Goal: Task Accomplishment & Management: Manage account settings

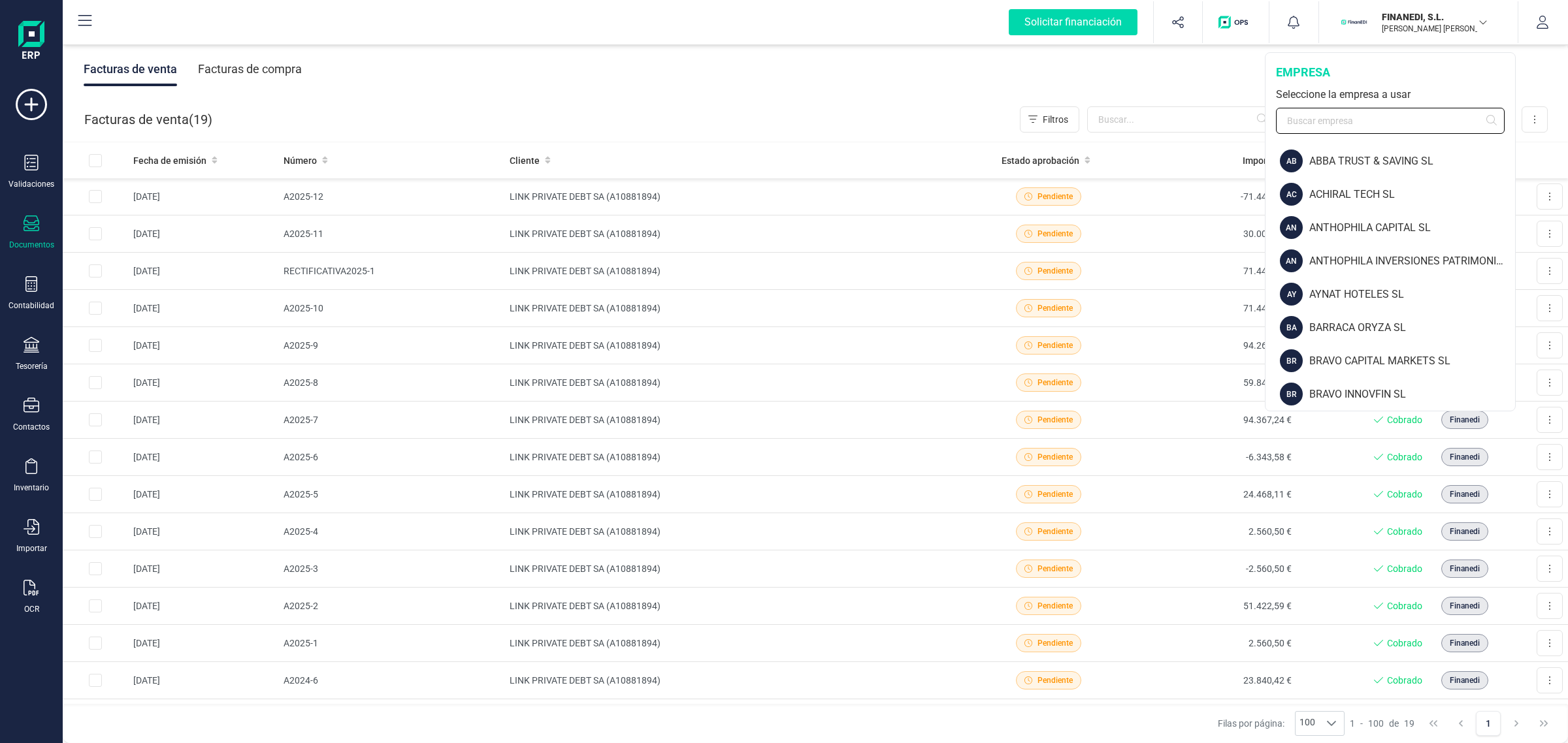
click at [1357, 119] on input "text" at bounding box center [1391, 120] width 229 height 26
click at [1318, 124] on input "text" at bounding box center [1391, 120] width 229 height 26
type input "an"
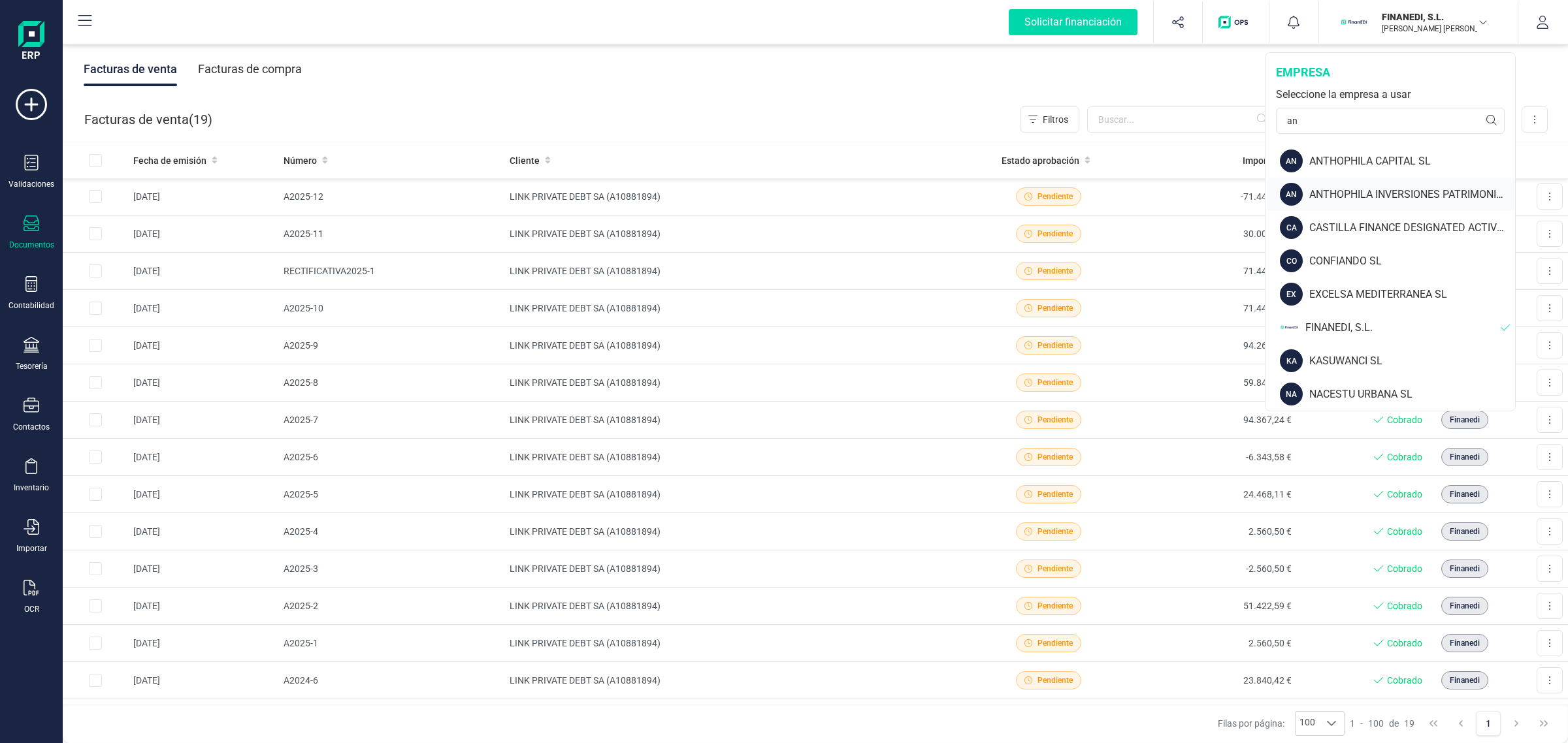
click at [1443, 198] on div "ANTHOPHILA INVERSIONES PATRIMONIALES SL" at bounding box center [1413, 195] width 206 height 16
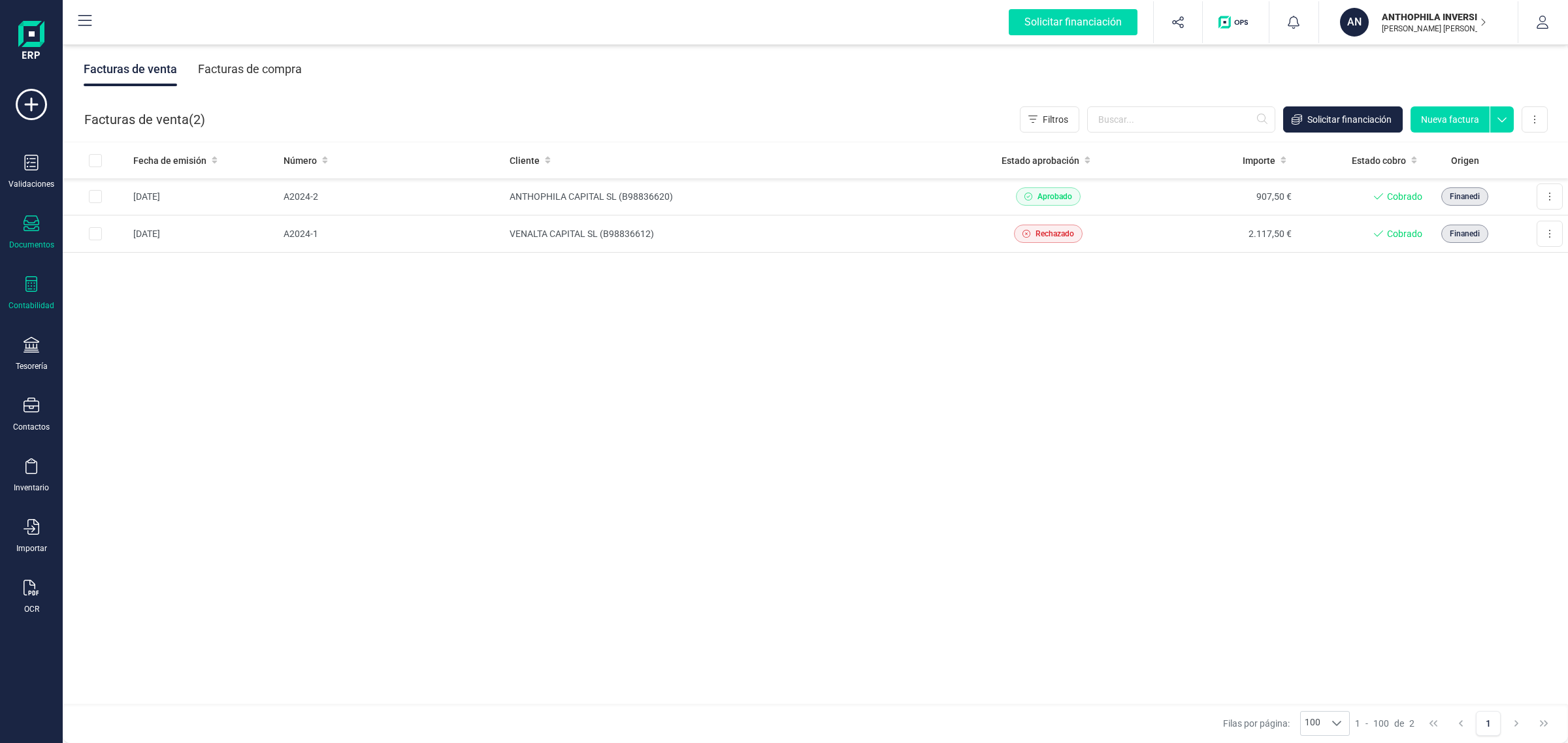
click at [34, 292] on div at bounding box center [31, 286] width 16 height 19
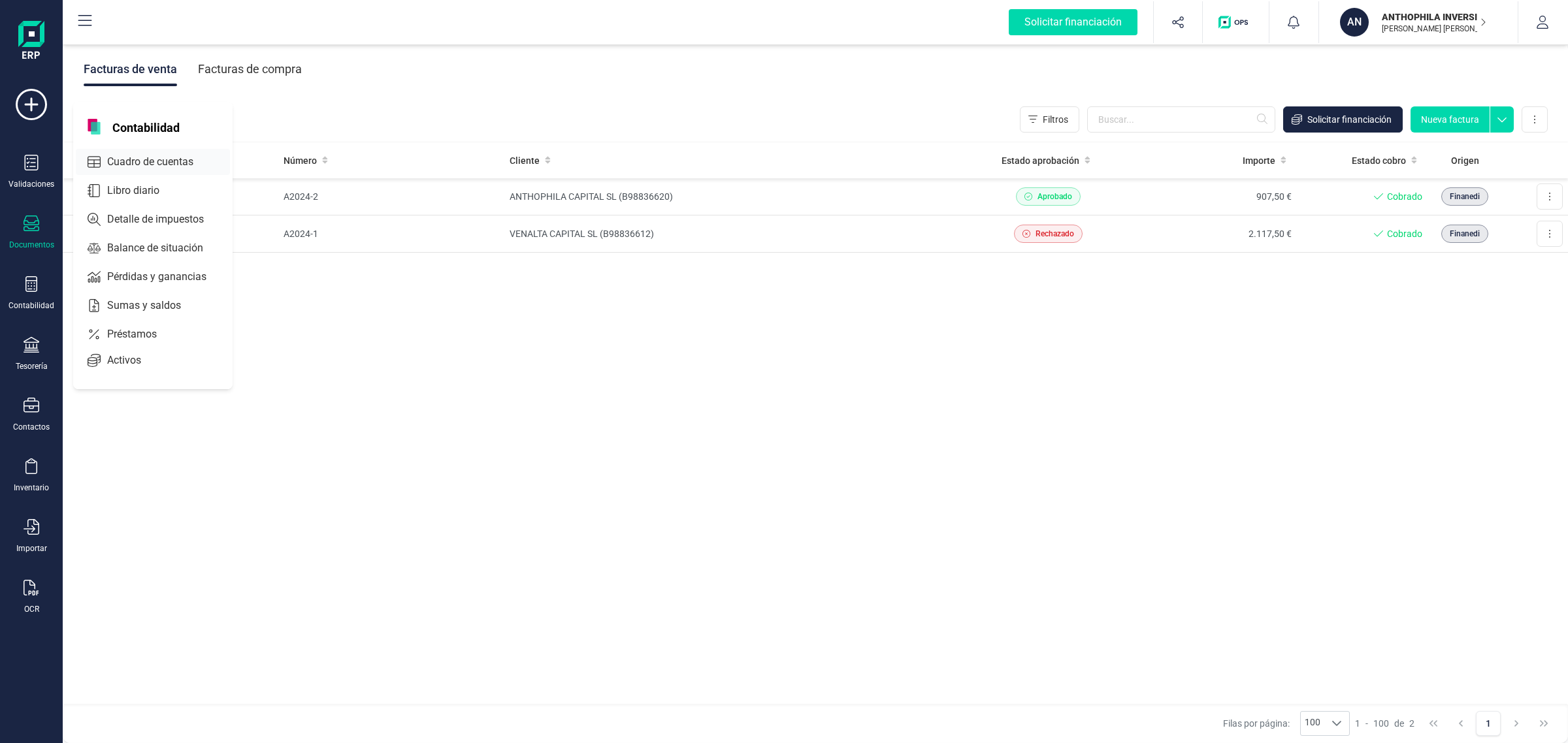
click at [151, 151] on div "Cuadro de cuentas" at bounding box center [153, 161] width 155 height 26
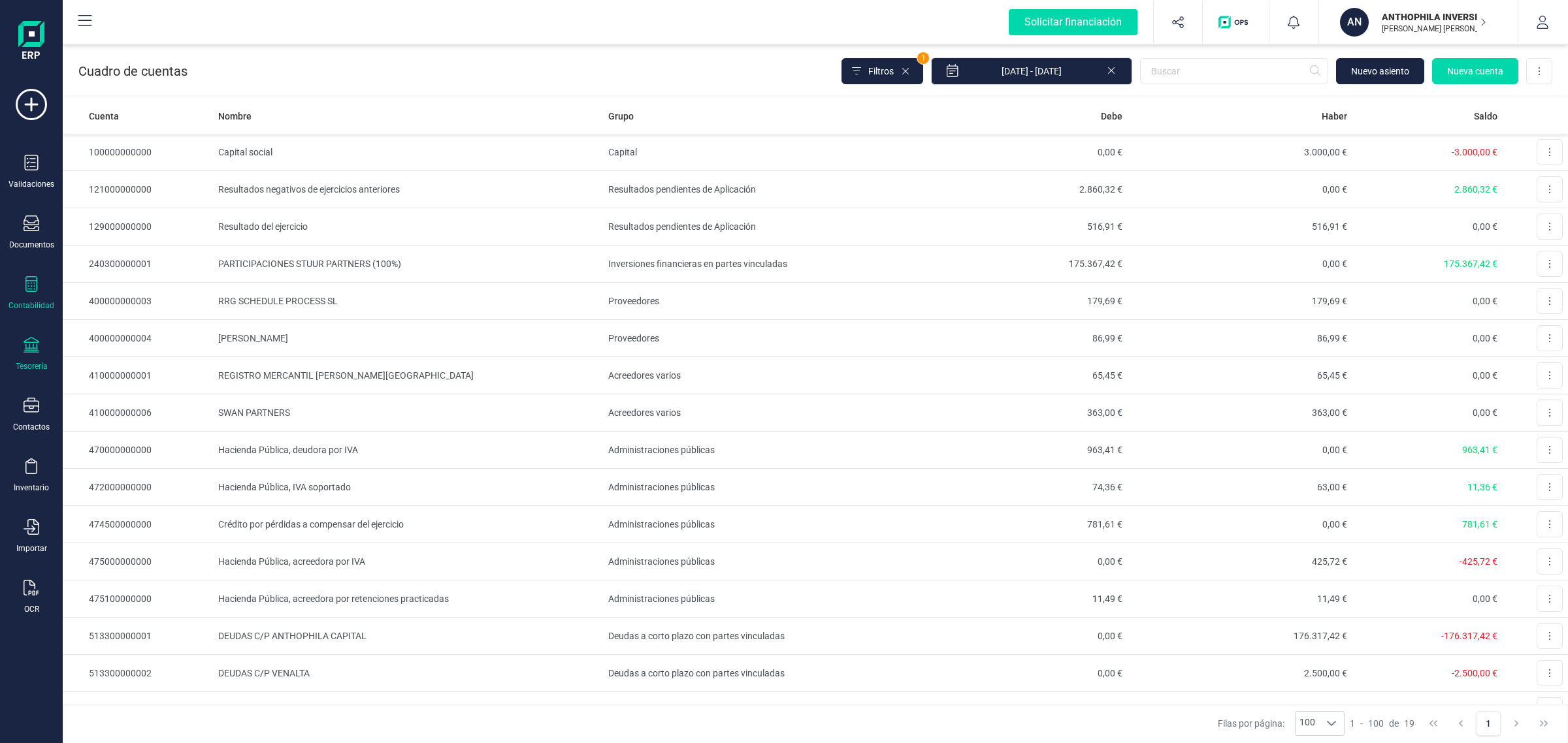
click at [32, 361] on div "Tesorería" at bounding box center [32, 366] width 32 height 11
click at [108, 220] on span "Cuentas bancarias" at bounding box center [160, 222] width 115 height 16
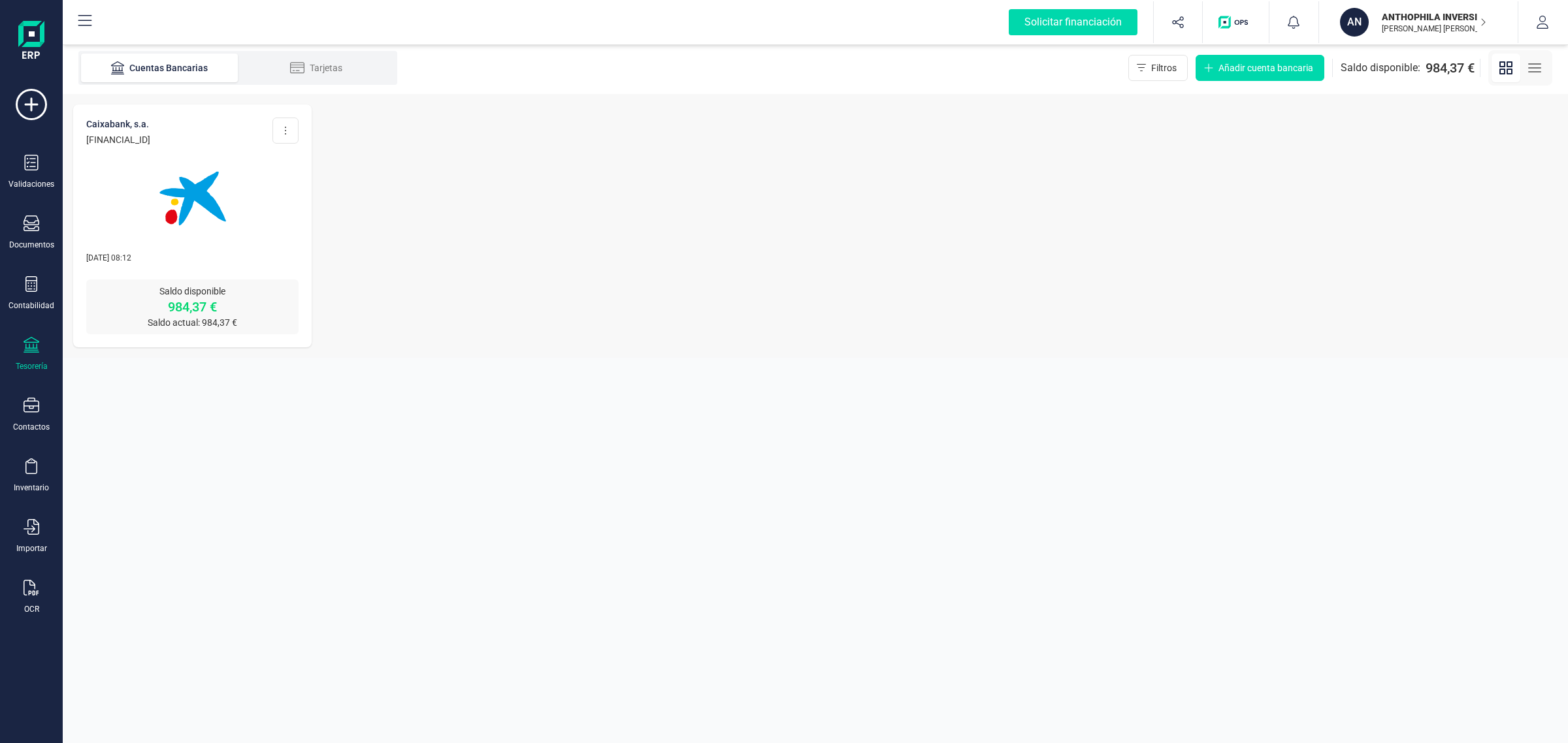
click at [184, 244] on img at bounding box center [192, 198] width 109 height 109
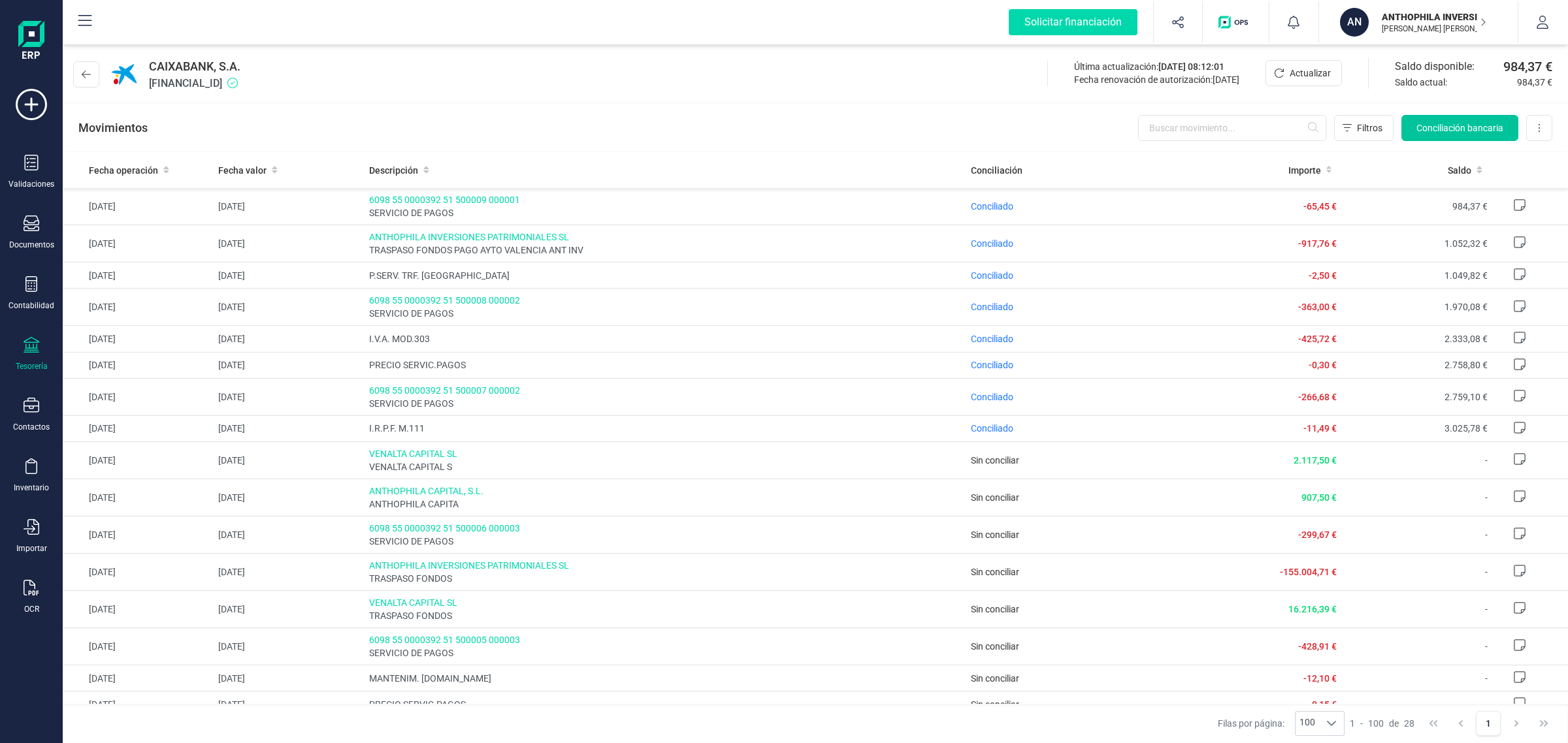
click at [1444, 119] on button "Conciliación bancaria" at bounding box center [1460, 128] width 117 height 26
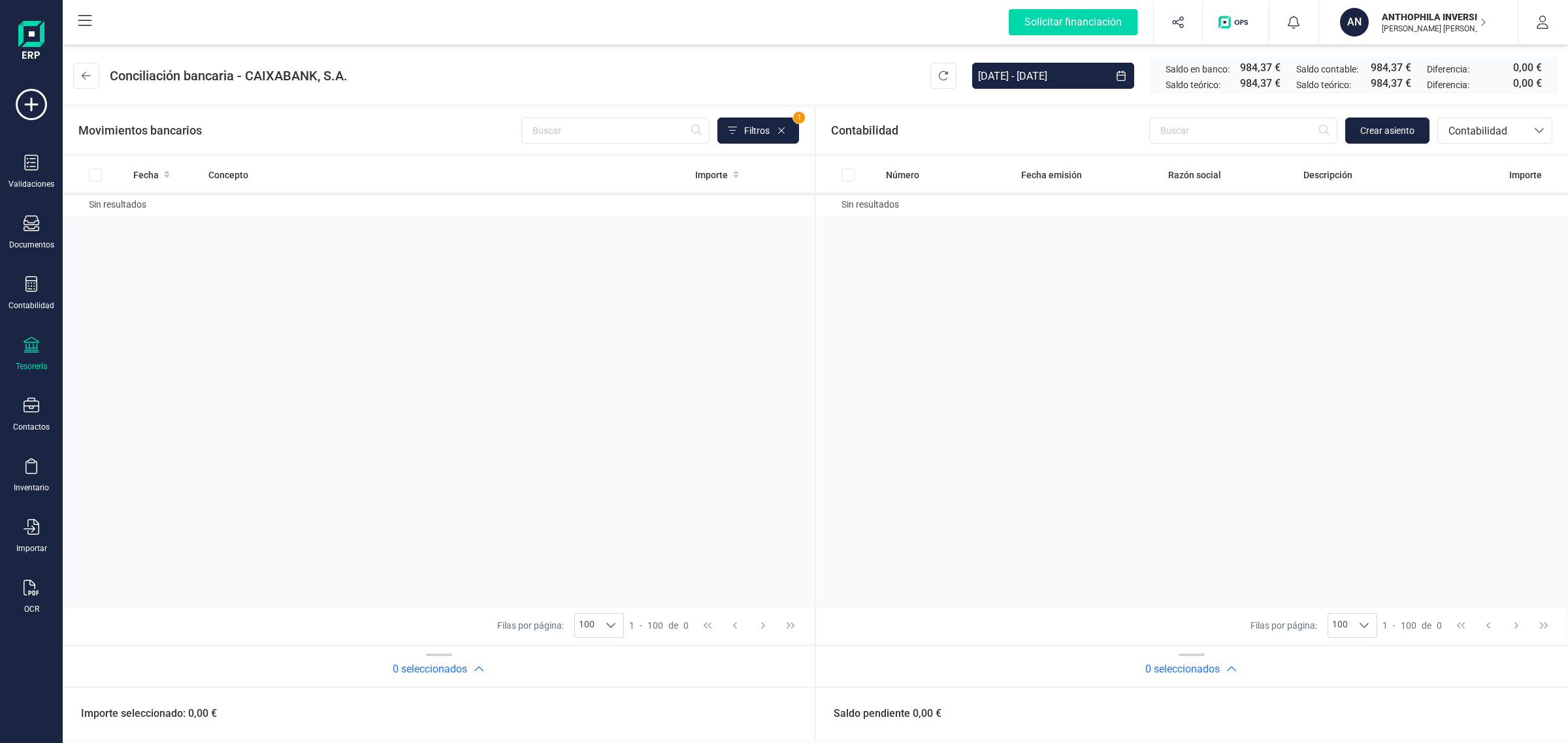
drag, startPoint x: 1390, startPoint y: 19, endPoint x: 1397, endPoint y: 85, distance: 66.4
click at [1390, 19] on p "ANTHOPHILA INVERSIONES PATRIMONIALES SL" at bounding box center [1434, 18] width 104 height 13
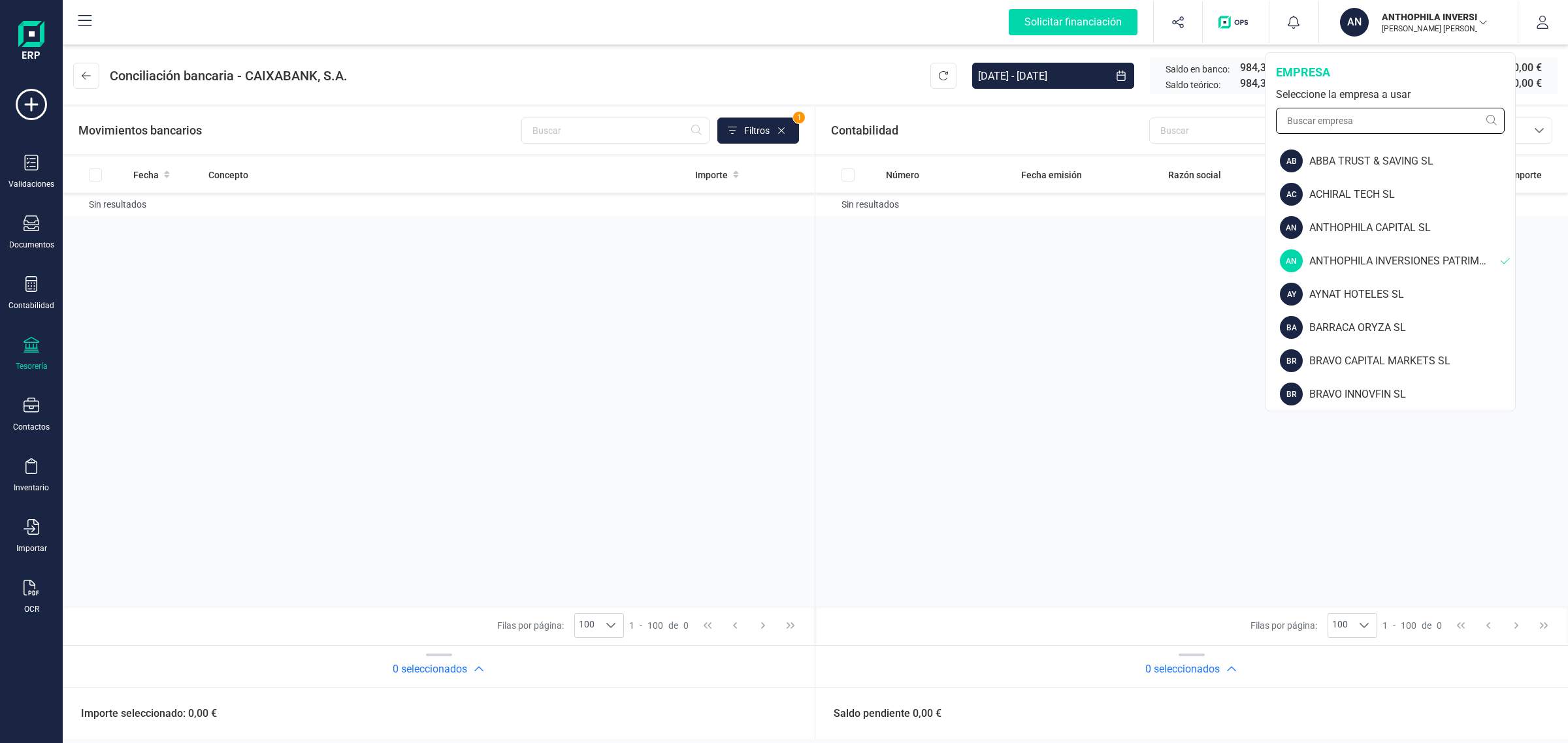
click at [1323, 115] on input "text" at bounding box center [1391, 120] width 229 height 26
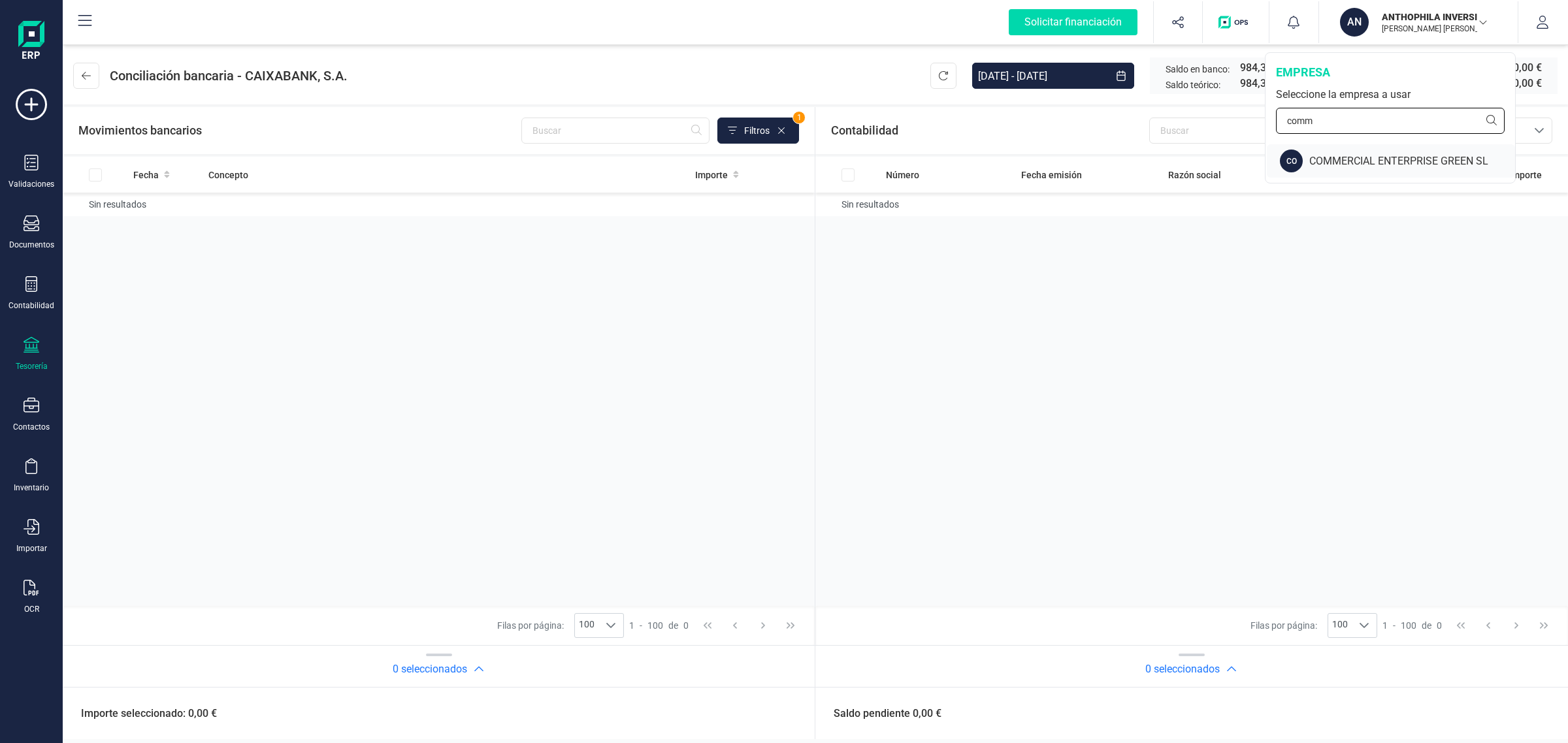
type input "comm"
click at [1355, 154] on div "COMMERCIAL ENTERPRISE GREEN SL" at bounding box center [1413, 161] width 206 height 16
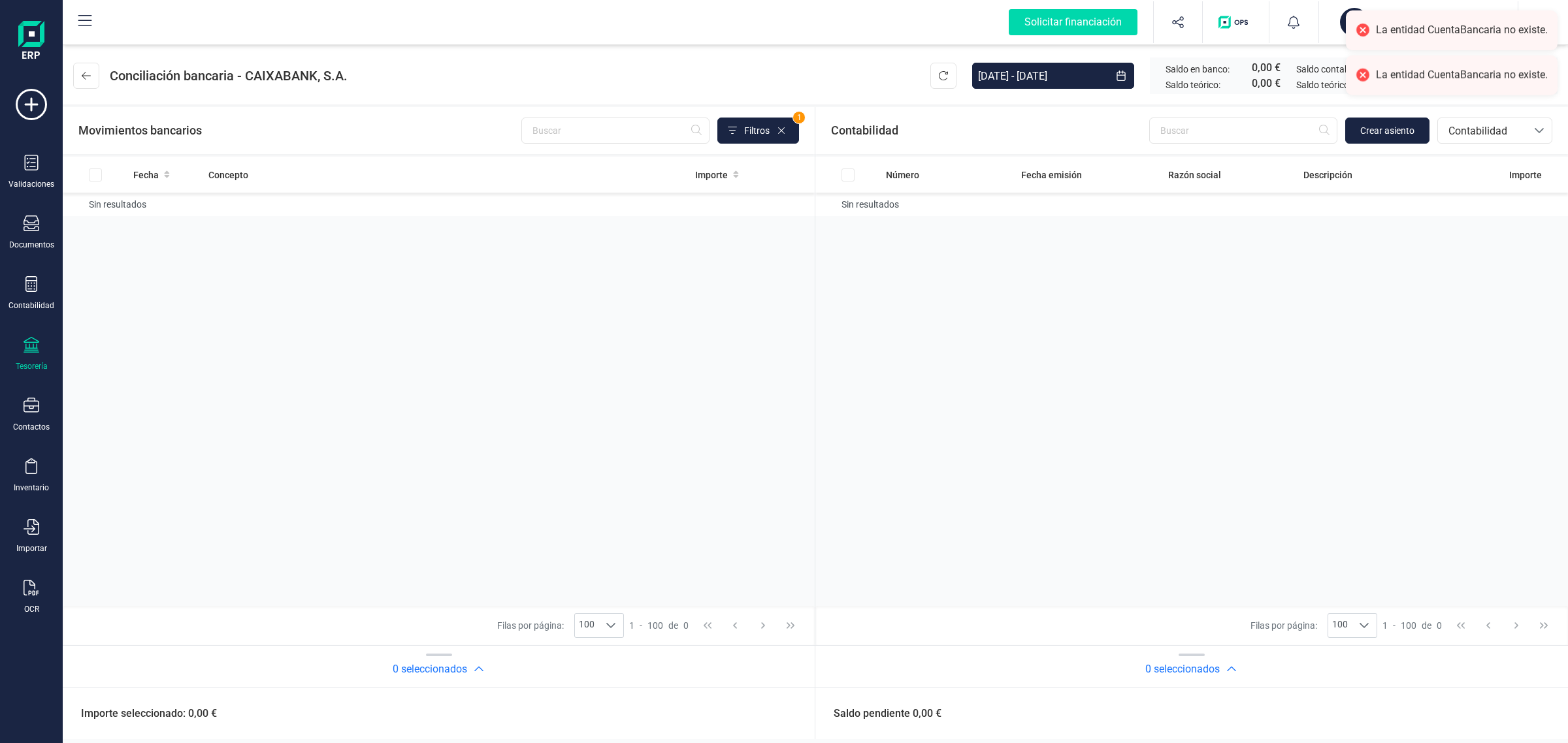
click at [34, 352] on div at bounding box center [31, 346] width 16 height 19
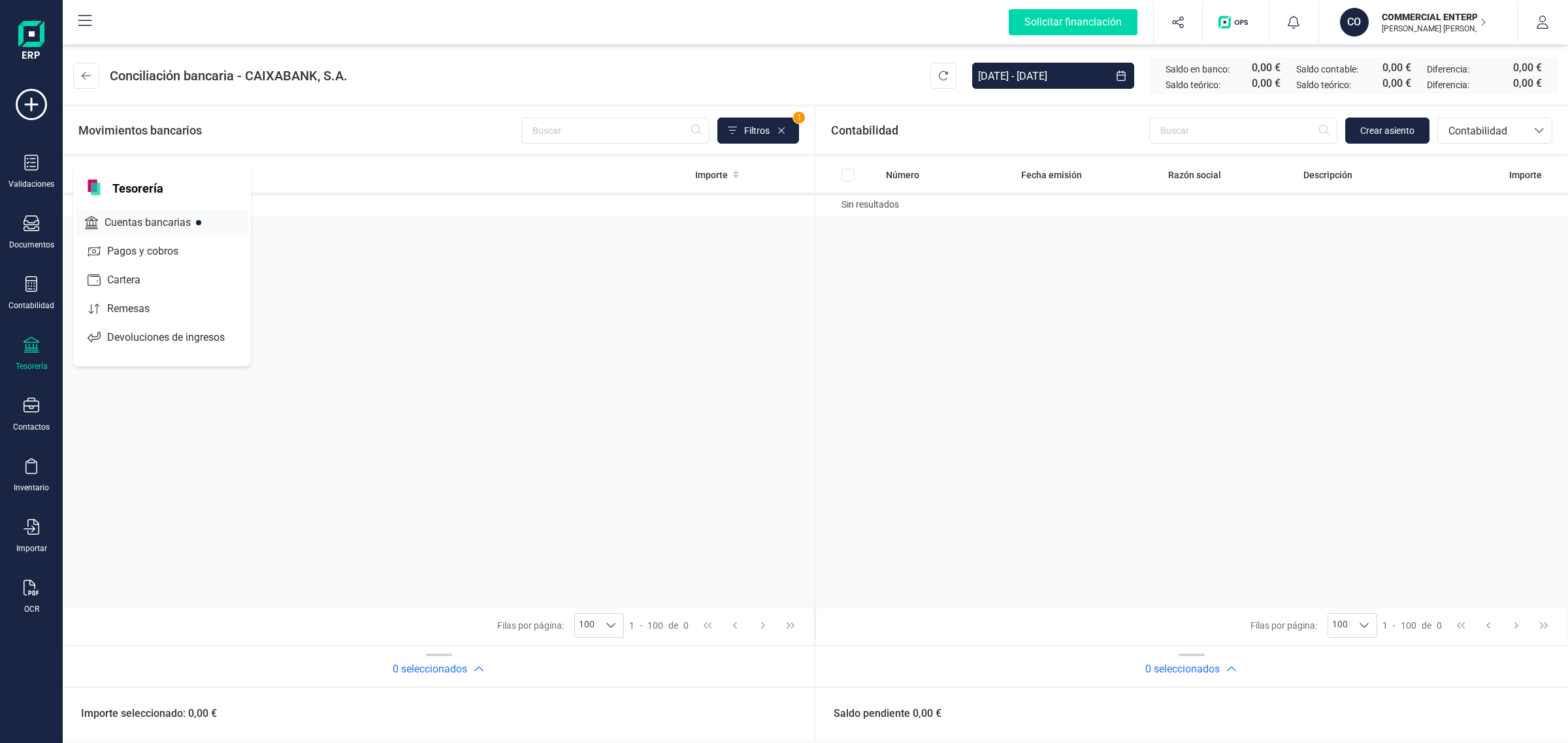
click at [144, 224] on span "Cuentas bancarias" at bounding box center [157, 222] width 115 height 16
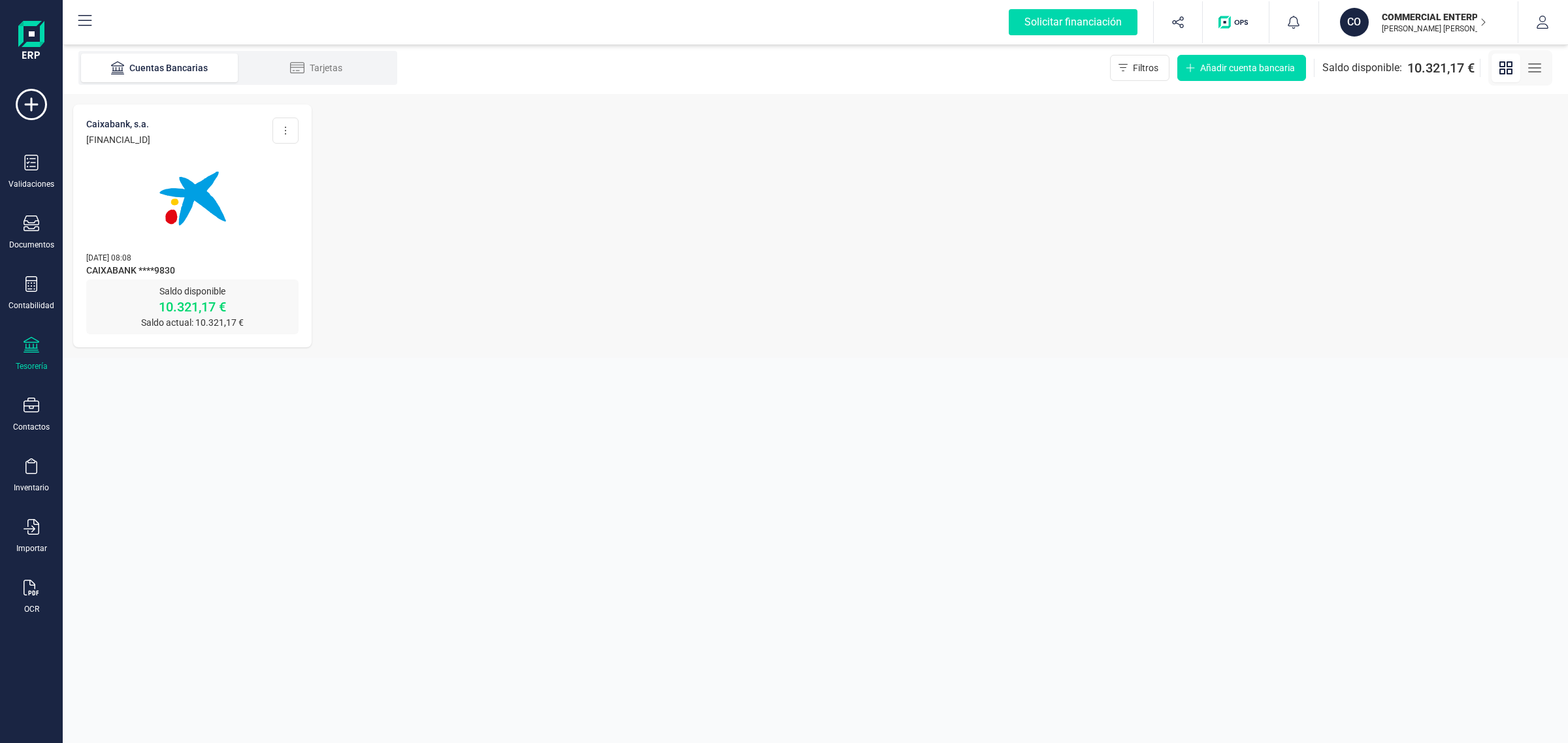
click at [170, 245] on img at bounding box center [192, 198] width 109 height 109
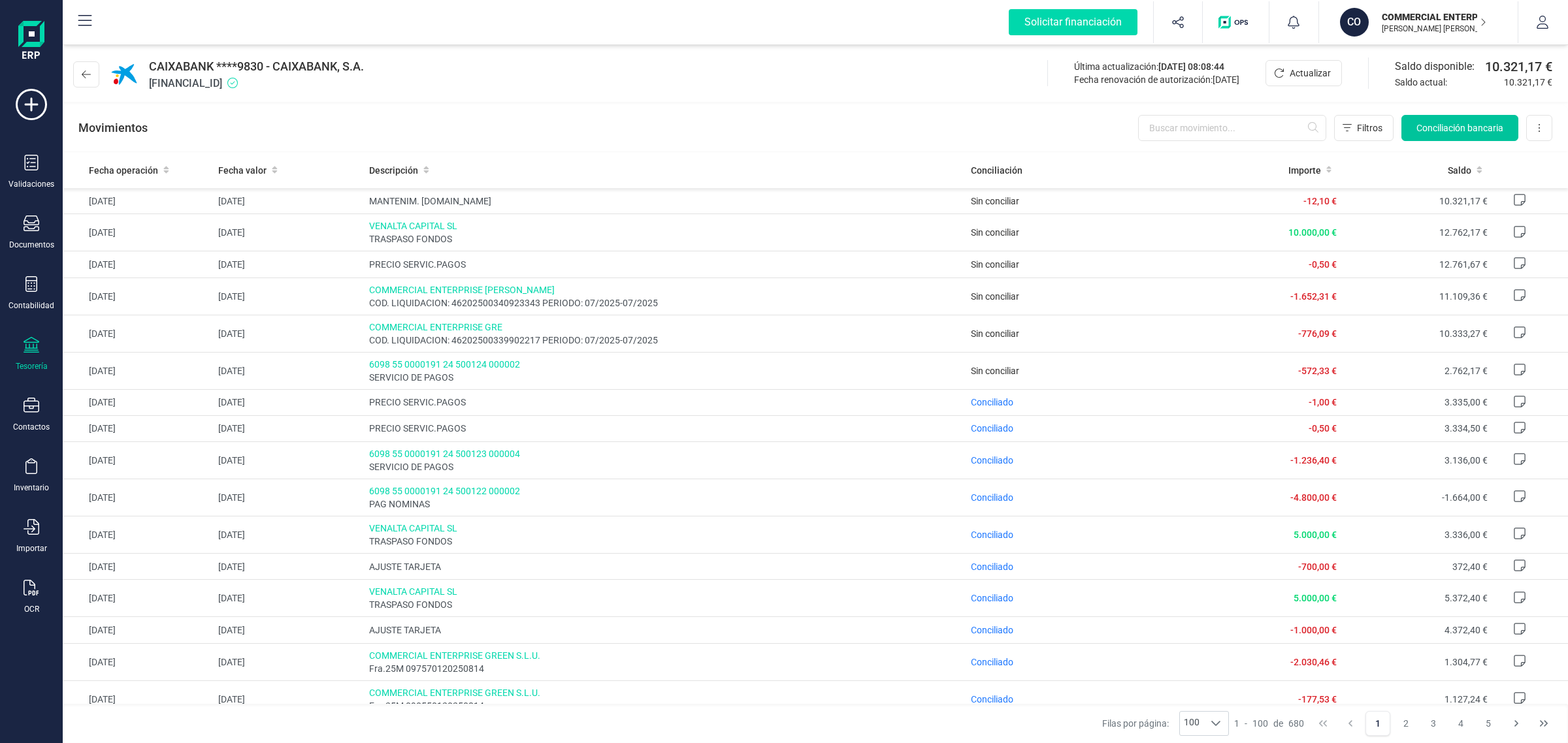
click at [1459, 126] on span "Conciliación bancaria" at bounding box center [1460, 128] width 87 height 13
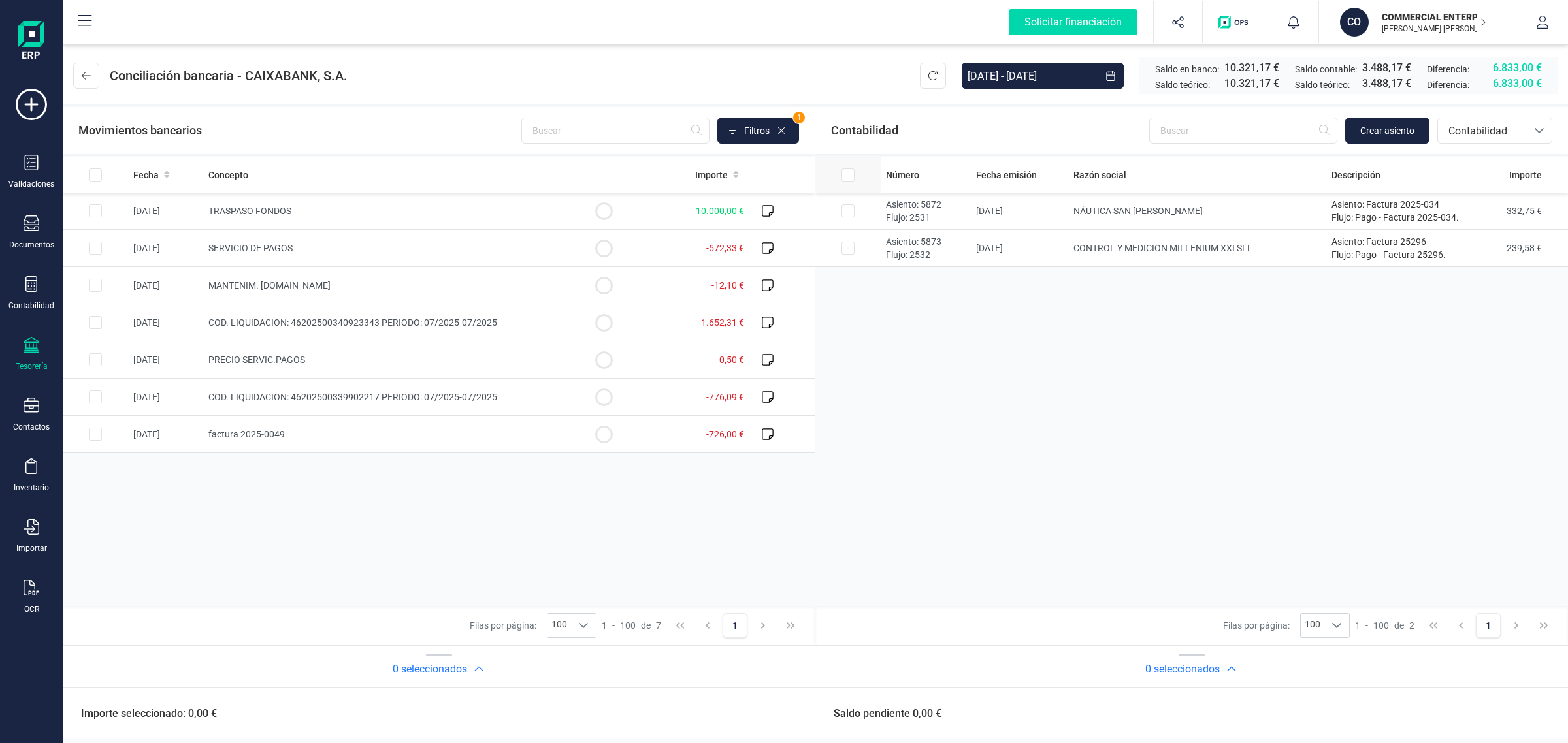
click at [850, 170] on input "All items unselected" at bounding box center [849, 175] width 13 height 13
checkbox input "true"
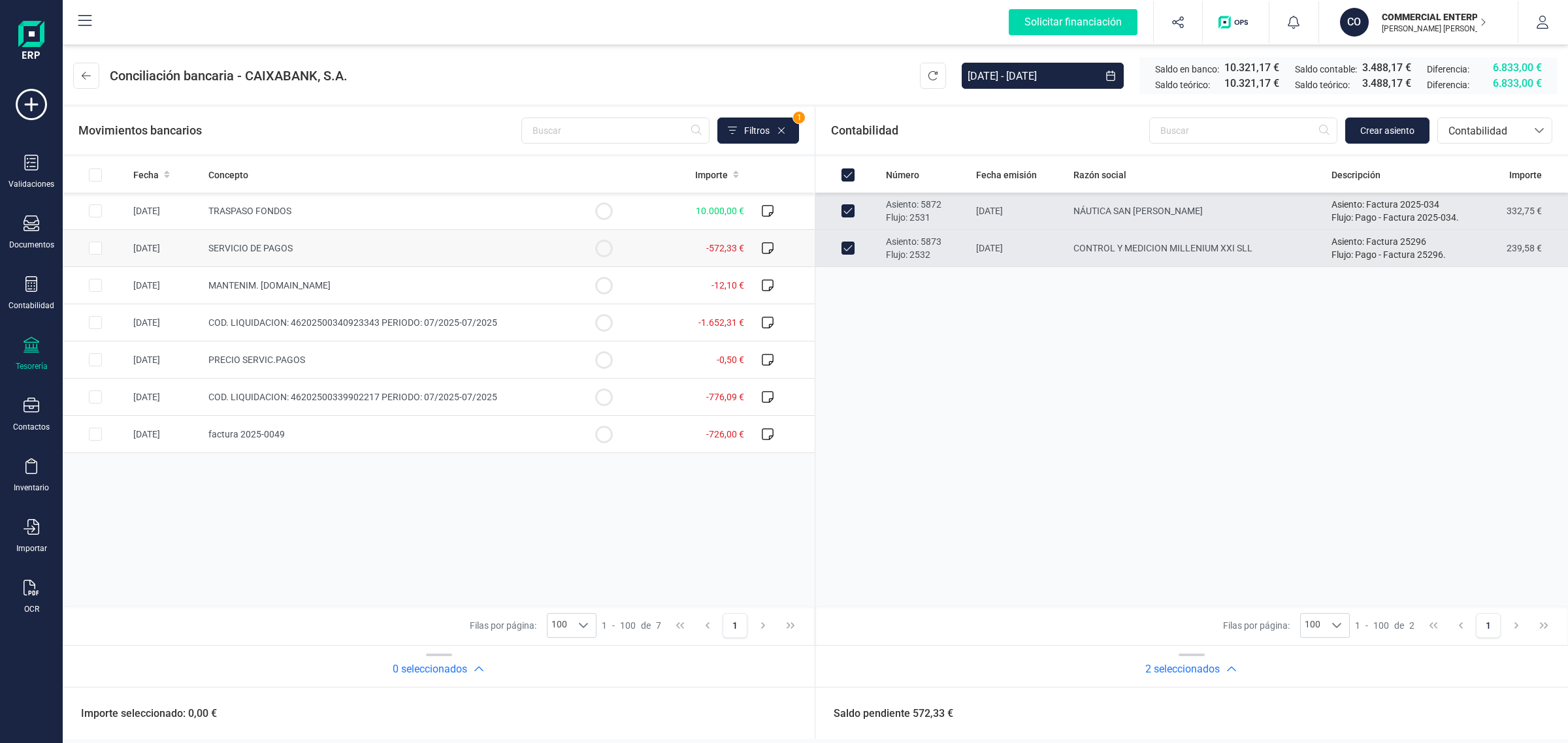
click at [407, 245] on td "SERVICIO DE PAGOS" at bounding box center [387, 248] width 368 height 38
checkbox input "true"
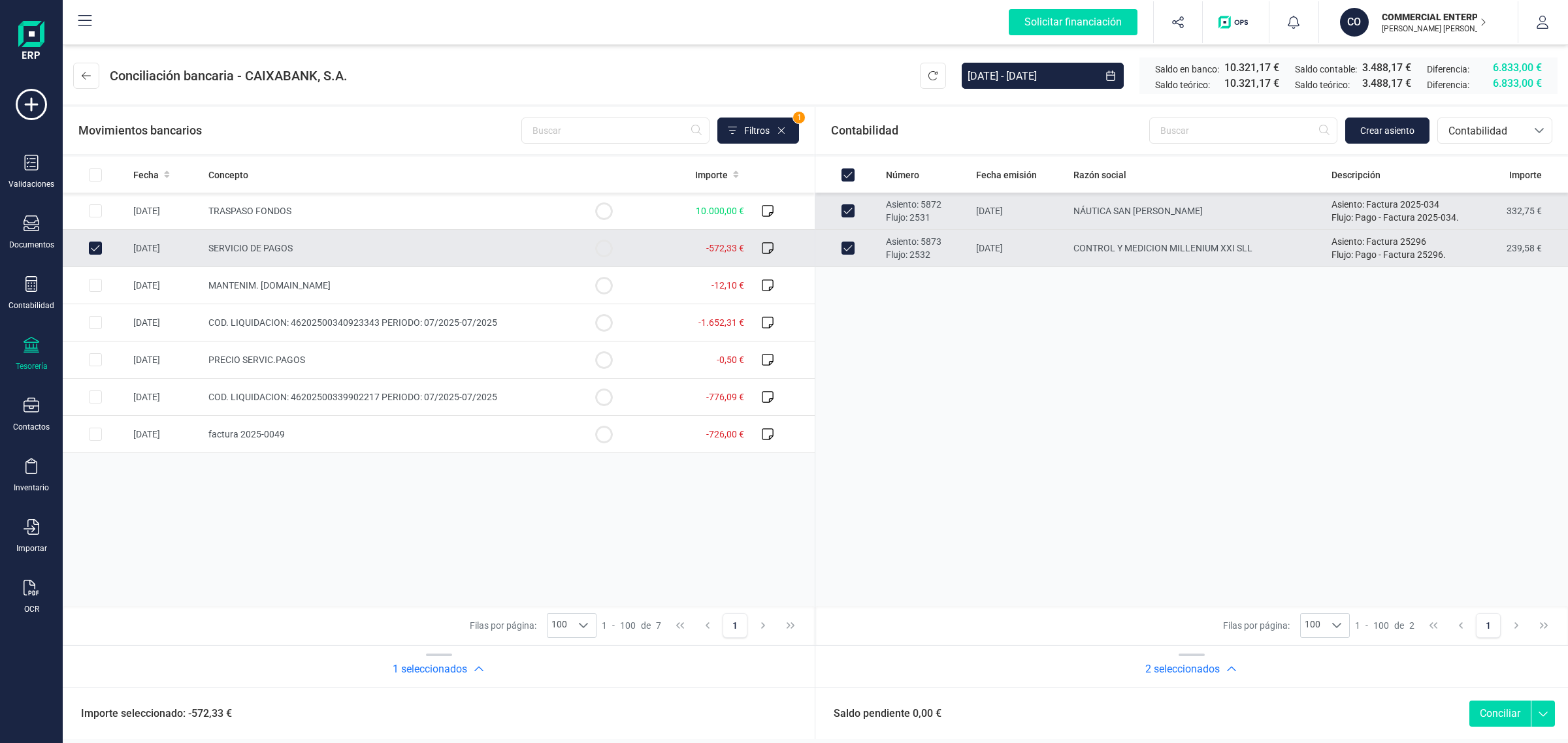
click at [1516, 715] on button "Conciliar" at bounding box center [1500, 713] width 62 height 26
checkbox input "false"
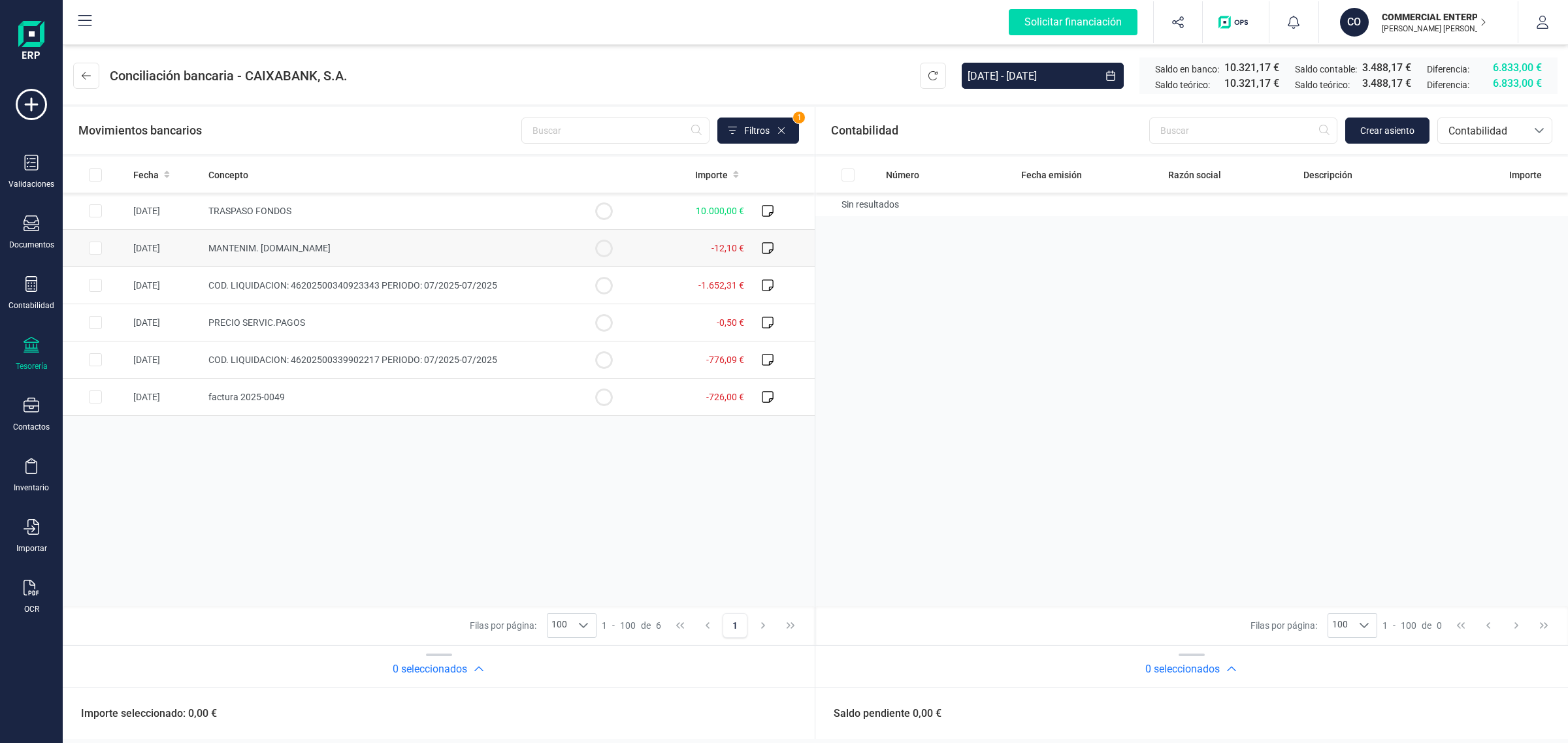
click at [326, 246] on td "MANTENIM. B.DIGITAL" at bounding box center [387, 248] width 368 height 38
checkbox input "true"
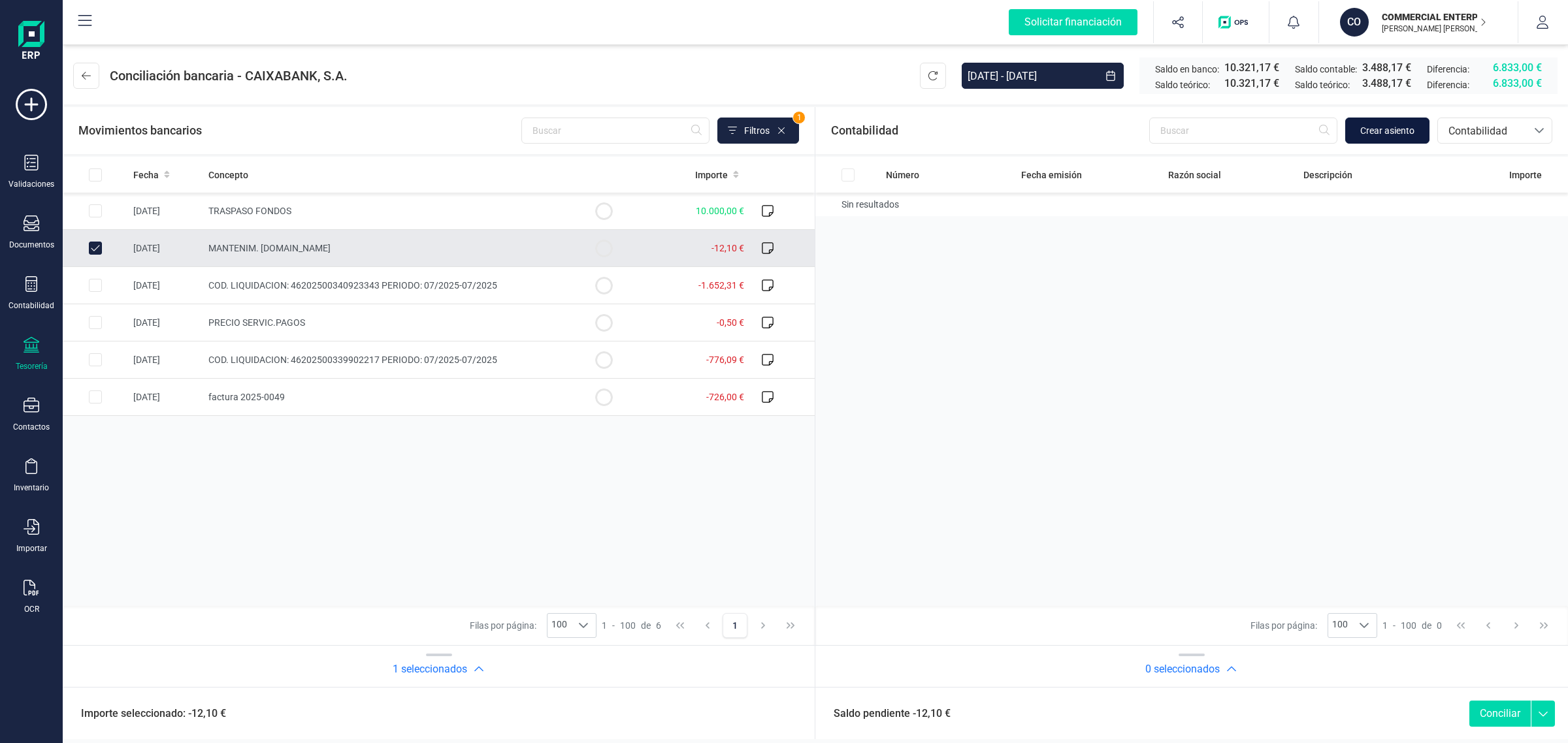
click at [1400, 135] on span "Crear asiento" at bounding box center [1388, 131] width 54 height 13
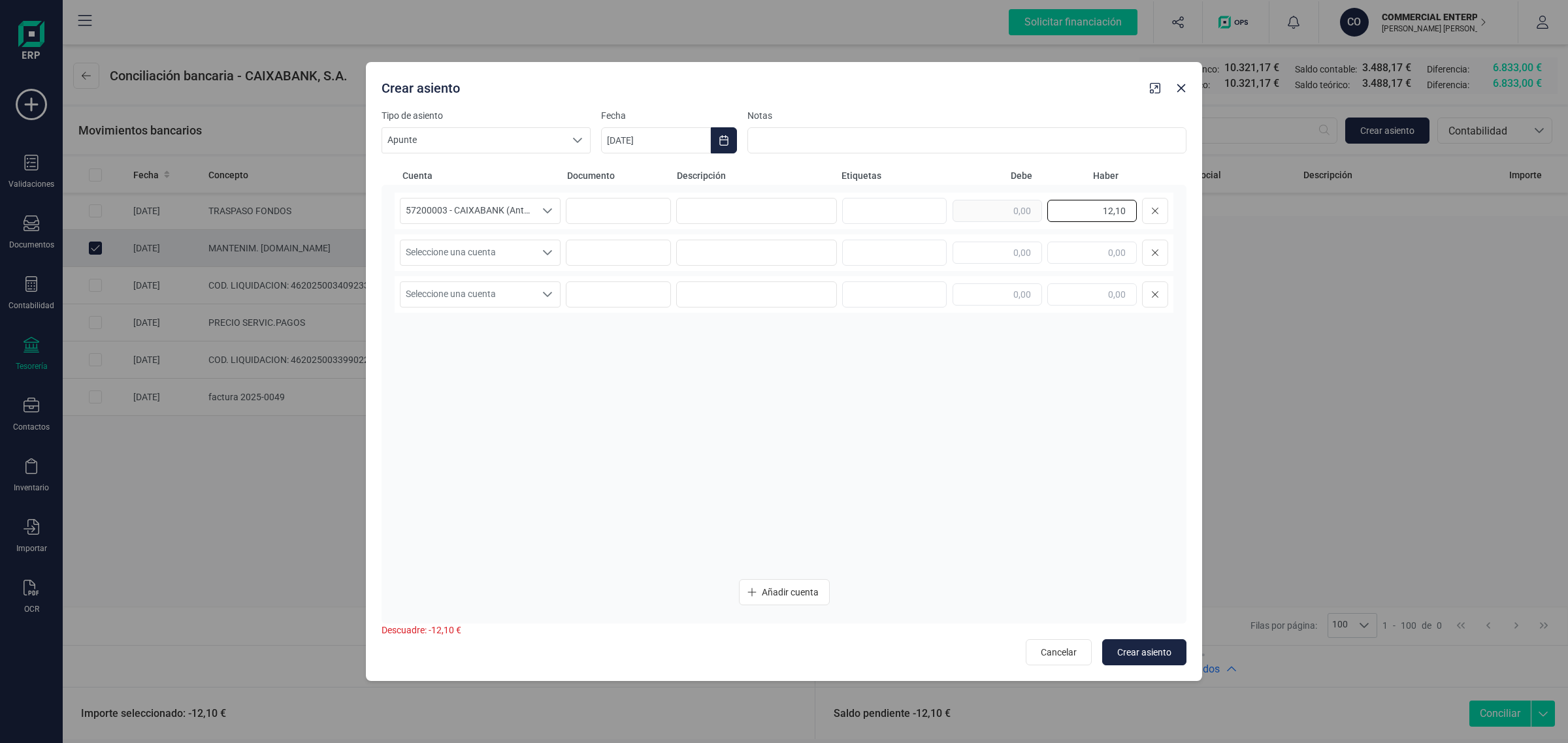
drag, startPoint x: 1097, startPoint y: 217, endPoint x: 1190, endPoint y: 227, distance: 93.5
click at [1190, 227] on div "Tipo de asiento Apunte Apunte Apunte Fecha 01/09/2025 Notas Cuenta Documento De…" at bounding box center [784, 395] width 836 height 572
click at [1022, 246] on input "text" at bounding box center [997, 252] width 89 height 23
paste input "12,10"
type input "12,10"
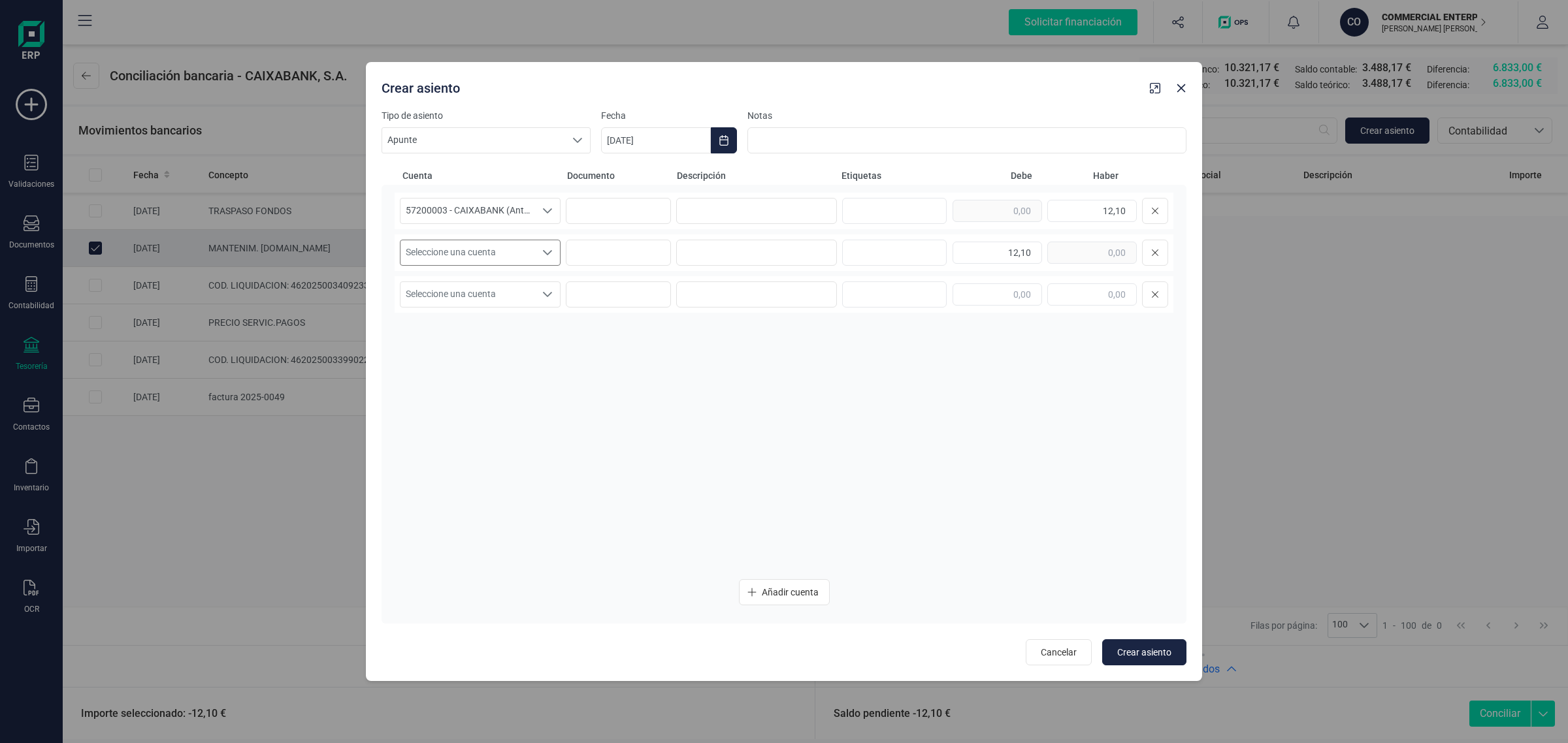
click at [497, 252] on span "Seleccione una cuenta" at bounding box center [468, 253] width 134 height 25
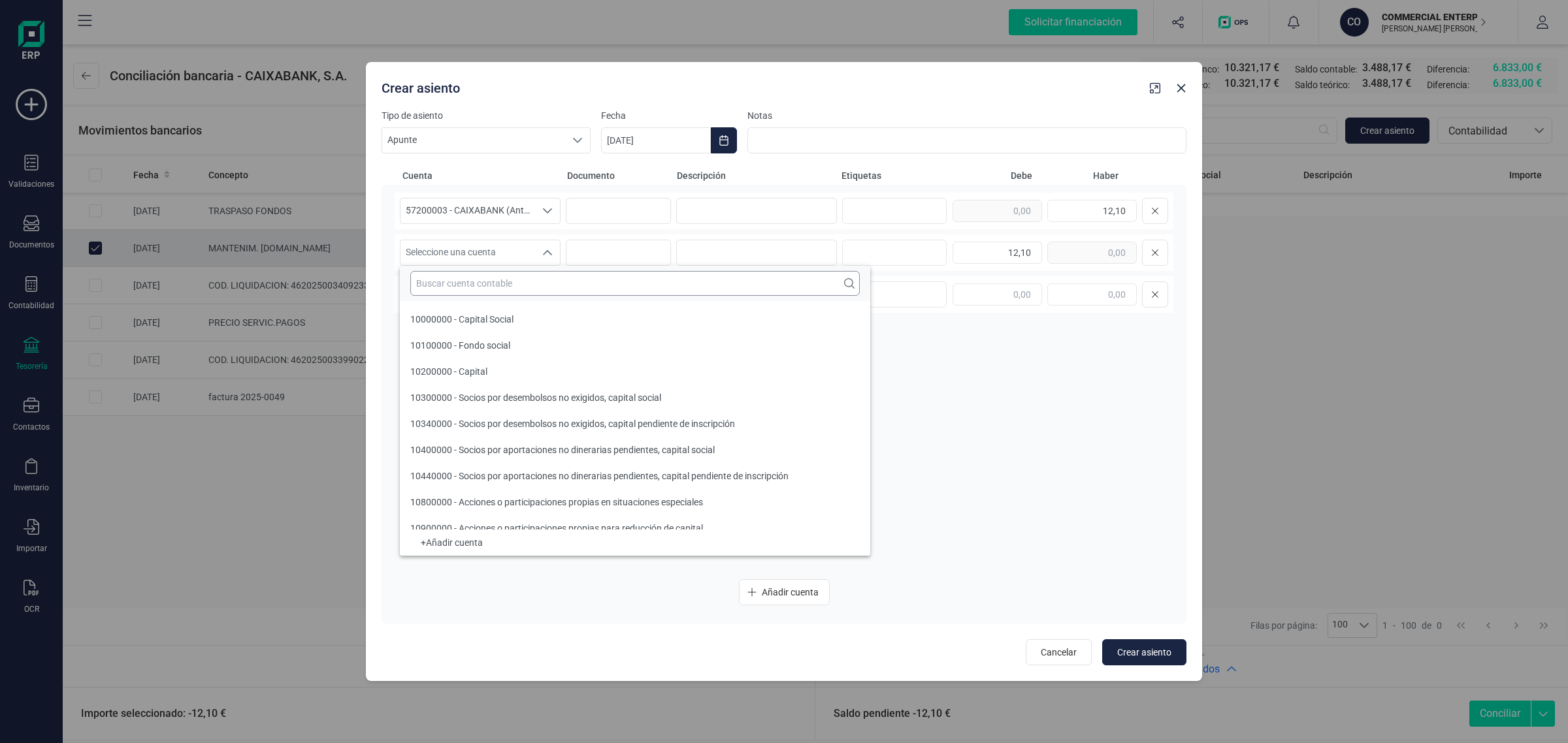
click at [464, 285] on input "text" at bounding box center [635, 284] width 449 height 25
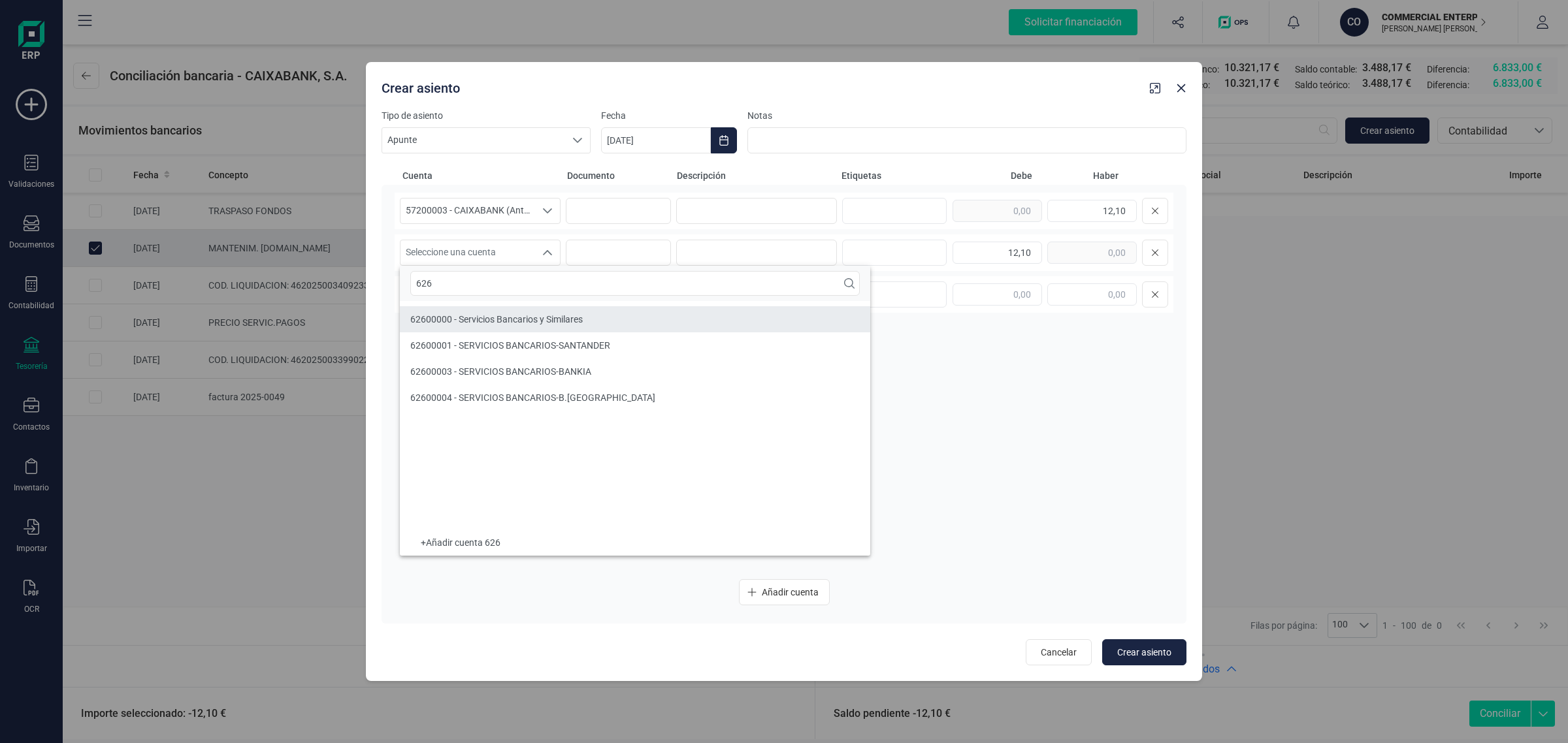
type input "626"
click at [495, 308] on li "62600000 - Servicios Bancarios y Similares" at bounding box center [635, 319] width 470 height 26
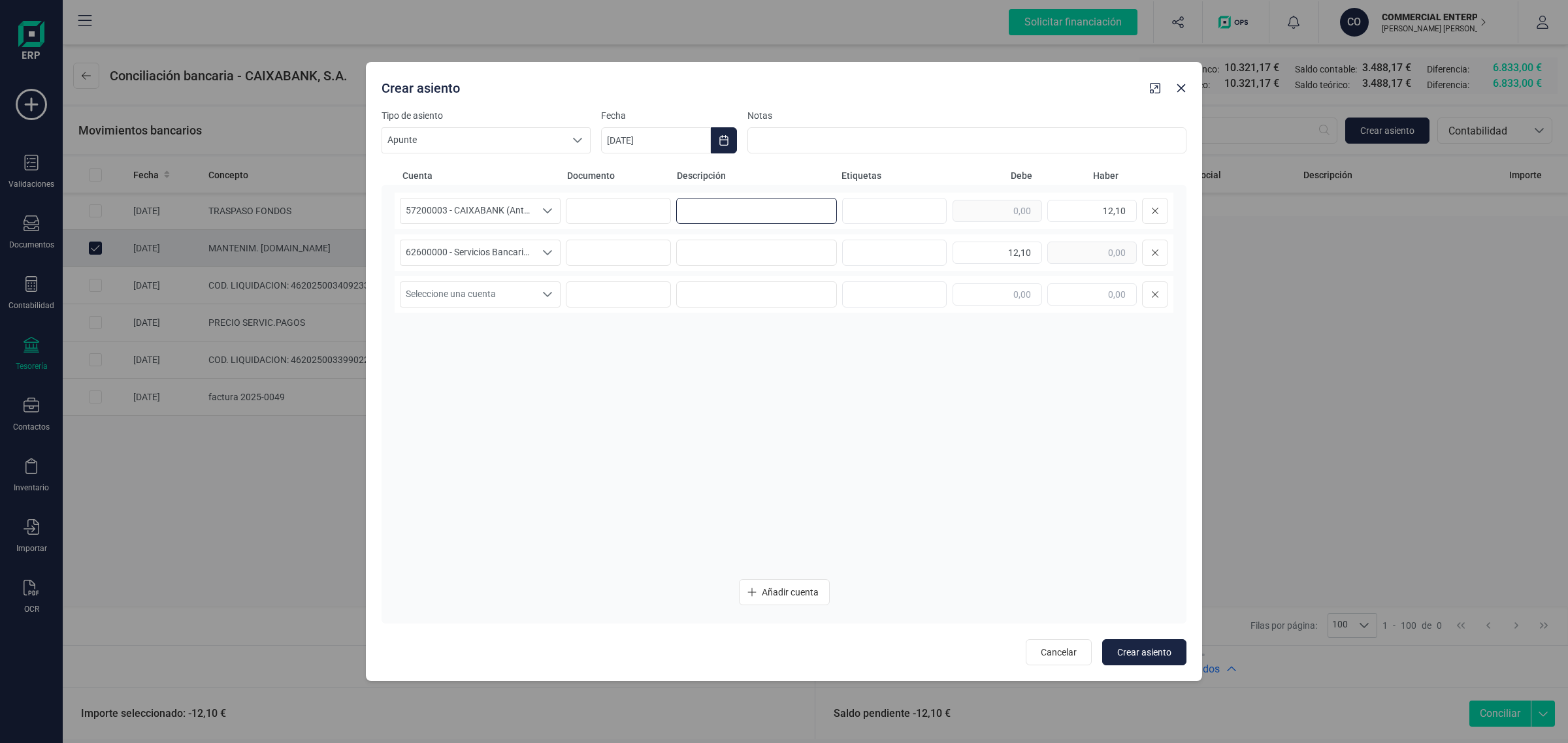
click at [757, 213] on input at bounding box center [757, 210] width 160 height 26
type input "c"
drag, startPoint x: 768, startPoint y: 217, endPoint x: 660, endPoint y: 225, distance: 108.3
click at [660, 225] on div "57200003 - CAIXABANK (Antes BANKIA) 57200003 - CAIXABANK (Antes BANKIA) COMISIO…" at bounding box center [784, 211] width 779 height 37
type input "COMISIONES"
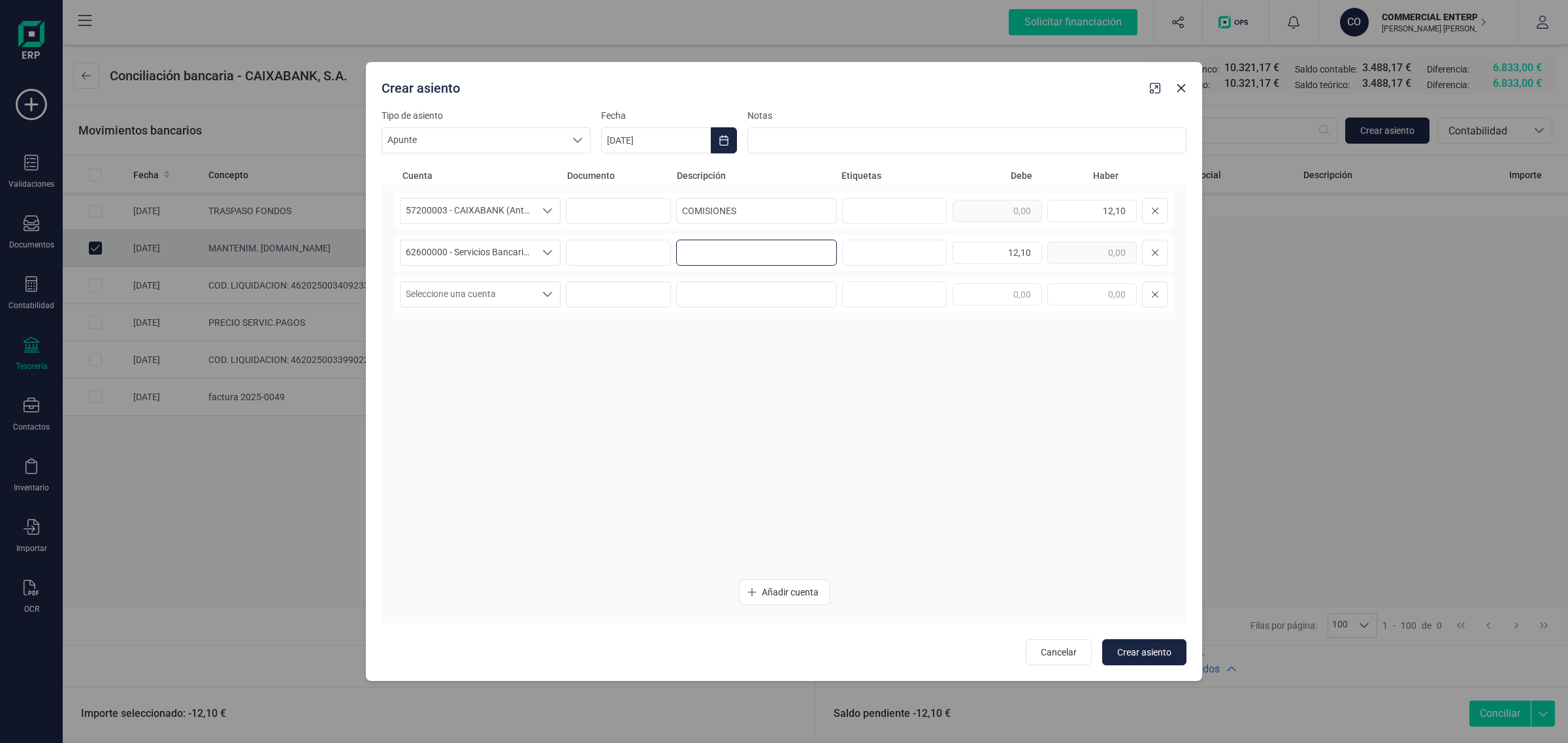
click at [685, 245] on input at bounding box center [757, 252] width 160 height 26
paste input "COMISIONES"
type input "COMISIONES"
click at [724, 140] on icon "Choose Date" at bounding box center [723, 140] width 11 height 11
click at [644, 251] on span "1" at bounding box center [638, 255] width 26 height 26
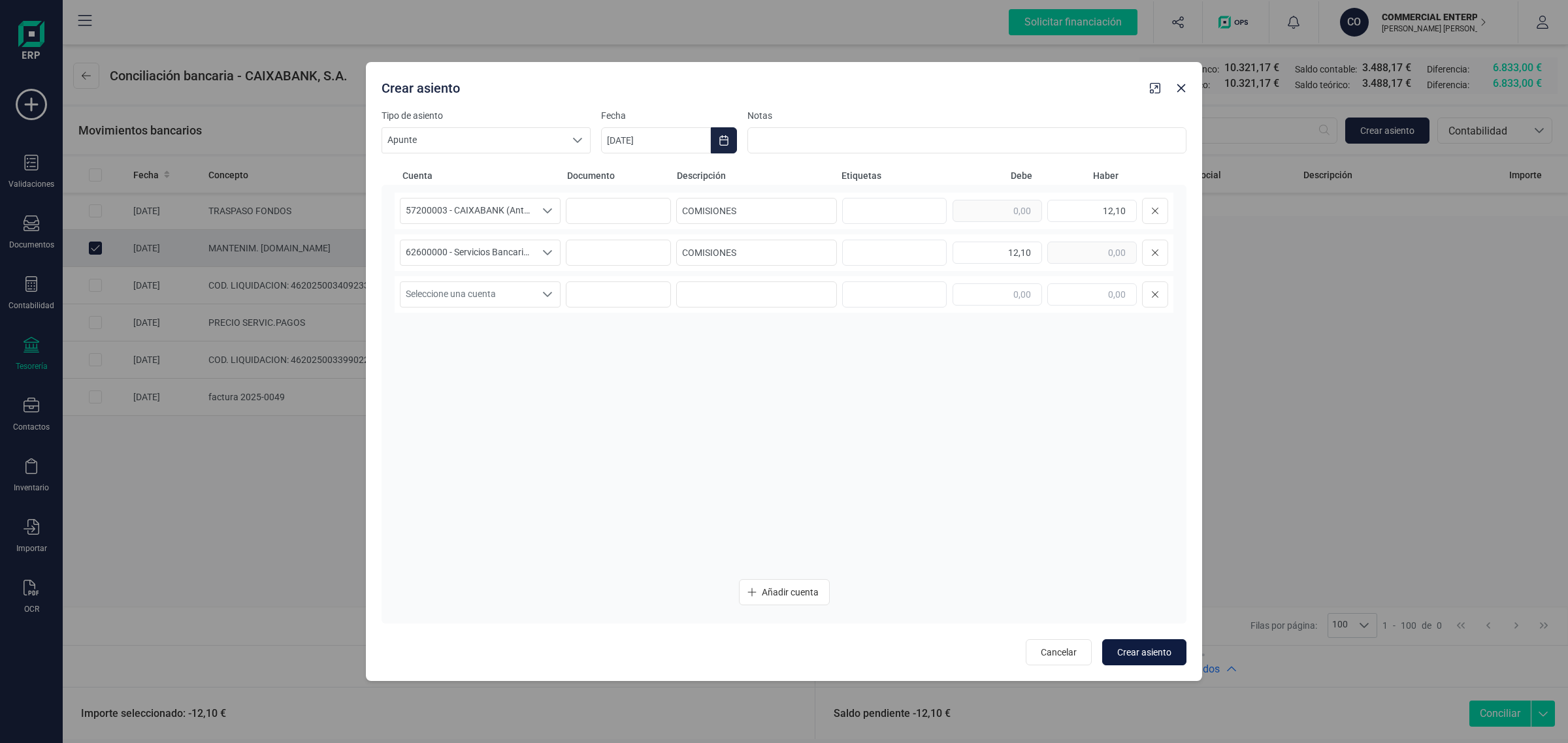
click at [1142, 646] on span "Crear asiento" at bounding box center [1144, 653] width 54 height 13
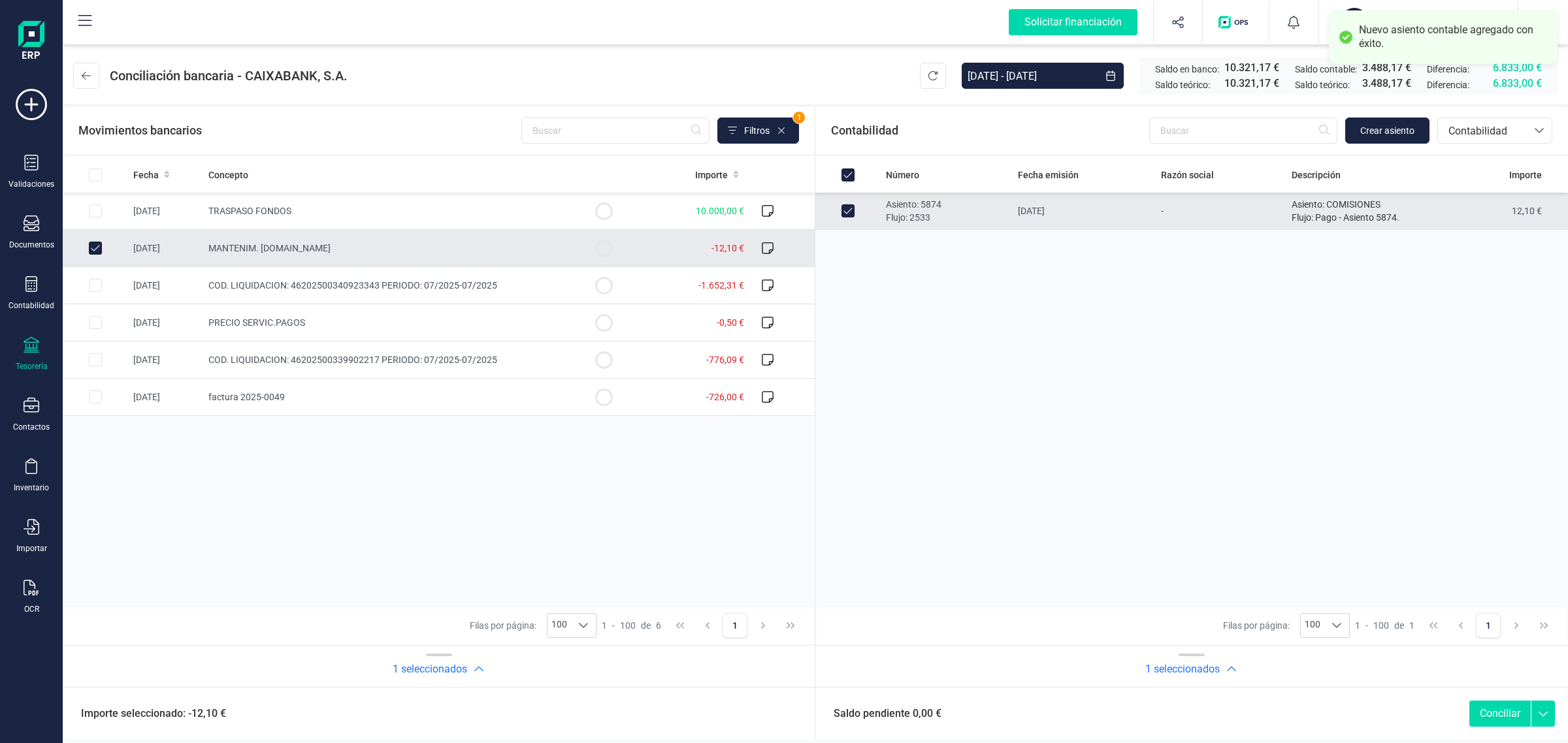
click at [1499, 707] on button "Conciliar" at bounding box center [1500, 713] width 62 height 26
checkbox input "false"
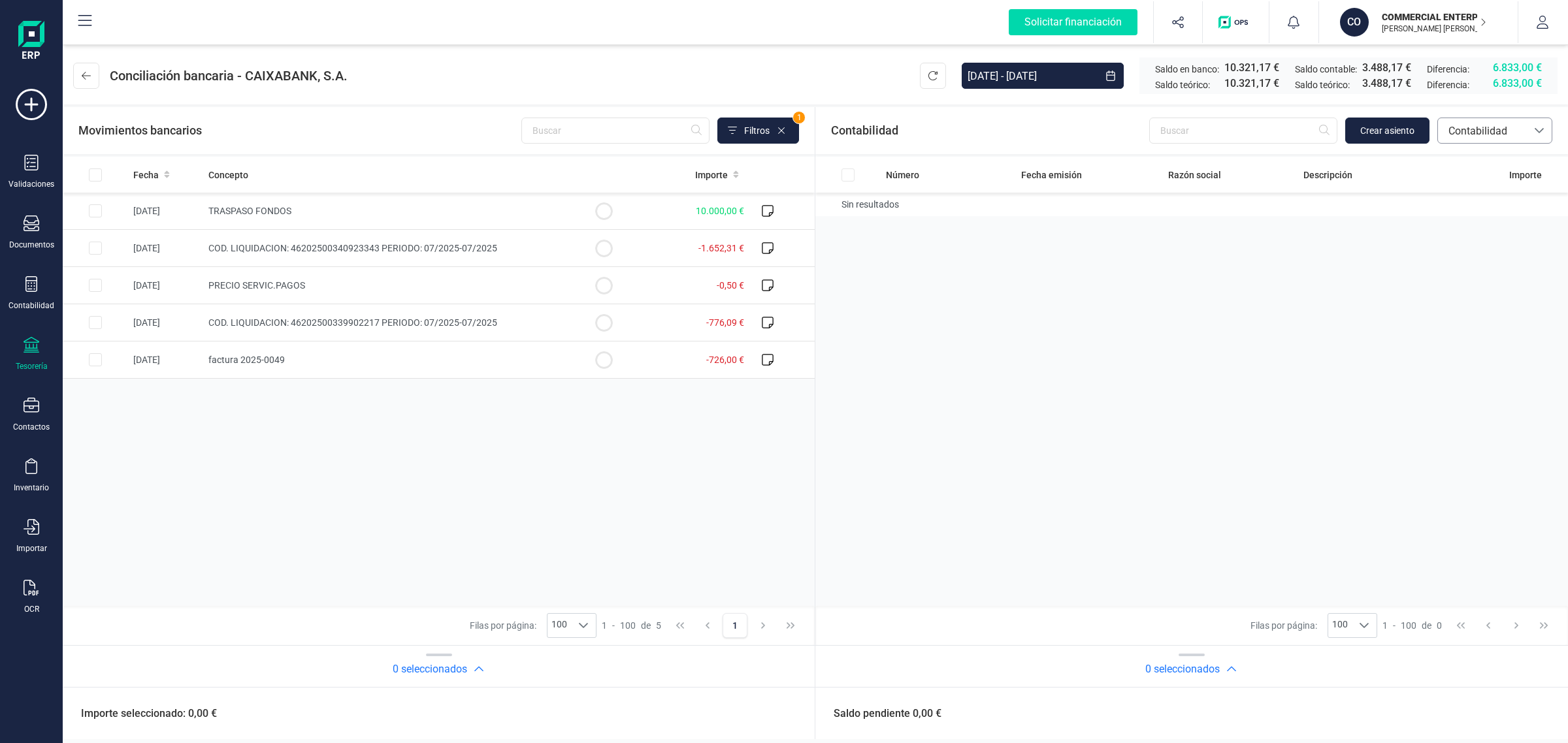
click at [1482, 128] on span "Contabilidad" at bounding box center [1483, 131] width 79 height 16
click at [1470, 220] on span "Facturas" at bounding box center [1468, 219] width 40 height 16
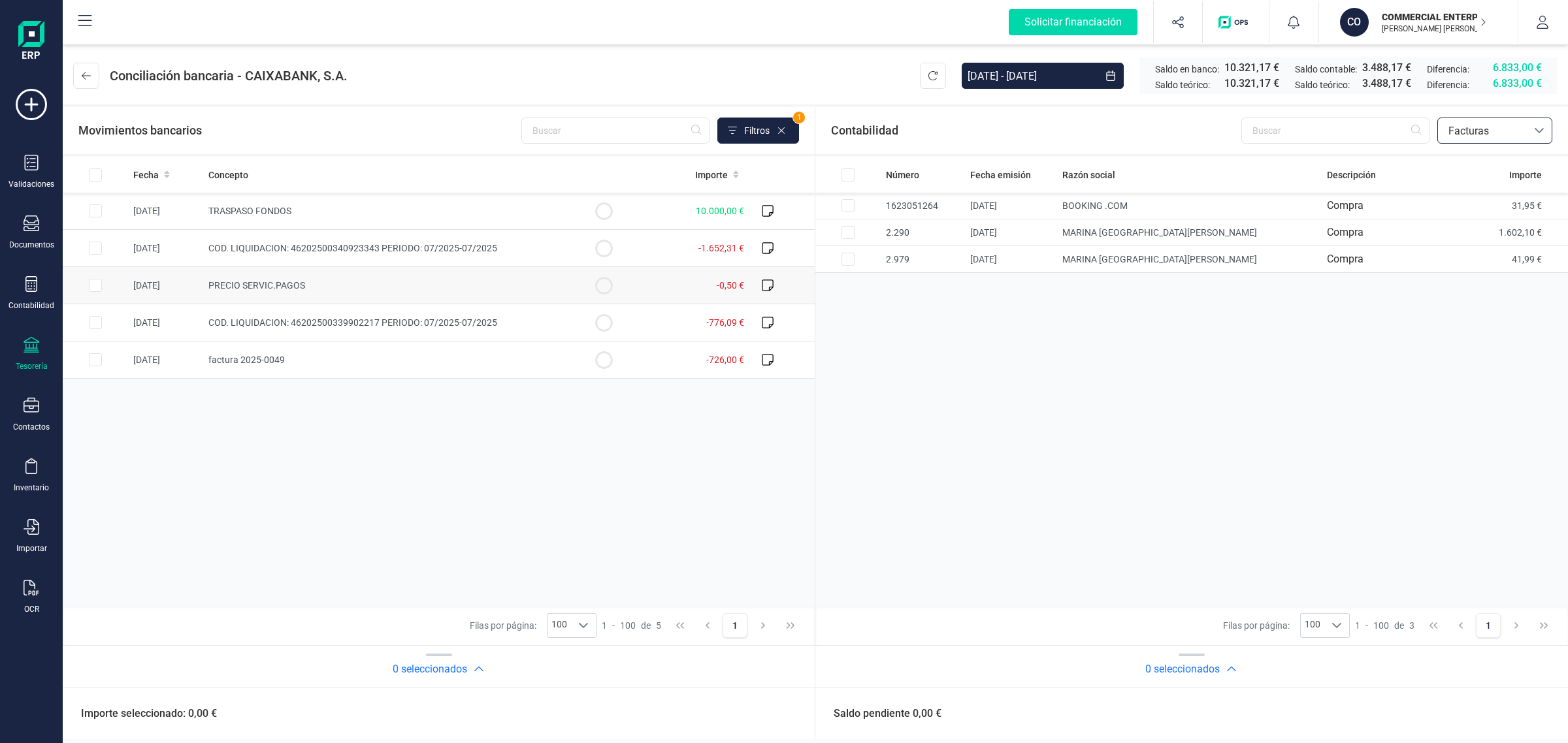
click at [376, 286] on td "PRECIO SERVIC.PAGOS" at bounding box center [387, 286] width 368 height 38
checkbox input "true"
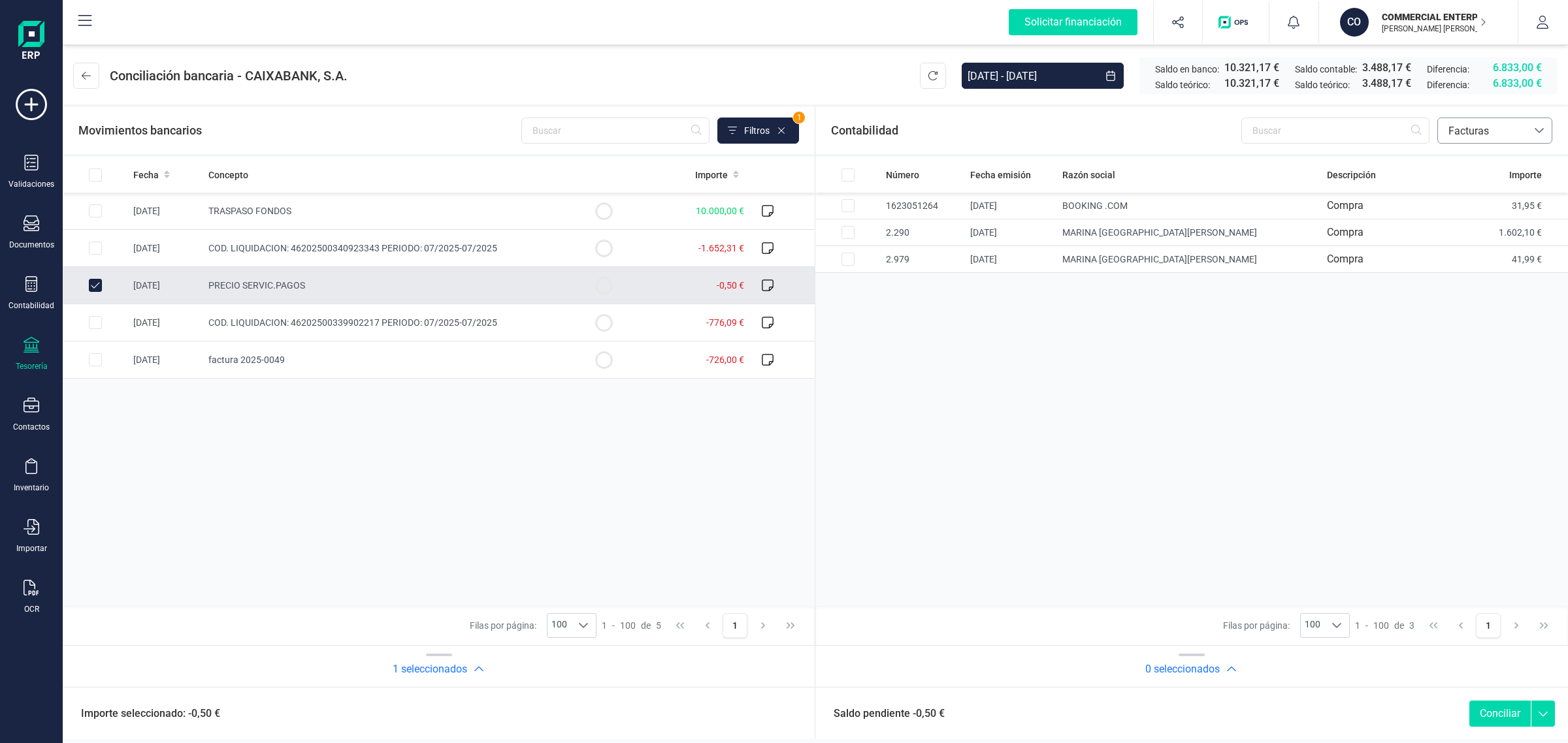
click at [1523, 121] on span "Facturas" at bounding box center [1483, 131] width 89 height 25
click at [1477, 164] on span "Contabilidad" at bounding box center [1477, 162] width 58 height 16
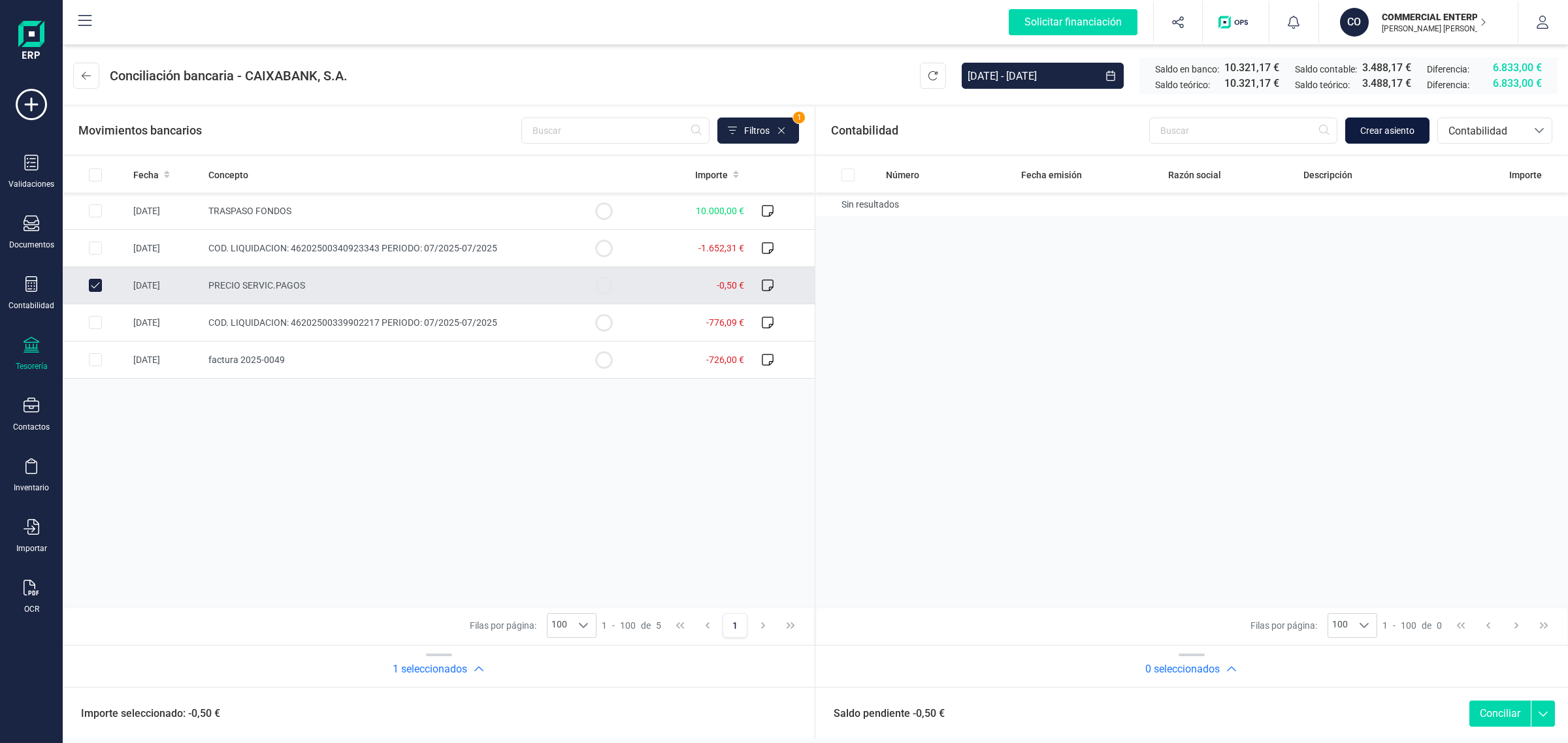
click at [1387, 124] on span "Crear asiento" at bounding box center [1388, 131] width 54 height 13
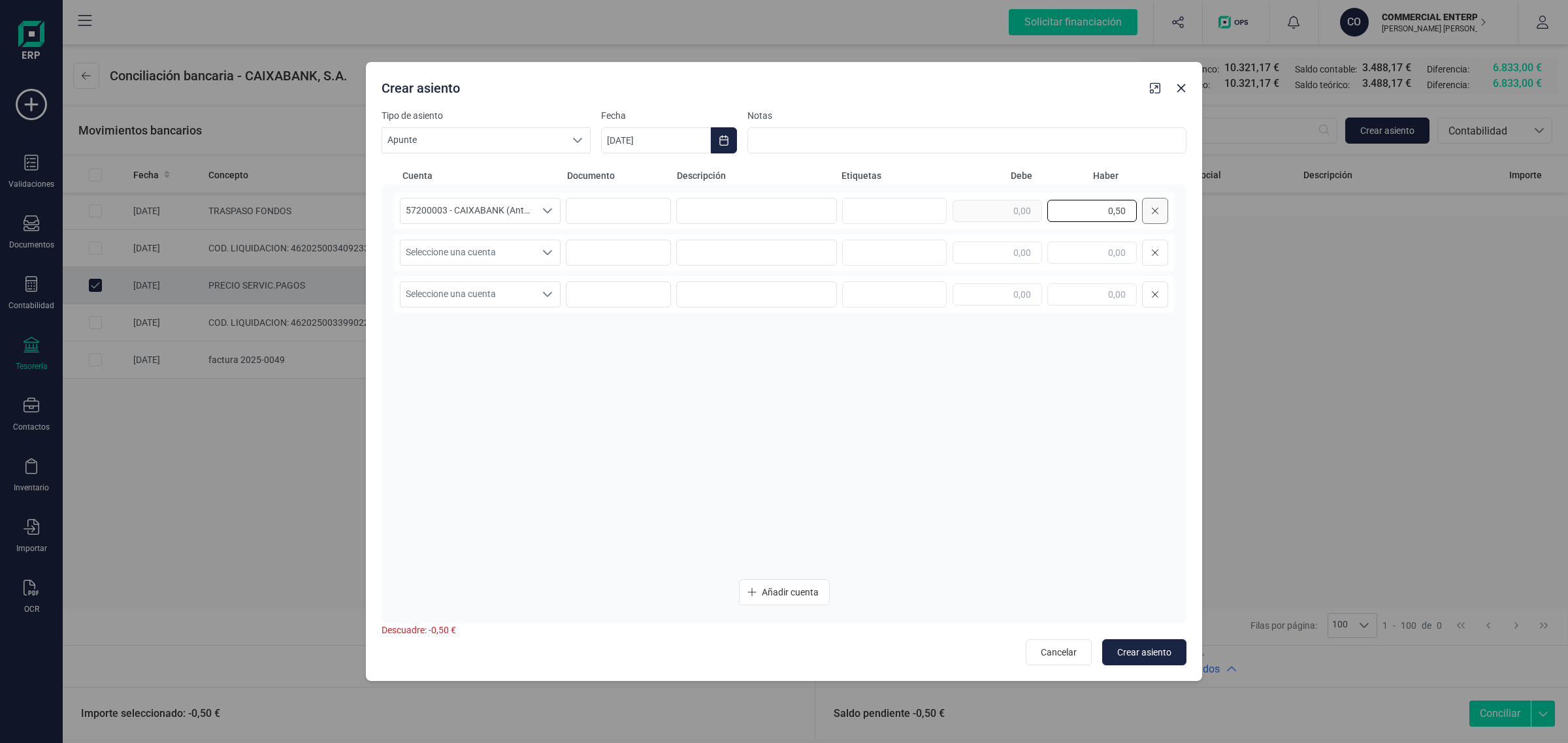
drag, startPoint x: 1099, startPoint y: 208, endPoint x: 1161, endPoint y: 215, distance: 62.4
click at [1161, 215] on div "0,50" at bounding box center [1060, 210] width 216 height 26
click at [1004, 243] on input "text" at bounding box center [997, 252] width 89 height 23
paste input "0,50"
type input "0,50"
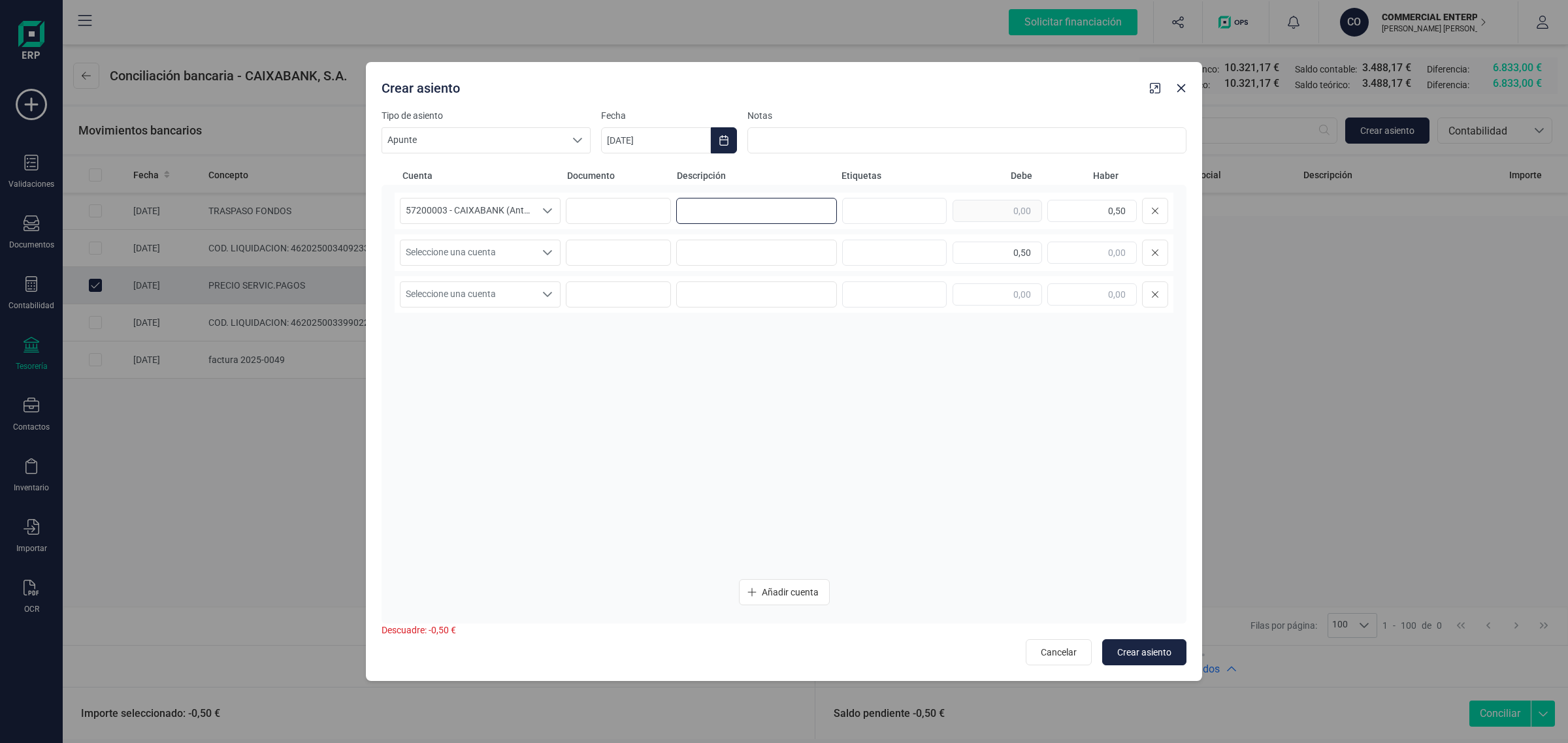
click at [748, 202] on input at bounding box center [757, 210] width 160 height 26
drag, startPoint x: 760, startPoint y: 215, endPoint x: 663, endPoint y: 224, distance: 97.4
click at [663, 224] on div "57200003 - CAIXABANK (Antes BANKIA) 57200003 - CAIXABANK (Antes BANKIA) 5720000…" at bounding box center [784, 211] width 779 height 37
type input "COMISIONES"
click at [704, 250] on input at bounding box center [757, 252] width 160 height 26
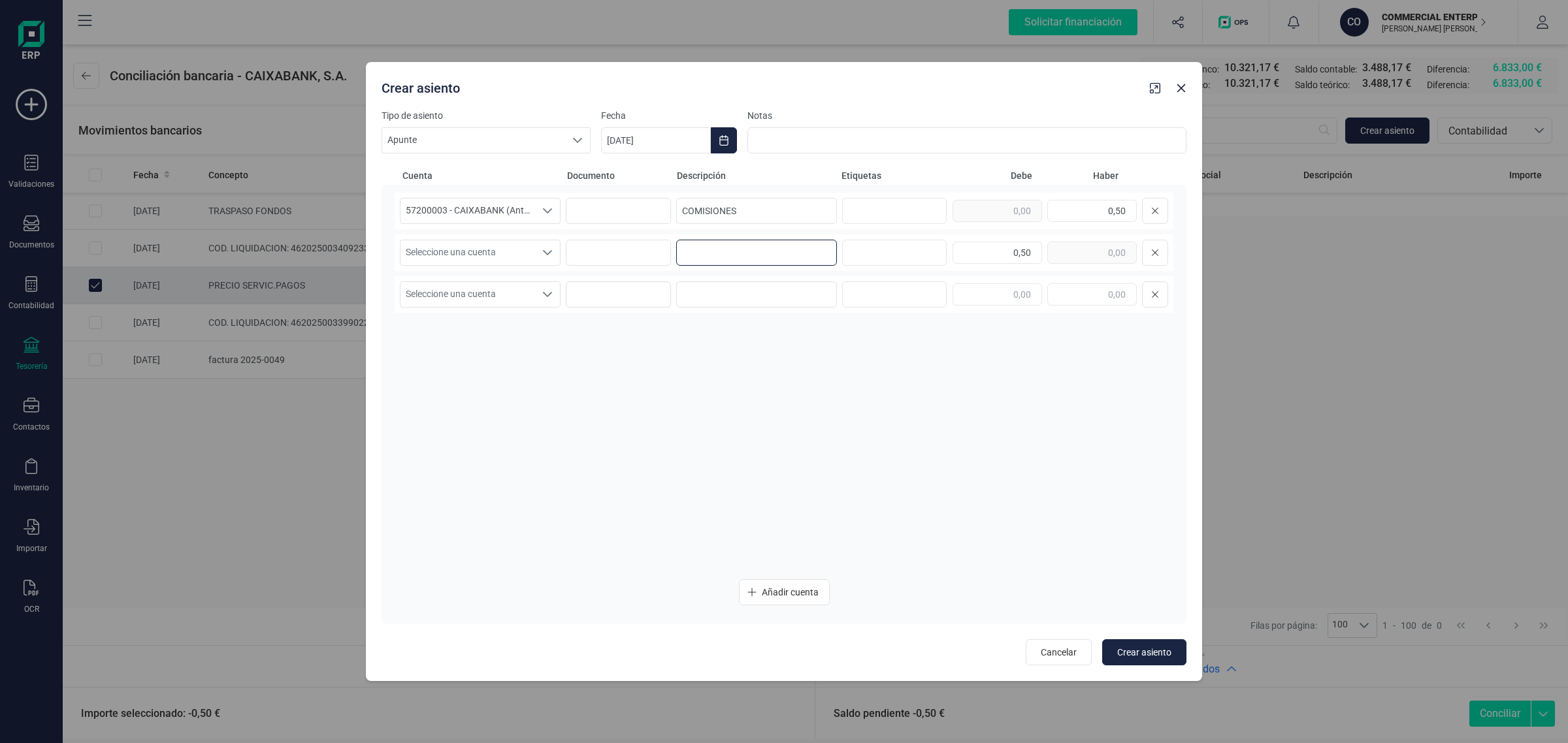
paste input "COMISIONES"
type input "COMISIONES"
click at [520, 239] on div "Seleccione una cuenta Seleccione una cuenta COMISIONES 0,50" at bounding box center [784, 253] width 779 height 37
click at [473, 252] on span "Seleccione una cuenta" at bounding box center [468, 253] width 134 height 25
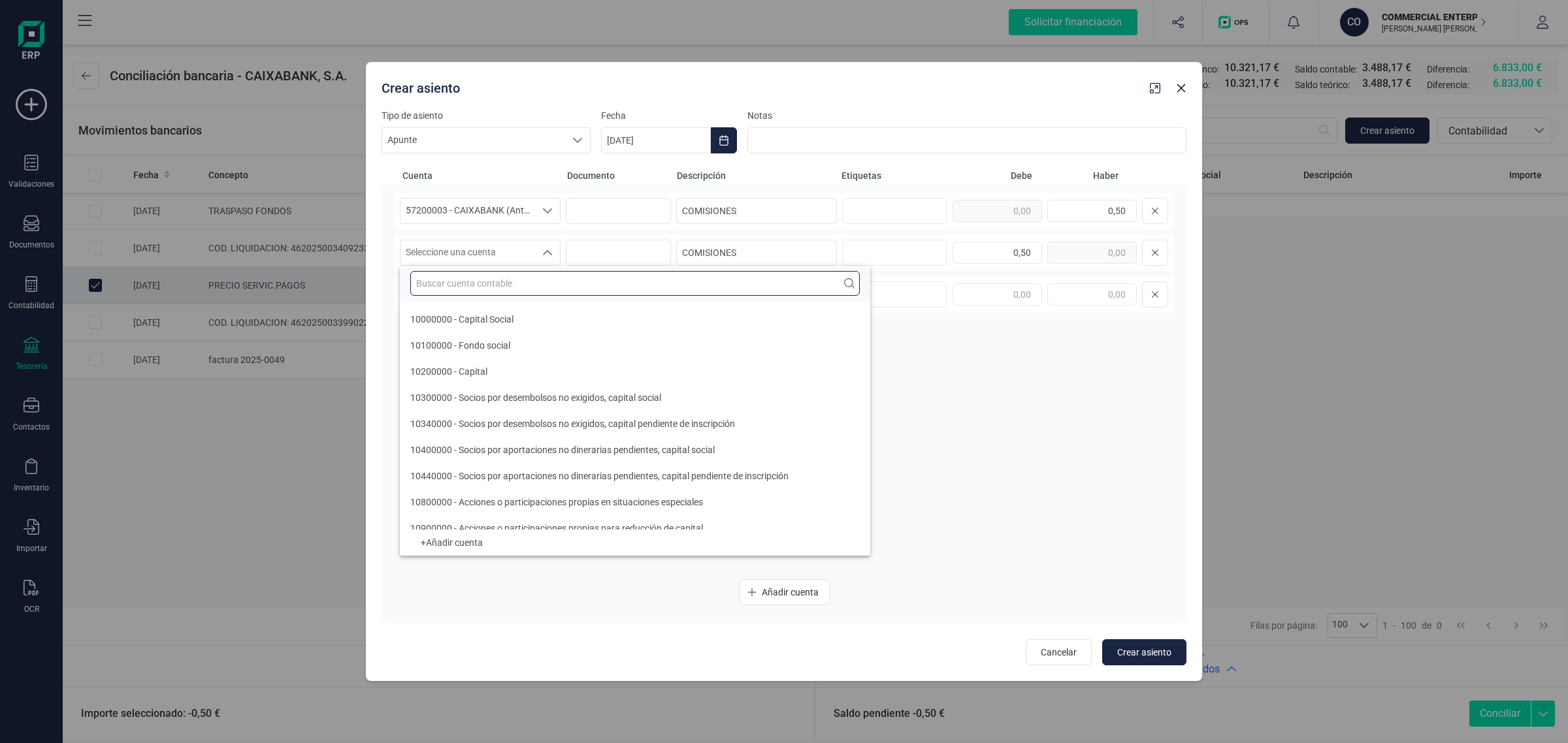
click at [451, 279] on input "text" at bounding box center [635, 284] width 449 height 25
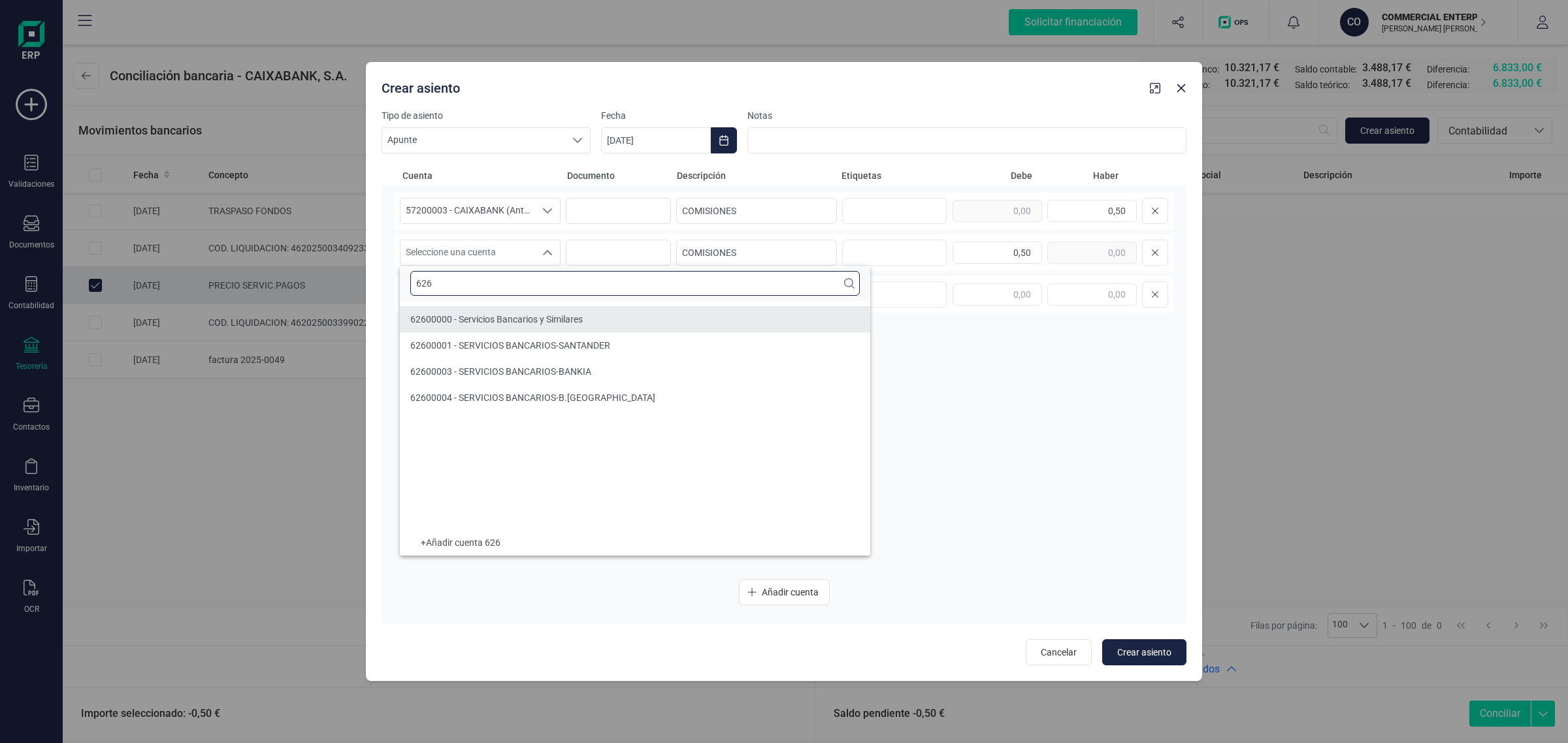
type input "626"
click at [454, 320] on span "62600000 - Servicios Bancarios y Similares" at bounding box center [496, 319] width 173 height 11
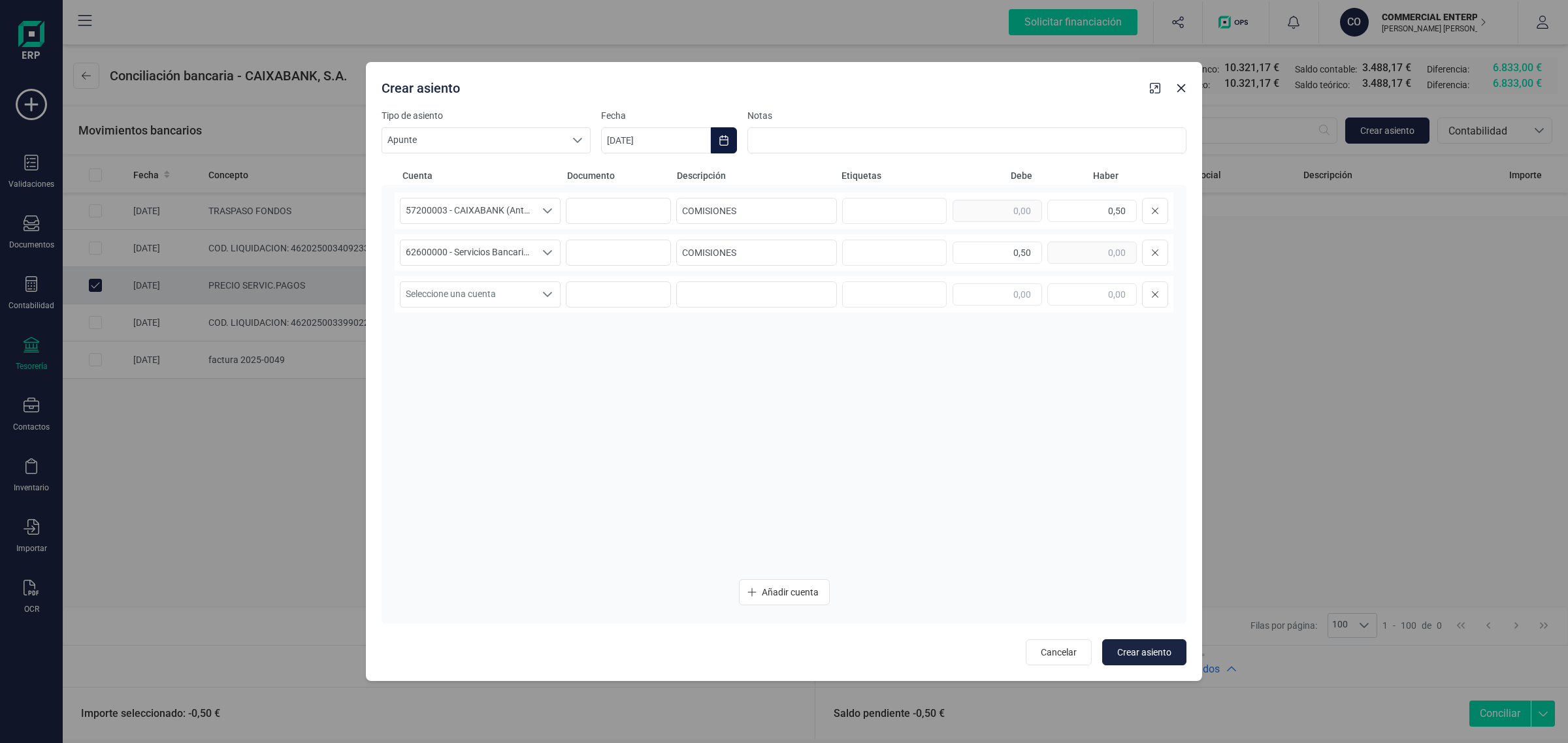
click at [717, 130] on button "Choose Date" at bounding box center [723, 140] width 26 height 26
click at [635, 179] on button "Previous Month" at bounding box center [627, 179] width 21 height 21
click at [865, 402] on td "29" at bounding box center [850, 402] width 53 height 37
click at [860, 402] on span "29" at bounding box center [850, 402] width 26 height 26
click at [1159, 641] on button "Crear asiento" at bounding box center [1144, 652] width 84 height 26
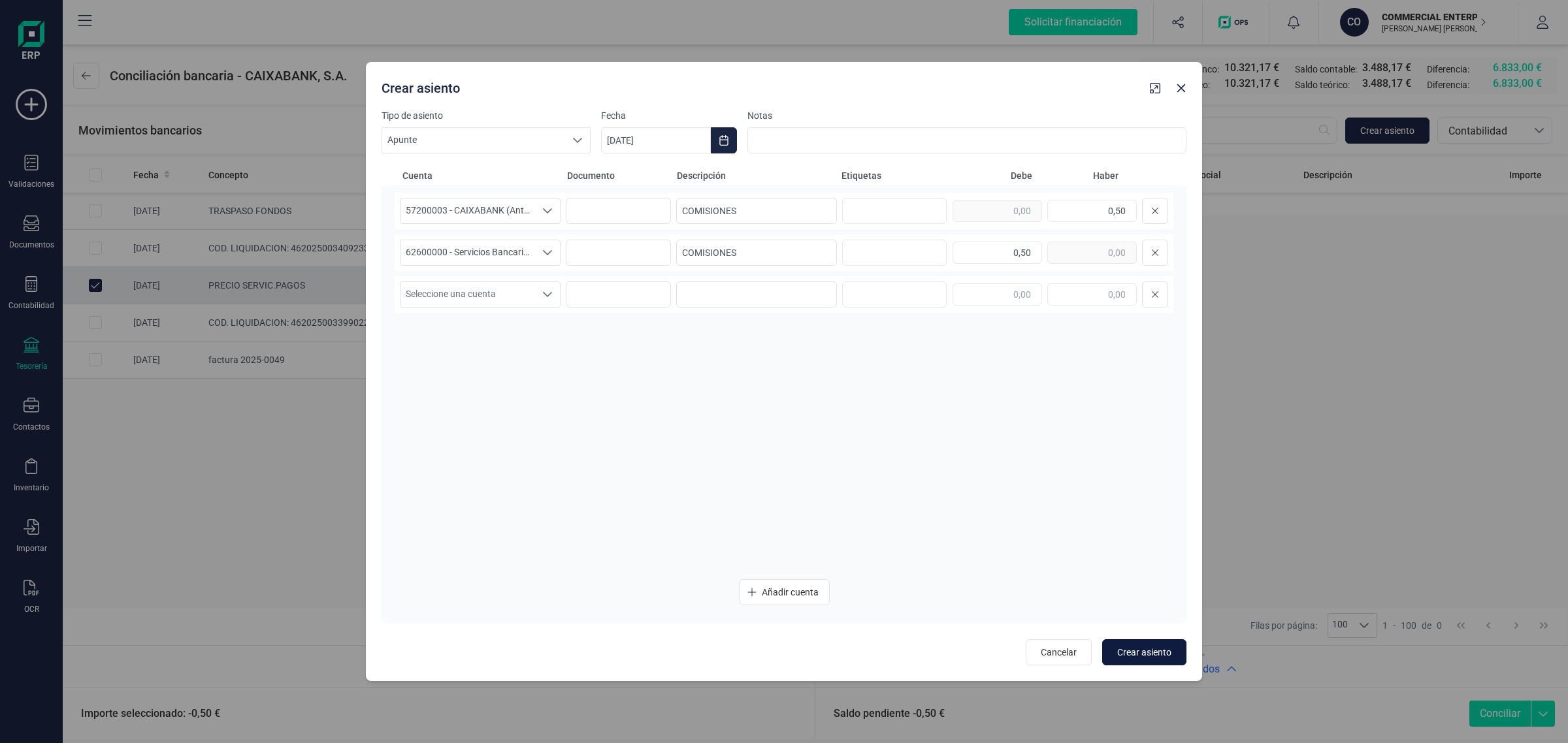
type input "[DATE]"
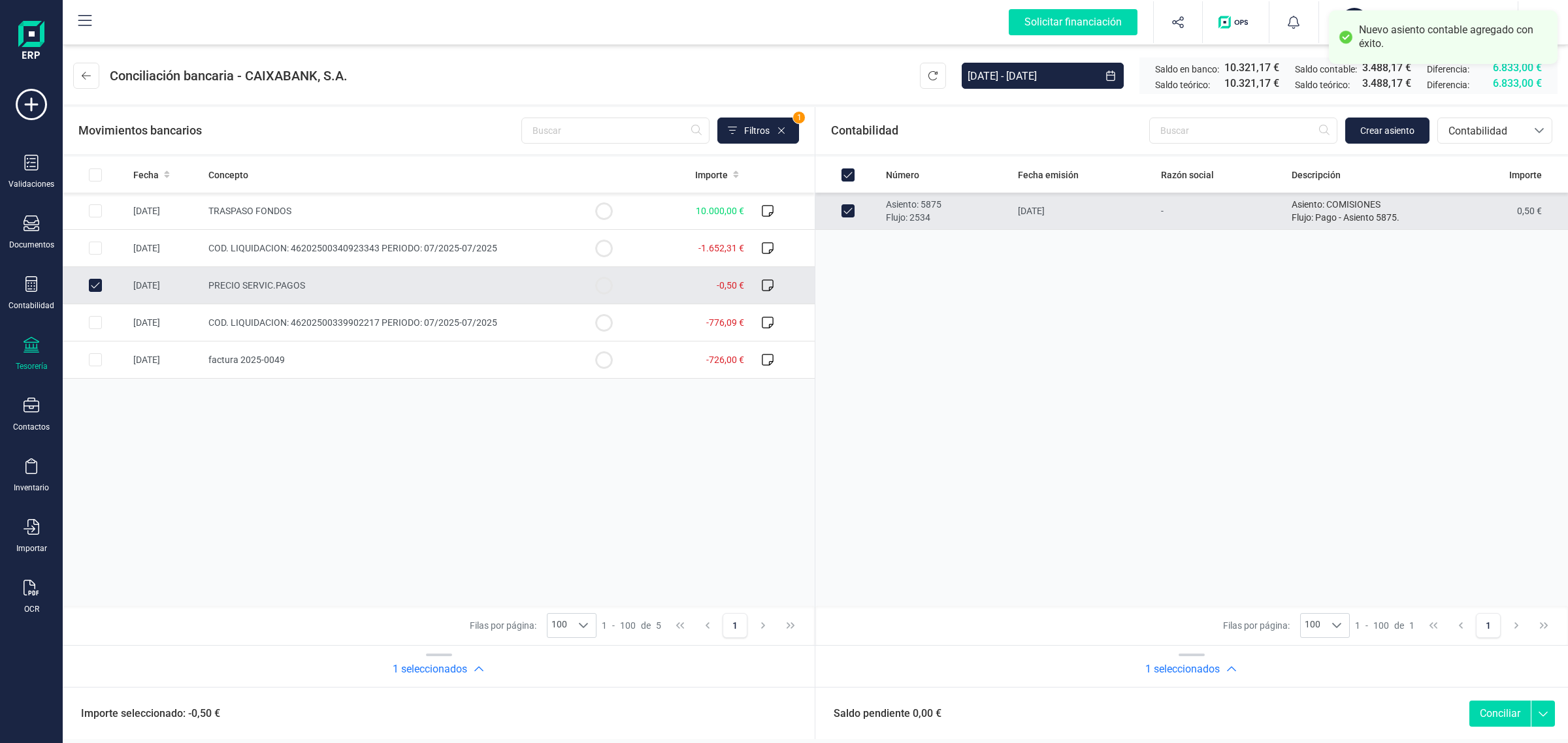
click at [1496, 715] on button "Conciliar" at bounding box center [1500, 713] width 62 height 26
checkbox input "false"
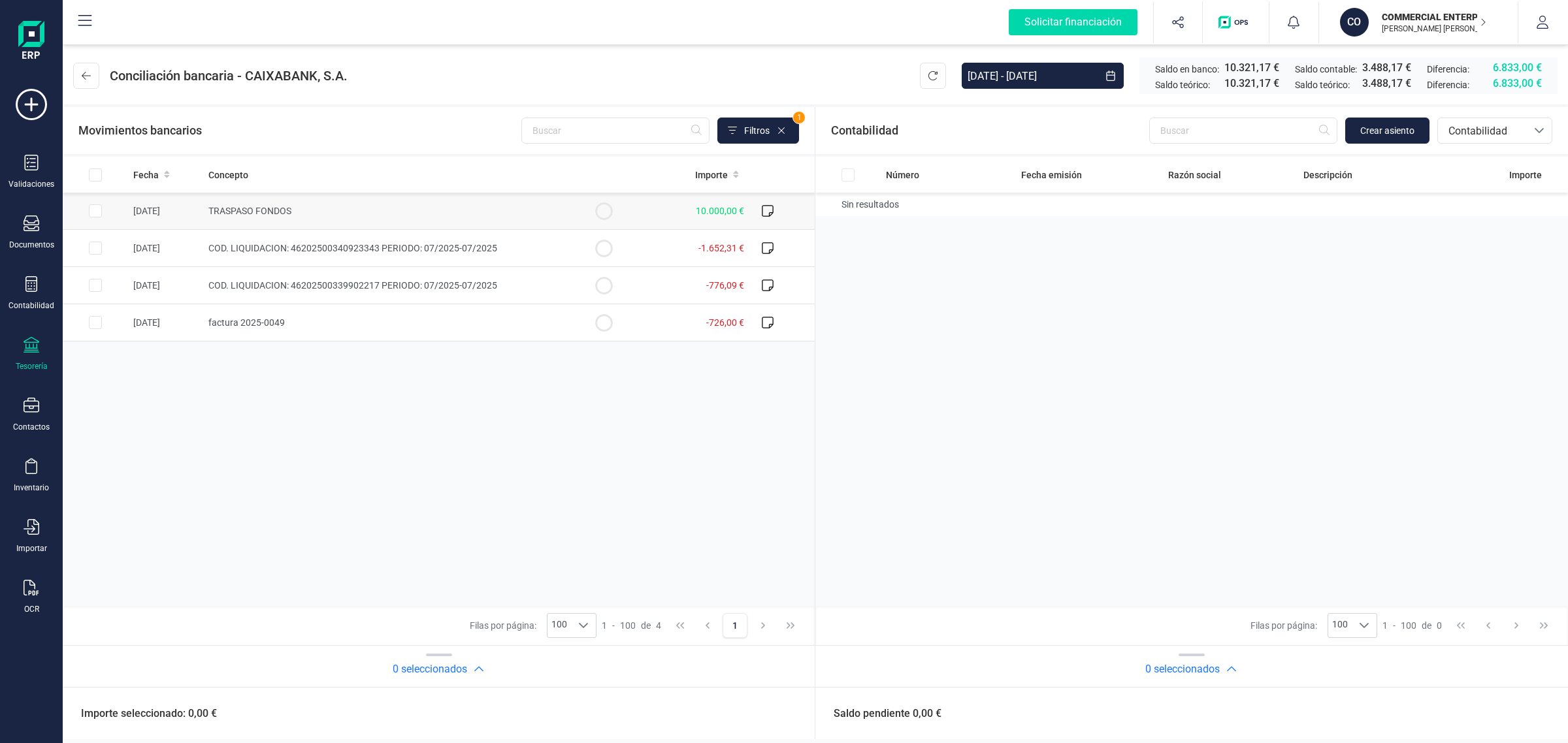
click at [439, 206] on td "TRASPASO FONDOS" at bounding box center [387, 211] width 368 height 38
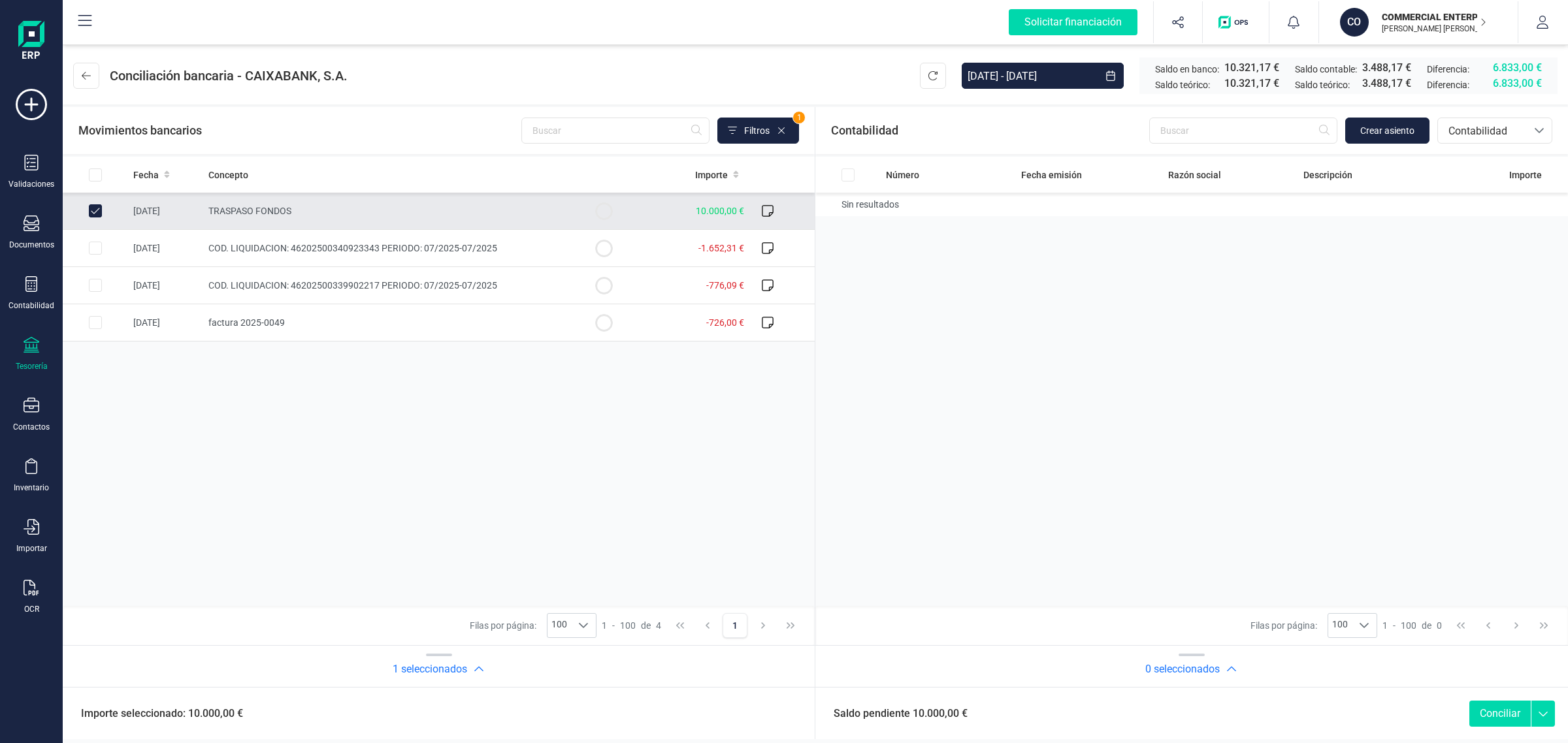
checkbox input "true"
click at [1357, 129] on button "Crear asiento" at bounding box center [1388, 130] width 84 height 26
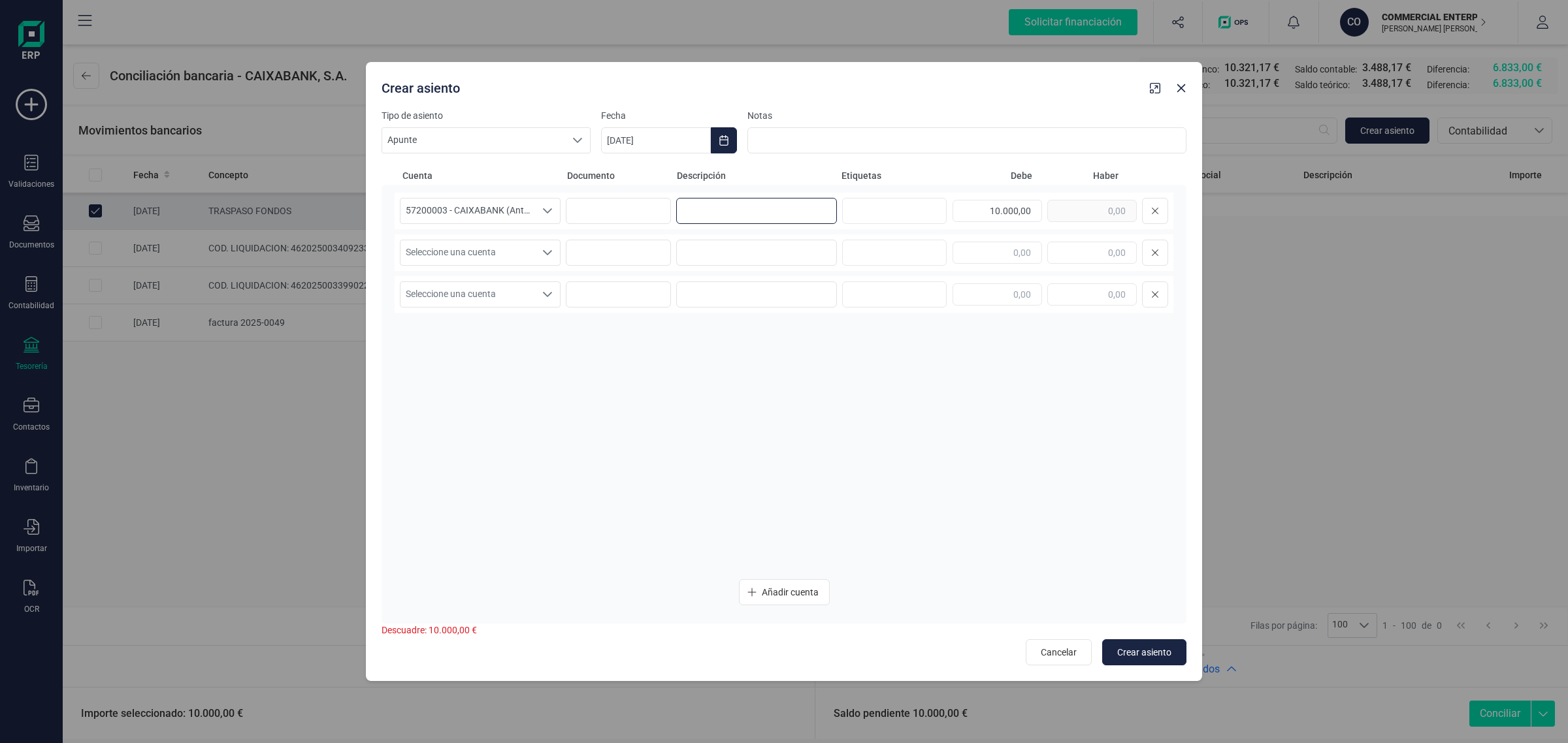
click at [808, 211] on input at bounding box center [757, 210] width 160 height 26
drag, startPoint x: 785, startPoint y: 210, endPoint x: 607, endPoint y: 202, distance: 178.2
click at [607, 202] on div "57200003 - CAIXABANK (Antes BANKIA) 57200003 - CAIXABANK (Antes BANKIA) 5720000…" at bounding box center [784, 211] width 779 height 37
type input "TRASPASO FONDOS"
click at [757, 250] on input at bounding box center [757, 252] width 160 height 26
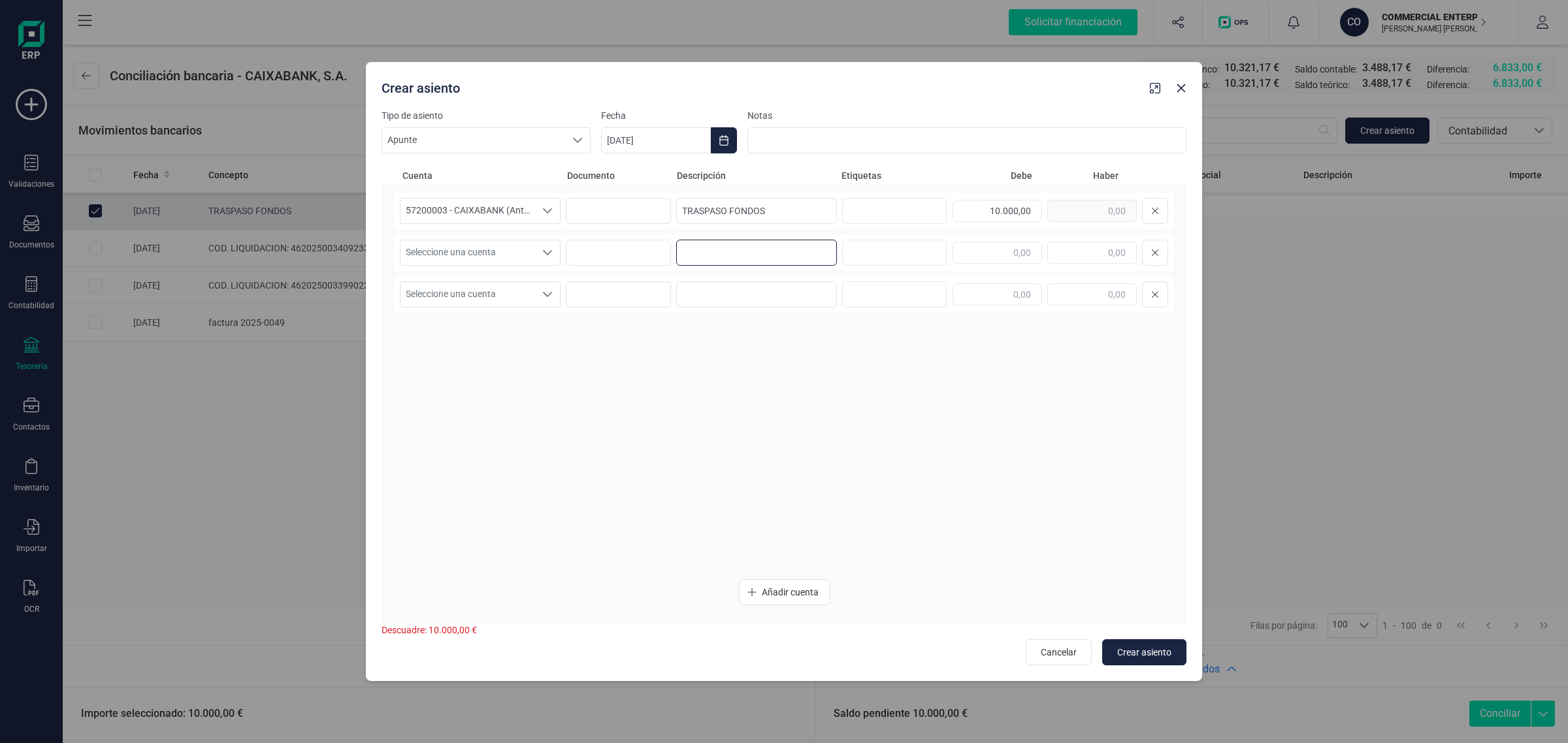
paste input "TRASPASO FONDOS"
type input "TRASPASO FONDOS"
drag, startPoint x: 967, startPoint y: 210, endPoint x: 1057, endPoint y: 224, distance: 91.1
click at [1057, 224] on div "10.000,00" at bounding box center [1060, 210] width 216 height 26
click at [1095, 244] on input "text" at bounding box center [1092, 252] width 89 height 23
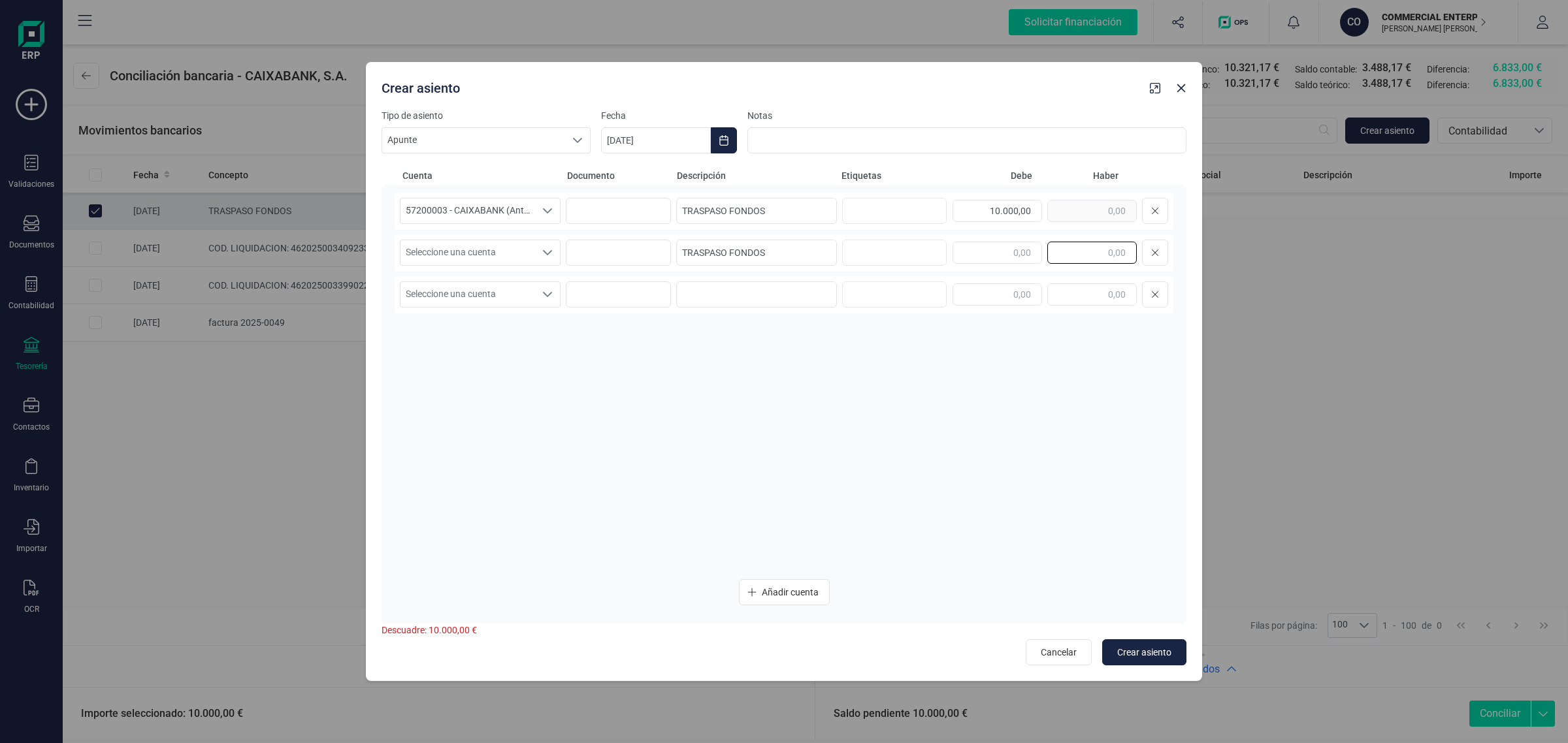
paste input "10.000,00"
type input "10.000,00"
click at [474, 262] on span "Seleccione una cuenta" at bounding box center [468, 253] width 134 height 25
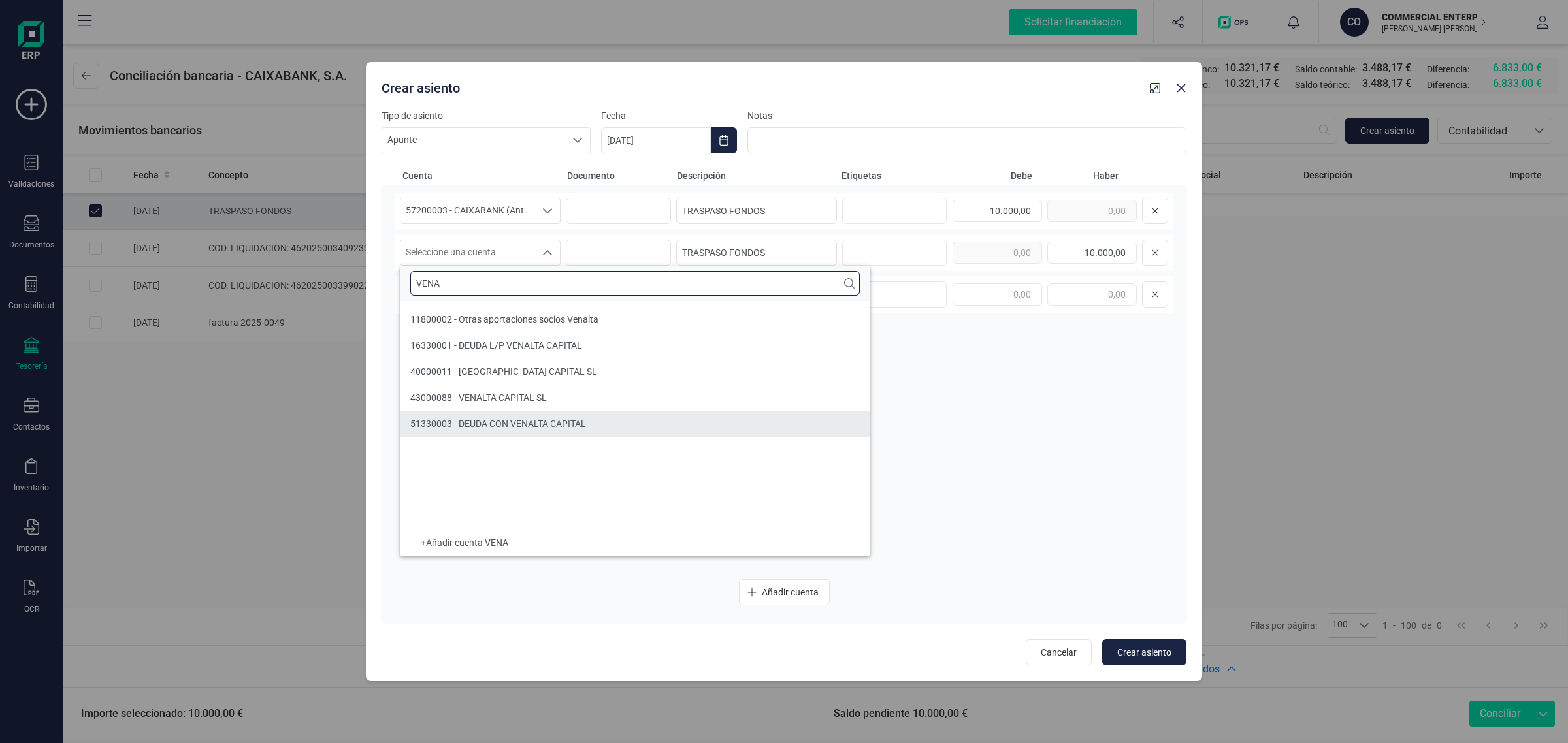
type input "VENA"
click at [454, 428] on span "51330003 - DEUDA CON VENALTA CAPITAL" at bounding box center [498, 423] width 175 height 11
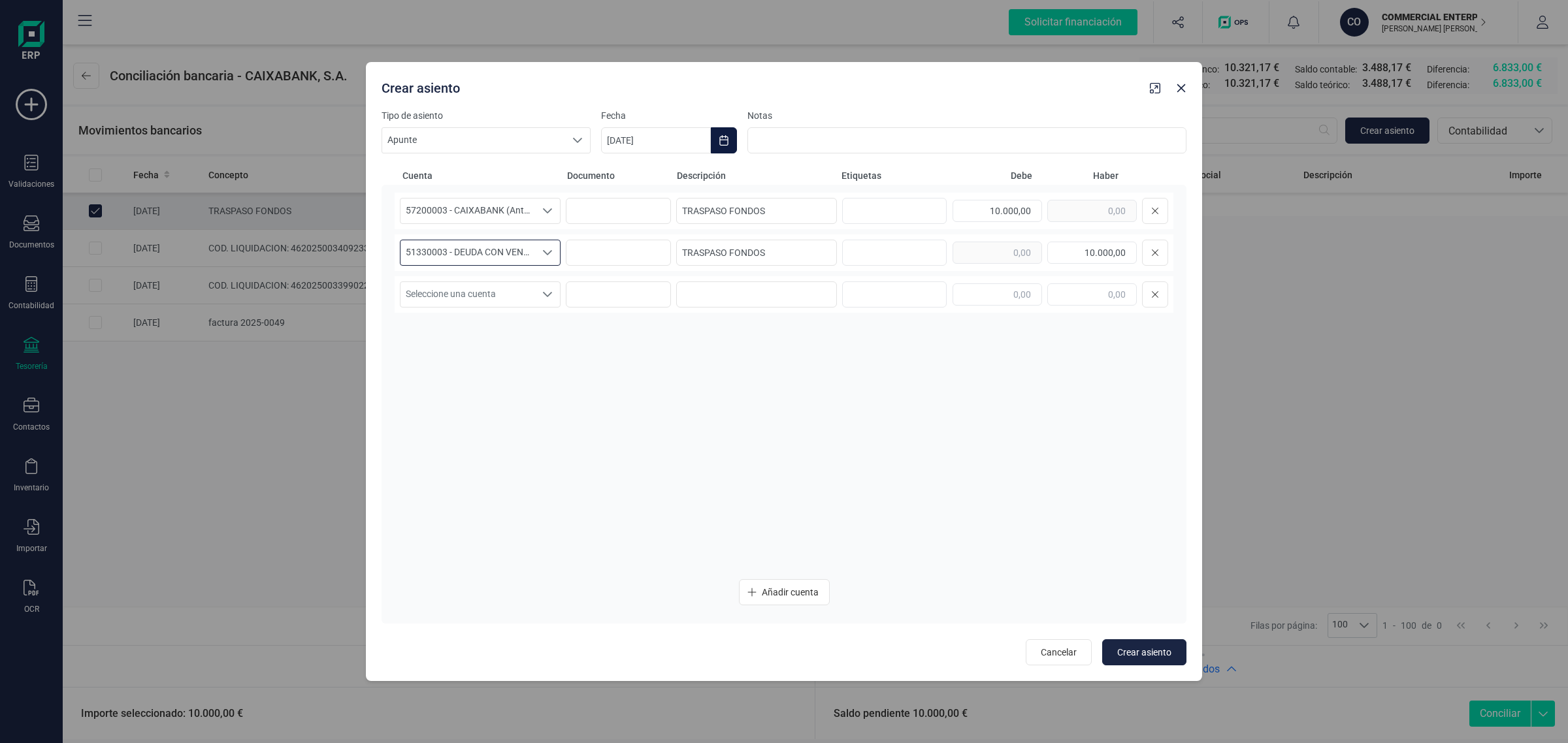
click at [723, 135] on icon "Choose Date" at bounding box center [723, 140] width 11 height 11
click at [622, 179] on icon "Previous Month" at bounding box center [627, 179] width 11 height 11
click at [857, 402] on span "29" at bounding box center [850, 402] width 26 height 26
click at [1134, 644] on button "Crear asiento" at bounding box center [1144, 652] width 84 height 26
type input "[DATE]"
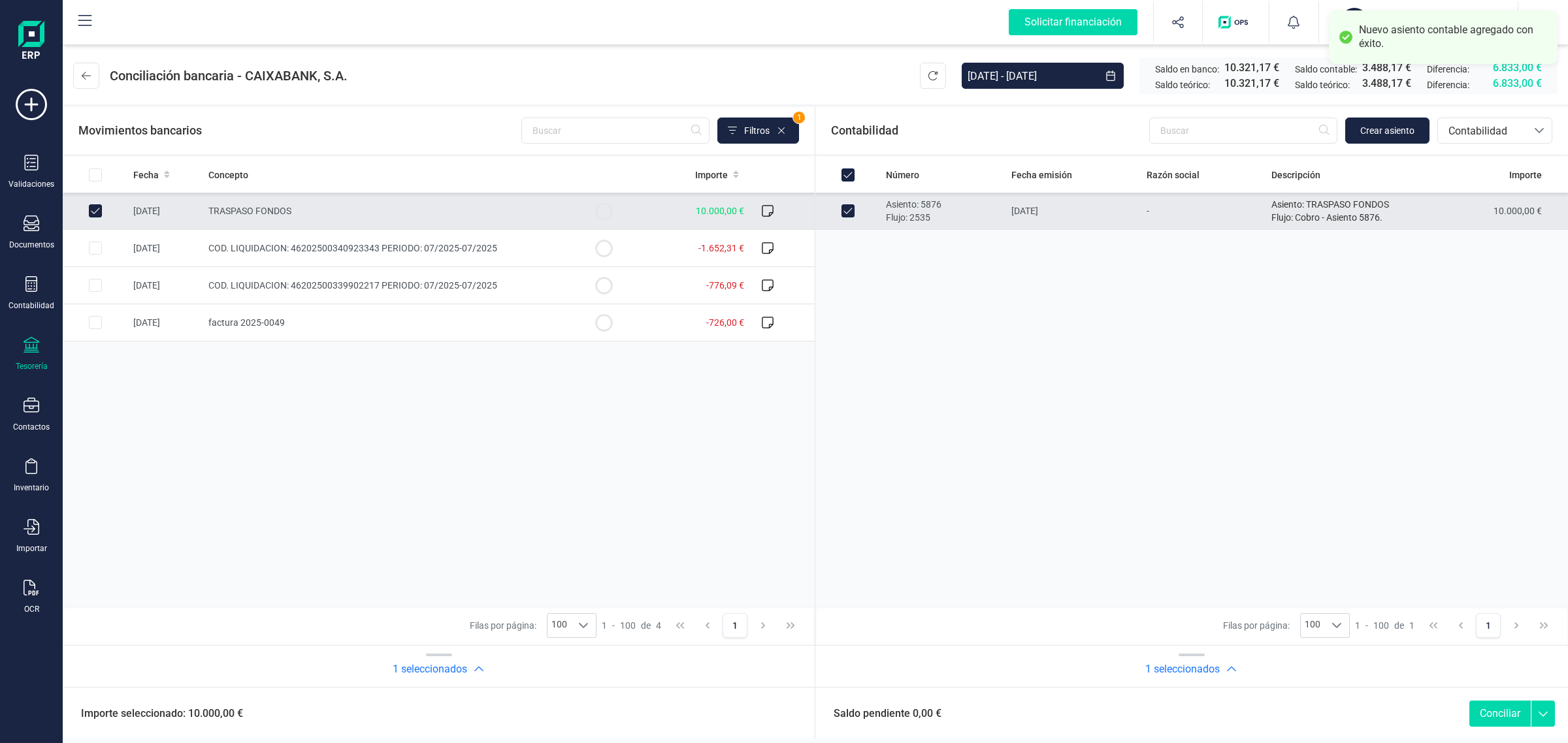
click at [1505, 712] on button "Conciliar" at bounding box center [1500, 713] width 62 height 26
checkbox input "false"
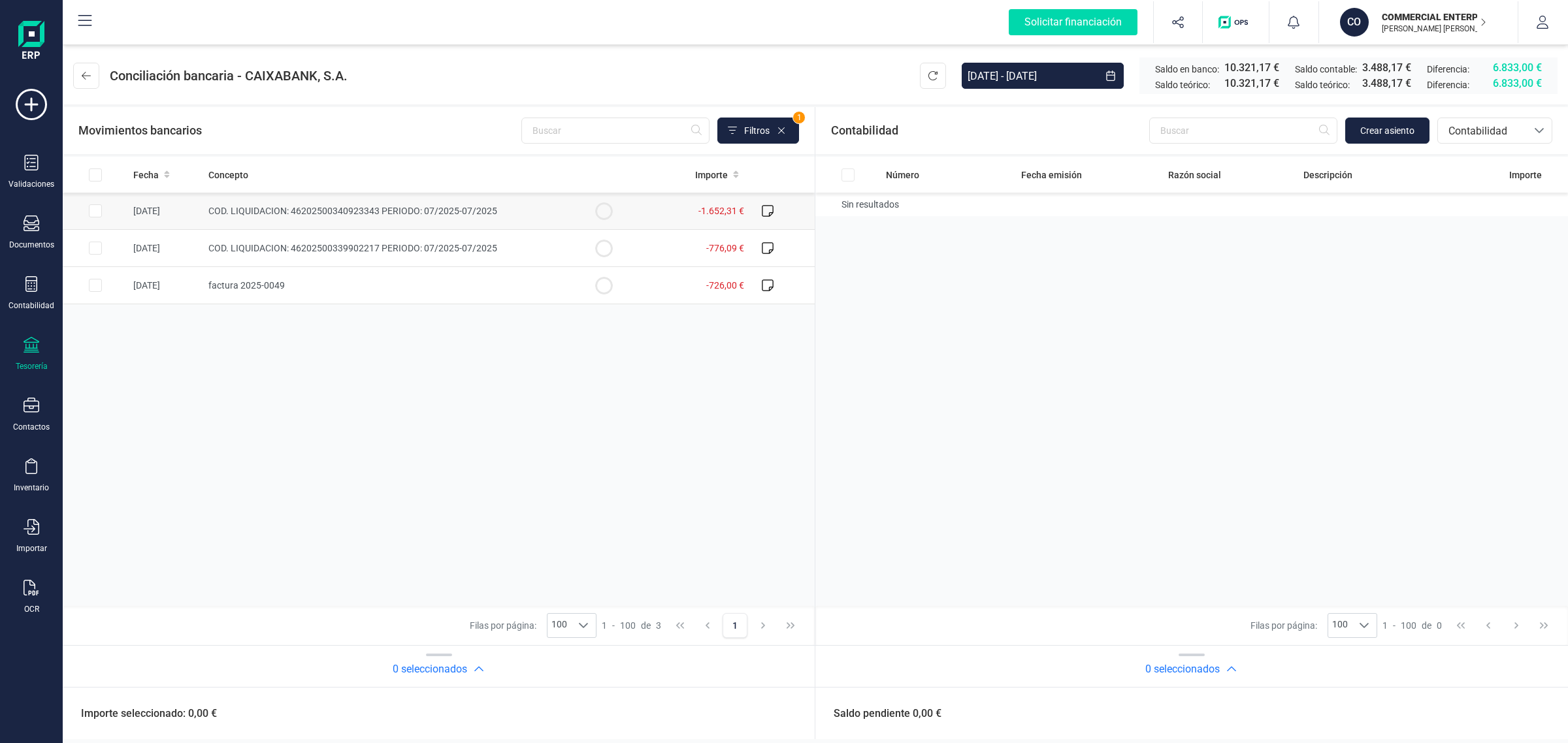
click at [658, 212] on td "-1.652,31 €" at bounding box center [693, 211] width 113 height 38
checkbox input "true"
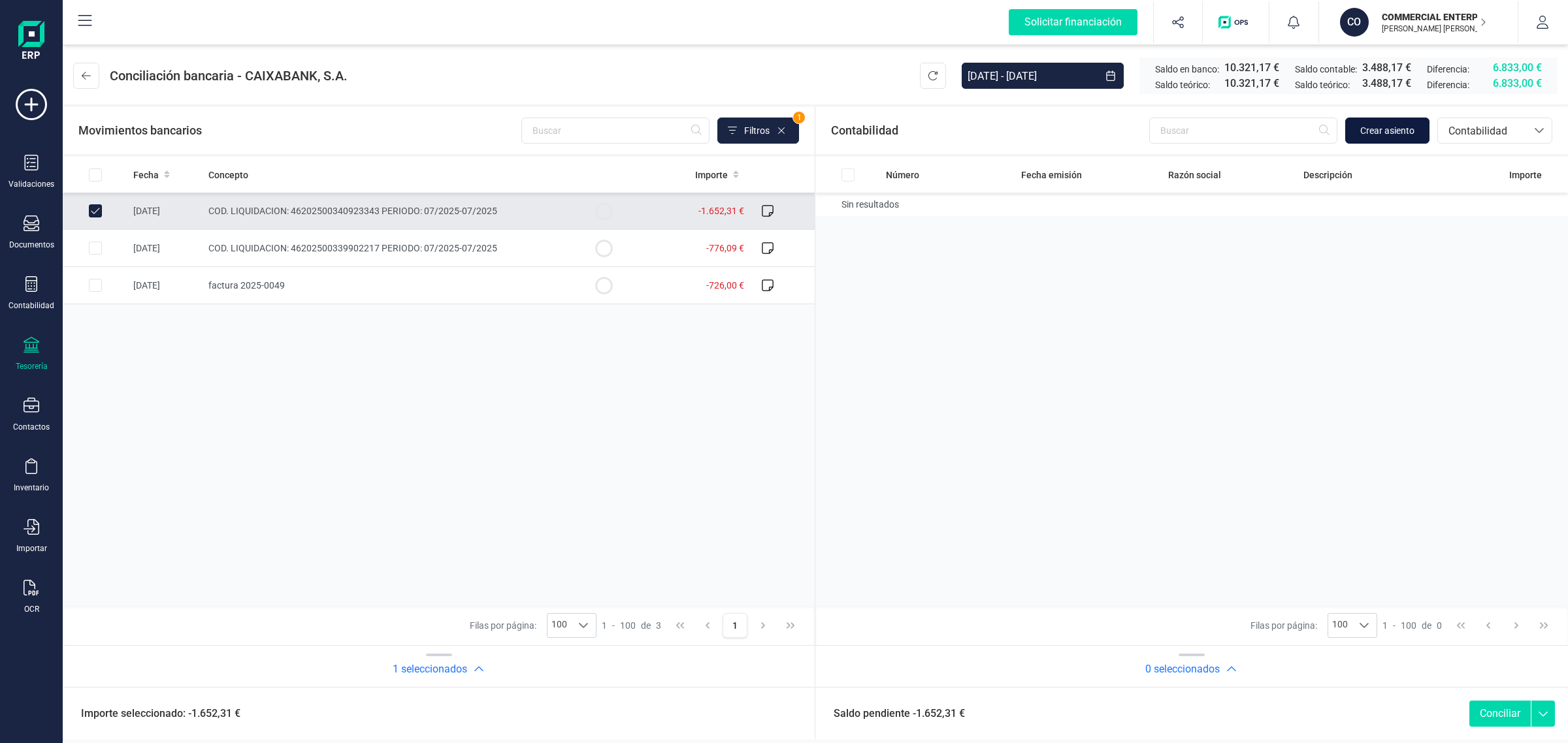
click at [1399, 128] on span "Crear asiento" at bounding box center [1388, 131] width 54 height 13
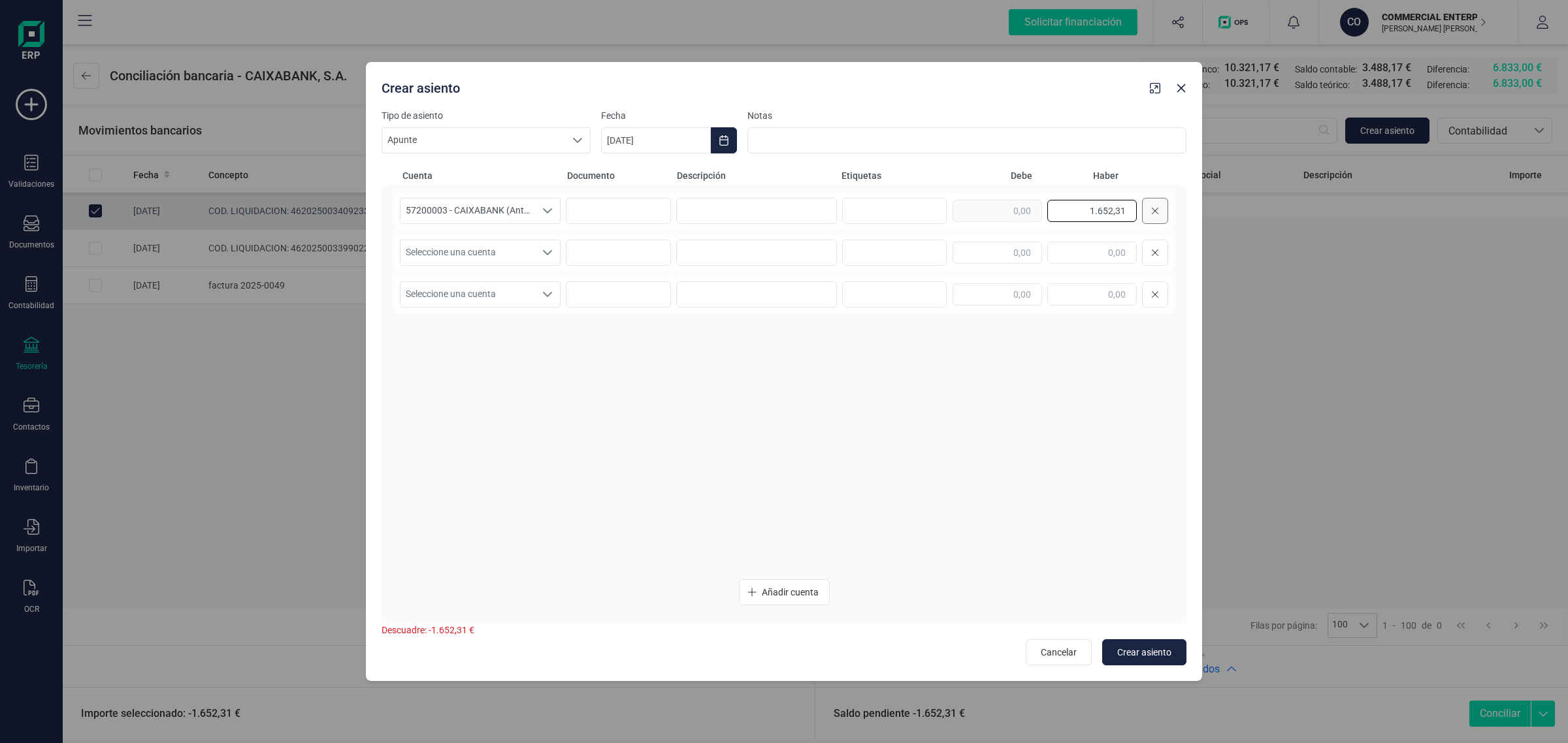
drag, startPoint x: 1070, startPoint y: 208, endPoint x: 1164, endPoint y: 210, distance: 94.0
click at [1164, 210] on div "1.652,31" at bounding box center [1060, 210] width 216 height 26
click at [1023, 248] on input "text" at bounding box center [997, 252] width 89 height 23
paste input "1.652,31"
type input "1.652,31"
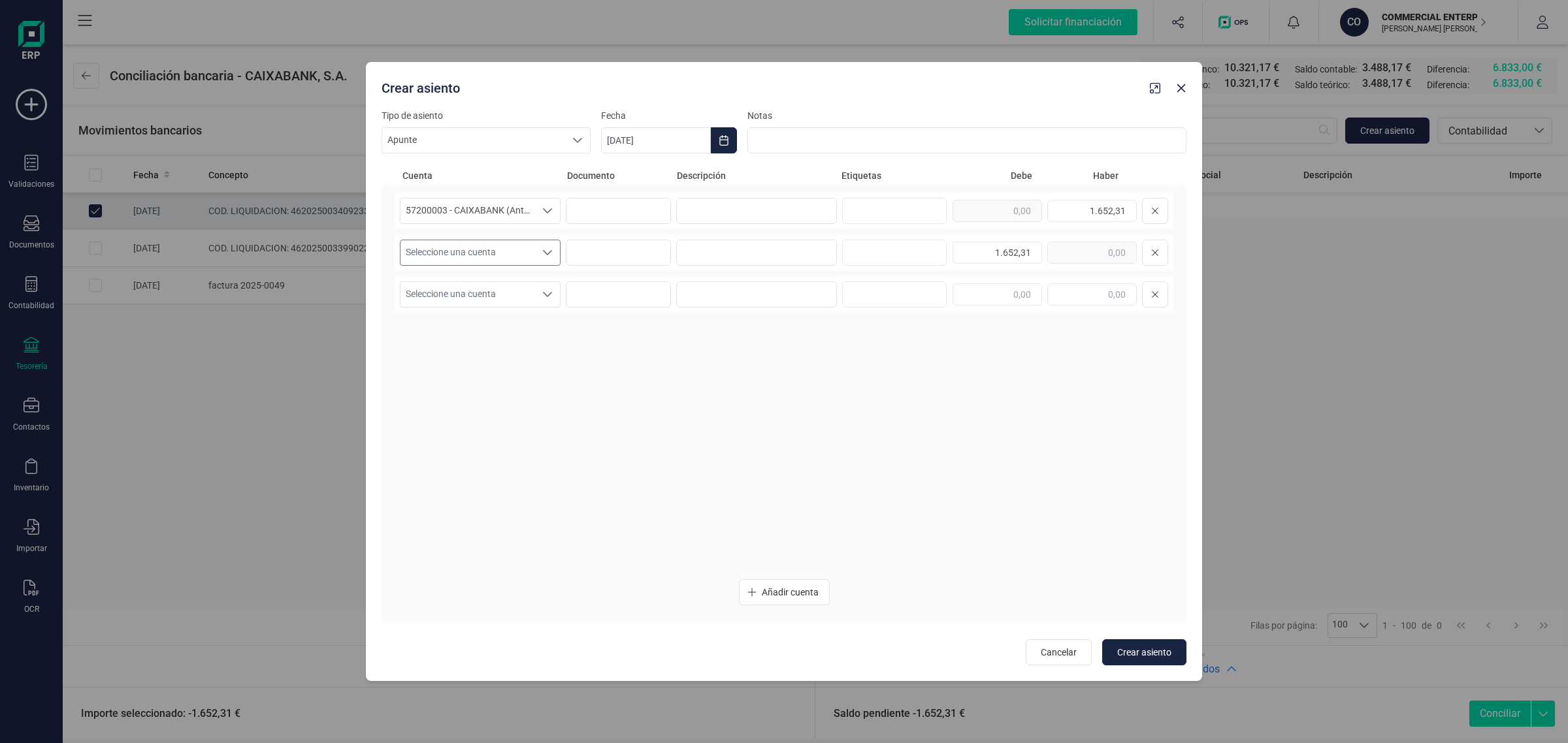
click at [497, 250] on span "Seleccione una cuenta" at bounding box center [468, 253] width 134 height 25
type input "476"
click at [510, 344] on ul "47600000 - Organismos S.S. Acreedores" at bounding box center [635, 416] width 470 height 229
click at [504, 316] on span "47600000 - Organismos S.S. Acreedores" at bounding box center [492, 319] width 164 height 11
click at [747, 214] on input at bounding box center [757, 210] width 160 height 26
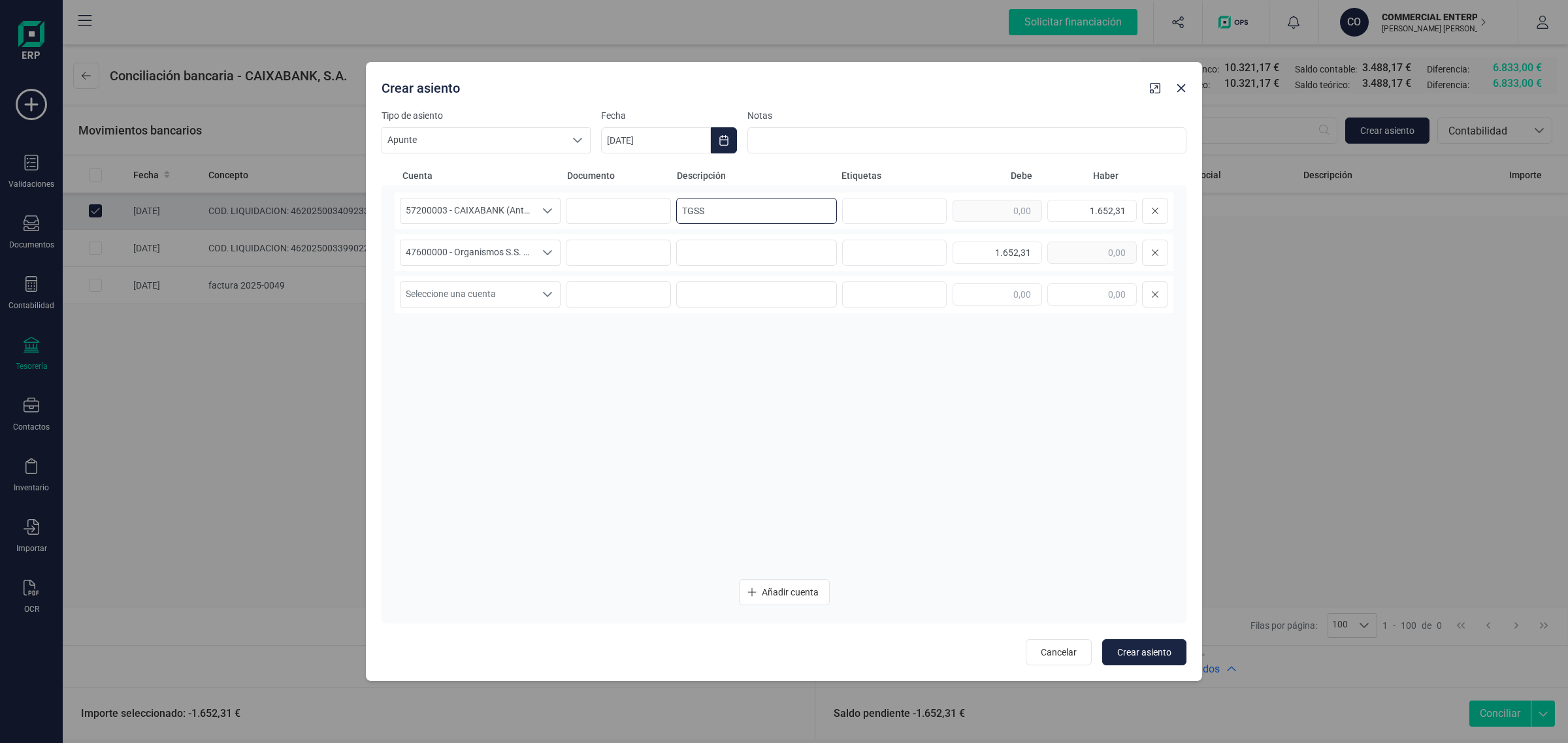
drag, startPoint x: 769, startPoint y: 201, endPoint x: 612, endPoint y: 236, distance: 160.9
click at [612, 236] on div "57200003 - CAIXABANK (Antes BANKIA) 57200003 - CAIXABANK (Antes BANKIA) 5720000…" at bounding box center [784, 381] width 779 height 377
type input "TGSS"
click at [696, 256] on input at bounding box center [757, 252] width 160 height 26
paste input "TGSS"
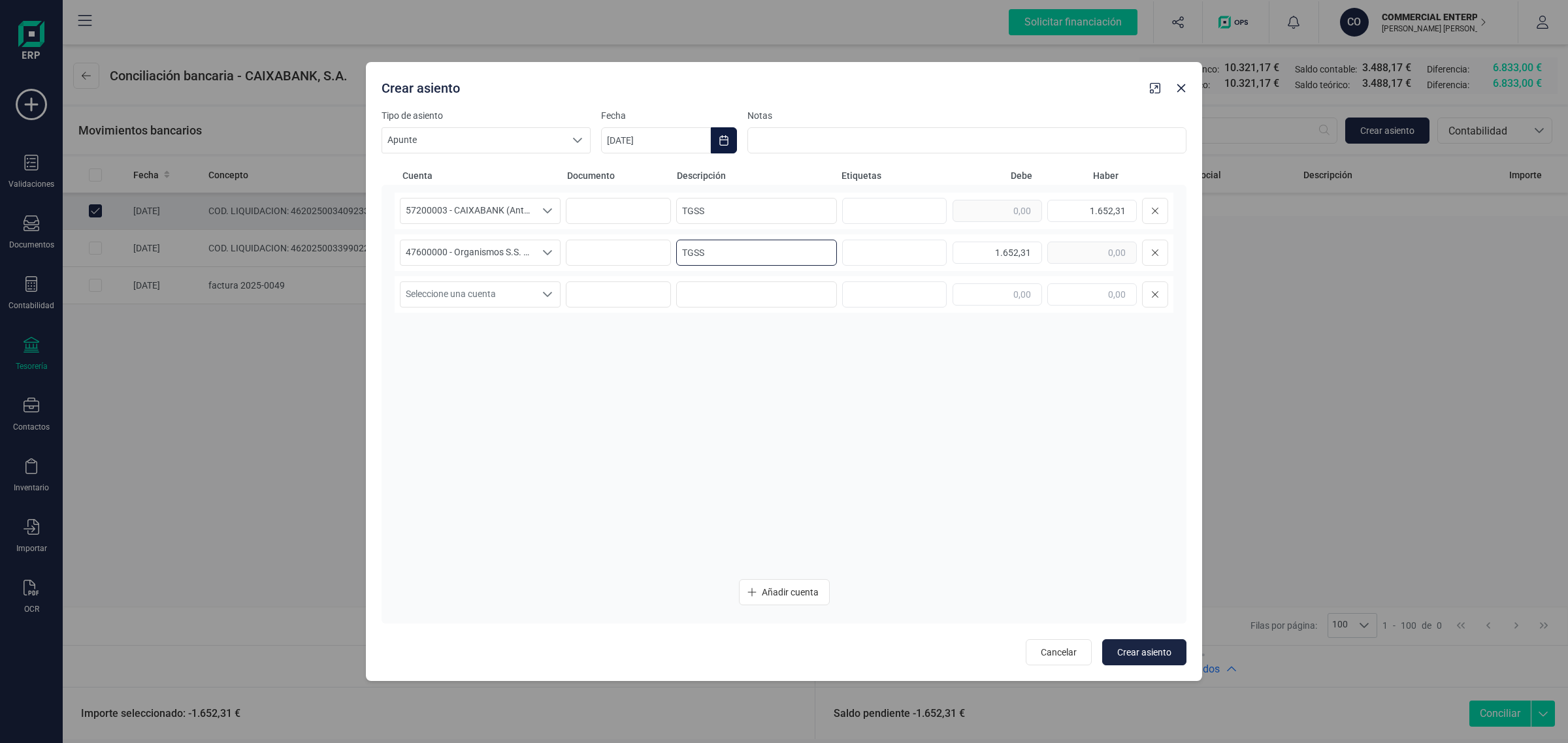
type input "TGSS"
click at [720, 137] on icon "Choose Date" at bounding box center [723, 140] width 8 height 11
click at [627, 179] on icon "Previous Month" at bounding box center [627, 179] width 11 height 11
click at [799, 402] on span "28" at bounding box center [797, 402] width 26 height 26
click at [801, 412] on div "57200003 - CAIXABANK (Antes BANKIA) 57200003 - CAIXABANK (Antes BANKIA) 5720000…" at bounding box center [784, 381] width 779 height 377
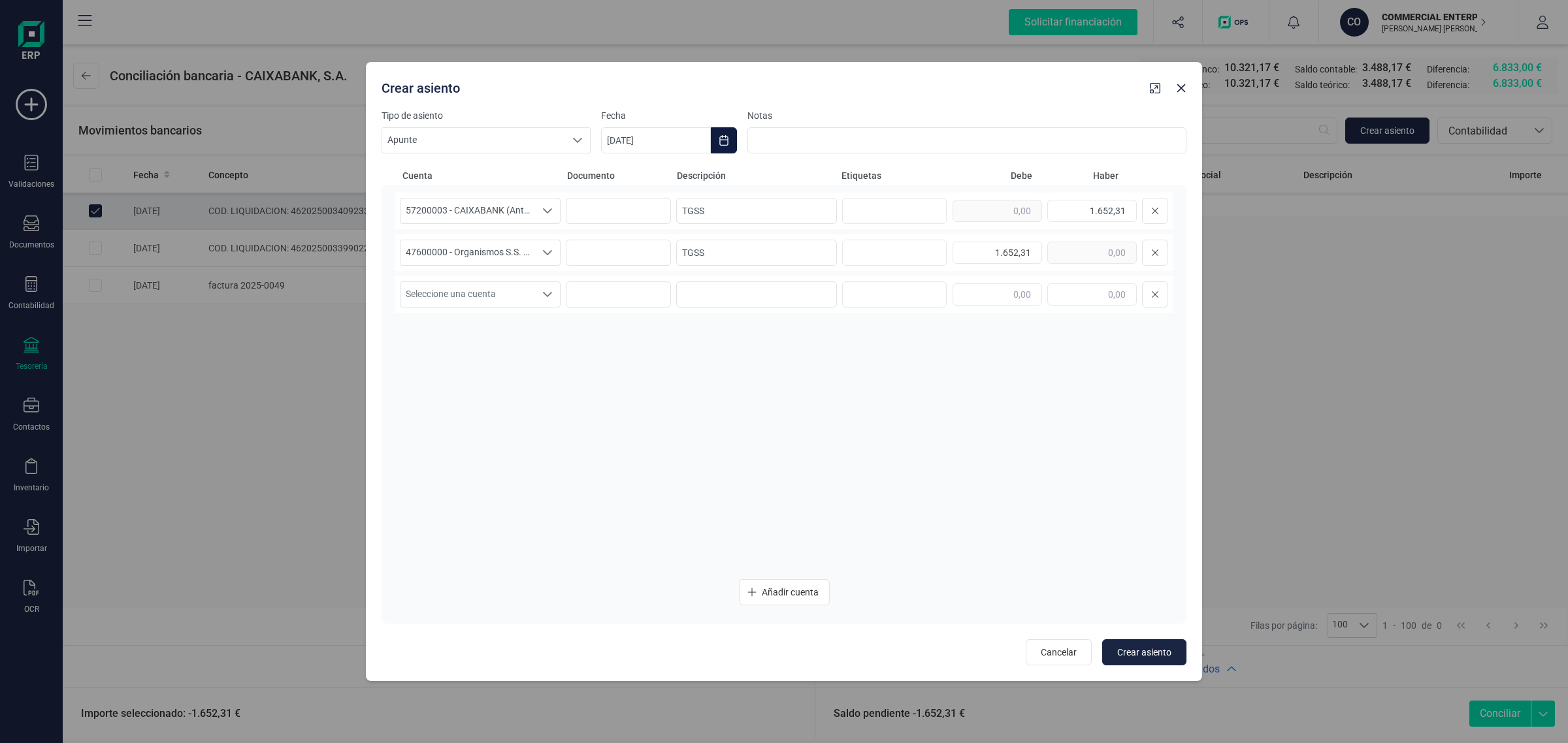
click at [713, 142] on button "Choose Date" at bounding box center [723, 140] width 26 height 26
click at [848, 397] on span "29" at bounding box center [850, 402] width 26 height 26
drag, startPoint x: 922, startPoint y: 431, endPoint x: 1038, endPoint y: 493, distance: 131.5
click at [925, 432] on div "57200003 - CAIXABANK (Antes BANKIA) 57200003 - CAIXABANK (Antes BANKIA) 5720000…" at bounding box center [784, 381] width 779 height 377
click at [1133, 647] on span "Crear asiento" at bounding box center [1144, 653] width 54 height 13
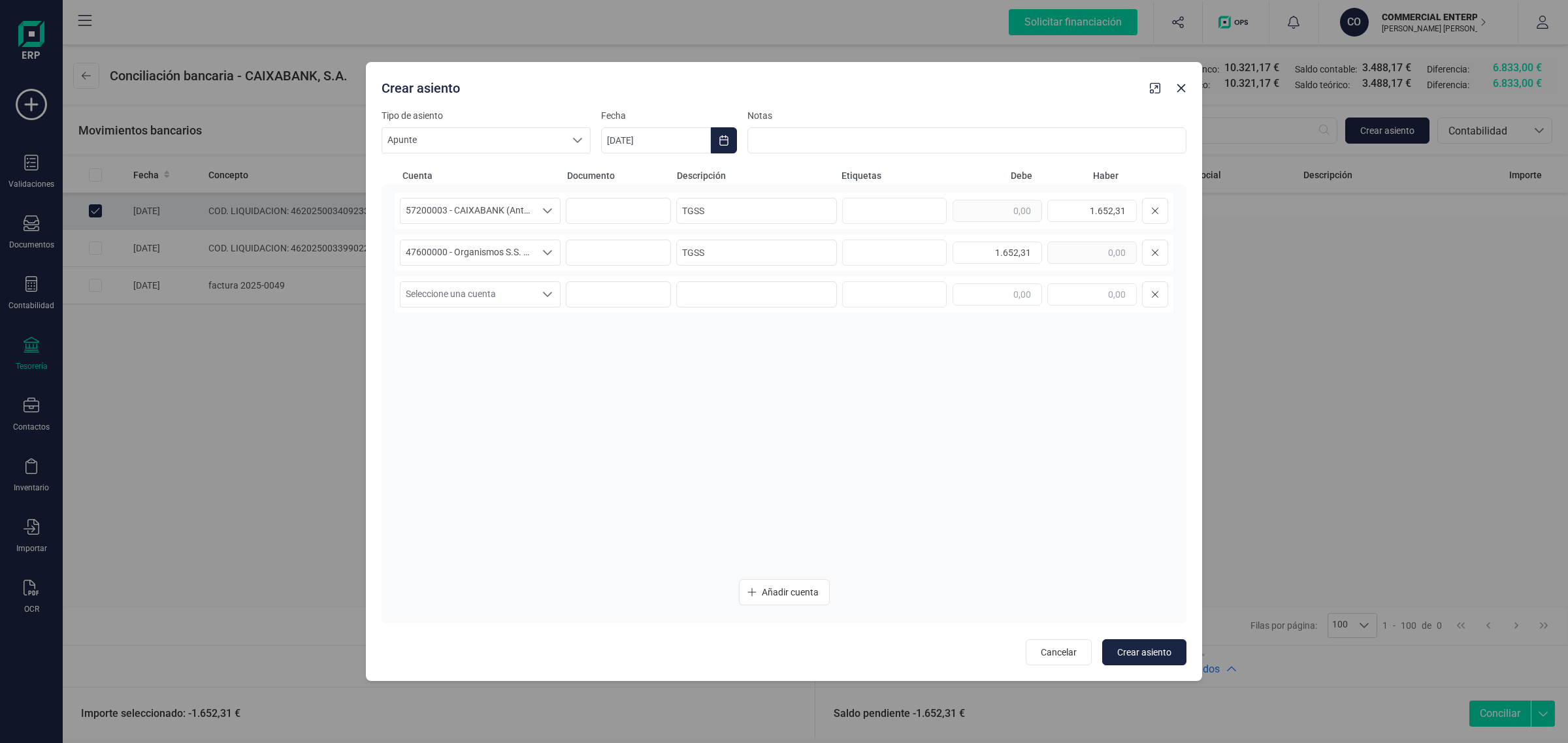
type input "[DATE]"
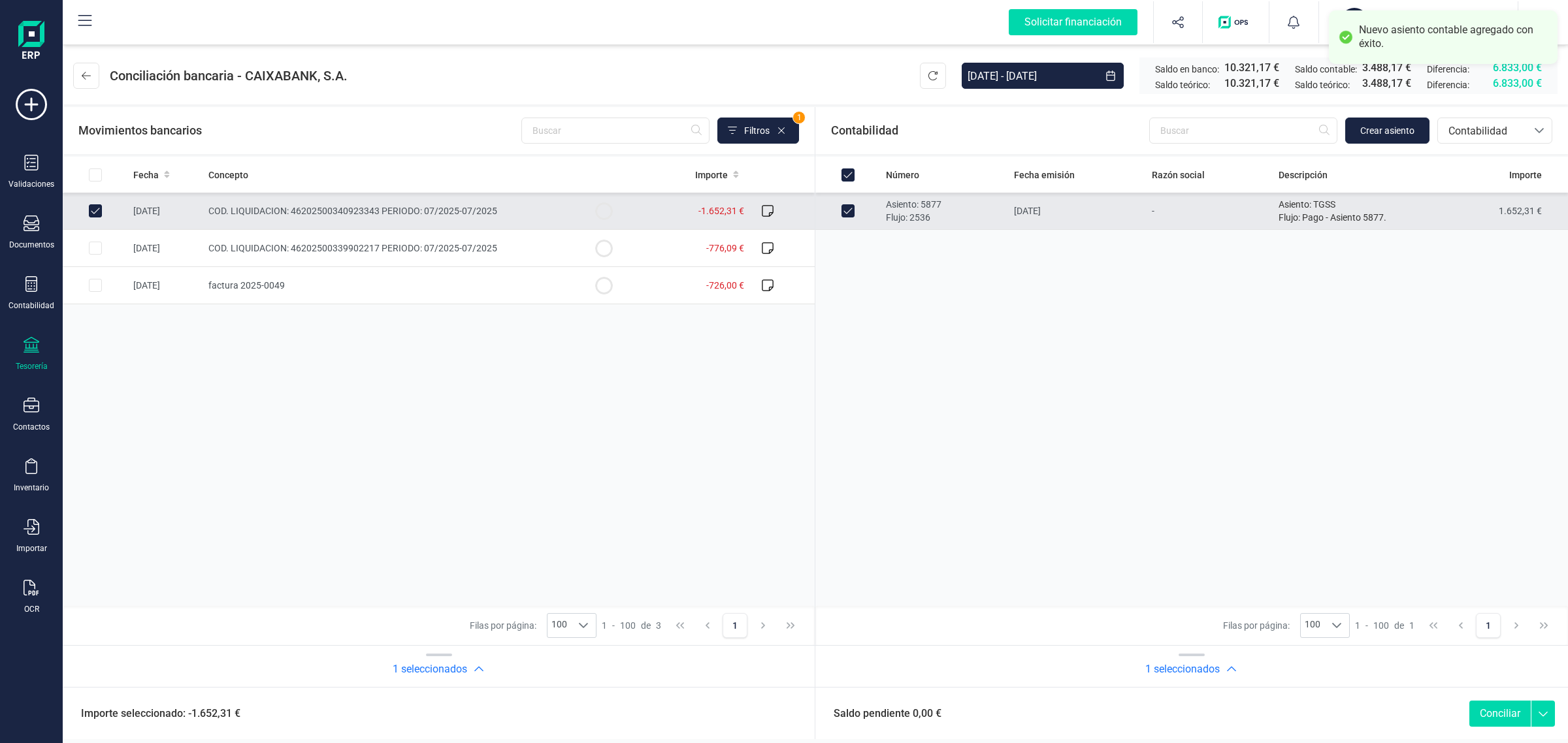
click at [1508, 707] on button "Conciliar" at bounding box center [1500, 713] width 62 height 26
checkbox input "false"
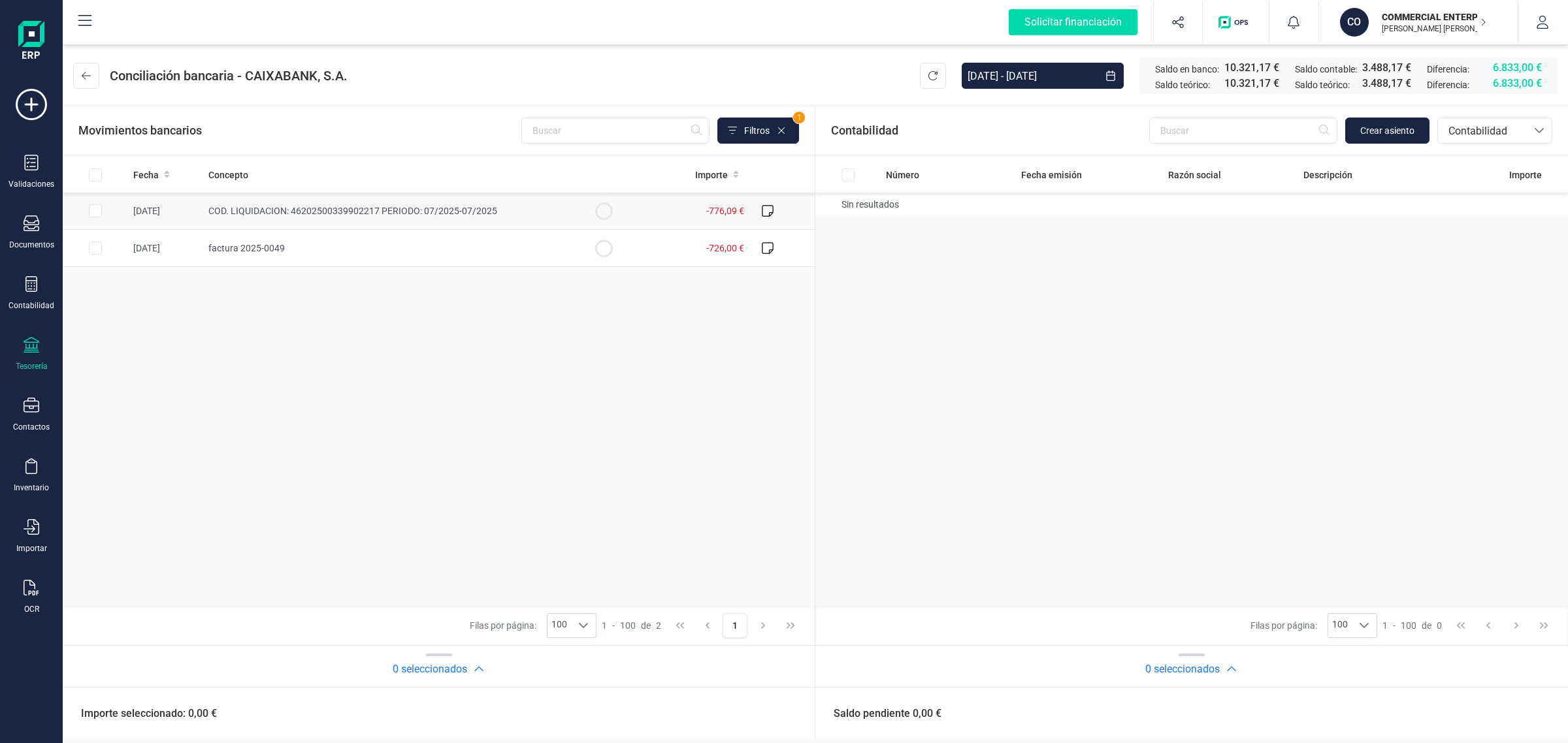
drag, startPoint x: 398, startPoint y: 277, endPoint x: 515, endPoint y: 200, distance: 140.1
click at [393, 277] on div "Fecha Concepto Importe 29/08/2025 COD. LIQUIDACION: 46202500339902217 PERIODO: …" at bounding box center [439, 382] width 752 height 449
click at [504, 207] on td "COD. LIQUIDACION: 46202500339902217 PERIODO: 07/2025-07/2025" at bounding box center [387, 211] width 368 height 38
checkbox input "true"
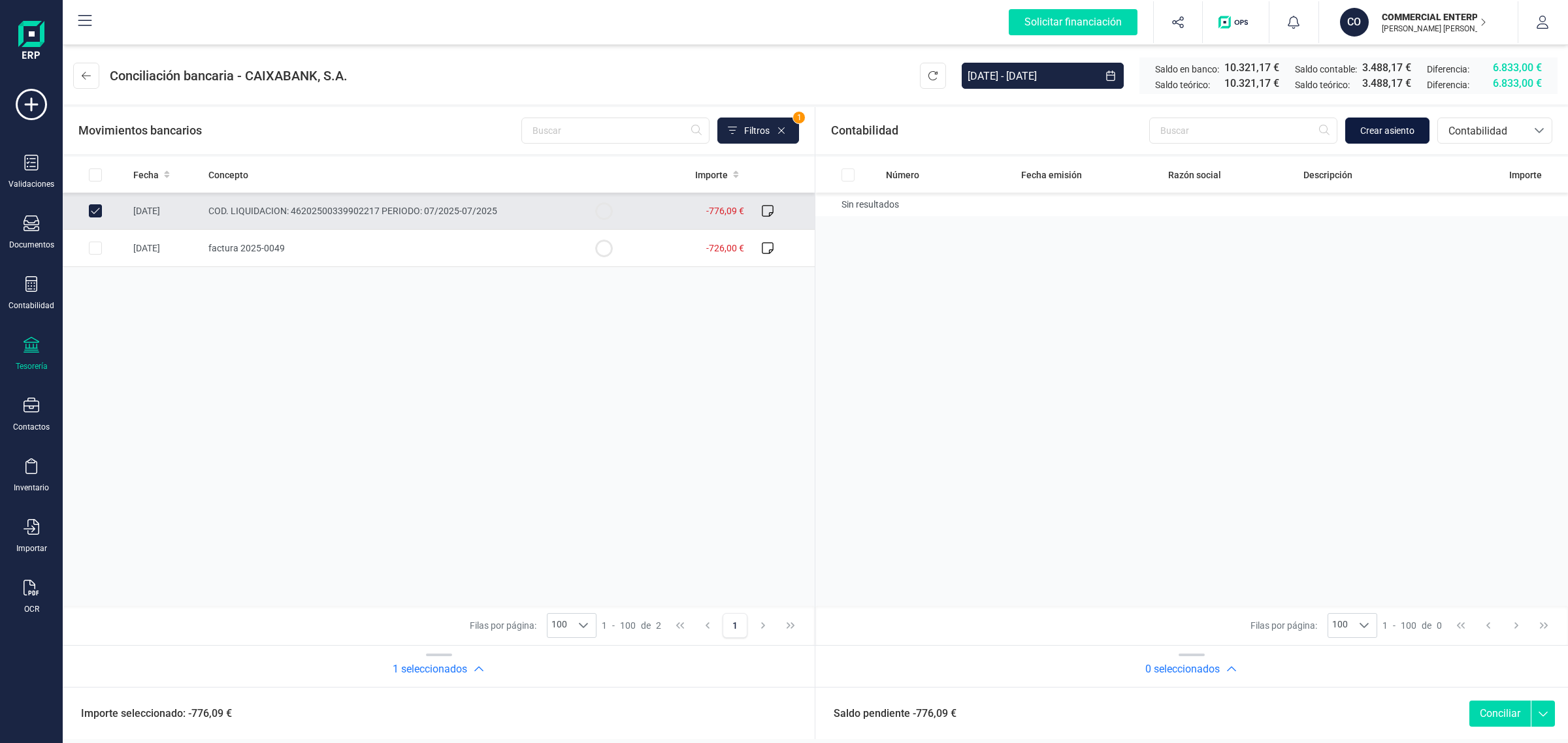
click at [1370, 140] on button "Crear asiento" at bounding box center [1388, 130] width 84 height 26
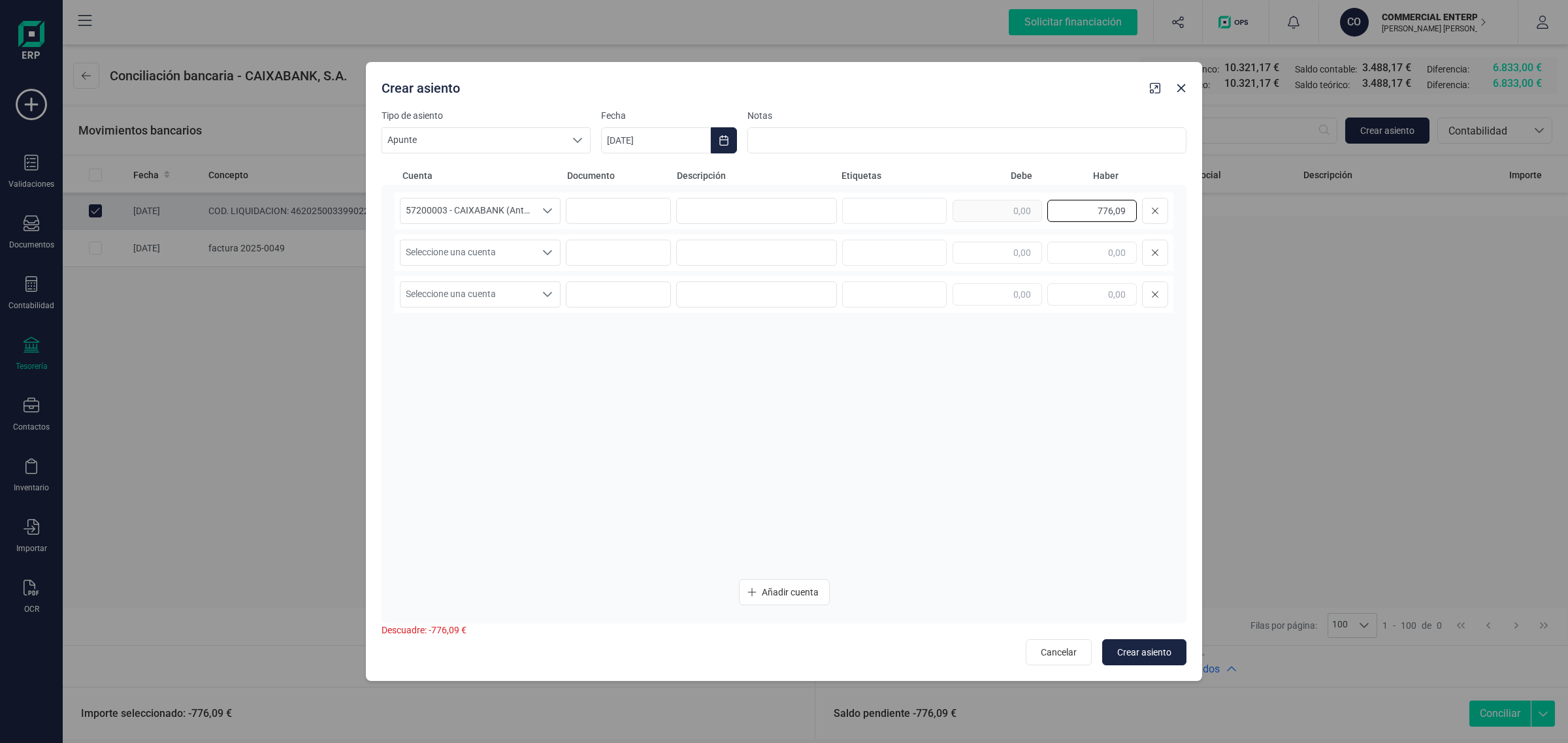
drag, startPoint x: 1065, startPoint y: 207, endPoint x: 1174, endPoint y: 214, distance: 109.2
click at [1174, 214] on div "57200003 - CAIXABANK (Antes BANKIA) 57200003 - CAIXABANK (Antes BANKIA) 776,09 …" at bounding box center [784, 404] width 805 height 439
click at [1019, 244] on input "text" at bounding box center [997, 252] width 89 height 23
paste input "776,09"
type input "776,09"
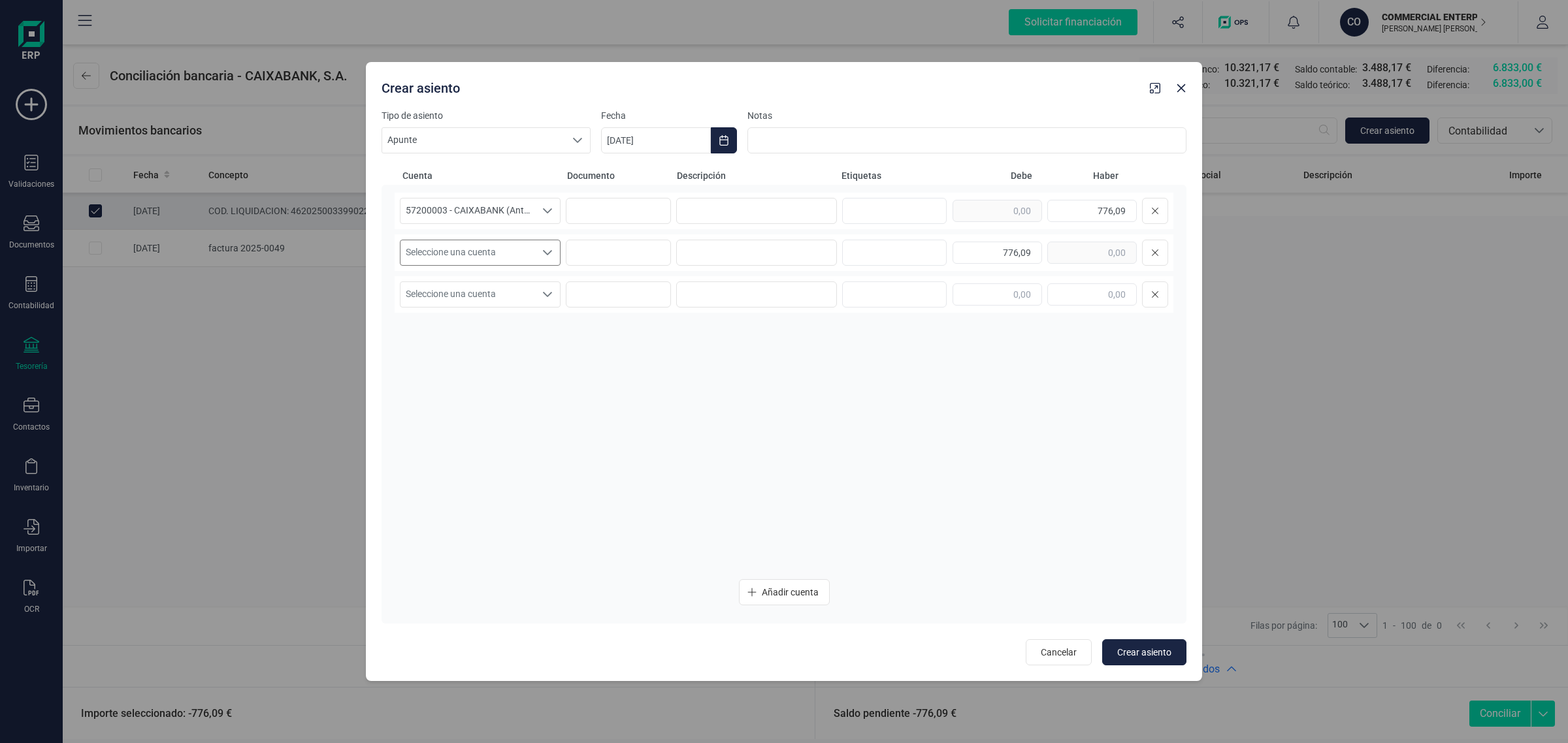
click at [495, 246] on span "Seleccione una cuenta" at bounding box center [468, 253] width 134 height 25
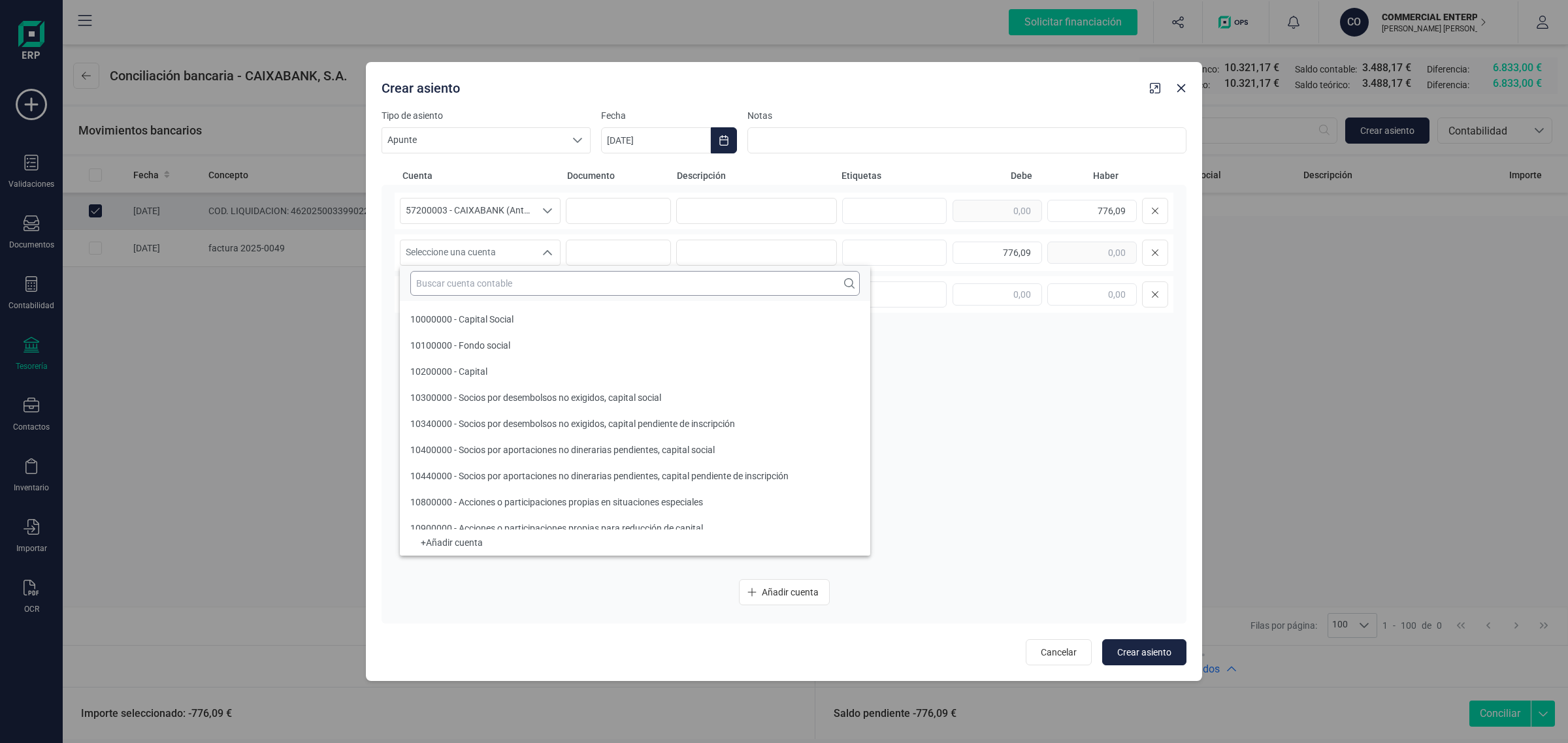
click at [464, 284] on input "text" at bounding box center [635, 284] width 449 height 25
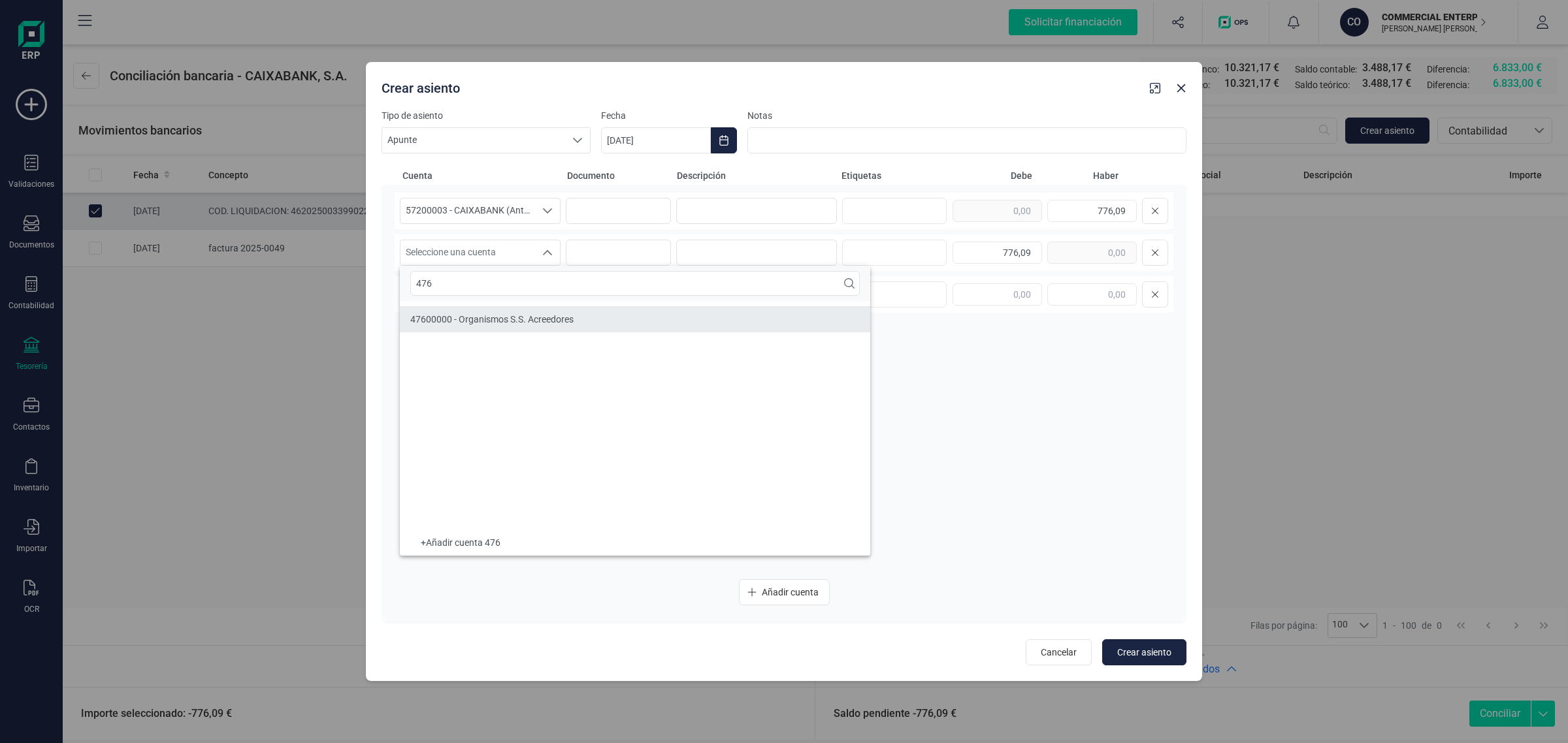
type input "476"
click at [474, 318] on span "47600000 - Organismos S.S. Acreedores" at bounding box center [492, 319] width 164 height 11
drag, startPoint x: 717, startPoint y: 212, endPoint x: 754, endPoint y: 195, distance: 40.7
click at [718, 212] on input at bounding box center [757, 210] width 160 height 26
type input "t"
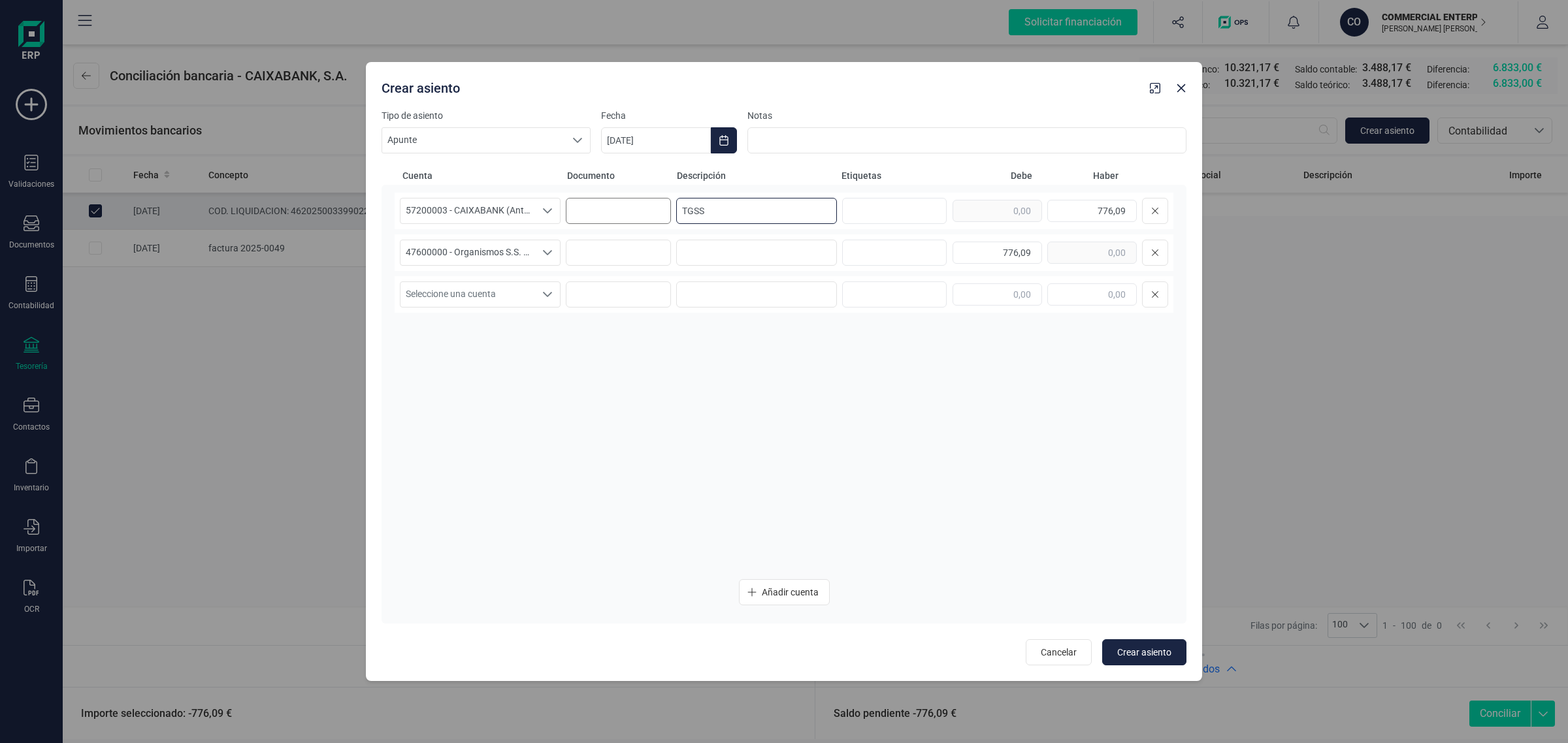
drag, startPoint x: 717, startPoint y: 209, endPoint x: 665, endPoint y: 215, distance: 52.3
click at [665, 215] on div "57200003 - CAIXABANK (Antes BANKIA) 57200003 - CAIXABANK (Antes BANKIA) TGSS 77…" at bounding box center [784, 211] width 779 height 37
type input "TGSS"
click at [733, 245] on input at bounding box center [757, 252] width 160 height 26
paste input "TGSS"
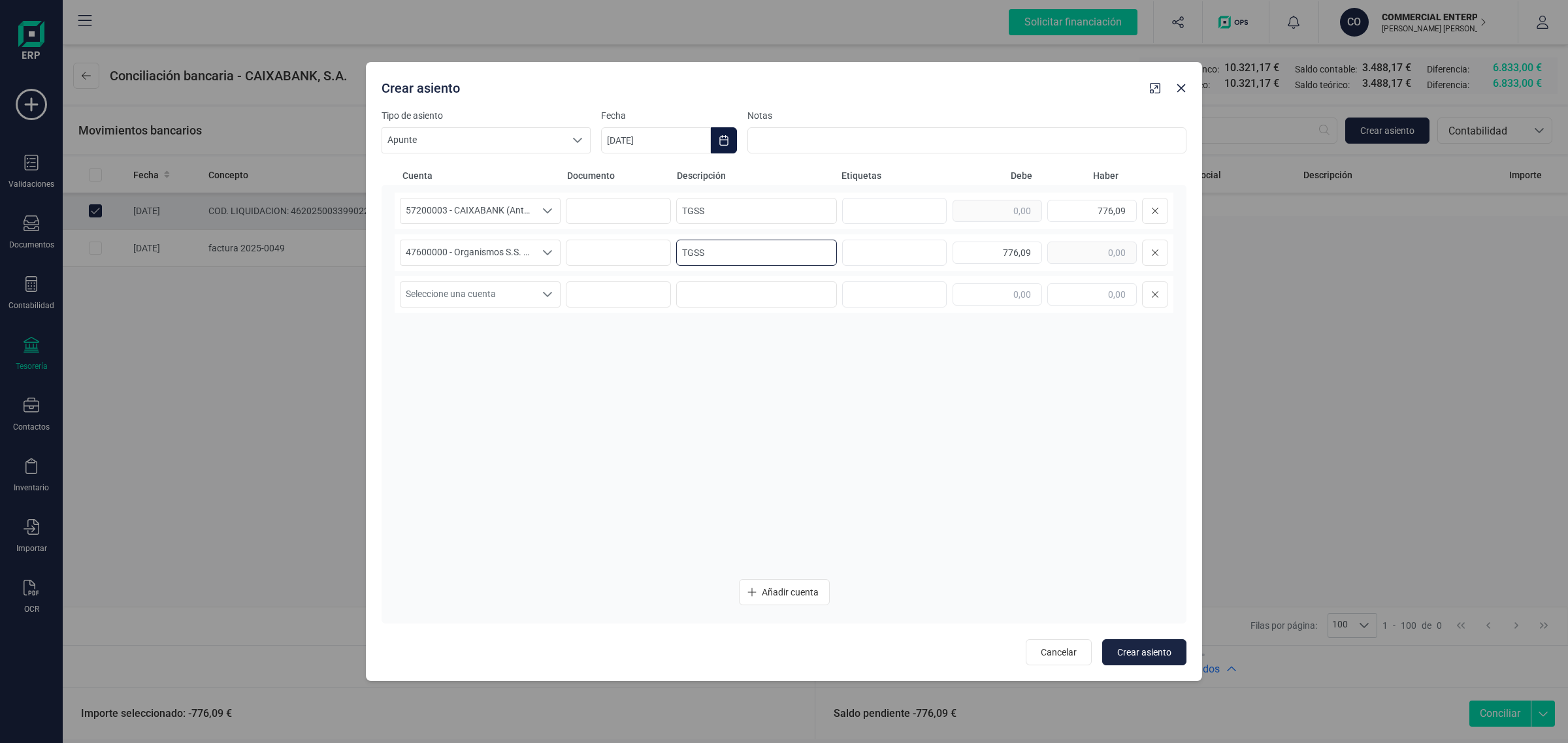
type input "TGSS"
click at [727, 144] on icon "Choose Date" at bounding box center [723, 140] width 11 height 11
click at [956, 360] on span "28" at bounding box center [956, 365] width 26 height 26
click at [720, 137] on icon "Choose Date" at bounding box center [723, 140] width 8 height 11
click at [626, 180] on icon "Previous Month" at bounding box center [627, 179] width 5 height 9
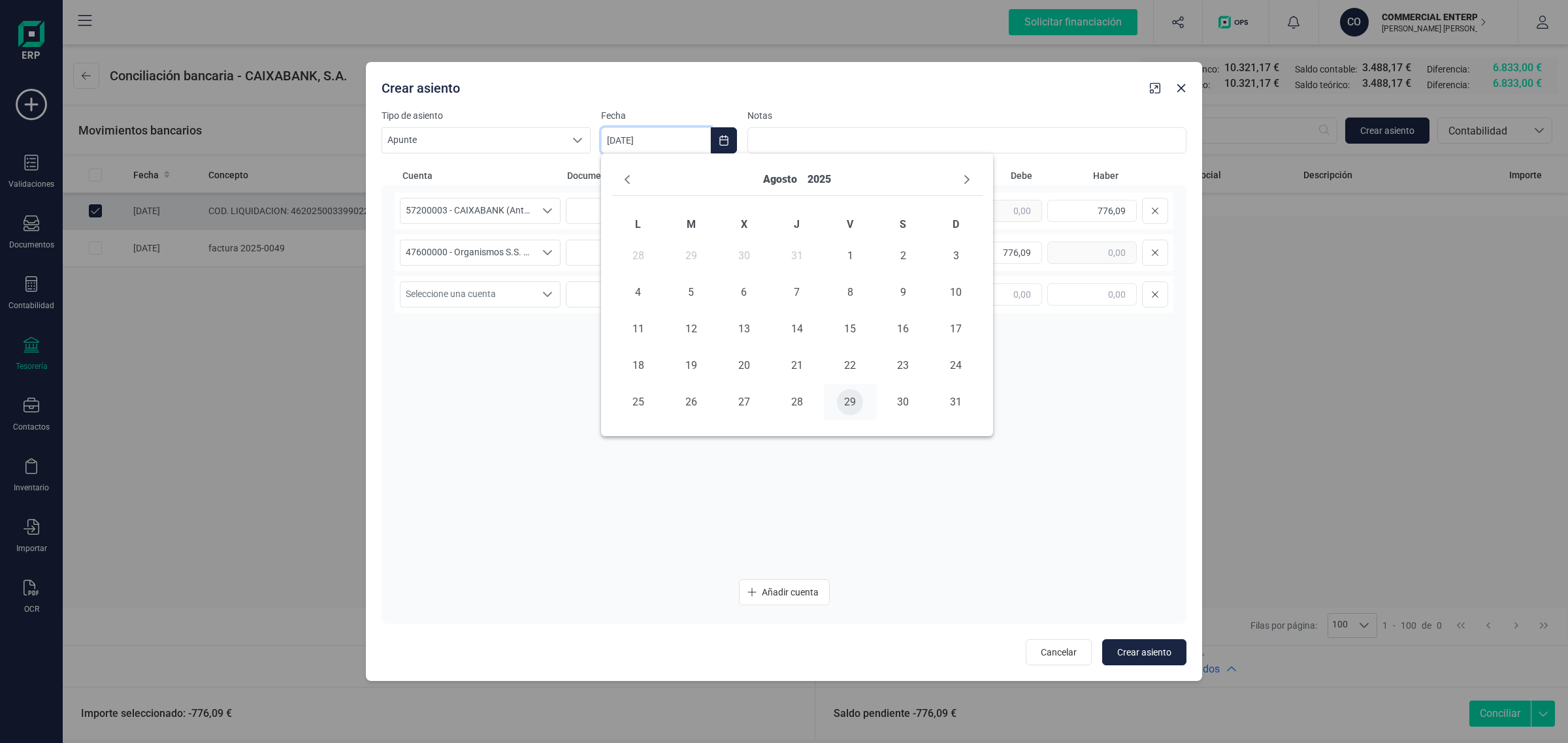
click at [857, 403] on span "29" at bounding box center [850, 402] width 26 height 26
click at [769, 415] on div "57200003 - CAIXABANK (Antes BANKIA) 57200003 - CAIXABANK (Antes BANKIA) TGSS 77…" at bounding box center [784, 381] width 779 height 377
click at [1158, 650] on span "Crear asiento" at bounding box center [1144, 653] width 54 height 13
type input "[DATE]"
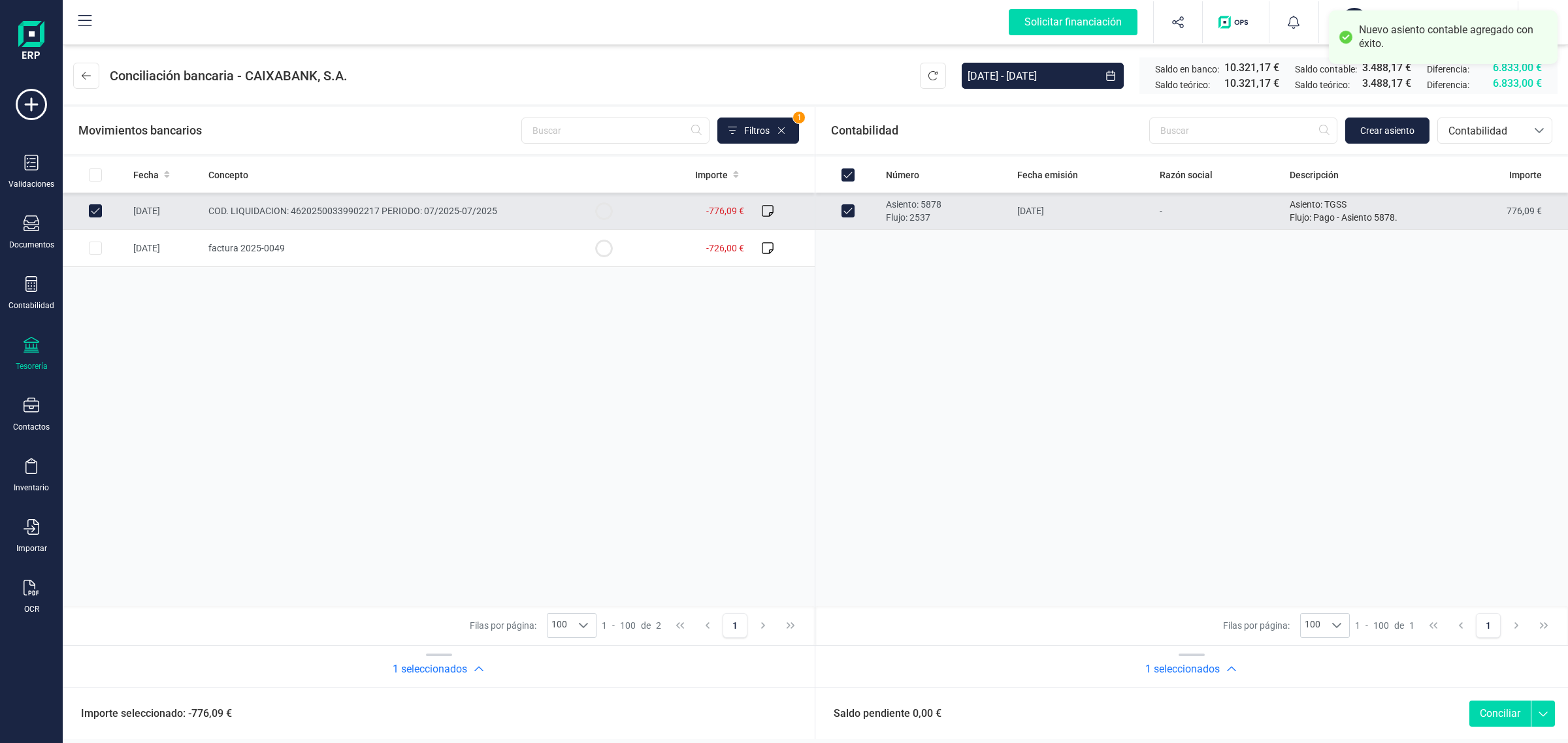
click at [1511, 720] on button "Conciliar" at bounding box center [1500, 713] width 62 height 26
checkbox input "false"
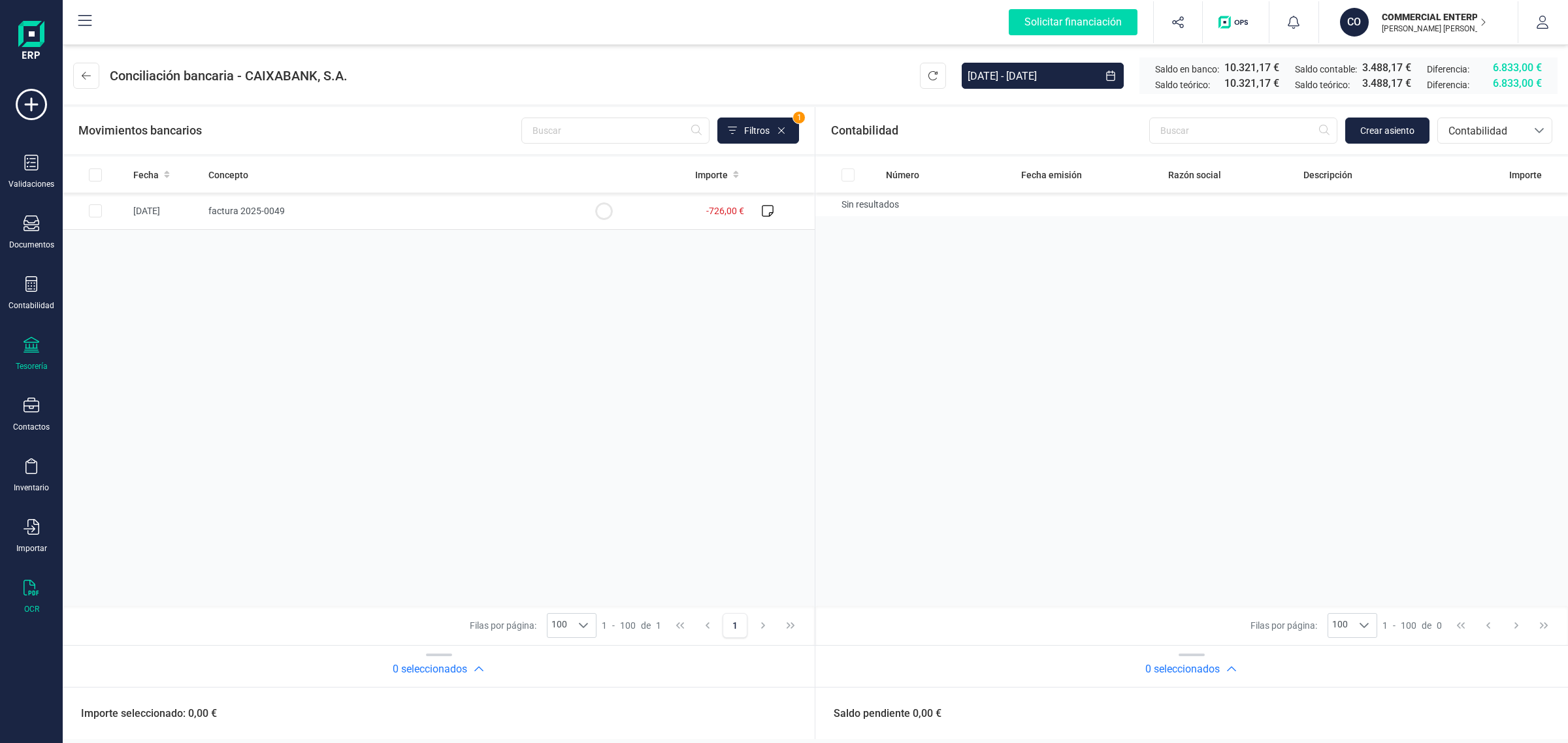
click at [34, 589] on icon at bounding box center [31, 588] width 16 height 16
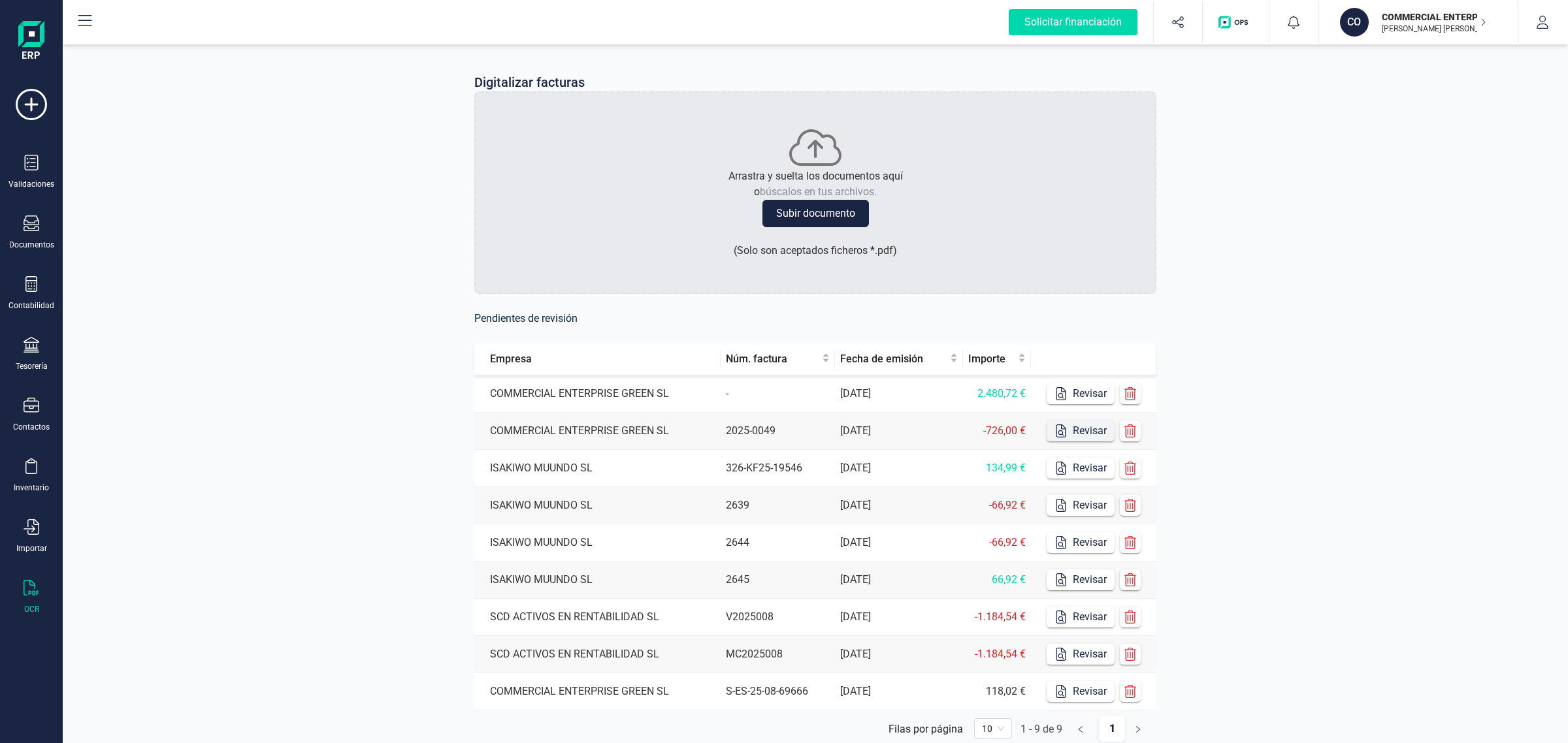
click at [1086, 428] on button "Revisar" at bounding box center [1080, 431] width 68 height 21
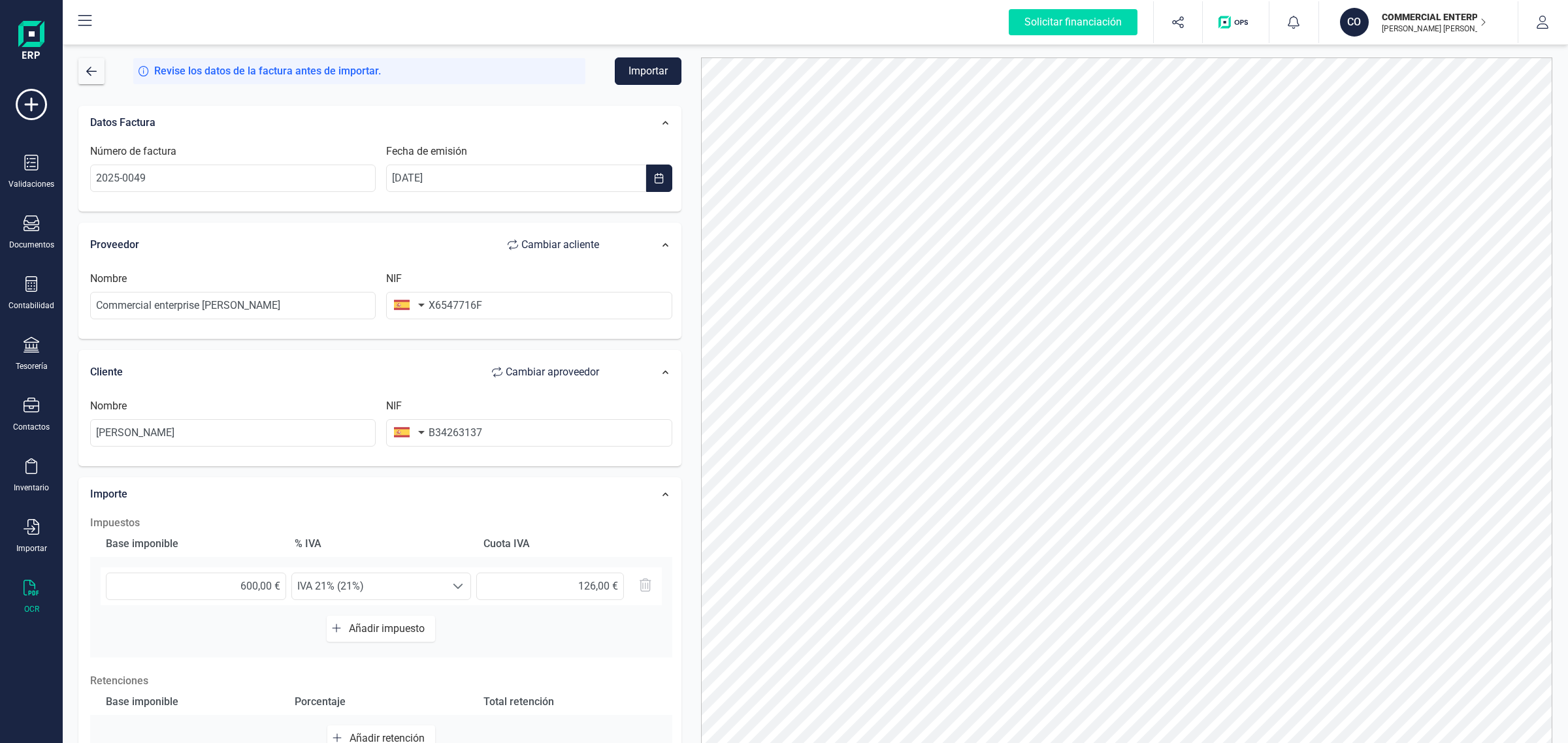
click at [638, 63] on button "Importar" at bounding box center [648, 71] width 67 height 28
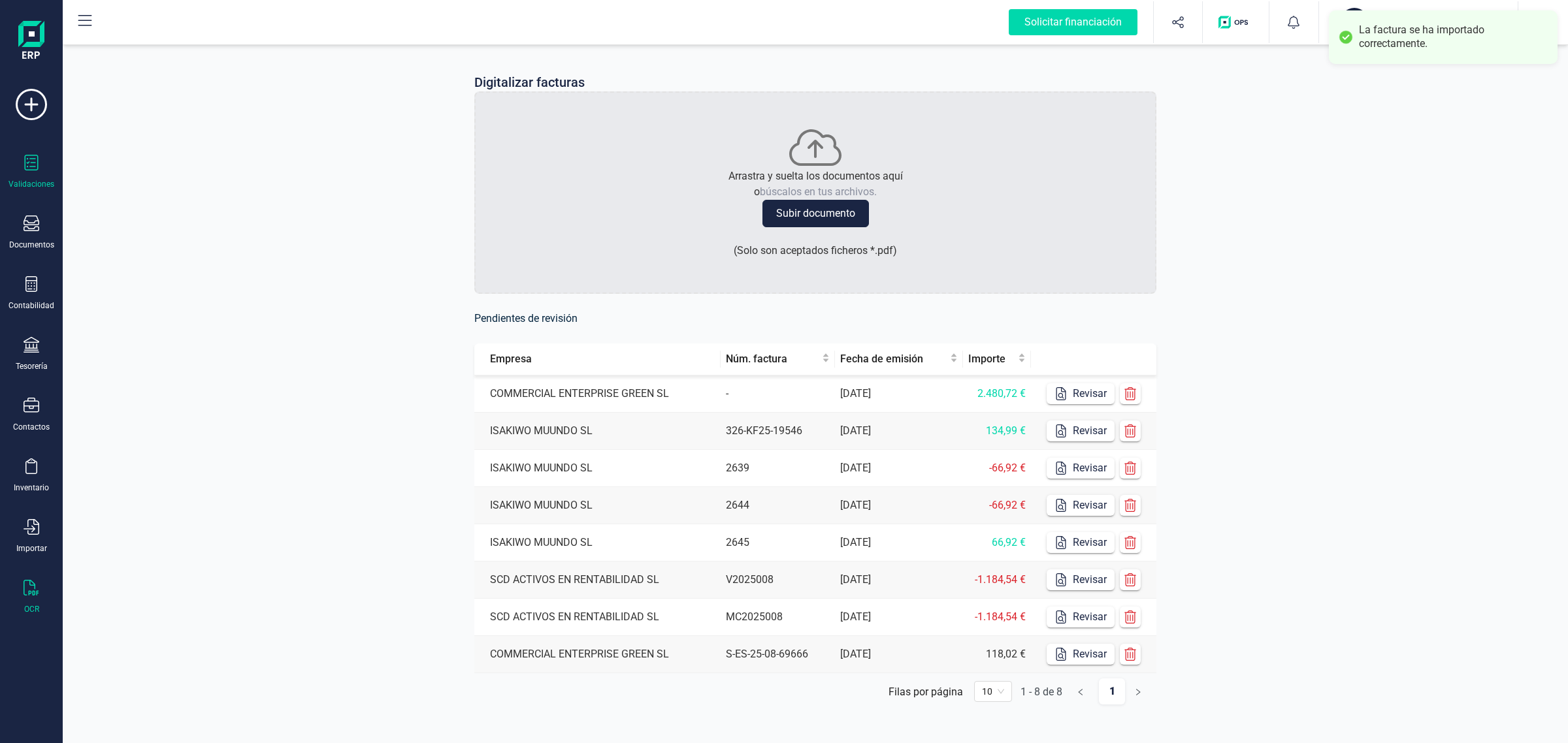
click at [33, 160] on icon at bounding box center [31, 162] width 16 height 16
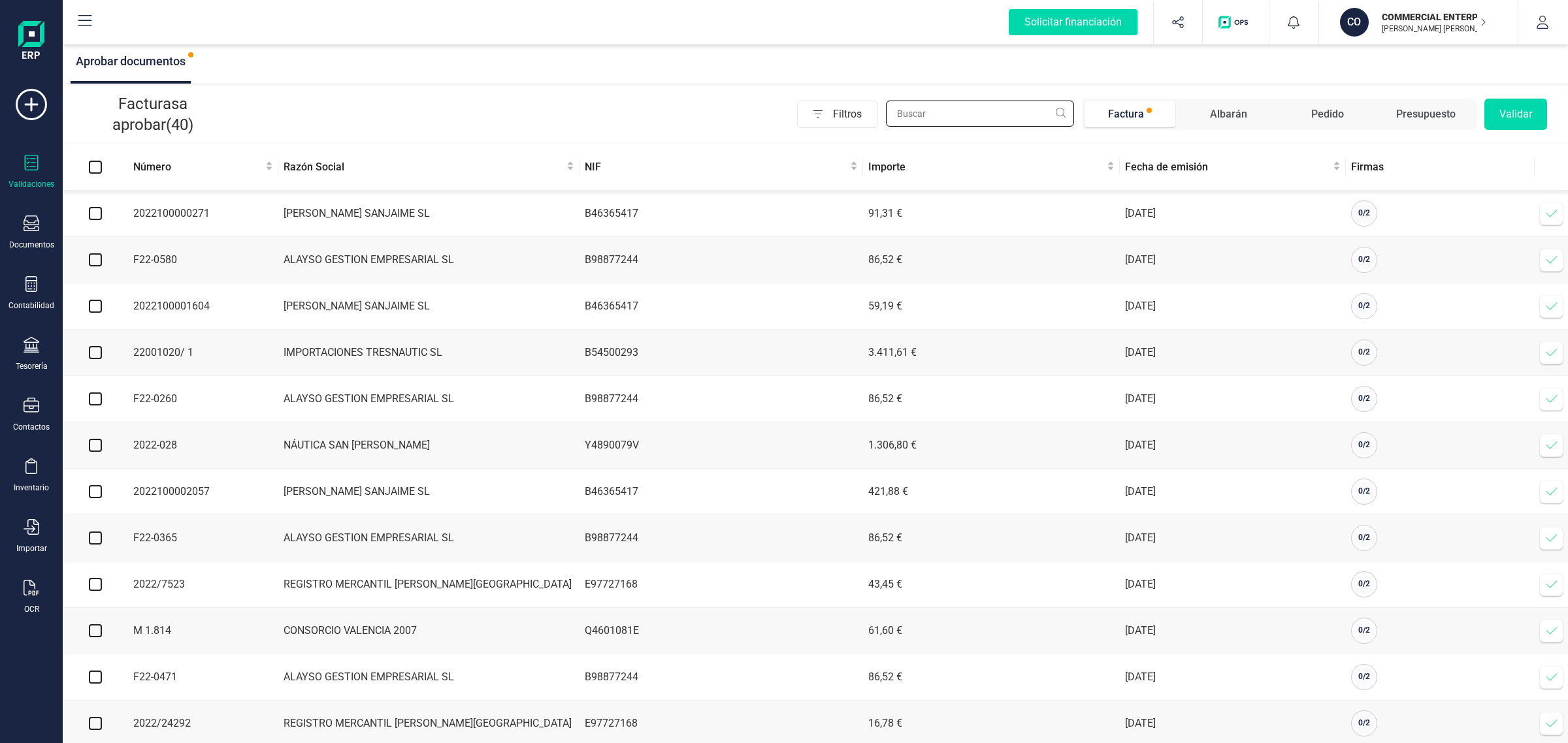
click at [965, 109] on input "text" at bounding box center [980, 113] width 188 height 26
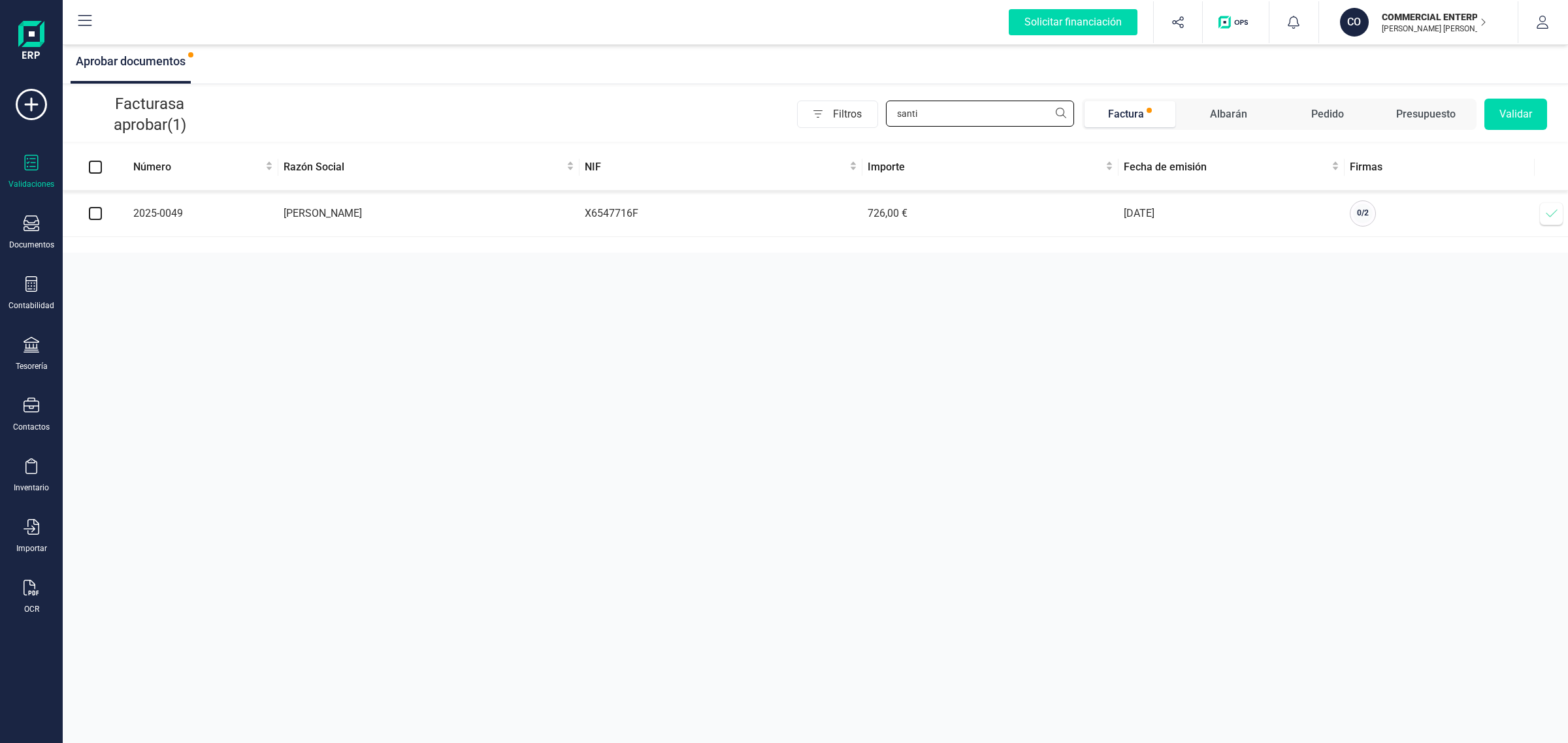
type input "santi"
click at [86, 210] on td at bounding box center [95, 214] width 65 height 47
click at [89, 215] on input "checkbox" at bounding box center [95, 214] width 13 height 13
checkbox input "true"
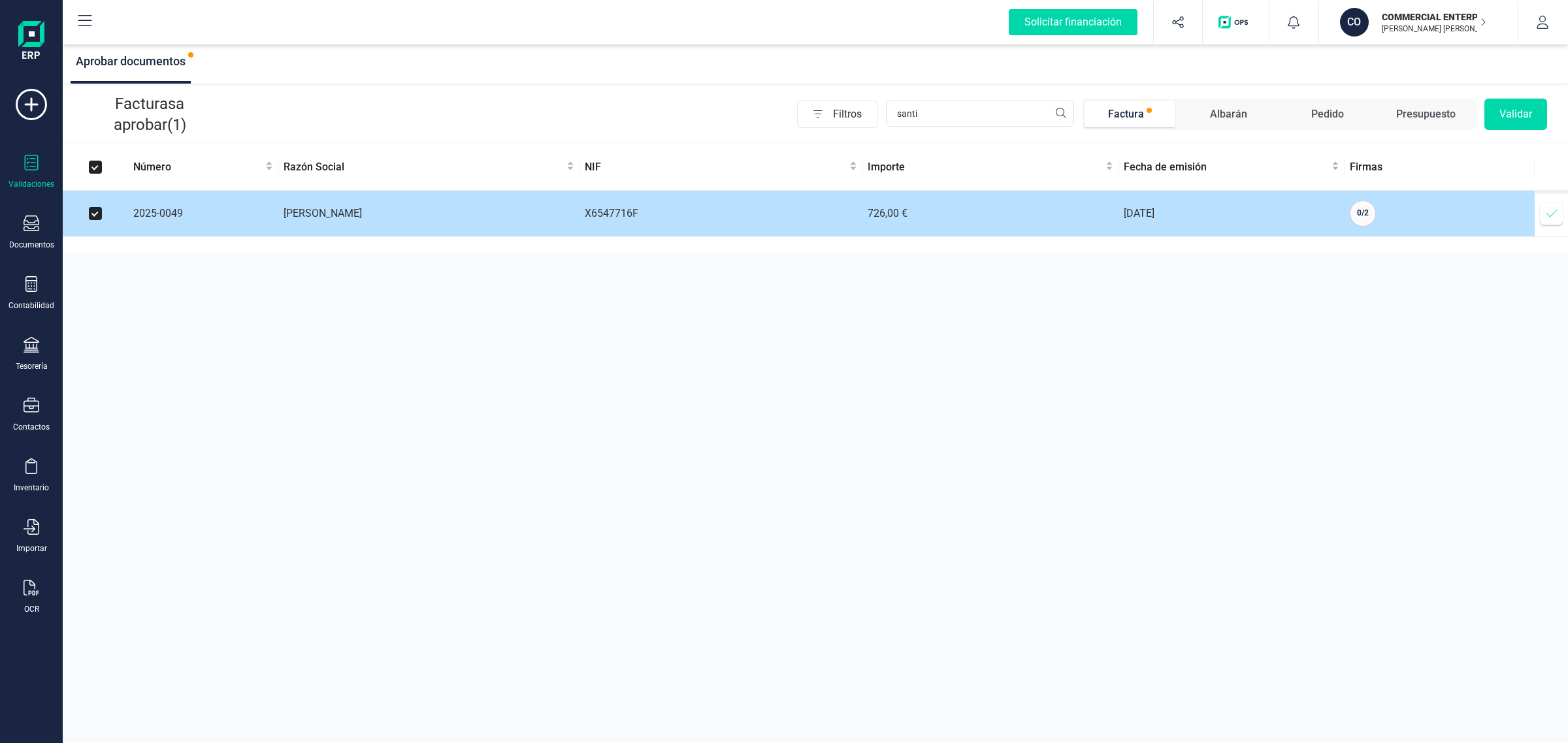
click at [1556, 212] on icon at bounding box center [1552, 214] width 13 height 13
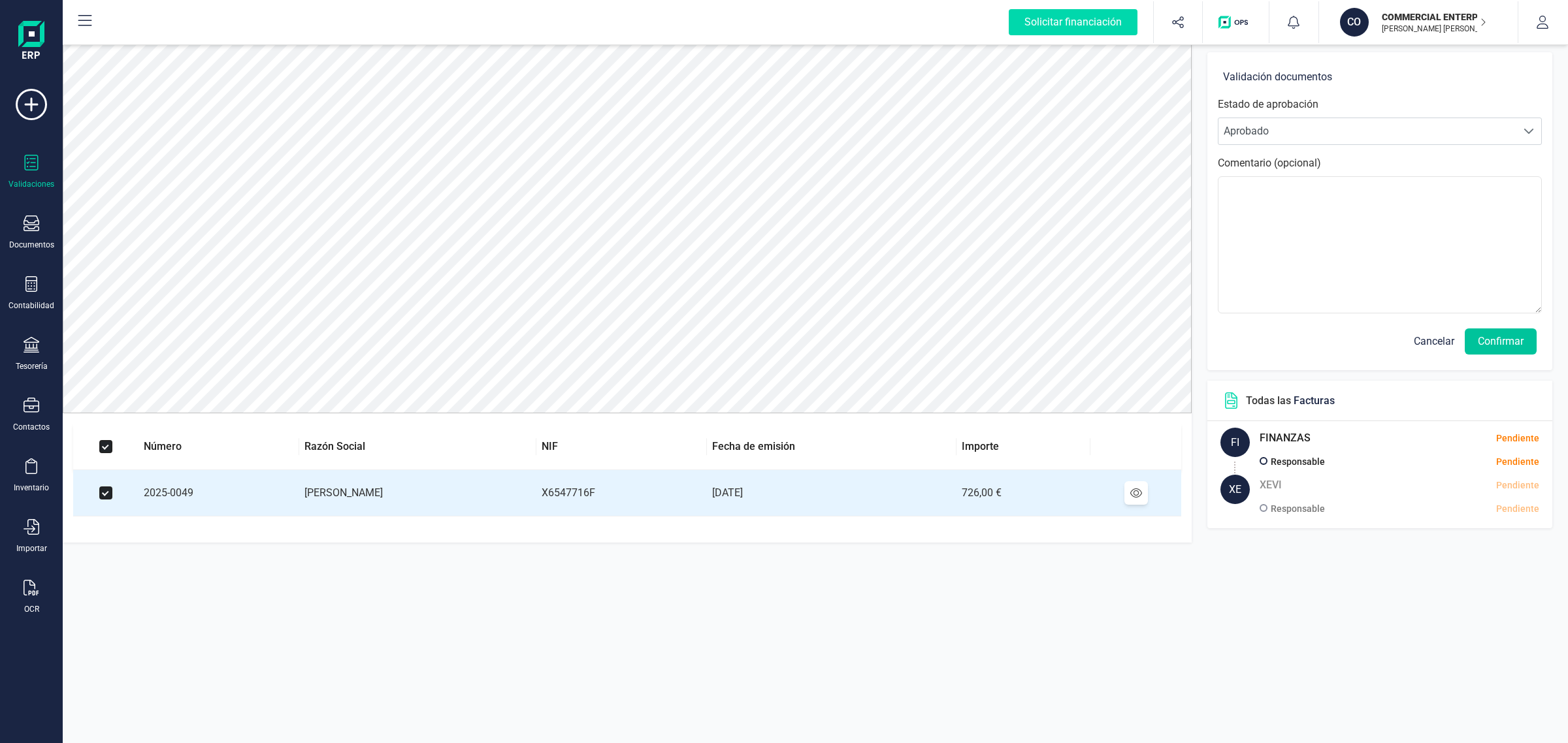
click at [1505, 343] on button "Confirmar" at bounding box center [1501, 341] width 72 height 26
click at [1494, 341] on button "Confirmar" at bounding box center [1501, 341] width 72 height 26
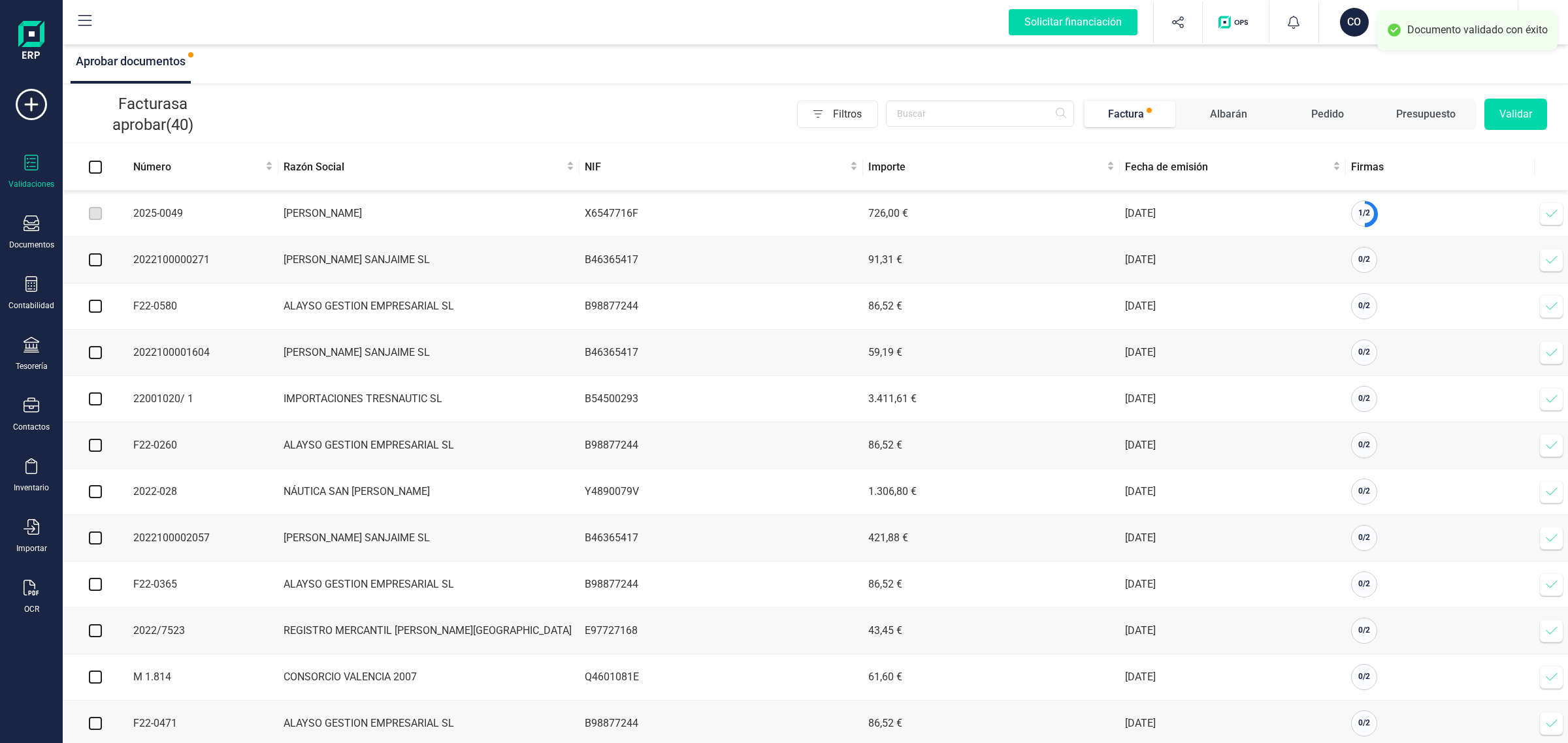
click at [1550, 215] on icon at bounding box center [1552, 214] width 13 height 13
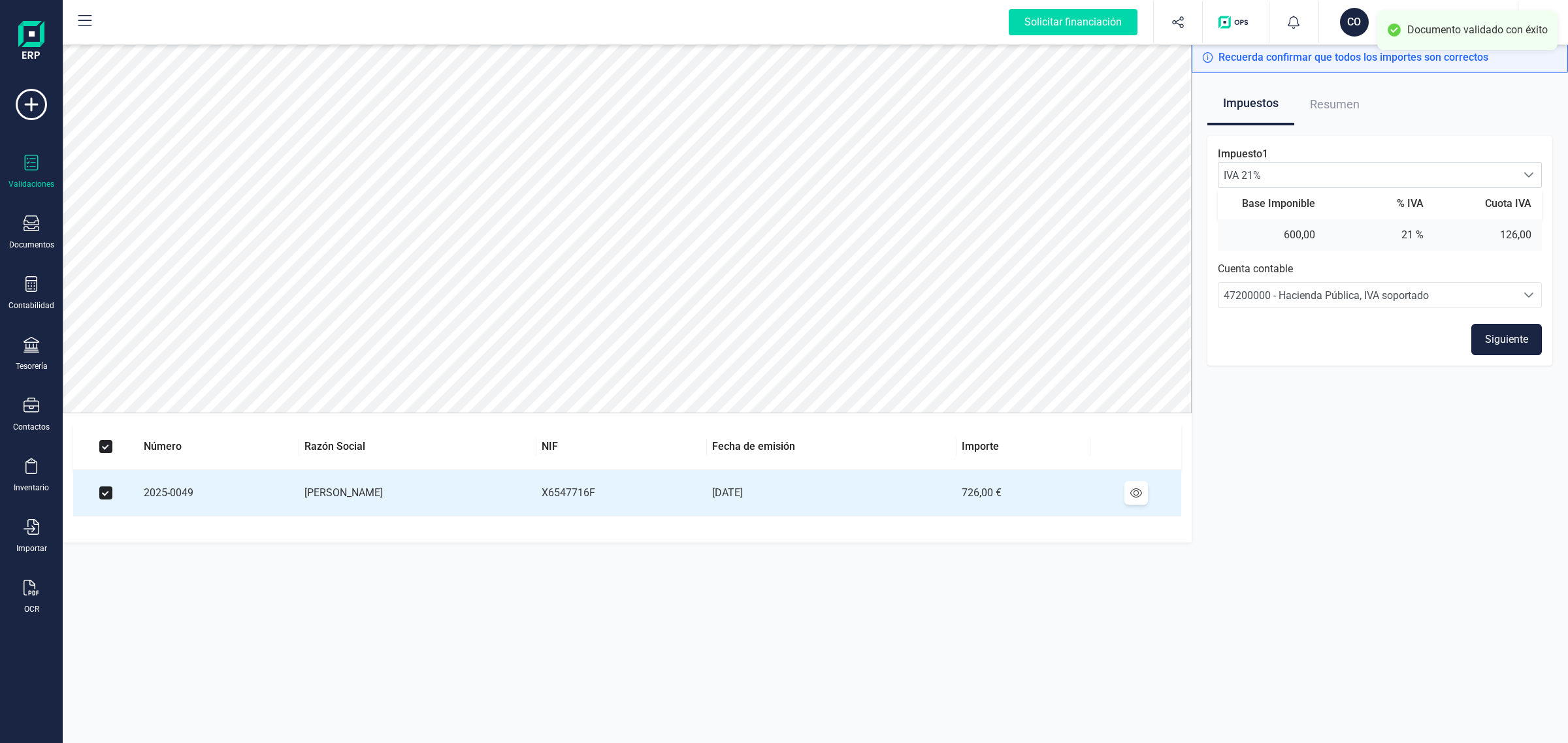
click at [1511, 337] on button "Siguiente" at bounding box center [1507, 340] width 70 height 32
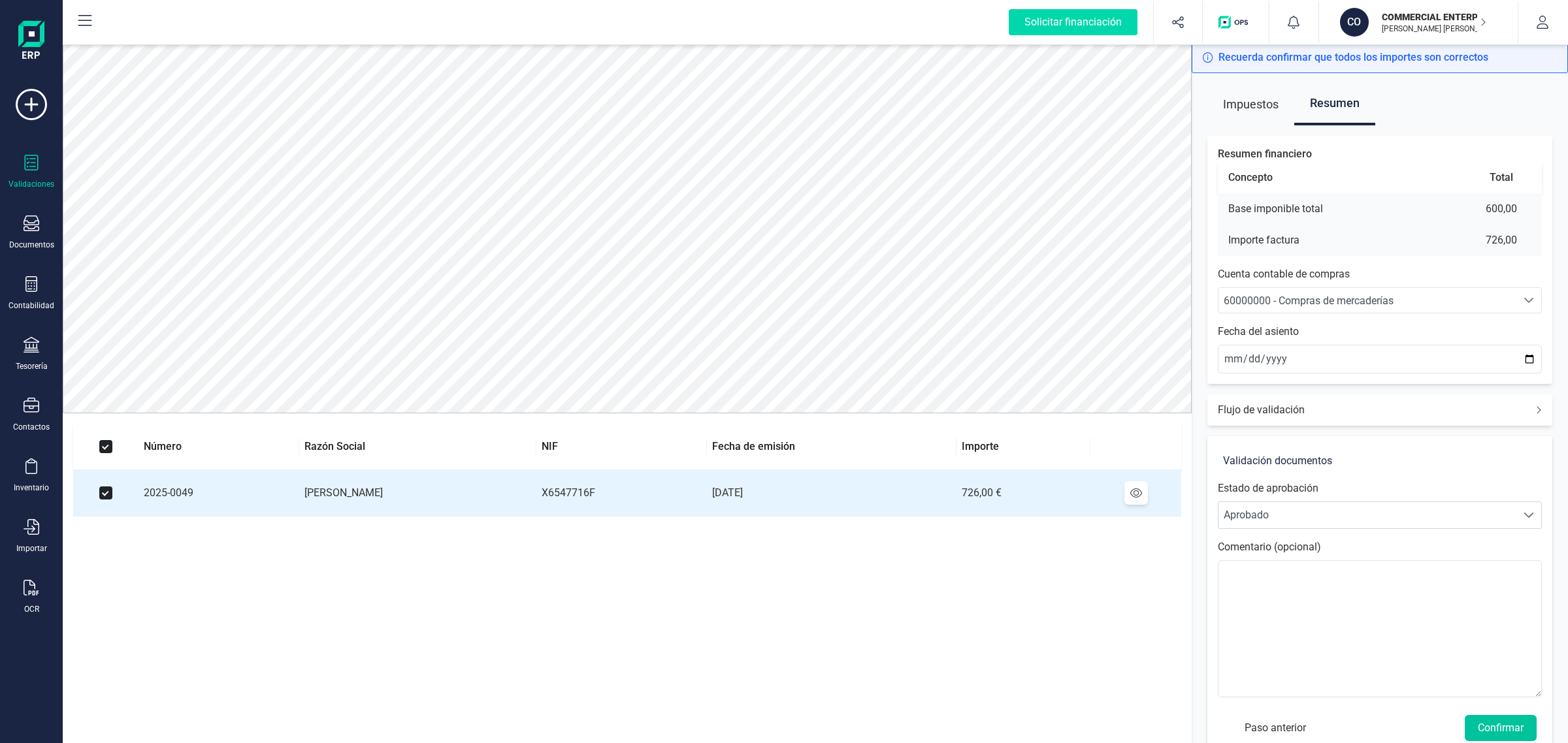
click at [1508, 723] on button "Confirmar" at bounding box center [1501, 728] width 72 height 26
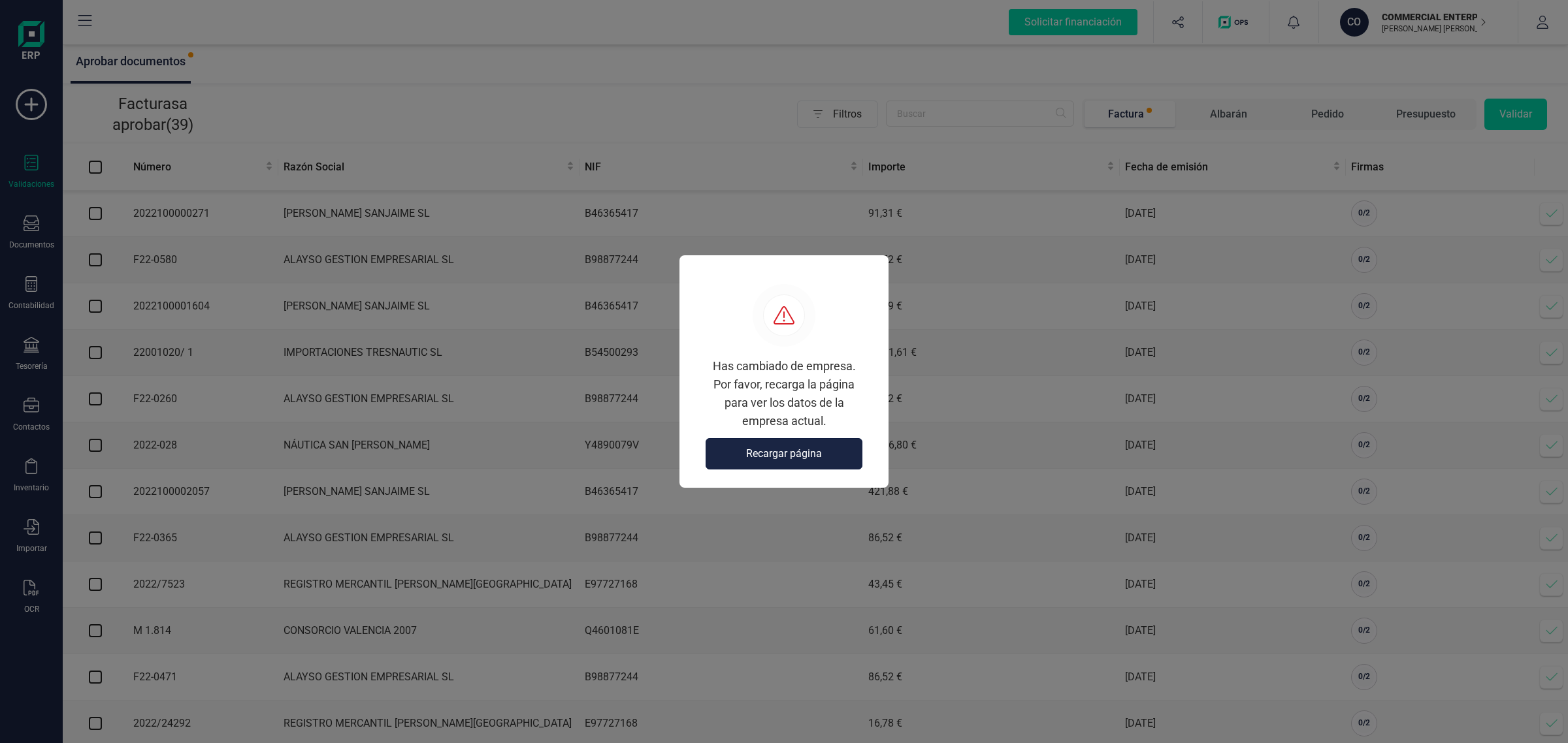
click at [786, 452] on span "Recargar página" at bounding box center [784, 453] width 76 height 16
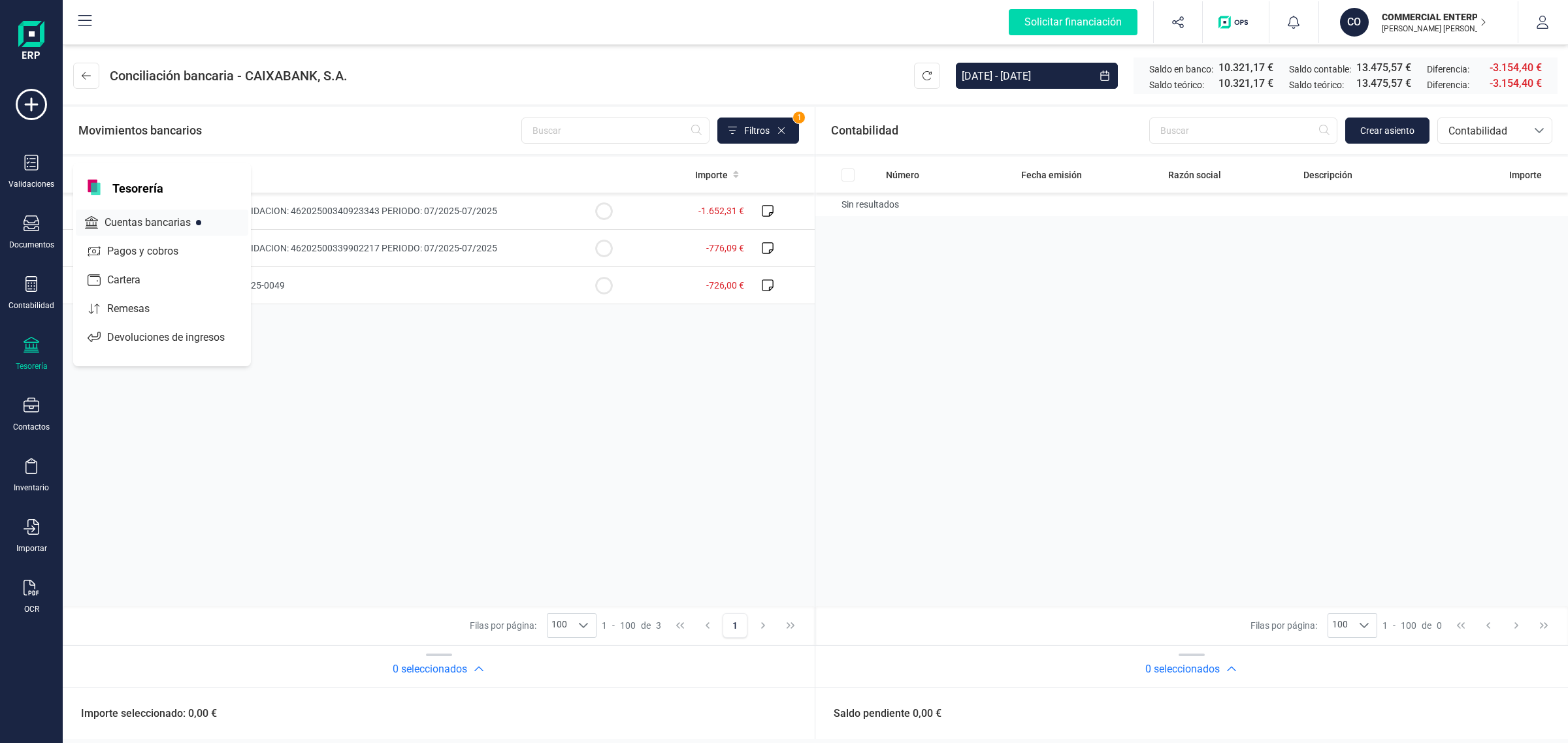
click at [135, 224] on span "Cuentas bancarias" at bounding box center [157, 222] width 115 height 16
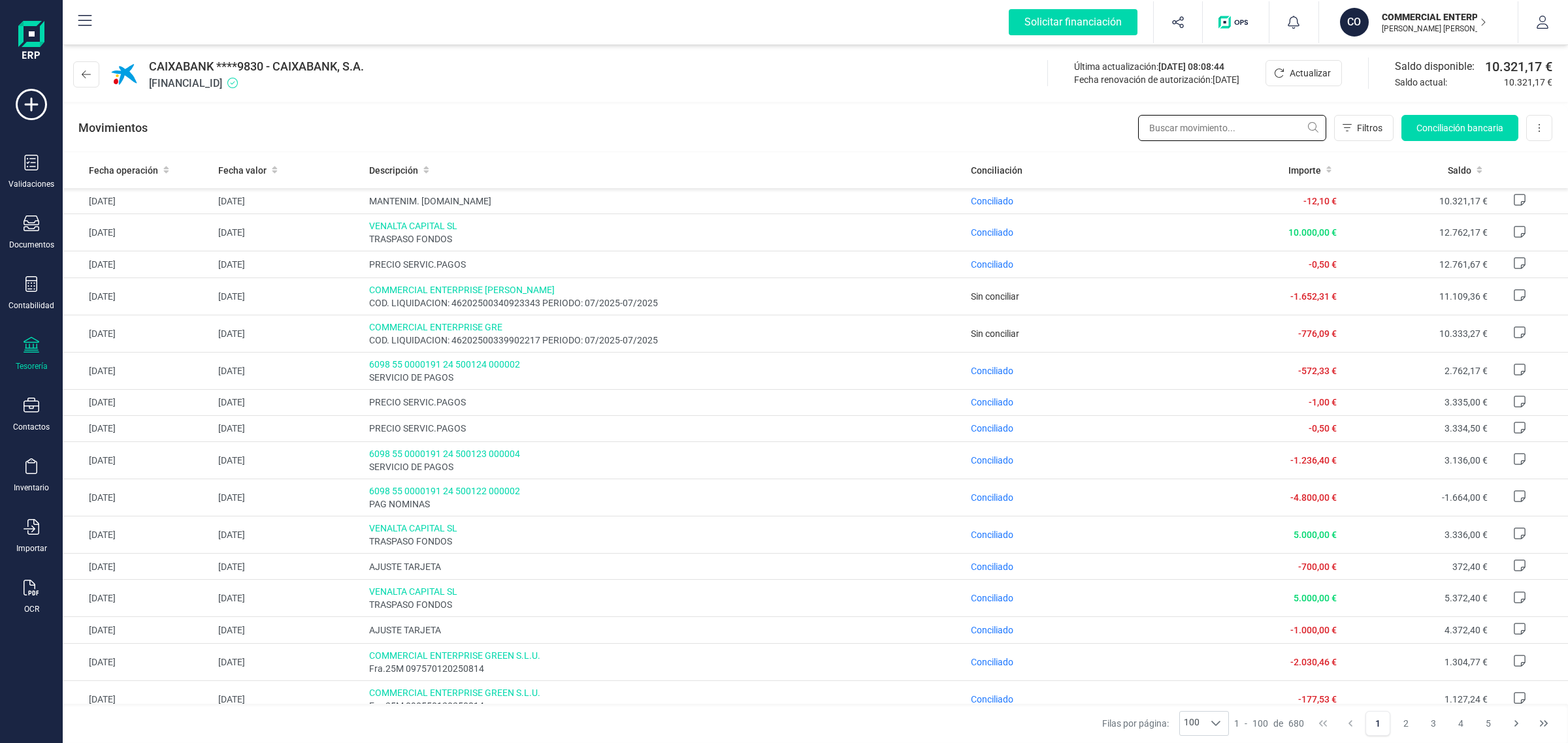
click at [1185, 132] on input "text" at bounding box center [1232, 128] width 188 height 26
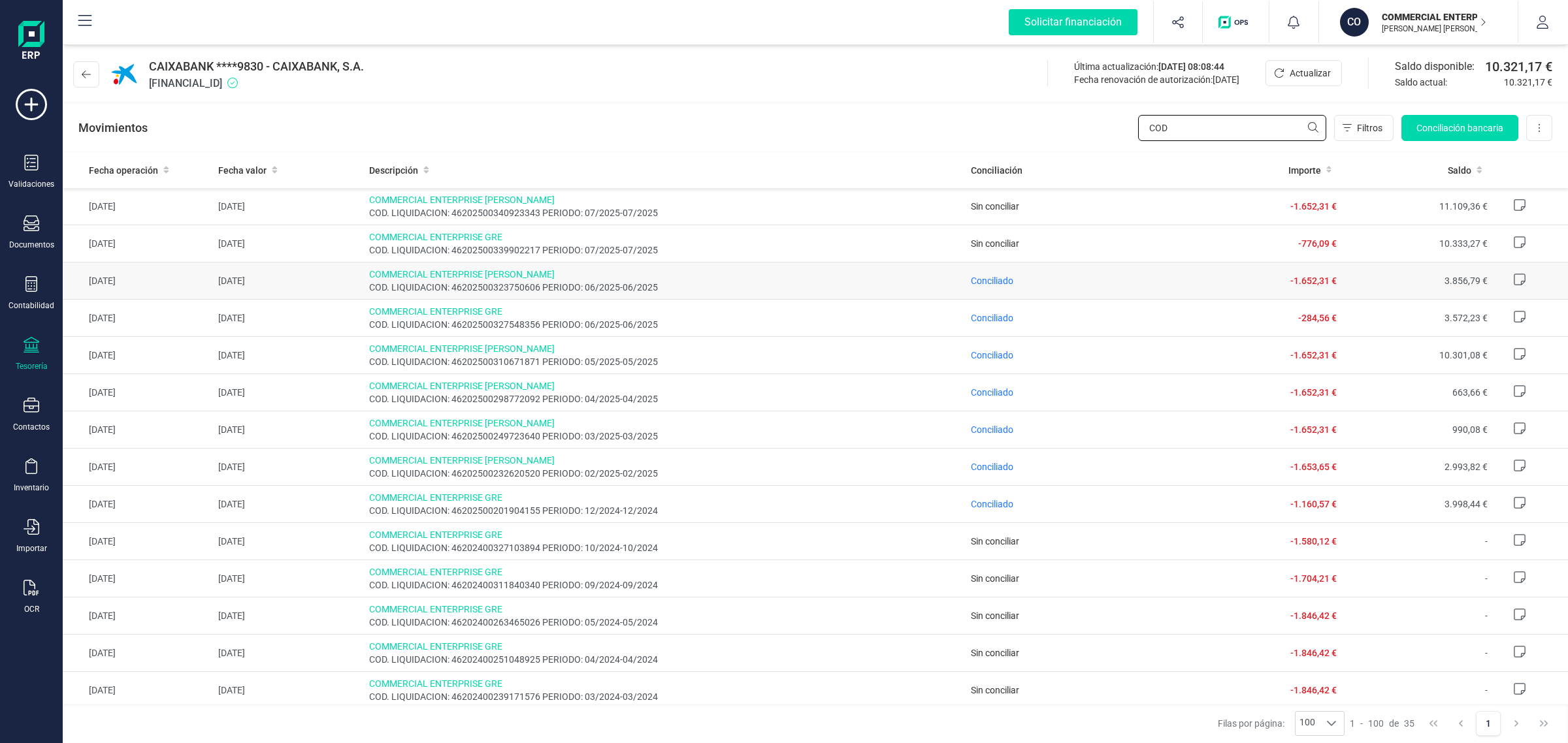
type input "COD"
click at [992, 288] on td "Conciliado" at bounding box center [1078, 281] width 226 height 38
click at [991, 283] on span "Conciliado" at bounding box center [992, 281] width 43 height 11
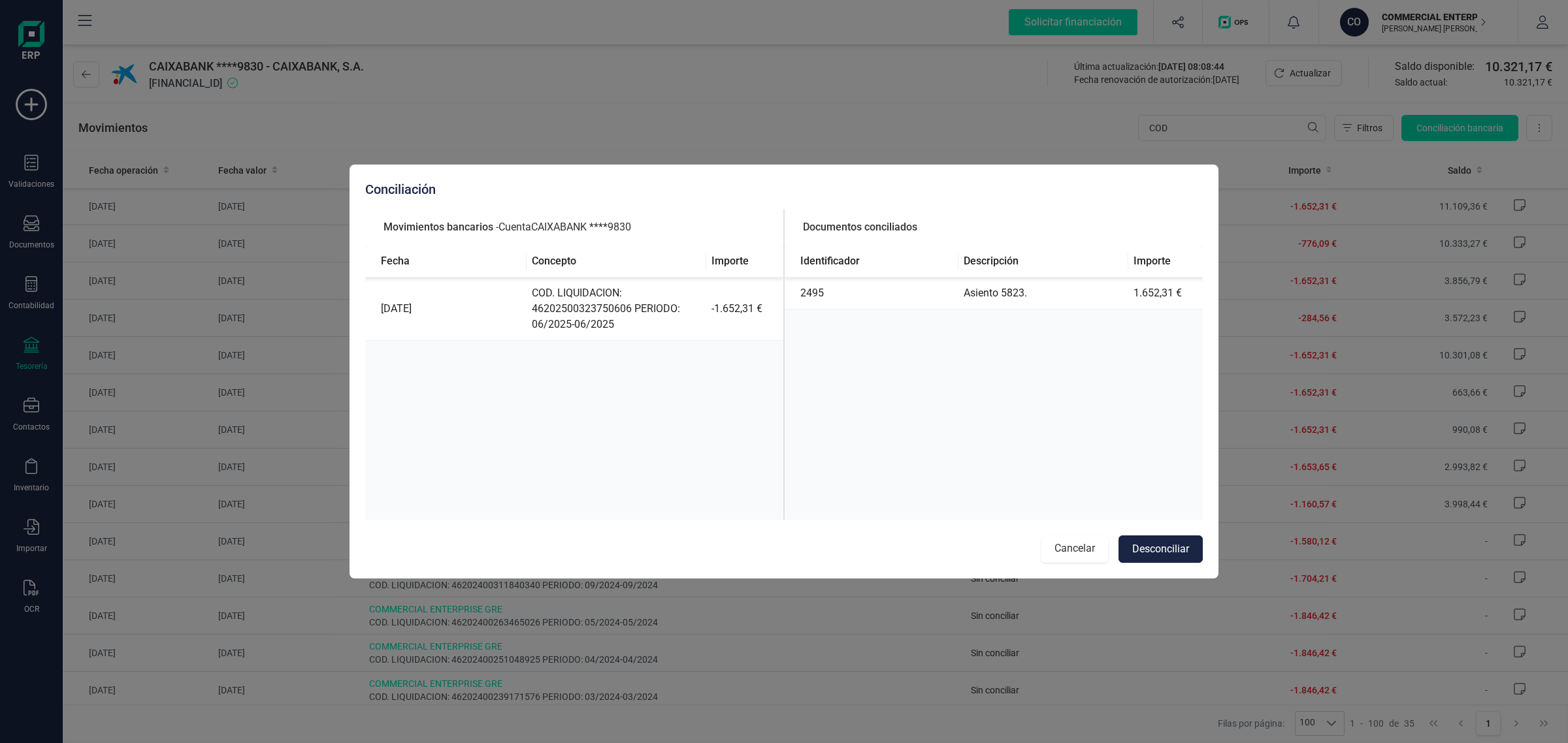
click at [1076, 548] on button "Cancelar" at bounding box center [1075, 548] width 67 height 28
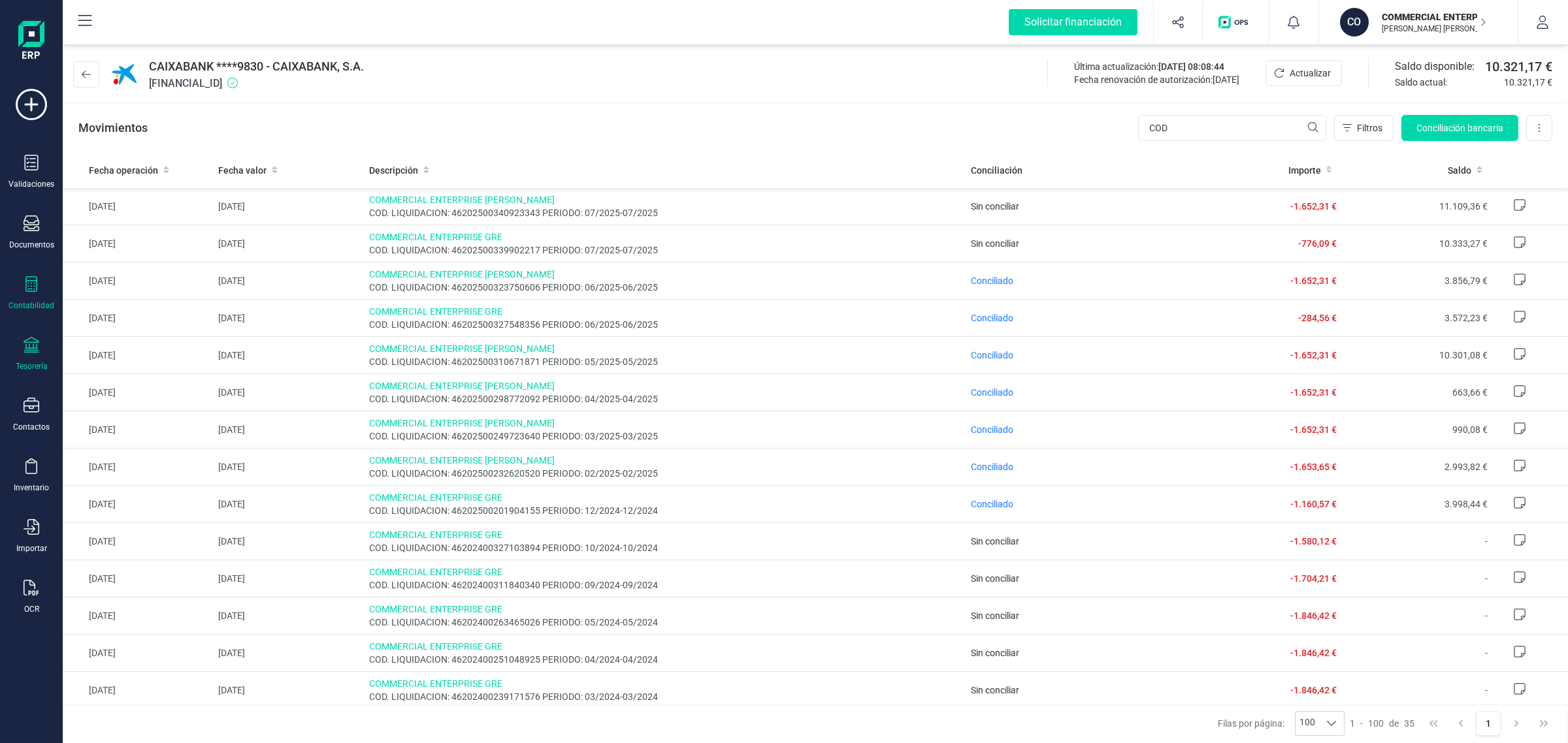
click at [8, 284] on div "Contabilidad" at bounding box center [31, 293] width 53 height 34
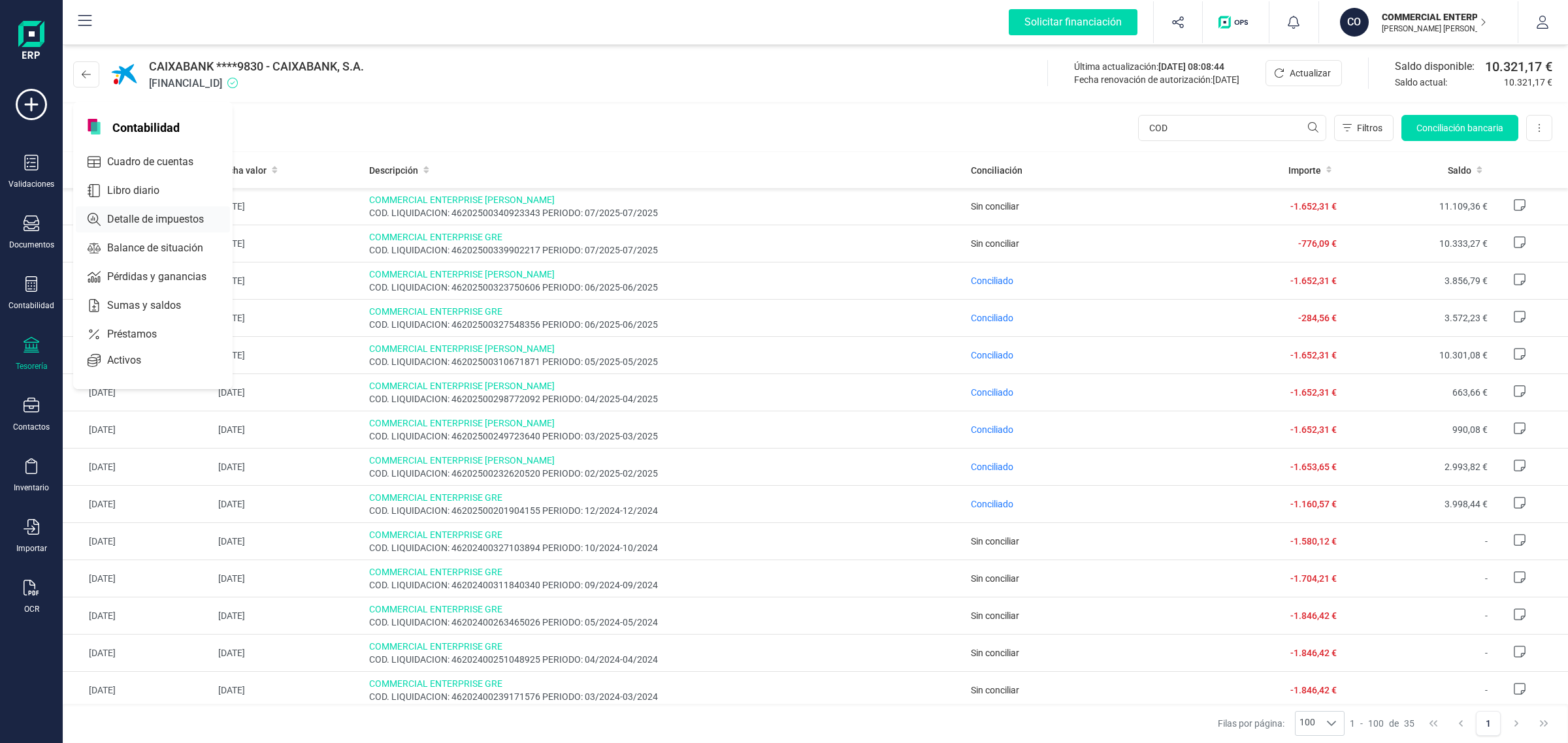
drag, startPoint x: 129, startPoint y: 187, endPoint x: 136, endPoint y: 184, distance: 7.6
click at [129, 186] on span "Libro diario" at bounding box center [142, 190] width 81 height 16
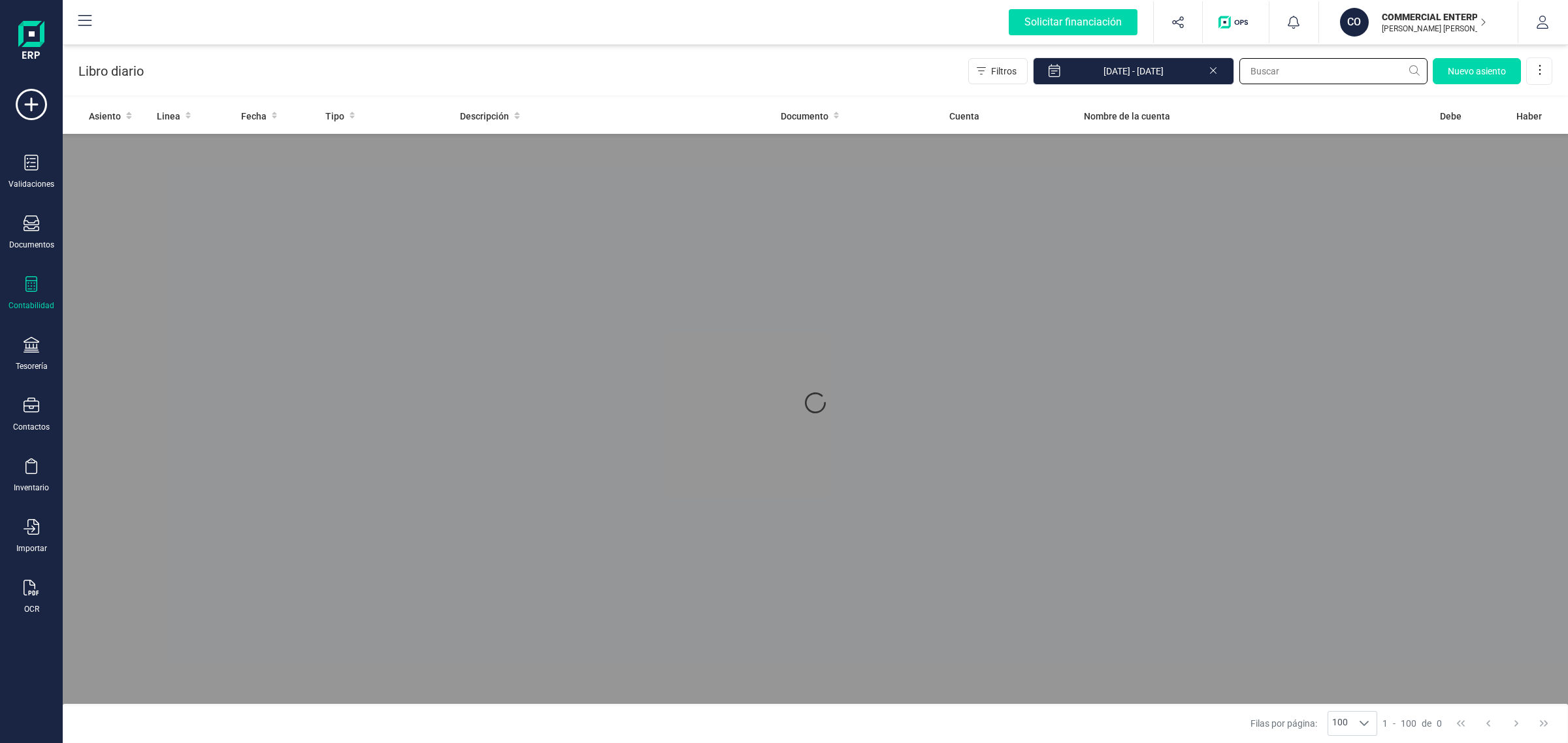
click at [1271, 78] on input "text" at bounding box center [1333, 71] width 188 height 26
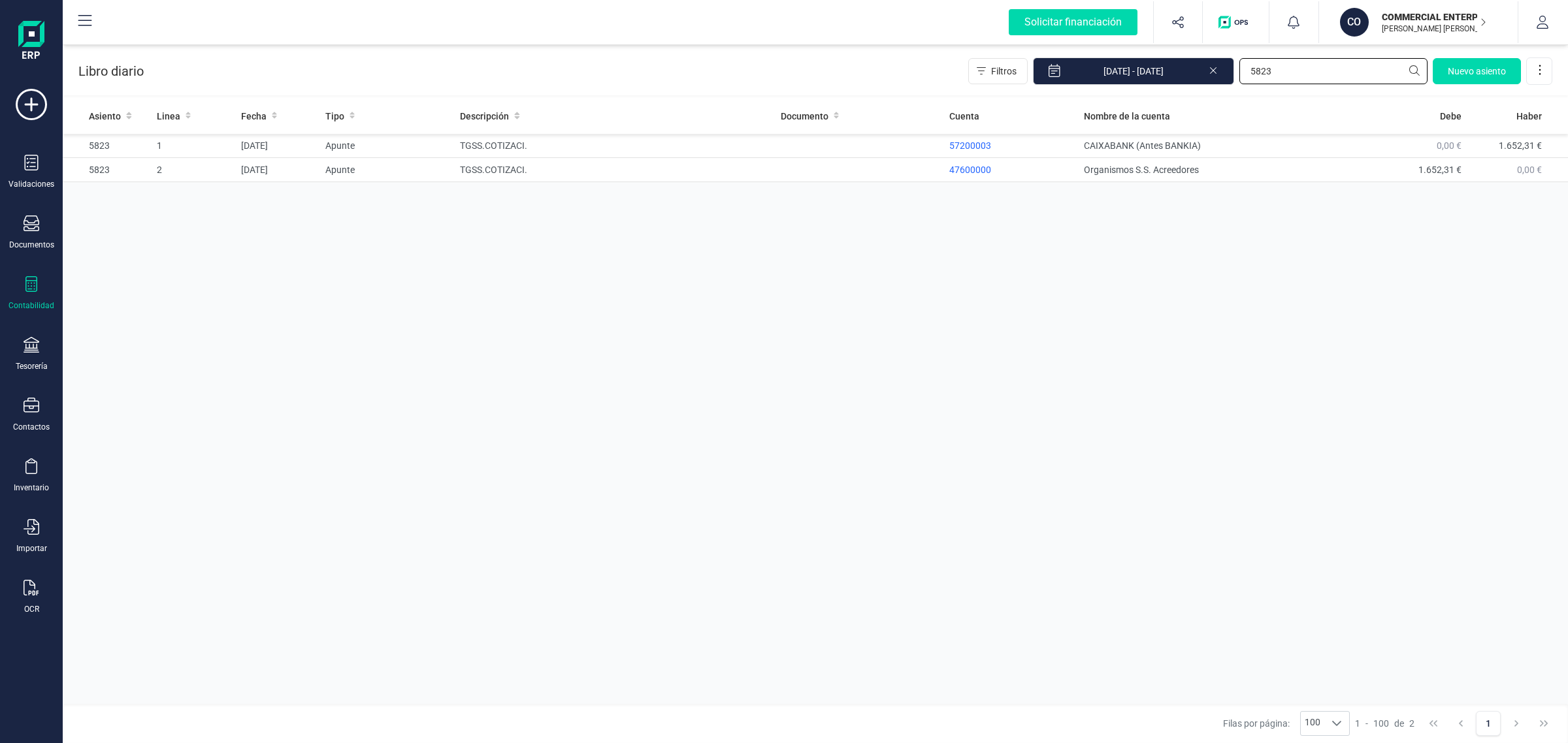
type input "5823"
click at [33, 349] on icon at bounding box center [31, 345] width 16 height 16
click at [151, 216] on span "Cuentas bancarias" at bounding box center [160, 222] width 115 height 16
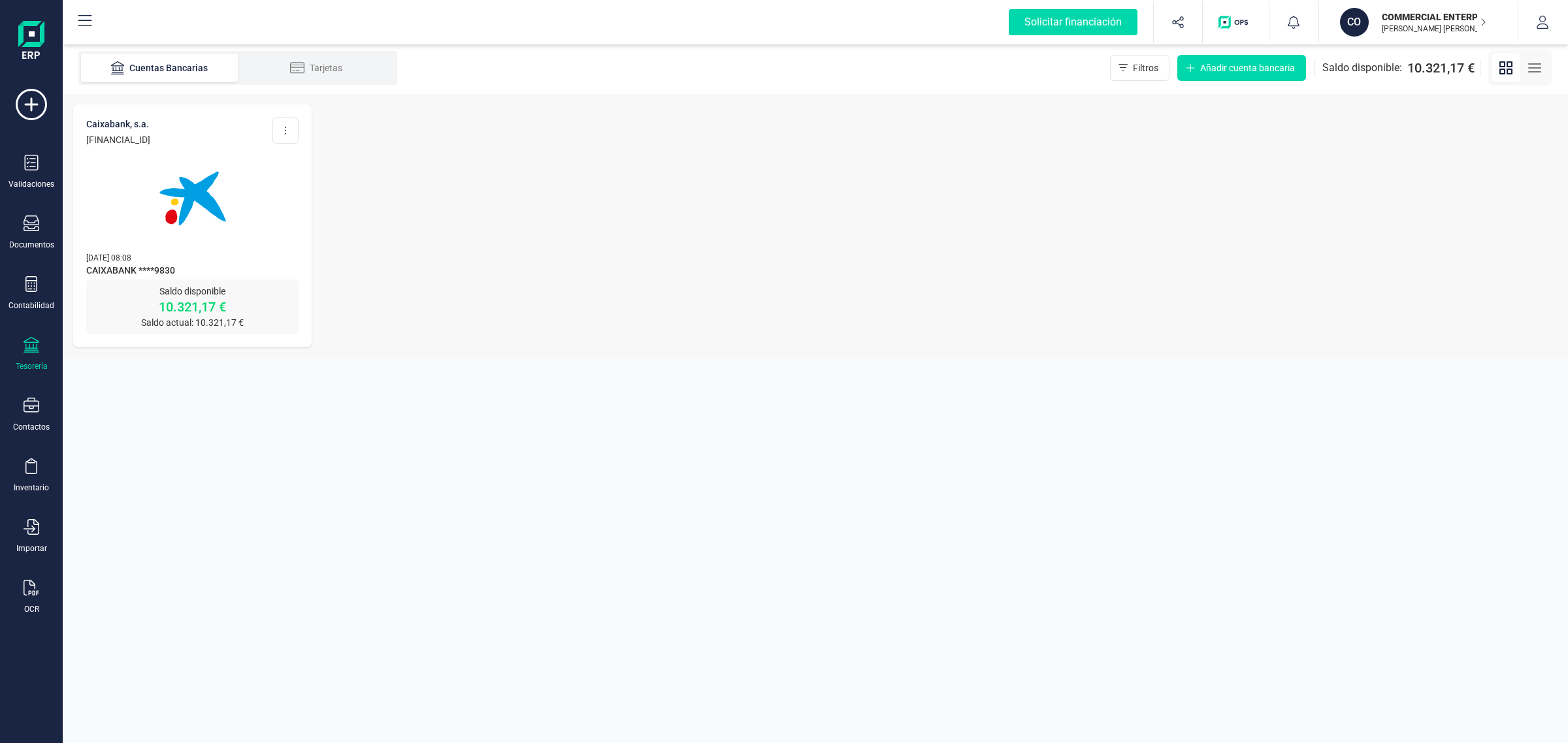
click at [33, 270] on div "Validaciones Documentos Documentos Presupuestos Pedidos Albaranes Facturas Fact…" at bounding box center [31, 356] width 53 height 536
click at [37, 301] on div "Contabilidad" at bounding box center [31, 306] width 46 height 11
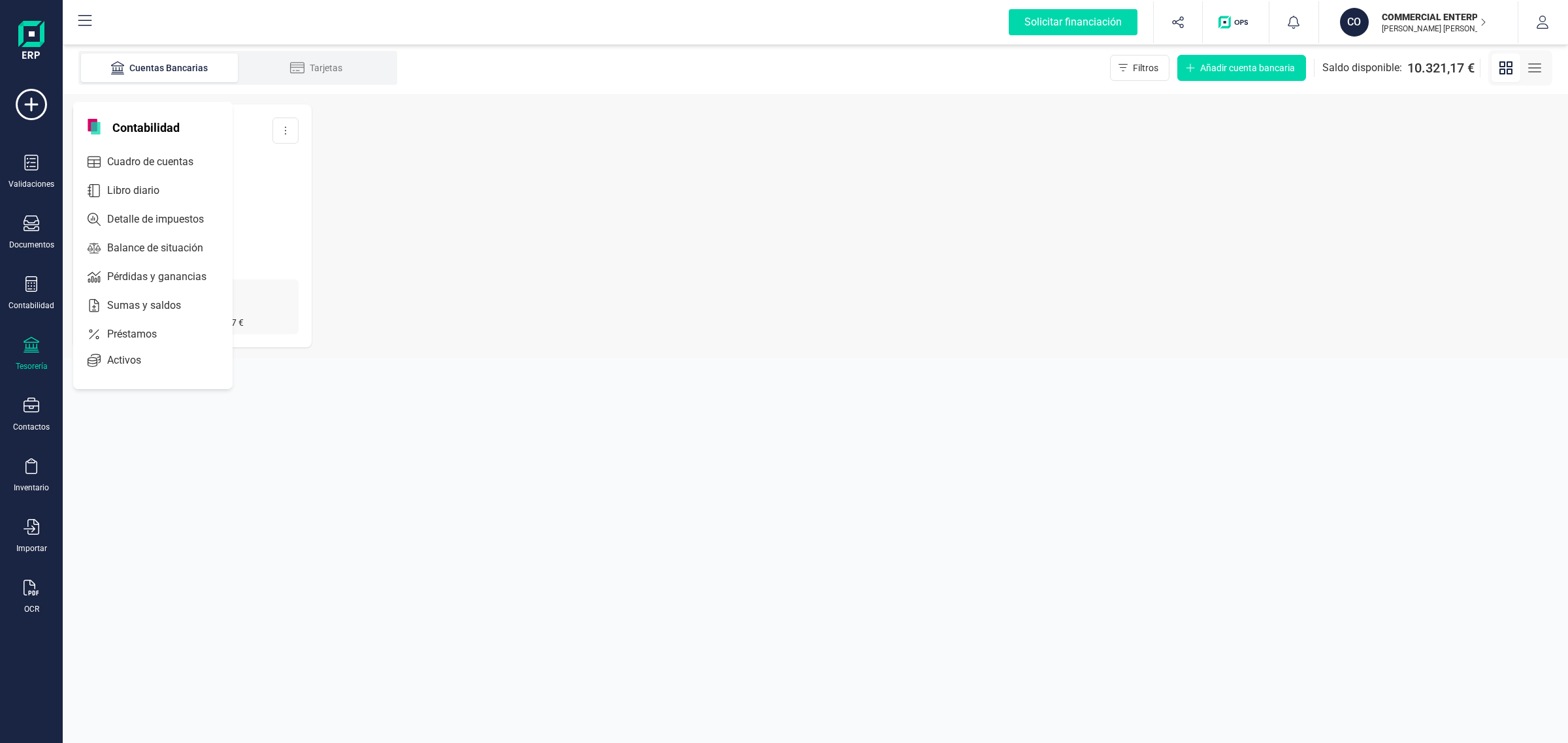
click at [615, 230] on div "CAIXABANK, S.A. ES33 2100 6098 9213 0020 9830 Editar cuenta Actualizar Desconec…" at bounding box center [815, 226] width 1505 height 264
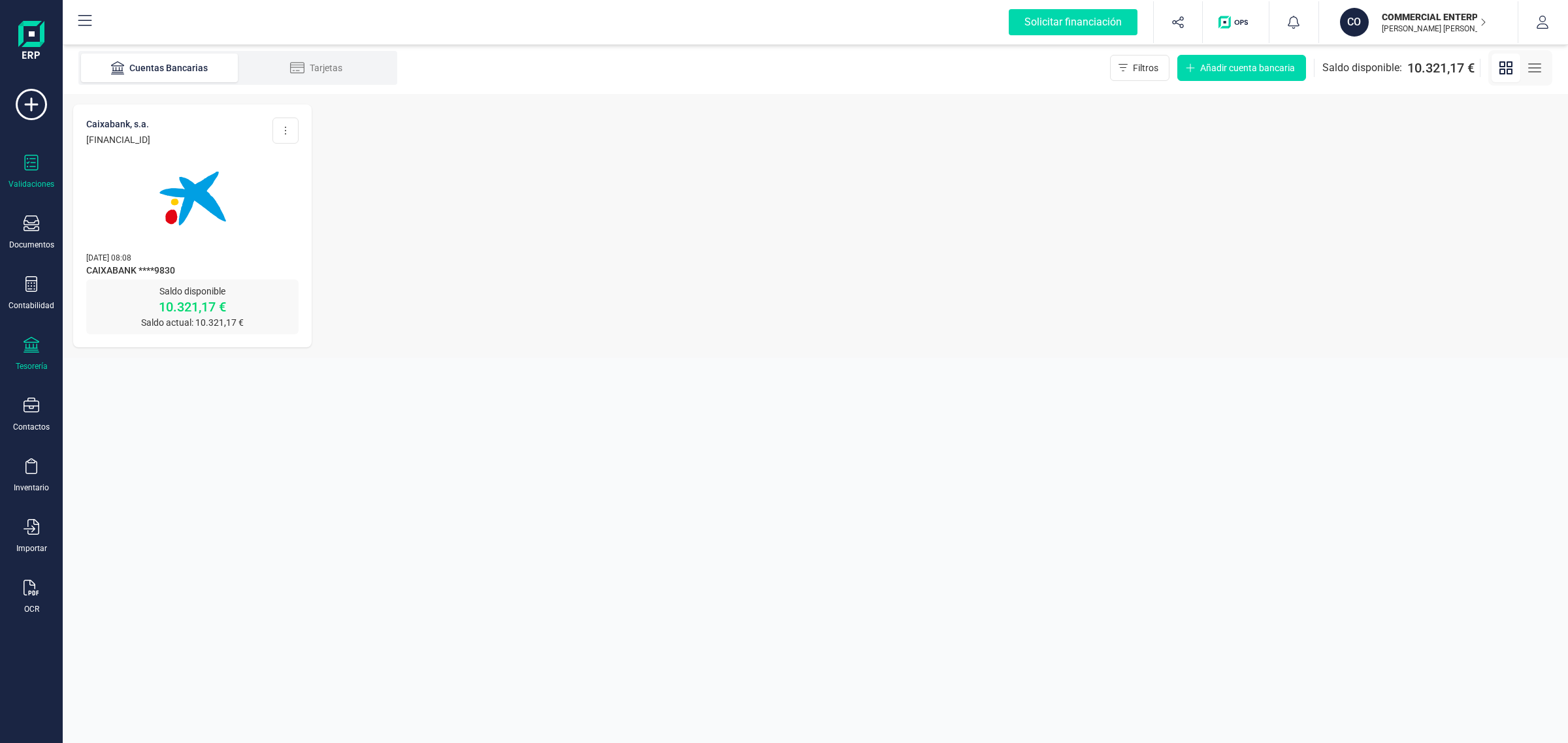
click at [20, 170] on div "Validaciones" at bounding box center [31, 171] width 53 height 34
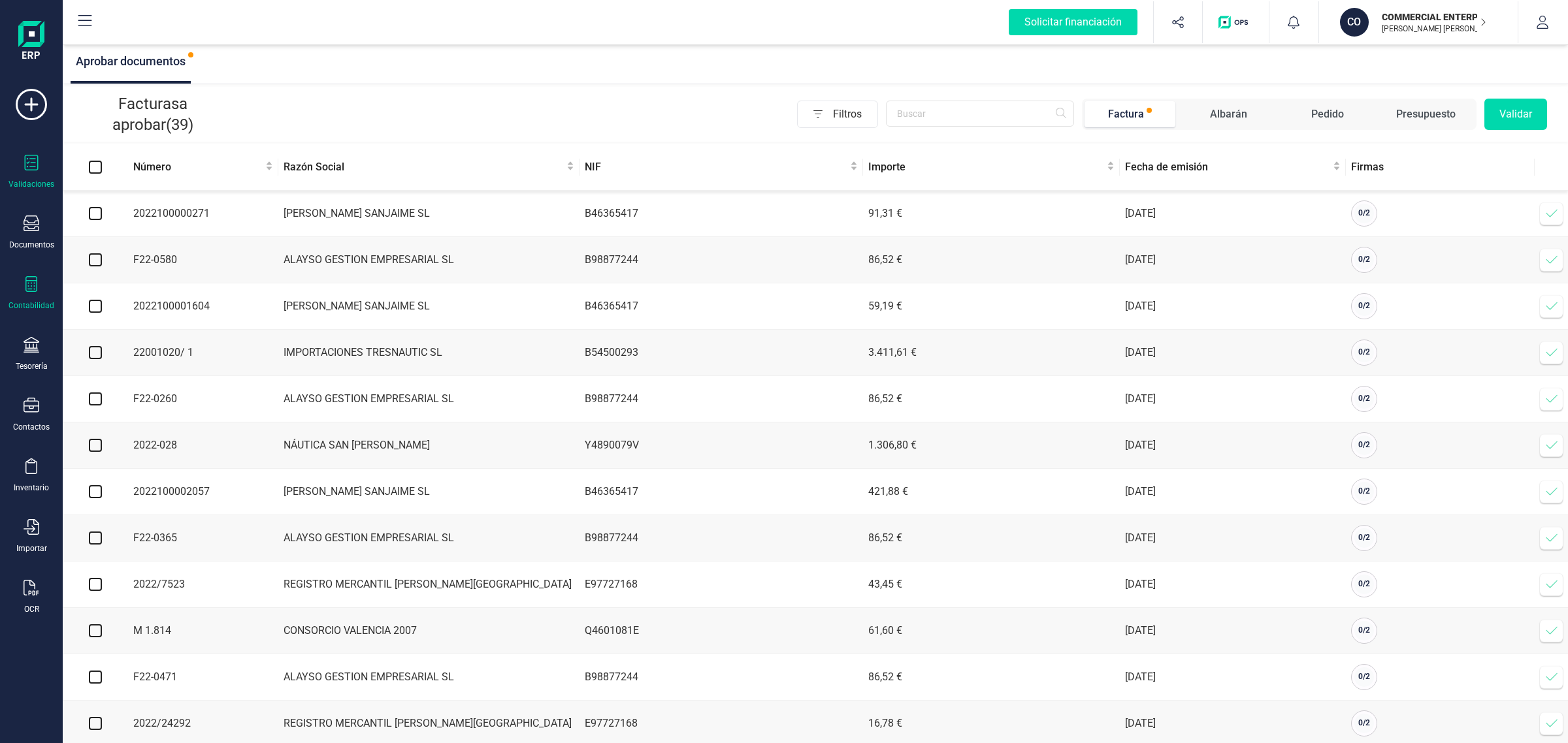
click at [28, 295] on div "Contabilidad" at bounding box center [31, 293] width 53 height 34
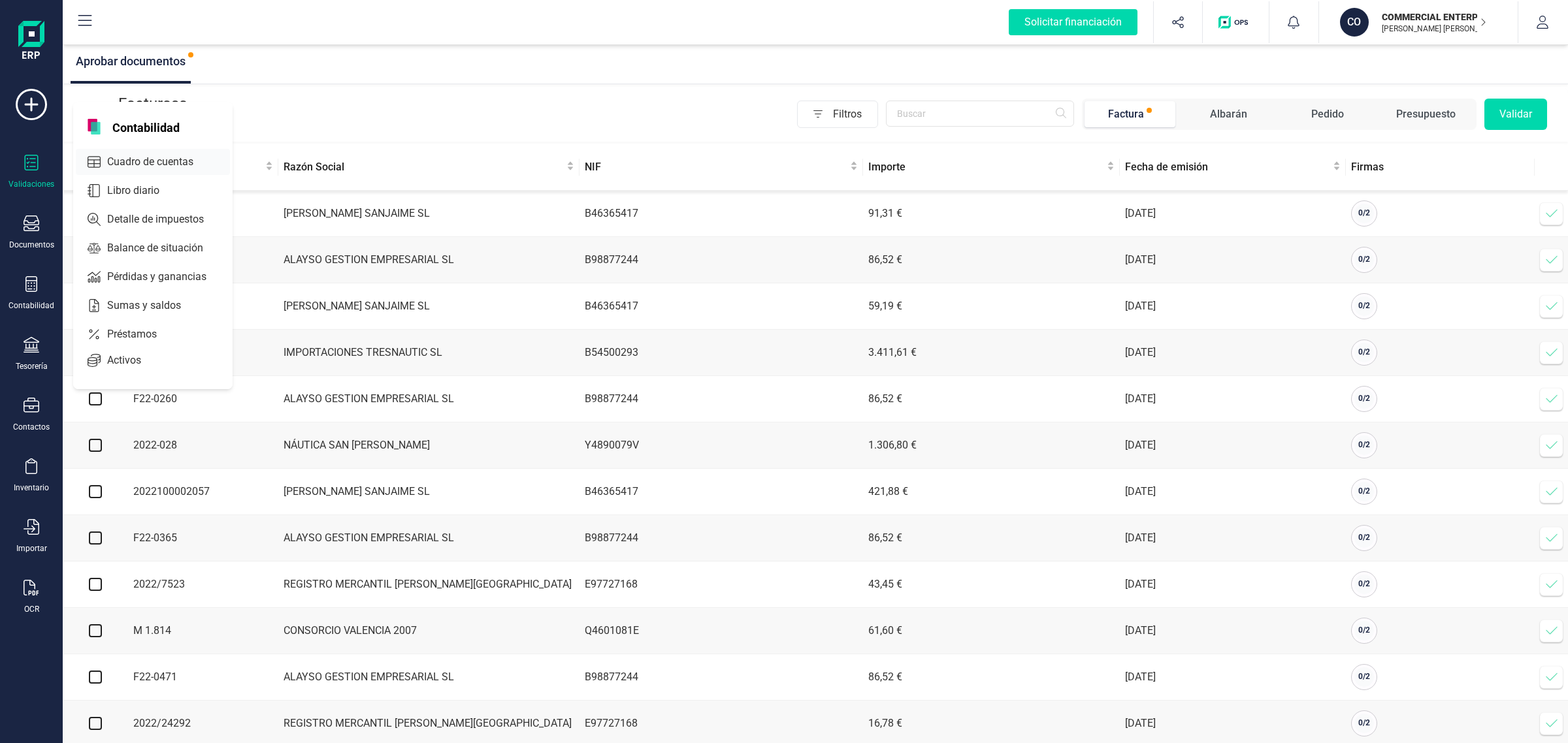
click at [140, 154] on span "Cuadro de cuentas" at bounding box center [160, 162] width 115 height 16
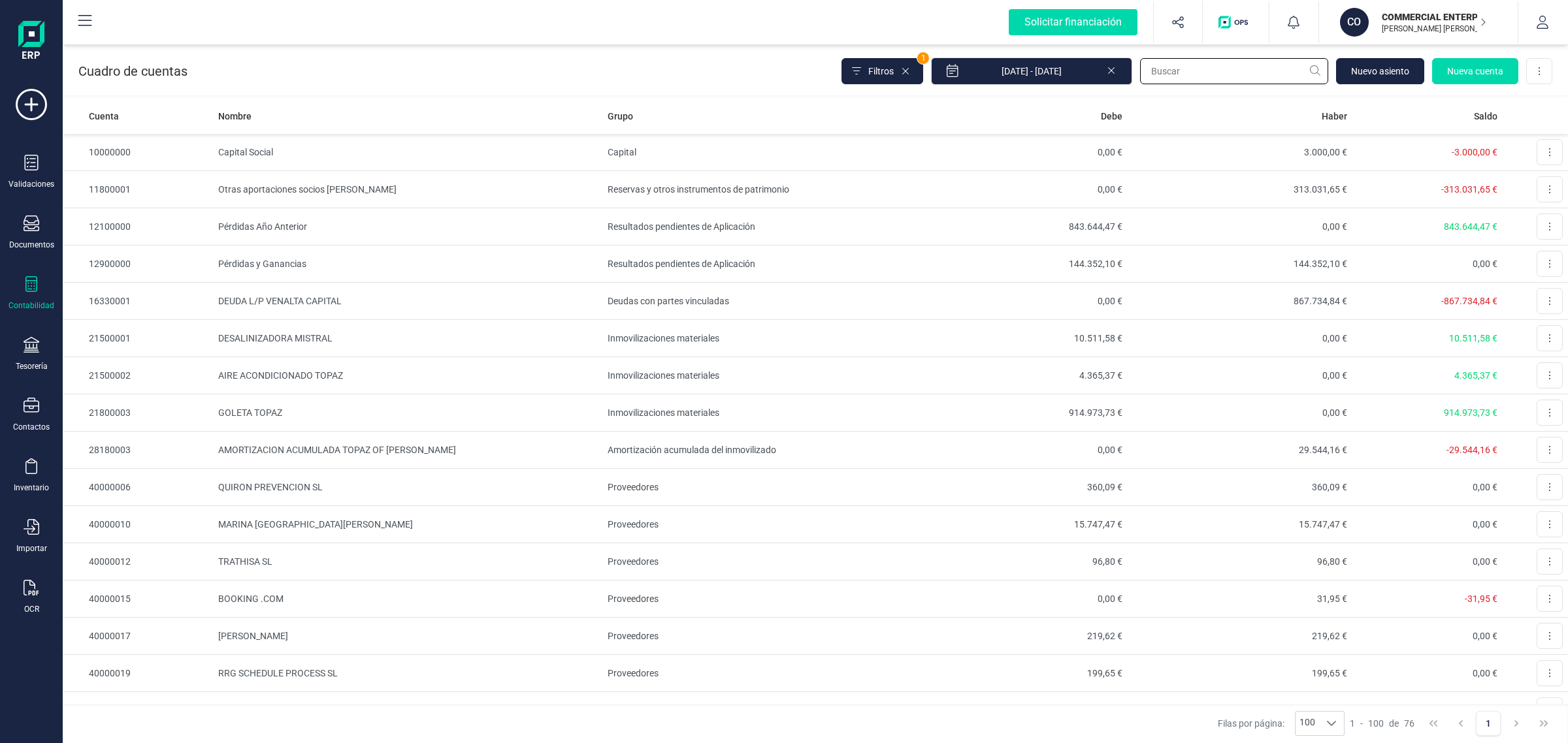
click at [1186, 63] on input "text" at bounding box center [1234, 71] width 188 height 26
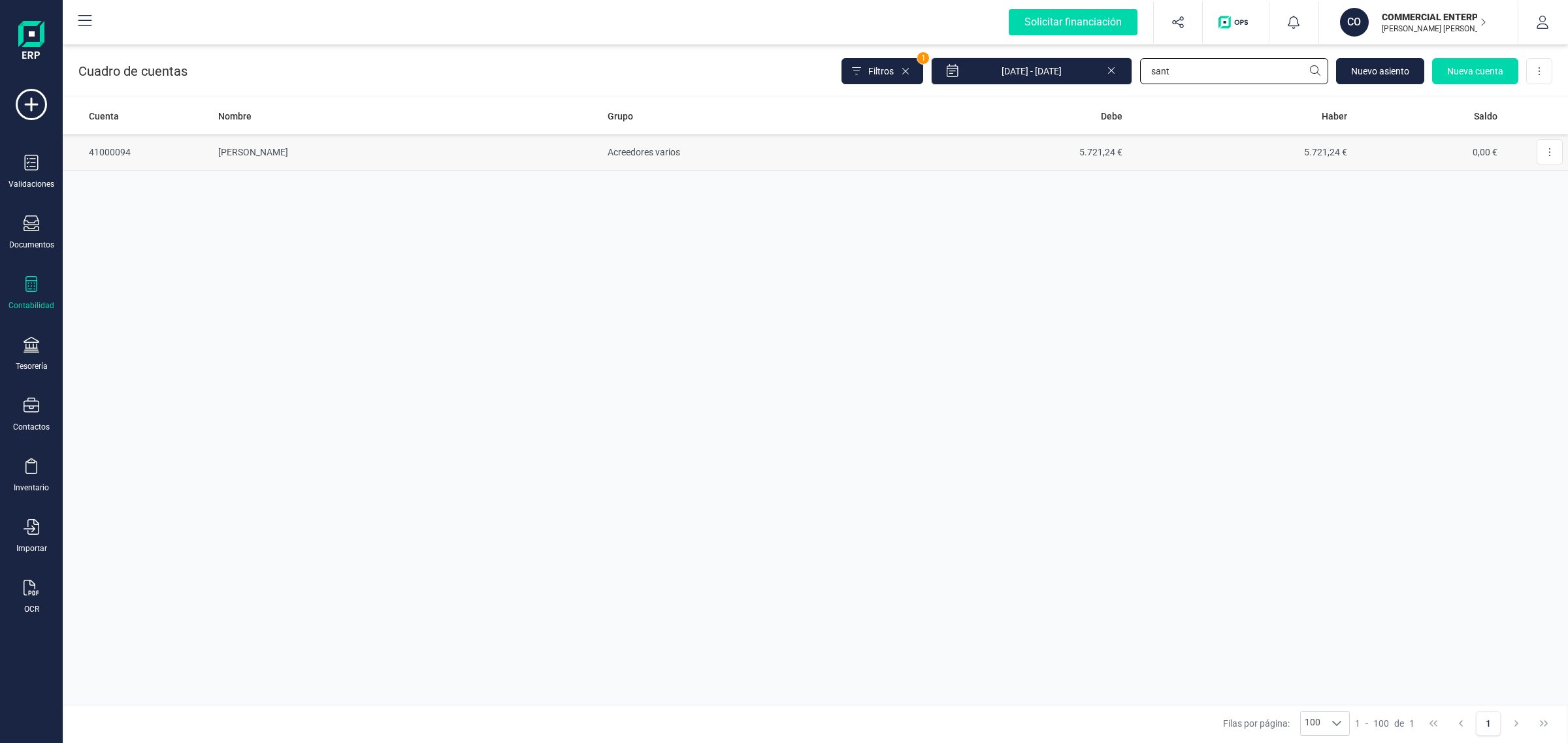
type input "sant"
click at [318, 154] on td "SANTIAGO VASQUEZ" at bounding box center [408, 152] width 390 height 38
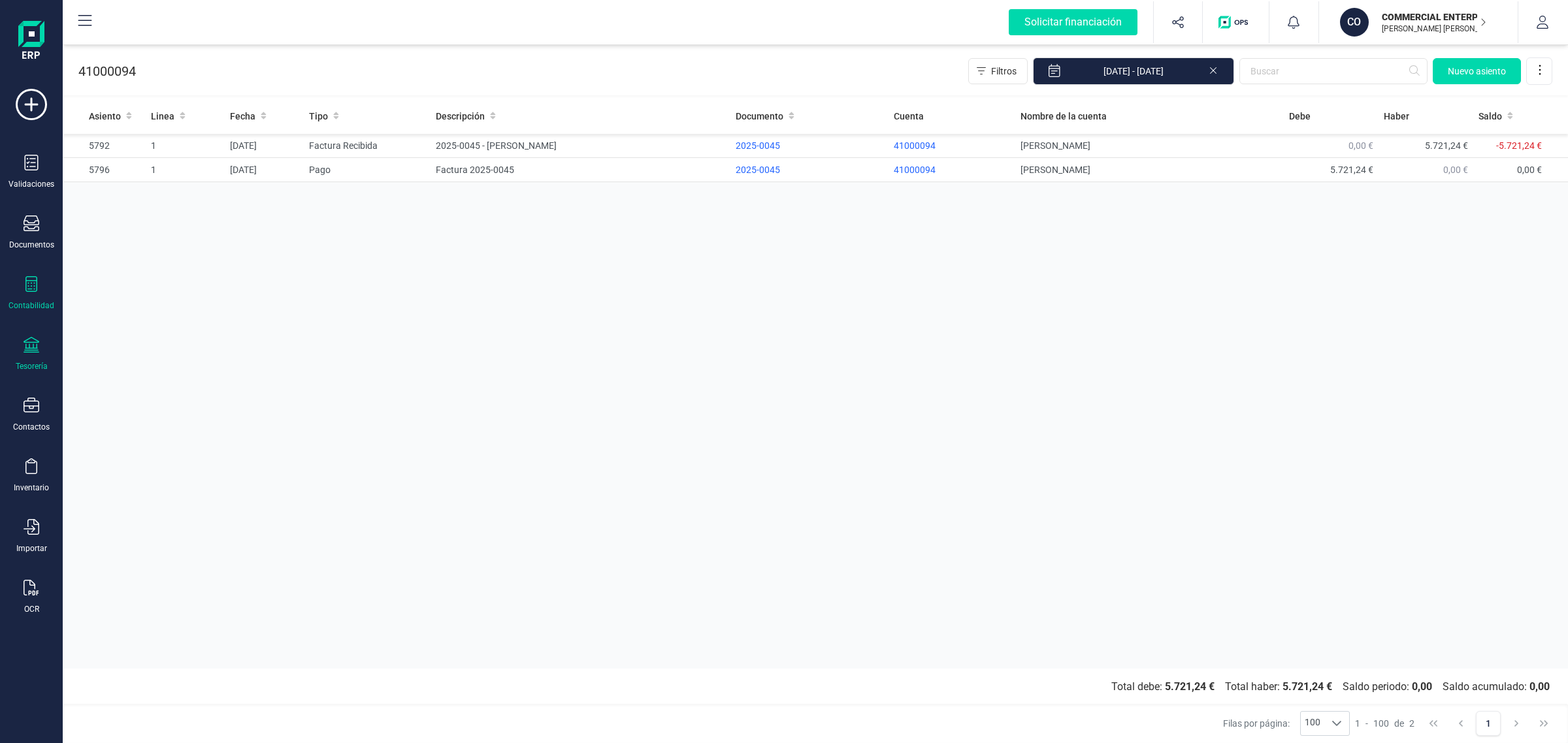
click at [40, 344] on div "Tesorería" at bounding box center [31, 354] width 53 height 34
click at [138, 220] on span "Cuentas bancarias" at bounding box center [160, 222] width 115 height 16
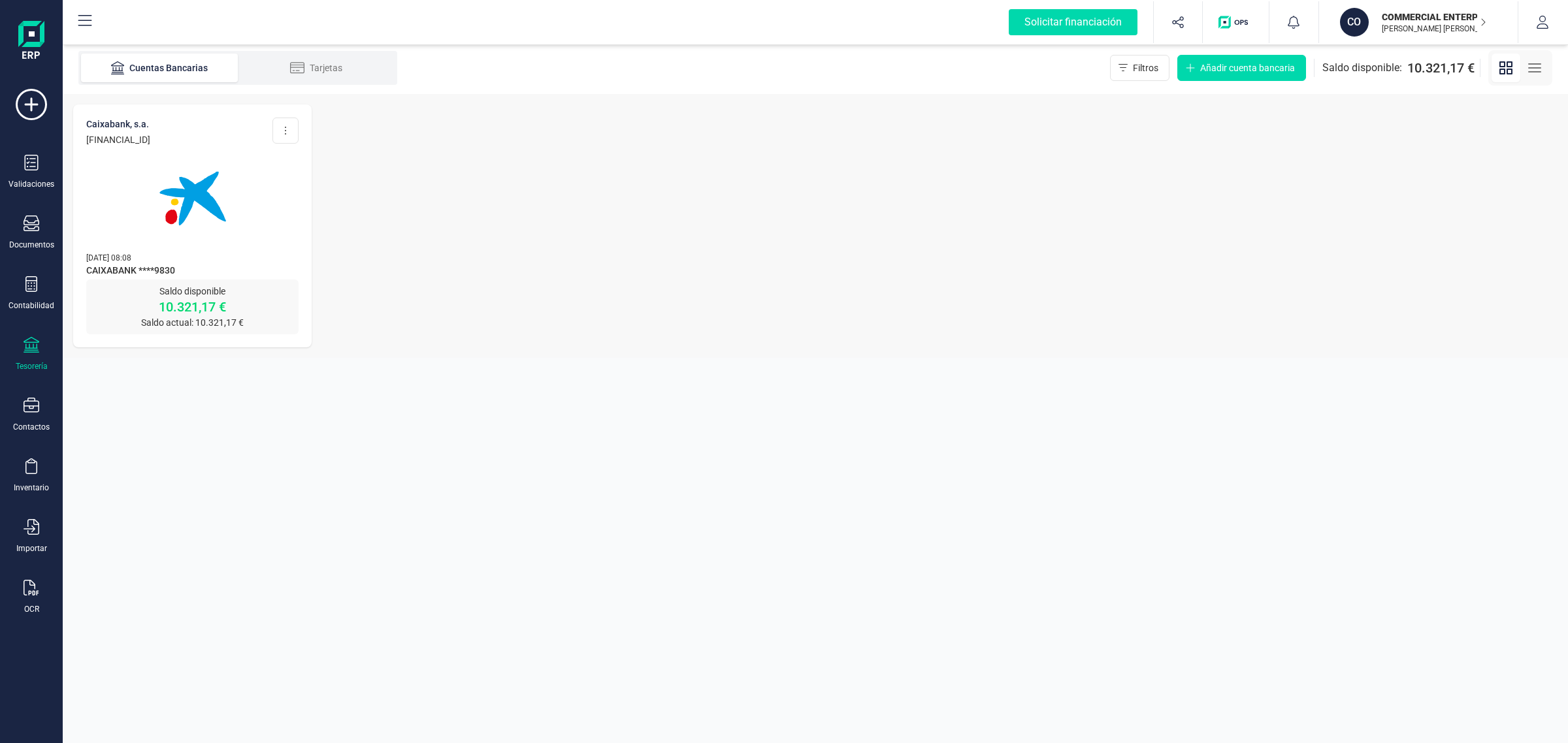
click at [196, 270] on span "CAIXABANK ****9830" at bounding box center [192, 271] width 212 height 16
click at [200, 210] on img at bounding box center [192, 198] width 109 height 109
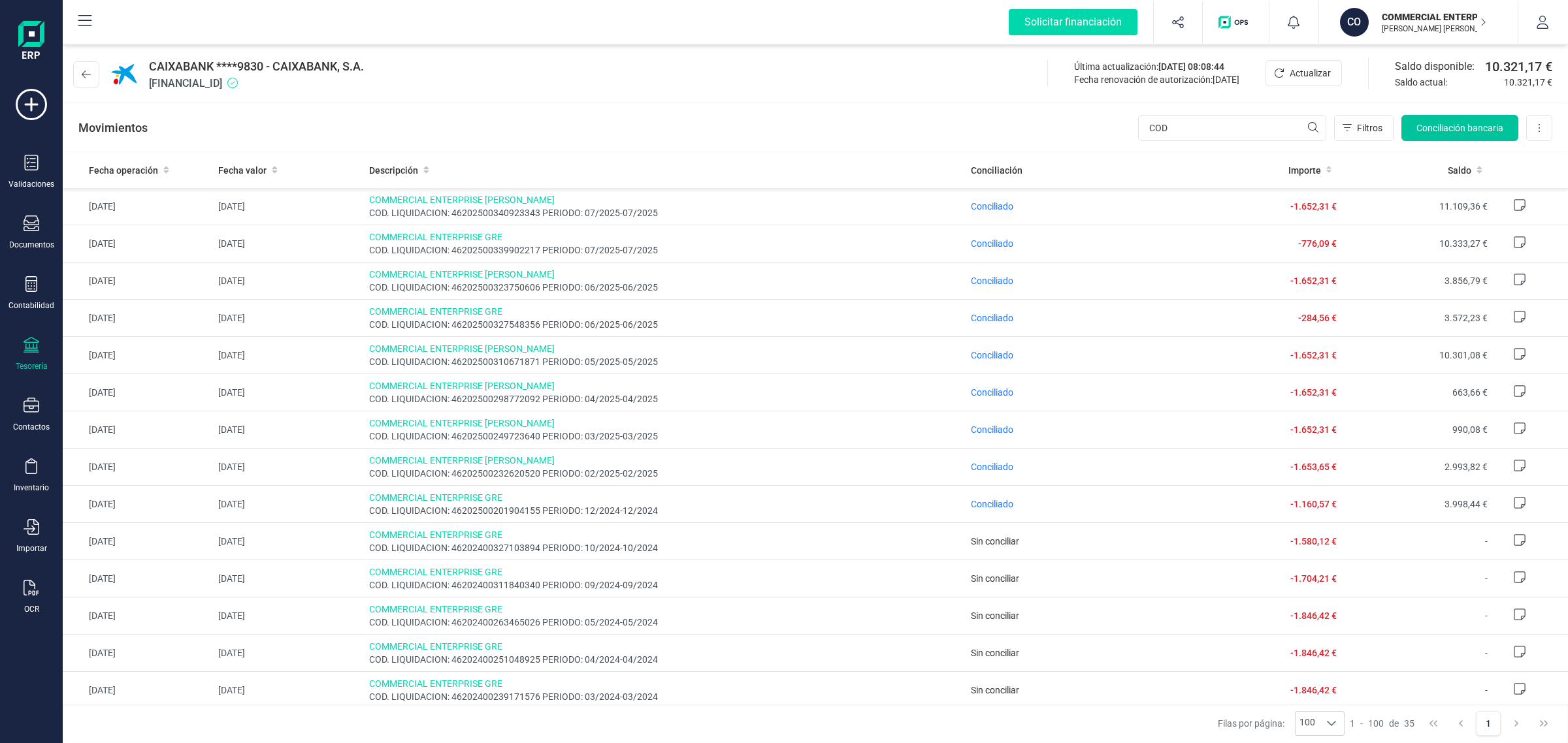
click at [1423, 122] on span "Conciliación bancaria" at bounding box center [1460, 128] width 87 height 13
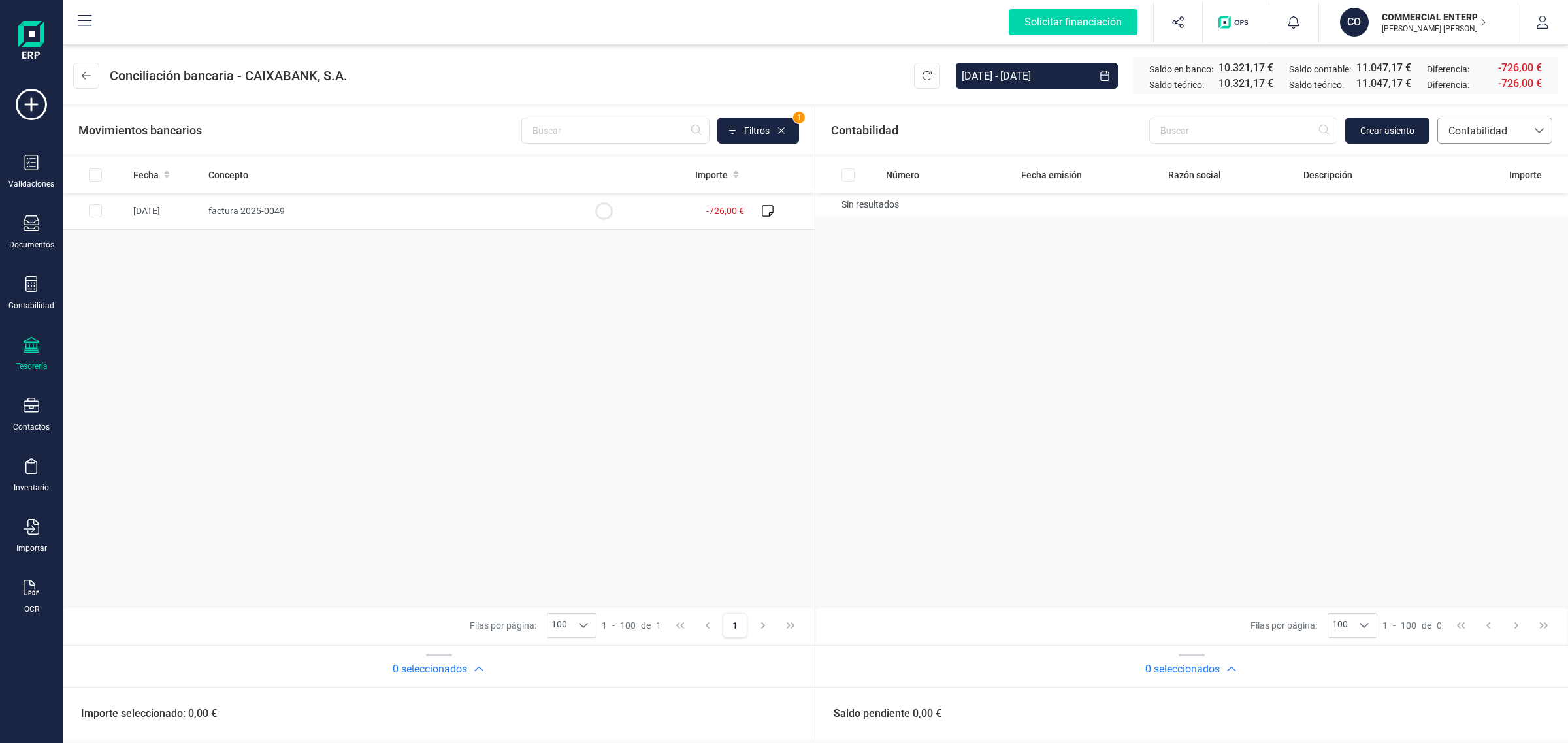
click at [1511, 135] on span "Contabilidad" at bounding box center [1483, 131] width 79 height 16
click at [1478, 210] on li "Facturas" at bounding box center [1495, 219] width 115 height 26
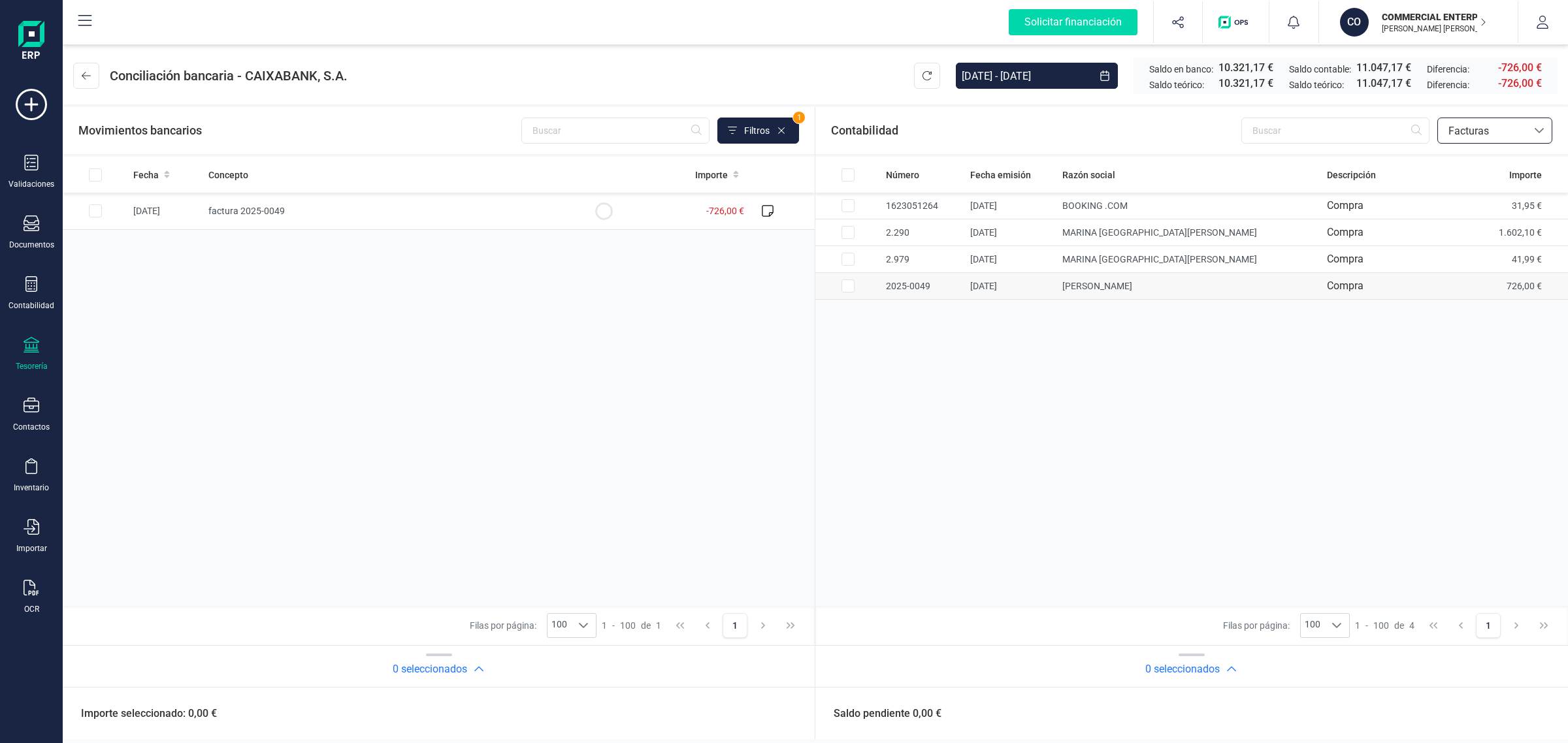
click at [1526, 291] on td "726,00 €" at bounding box center [1520, 286] width 96 height 27
checkbox input "true"
click at [387, 220] on td "factura 2025-0049" at bounding box center [387, 211] width 368 height 38
checkbox input "true"
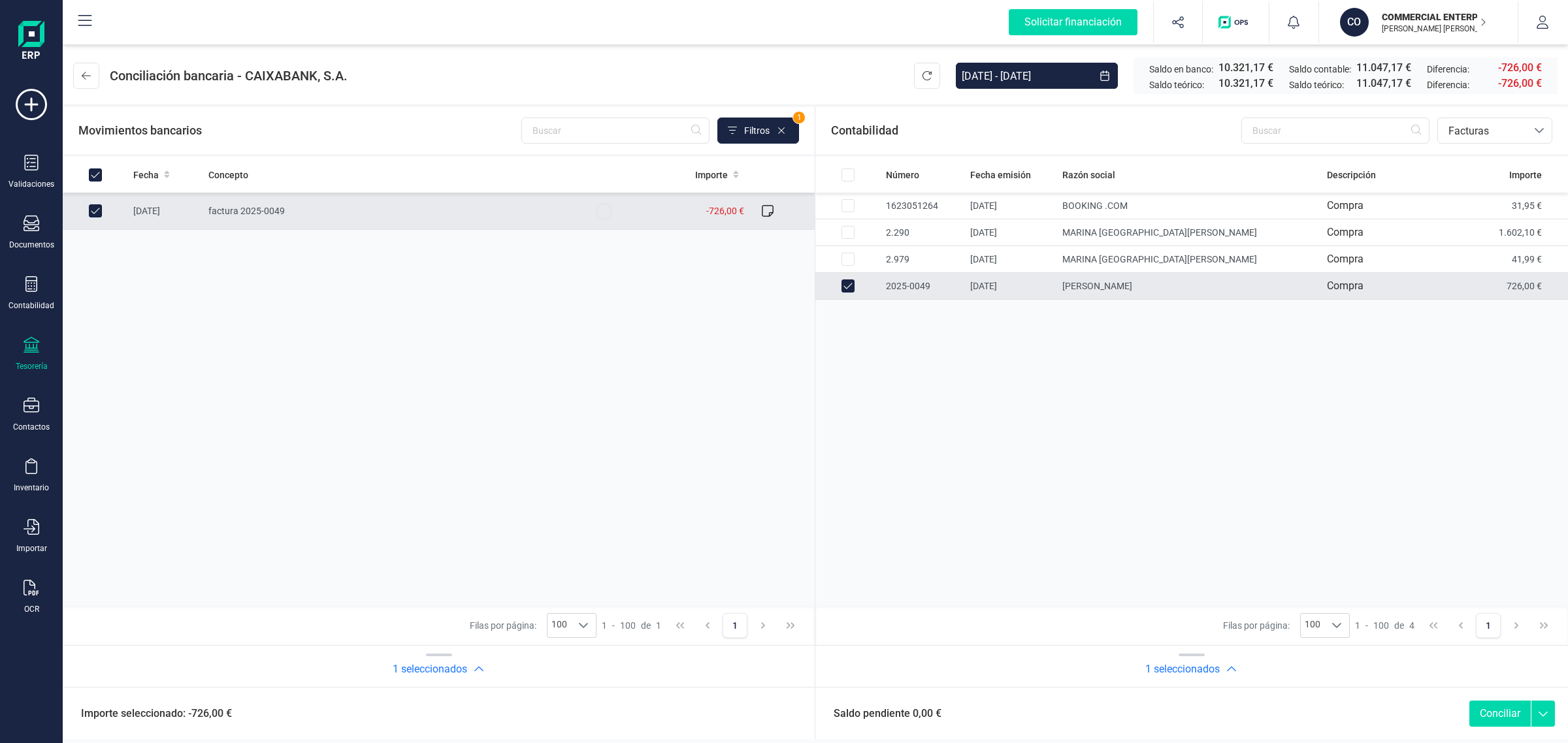
click at [1510, 703] on button "Conciliar" at bounding box center [1500, 713] width 62 height 26
checkbox input "false"
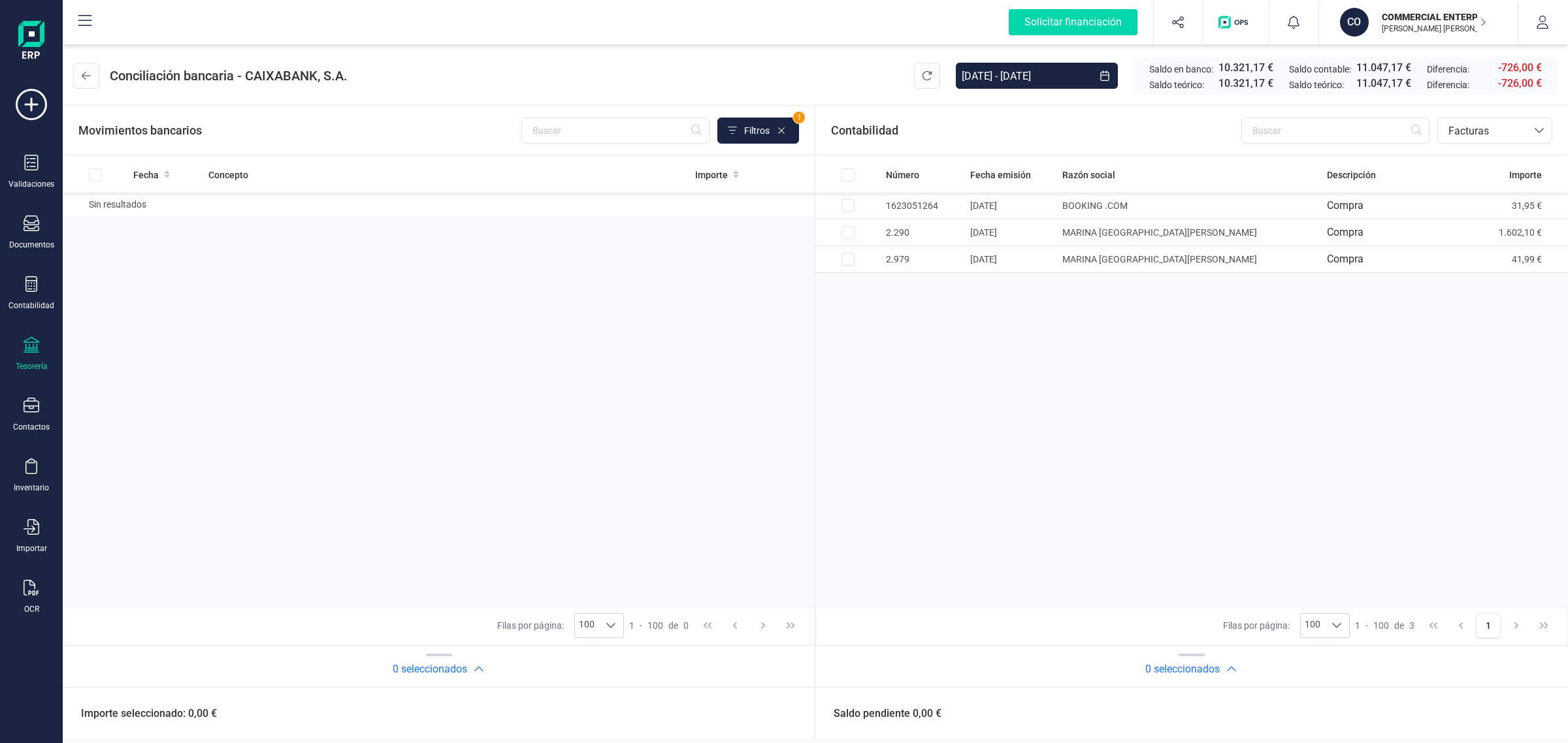
drag, startPoint x: 1400, startPoint y: 27, endPoint x: 1389, endPoint y: 53, distance: 28.2
click at [1400, 27] on p "[PERSON_NAME]" at bounding box center [1434, 28] width 104 height 11
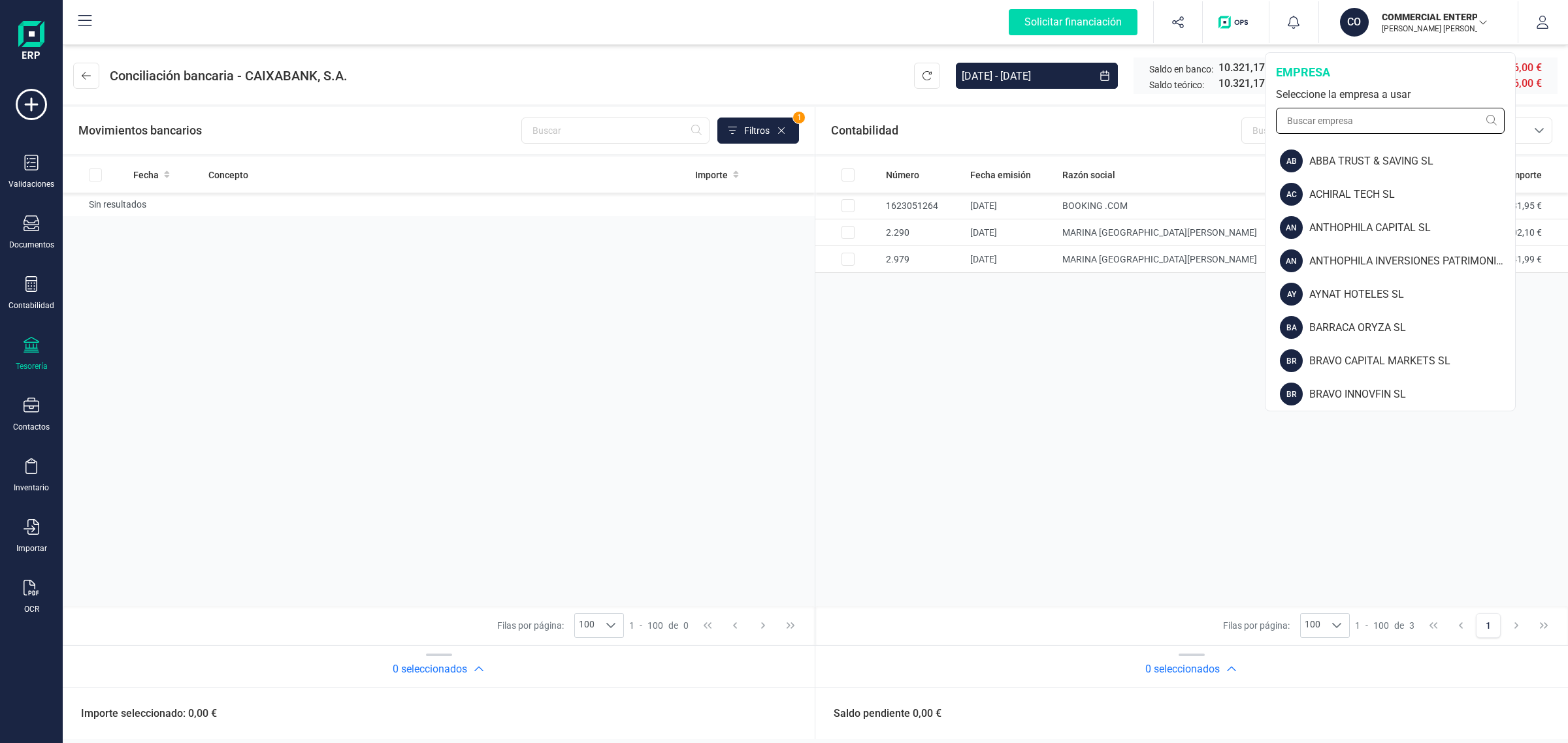
click at [1366, 124] on input "text" at bounding box center [1391, 120] width 229 height 26
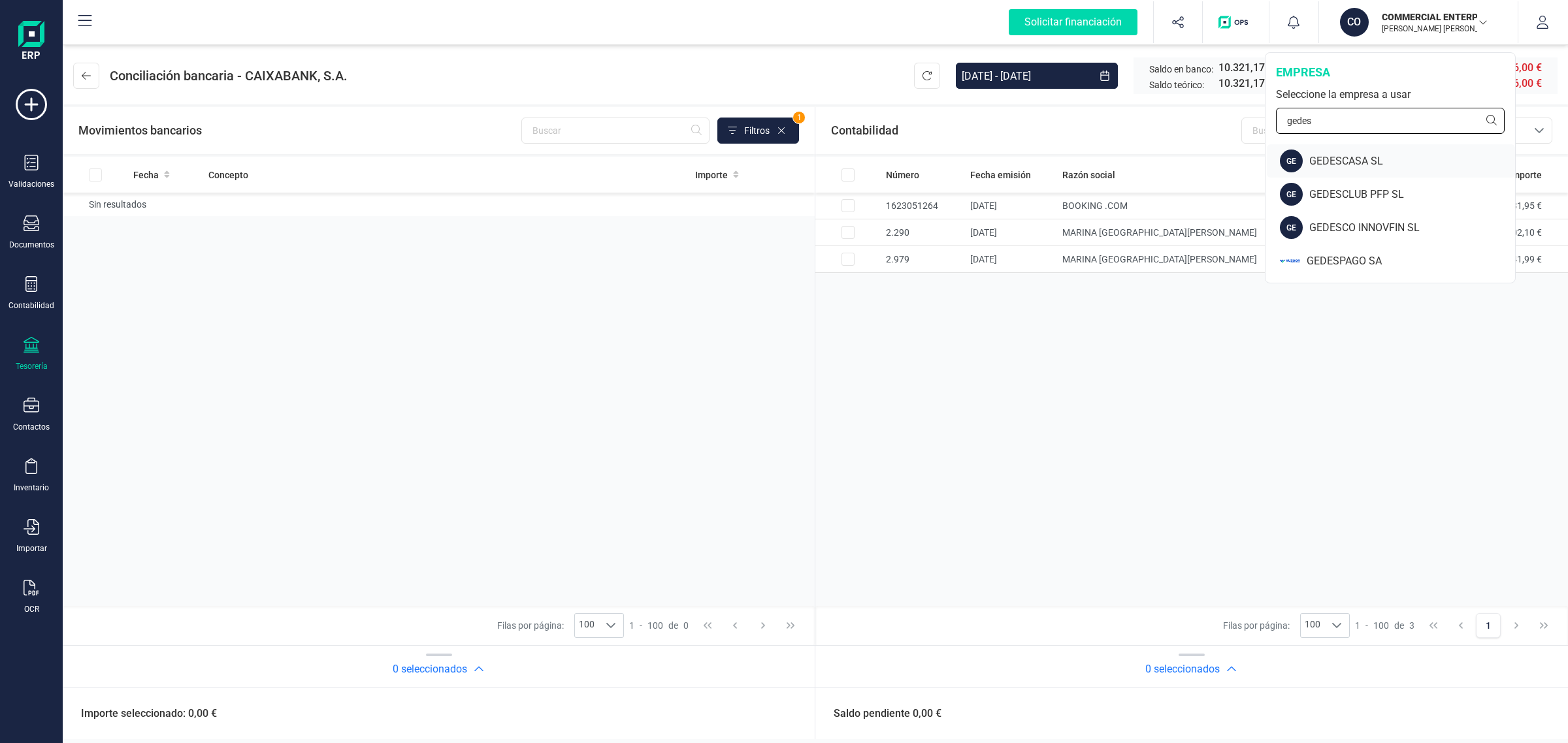
type input "gedes"
click at [1392, 164] on div "GEDESCASA SL" at bounding box center [1413, 161] width 206 height 16
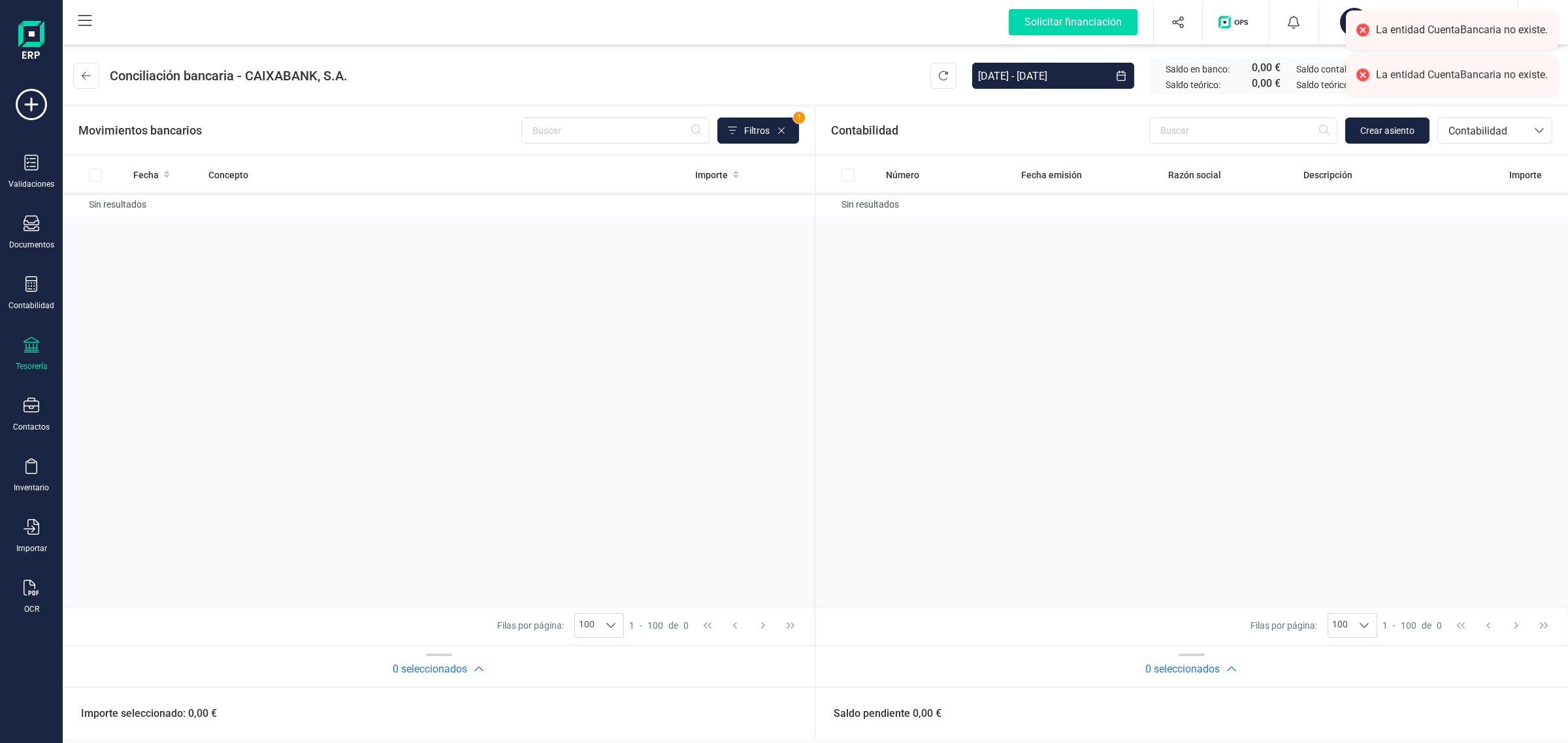
click at [23, 364] on div "Tesorería" at bounding box center [32, 366] width 32 height 11
click at [144, 217] on span "Cuentas bancarias" at bounding box center [157, 222] width 115 height 16
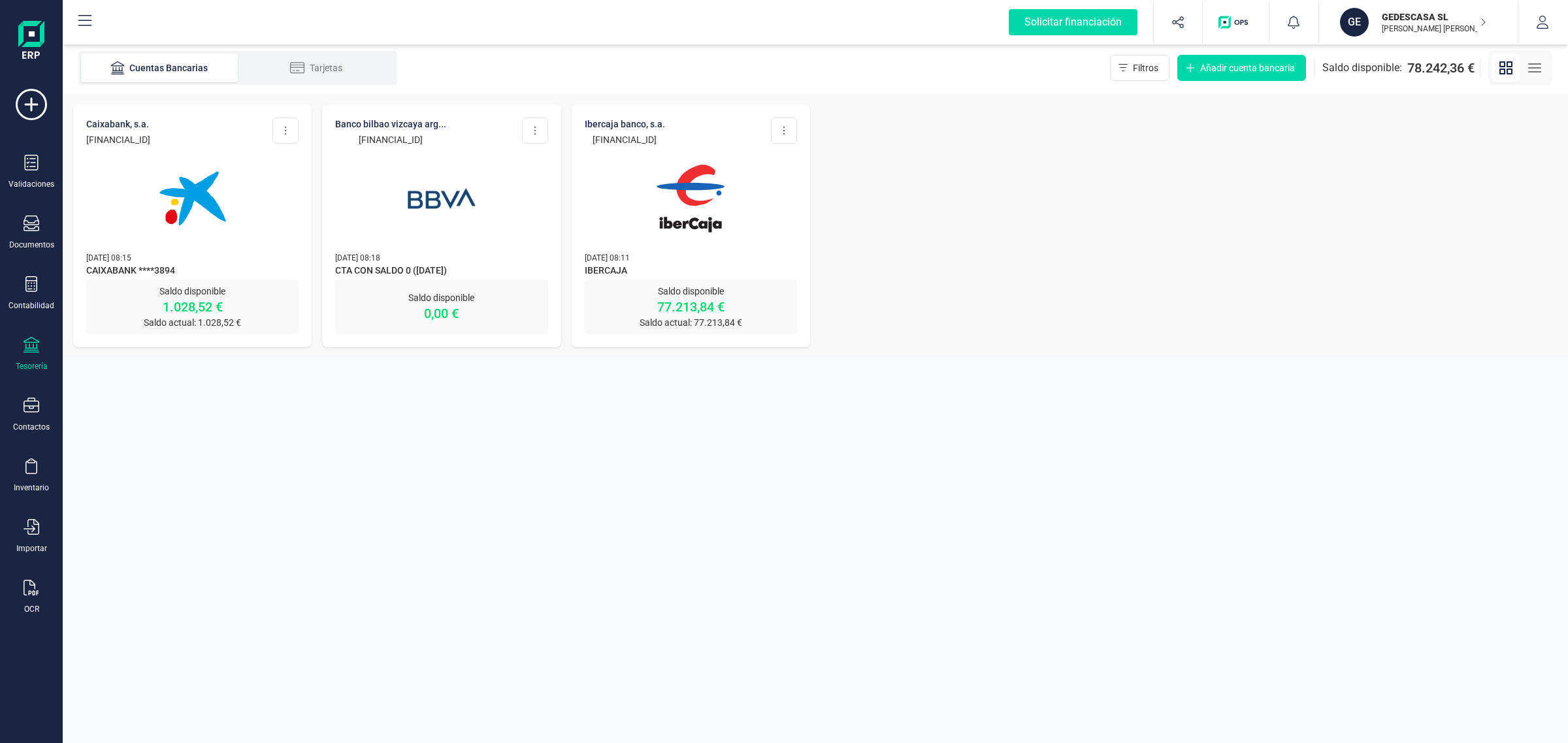
click at [677, 255] on p "01/09/2025 08:11" at bounding box center [691, 257] width 212 height 13
click at [696, 201] on img at bounding box center [690, 198] width 109 height 109
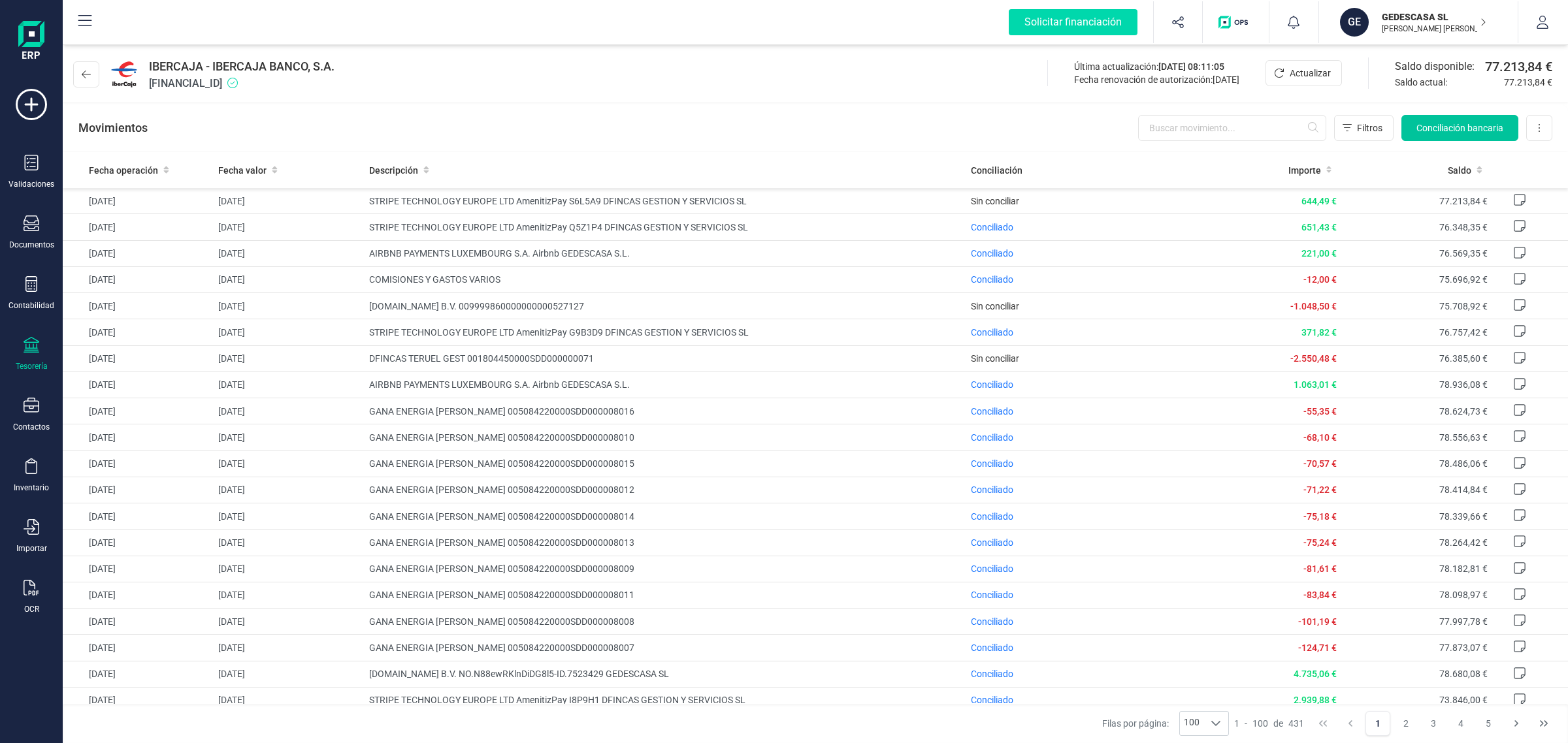
click at [1445, 128] on span "Conciliación bancaria" at bounding box center [1460, 128] width 87 height 13
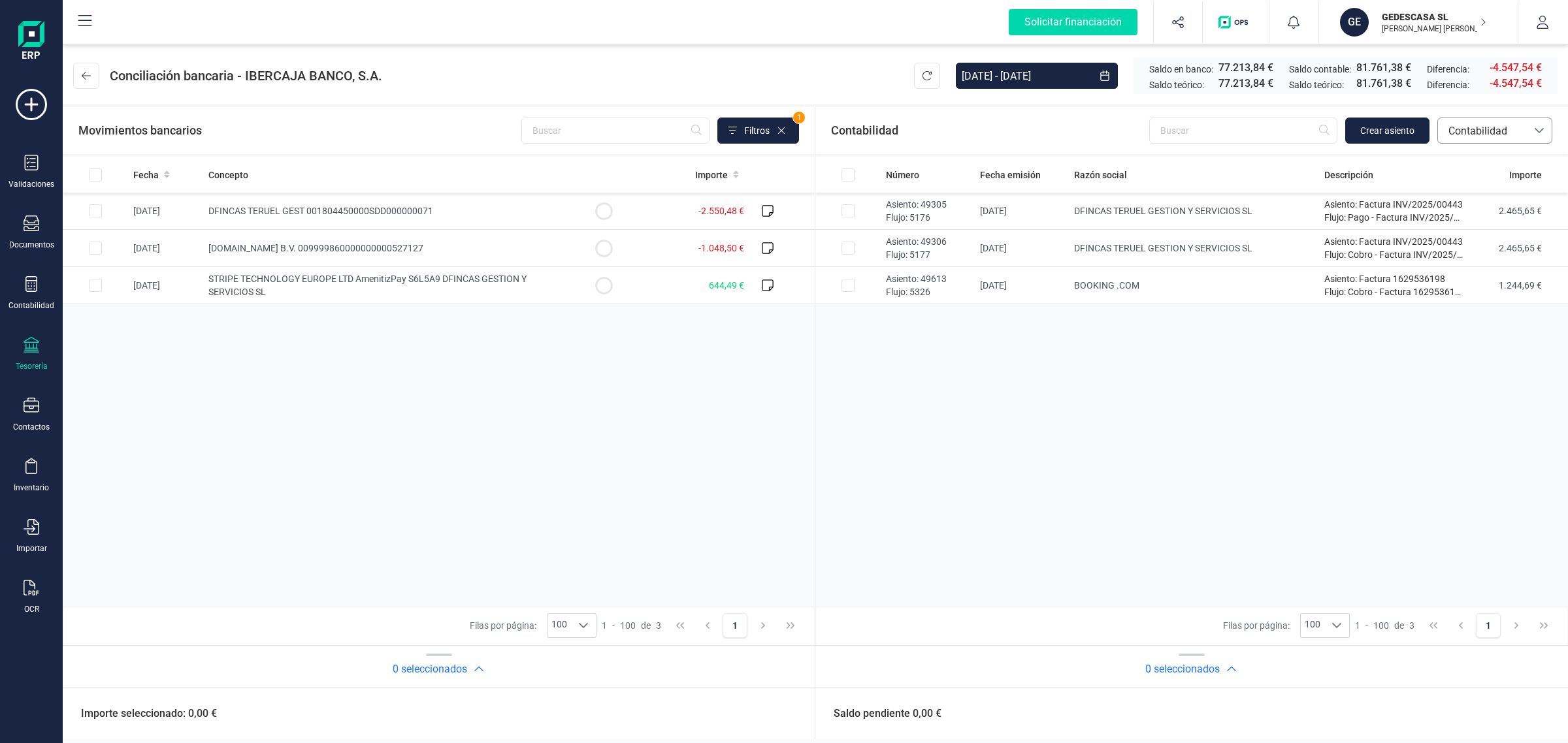
click at [1495, 131] on span "Contabilidad" at bounding box center [1483, 131] width 79 height 16
click at [1468, 220] on span "Facturas" at bounding box center [1468, 219] width 40 height 16
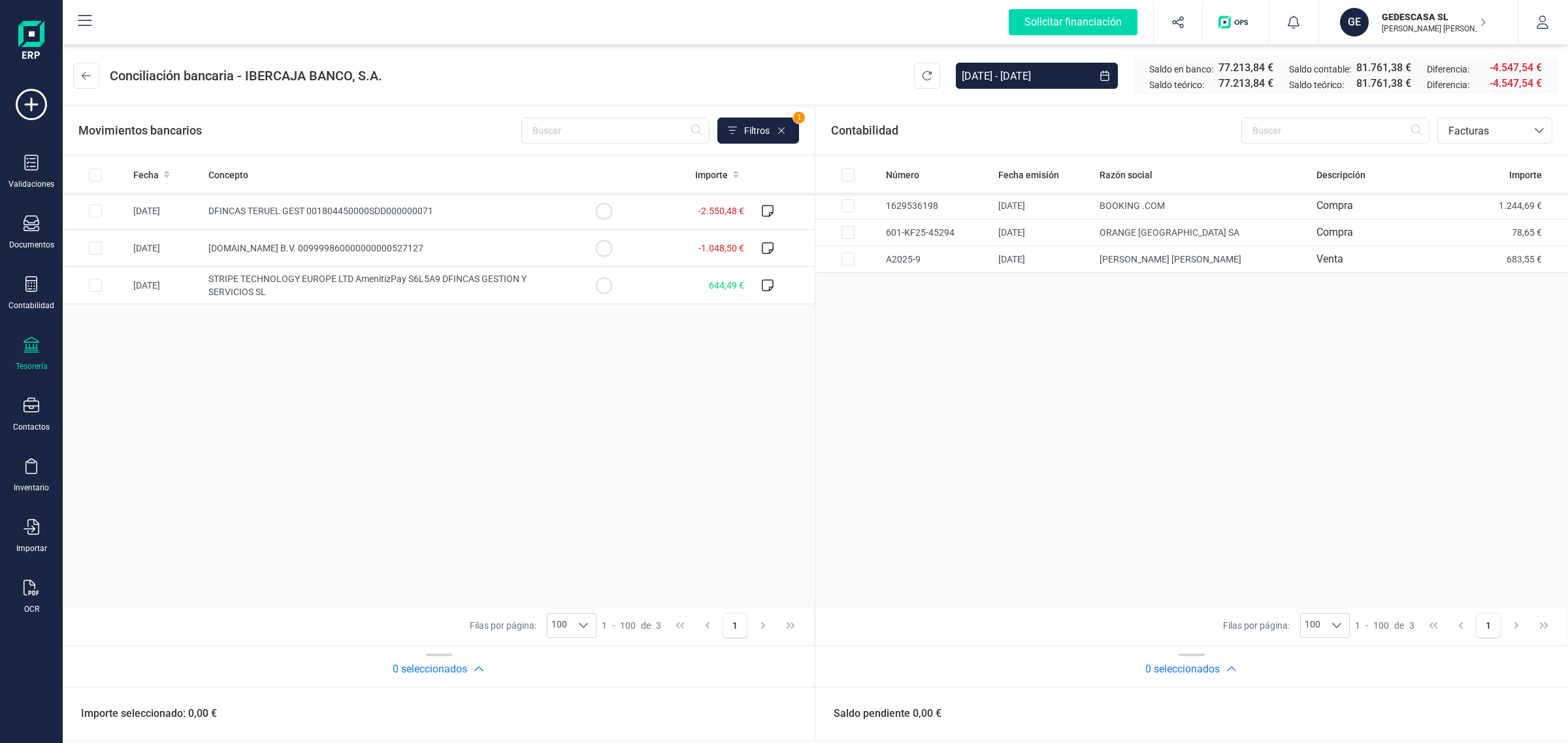
click at [43, 351] on div "Tesorería" at bounding box center [31, 354] width 53 height 34
click at [190, 220] on span "Cuentas bancarias" at bounding box center [157, 222] width 115 height 16
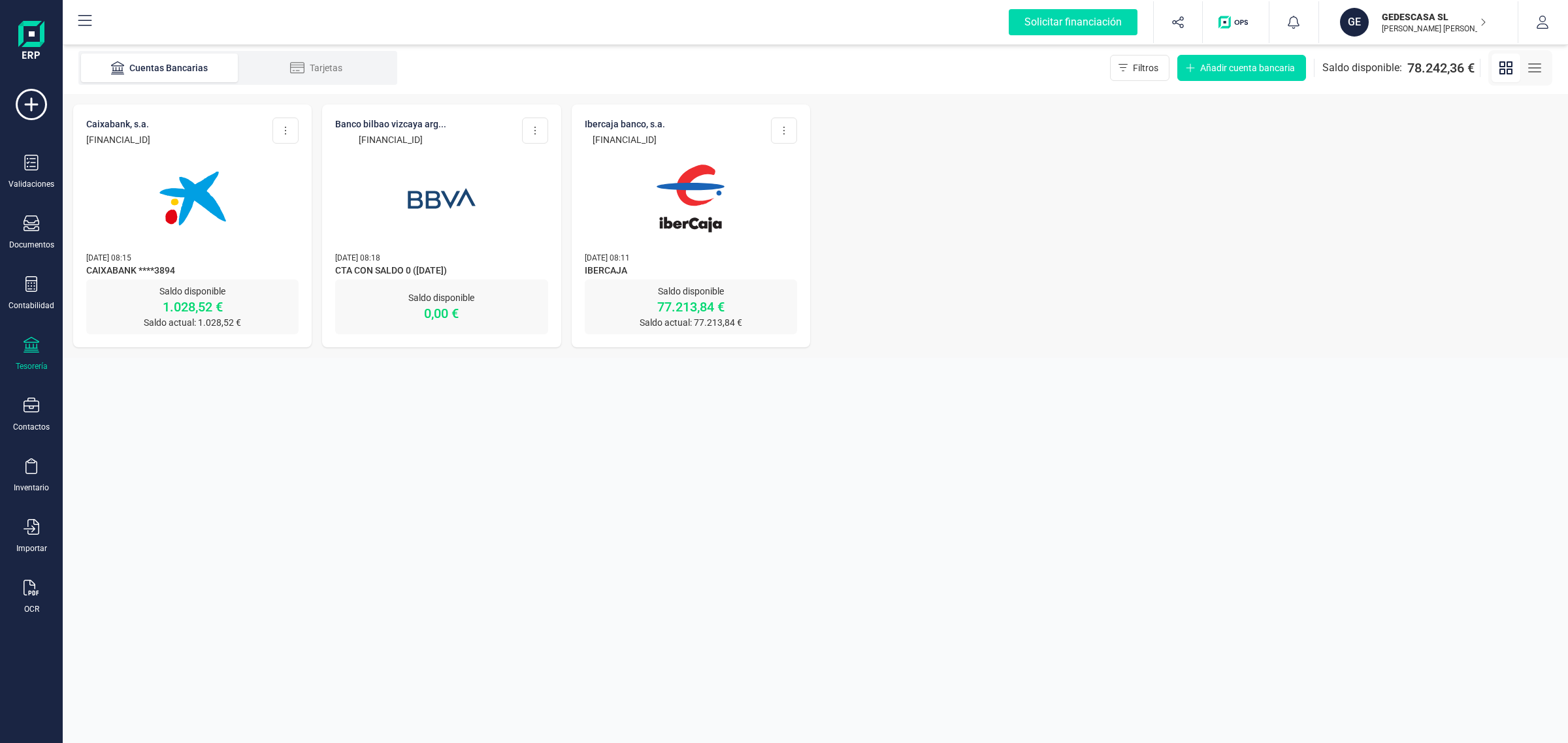
click at [204, 224] on img at bounding box center [192, 198] width 109 height 109
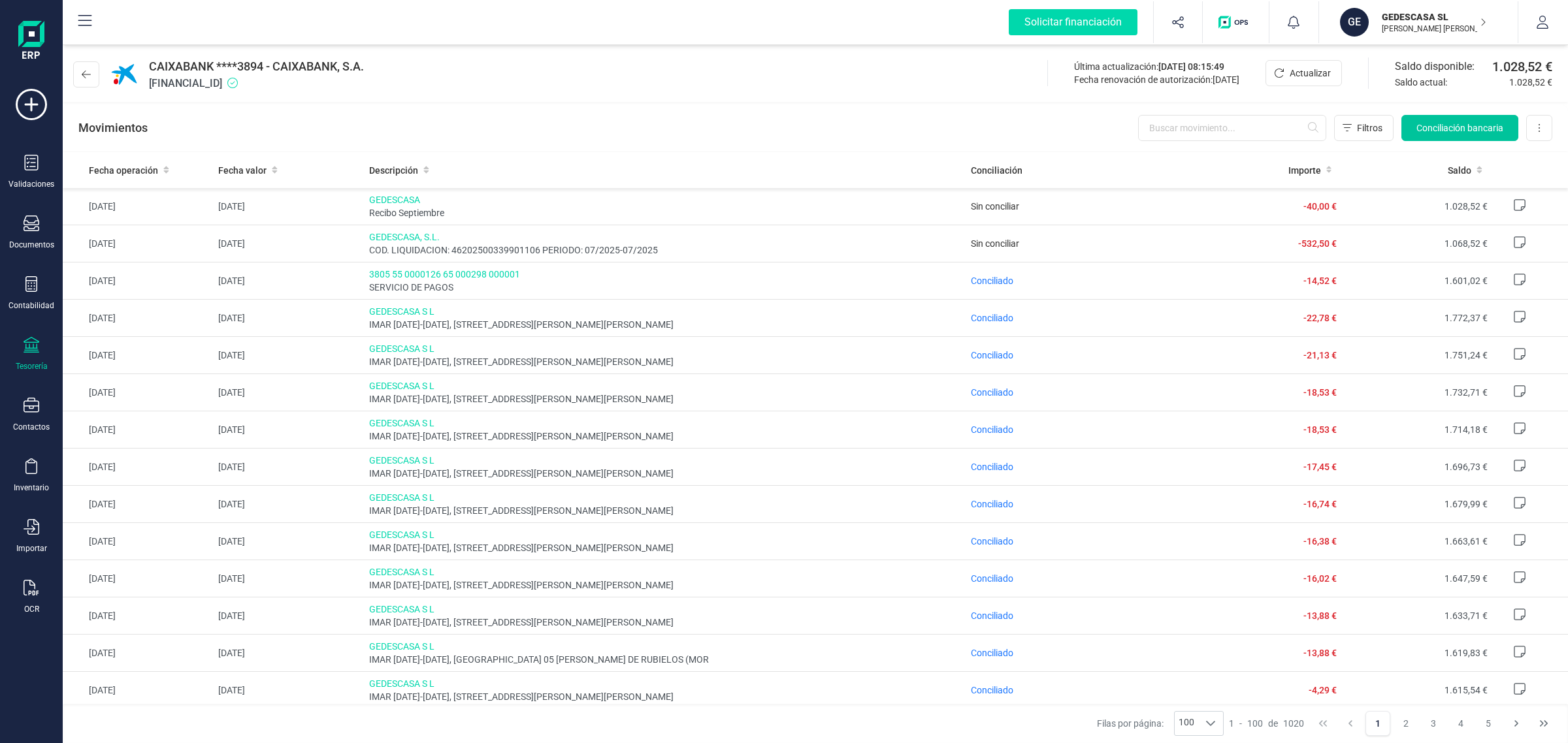
click at [1429, 129] on span "Conciliación bancaria" at bounding box center [1460, 128] width 87 height 13
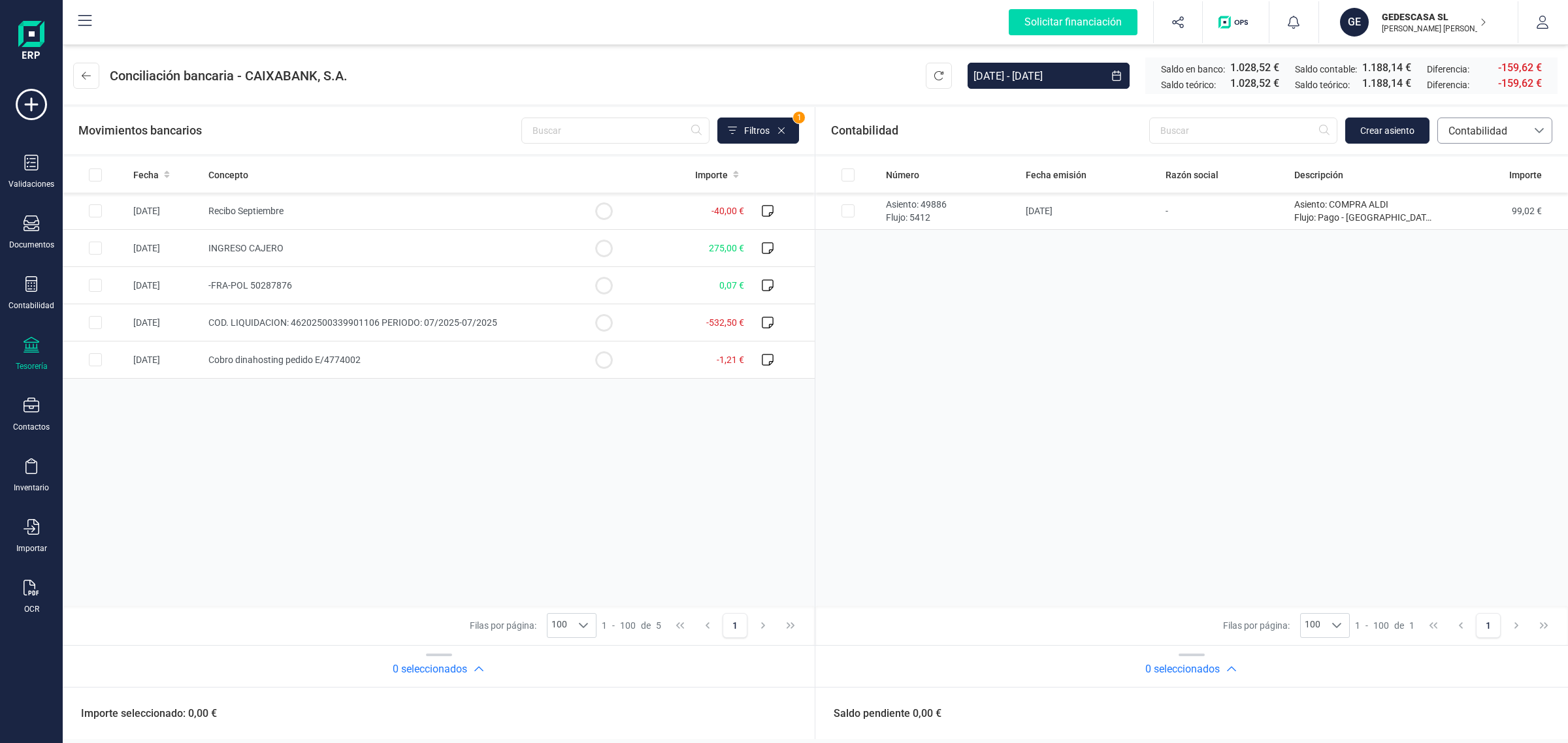
click at [1478, 137] on span "Contabilidad" at bounding box center [1483, 131] width 79 height 16
click at [1460, 220] on span "Facturas" at bounding box center [1468, 219] width 40 height 16
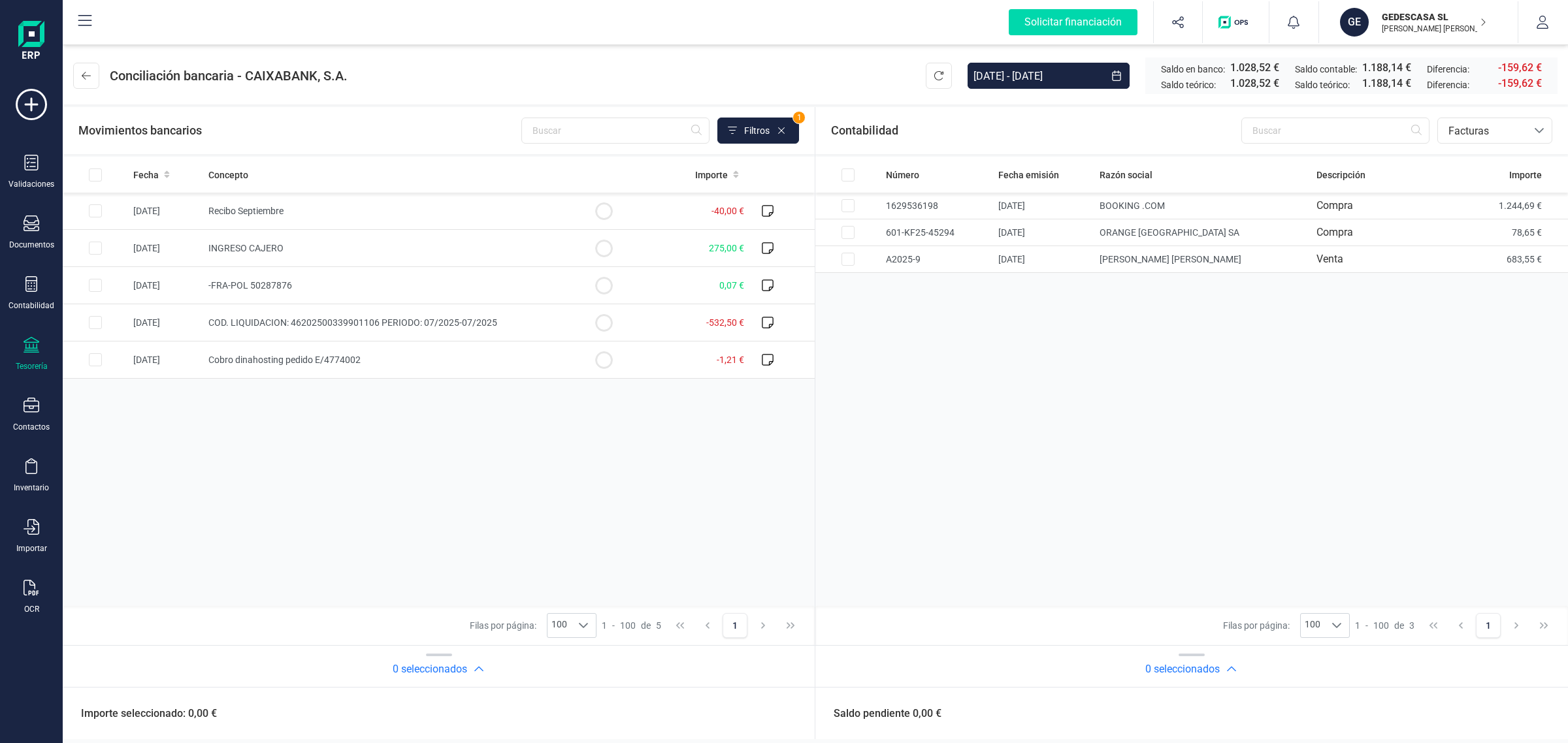
drag, startPoint x: 1423, startPoint y: 18, endPoint x: 1399, endPoint y: 38, distance: 31.2
click at [1423, 18] on p "GEDESCASA SL" at bounding box center [1434, 18] width 104 height 13
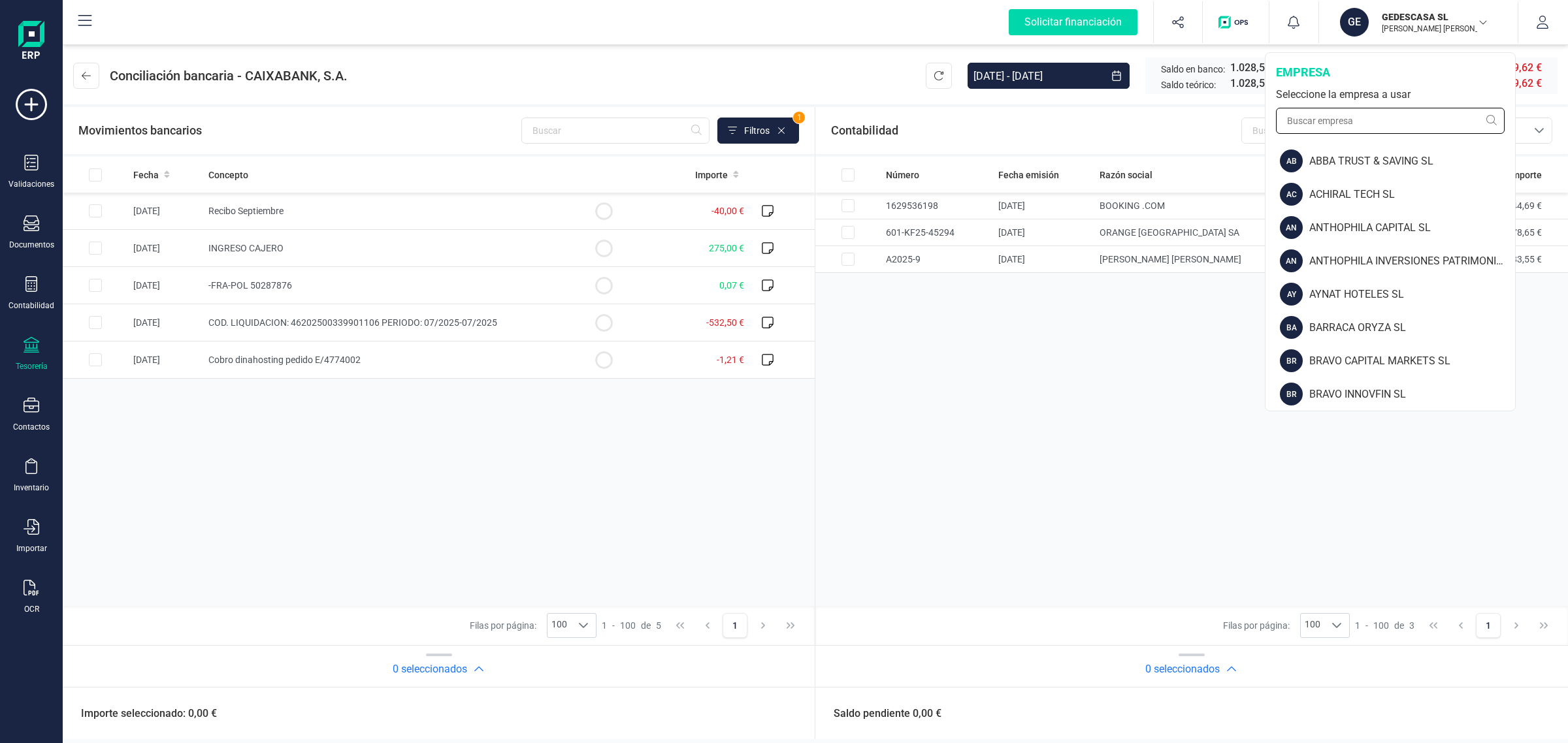
click at [1361, 119] on input "text" at bounding box center [1391, 120] width 229 height 26
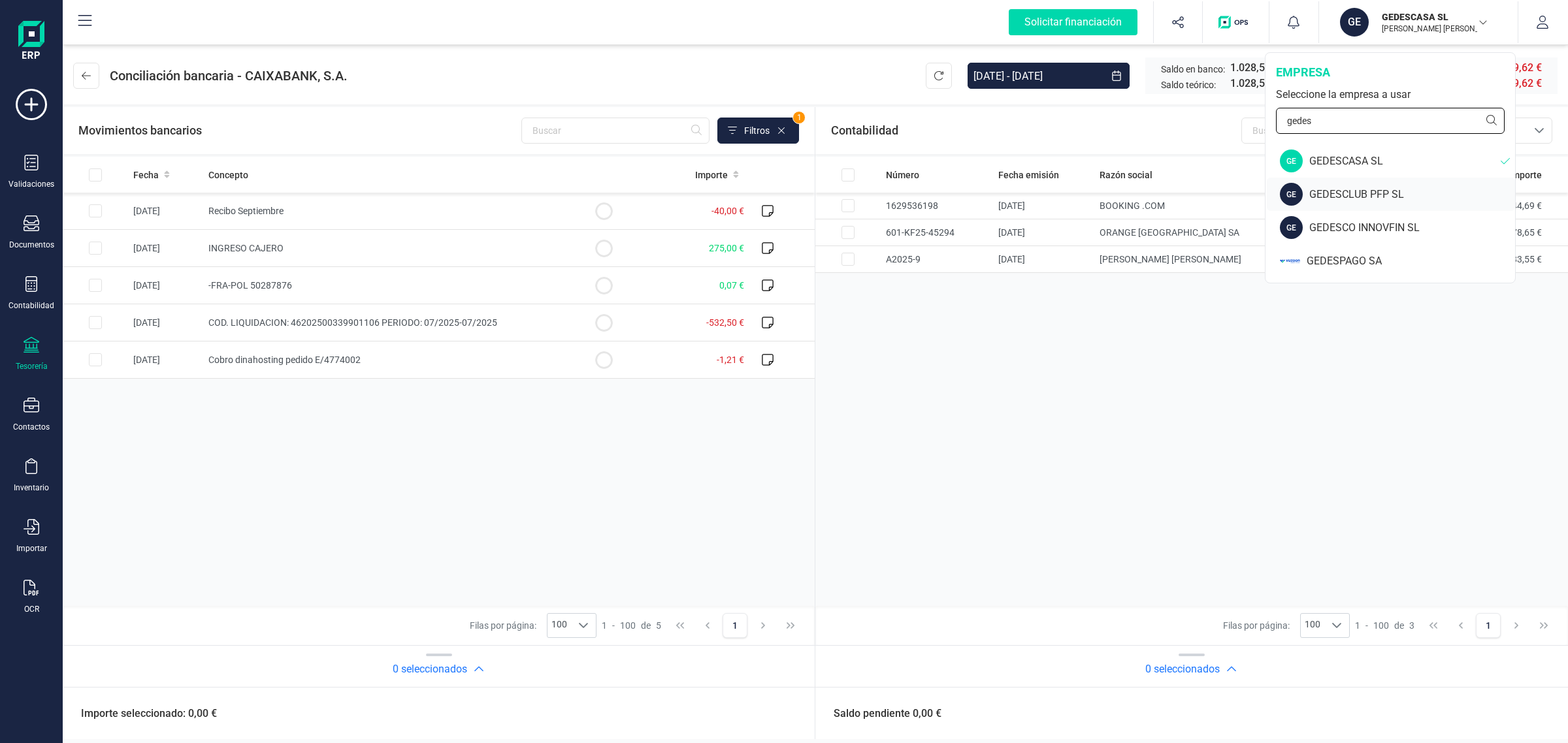
type input "gedes"
click at [1396, 204] on div "GE GEDESCLUB PFP SL" at bounding box center [1391, 195] width 248 height 33
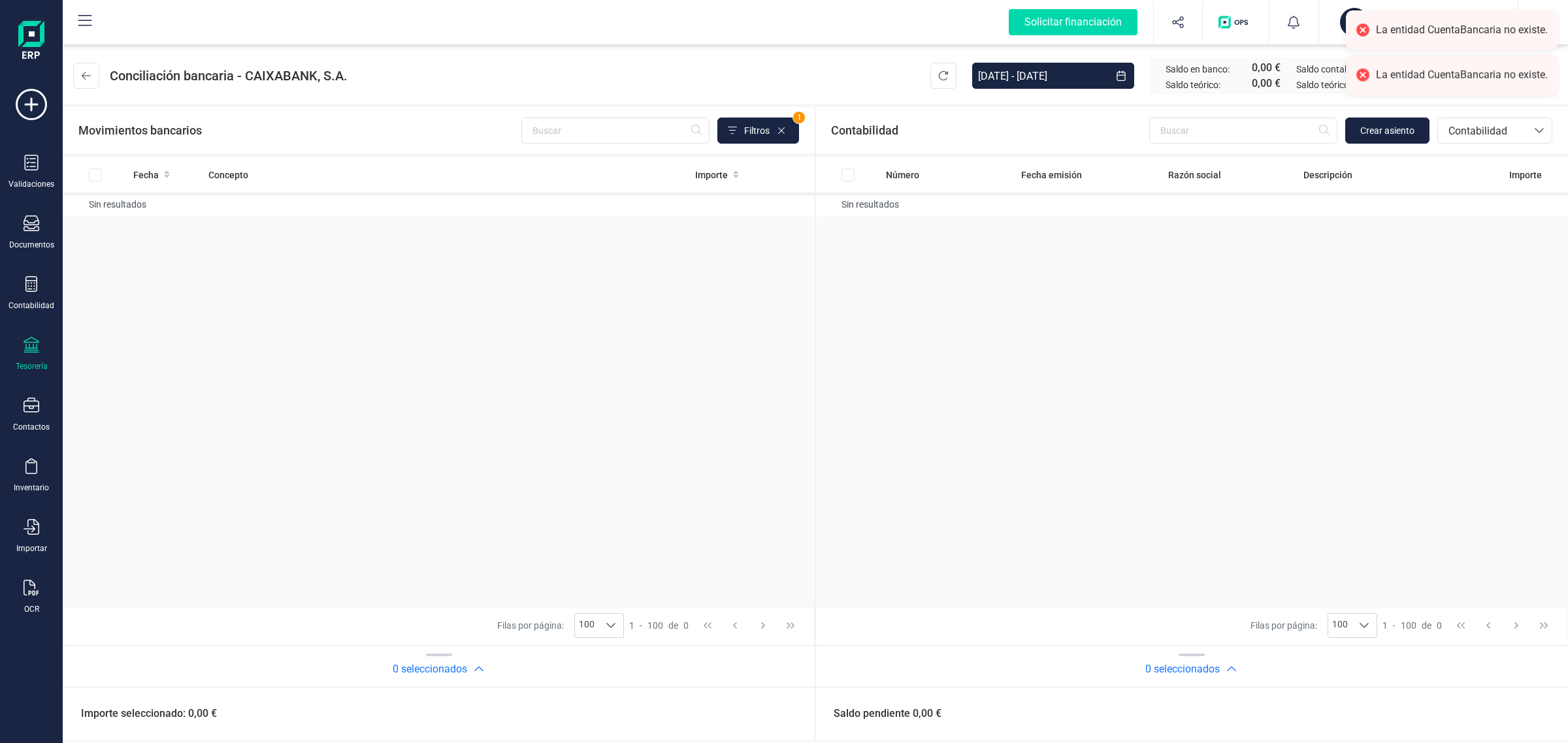
click at [28, 351] on div at bounding box center [31, 346] width 16 height 19
click at [129, 227] on span "Cuentas bancarias" at bounding box center [157, 222] width 115 height 16
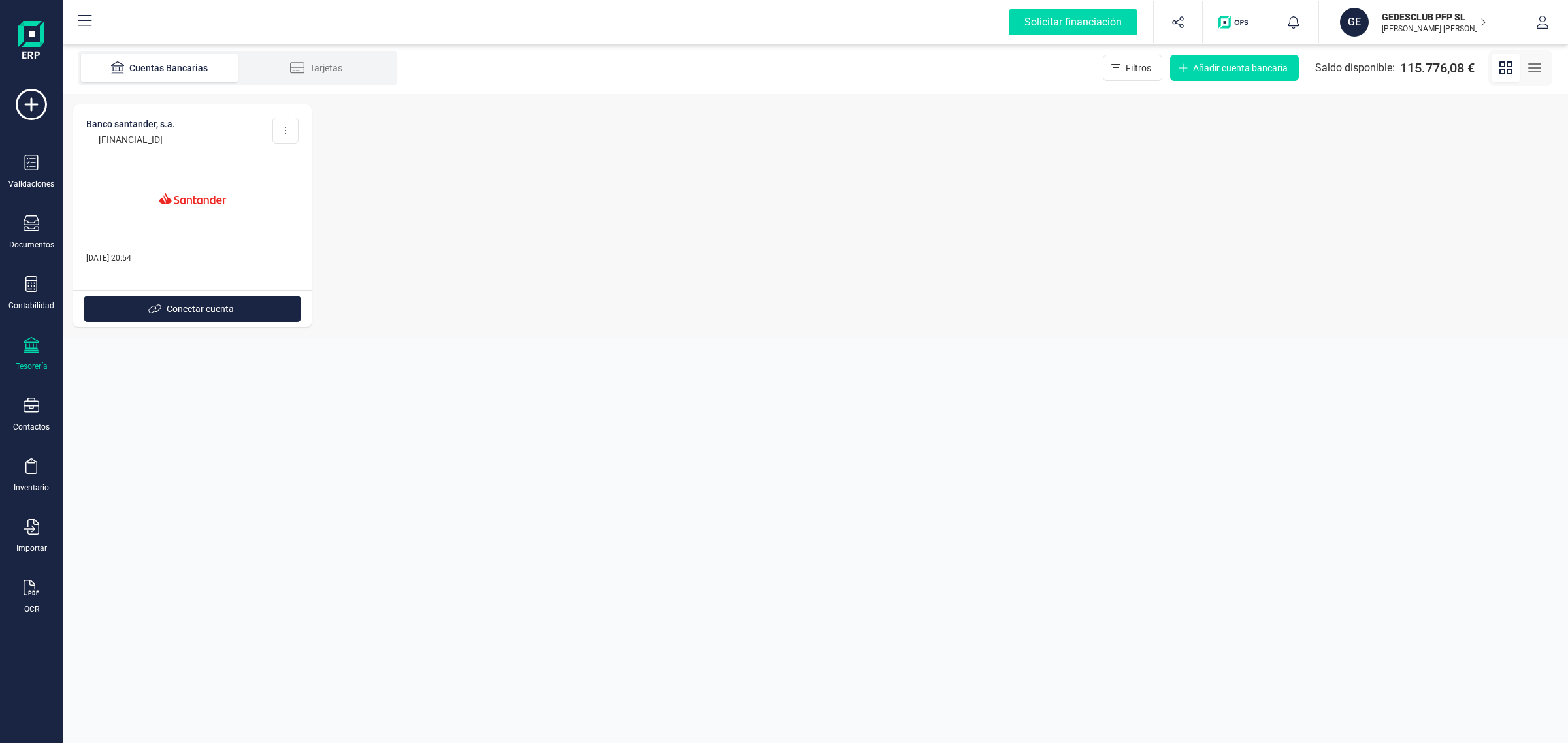
click at [1425, 17] on p "GEDESCLUB PFP SL" at bounding box center [1434, 18] width 104 height 13
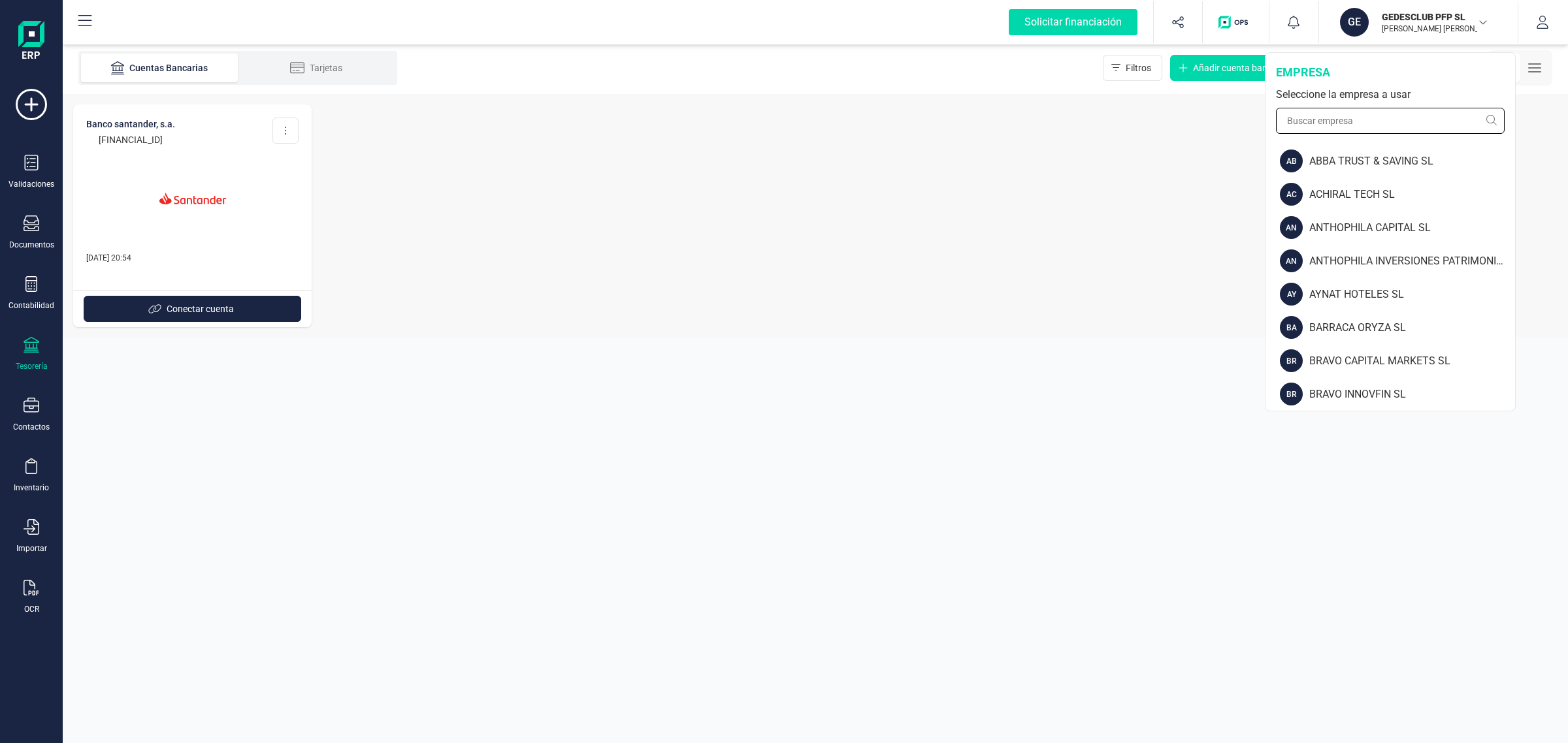
click at [1354, 118] on input "text" at bounding box center [1391, 120] width 229 height 26
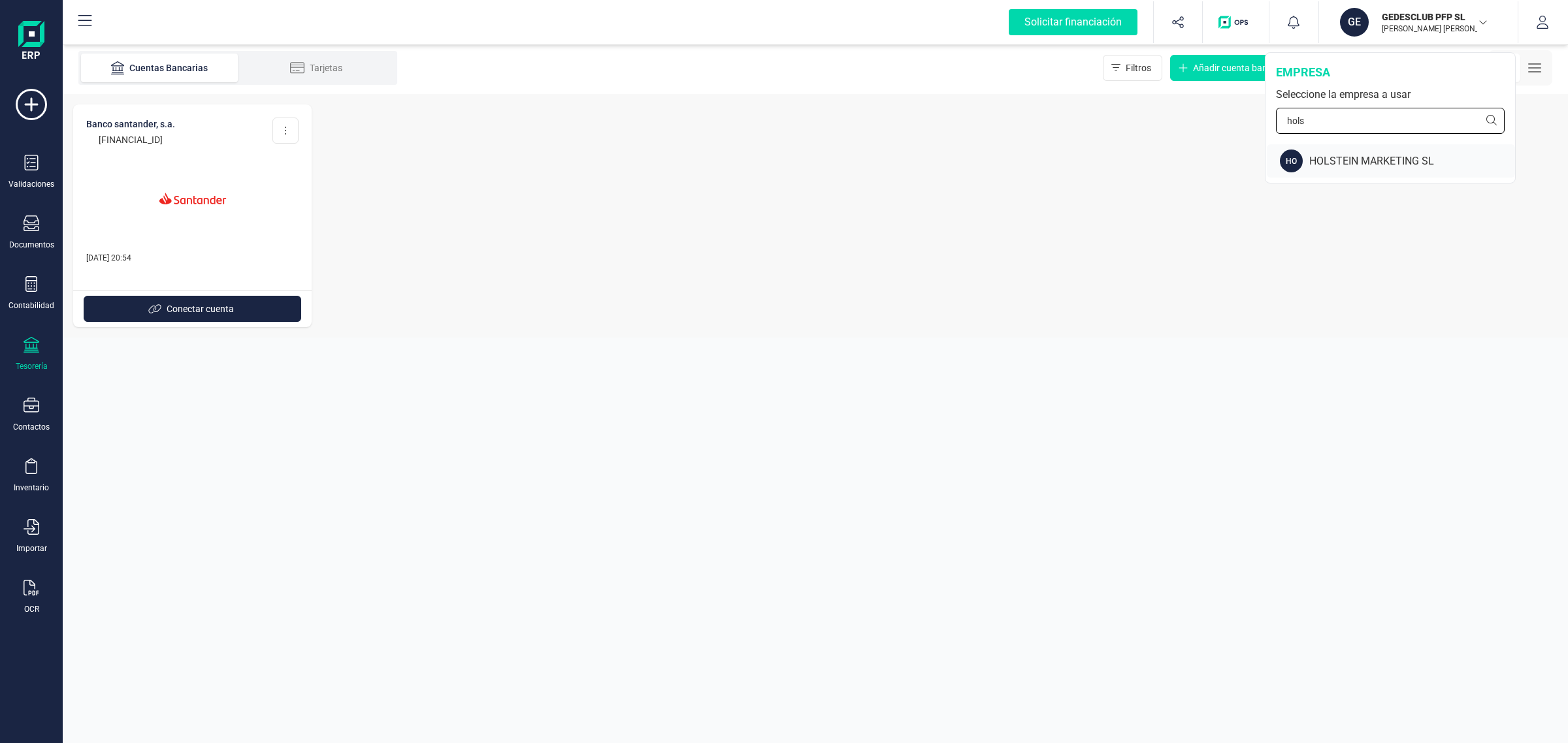
type input "hols"
click at [1383, 154] on div "HOLSTEIN MARKETING SL" at bounding box center [1413, 161] width 206 height 16
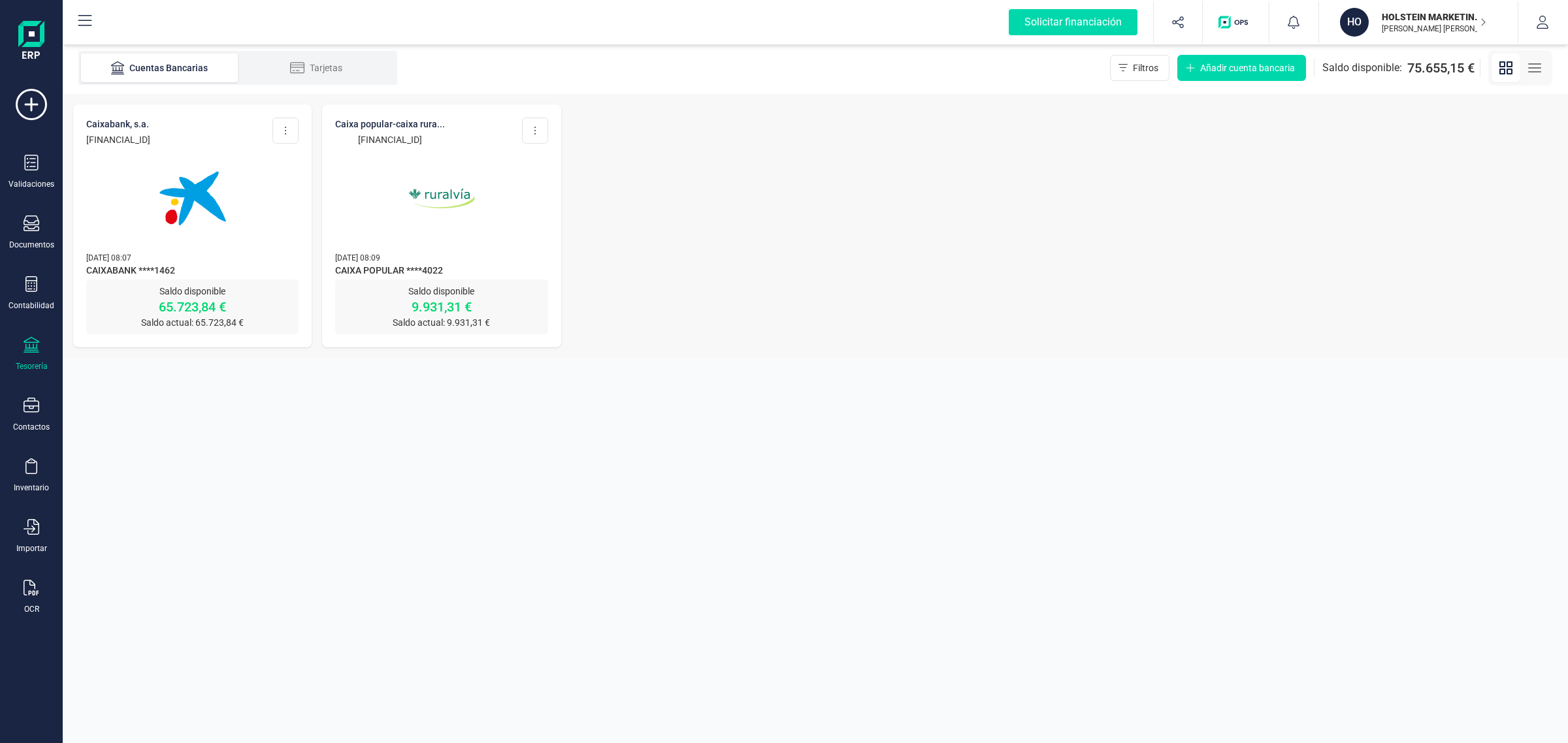
click at [215, 241] on img at bounding box center [192, 198] width 109 height 109
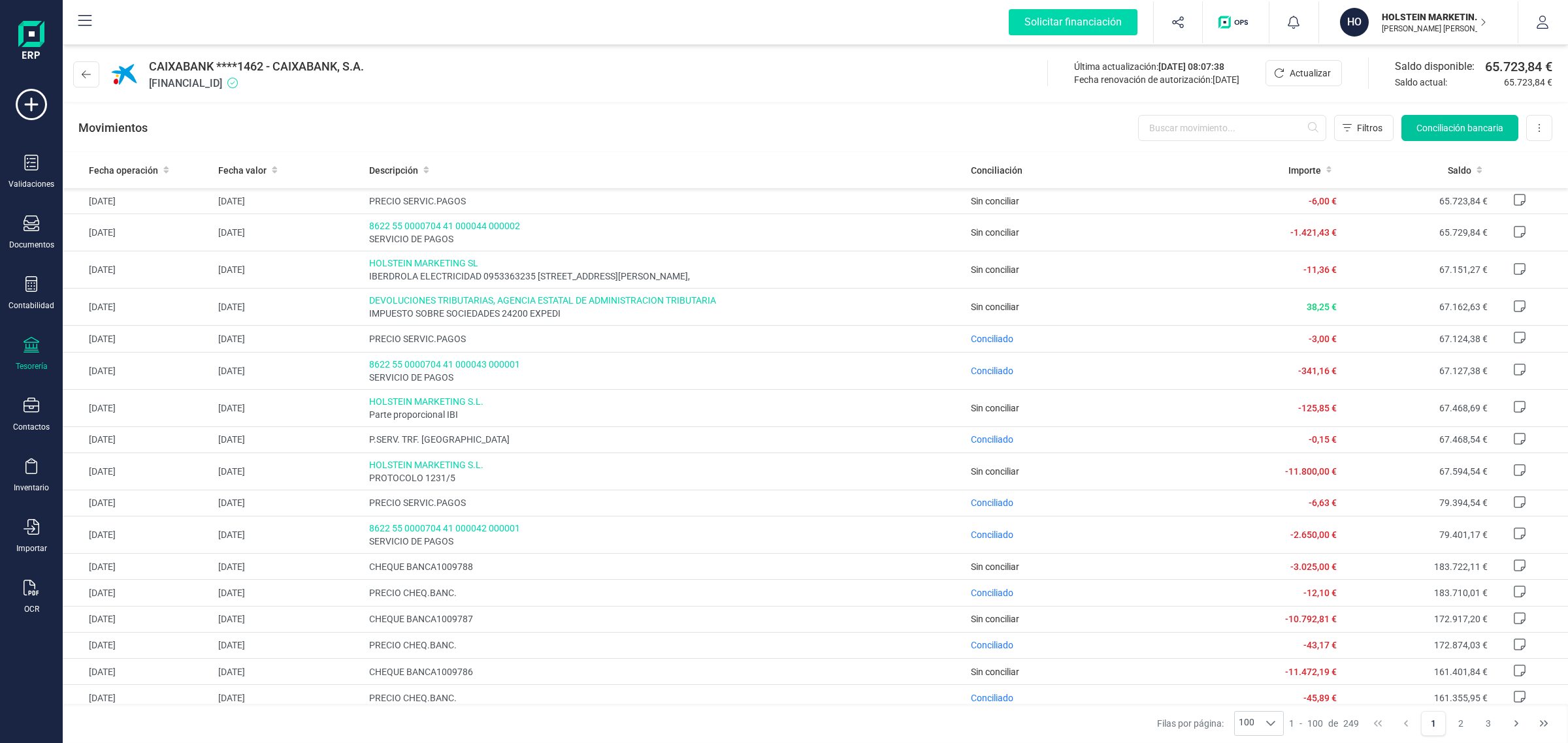
click at [1445, 122] on span "Conciliación bancaria" at bounding box center [1460, 128] width 87 height 13
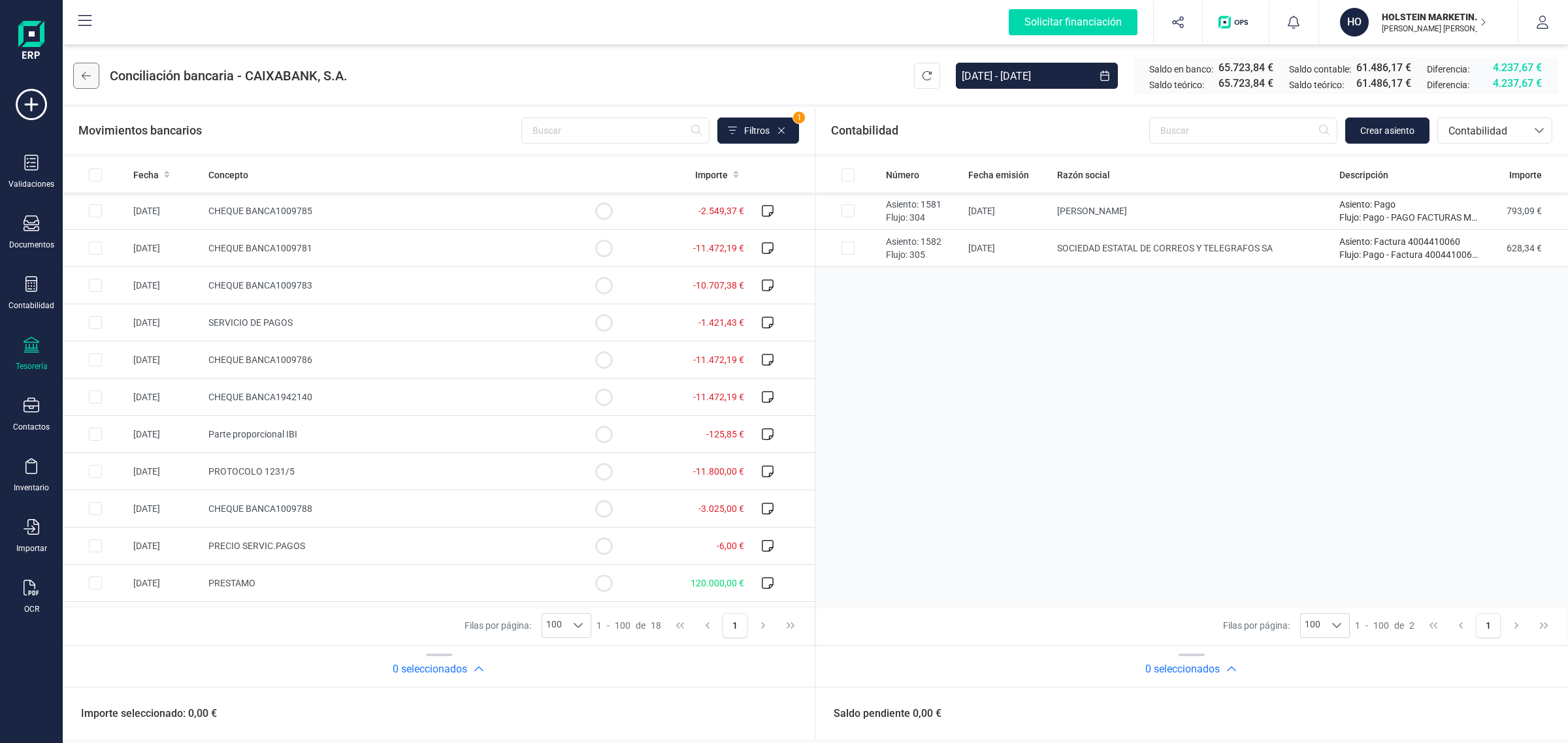
click at [84, 83] on button at bounding box center [86, 75] width 26 height 26
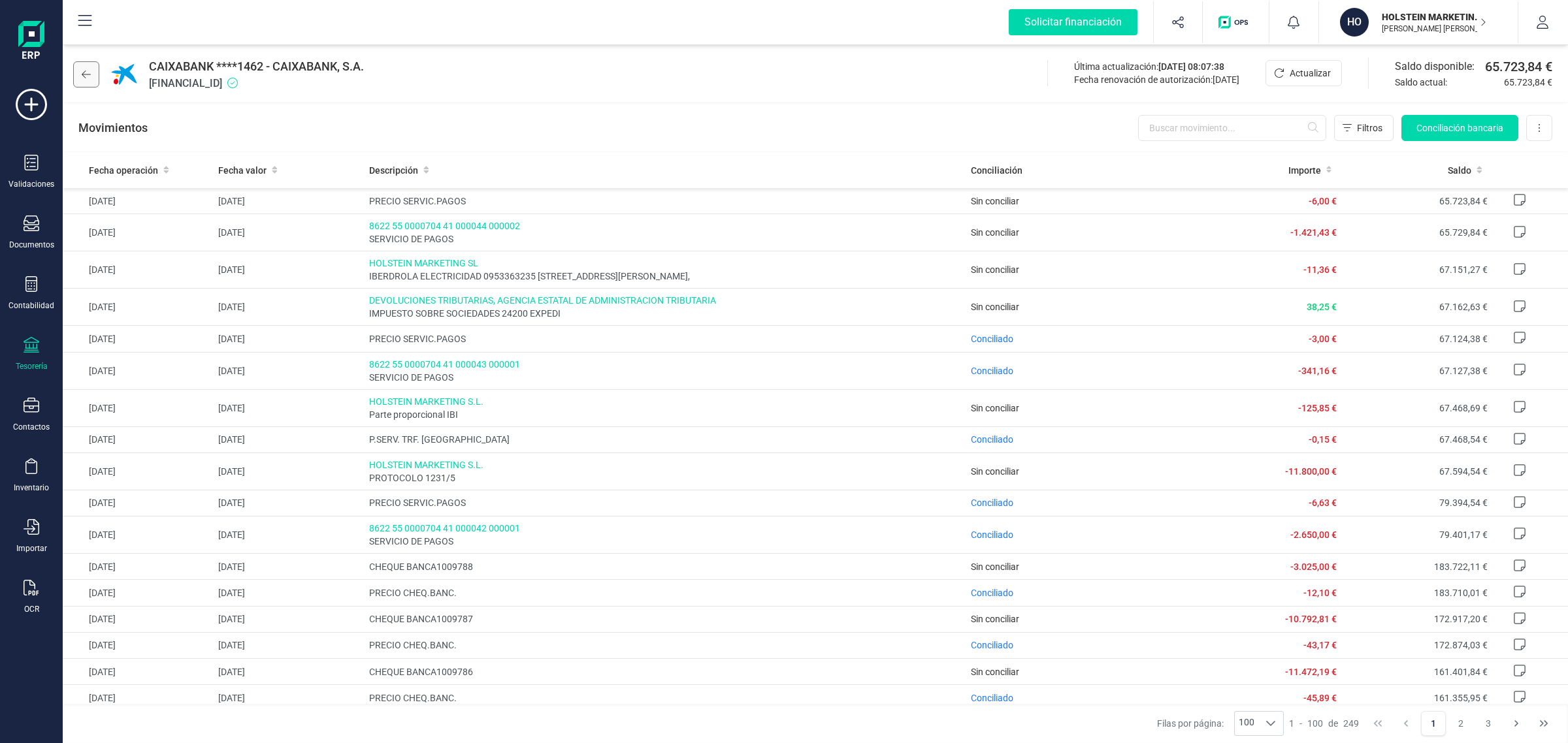
click at [98, 77] on button at bounding box center [86, 74] width 26 height 26
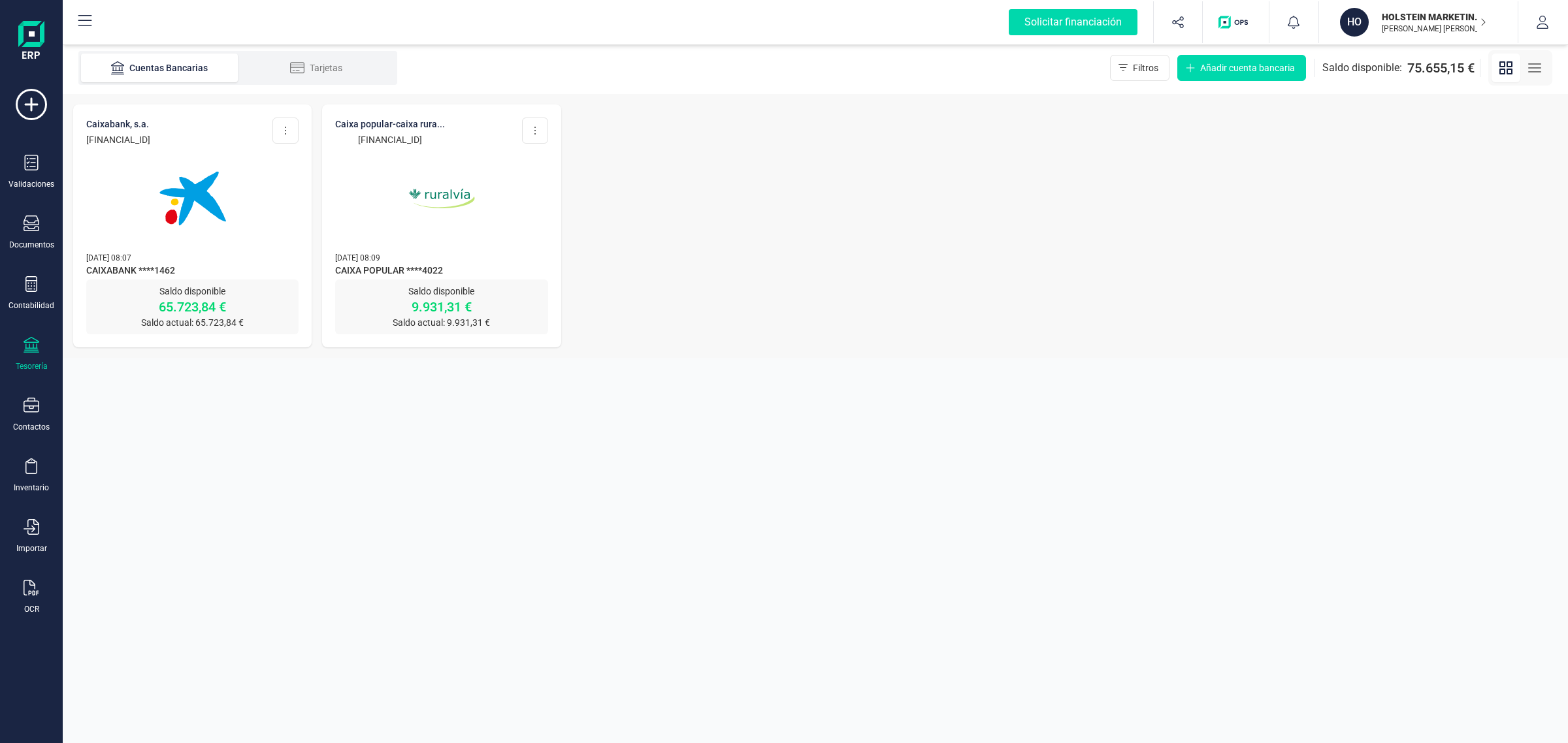
click at [445, 154] on img at bounding box center [441, 198] width 109 height 109
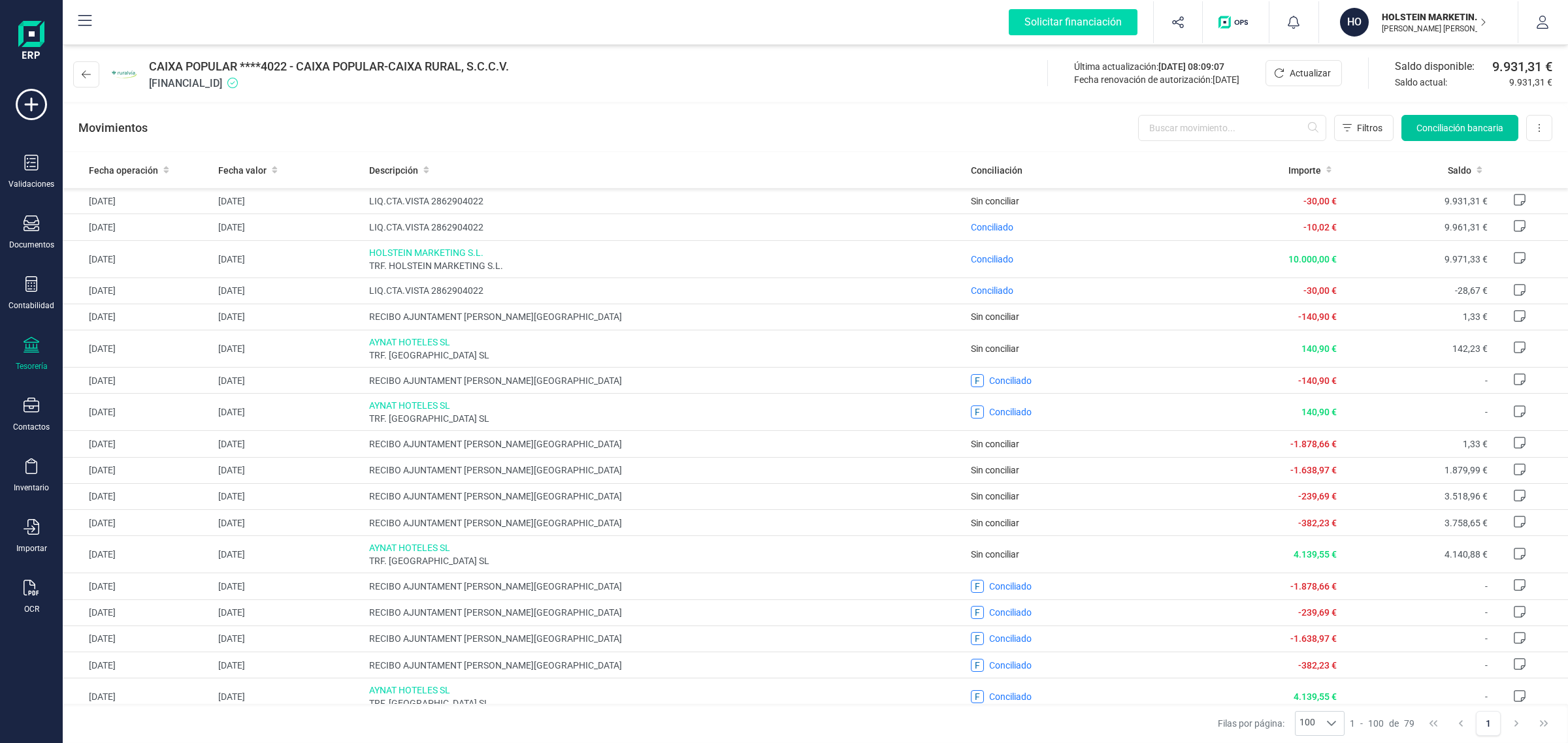
click at [1482, 119] on button "Conciliación bancaria" at bounding box center [1460, 128] width 117 height 26
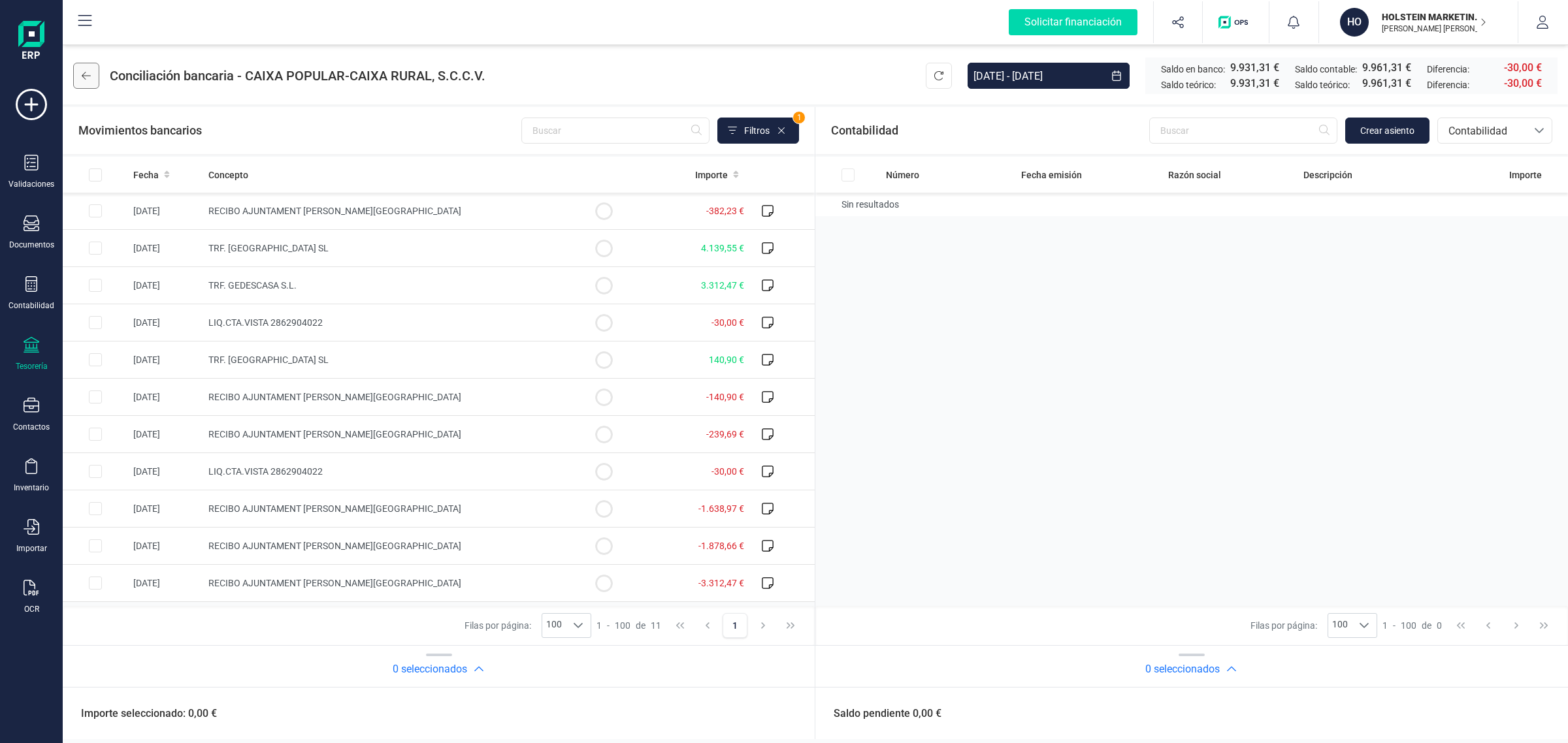
click at [85, 80] on icon at bounding box center [86, 75] width 9 height 11
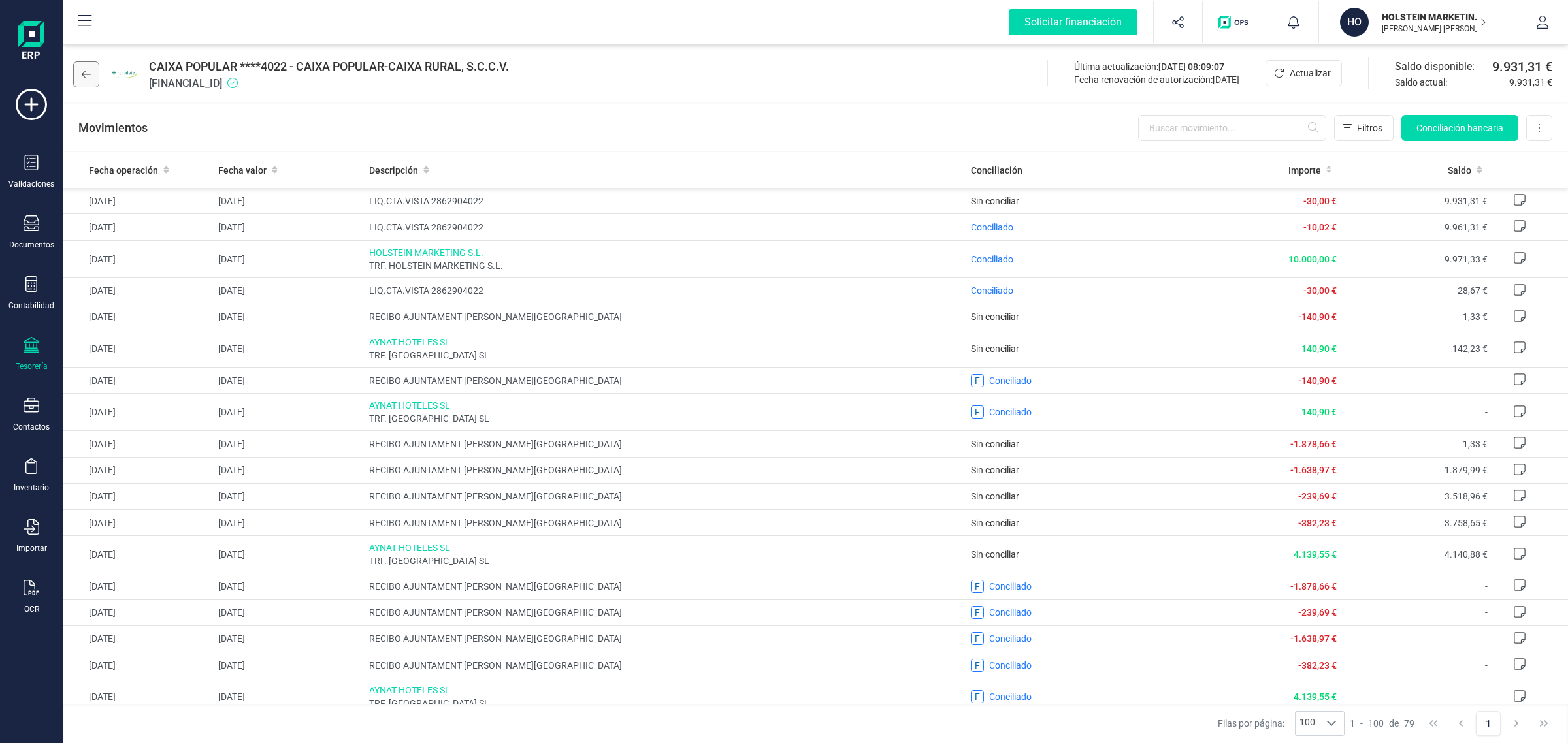
click at [87, 69] on icon at bounding box center [86, 74] width 9 height 11
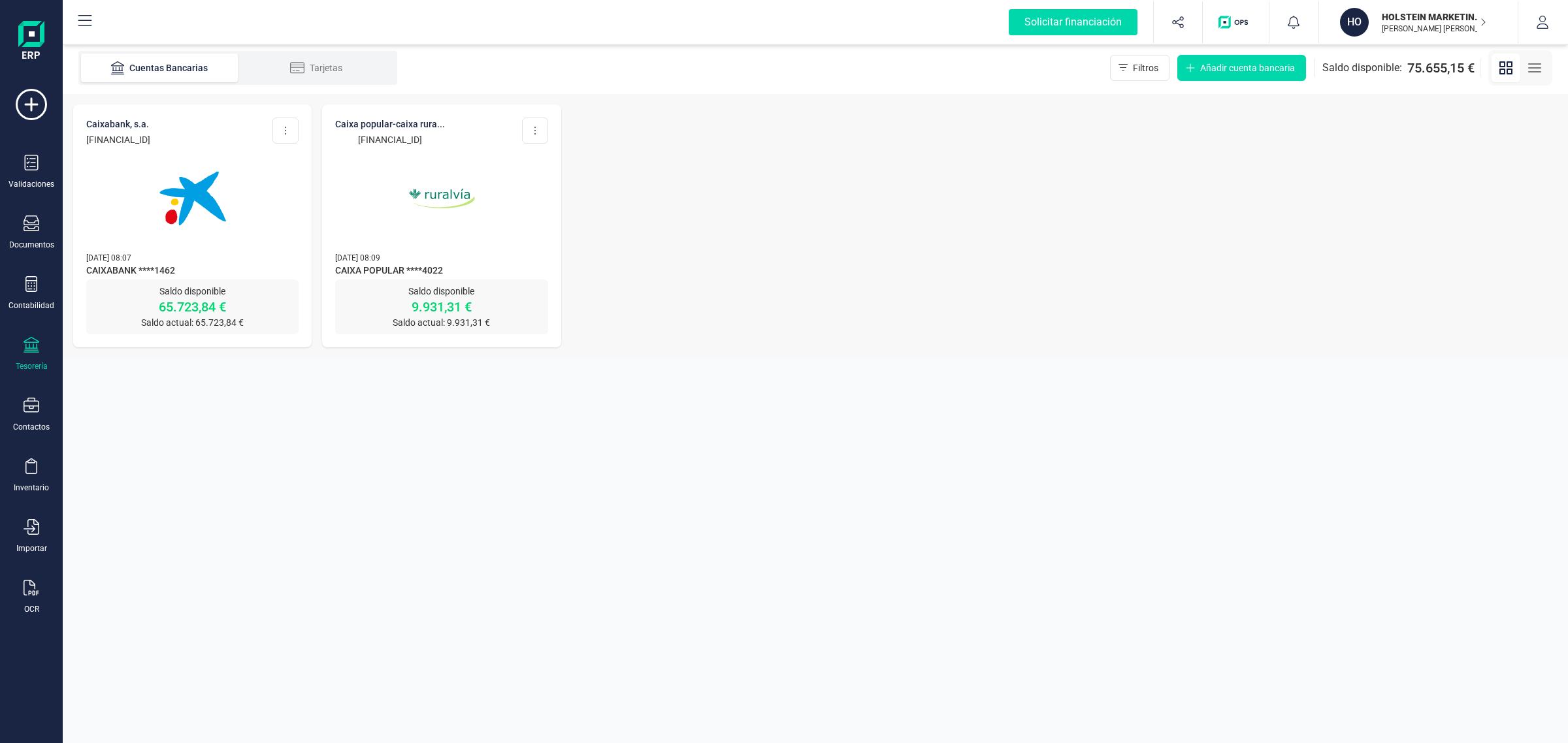
click at [443, 219] on img at bounding box center [441, 198] width 109 height 109
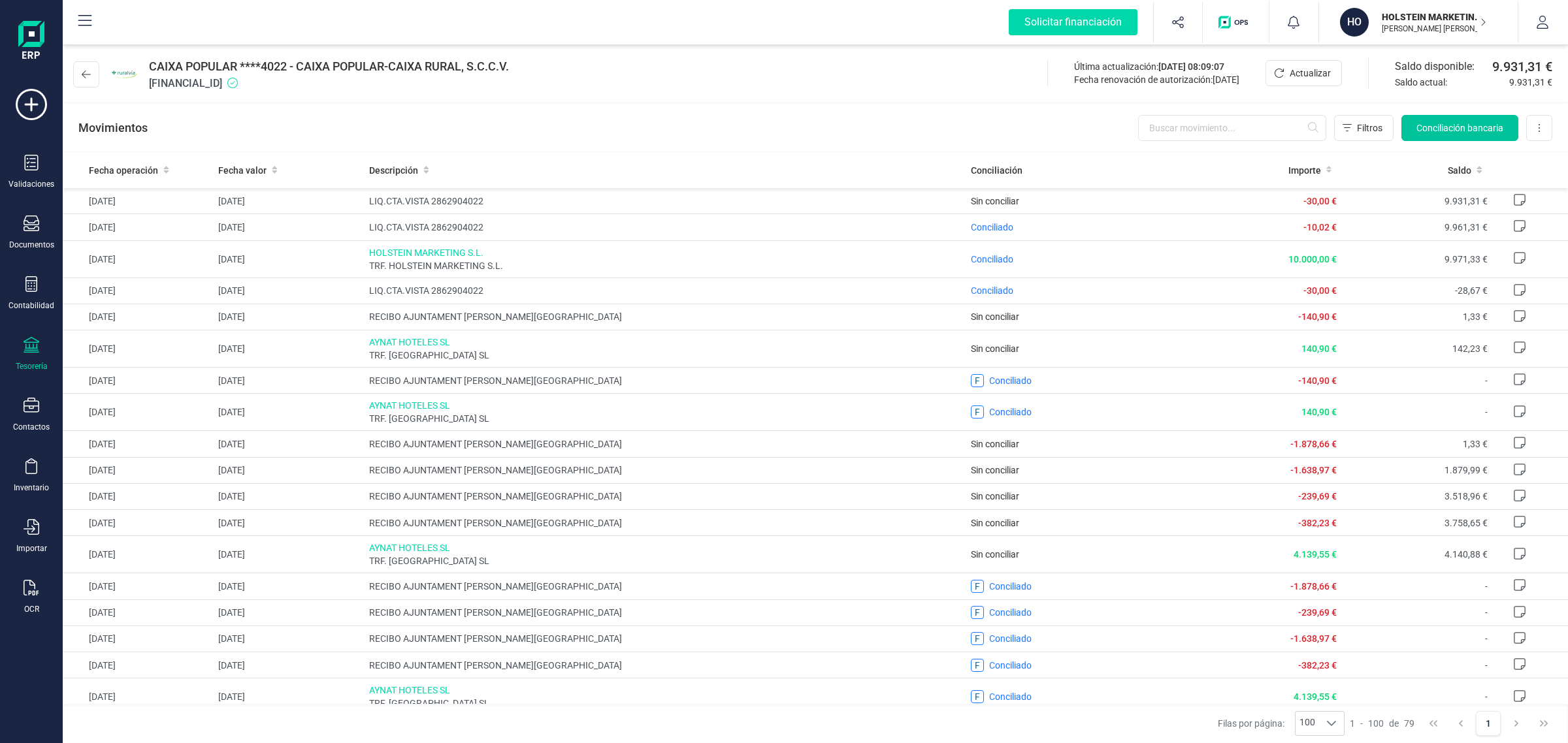
click at [1494, 134] on button "Conciliación bancaria" at bounding box center [1460, 128] width 117 height 26
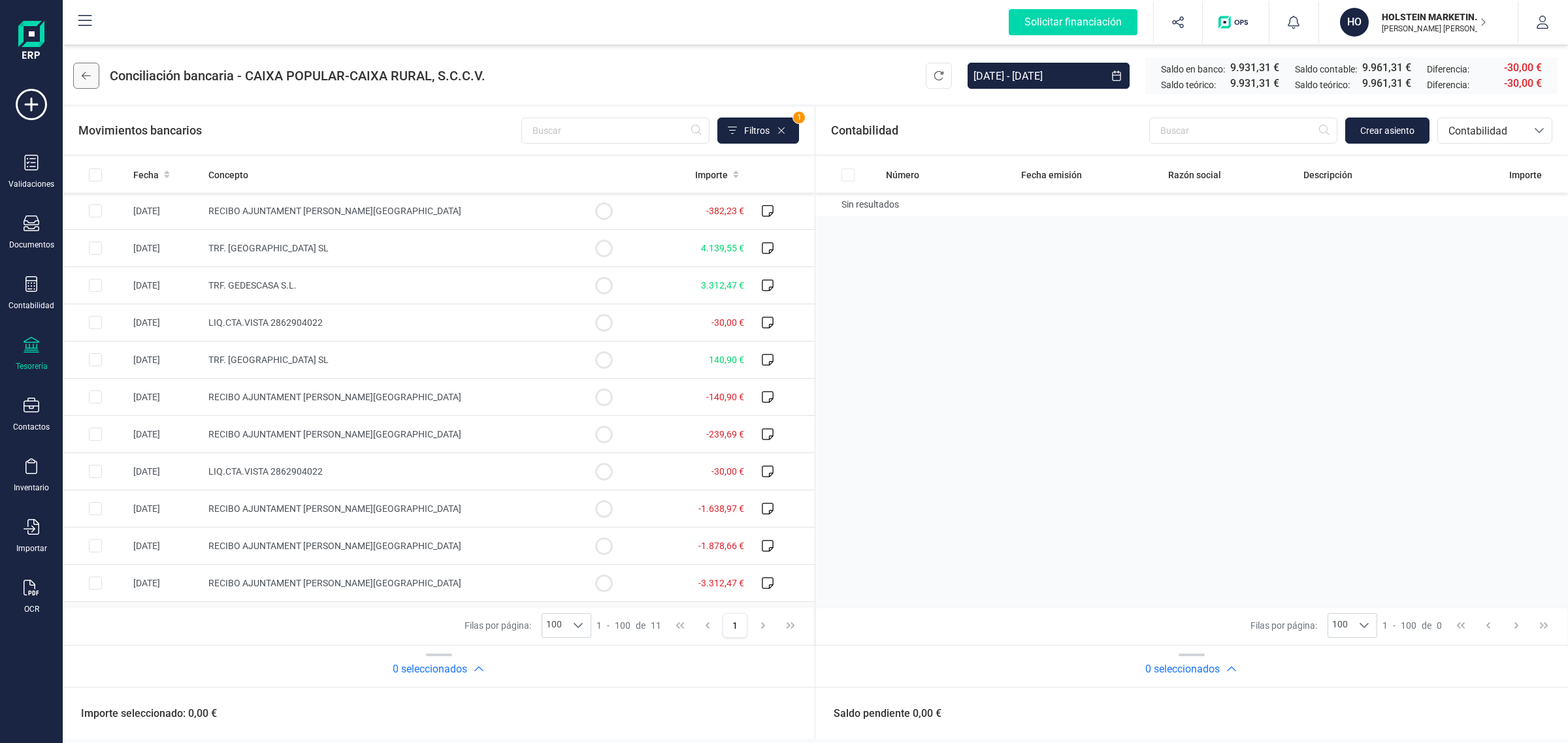
click at [90, 65] on button at bounding box center [86, 75] width 26 height 26
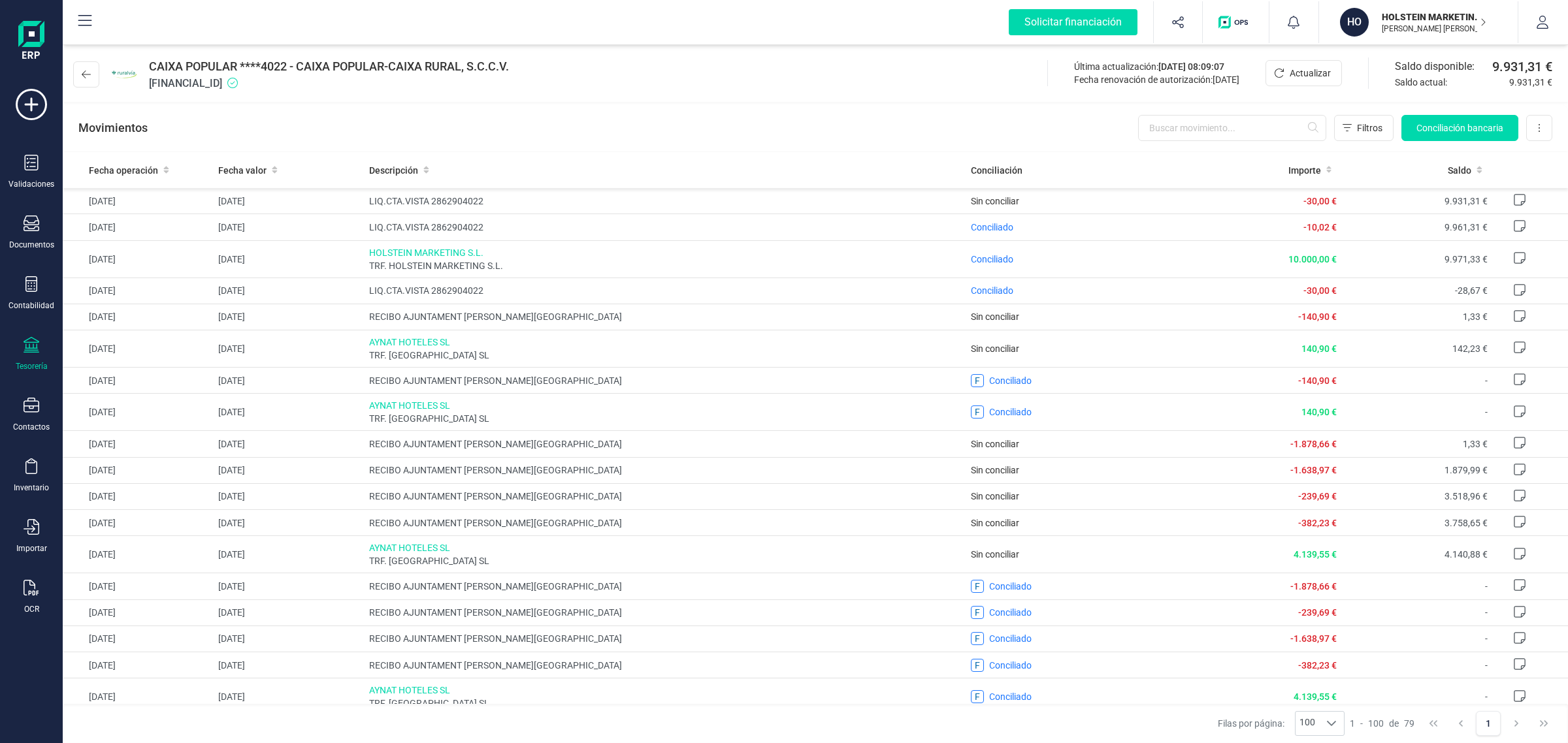
click at [21, 348] on div "Tesorería" at bounding box center [31, 354] width 53 height 34
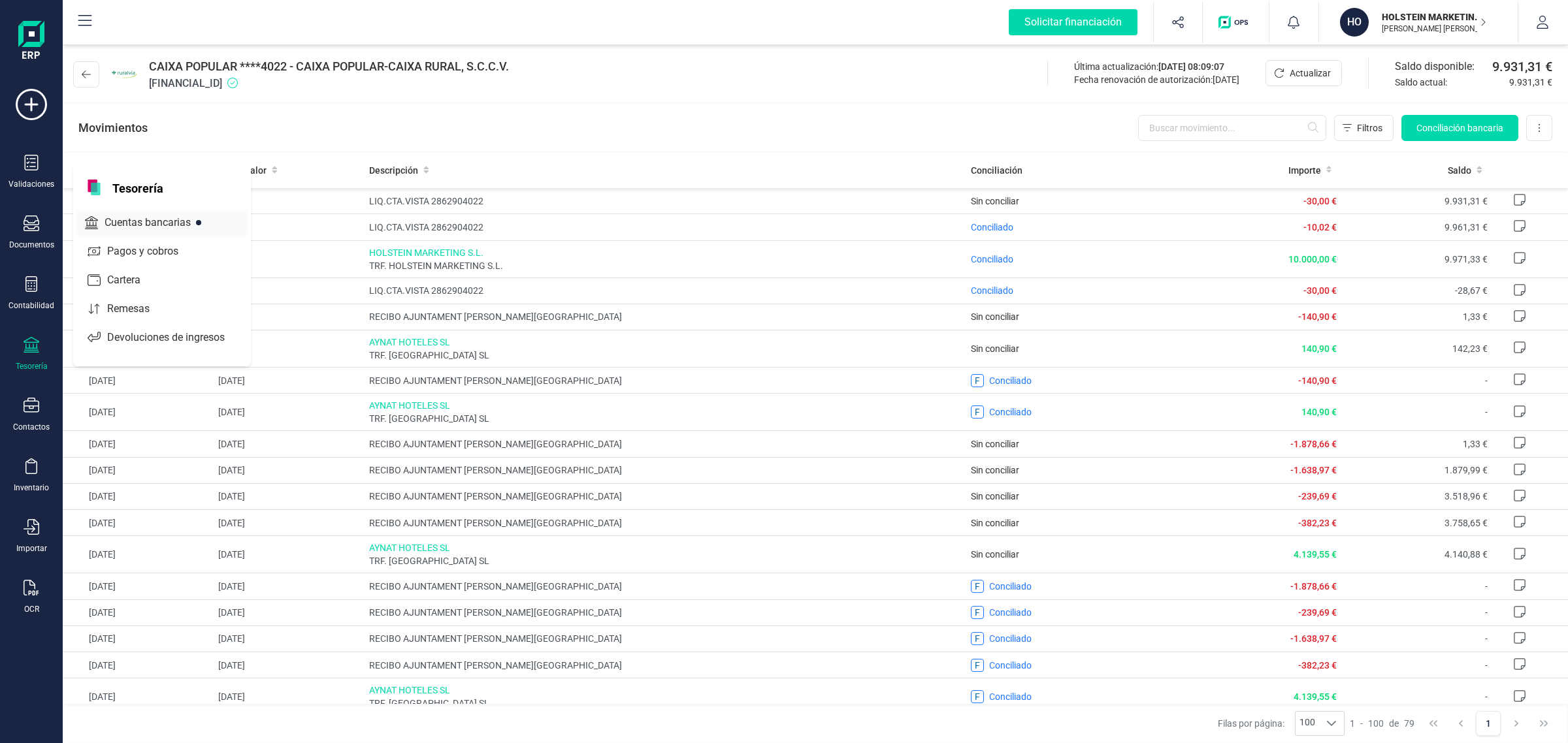
click at [134, 219] on span "Cuentas bancarias" at bounding box center [157, 222] width 115 height 16
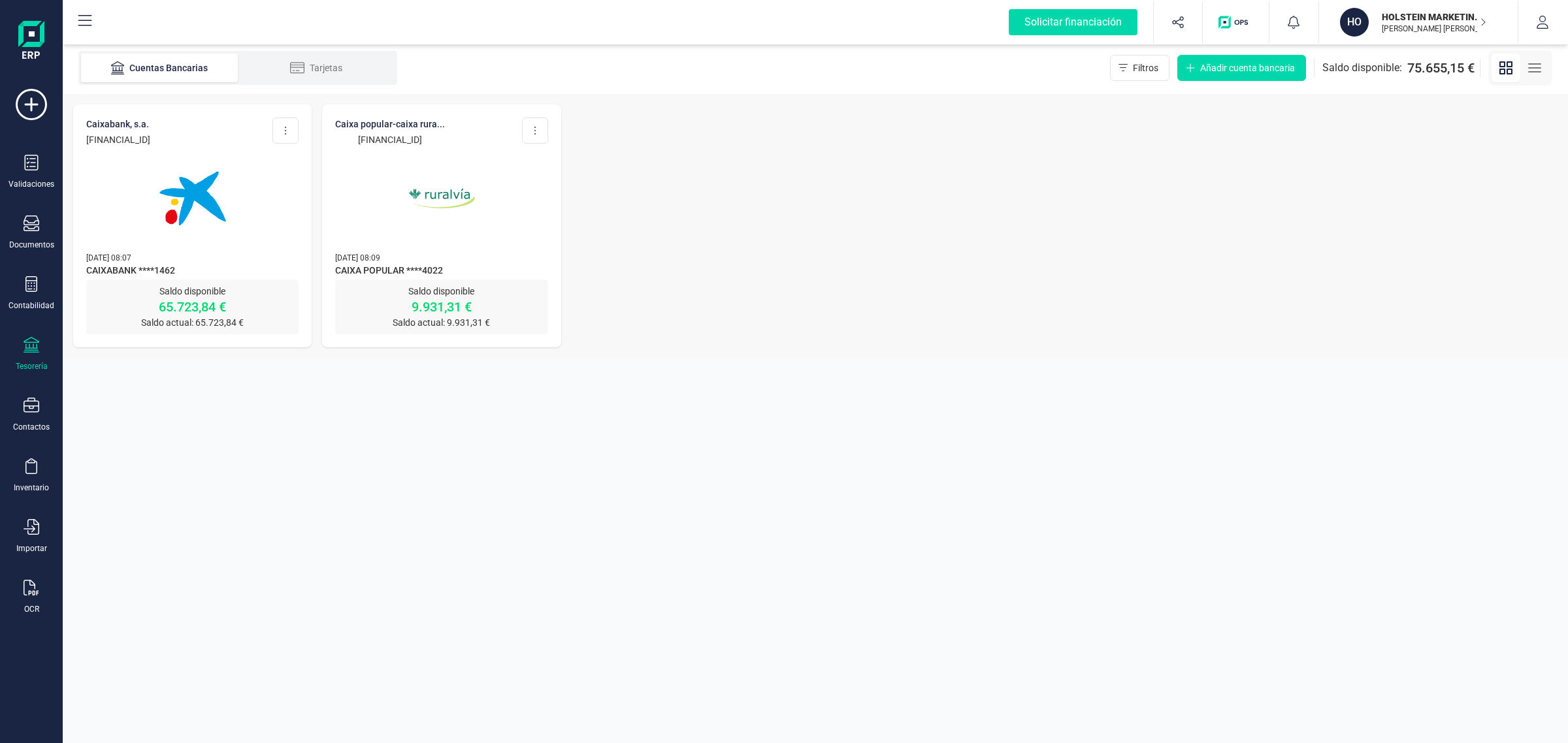
click at [212, 270] on span "CAIXABANK ****1462" at bounding box center [192, 271] width 212 height 16
click at [188, 220] on img at bounding box center [192, 198] width 109 height 109
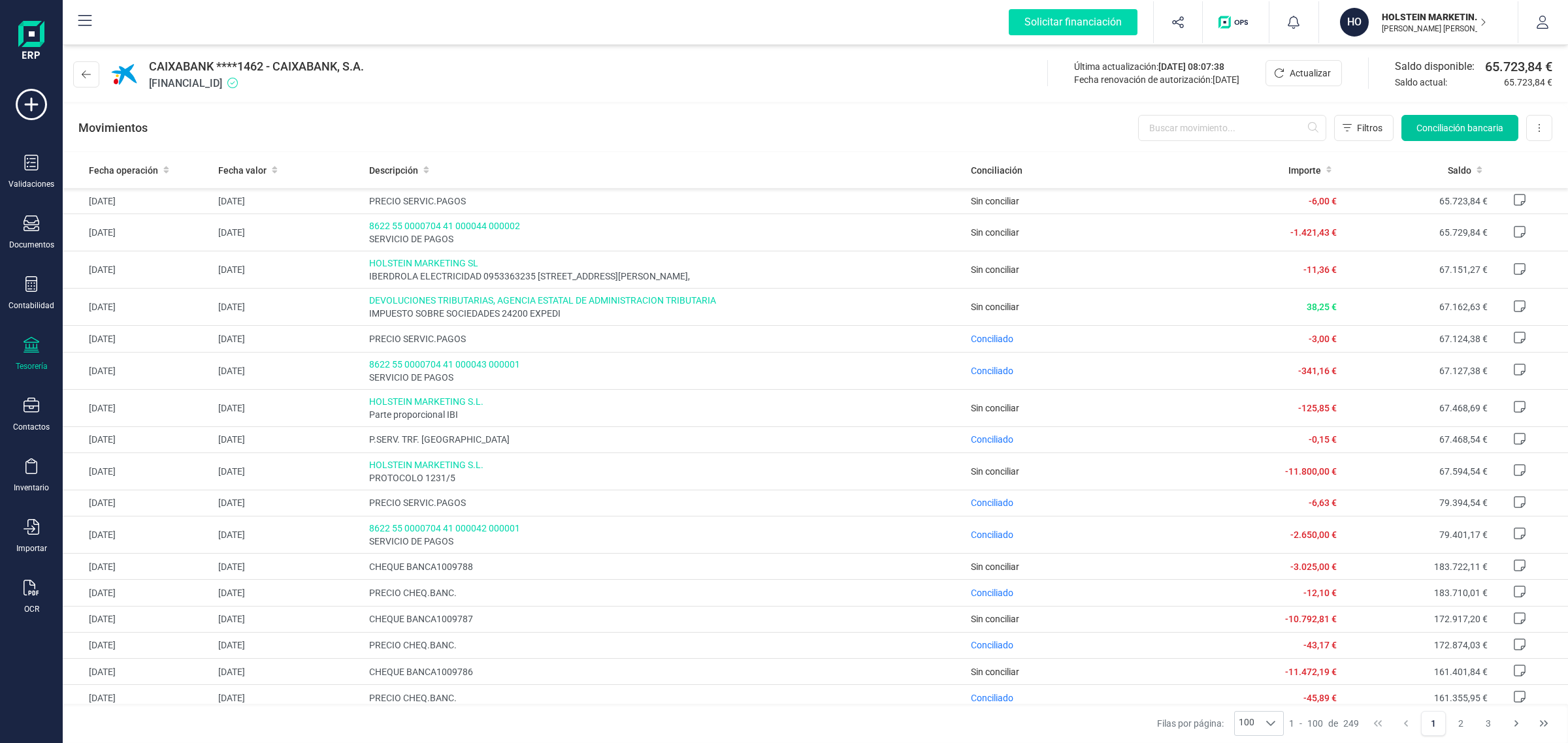
click at [1467, 130] on span "Conciliación bancaria" at bounding box center [1460, 128] width 87 height 13
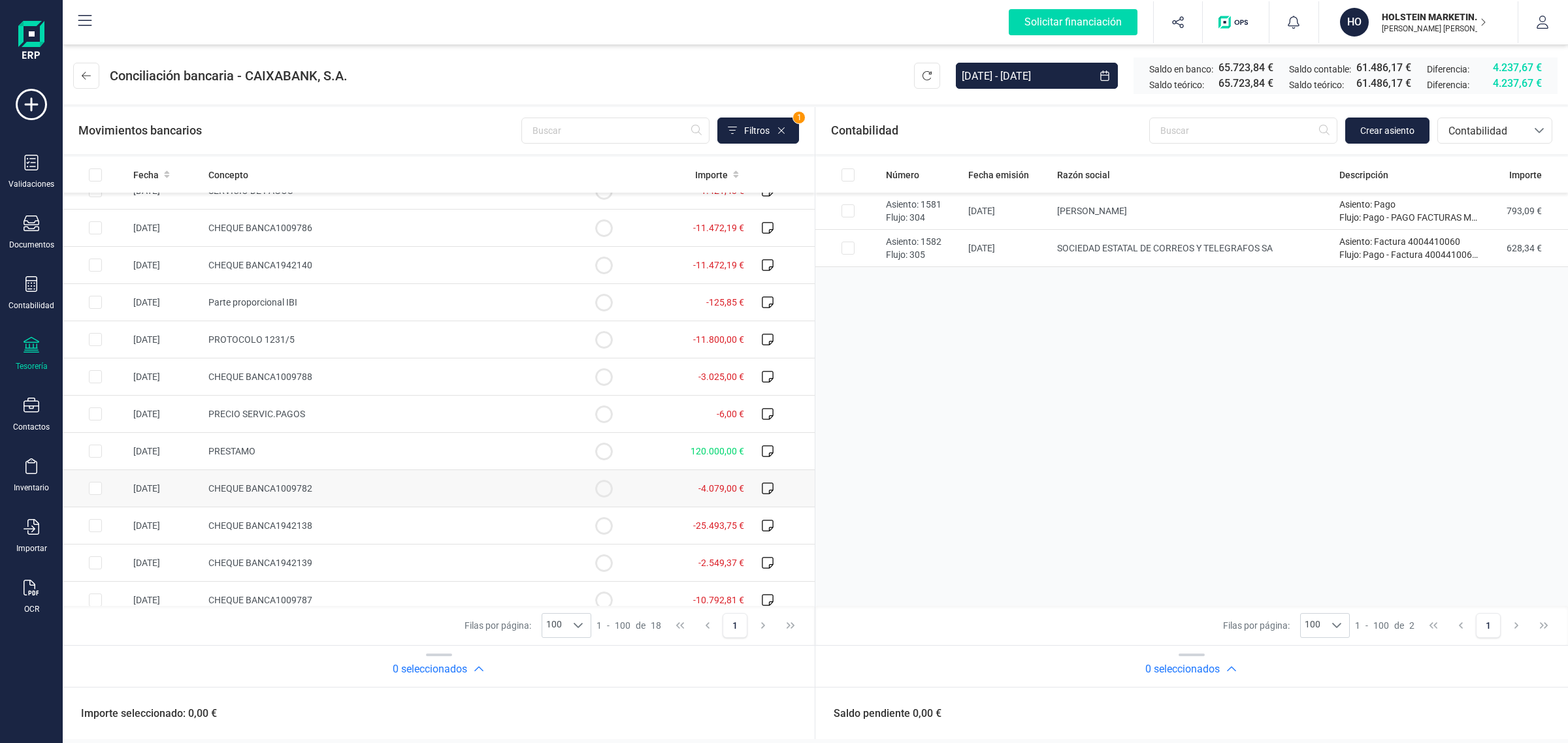
scroll to position [259, 0]
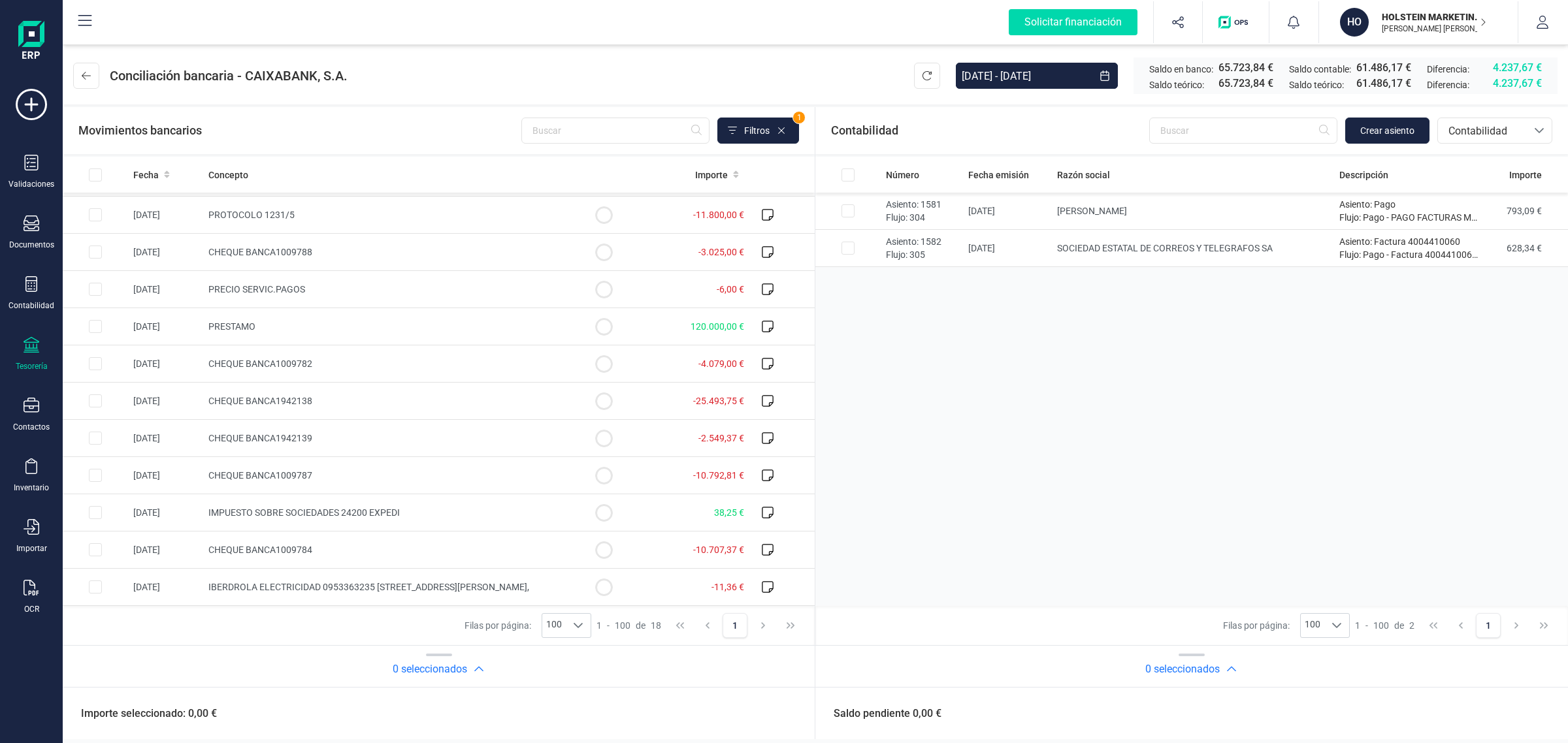
click at [1407, 15] on p "HOLSTEIN MARKETING SL" at bounding box center [1434, 18] width 104 height 13
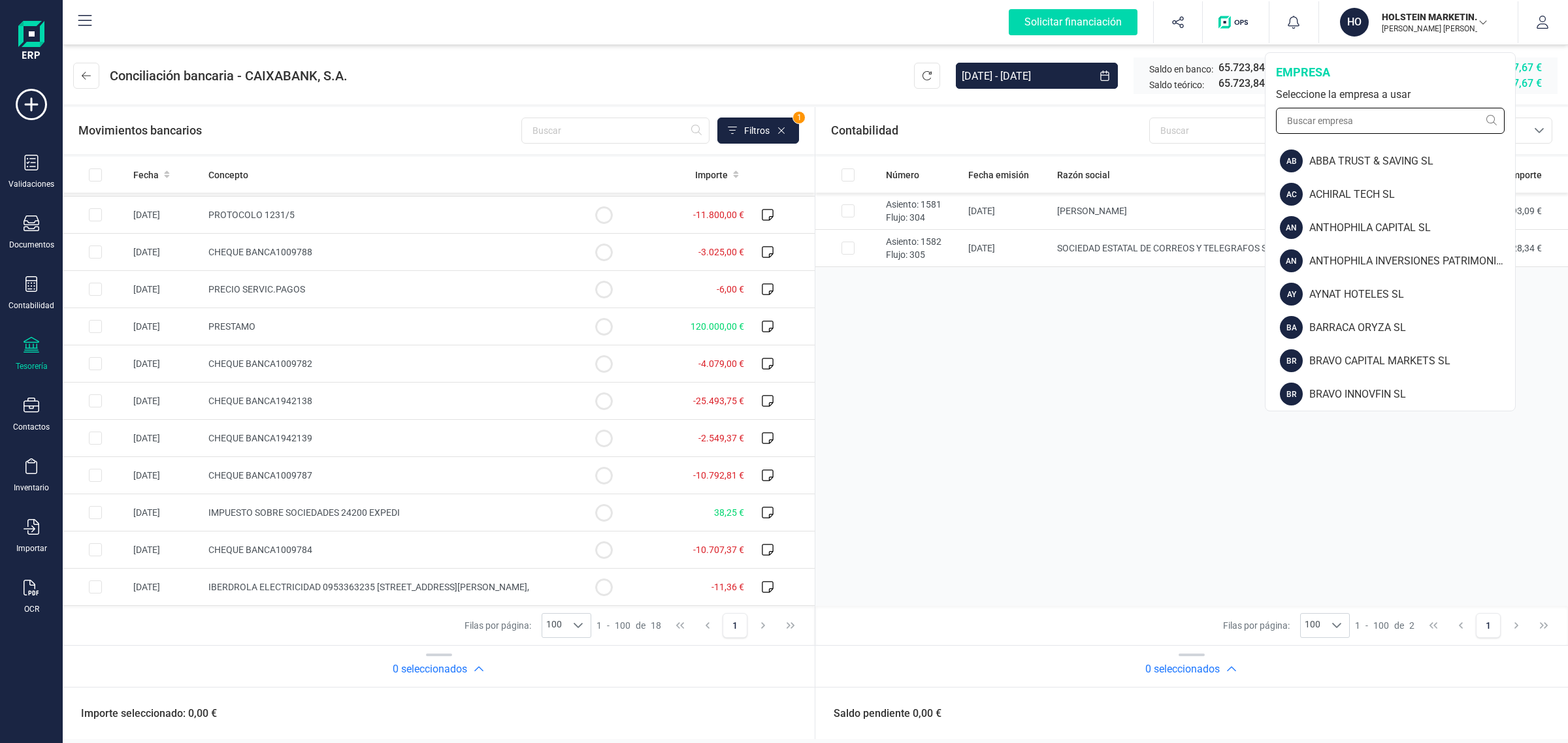
click at [1335, 113] on input "text" at bounding box center [1391, 120] width 229 height 26
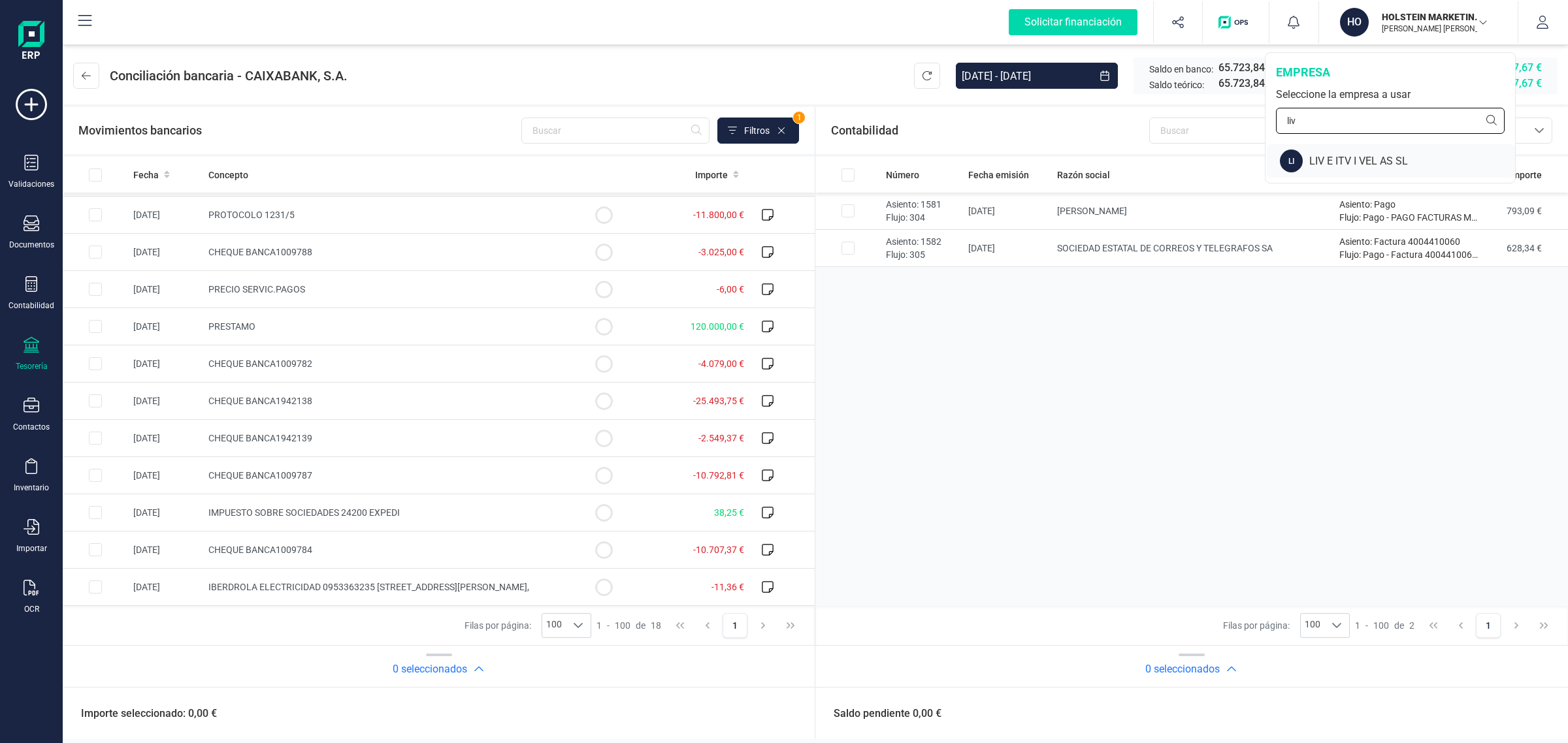
type input "liv"
click at [1318, 151] on div "LI LIV E ITV I VEL AS SL" at bounding box center [1391, 161] width 248 height 33
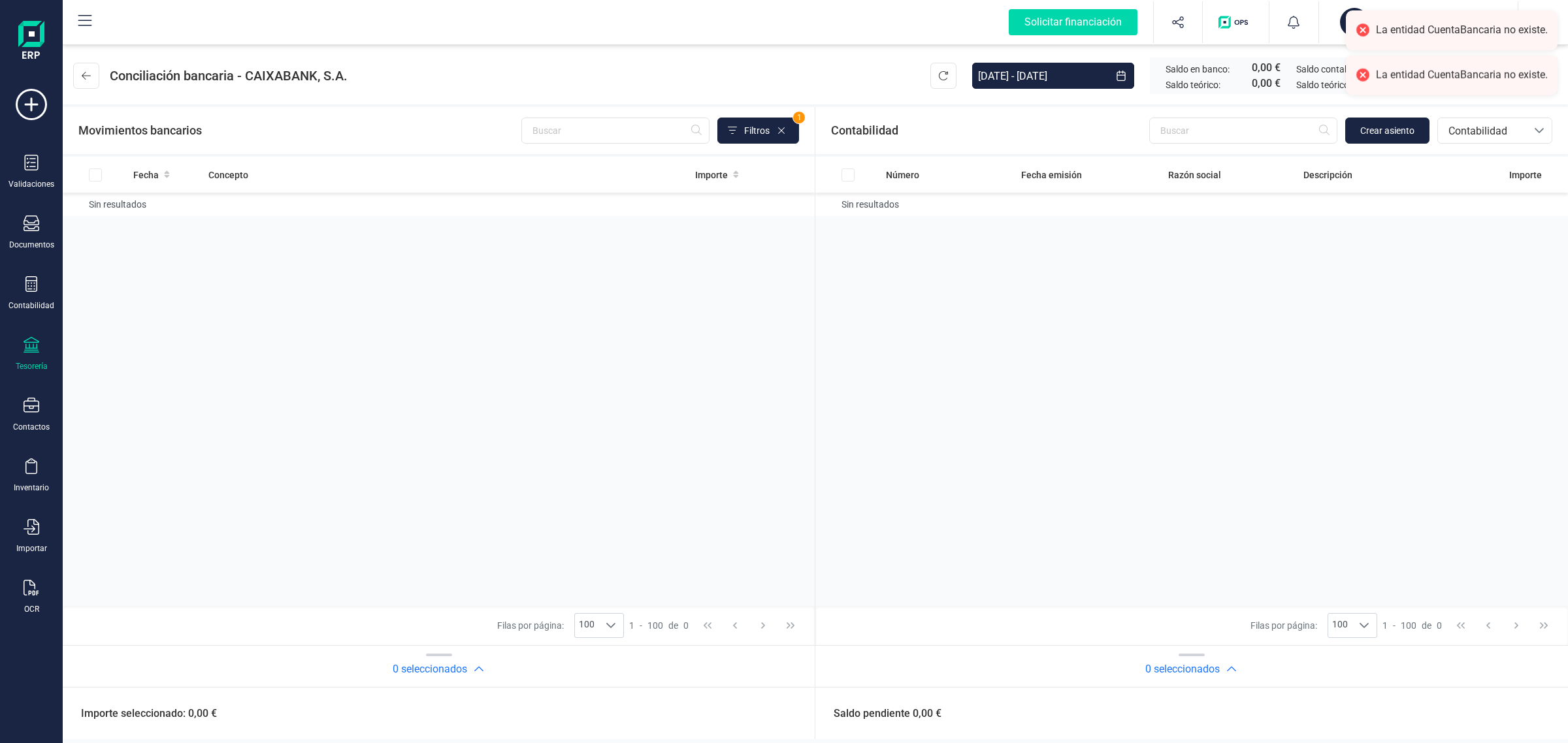
click at [23, 349] on icon at bounding box center [31, 345] width 16 height 16
click at [148, 217] on span "Cuentas bancarias" at bounding box center [157, 222] width 115 height 16
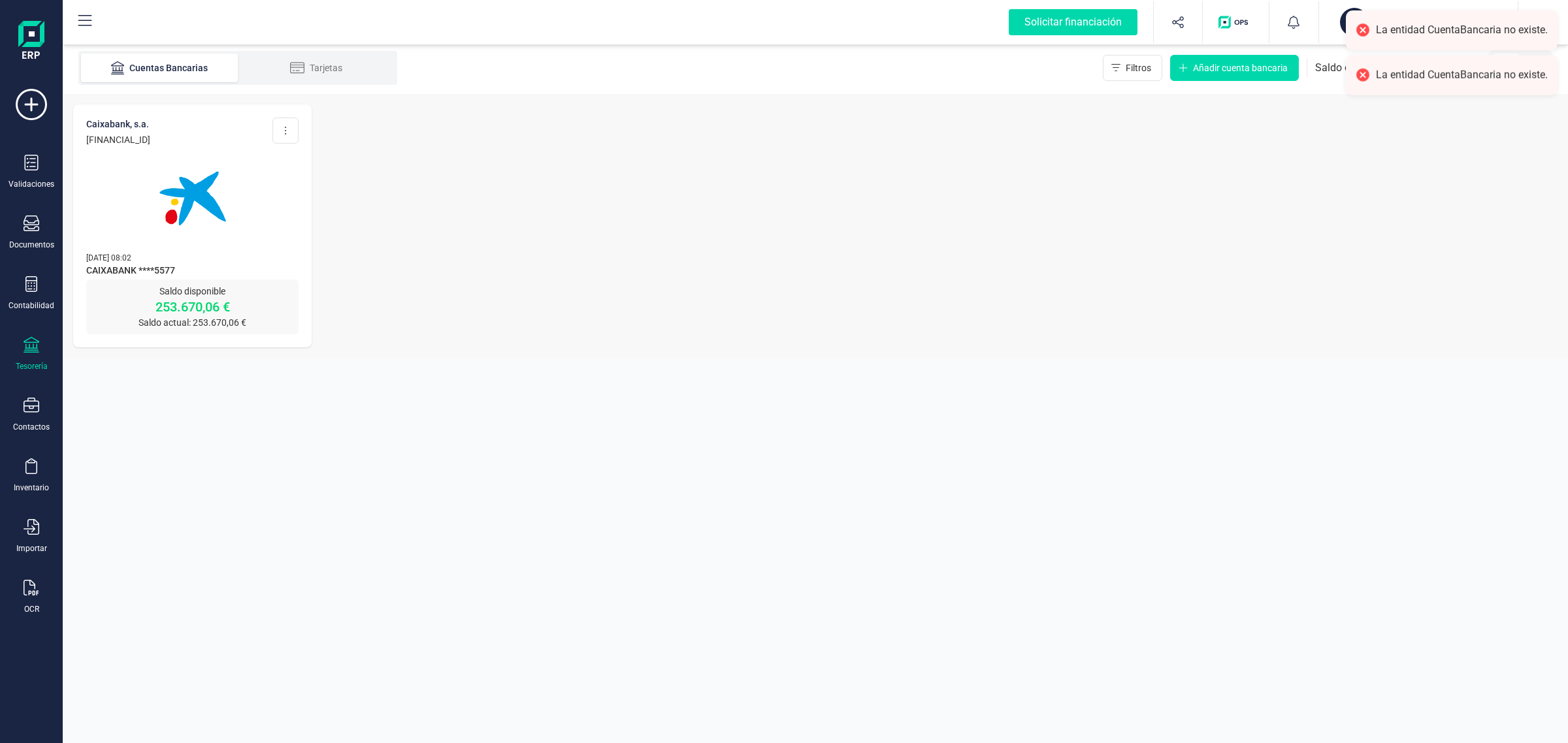
click at [151, 235] on img at bounding box center [192, 198] width 109 height 109
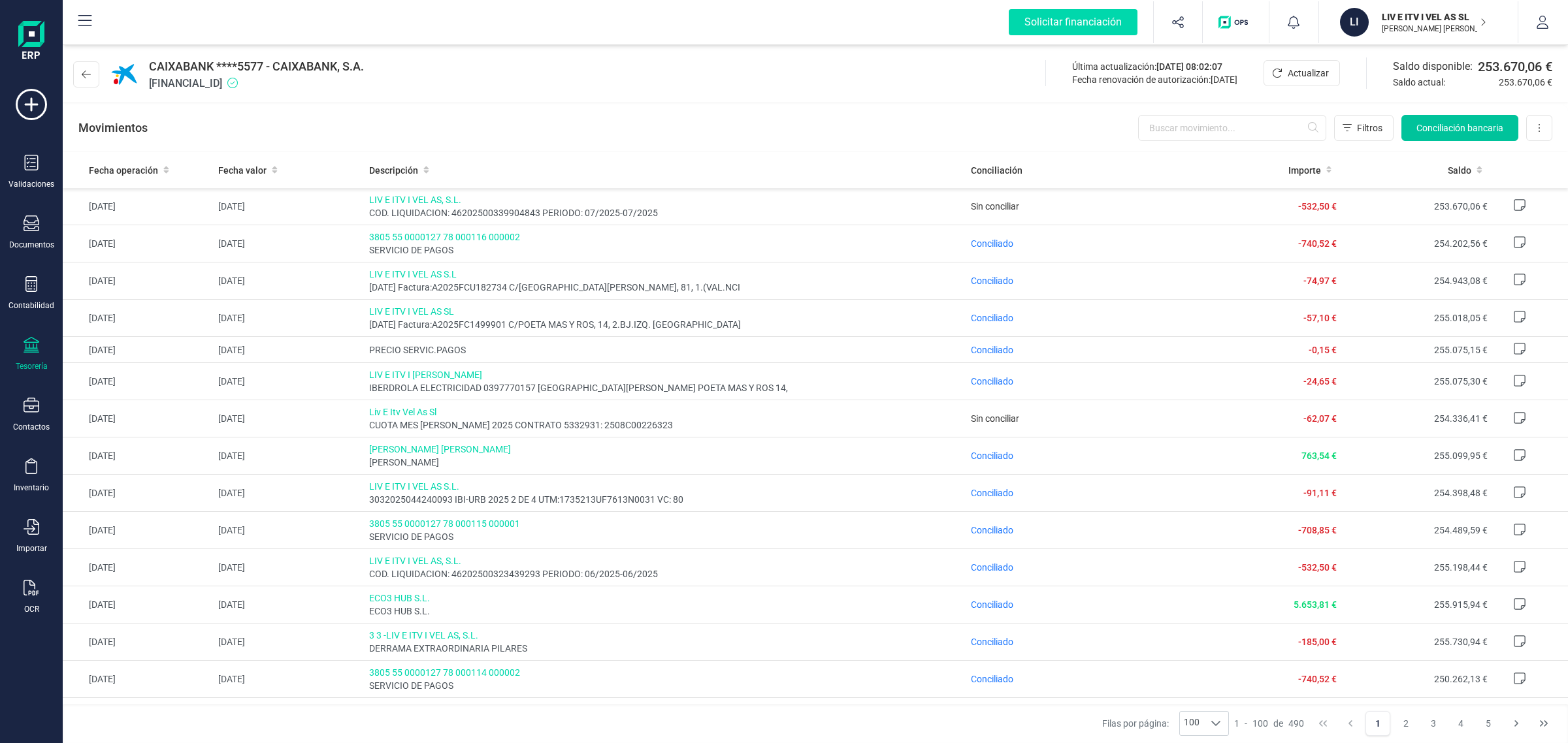
click at [1480, 123] on span "Conciliación bancaria" at bounding box center [1460, 128] width 87 height 13
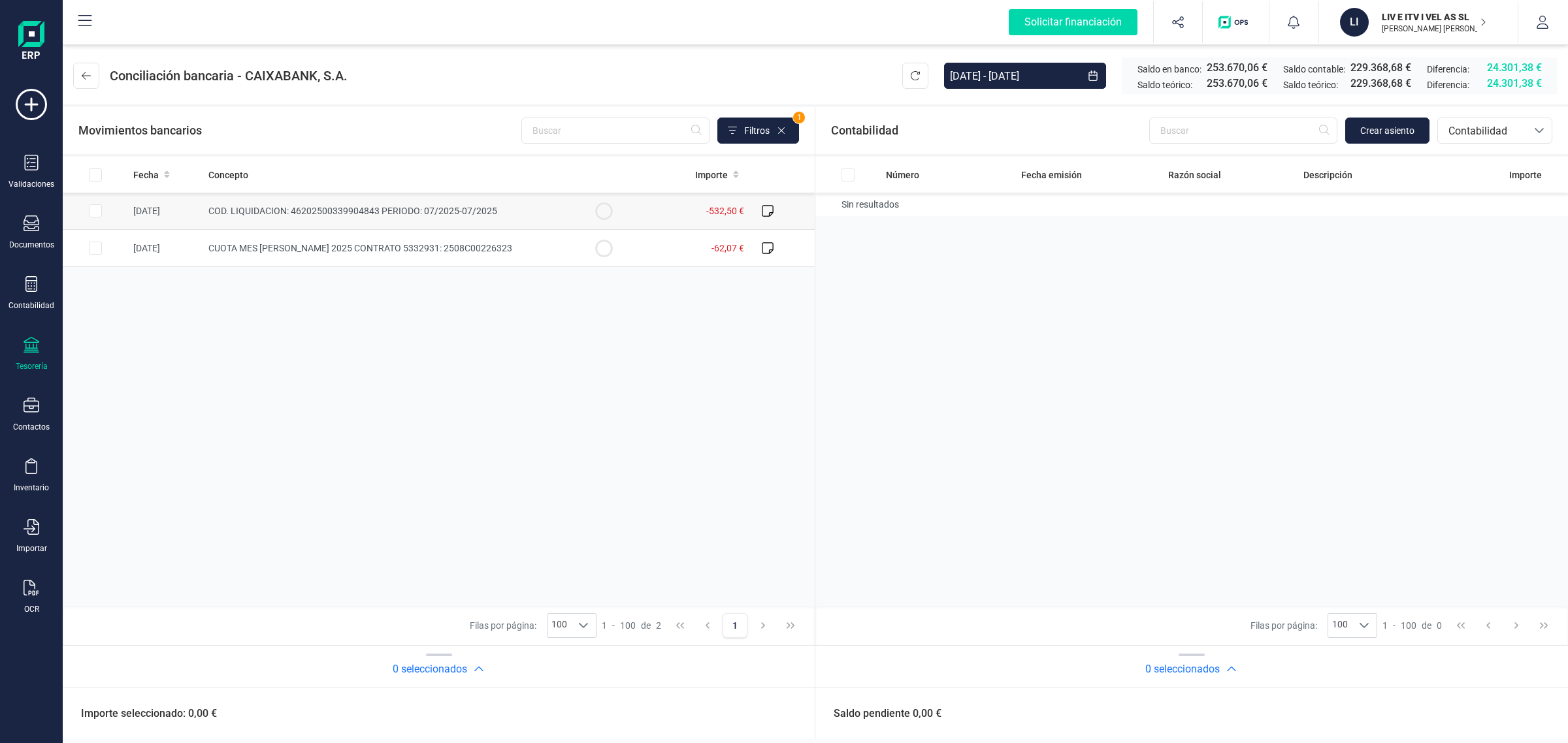
click at [348, 209] on span "COD. LIQUIDACION: 46202500339904843 PERIODO: 07/2025-07/2025" at bounding box center [353, 210] width 289 height 11
checkbox input "true"
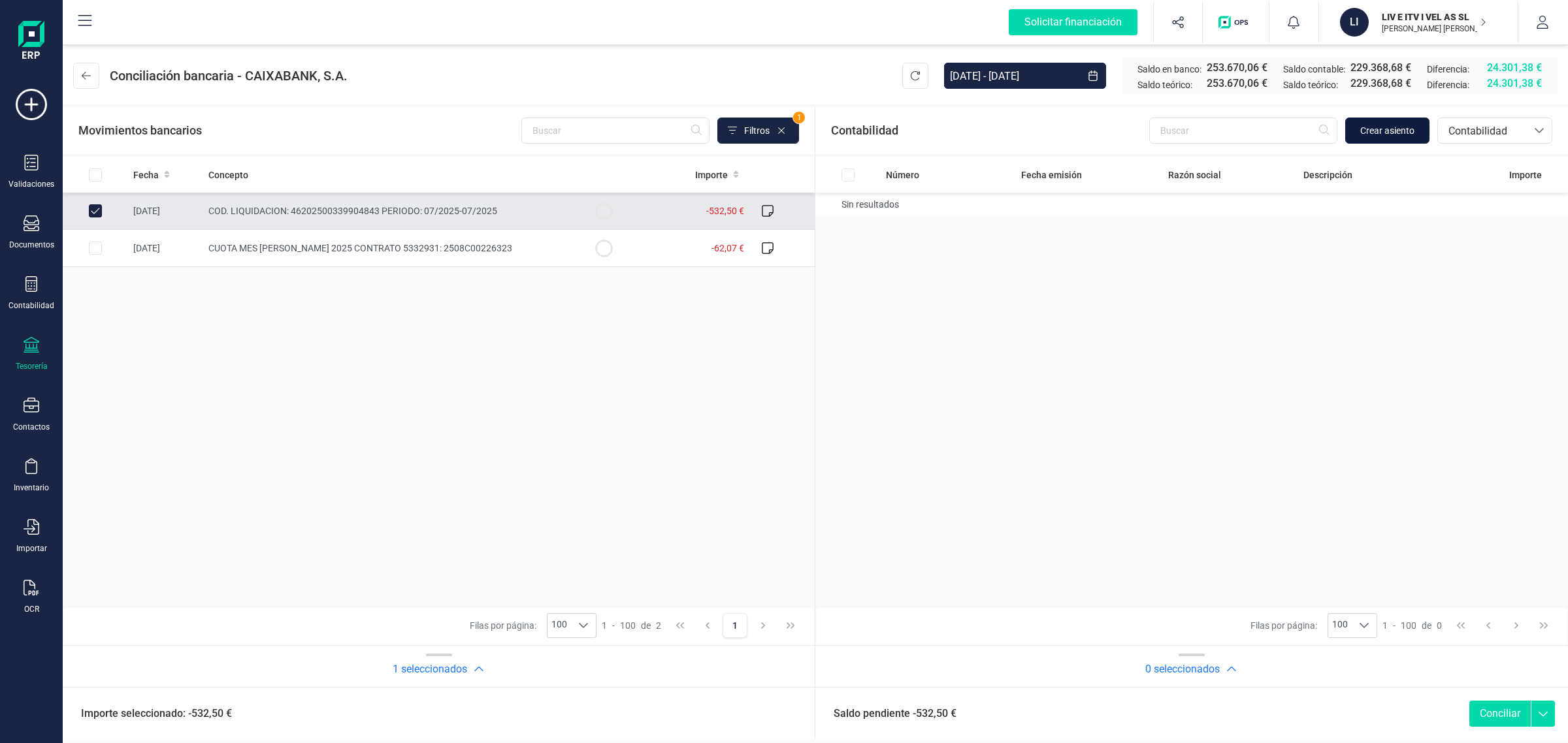
click at [1370, 128] on span "Crear asiento" at bounding box center [1388, 131] width 54 height 13
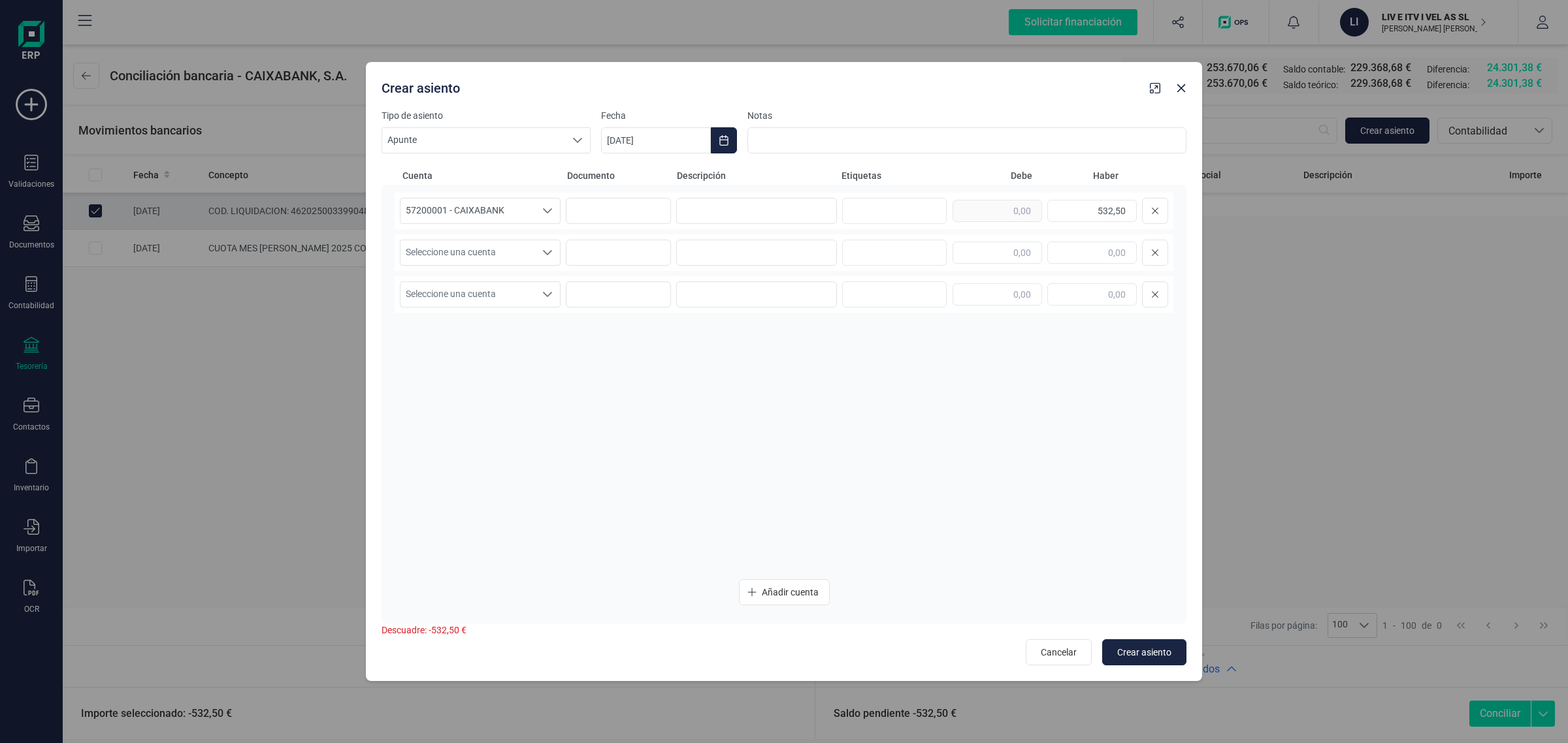
click at [1181, 100] on div "Crear asiento" at bounding box center [784, 85] width 836 height 47
click at [1184, 88] on icon "button" at bounding box center [1181, 88] width 11 height 11
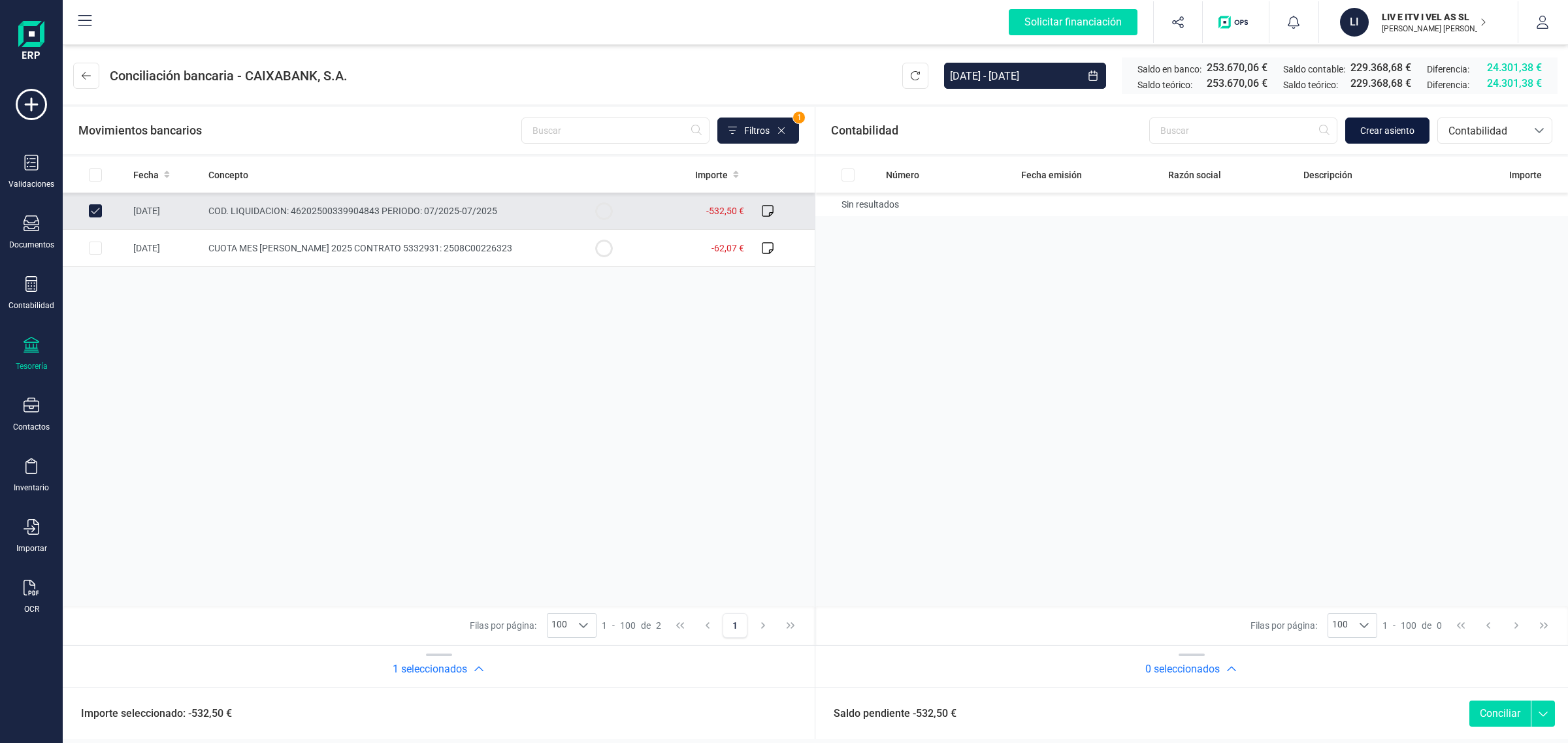
click at [1397, 125] on span "Crear asiento" at bounding box center [1388, 131] width 54 height 13
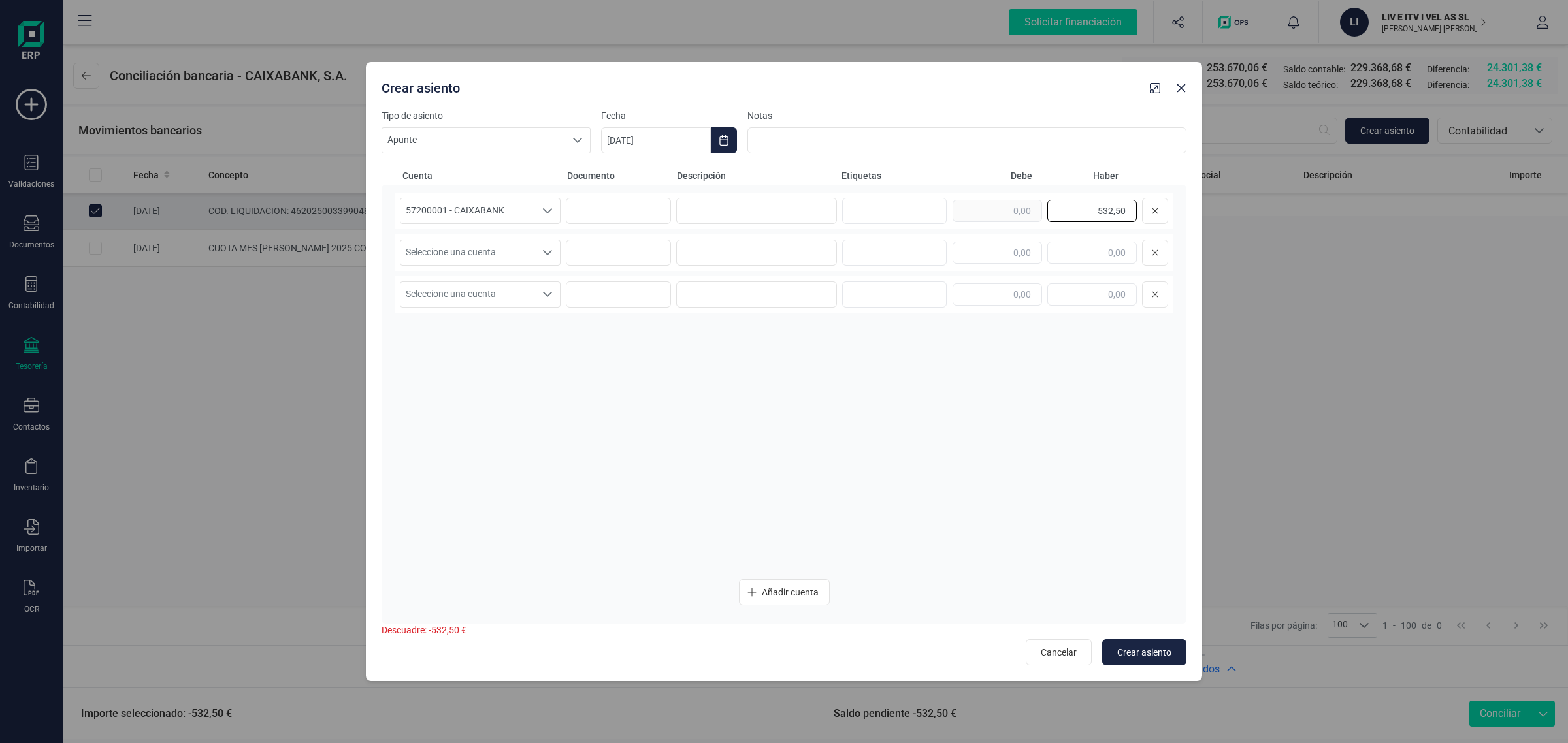
drag, startPoint x: 1084, startPoint y: 203, endPoint x: 1175, endPoint y: 210, distance: 91.3
click at [1175, 210] on div "57200001 - CAIXABANK 57200001 - CAIXABANK 57200001 - CAIXABANK 532,50 Seleccion…" at bounding box center [784, 404] width 805 height 439
click at [1003, 250] on input "text" at bounding box center [997, 252] width 89 height 23
paste input "532,50"
type input "532,50"
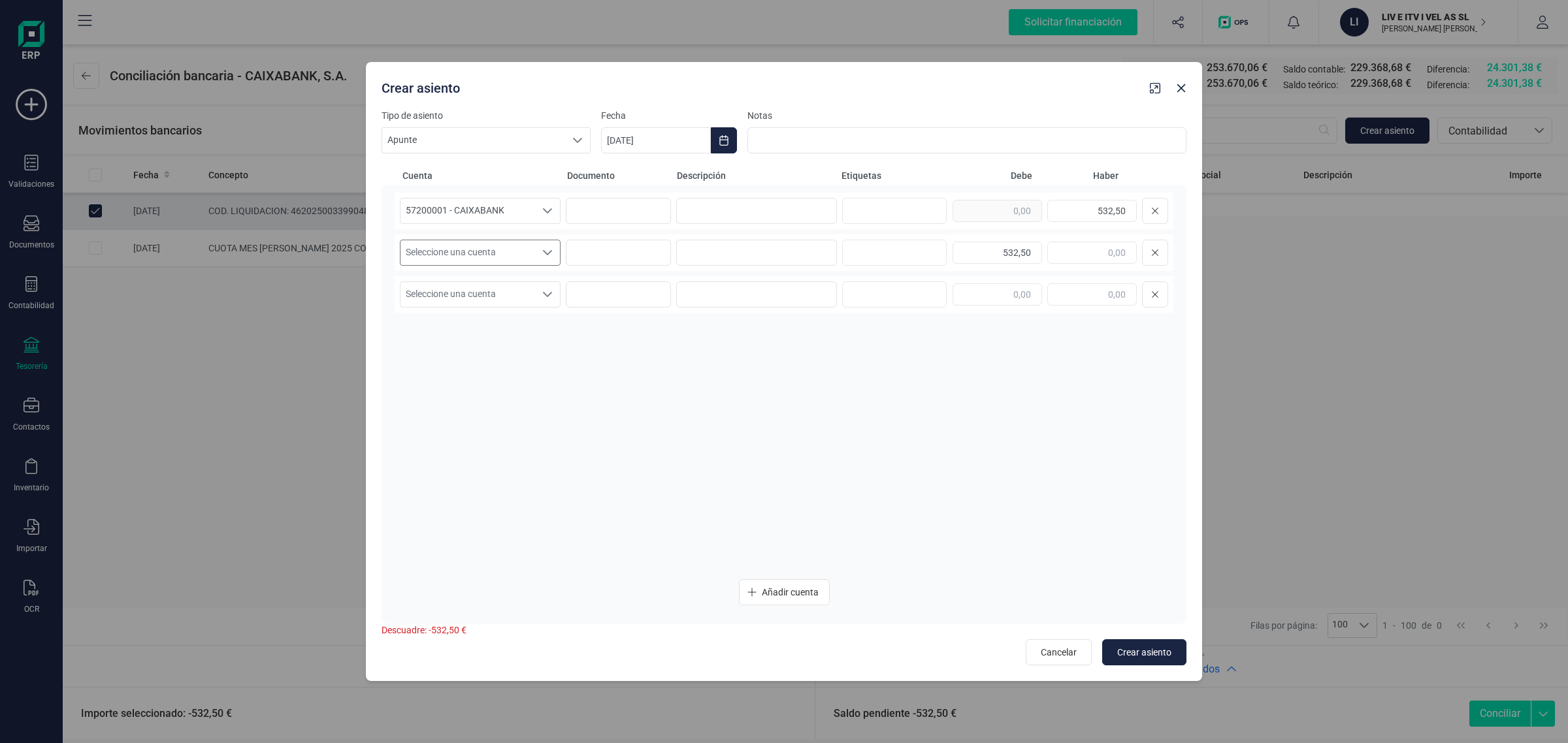
click at [502, 265] on div "Seleccione una cuenta Seleccione una cuenta" at bounding box center [480, 252] width 160 height 26
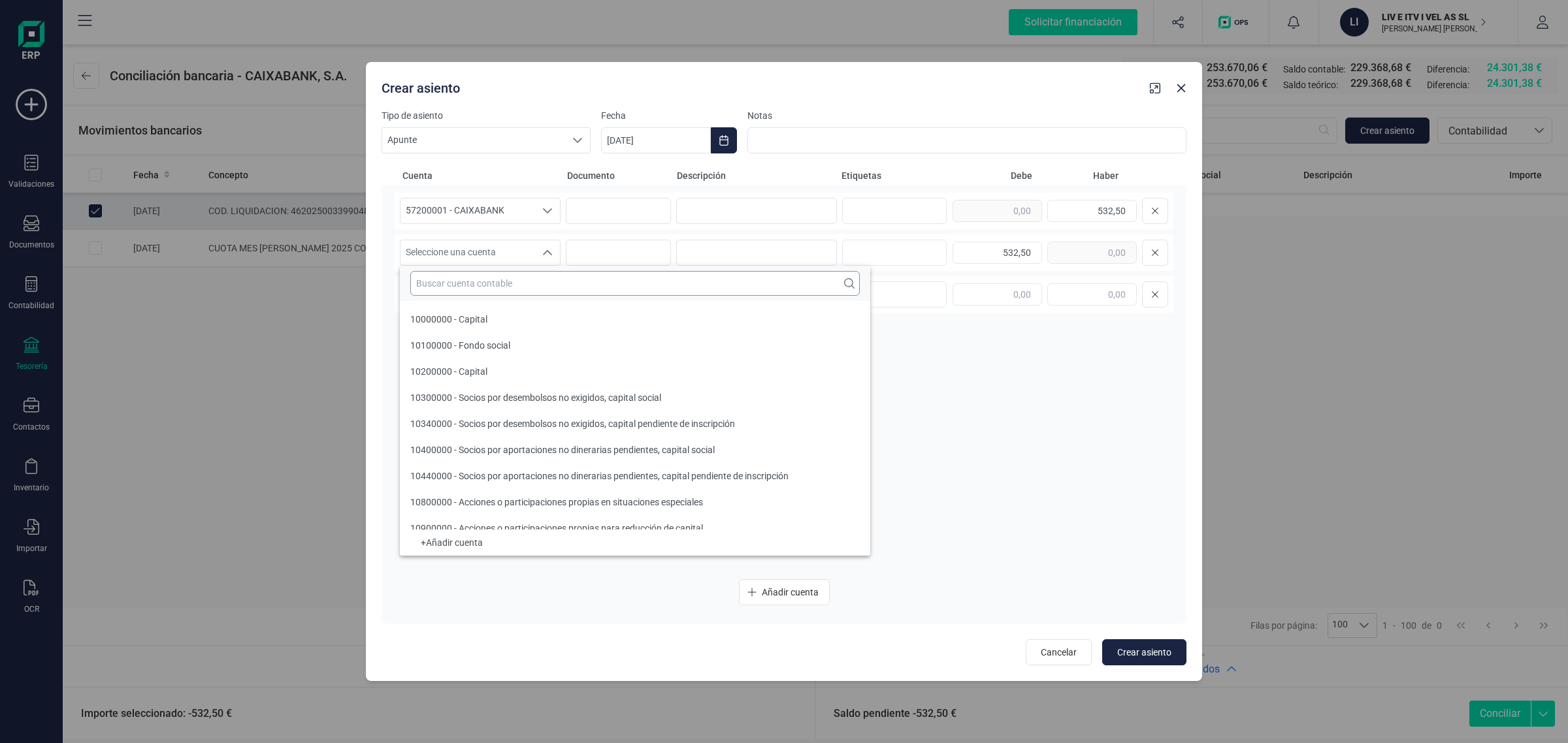
click at [451, 291] on input "text" at bounding box center [635, 284] width 449 height 25
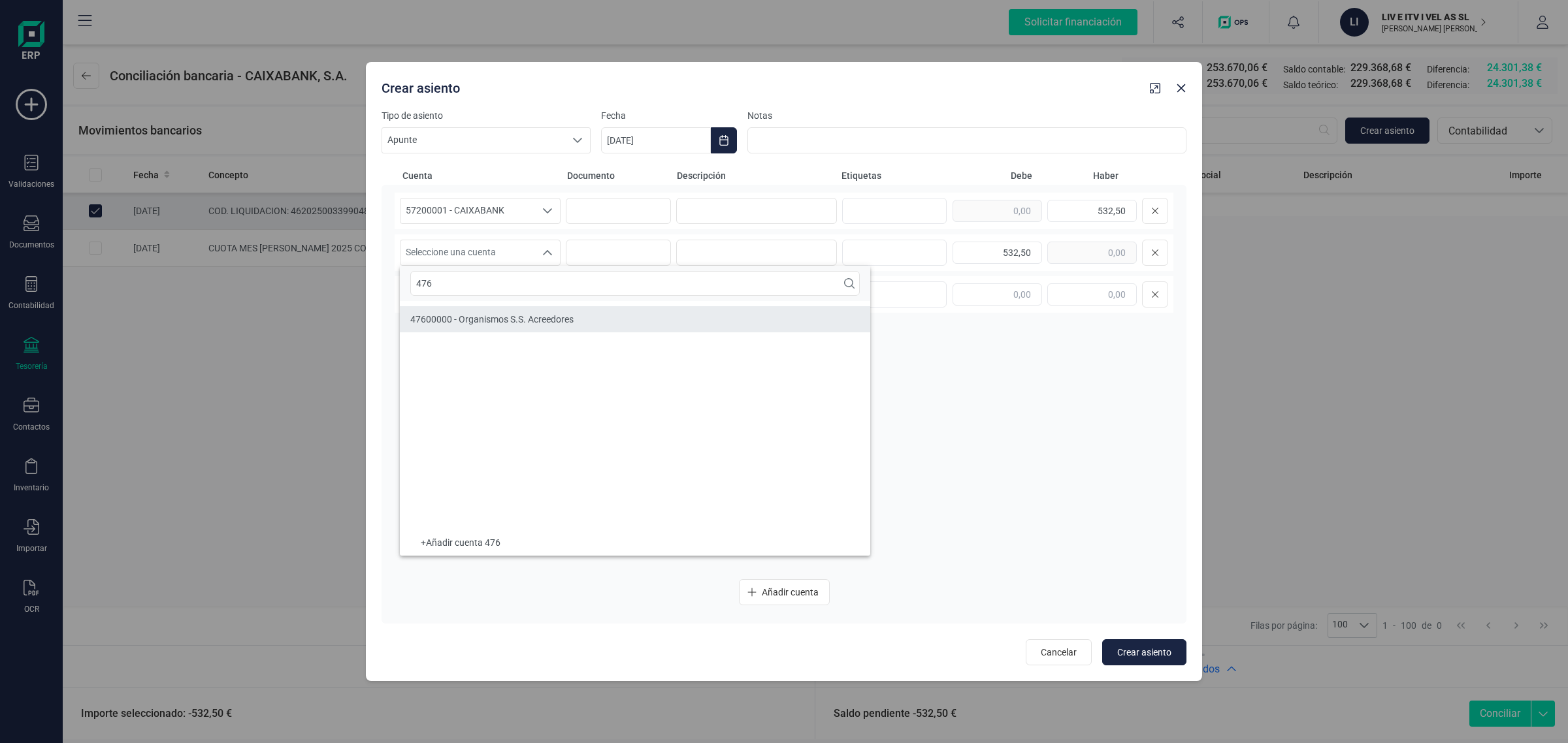
type input "476"
click at [548, 315] on span "47600000 - Organismos S.S. Acreedores" at bounding box center [492, 319] width 164 height 11
click at [719, 140] on icon "Choose Date" at bounding box center [723, 140] width 11 height 11
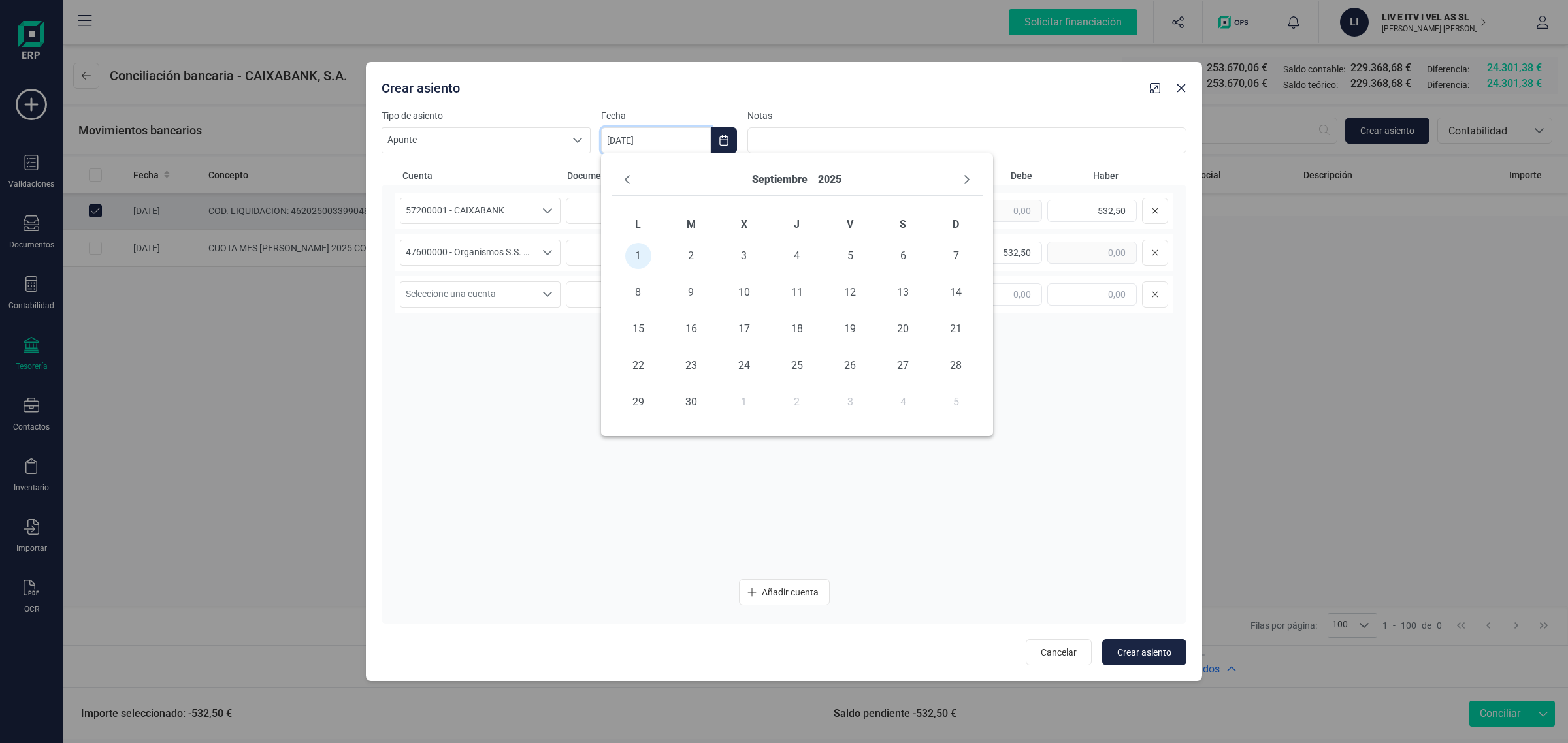
click at [627, 168] on div "septiembre 2025" at bounding box center [797, 179] width 371 height 32
click at [641, 401] on span "29" at bounding box center [638, 402] width 26 height 26
type input "[DATE]"
click at [700, 202] on input at bounding box center [757, 210] width 160 height 26
type input "t"
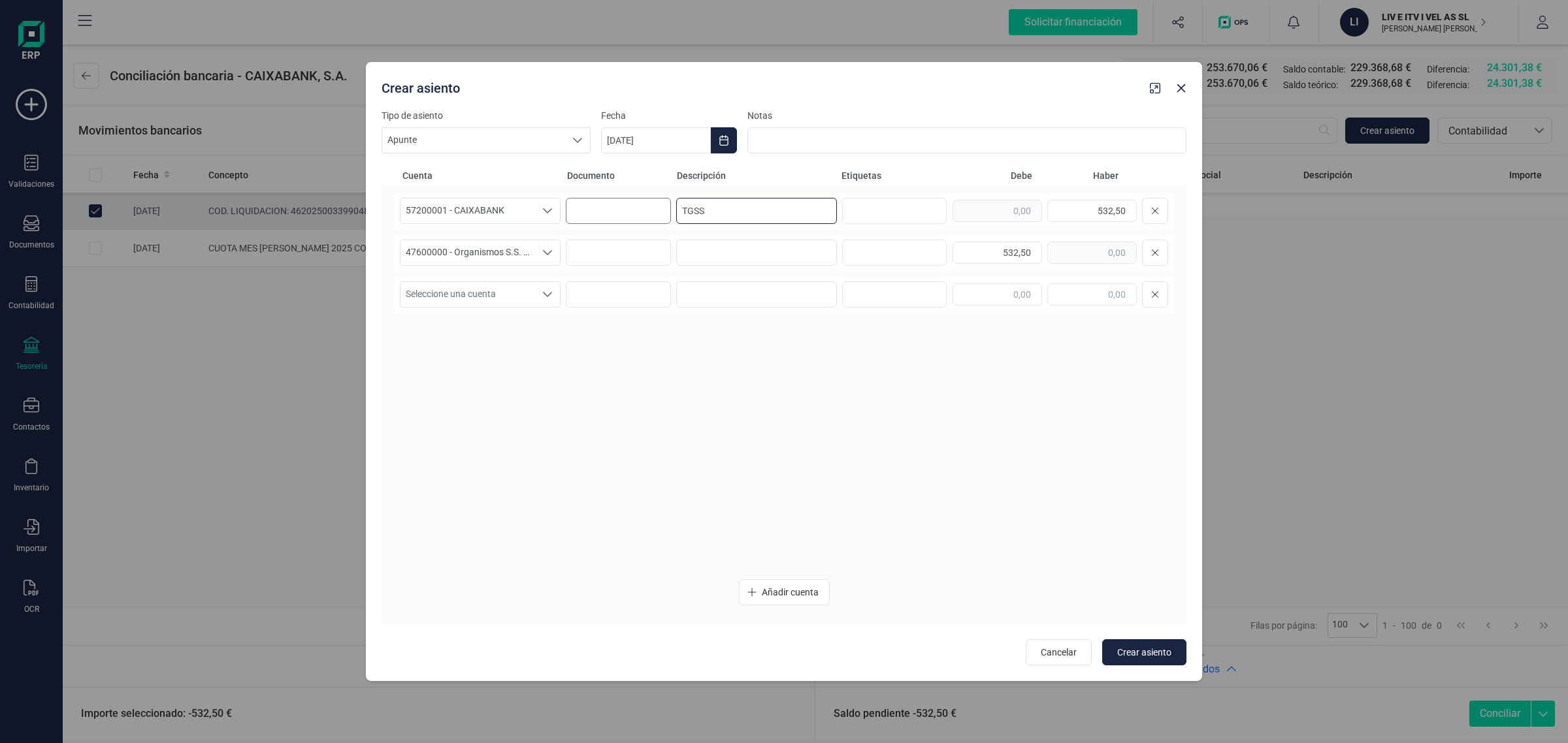
drag, startPoint x: 721, startPoint y: 210, endPoint x: 660, endPoint y: 210, distance: 61.0
click at [660, 210] on div "57200001 - CAIXABANK 57200001 - CAIXABANK 57200001 - CAIXABANK TGSS 532,50" at bounding box center [784, 211] width 779 height 37
type input "TGSS"
click at [706, 239] on div "47600000 - Organismos S.S. Acreedores 47600000 - Organismos S.S. Acreedores 476…" at bounding box center [784, 253] width 779 height 37
click at [697, 250] on input at bounding box center [757, 252] width 160 height 26
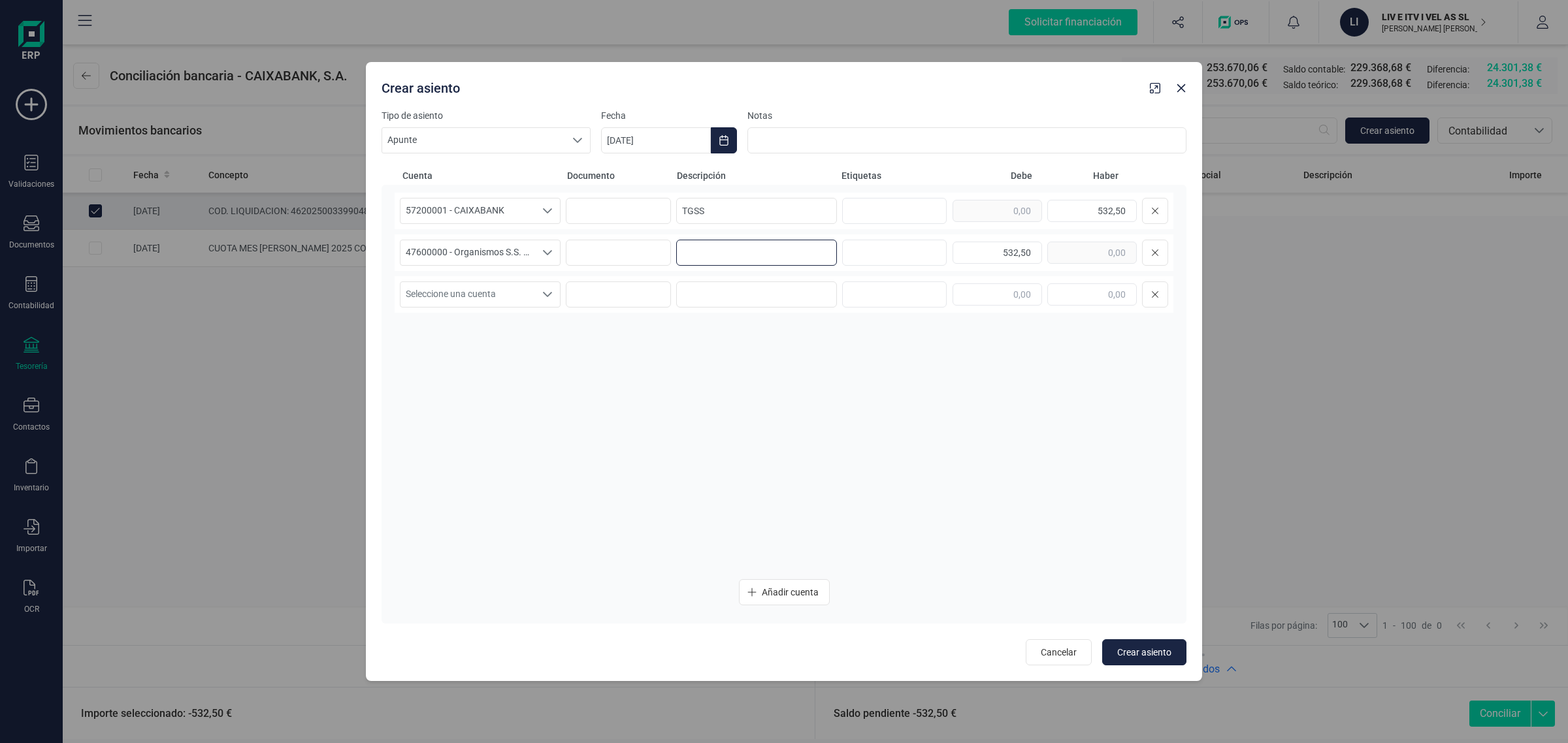
paste input "TGSS"
type input "TGSS"
click at [717, 142] on button "Choose Date" at bounding box center [723, 140] width 26 height 26
click at [632, 175] on button "Previous Month" at bounding box center [627, 179] width 21 height 21
click at [853, 403] on span "29" at bounding box center [850, 402] width 26 height 26
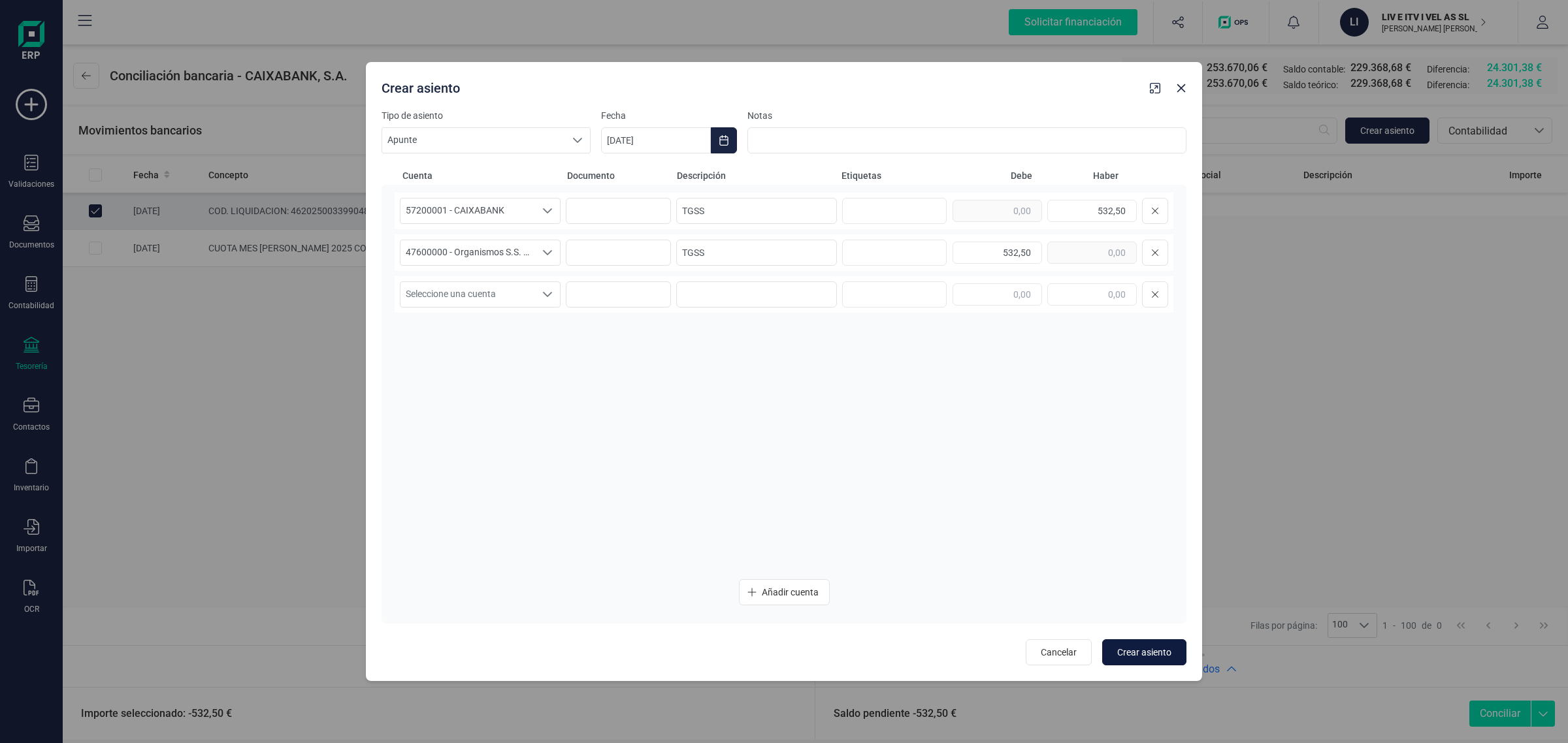
click at [1150, 647] on span "Crear asiento" at bounding box center [1144, 653] width 54 height 13
type input "[DATE]"
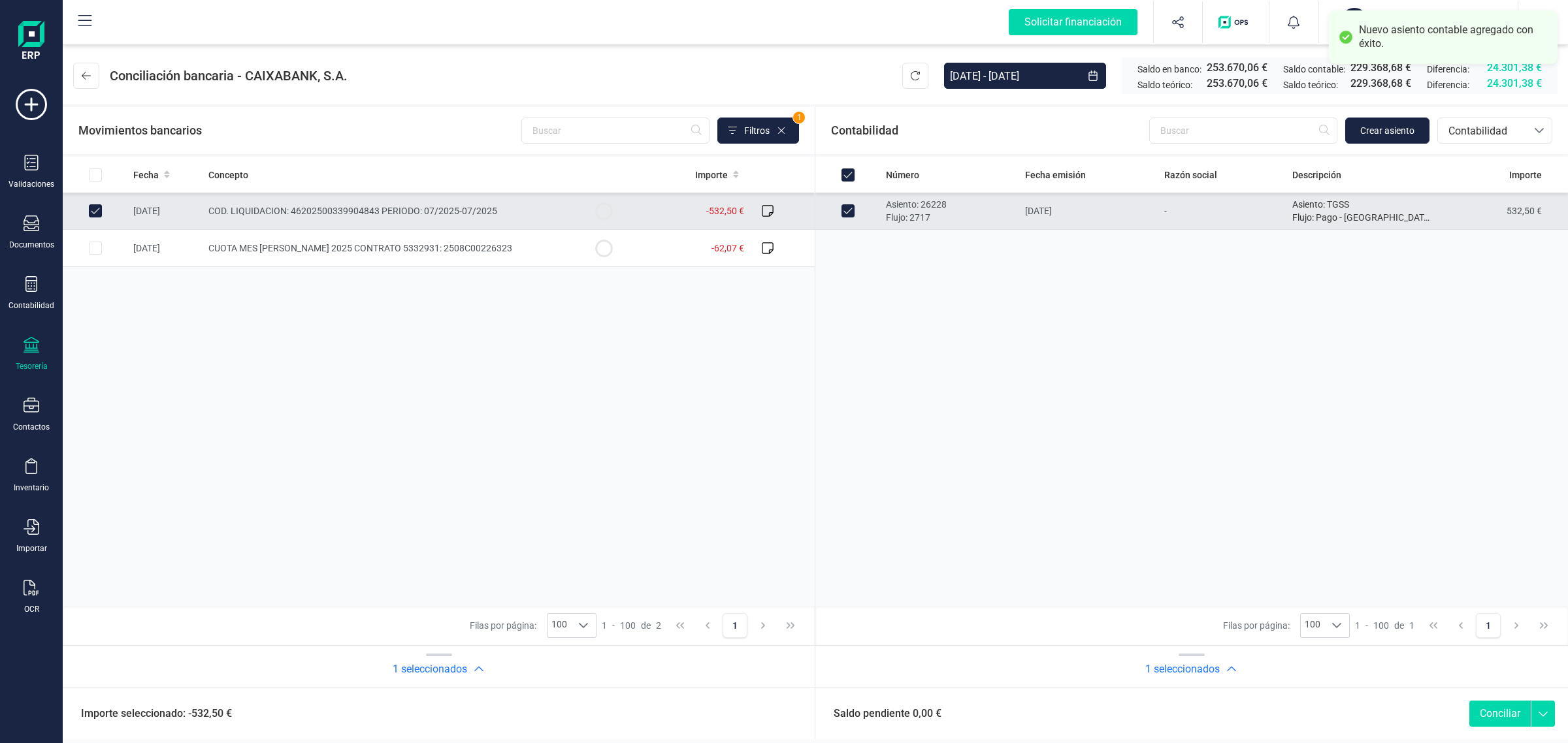
click at [1489, 709] on button "Conciliar" at bounding box center [1500, 713] width 62 height 26
checkbox input "false"
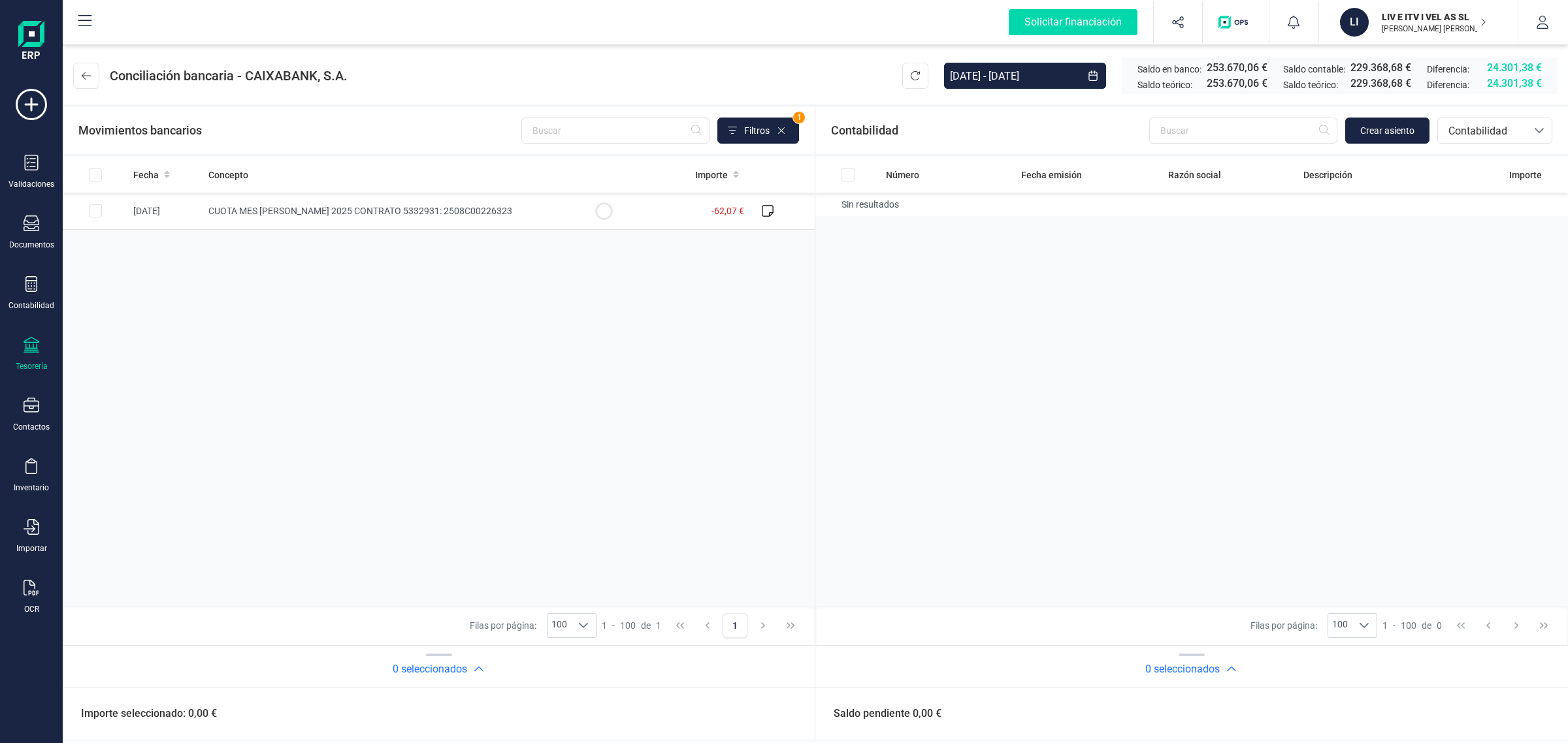
click at [363, 311] on div "Fecha Concepto Importe 06/08/2025 CUOTA MES DE AGOSTO 2025 CONTRATO 5332931: 25…" at bounding box center [439, 382] width 752 height 449
click at [1496, 124] on span "Contabilidad" at bounding box center [1483, 131] width 79 height 16
click at [1478, 229] on li "Facturas" at bounding box center [1495, 219] width 115 height 26
click at [1403, 28] on p "[PERSON_NAME]" at bounding box center [1434, 28] width 104 height 11
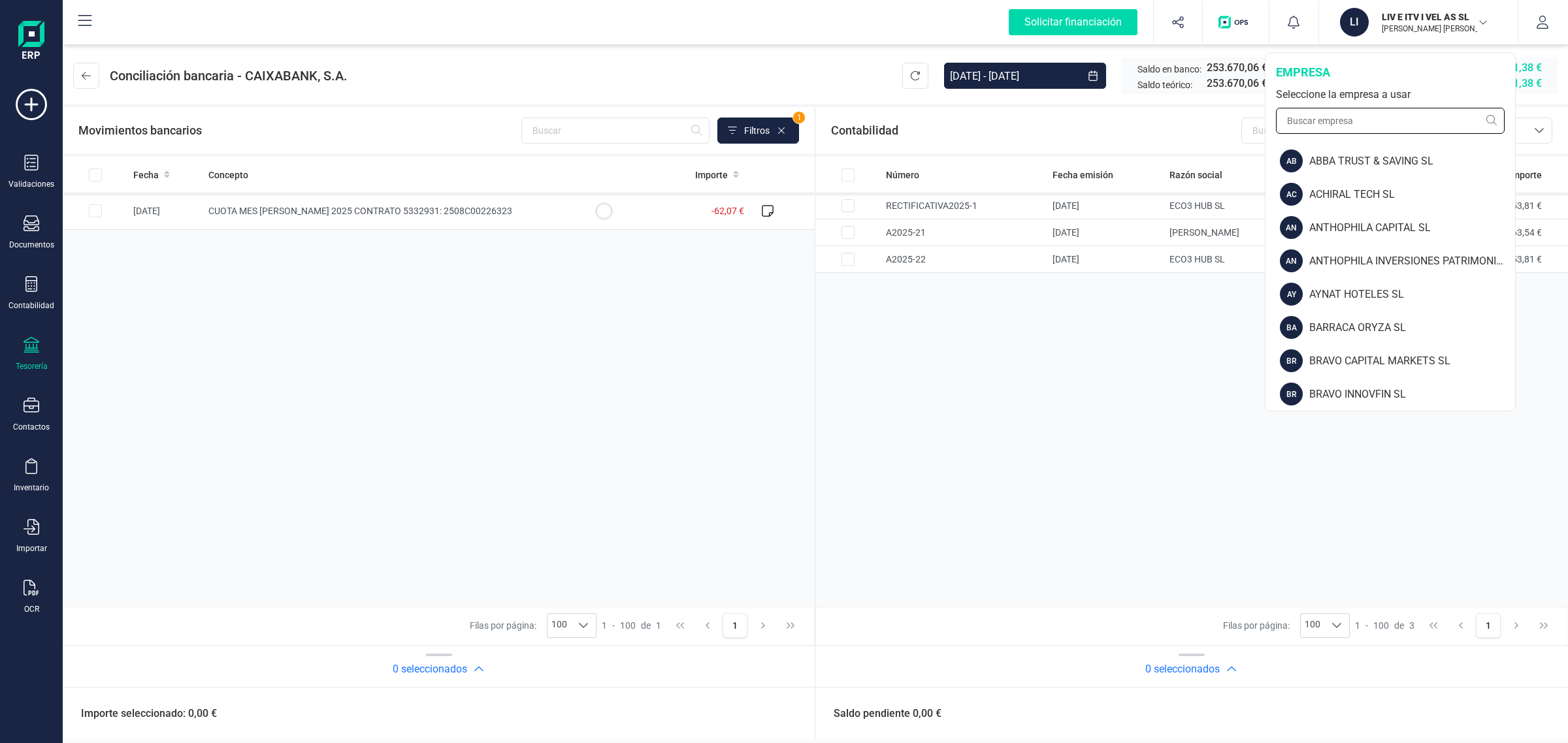
click at [1334, 132] on input "text" at bounding box center [1391, 120] width 229 height 26
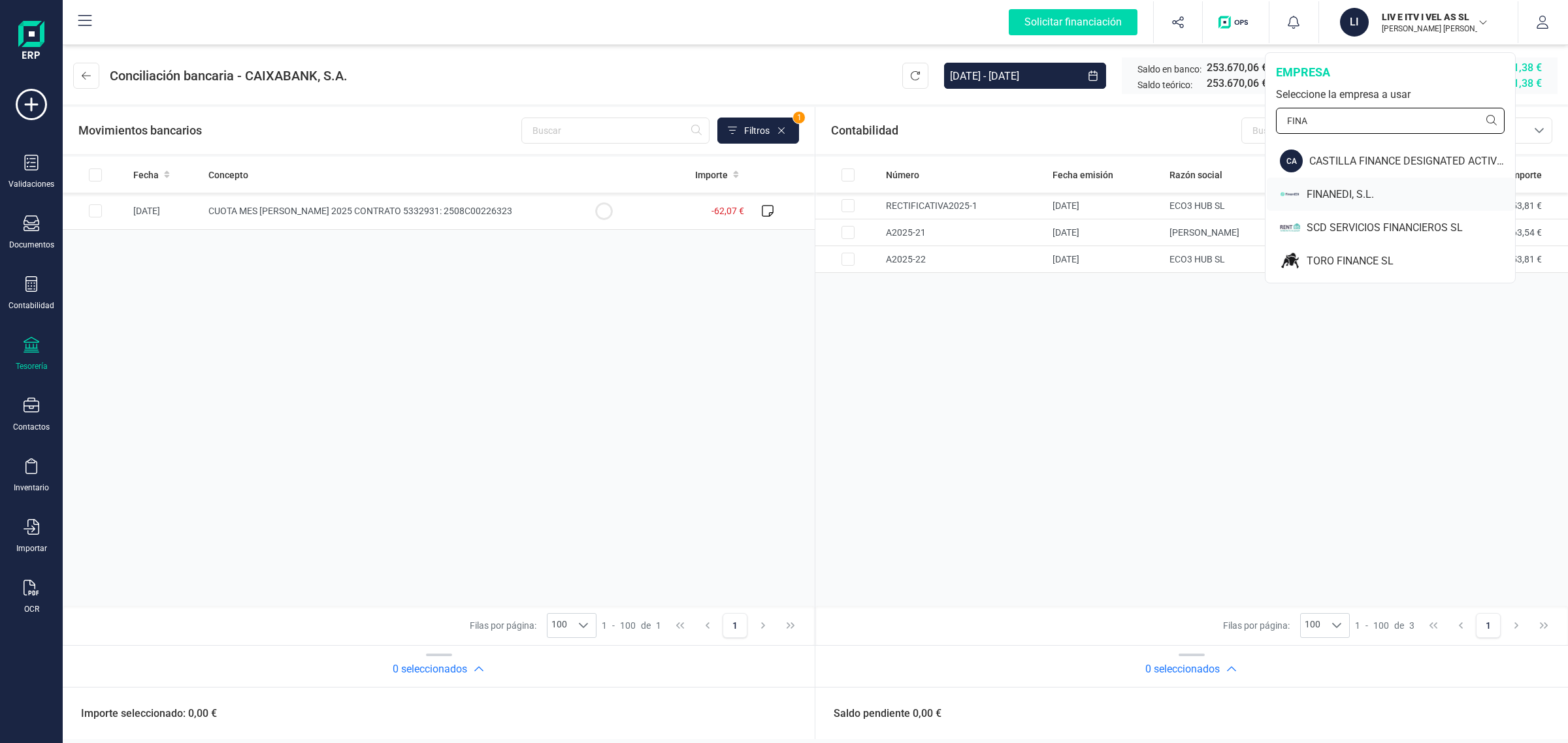
type input "FINA"
click at [1340, 181] on div "FINANEDI, S.L." at bounding box center [1391, 195] width 248 height 33
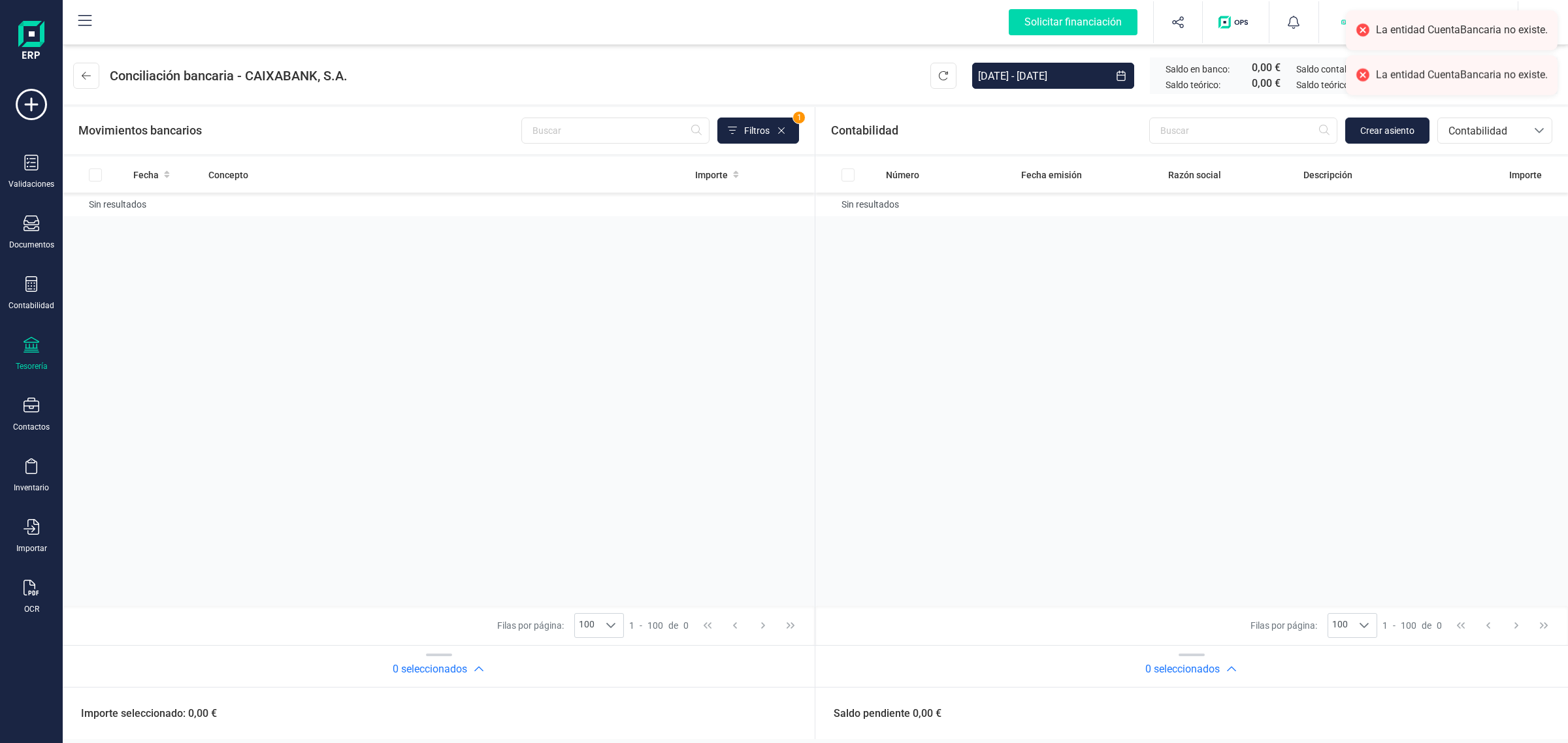
click at [34, 353] on div at bounding box center [31, 346] width 16 height 19
click at [154, 220] on span "Cuentas bancarias" at bounding box center [157, 222] width 115 height 16
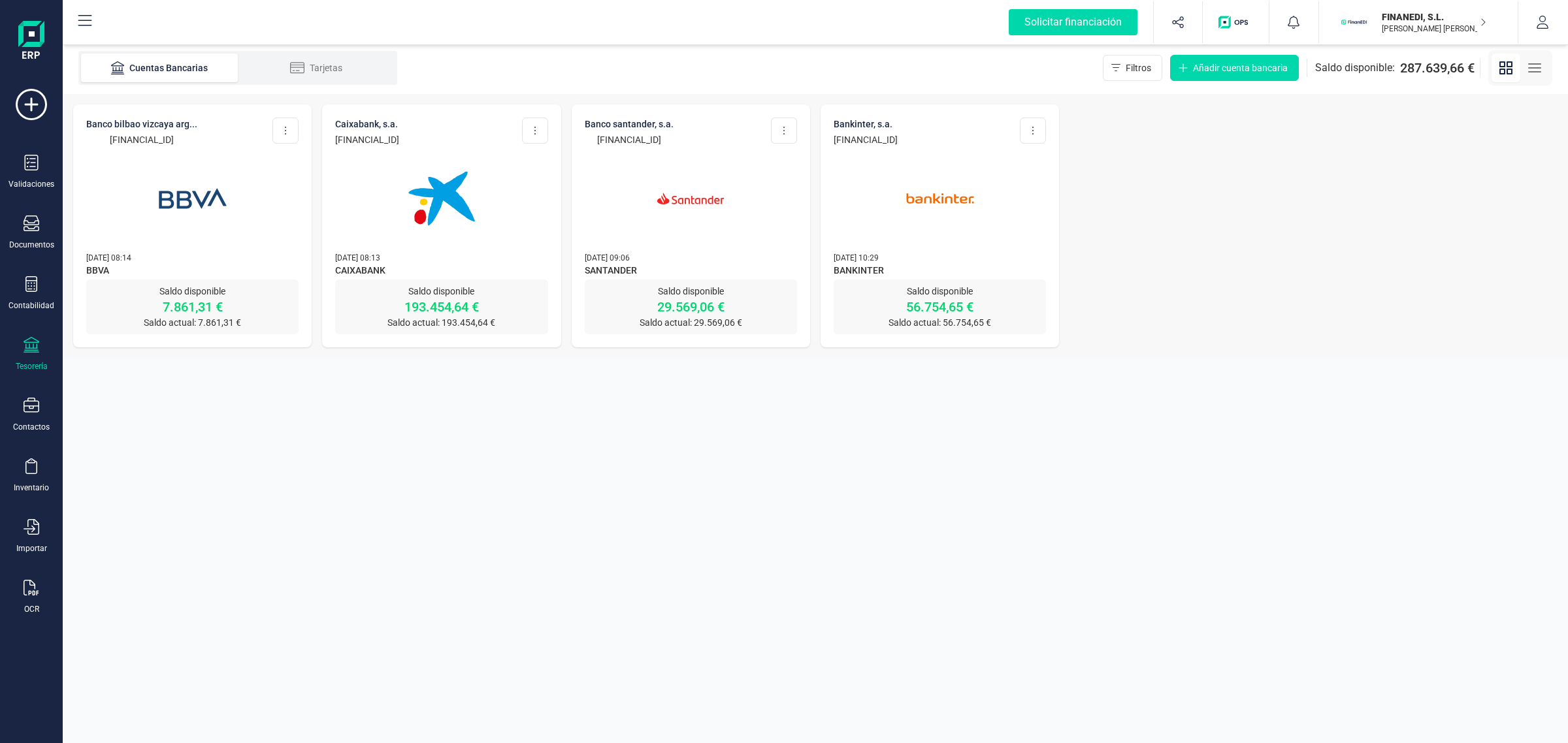
click at [1253, 370] on section "Cuentas Bancarias Tarjetas Filtros Añadir cuenta bancaria Saldo disponible: 287…" at bounding box center [815, 392] width 1505 height 701
click at [1274, 210] on div "BANCO BILBAO VIZCAYA ARG... ES30 0182 6526 1402 0418 7845 Editar cuenta Actuali…" at bounding box center [815, 226] width 1505 height 264
click at [1160, 455] on section "Cuentas Bancarias Tarjetas Filtros Añadir cuenta bancaria Saldo disponible: 287…" at bounding box center [815, 392] width 1505 height 701
click at [23, 424] on div "Contactos" at bounding box center [32, 427] width 37 height 11
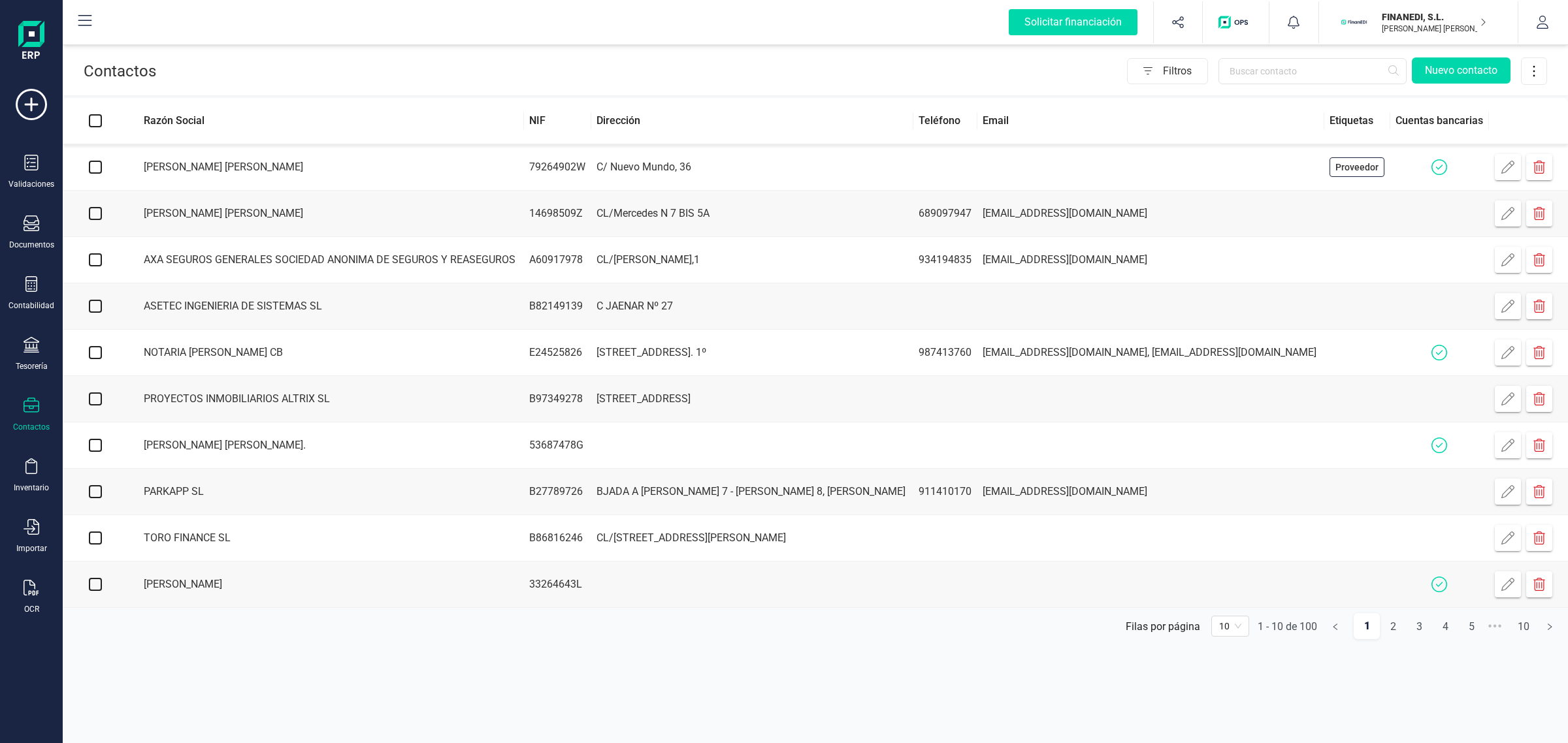
click at [26, 324] on div "Validaciones Documentos Documentos Presupuestos Pedidos Albaranes Facturas Fact…" at bounding box center [31, 356] width 53 height 536
click at [28, 341] on icon at bounding box center [31, 345] width 16 height 16
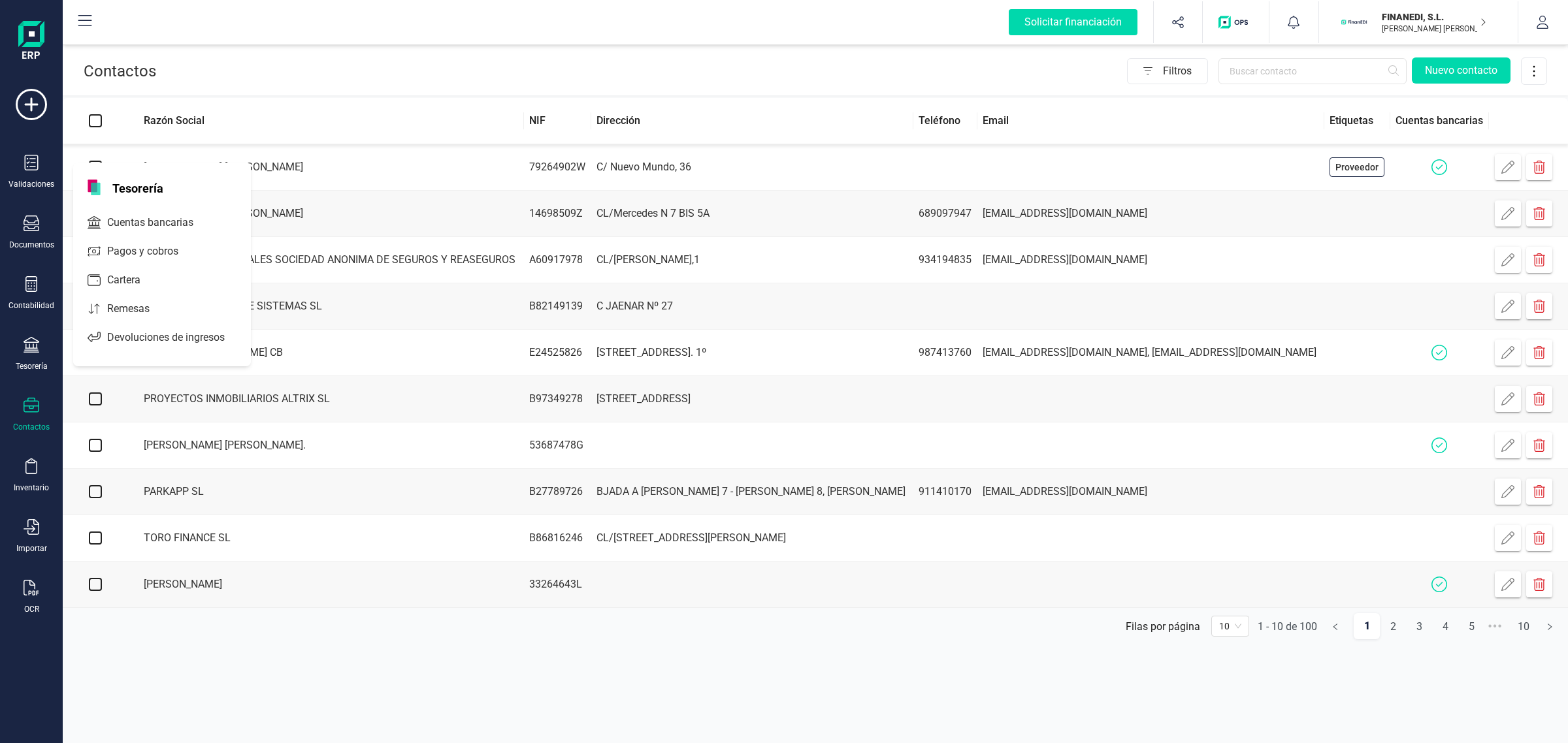
click at [1435, 7] on button "FINANEDI, S.L. ISABEL PALOP MARTÍ" at bounding box center [1418, 23] width 167 height 42
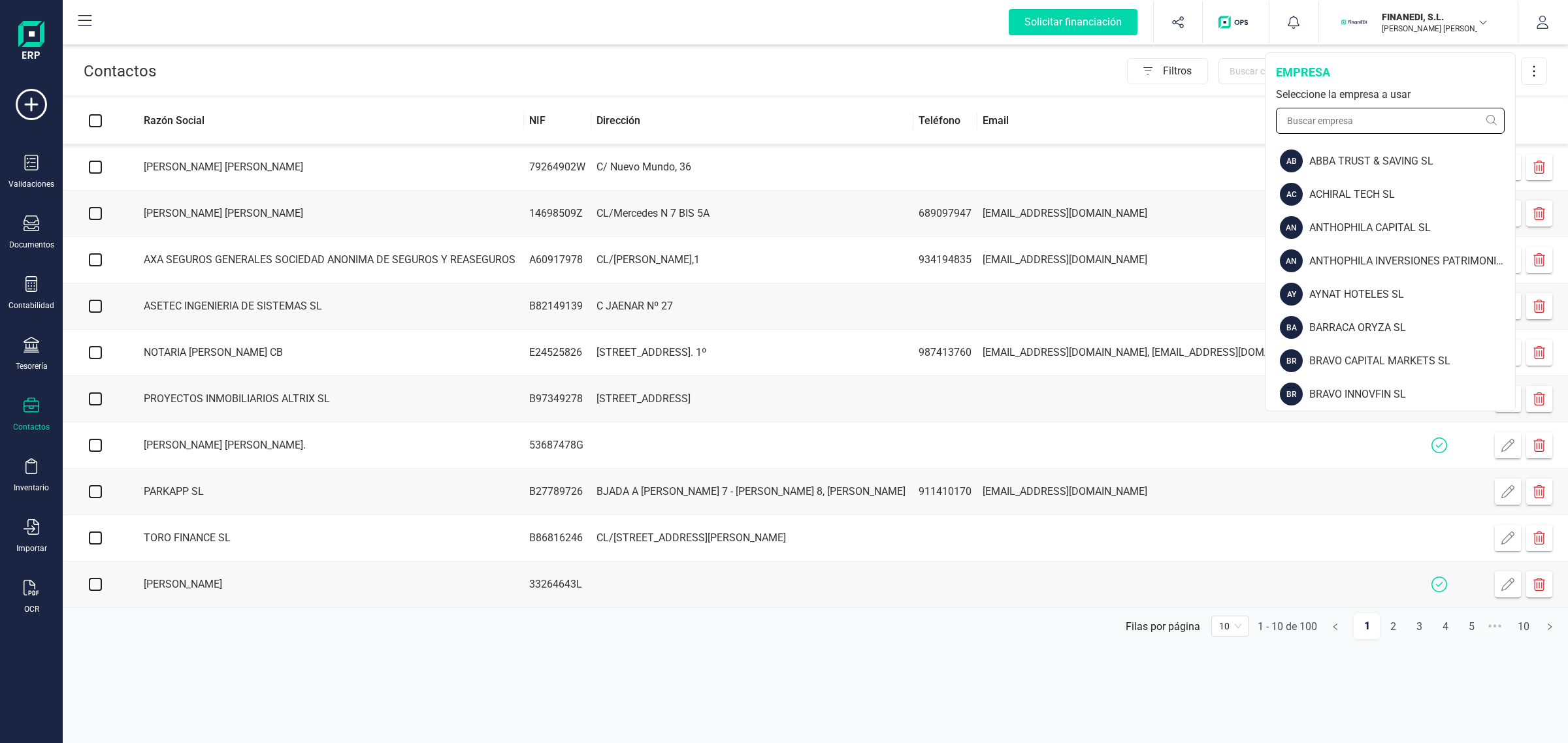
click at [1342, 124] on input "text" at bounding box center [1391, 120] width 229 height 26
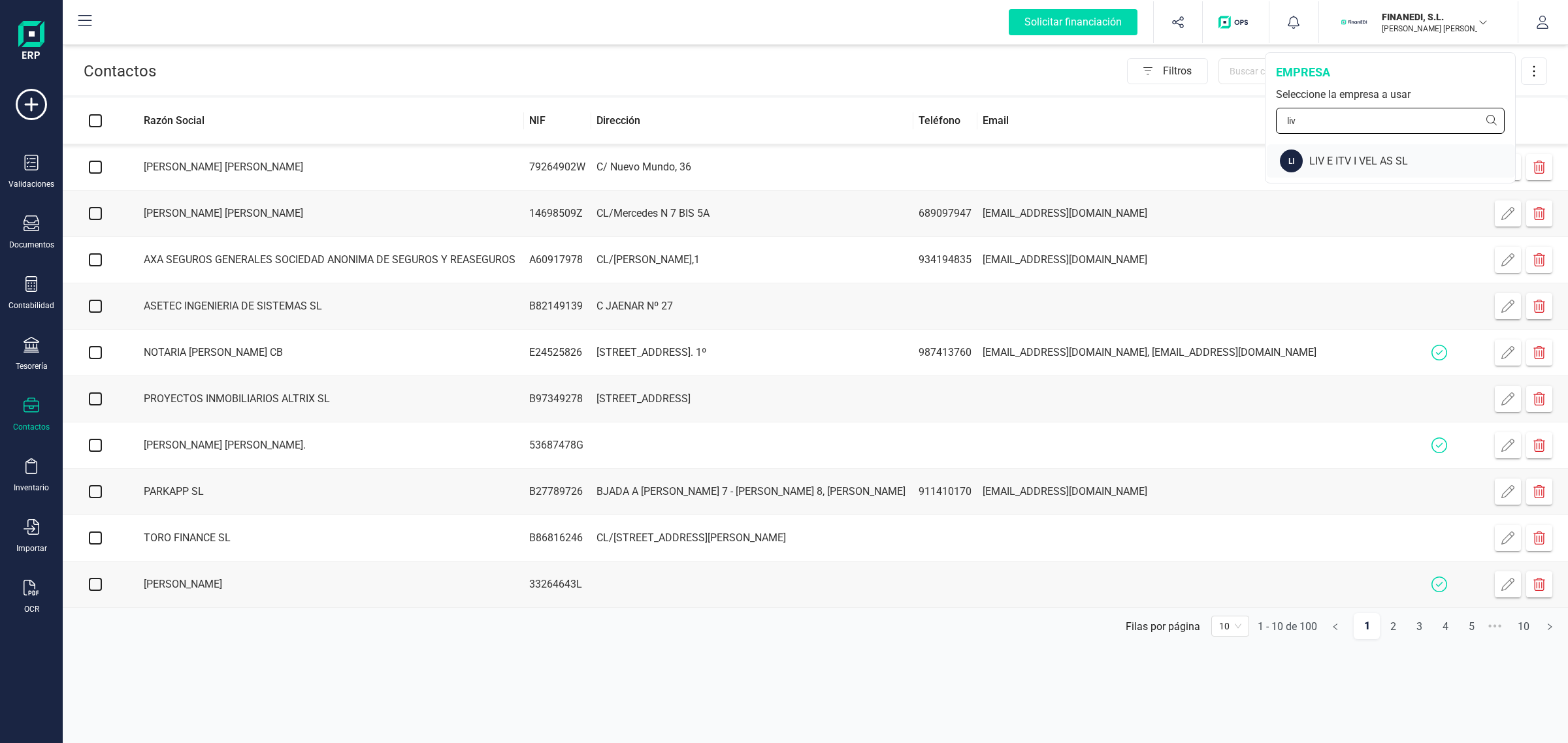
type input "liv"
click at [1340, 154] on div "LI LIV E ITV I VEL AS SL" at bounding box center [1391, 161] width 248 height 33
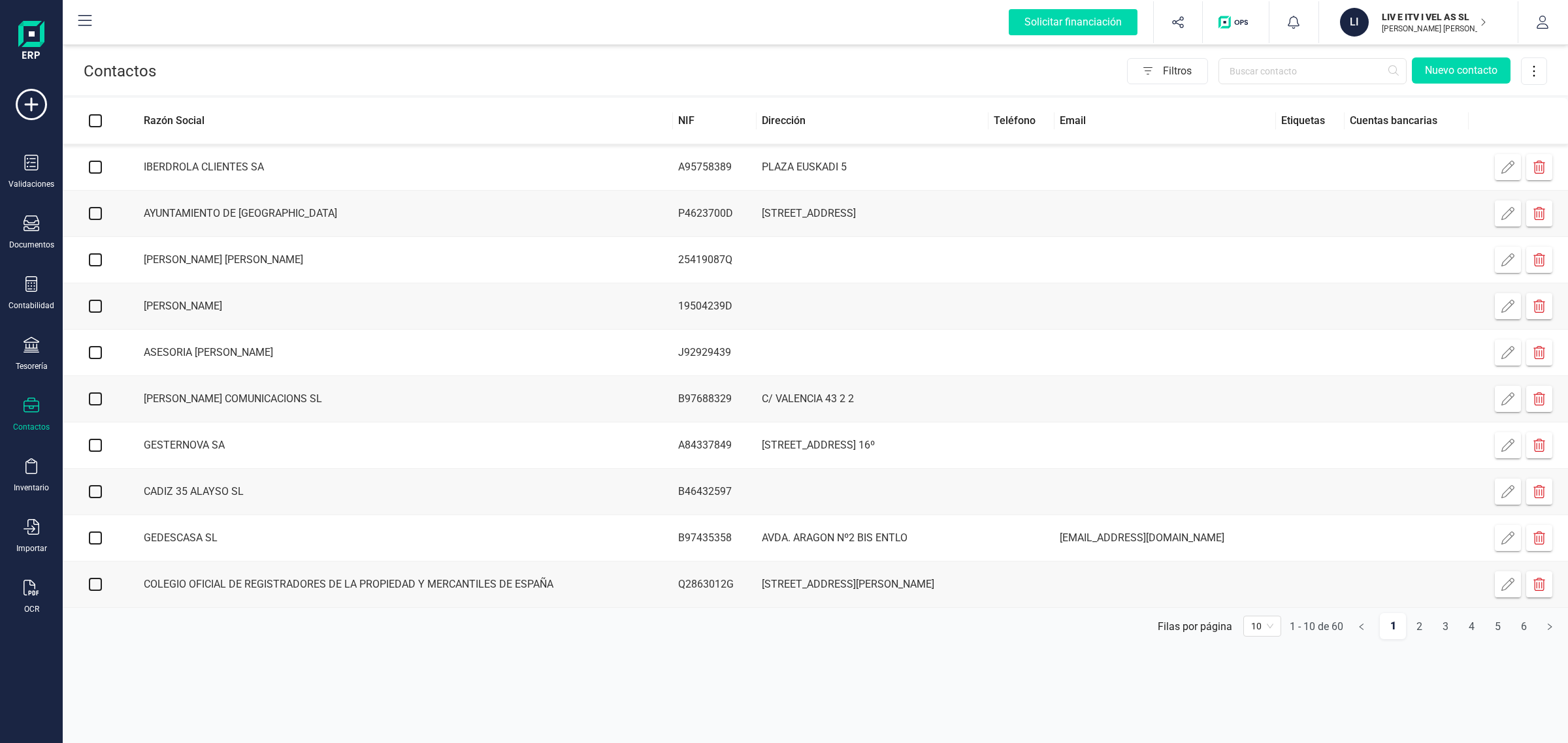
click at [54, 407] on div "Contactos" at bounding box center [31, 414] width 53 height 34
click at [30, 343] on icon at bounding box center [31, 345] width 16 height 16
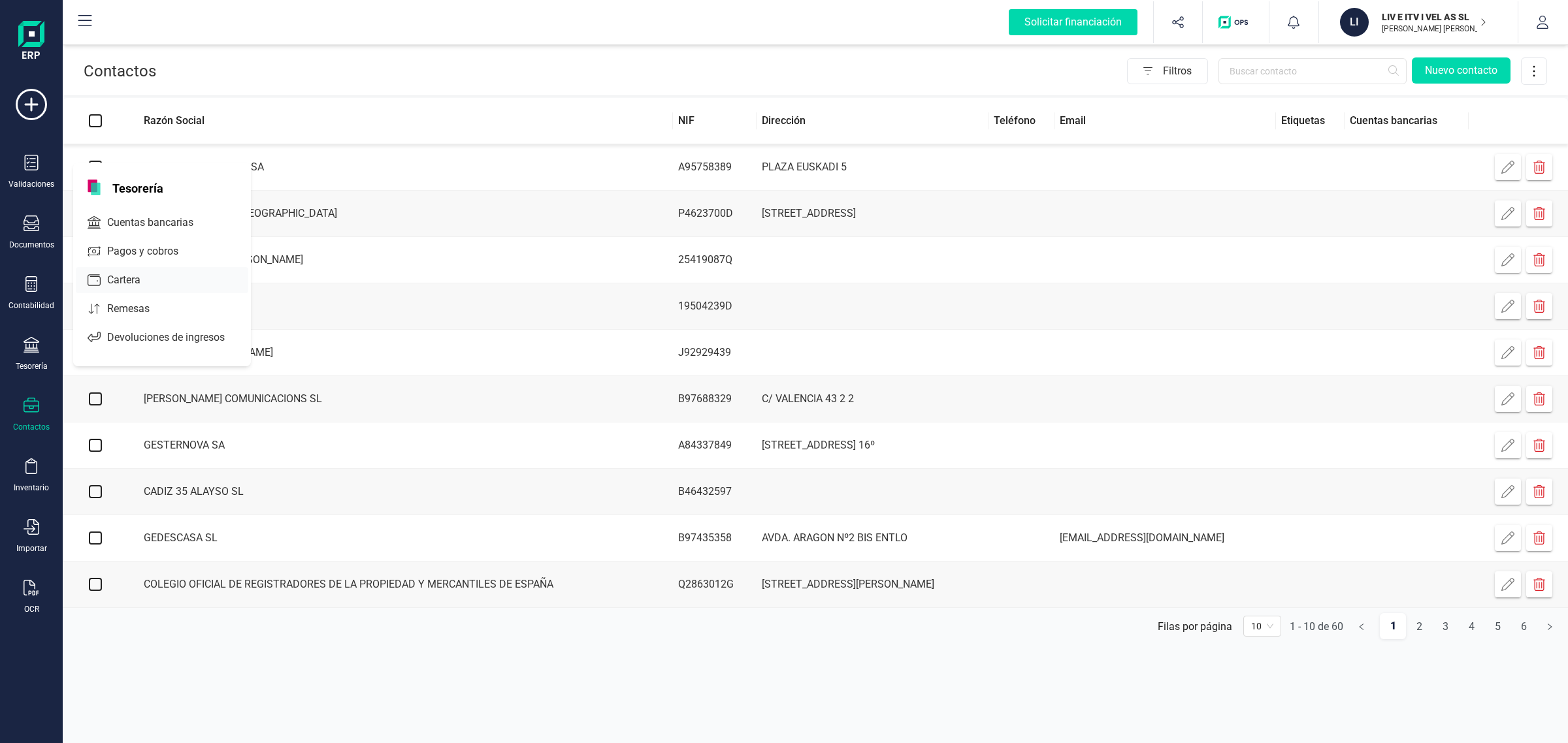
click at [143, 223] on span "Cuentas bancarias" at bounding box center [160, 222] width 115 height 16
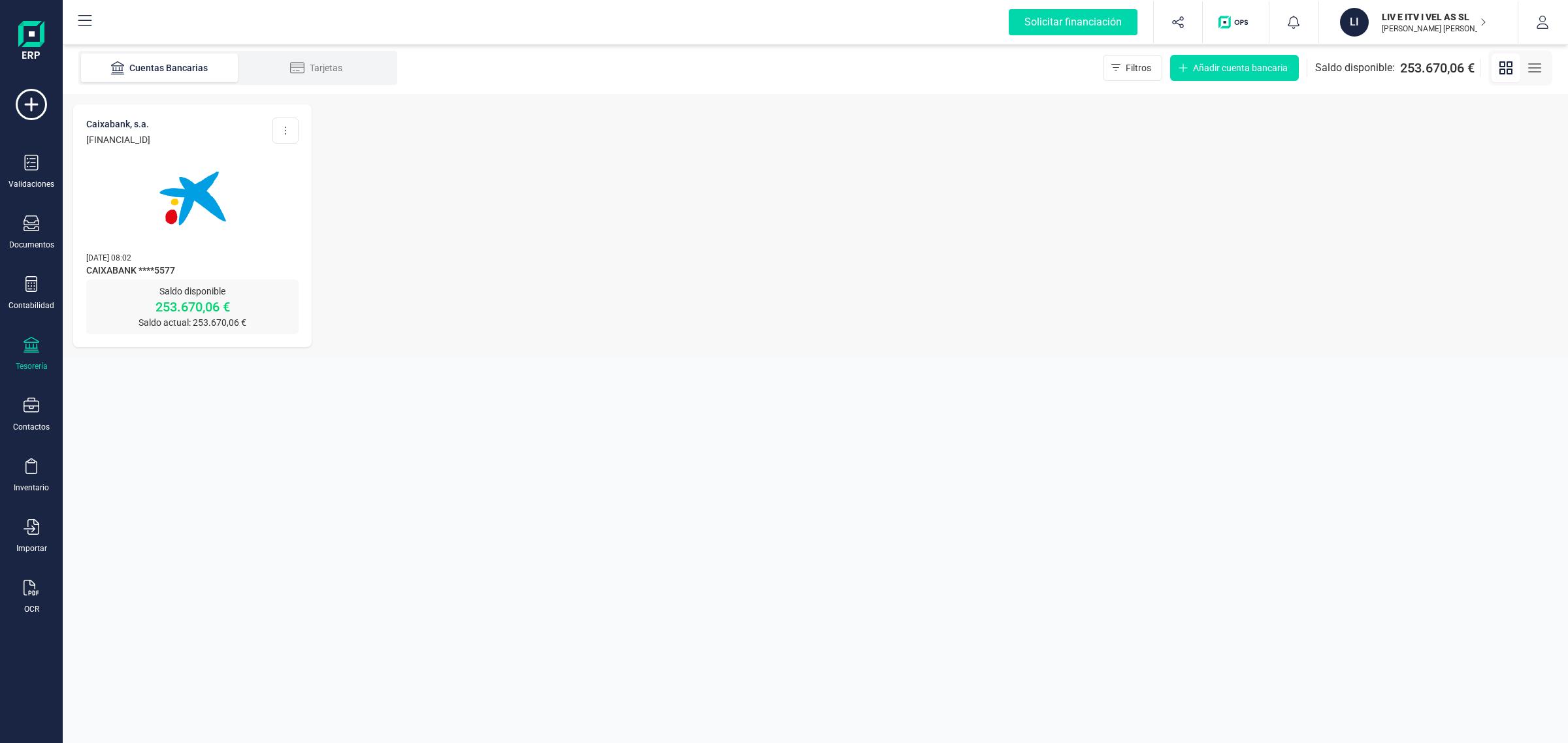
click at [143, 223] on img at bounding box center [192, 198] width 109 height 109
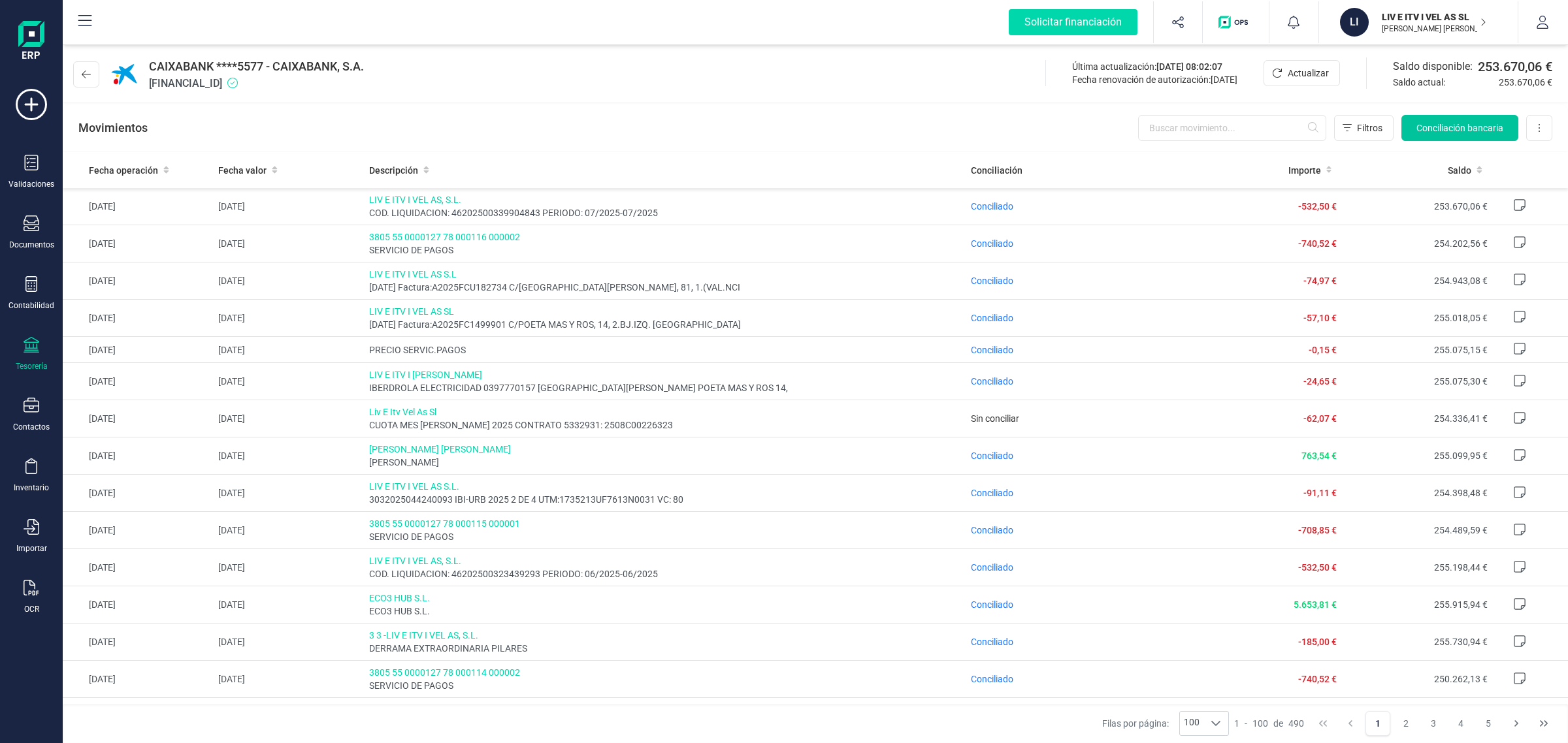
click at [1448, 124] on span "Conciliación bancaria" at bounding box center [1460, 128] width 87 height 13
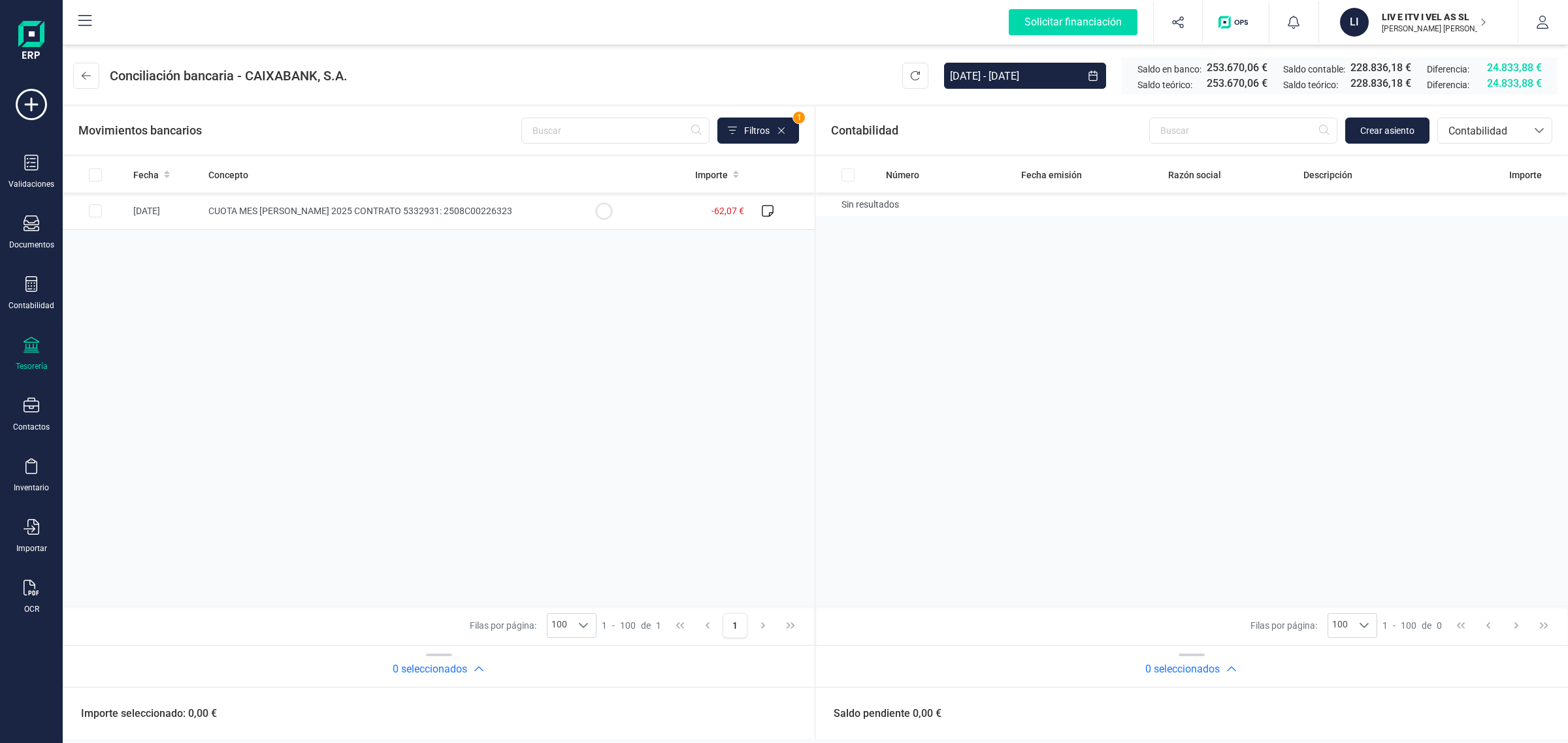
click at [1417, 12] on p "LIV E ITV I VEL AS SL" at bounding box center [1434, 18] width 104 height 13
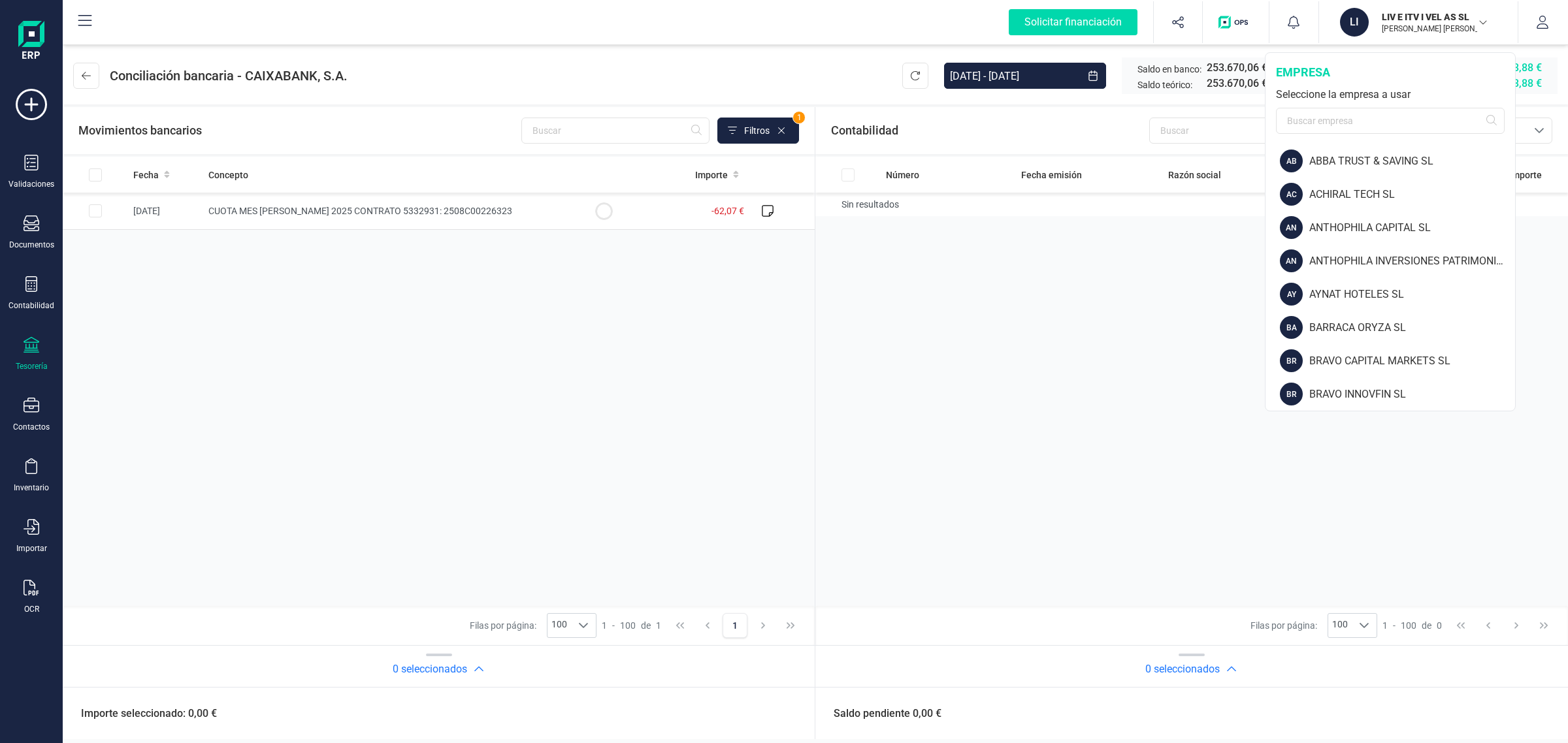
click at [1374, 102] on div "Seleccione la empresa a usar" at bounding box center [1391, 94] width 229 height 16
click at [1370, 112] on input "text" at bounding box center [1391, 120] width 229 height 26
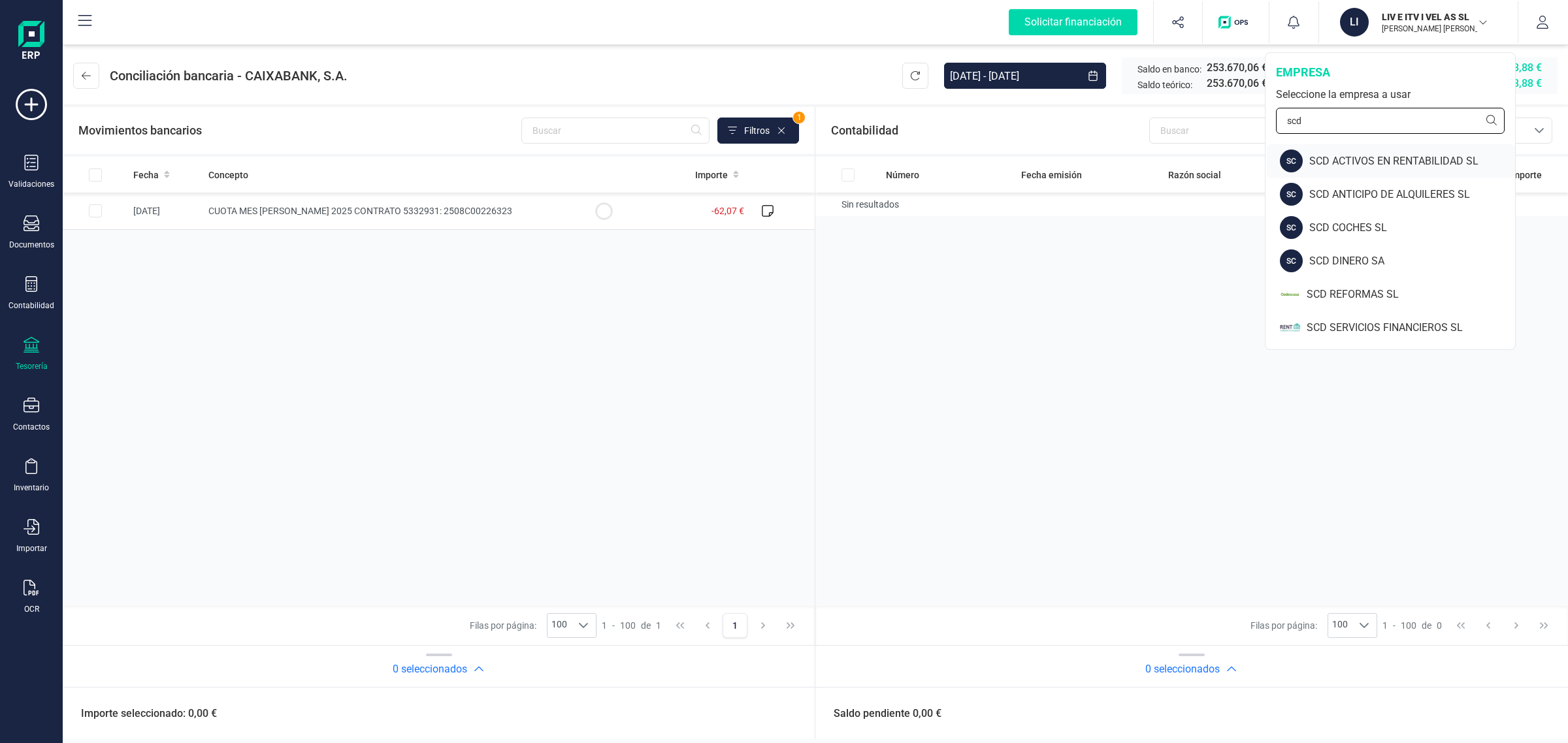
type input "scd"
click at [1374, 164] on div "SCD ACTIVOS EN RENTABILIDAD SL" at bounding box center [1413, 161] width 206 height 16
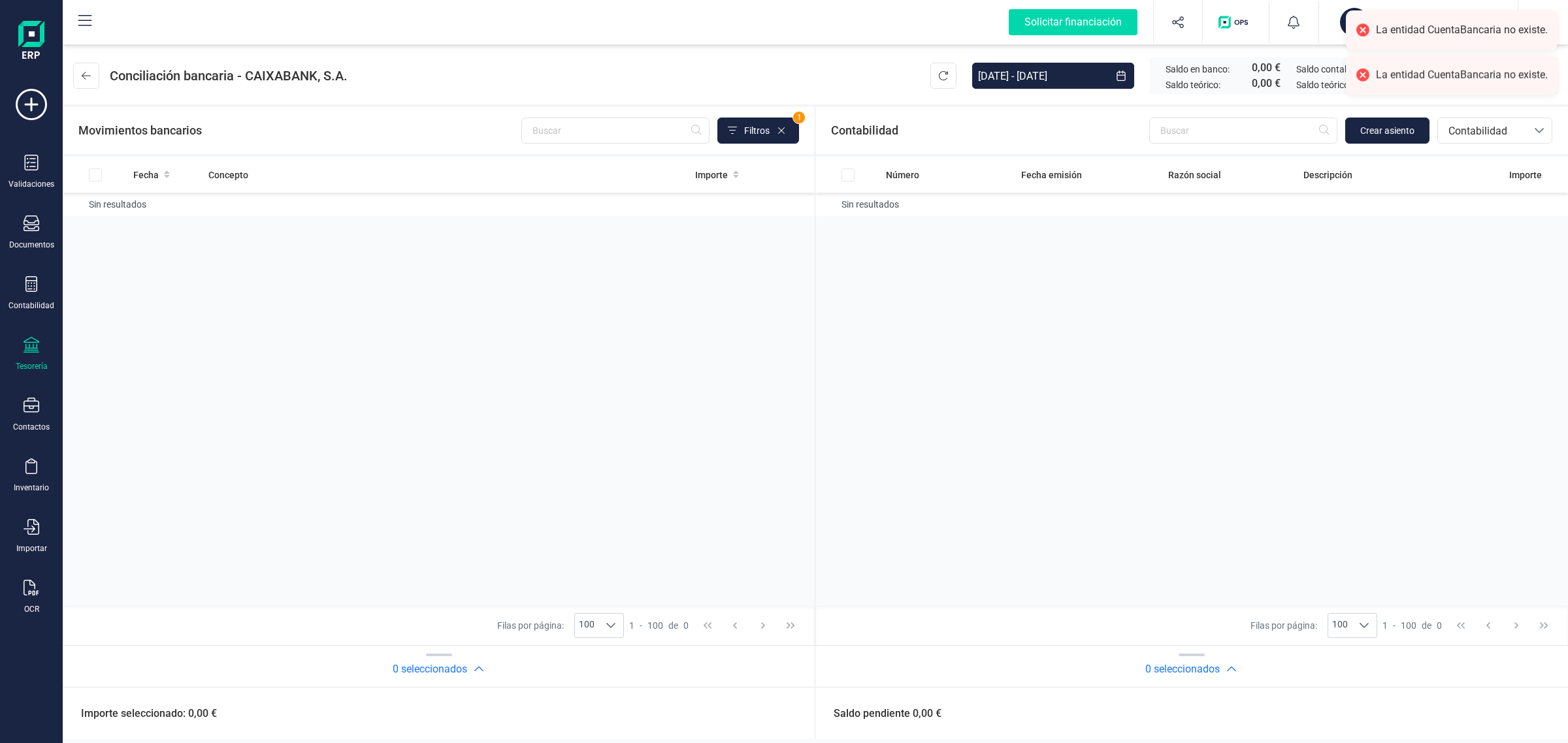
click at [41, 344] on div "Tesorería" at bounding box center [31, 354] width 53 height 34
click at [170, 215] on span "Cuentas bancarias" at bounding box center [157, 222] width 115 height 16
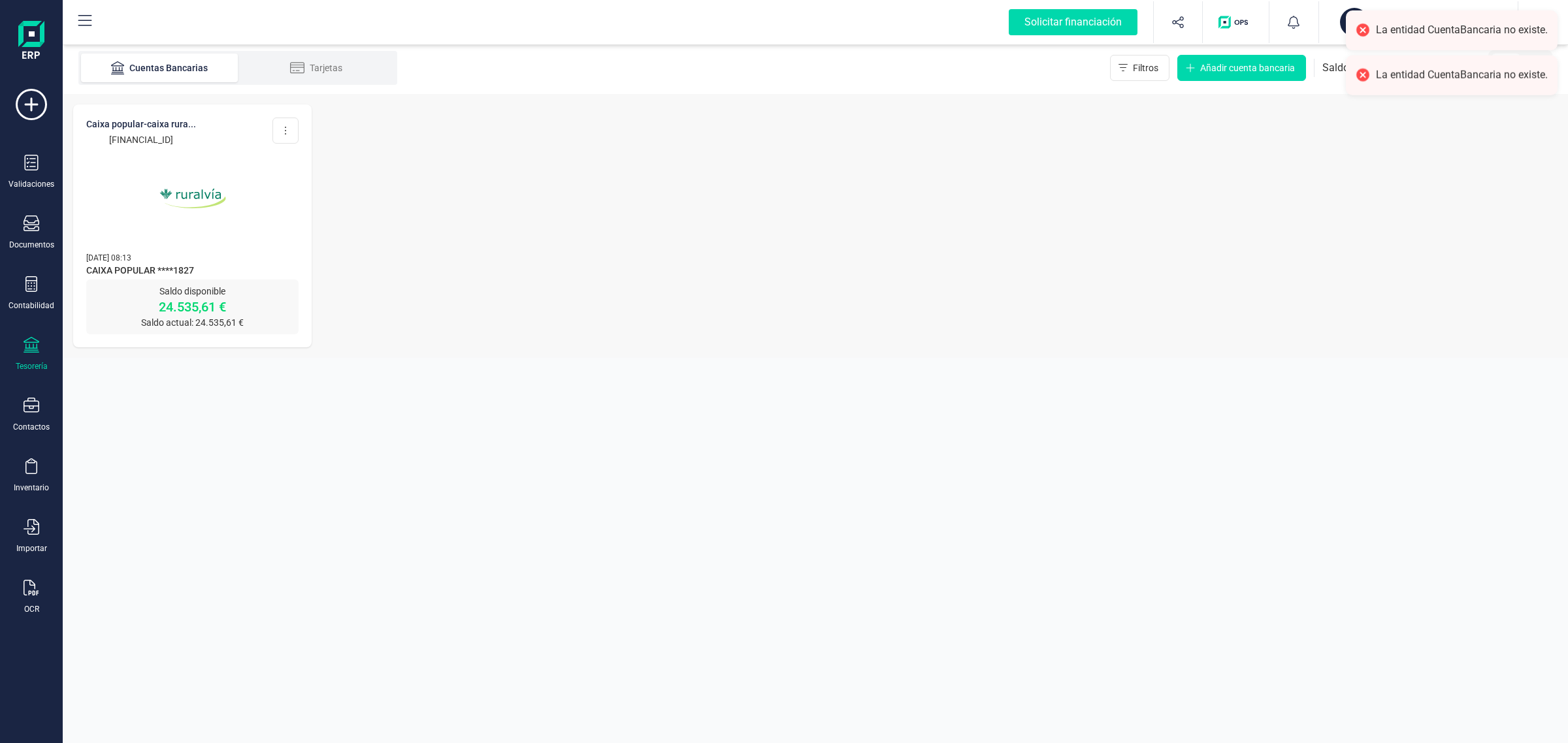
click at [170, 212] on img at bounding box center [192, 198] width 109 height 109
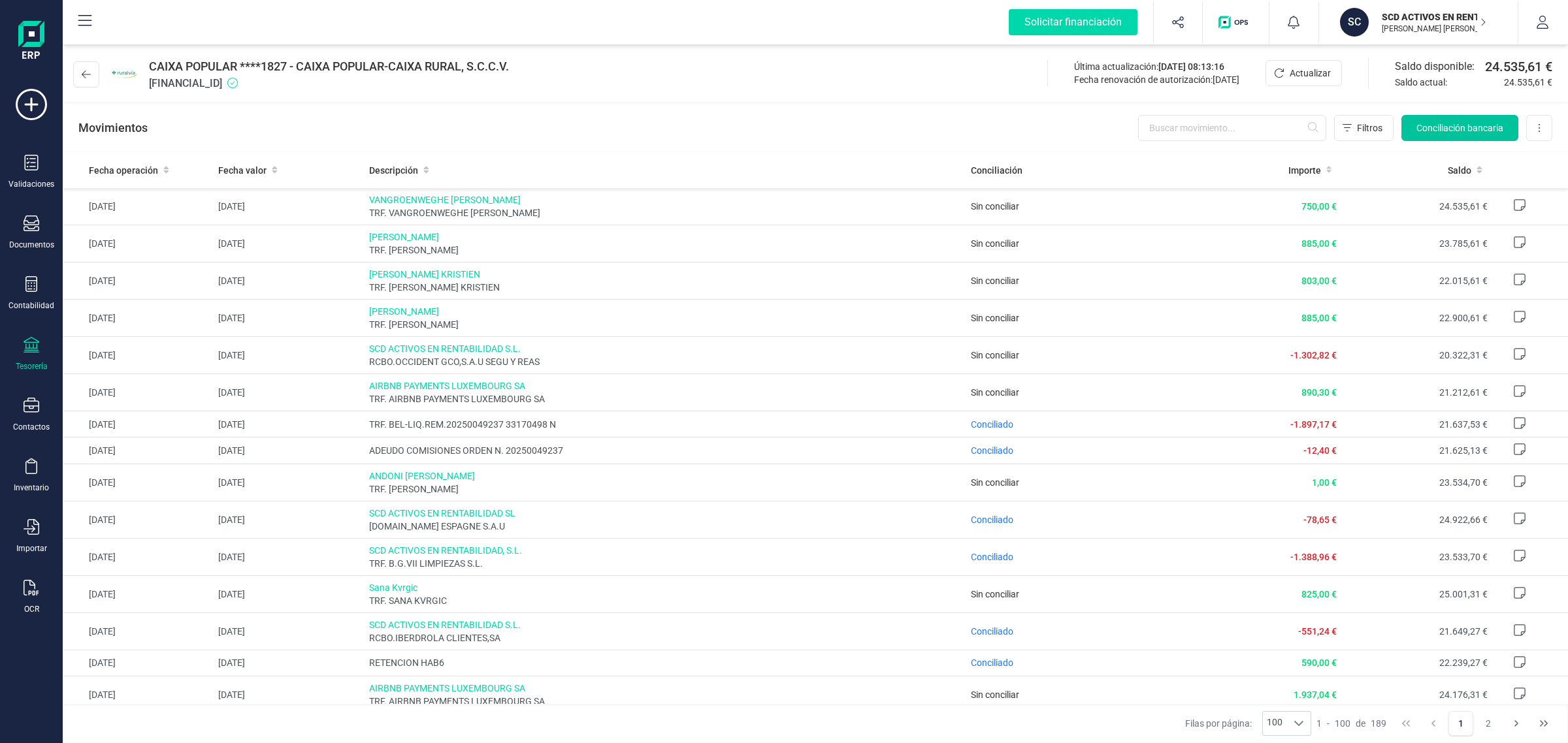
click at [1484, 122] on span "Conciliación bancaria" at bounding box center [1460, 128] width 87 height 13
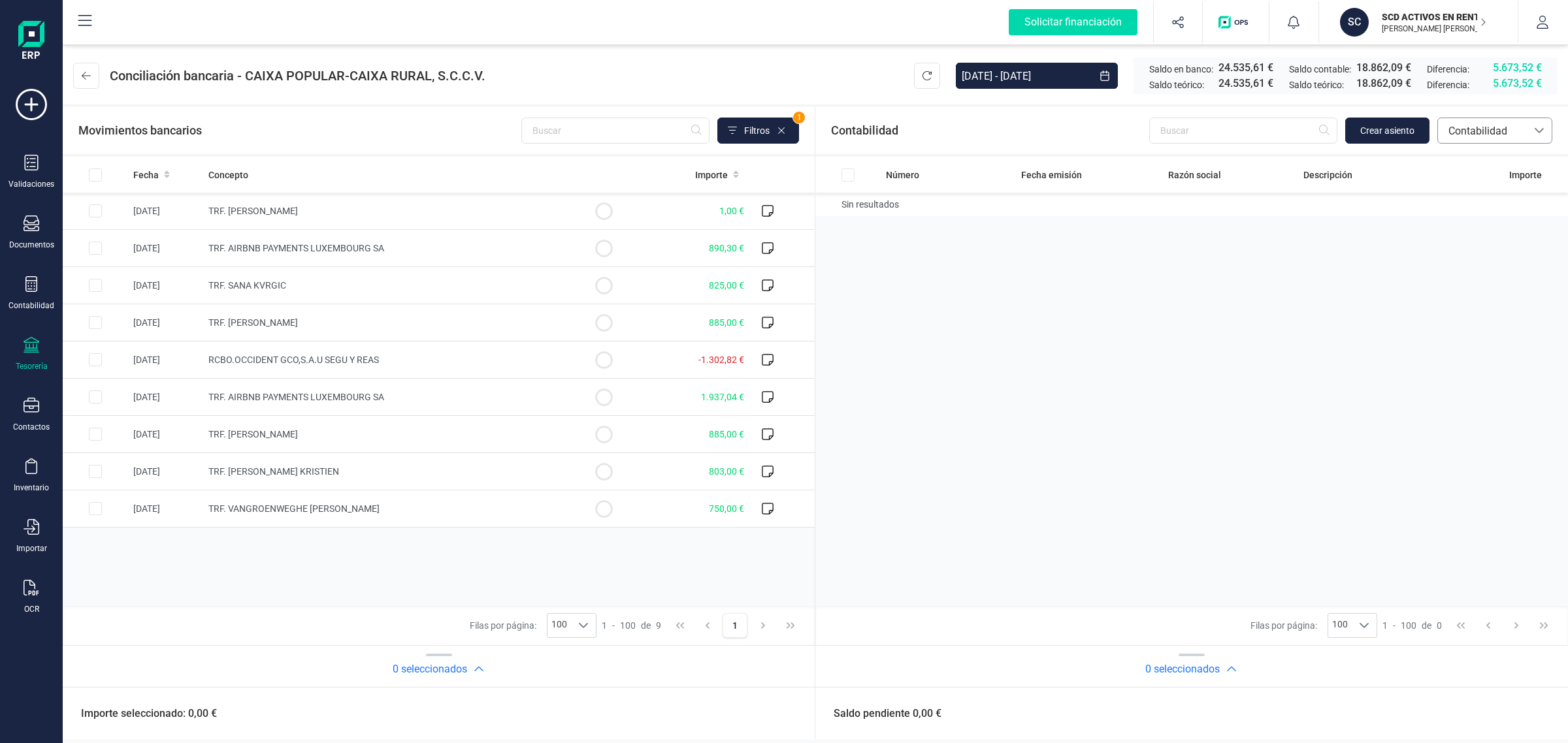
click at [1469, 133] on span "Contabilidad" at bounding box center [1483, 131] width 79 height 16
click at [1459, 226] on span "Facturas" at bounding box center [1468, 219] width 40 height 16
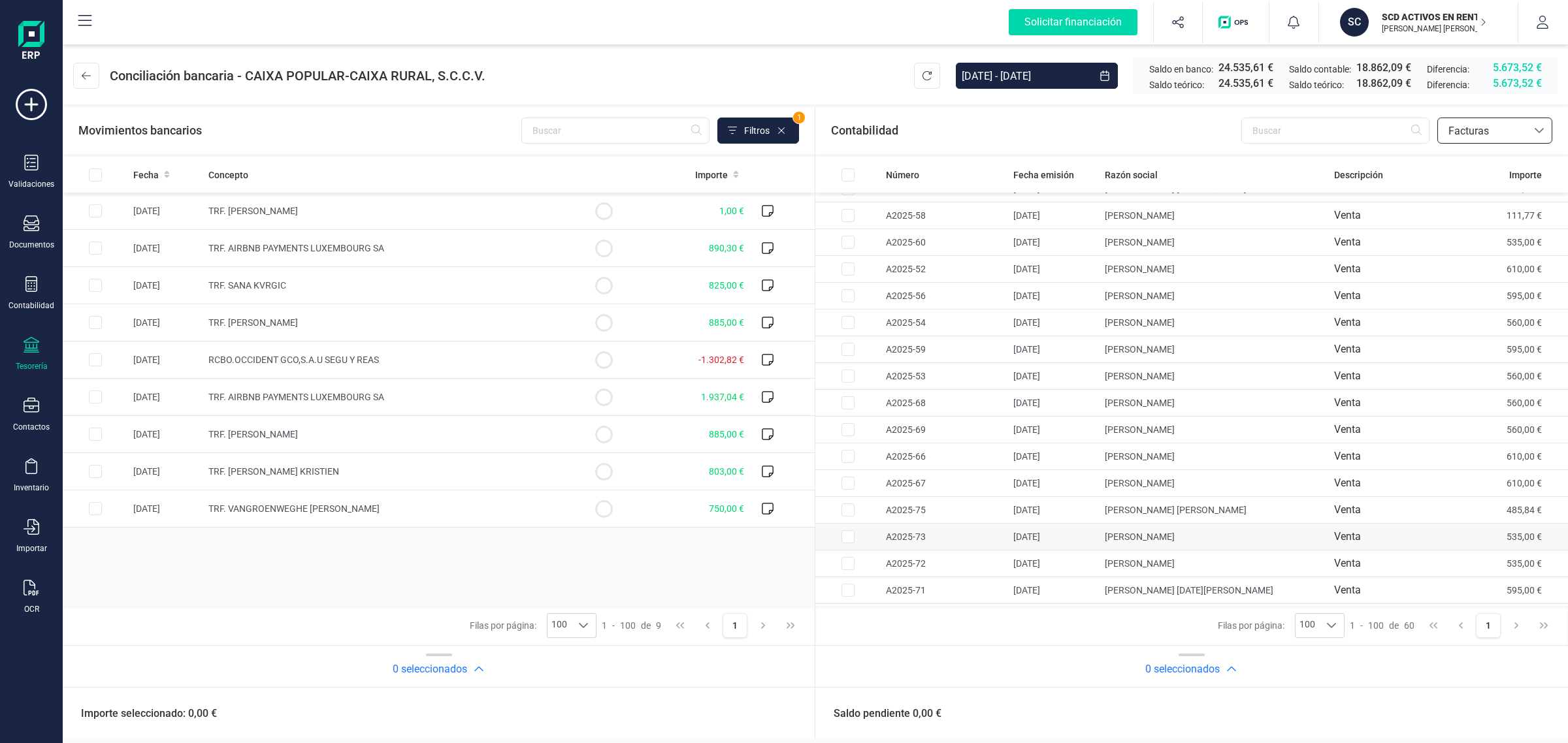
scroll to position [1143, 0]
click at [615, 402] on td at bounding box center [604, 397] width 65 height 38
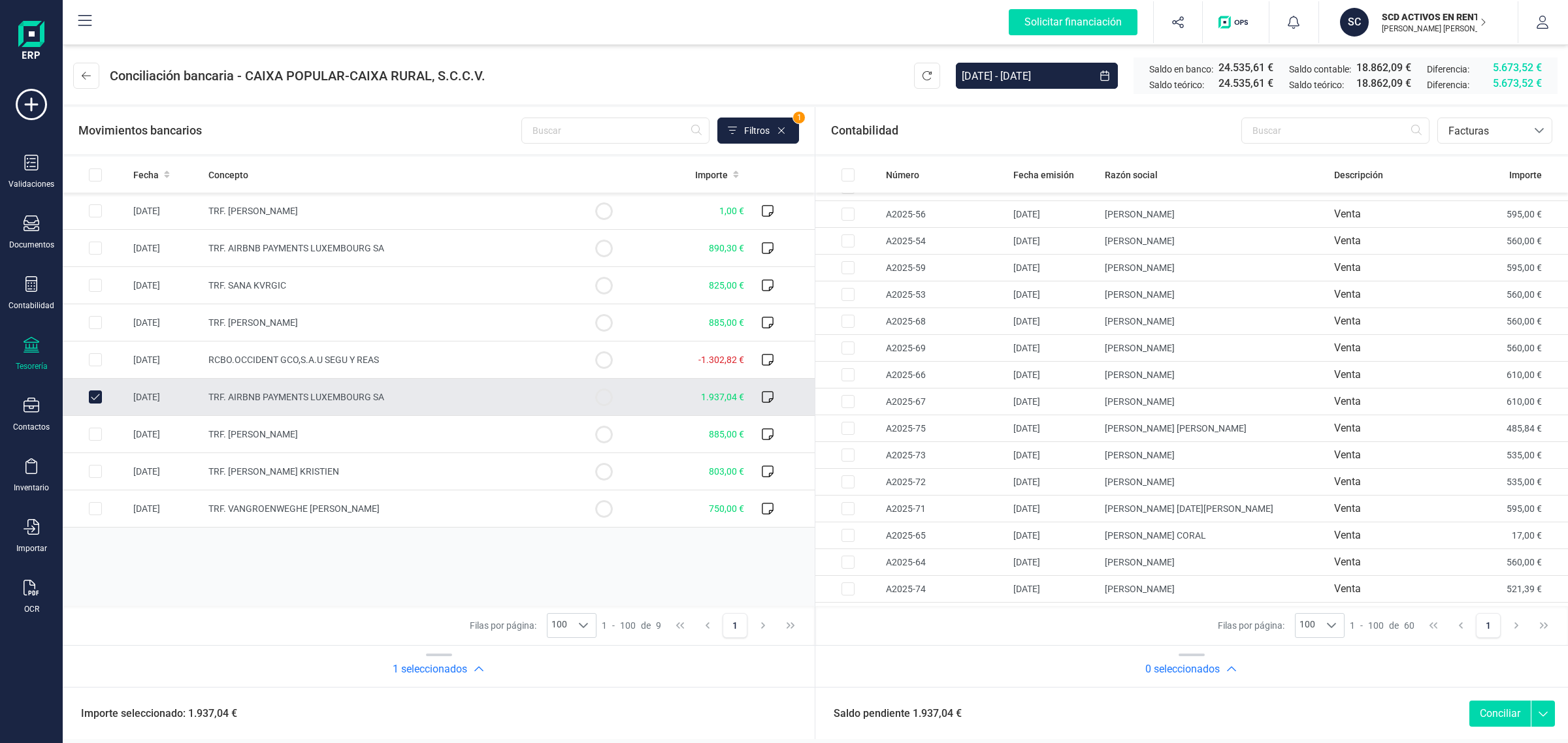
click at [277, 400] on span "TRF. AIRBNB PAYMENTS LUXEMBOURG SA" at bounding box center [297, 397] width 175 height 11
checkbox input "false"
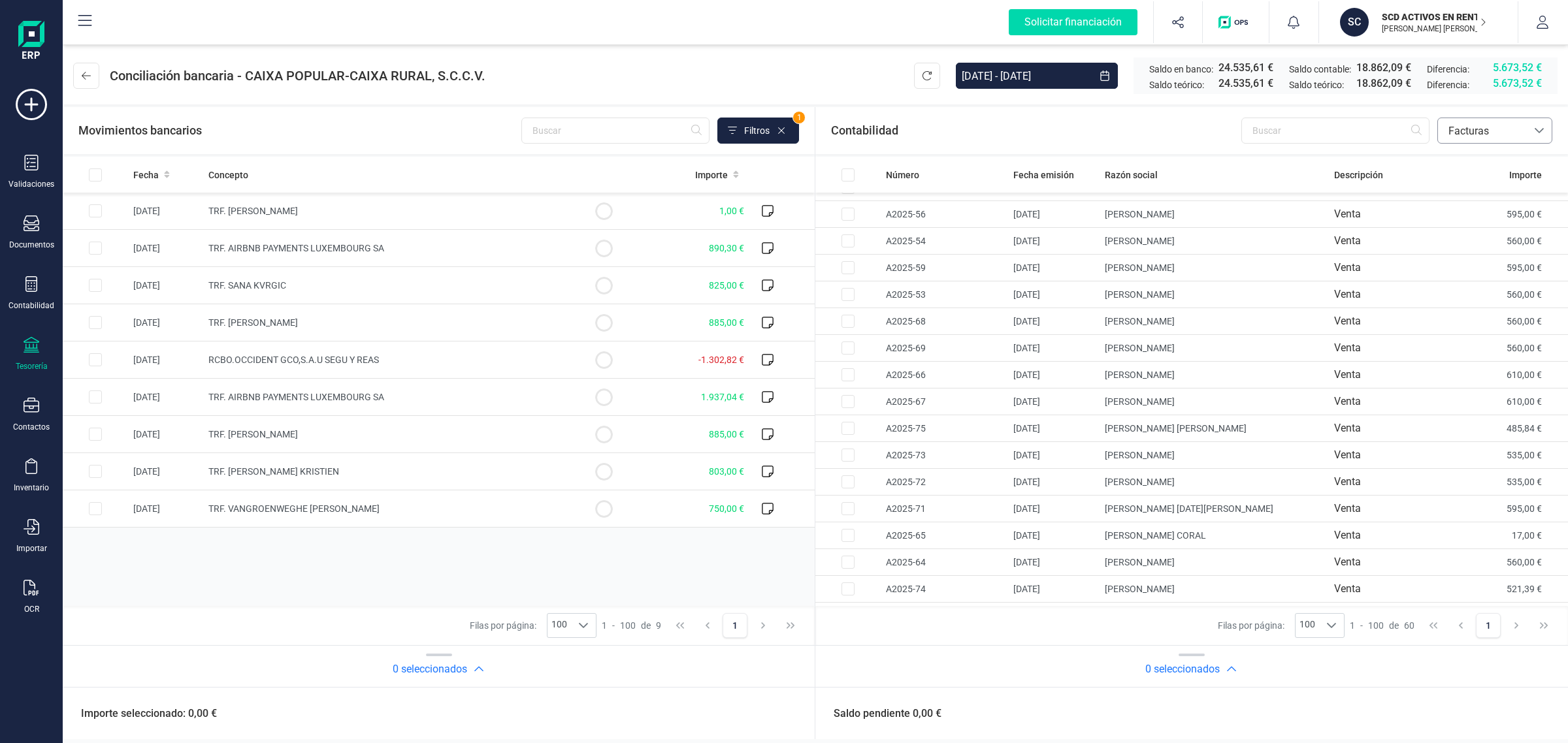
click at [1464, 135] on span "Facturas" at bounding box center [1483, 131] width 79 height 16
click at [1466, 160] on span "Contabilidad" at bounding box center [1477, 162] width 58 height 16
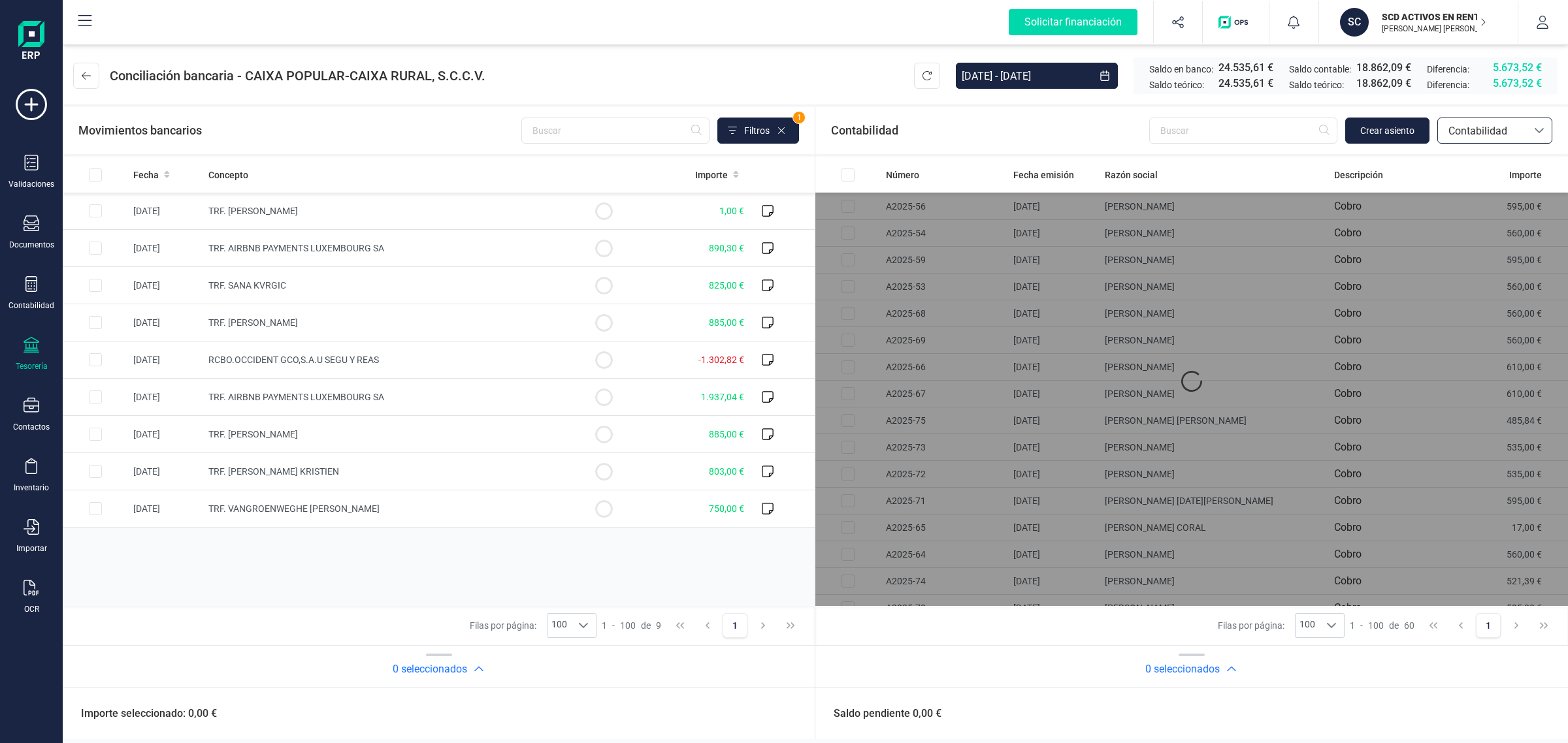
scroll to position [0, 0]
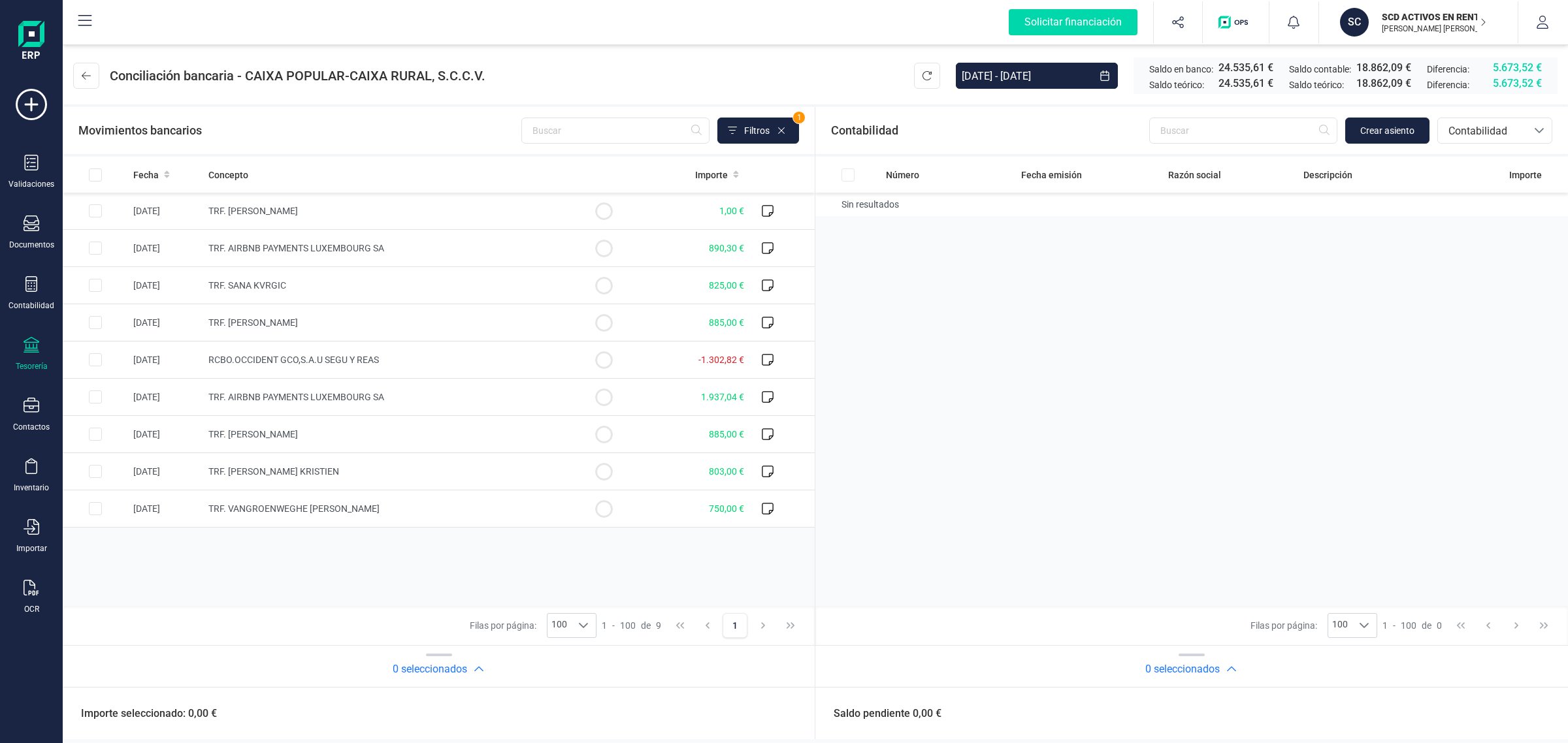
drag, startPoint x: 1256, startPoint y: 311, endPoint x: 1169, endPoint y: 312, distance: 87.0
click at [1256, 311] on div "Número Fecha emisión Razón social Descripción Importe Sin resultados" at bounding box center [1191, 382] width 753 height 449
click at [83, 73] on icon at bounding box center [86, 75] width 9 height 11
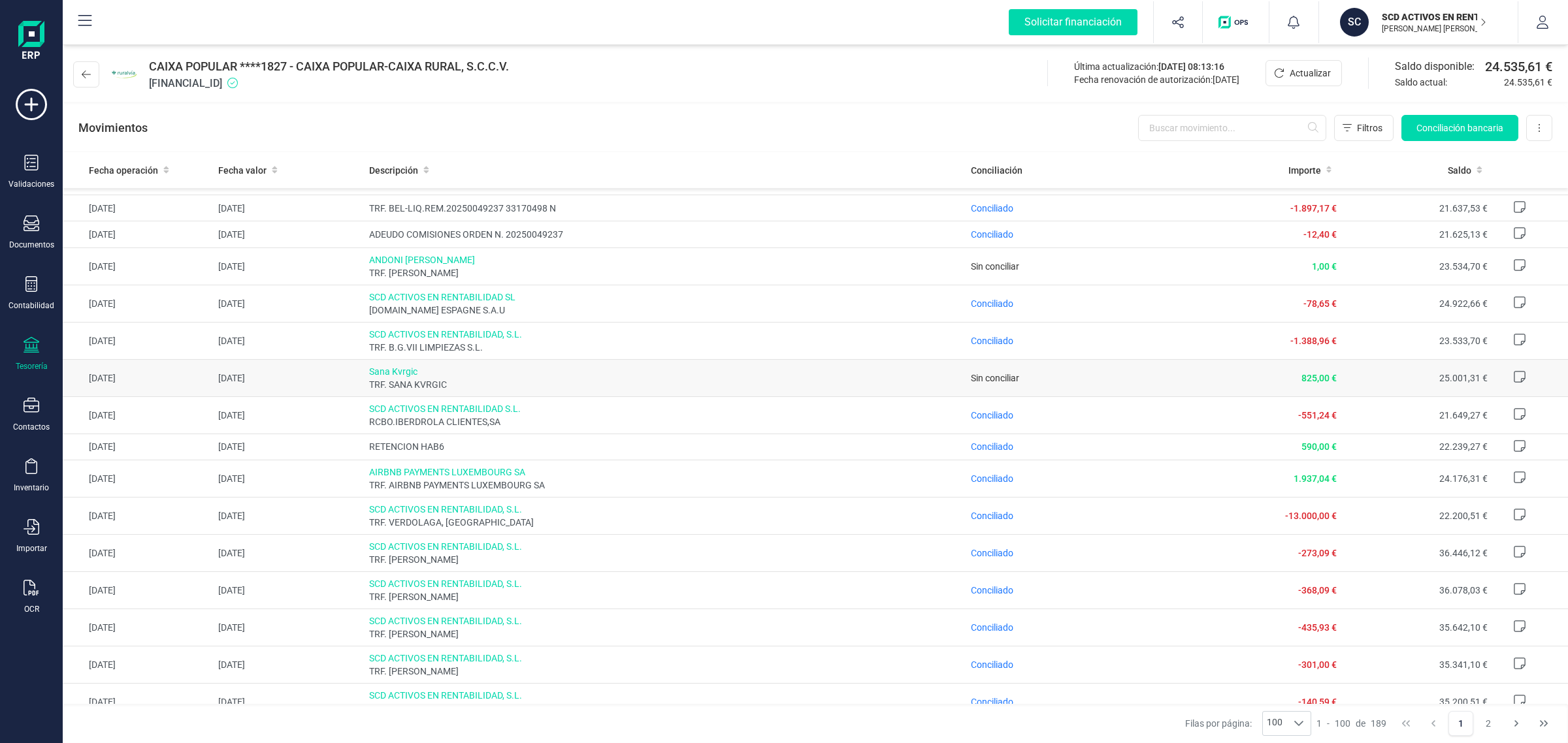
scroll to position [245, 0]
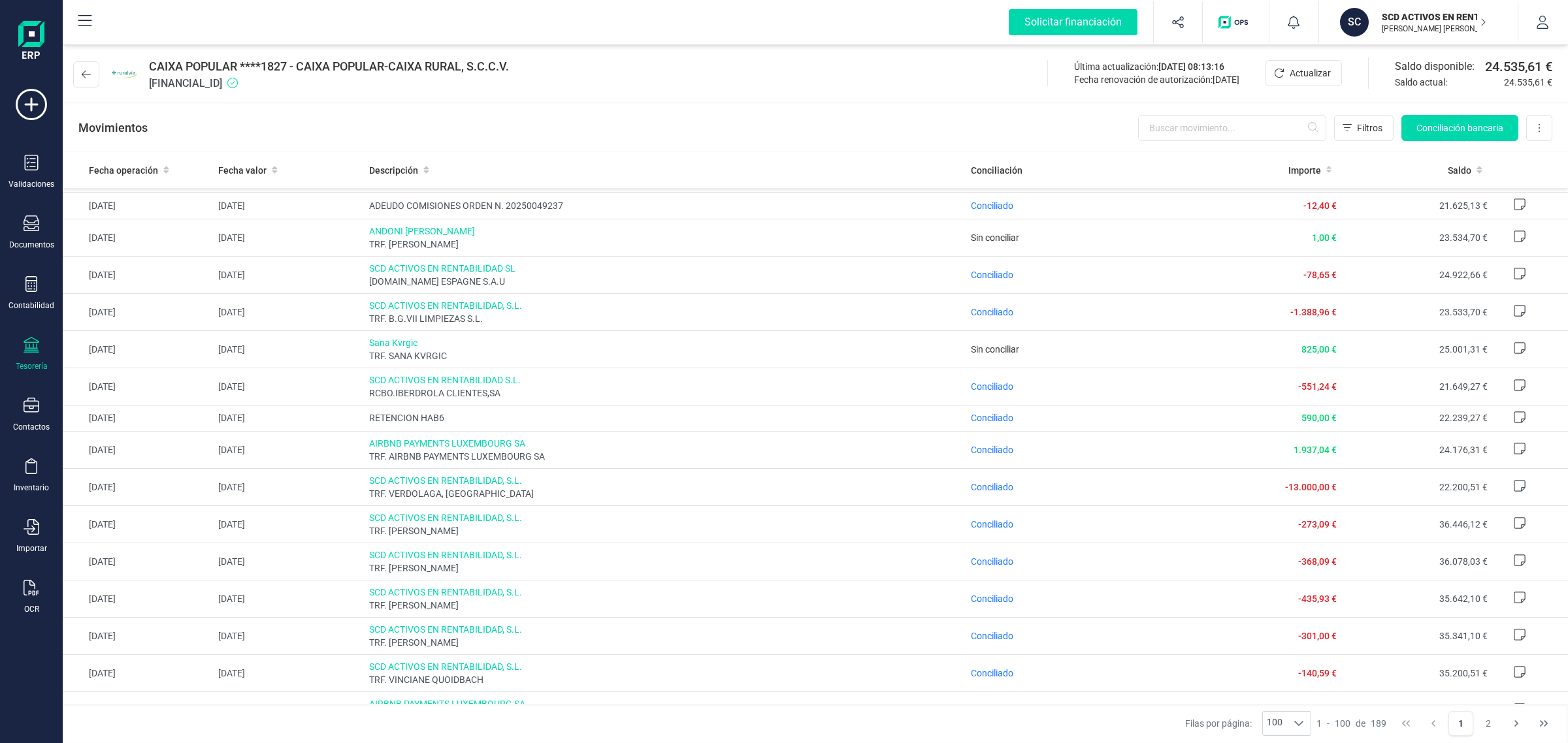
click at [875, 79] on div "CAIXA POPULAR ****1827 - CAIXA POPULAR-CAIXA RURAL, S.C.C.V. ES5531590078582915…" at bounding box center [815, 72] width 1505 height 60
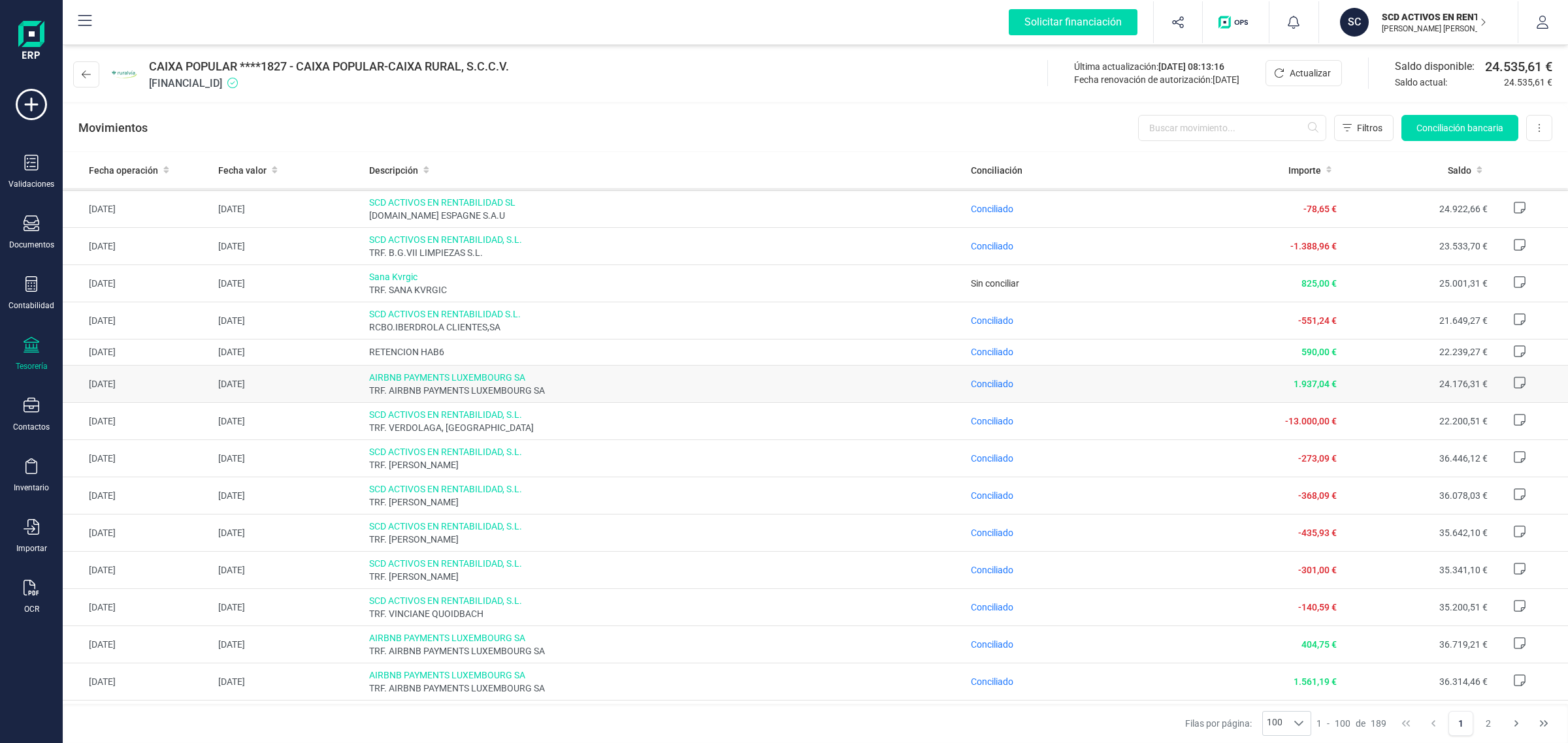
scroll to position [408, 0]
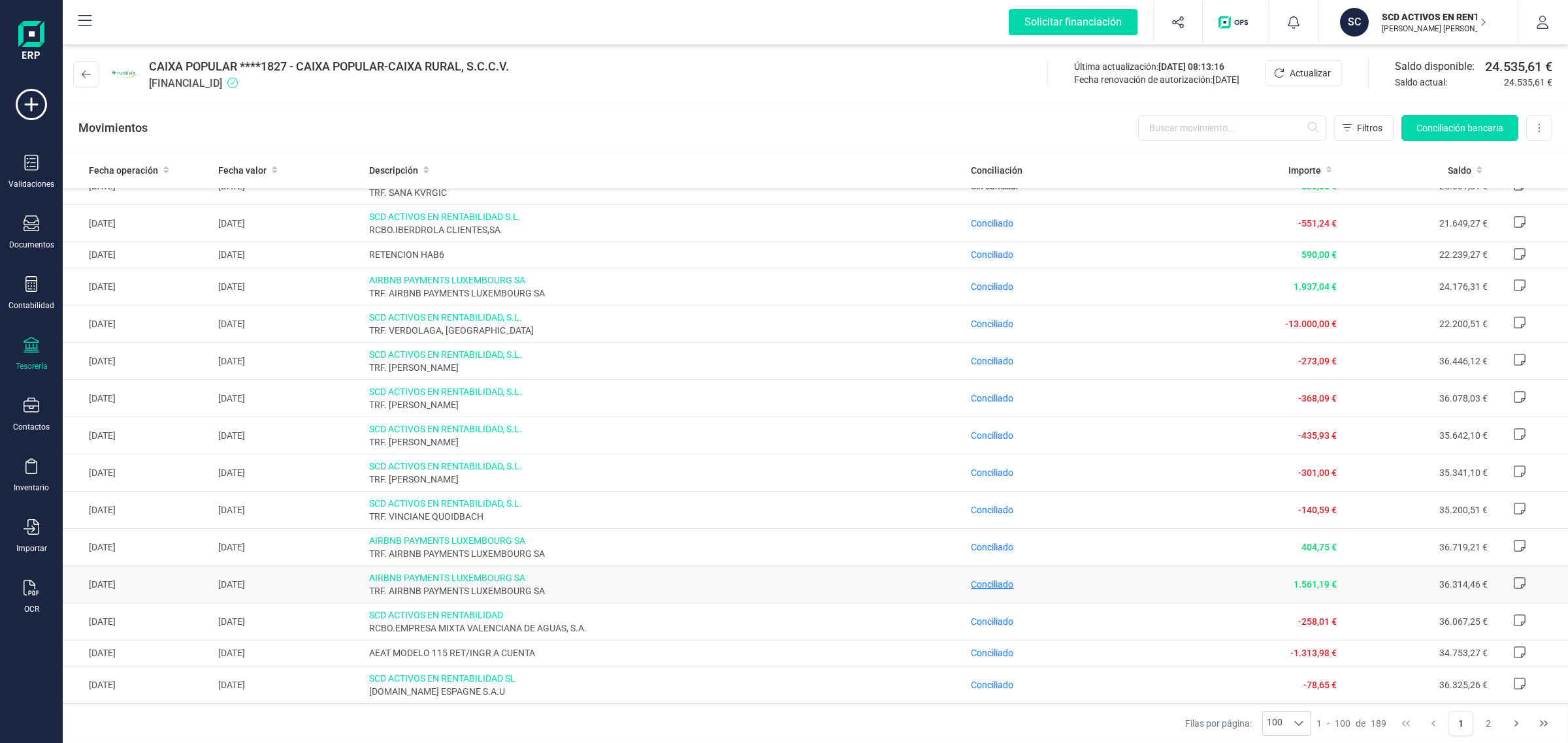
click at [971, 586] on span "Conciliado" at bounding box center [992, 584] width 43 height 11
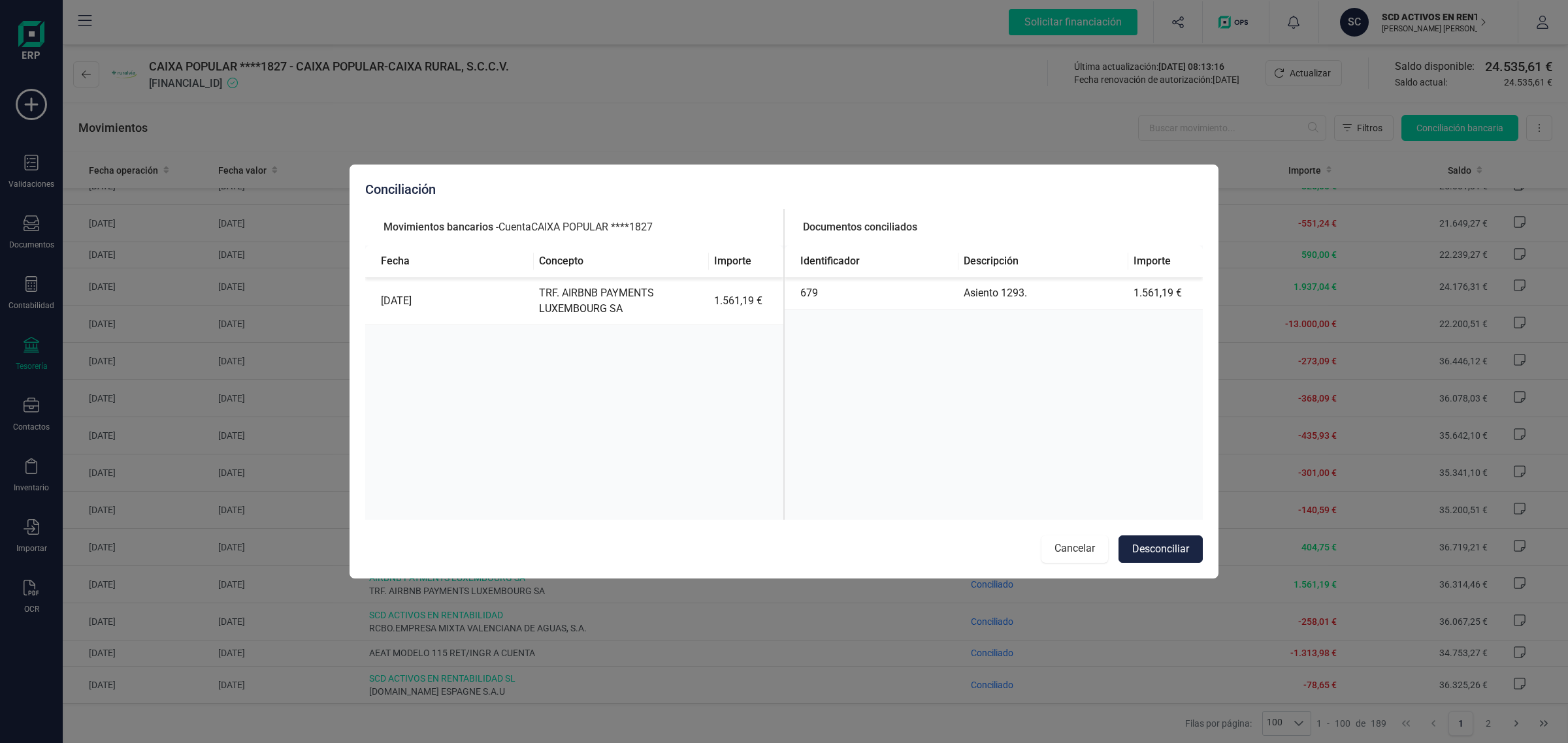
click at [1068, 550] on button "Cancelar" at bounding box center [1075, 548] width 67 height 28
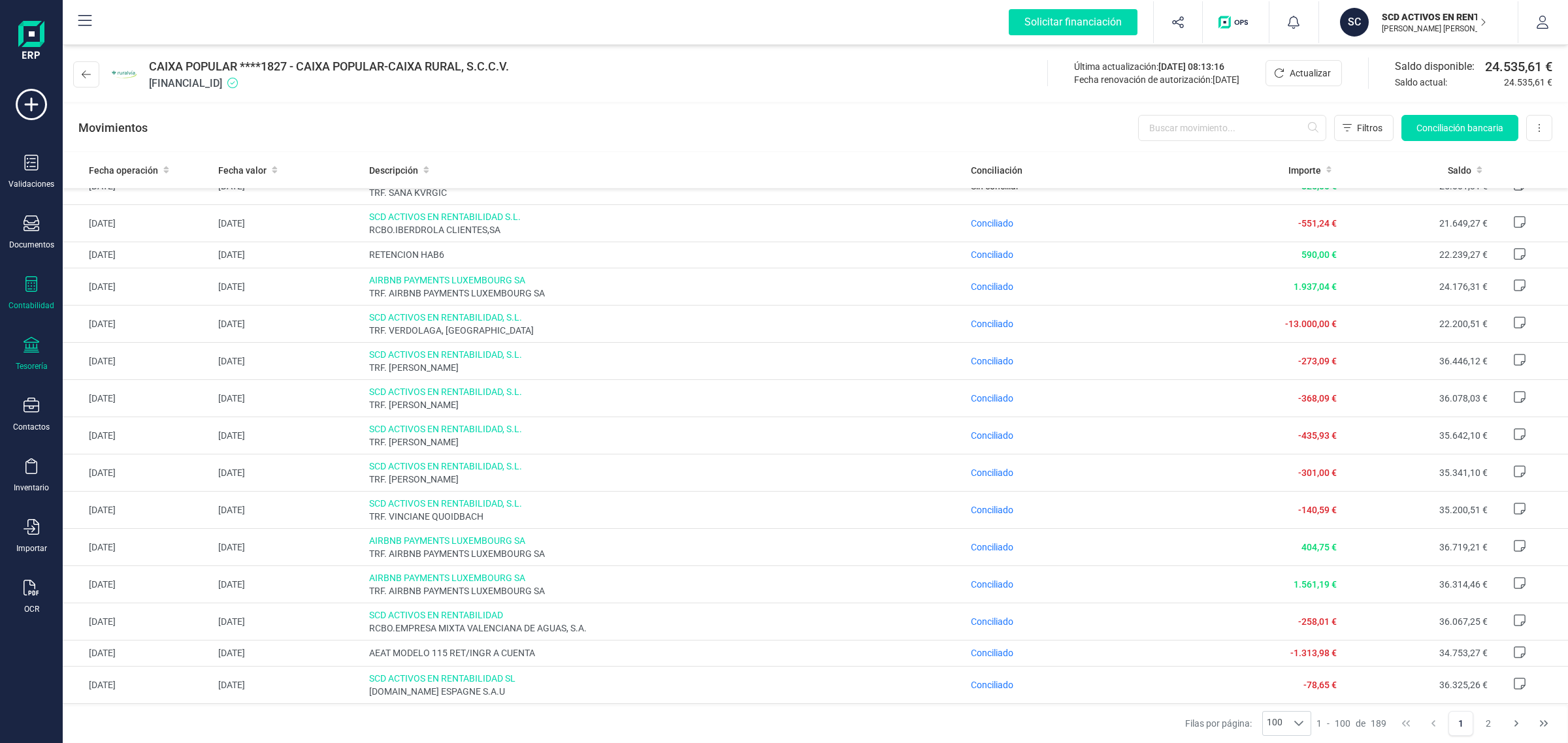
click at [21, 287] on div "Contabilidad" at bounding box center [31, 293] width 53 height 34
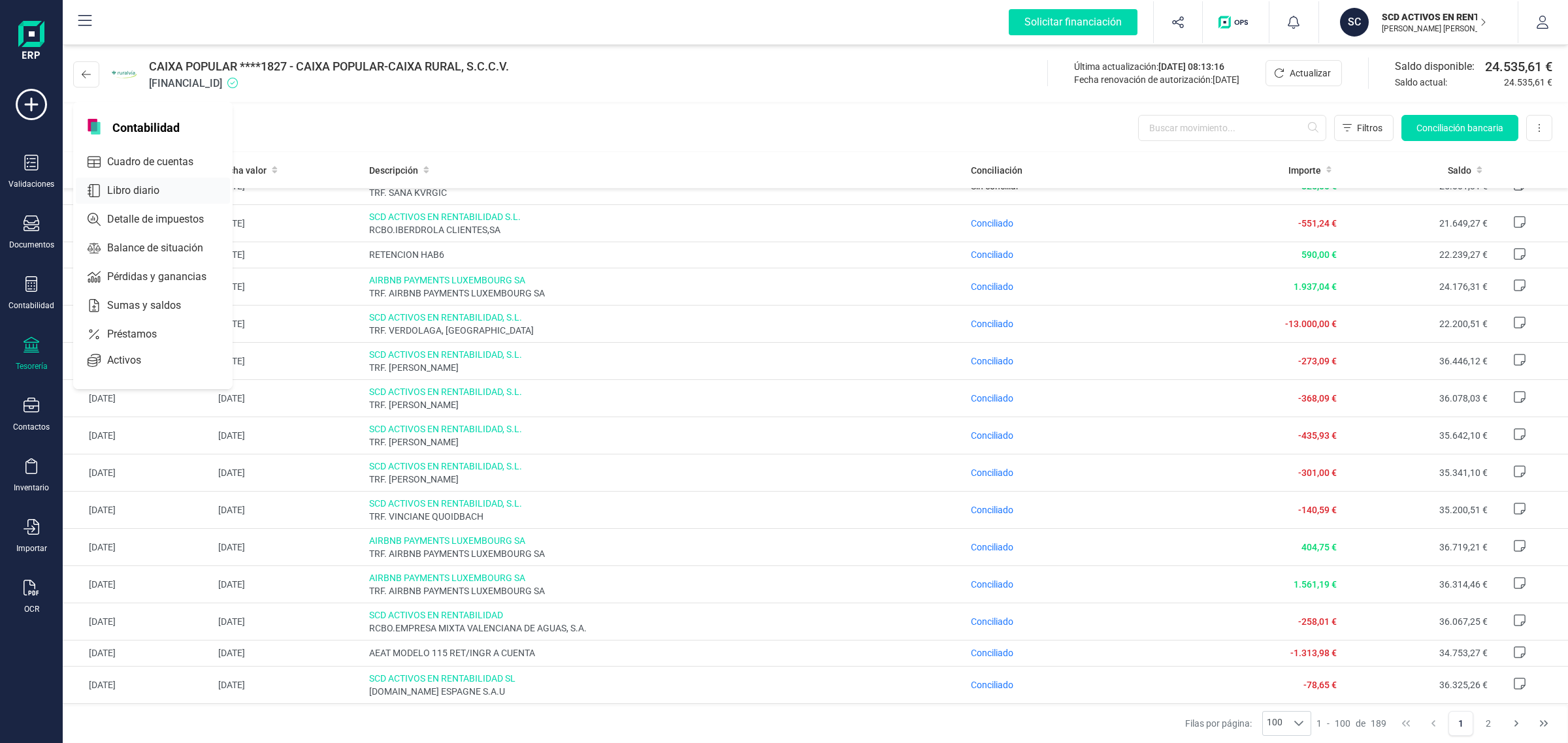
click at [143, 186] on span "Libro diario" at bounding box center [142, 190] width 81 height 16
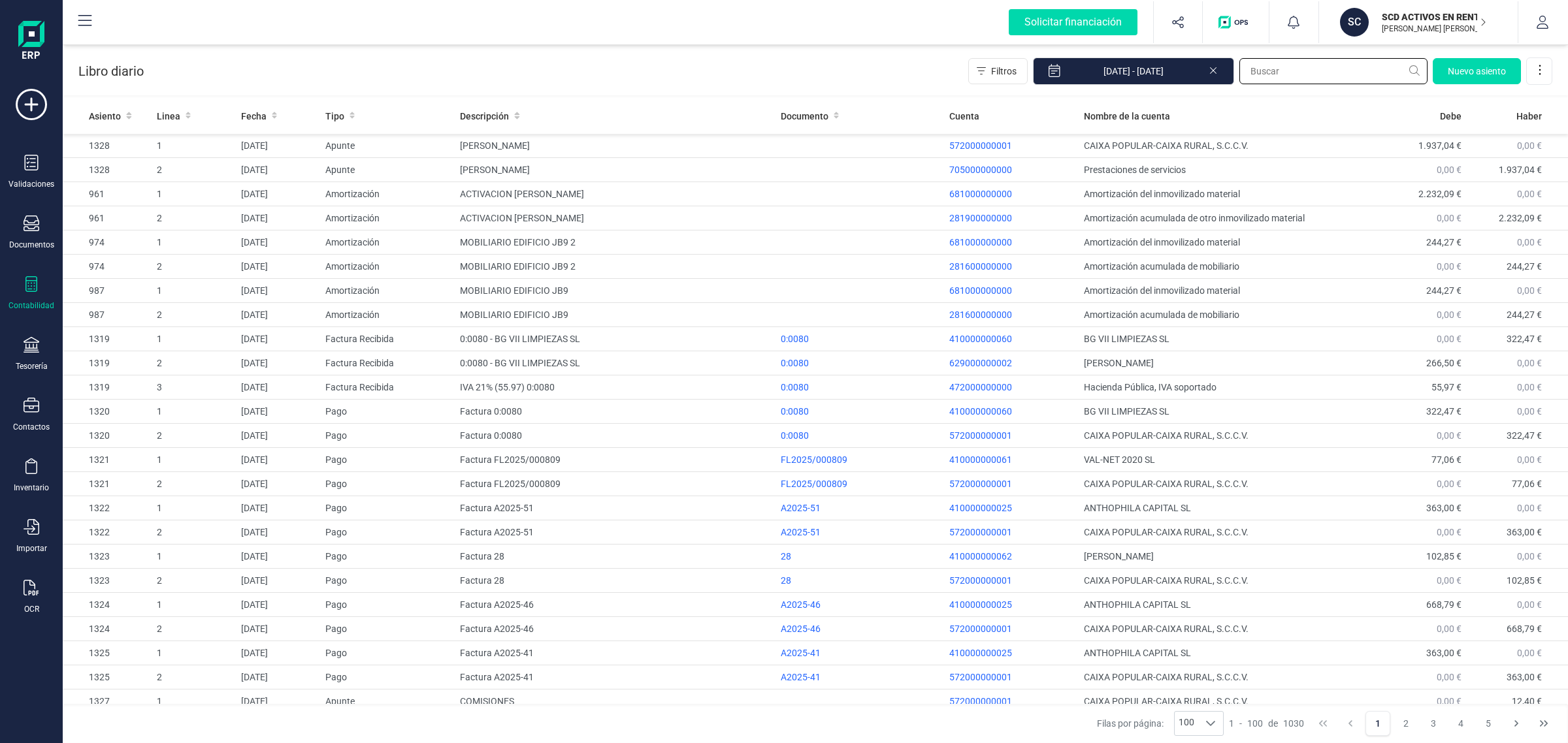
click at [1266, 73] on input "text" at bounding box center [1333, 71] width 188 height 26
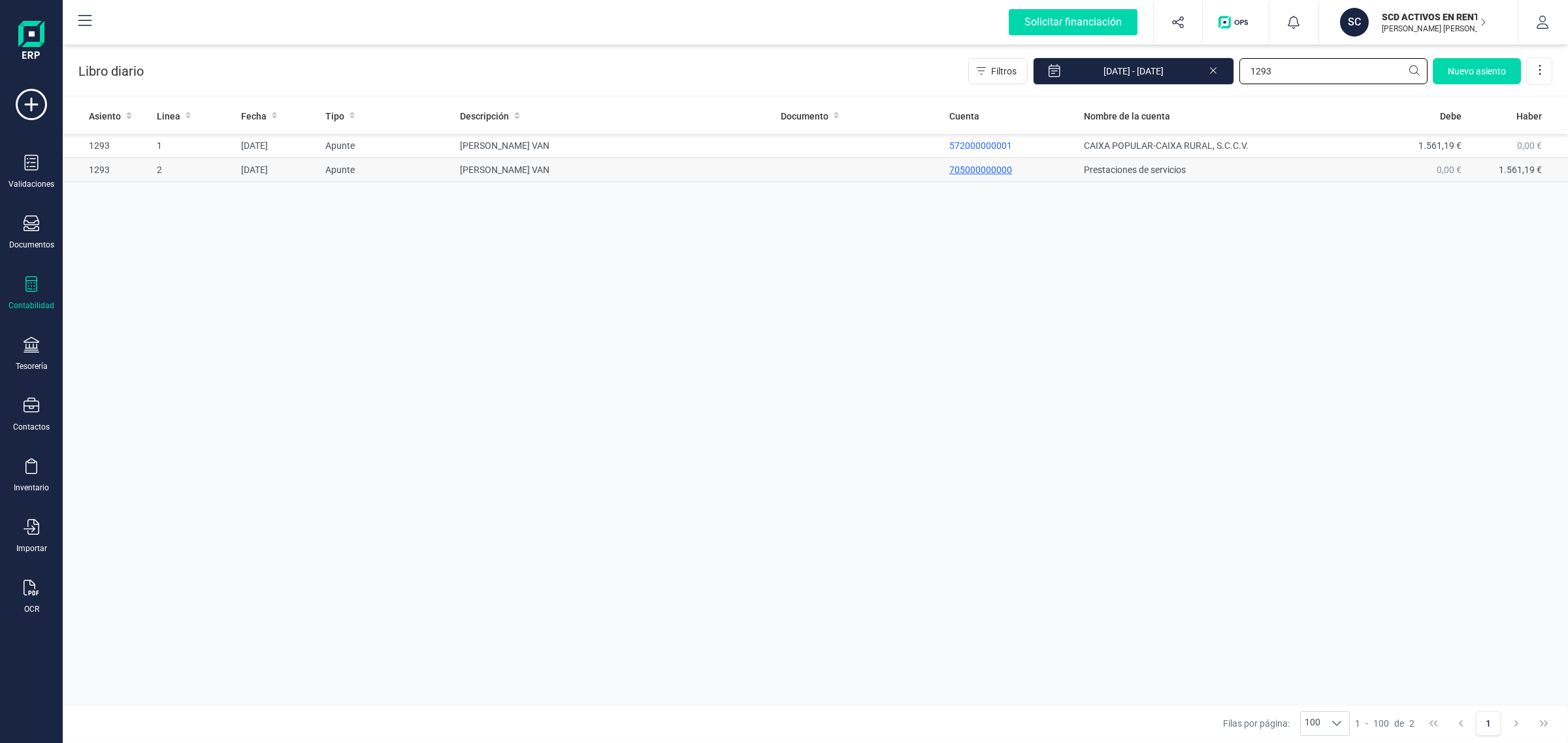
type input "1293"
click at [983, 175] on p "705000000000" at bounding box center [1012, 170] width 124 height 13
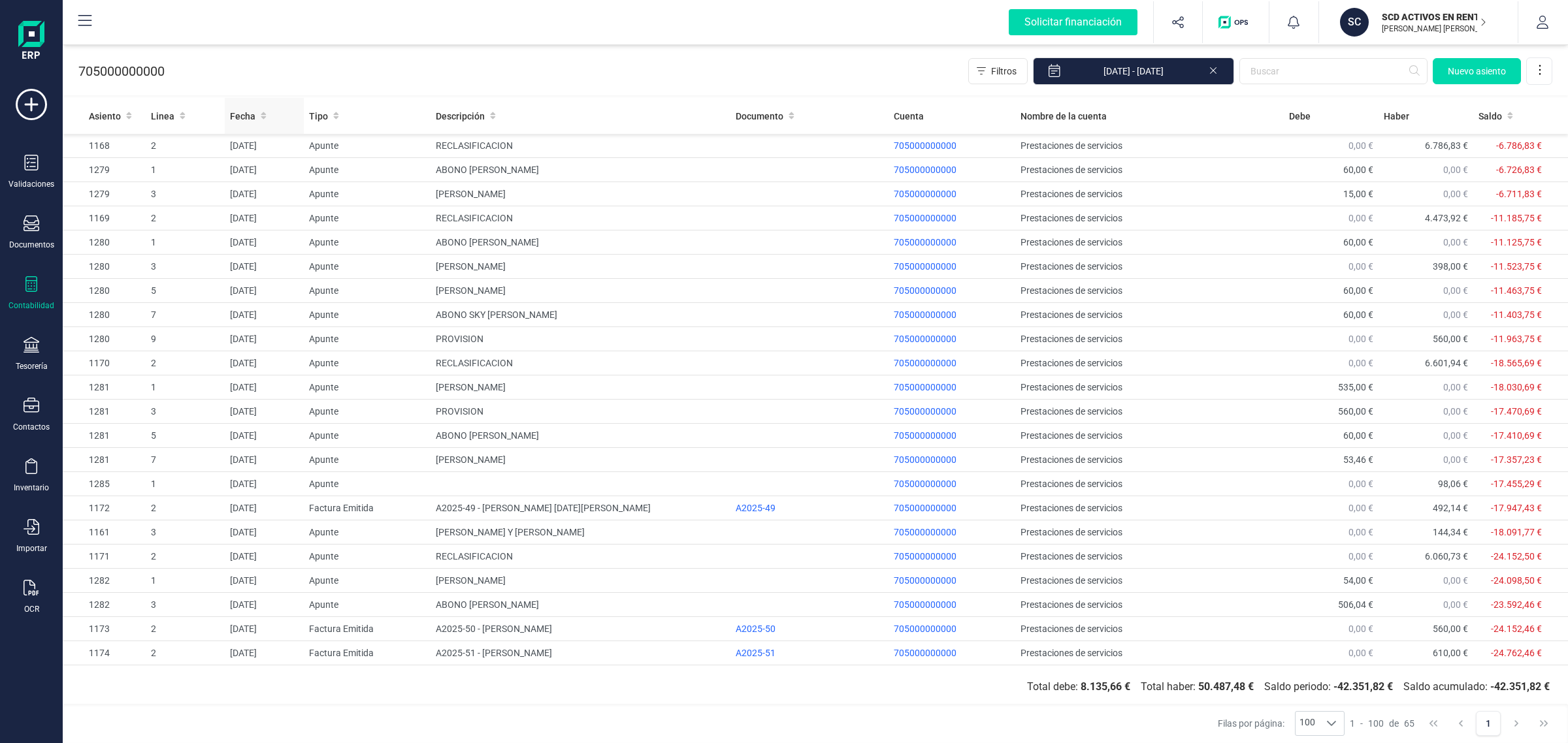
click at [247, 115] on span "Fecha" at bounding box center [242, 116] width 26 height 13
click at [249, 118] on span "Fecha" at bounding box center [242, 116] width 26 height 13
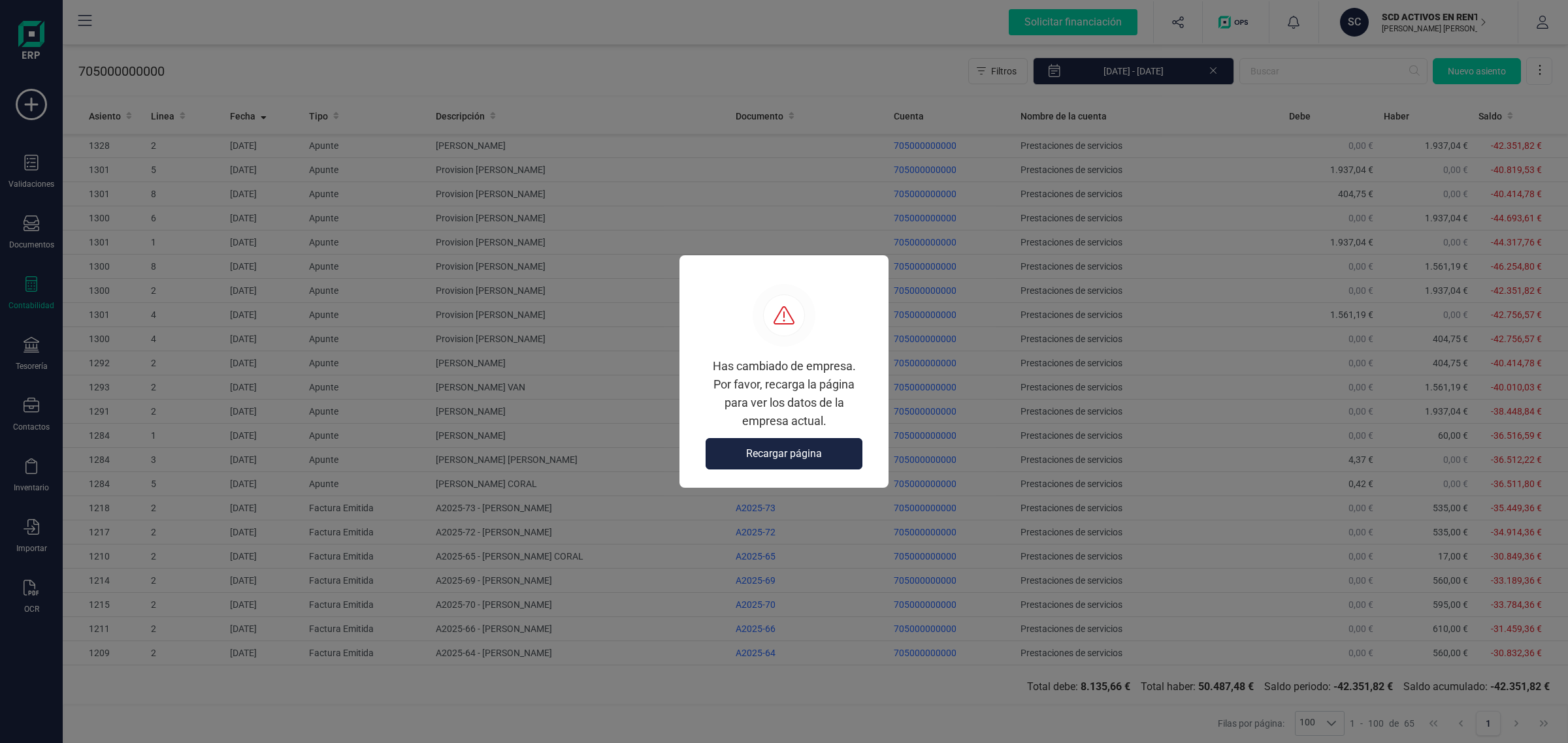
click at [779, 452] on span "Recargar página" at bounding box center [784, 453] width 76 height 16
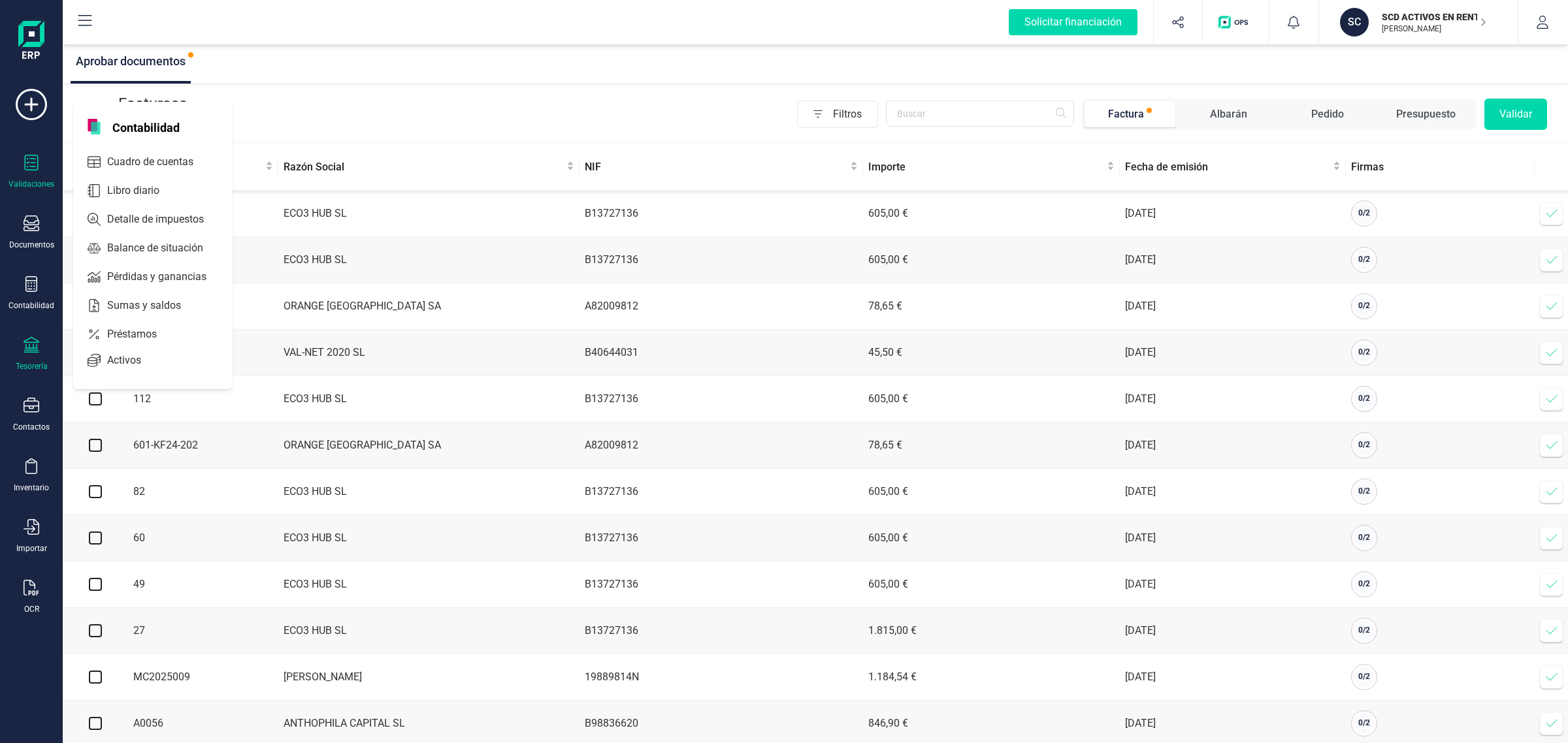
click at [26, 350] on icon at bounding box center [31, 345] width 16 height 16
click at [155, 220] on span "Cuentas bancarias" at bounding box center [160, 222] width 115 height 16
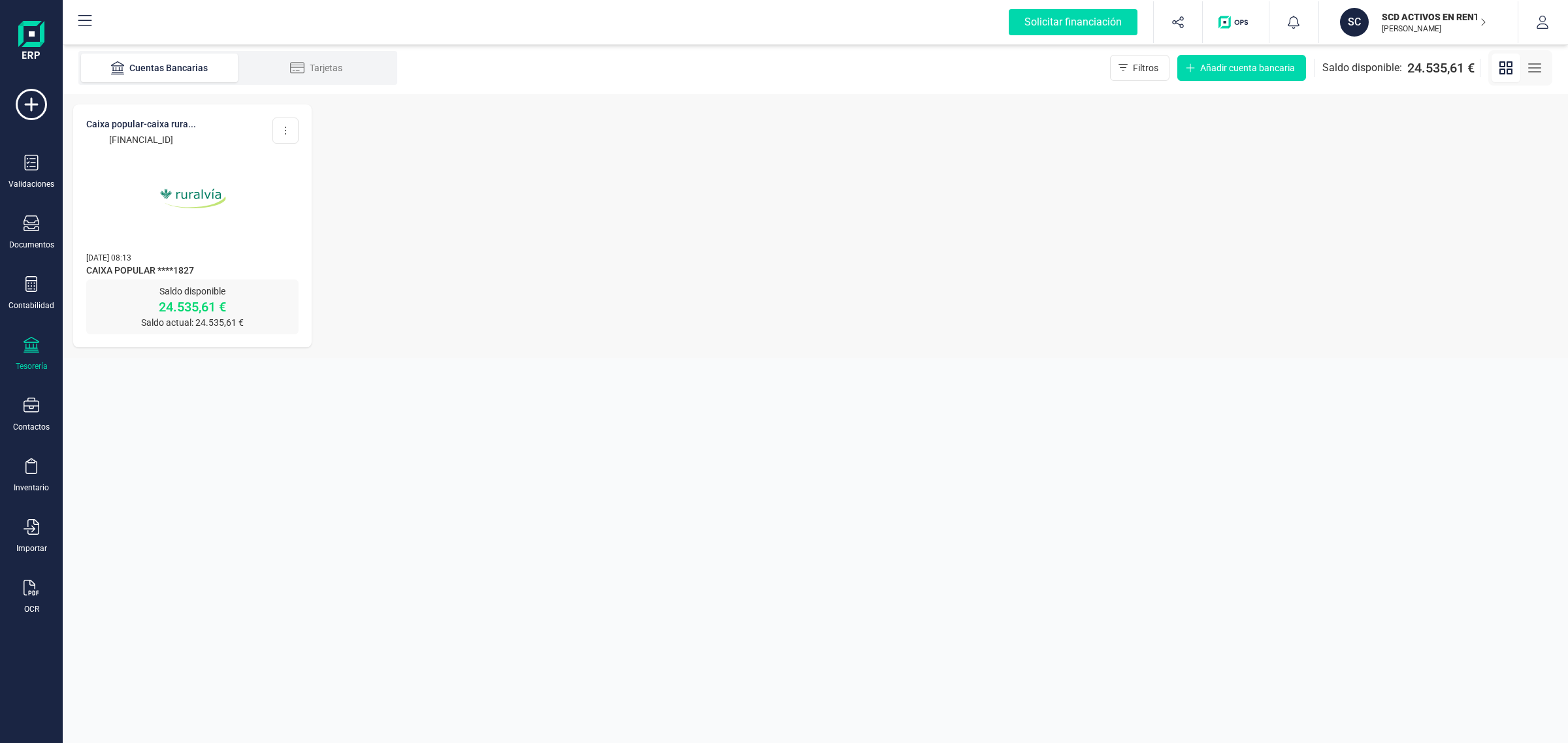
click at [158, 217] on img at bounding box center [192, 198] width 109 height 109
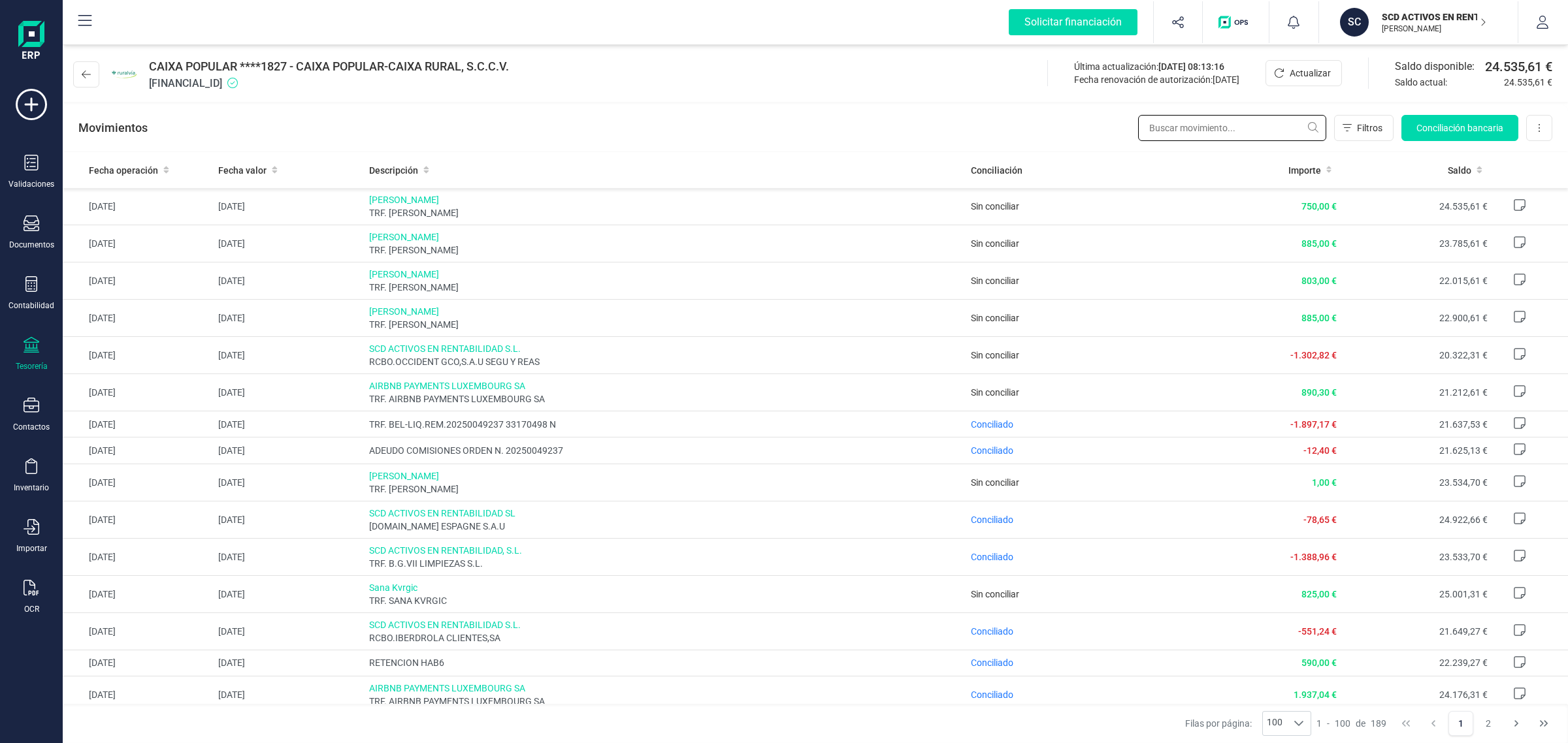
click at [1196, 126] on input "text" at bounding box center [1232, 128] width 188 height 26
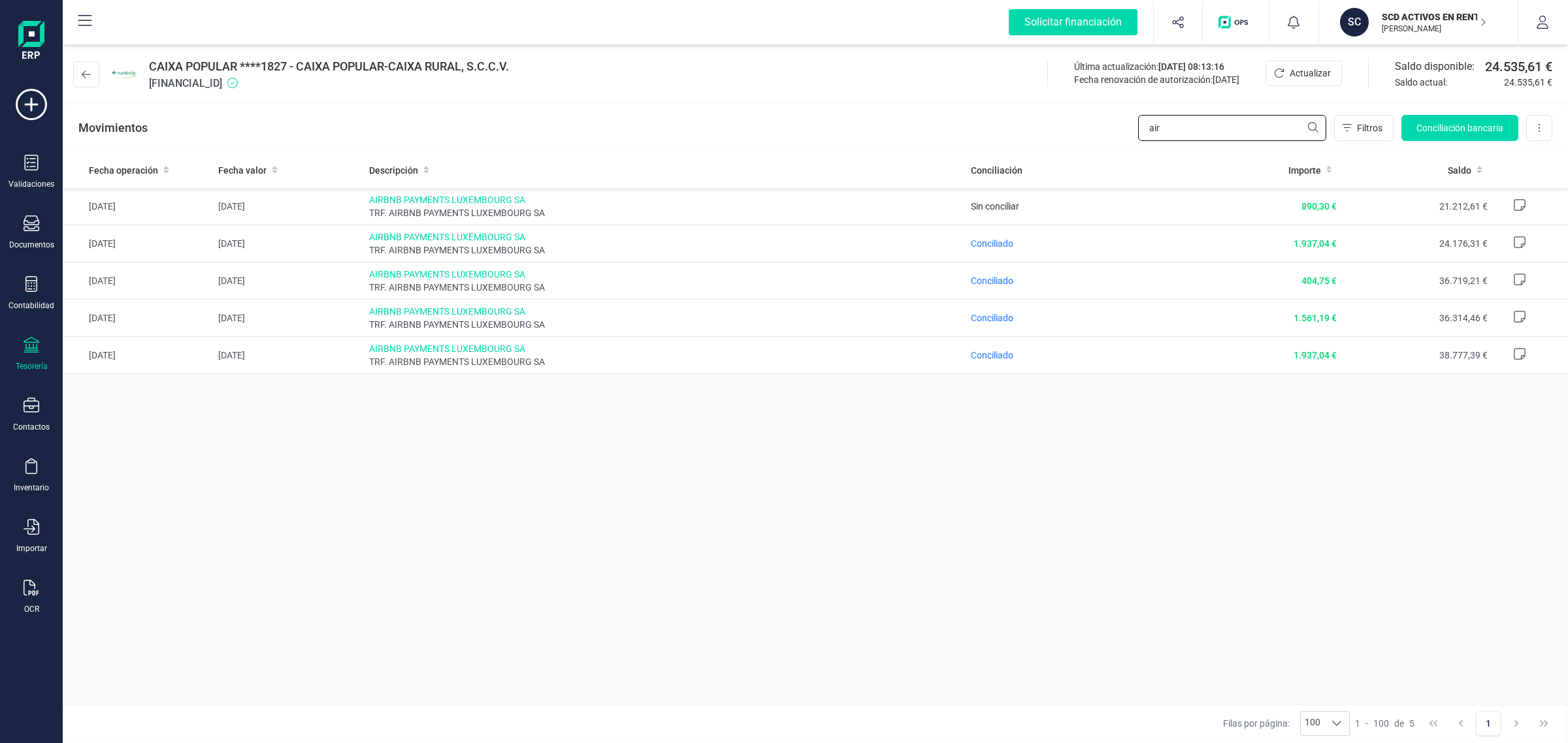
type input "air"
click at [1005, 242] on span "Conciliado" at bounding box center [992, 244] width 43 height 11
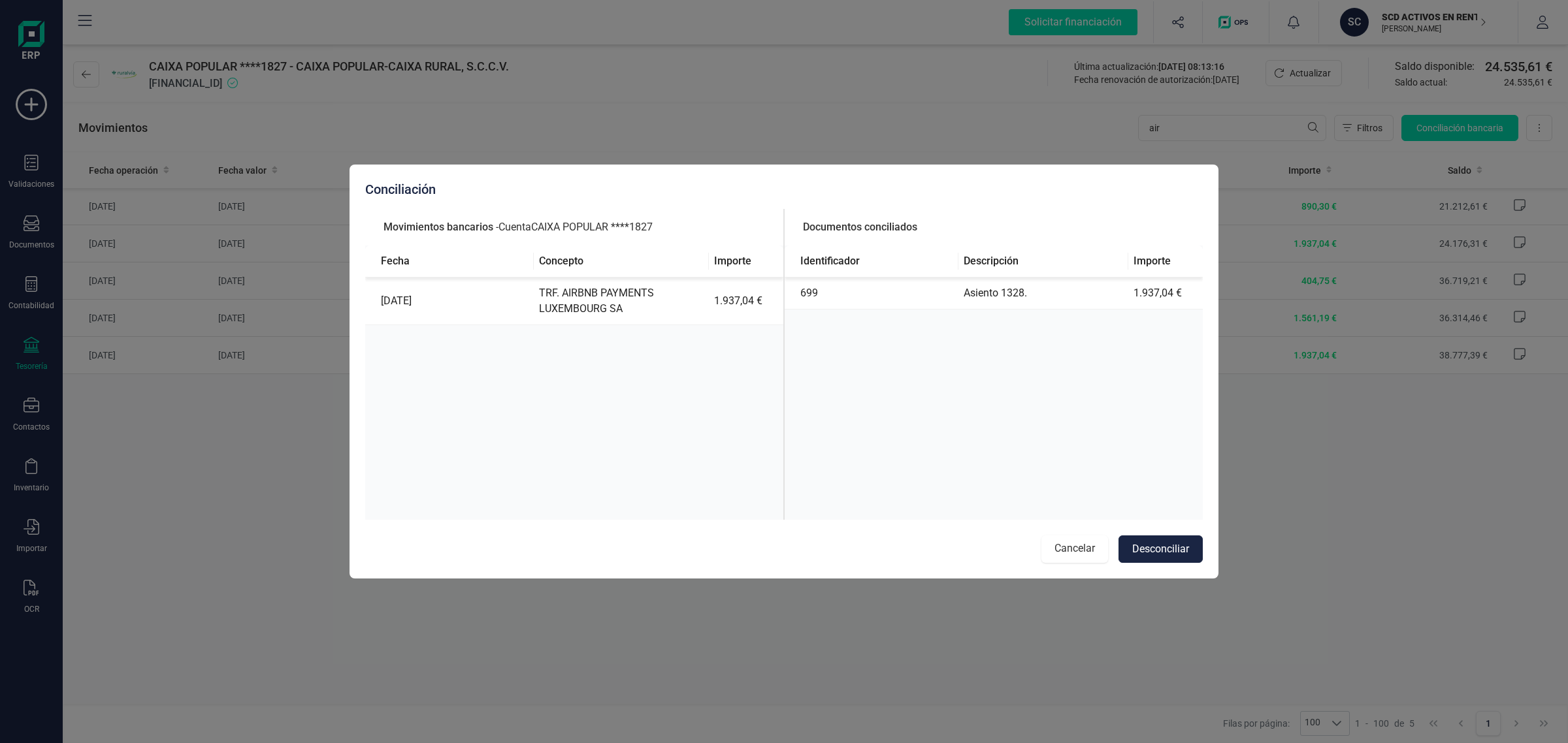
click at [1075, 544] on button "Cancelar" at bounding box center [1075, 548] width 67 height 28
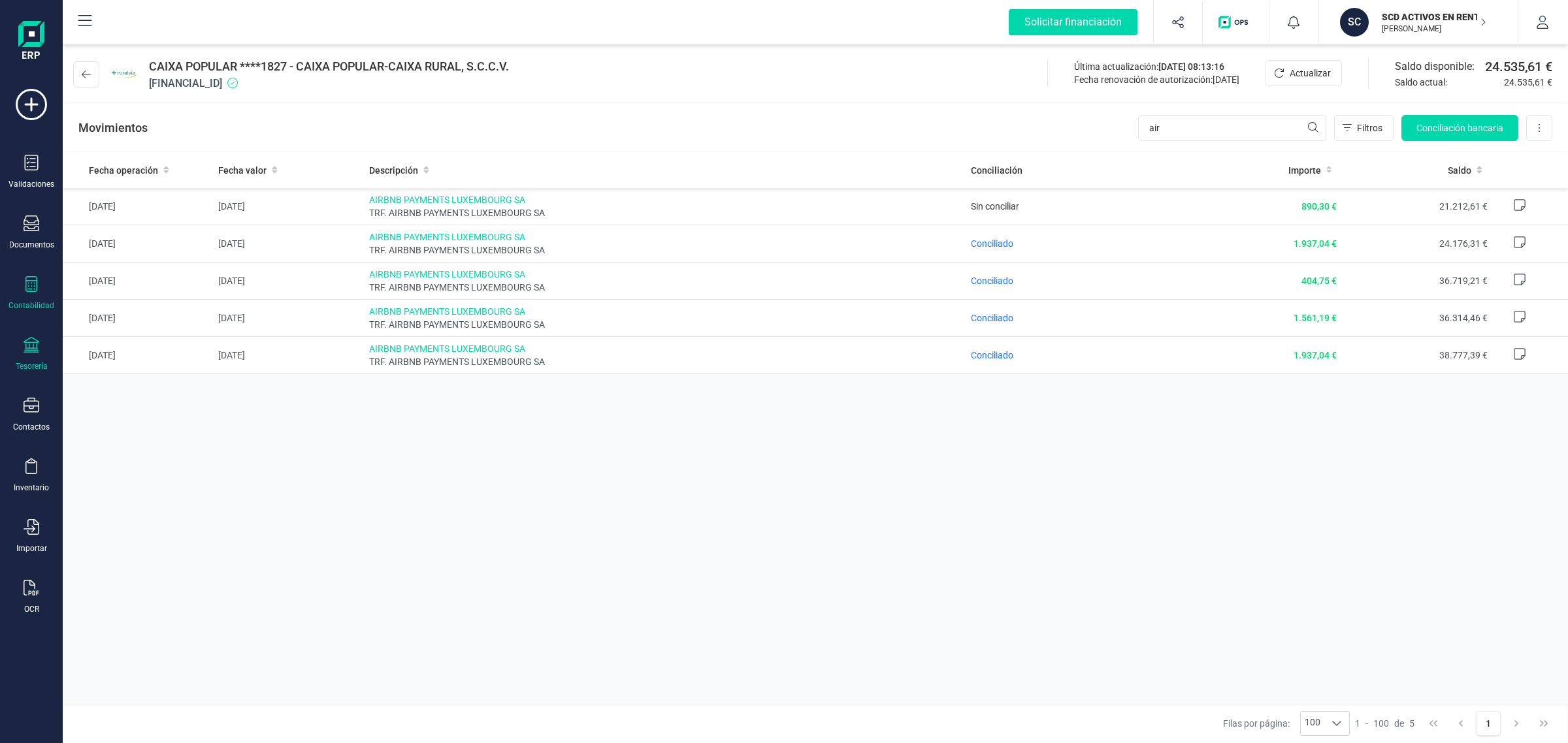
click at [38, 292] on div at bounding box center [31, 286] width 16 height 19
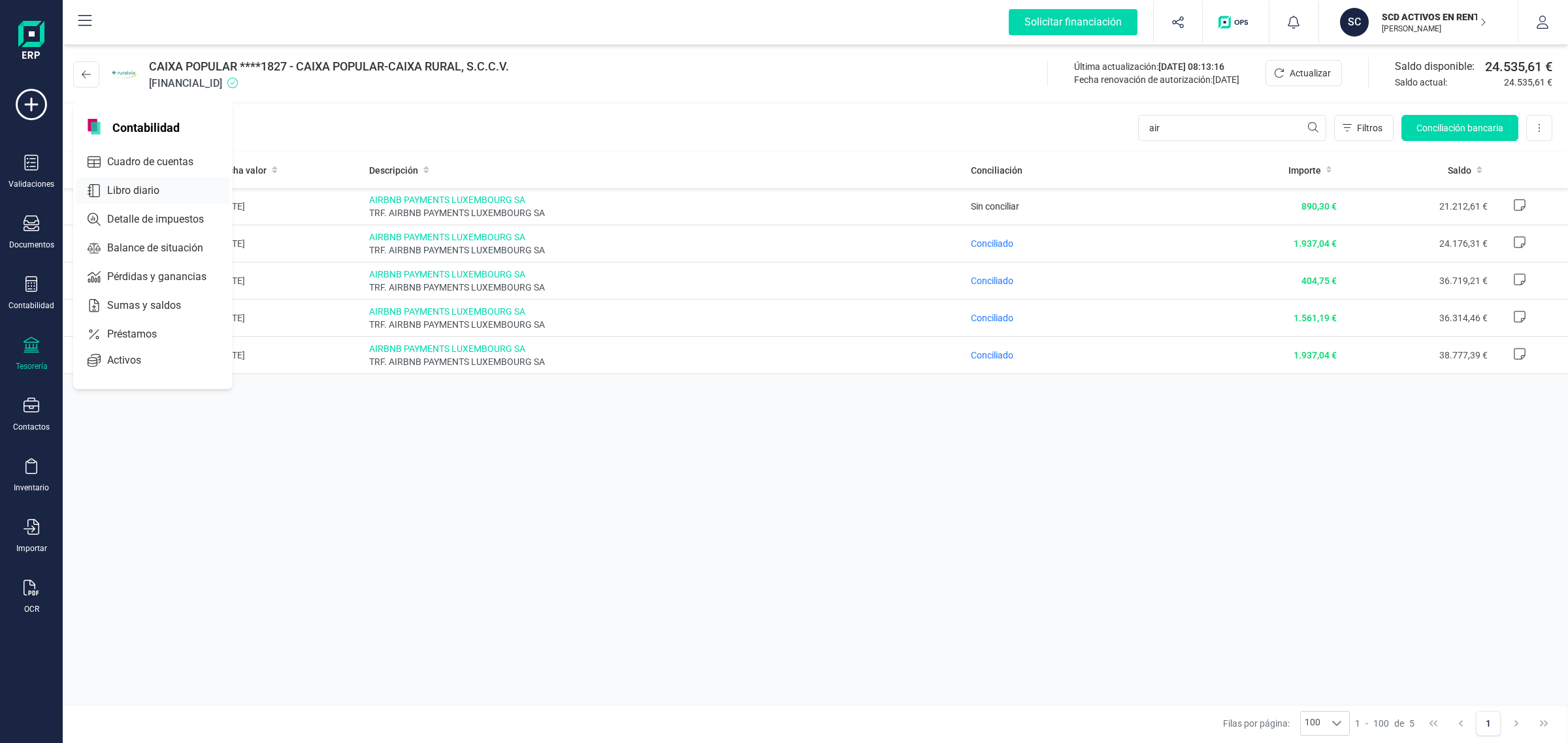
click at [135, 179] on div "Libro diario" at bounding box center [153, 190] width 155 height 26
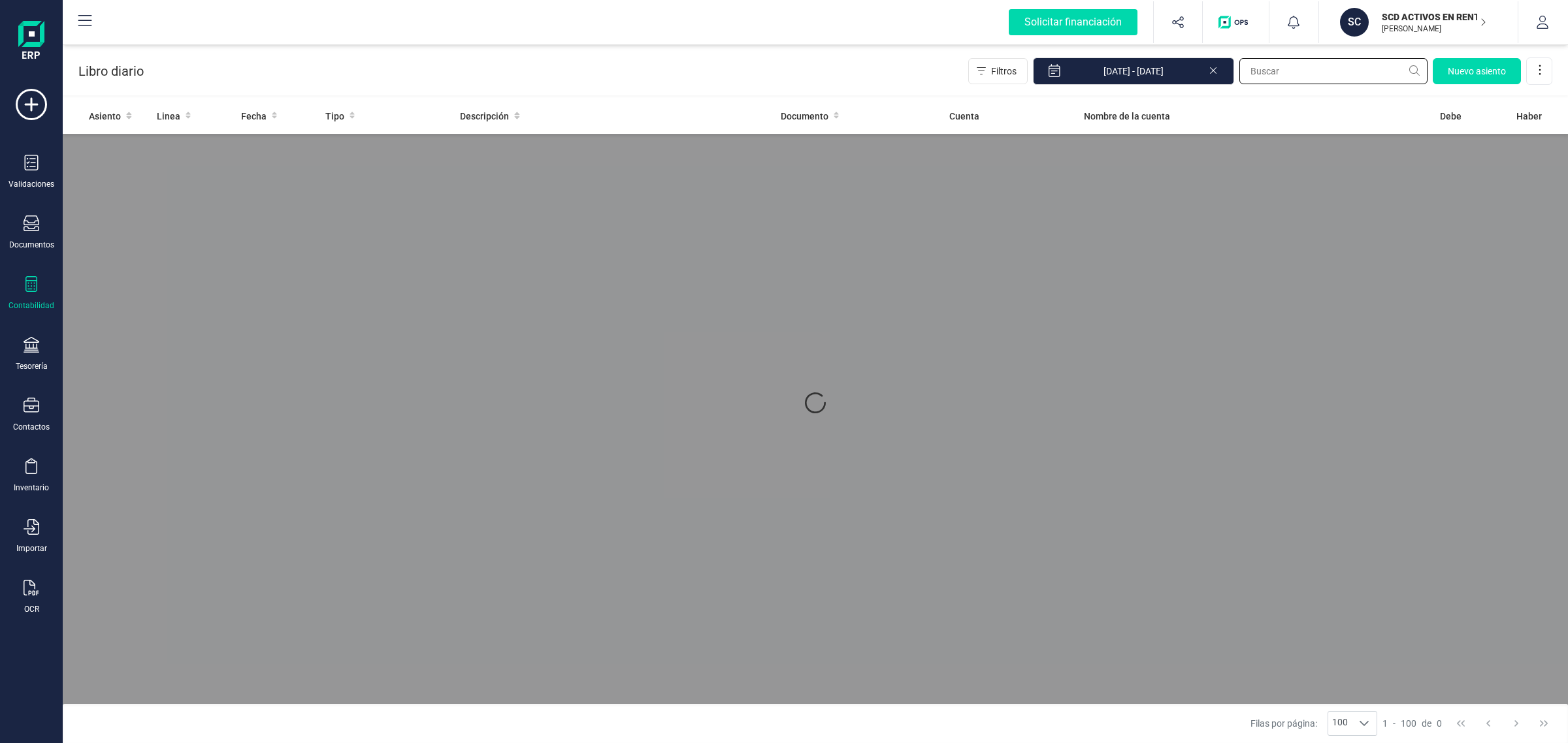
click at [1299, 63] on input "text" at bounding box center [1333, 71] width 188 height 26
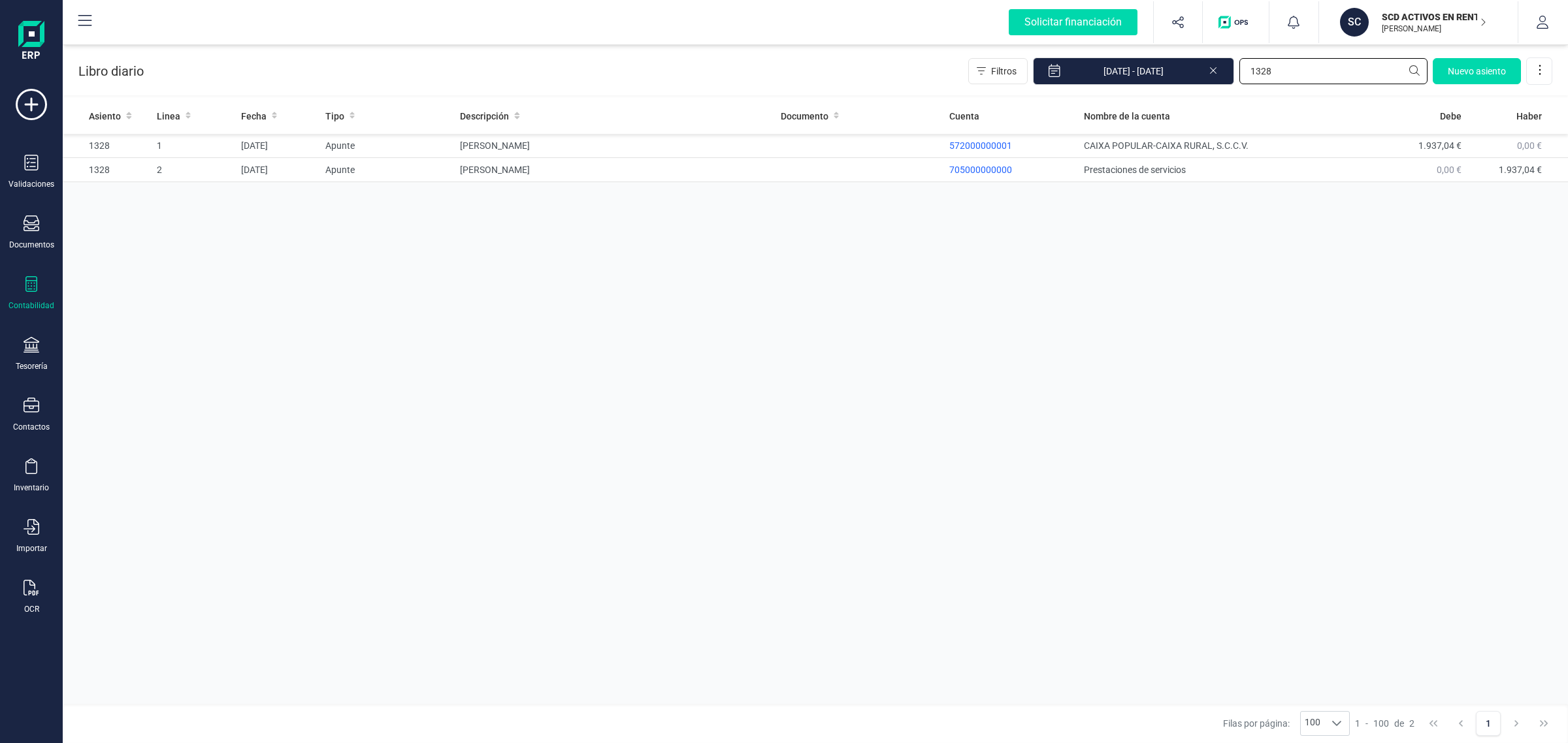
type input "1328"
click at [34, 291] on div at bounding box center [31, 286] width 16 height 19
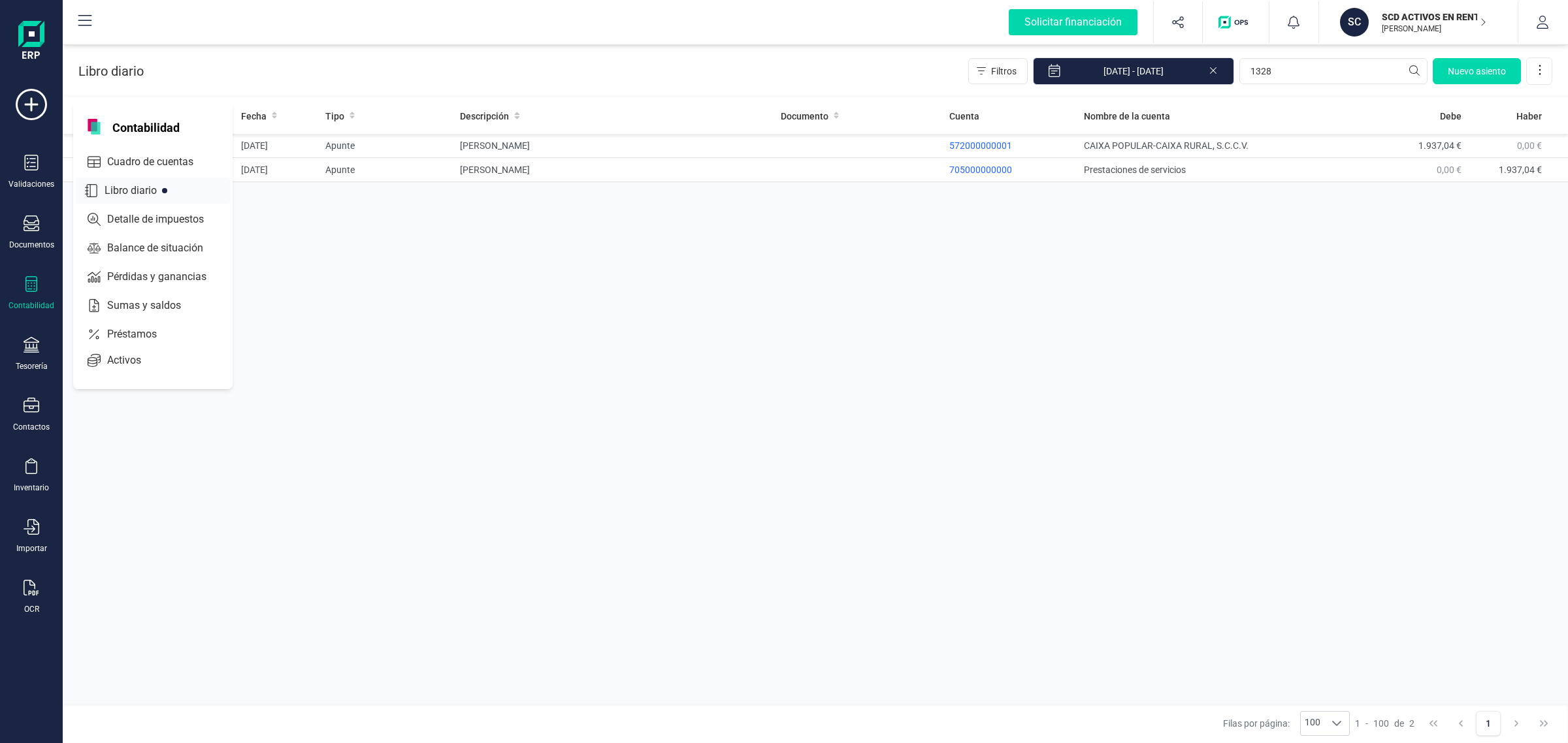
click at [134, 184] on span "Libro diario" at bounding box center [140, 190] width 81 height 16
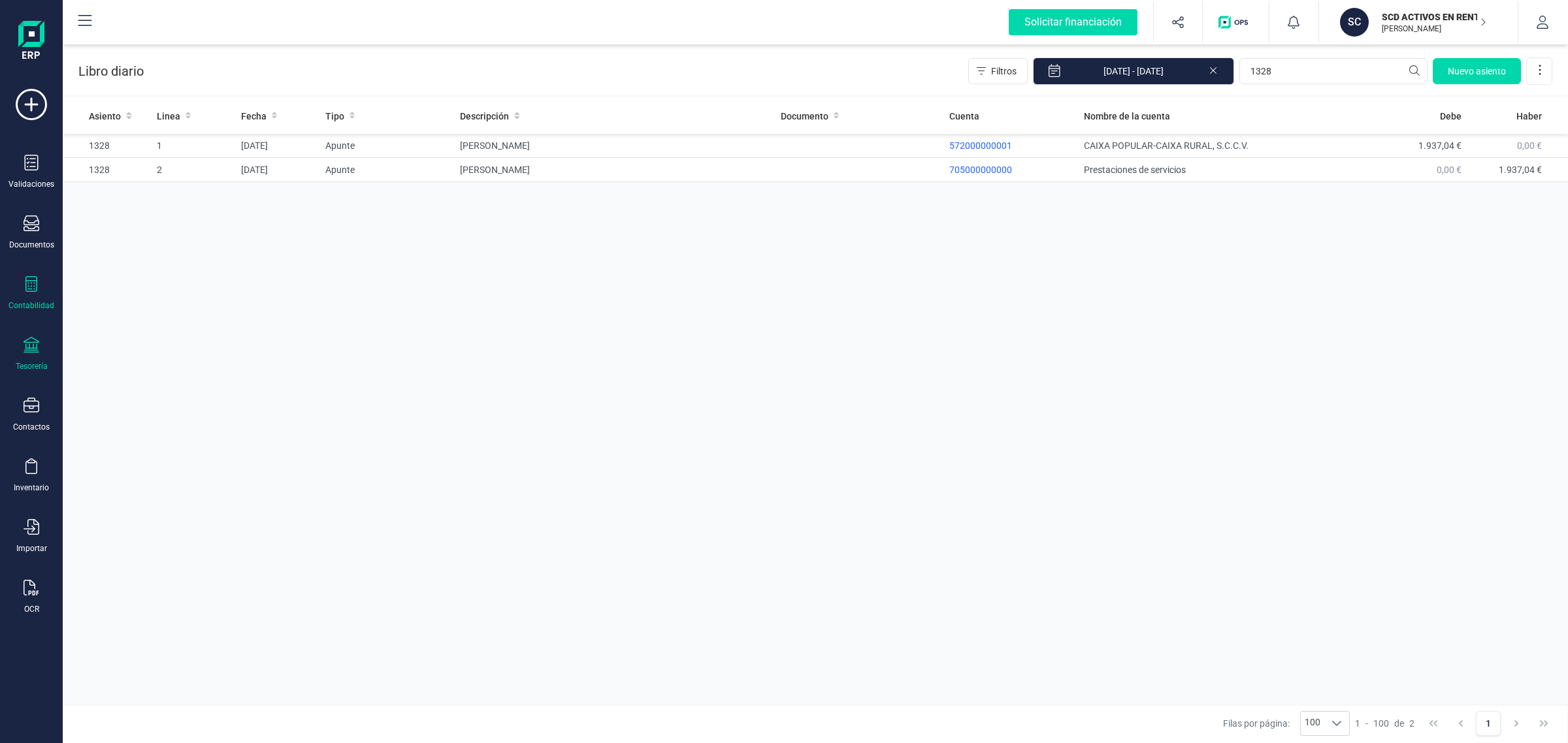
click at [33, 347] on icon at bounding box center [31, 345] width 16 height 16
click at [136, 220] on span "Cuentas bancarias" at bounding box center [160, 222] width 115 height 16
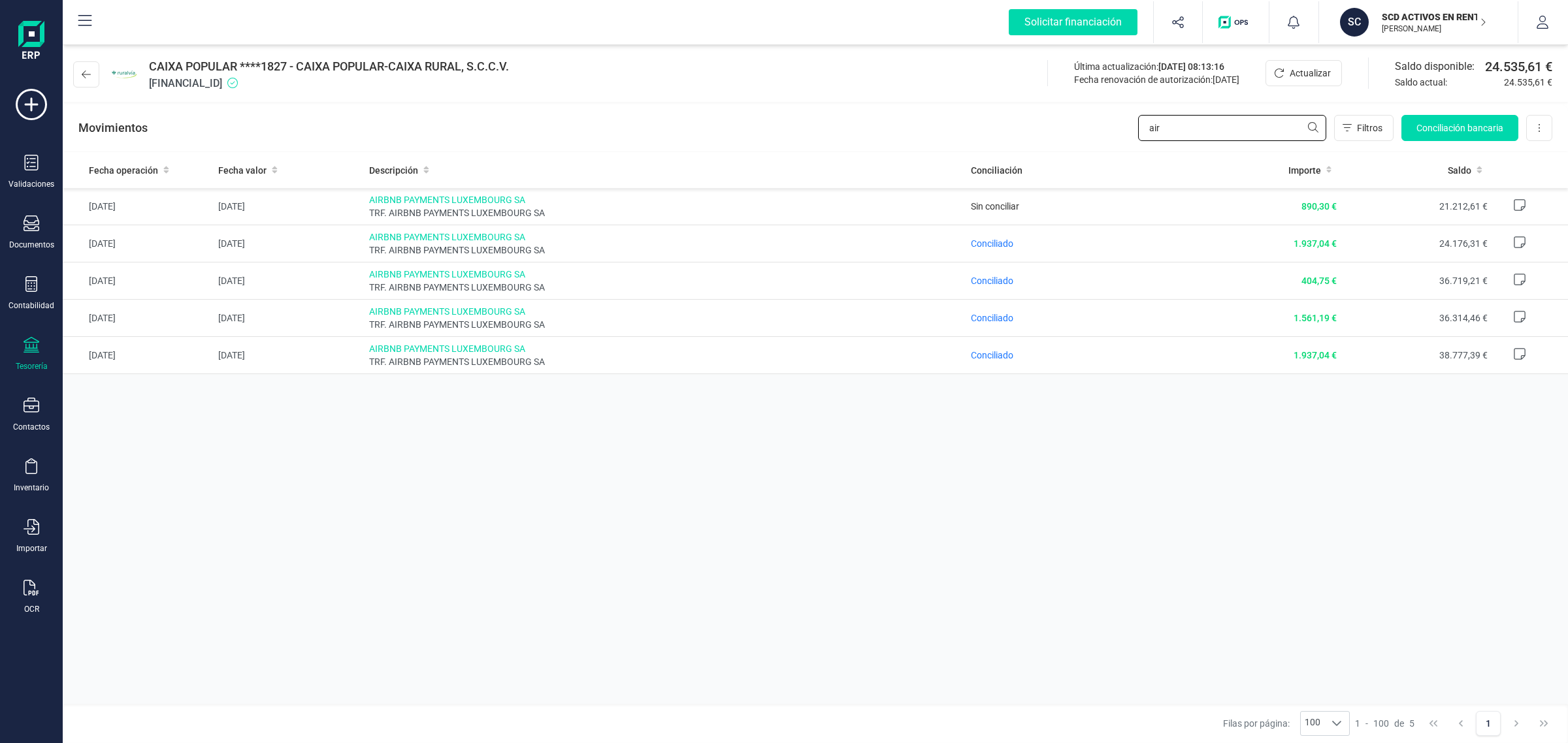
drag, startPoint x: 1181, startPoint y: 125, endPoint x: 1082, endPoint y: 137, distance: 99.7
click at [1082, 137] on div "Movimientos air Filtros Conciliación bancaria Descargar Excel Eliminar cuenta" at bounding box center [815, 128] width 1505 height 47
click at [80, 77] on button at bounding box center [86, 74] width 26 height 26
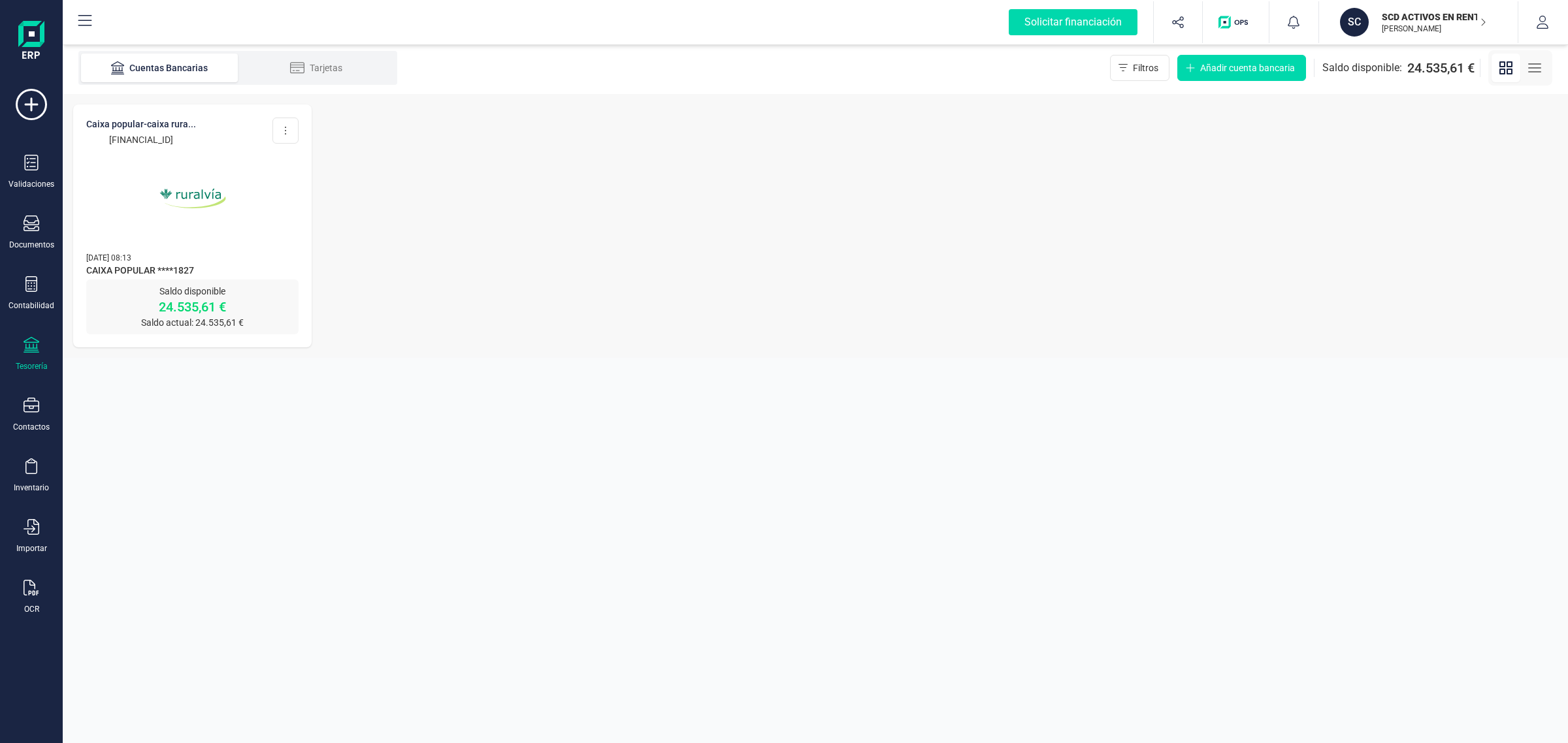
click at [268, 246] on div "CAIXA POPULAR-CAIXA RURA... [FINANCIAL_ID] Editar cuenta Actualizar Desconectar…" at bounding box center [193, 192] width 239 height 175
click at [226, 207] on img at bounding box center [192, 198] width 109 height 109
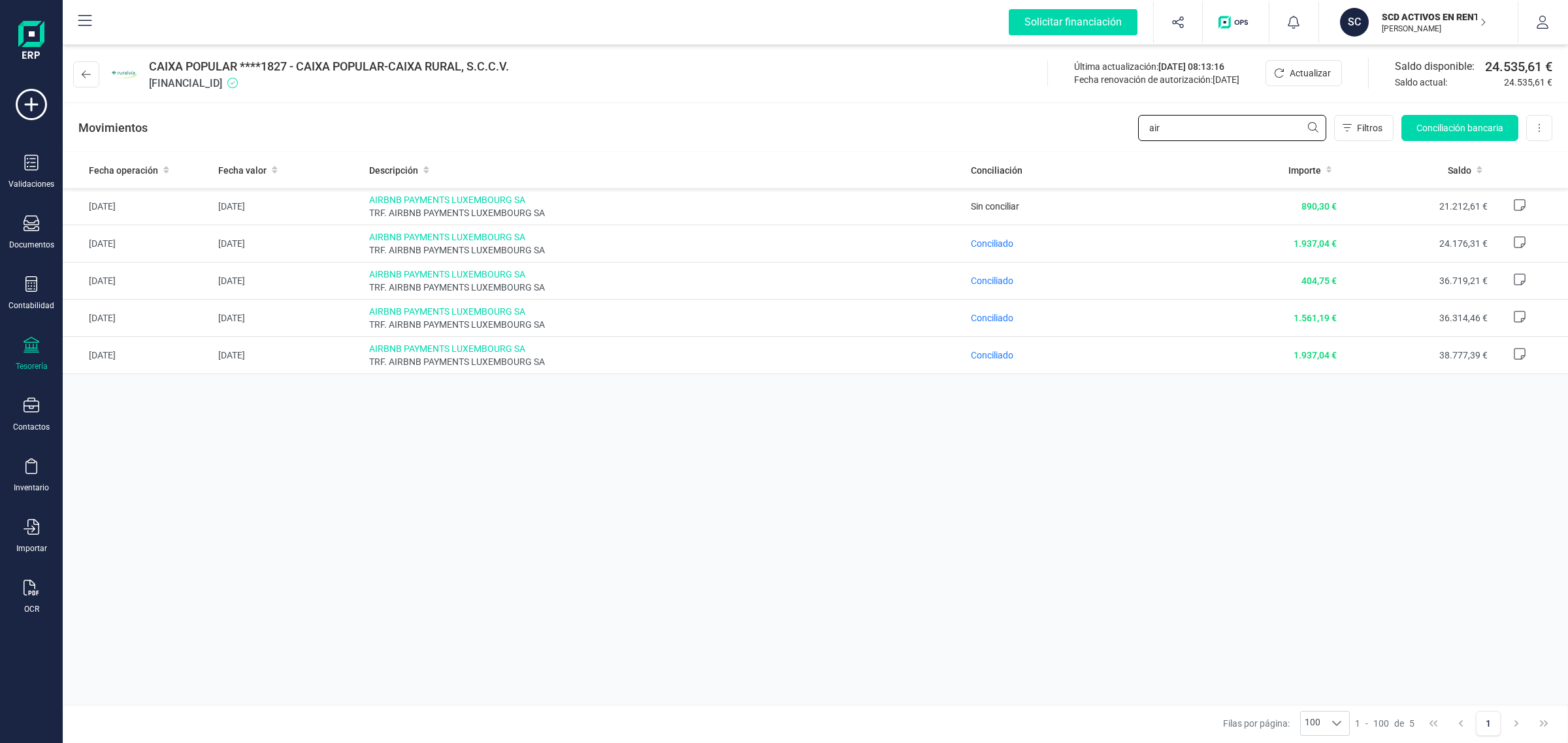
click at [1088, 124] on div "Movimientos air Filtros Conciliación bancaria Descargar Excel Eliminar cuenta" at bounding box center [815, 128] width 1505 height 47
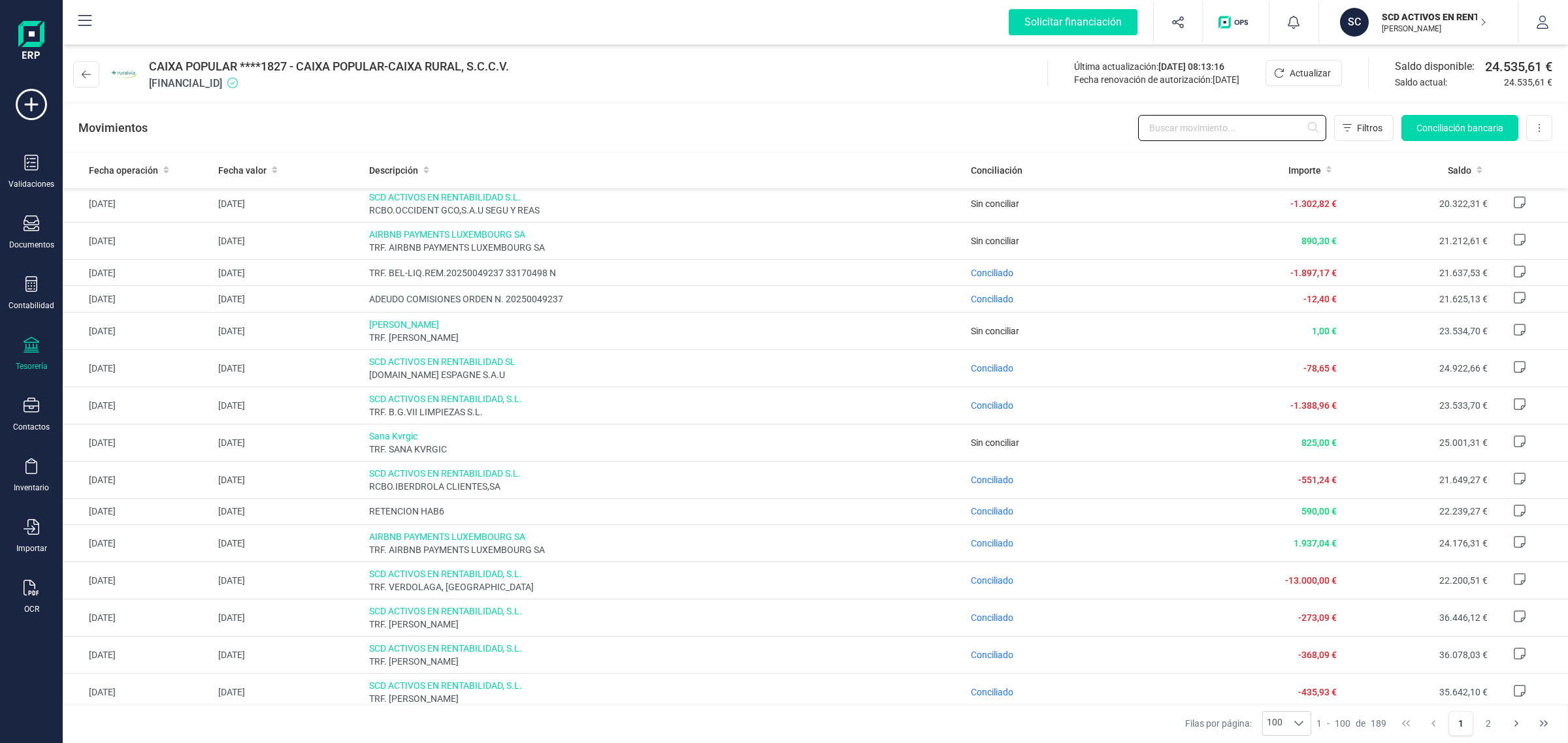
scroll to position [164, 0]
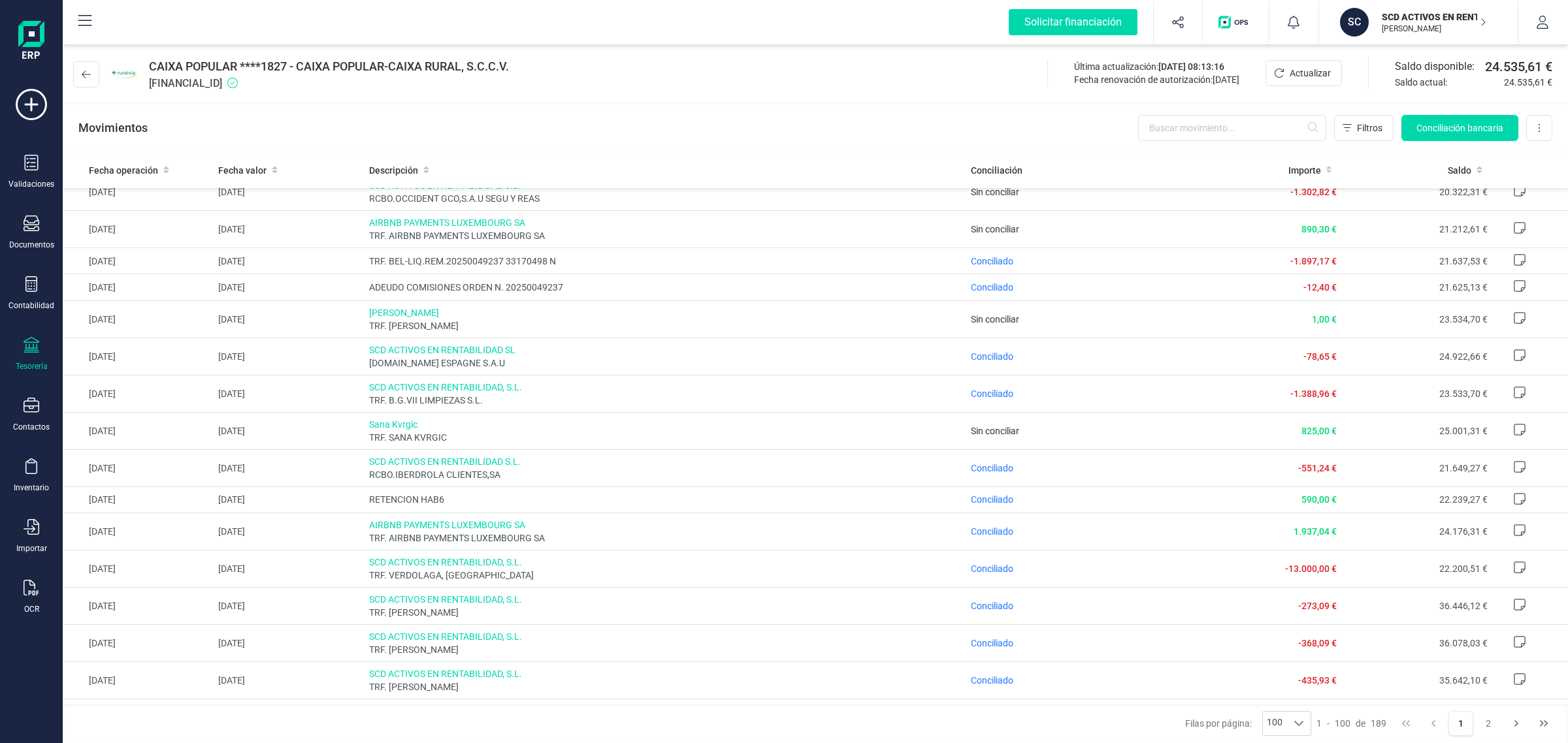
click at [33, 351] on div at bounding box center [31, 346] width 16 height 19
click at [118, 207] on div "Cuentas bancarias" at bounding box center [162, 223] width 178 height 32
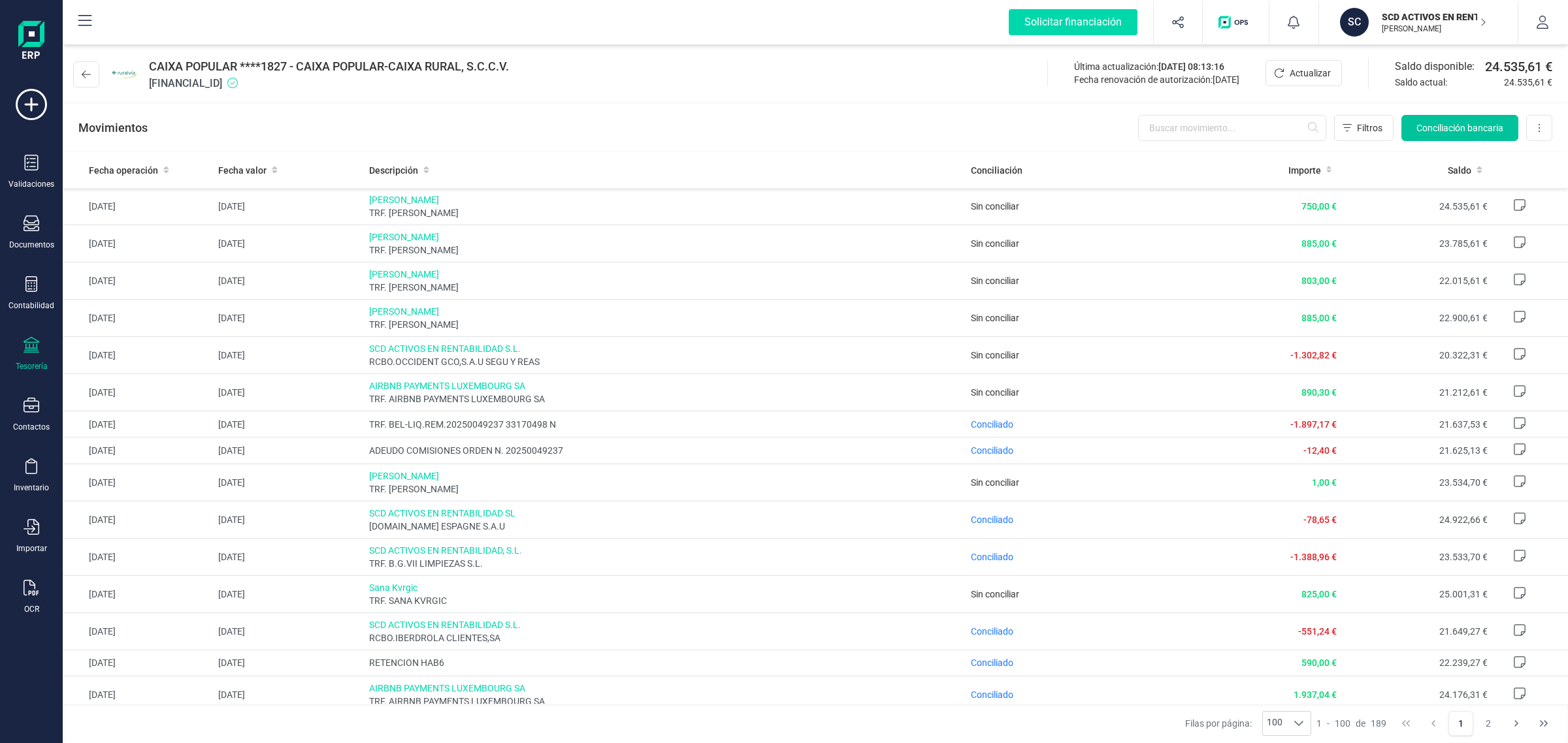
click at [1460, 128] on span "Conciliación bancaria" at bounding box center [1460, 128] width 87 height 13
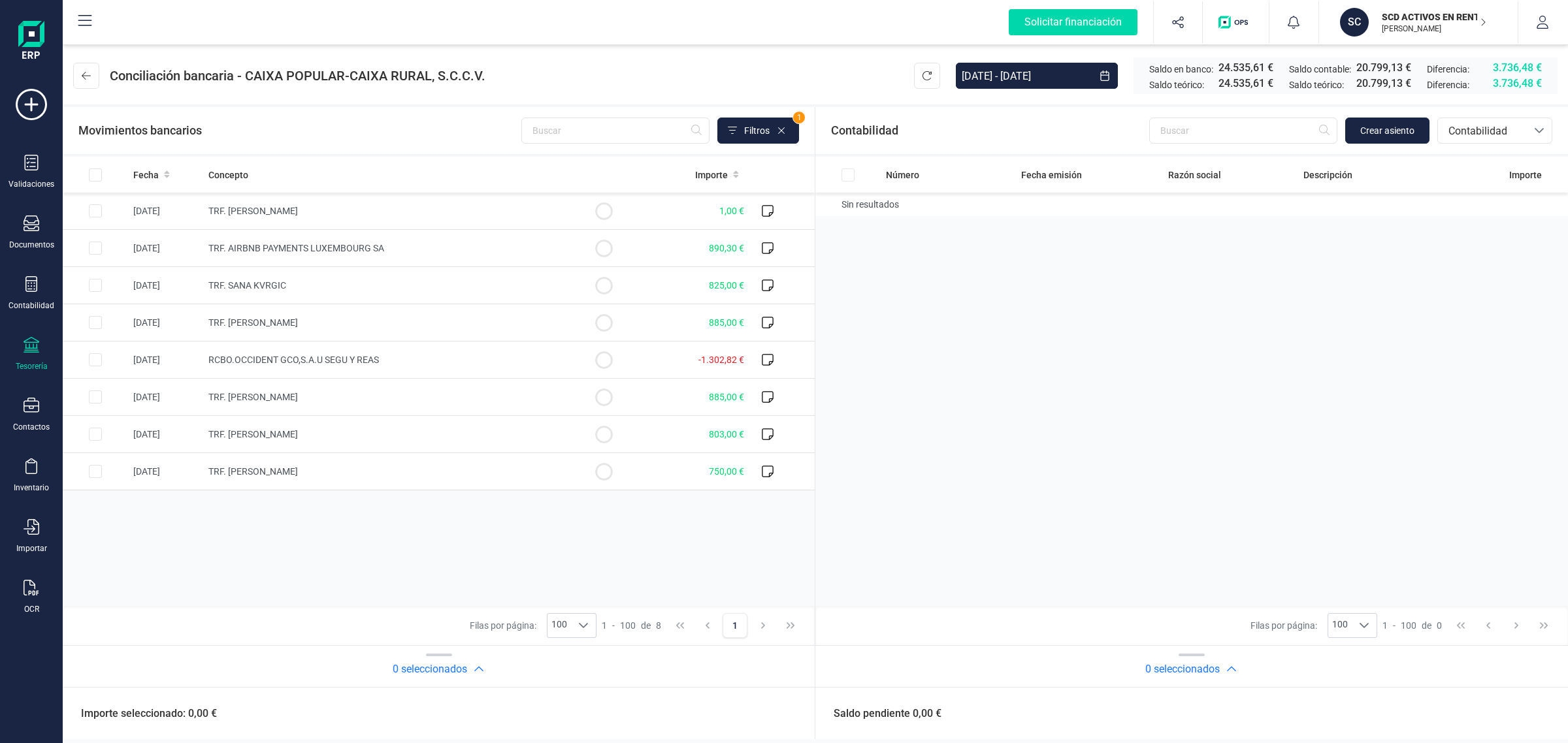
click at [571, 567] on div "Fecha Concepto Importe [DATE] TRF. [PERSON_NAME] 1,00 € [DATE] TRF. AIRBNB PAYM…" at bounding box center [439, 382] width 752 height 449
click at [89, 85] on button at bounding box center [86, 75] width 26 height 26
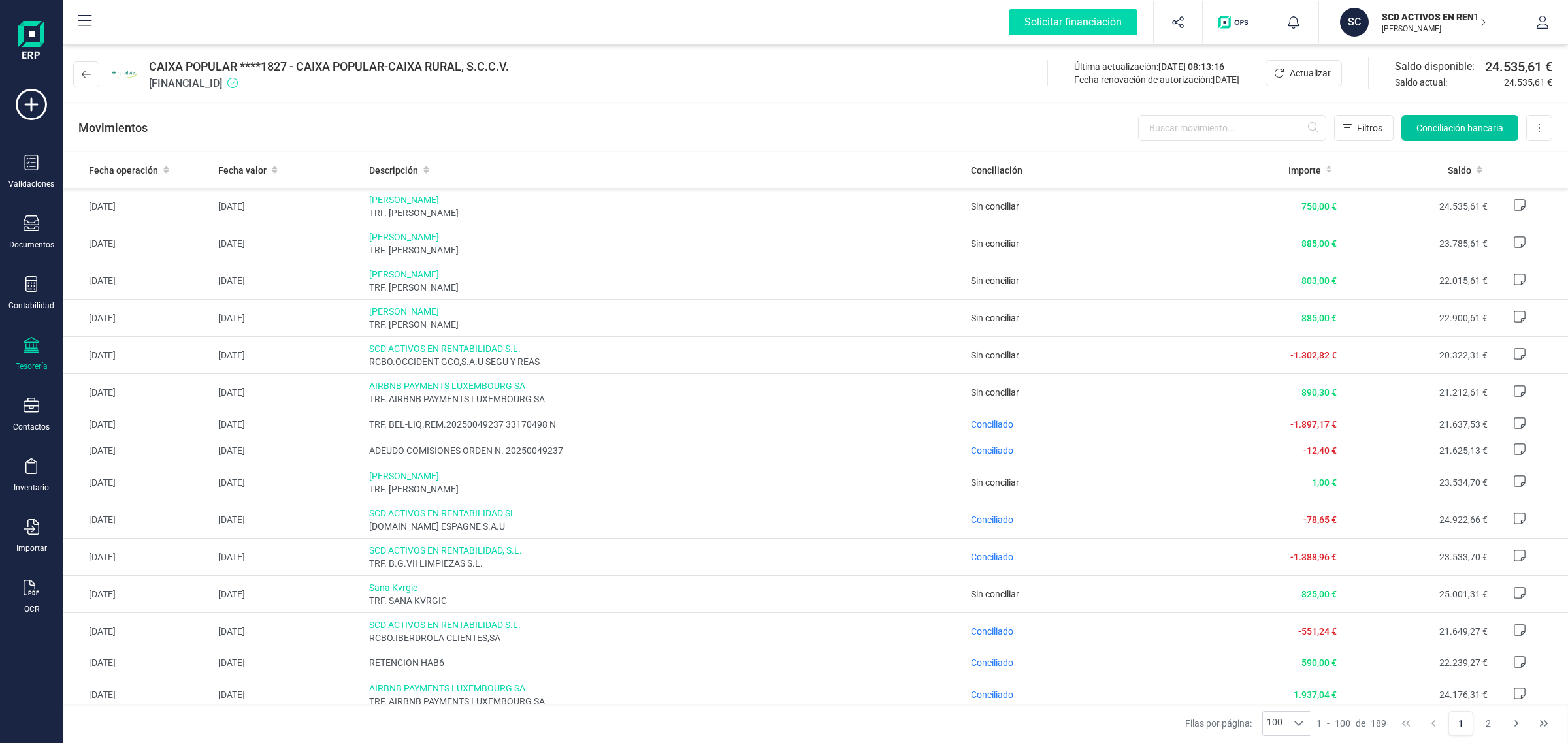
click at [1443, 124] on span "Conciliación bancaria" at bounding box center [1460, 128] width 87 height 13
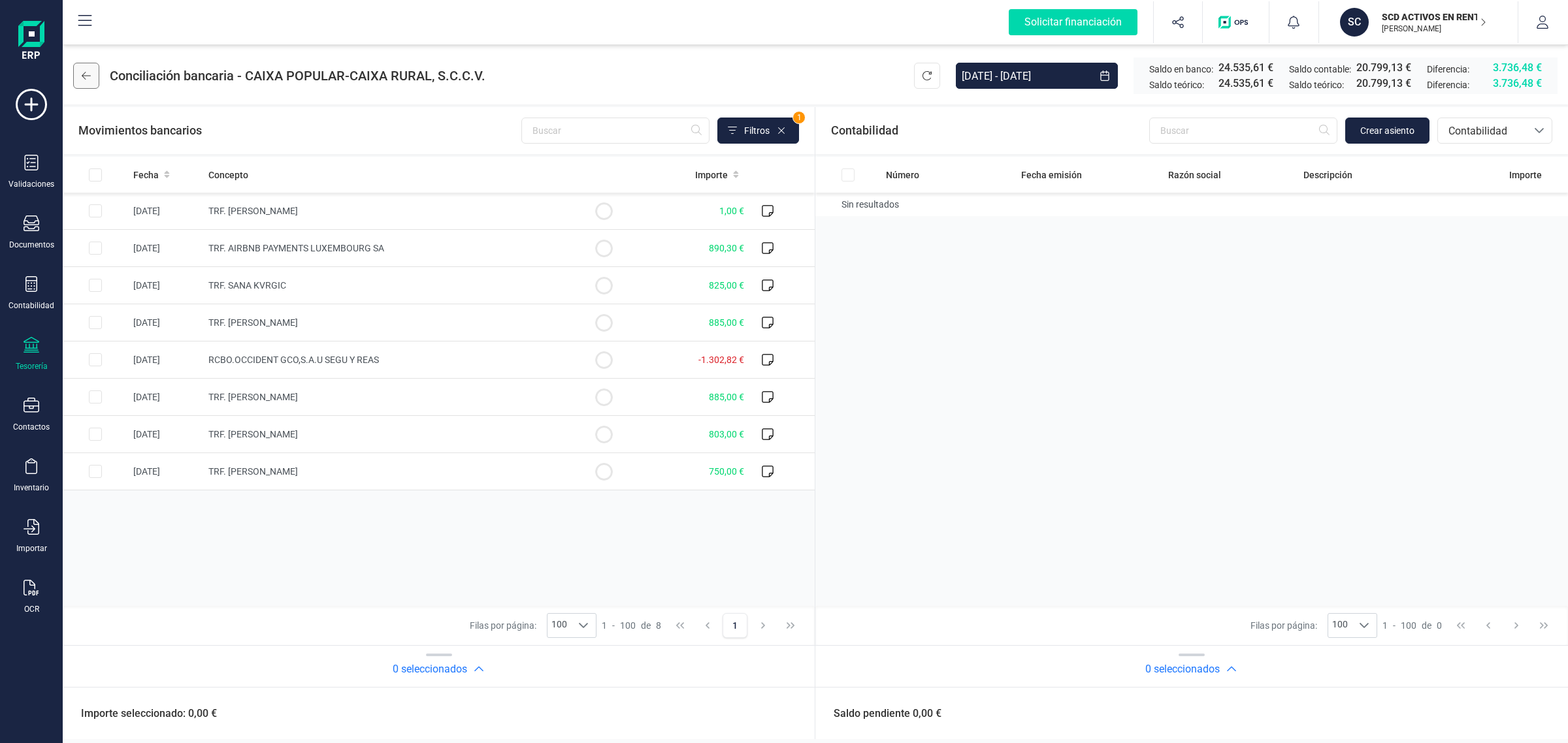
click at [85, 77] on icon at bounding box center [86, 75] width 9 height 11
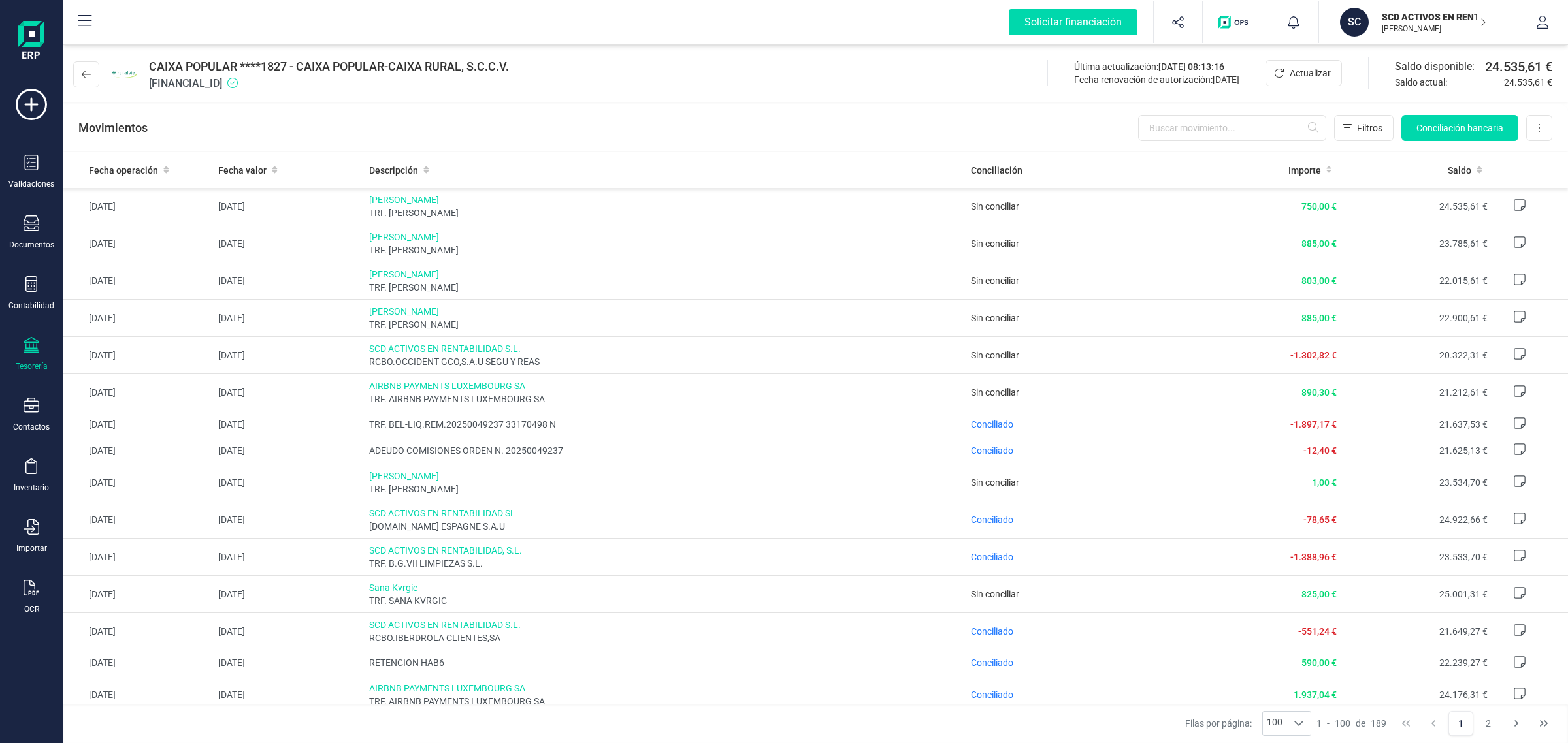
drag, startPoint x: 1418, startPoint y: 8, endPoint x: 1413, endPoint y: 41, distance: 33.4
click at [1418, 8] on div "SCD ACTIVOS EN RENTABILIDAD SL [PERSON_NAME]" at bounding box center [1427, 22] width 100 height 28
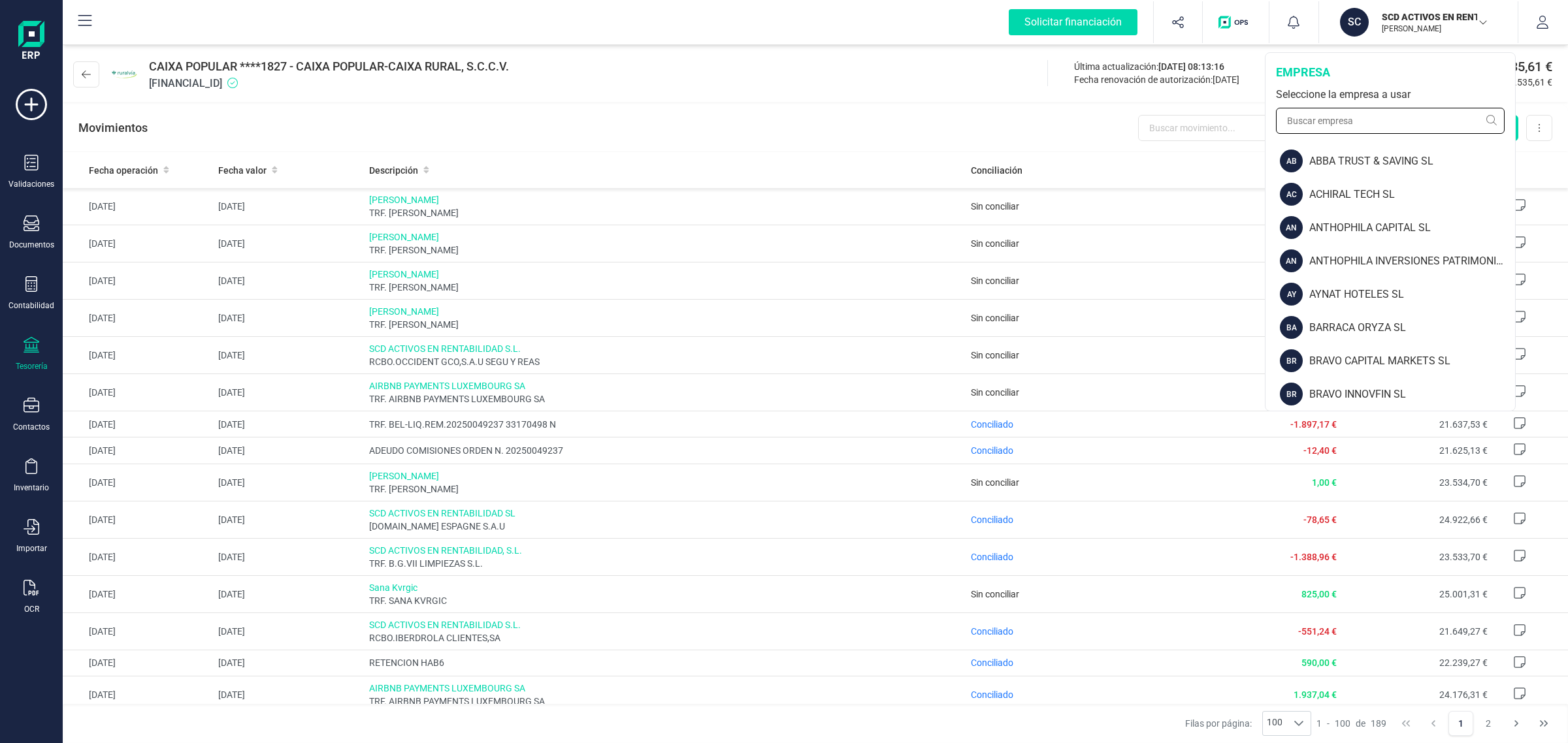
click at [1376, 121] on input "text" at bounding box center [1391, 120] width 229 height 26
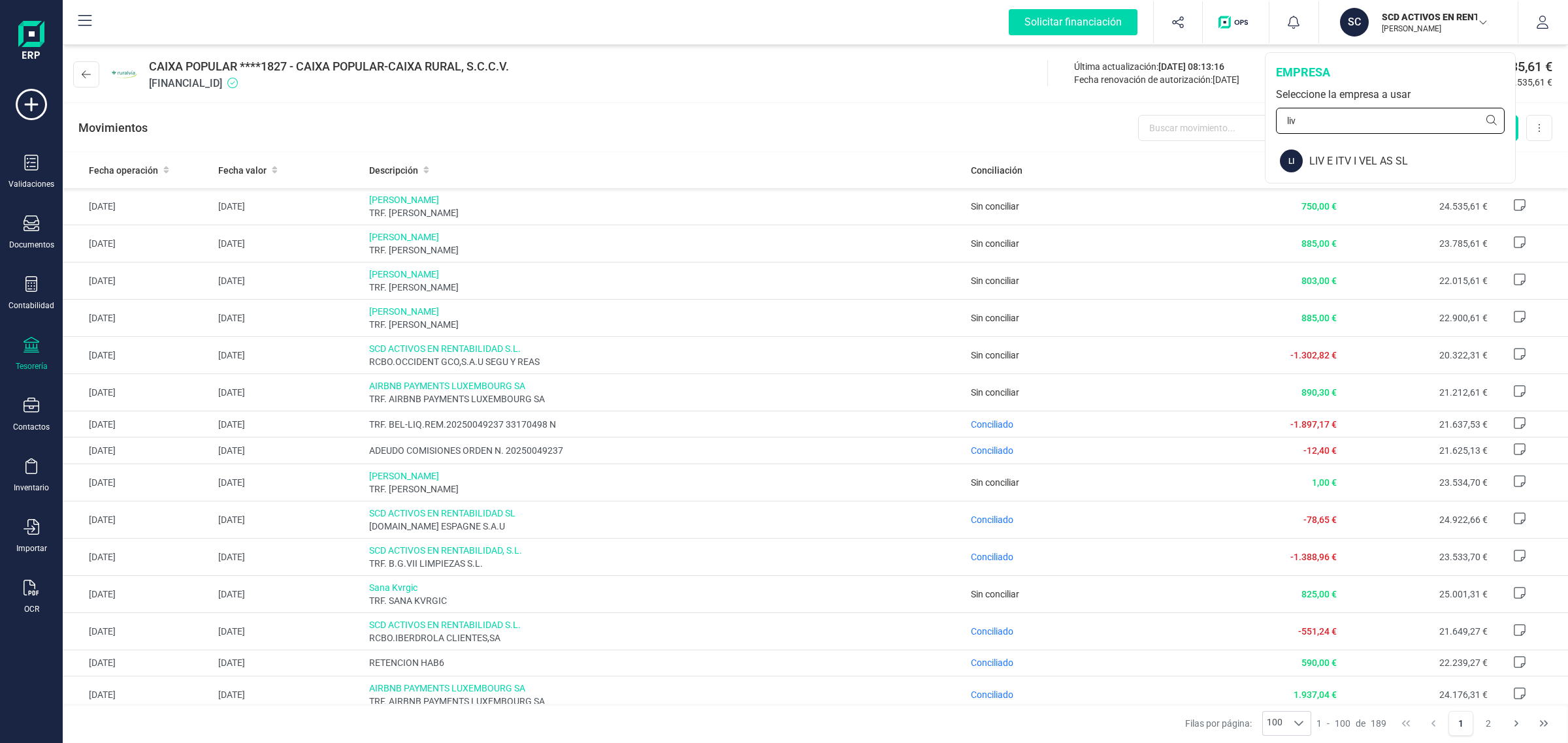
type input "liv"
click at [1368, 160] on div "LIV E ITV I VEL AS SL" at bounding box center [1413, 161] width 206 height 16
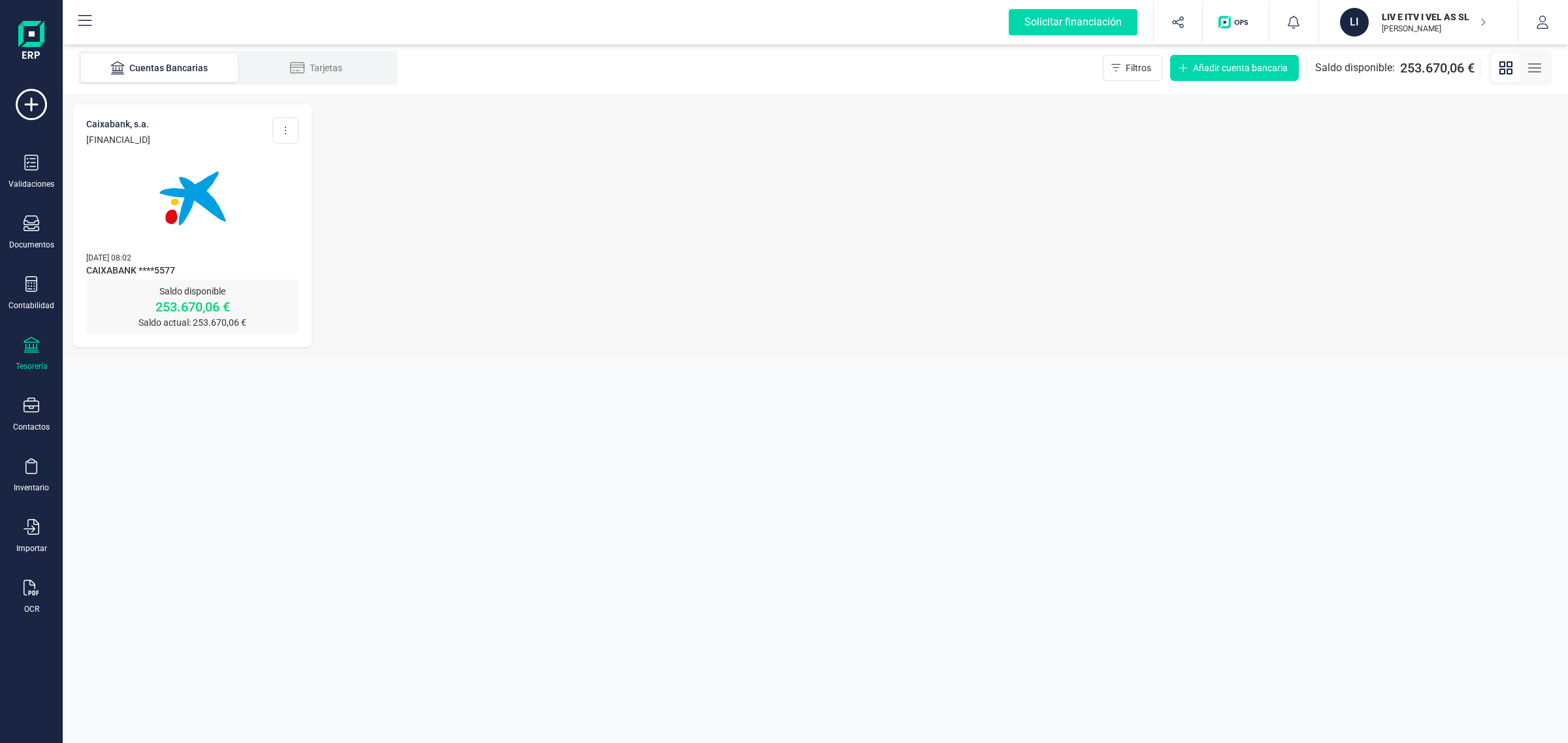
click at [211, 194] on img at bounding box center [192, 198] width 109 height 109
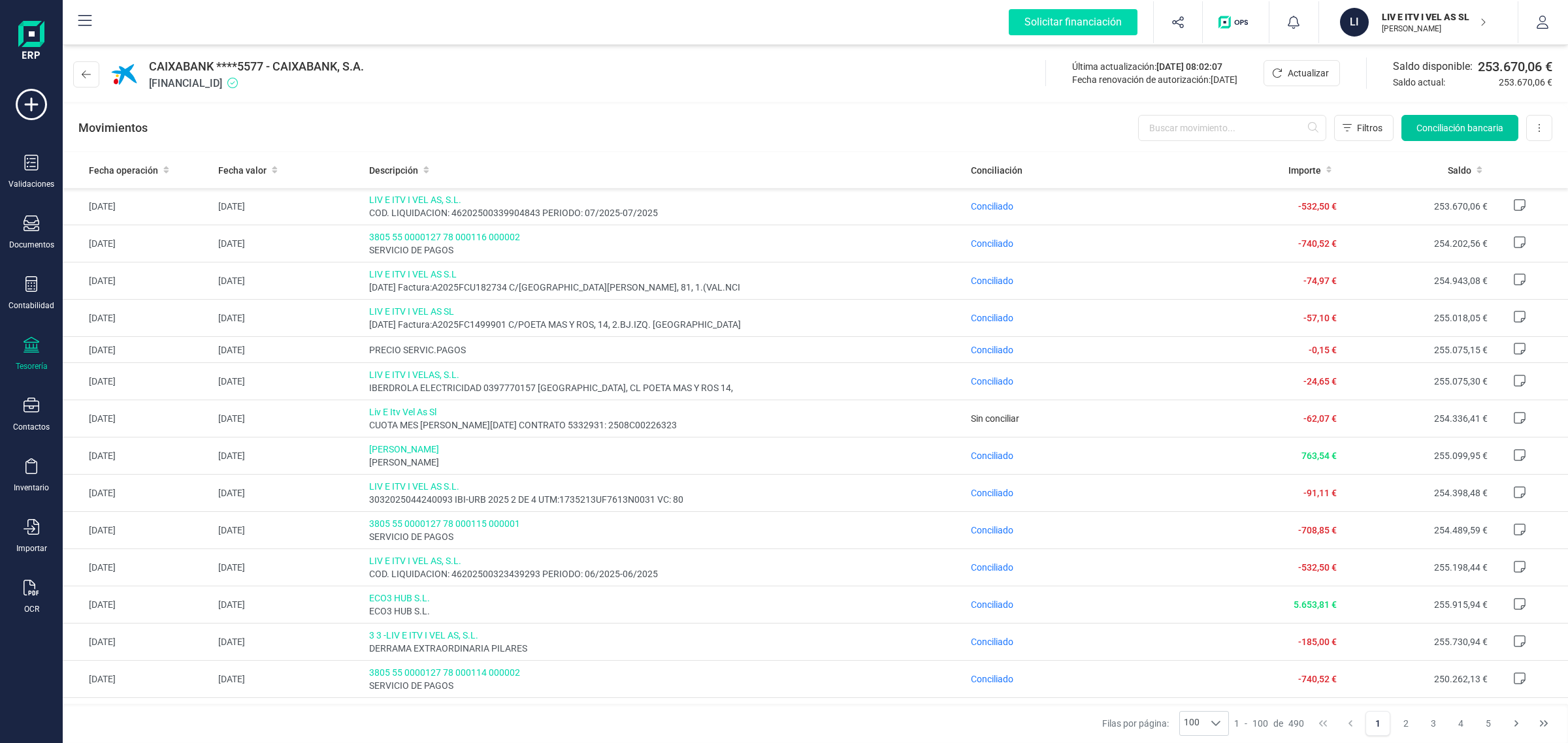
click at [1463, 133] on span "Conciliación bancaria" at bounding box center [1460, 128] width 87 height 13
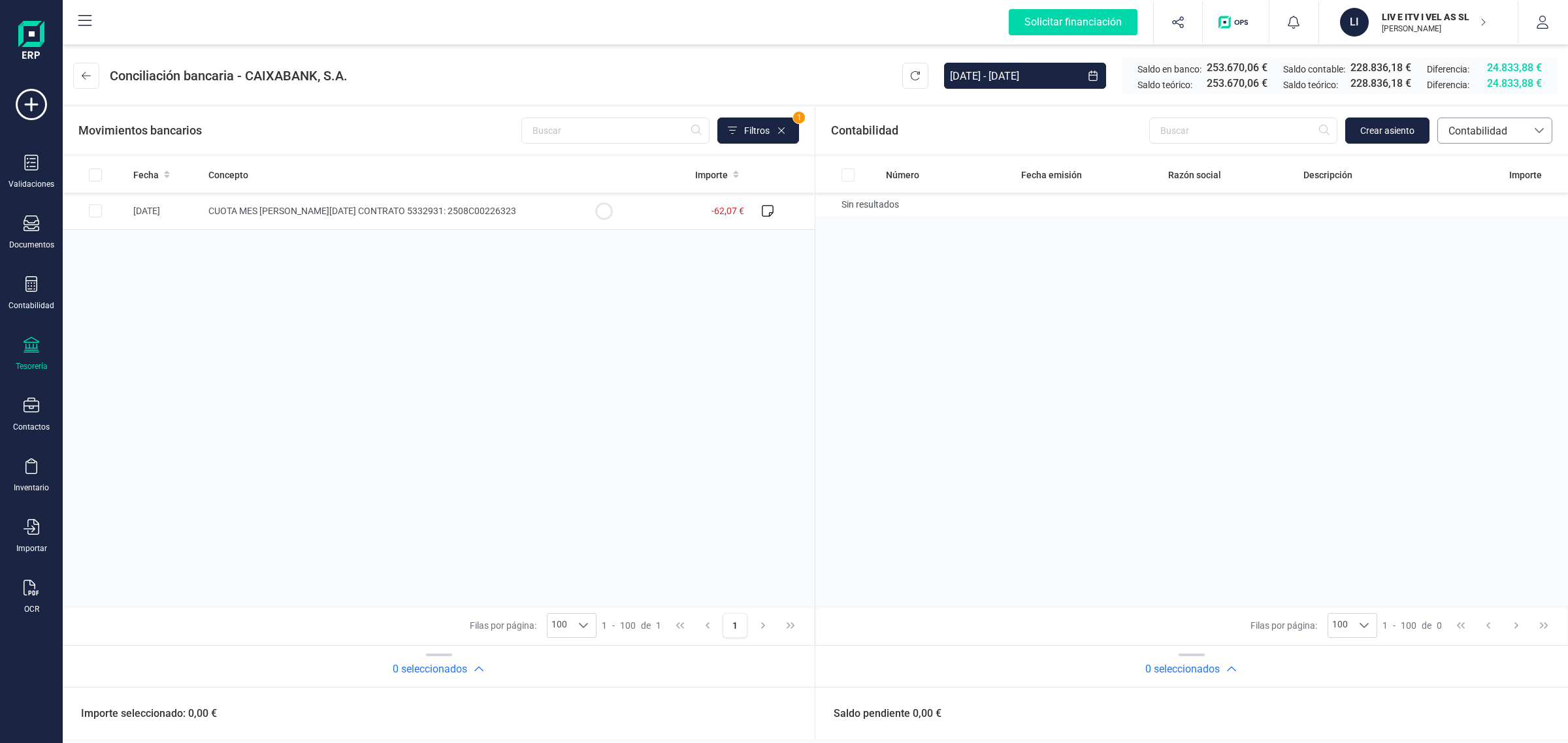
click at [1508, 122] on span "Contabilidad" at bounding box center [1483, 131] width 89 height 25
click at [1485, 216] on span "Facturas" at bounding box center [1468, 219] width 40 height 16
click at [1517, 131] on span "Facturas" at bounding box center [1483, 131] width 79 height 16
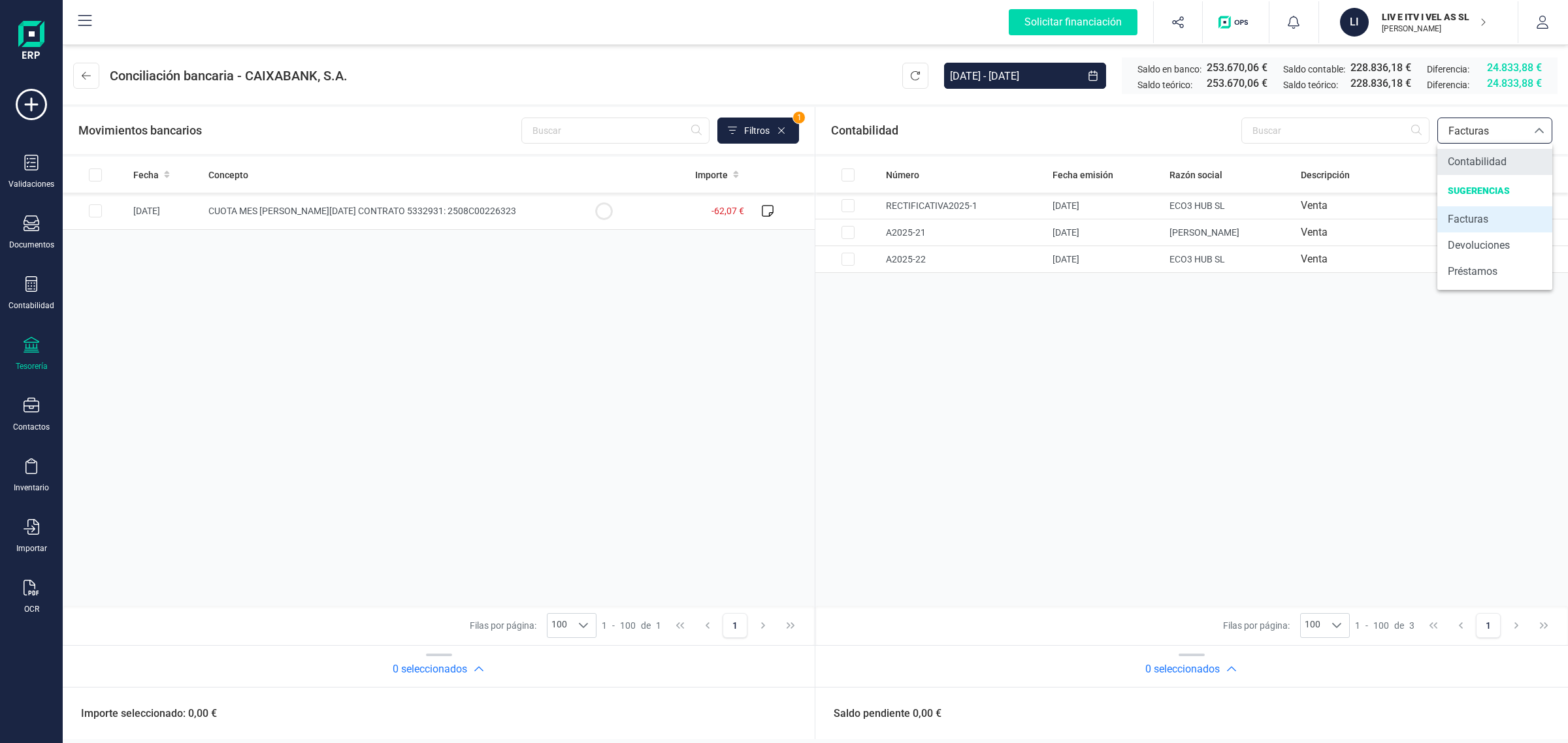
click at [1502, 161] on span "Contabilidad" at bounding box center [1477, 162] width 58 height 16
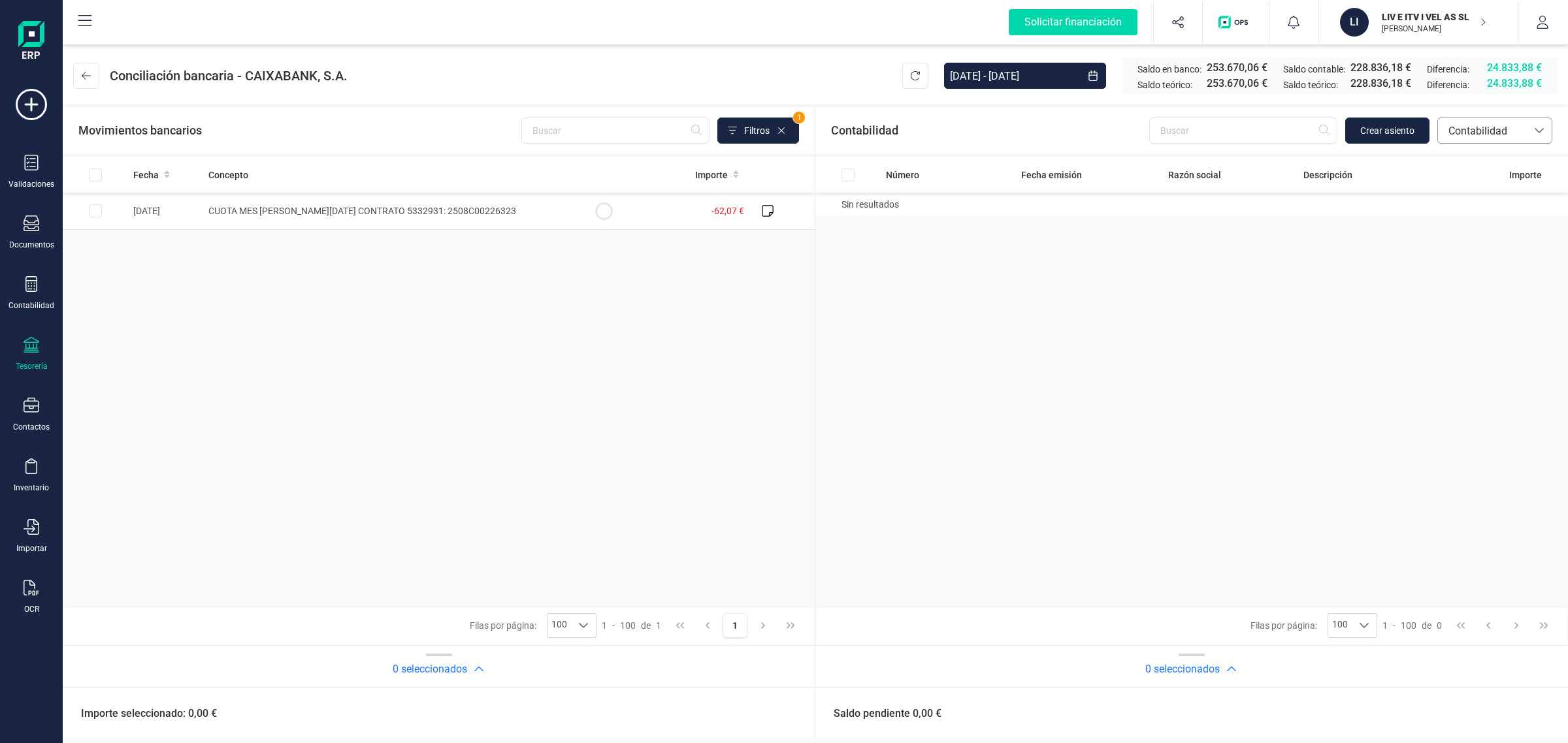
click at [1505, 122] on span "Contabilidad" at bounding box center [1483, 131] width 89 height 25
click at [1487, 215] on span "Facturas" at bounding box center [1468, 219] width 40 height 16
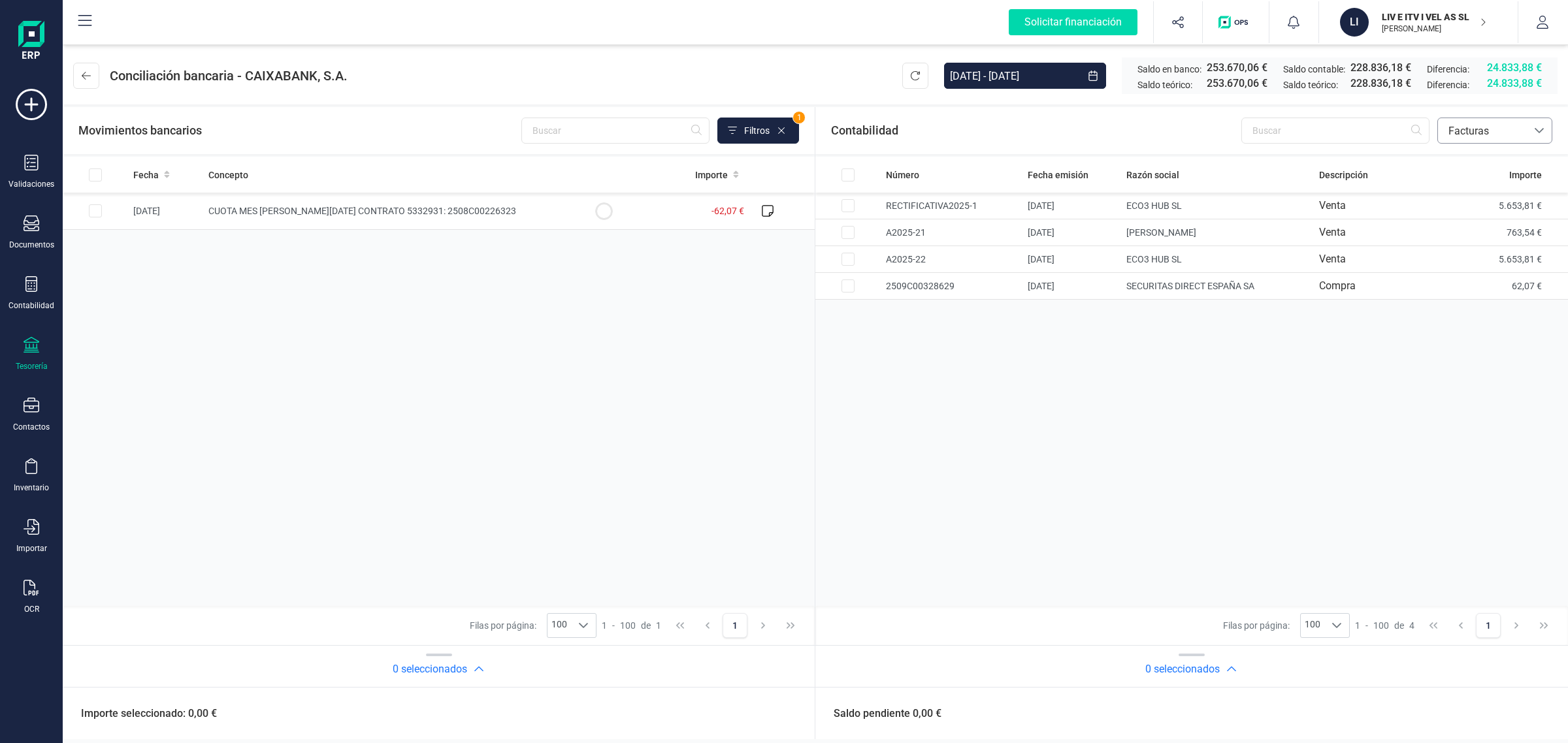
click at [1481, 121] on span "Facturas" at bounding box center [1483, 131] width 89 height 25
click at [1475, 151] on li "Contabilidad" at bounding box center [1495, 161] width 115 height 26
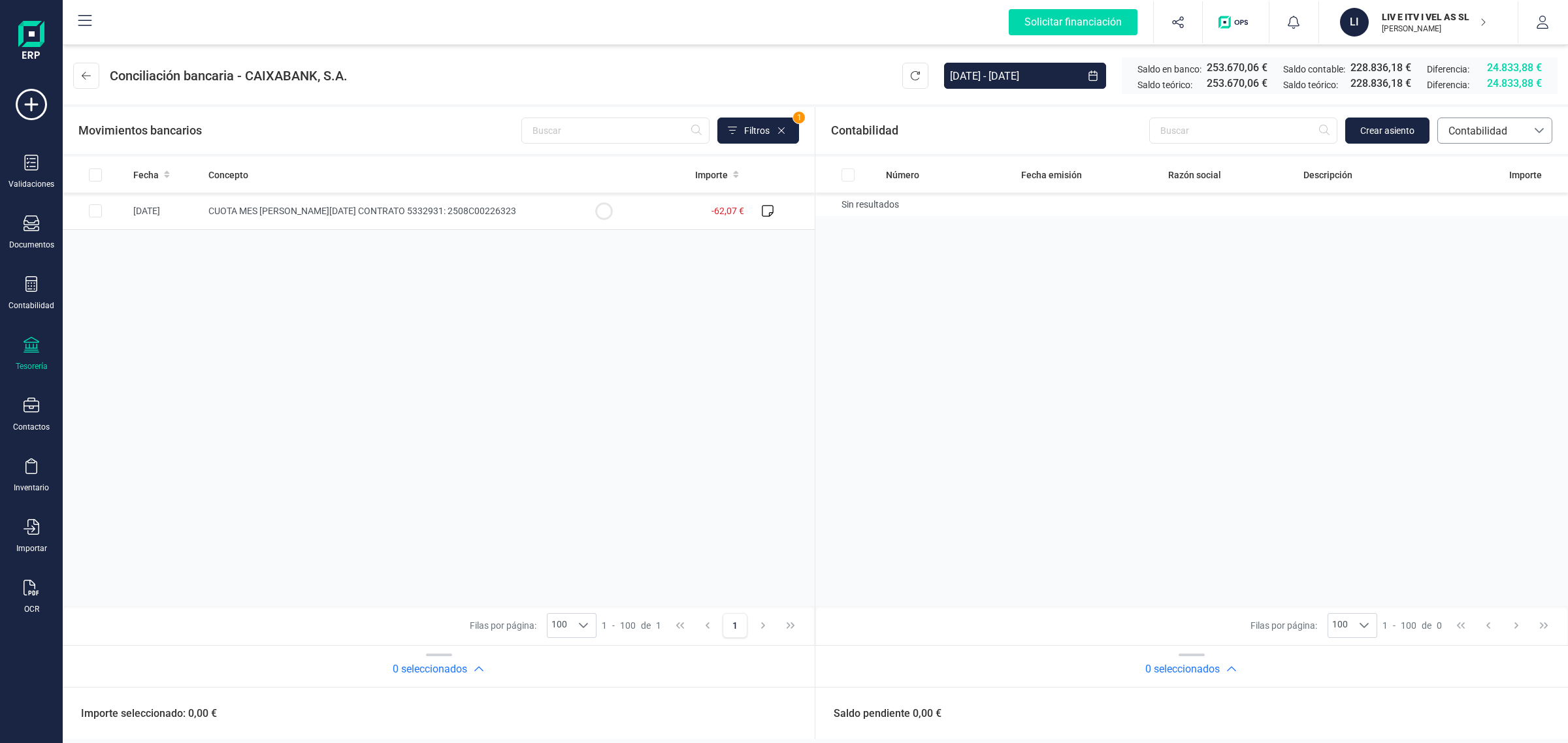
click at [1494, 124] on span "Contabilidad" at bounding box center [1483, 131] width 79 height 16
click at [1481, 223] on span "Facturas" at bounding box center [1468, 219] width 40 height 16
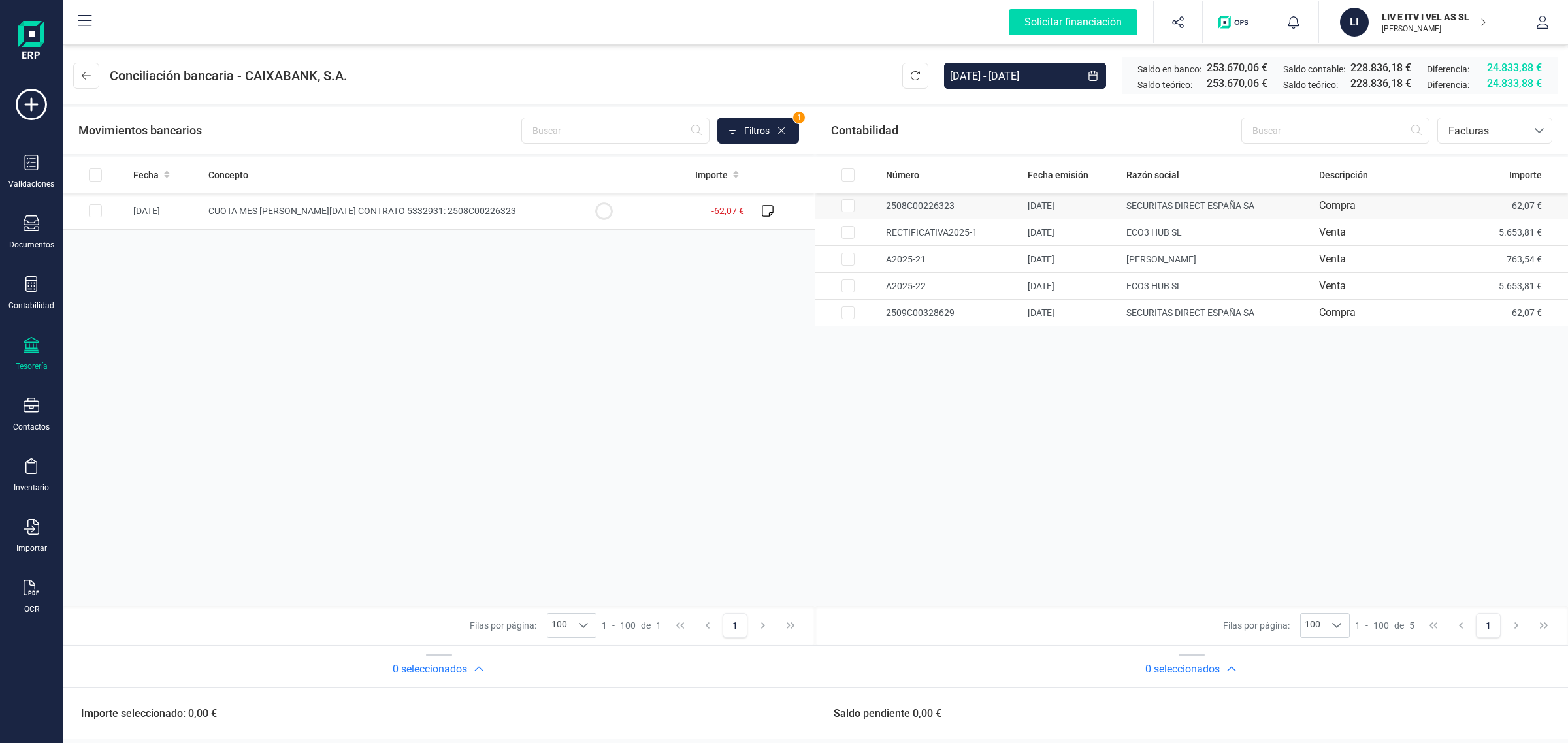
click at [1343, 203] on td "Compra" at bounding box center [1389, 206] width 150 height 27
checkbox input "true"
click at [94, 202] on td at bounding box center [95, 211] width 65 height 38
checkbox input "true"
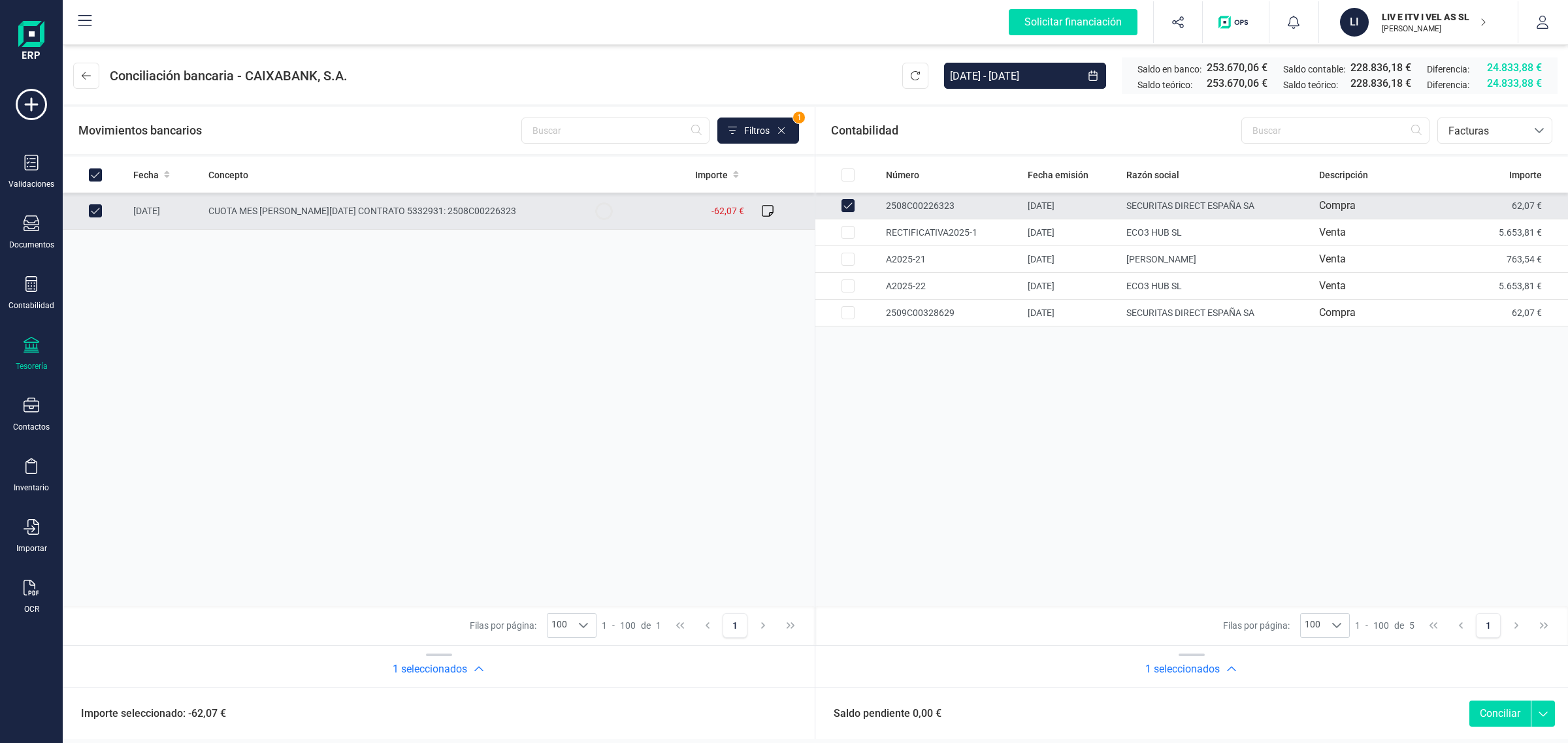
click at [1526, 723] on button "Conciliar" at bounding box center [1500, 713] width 62 height 26
checkbox input "false"
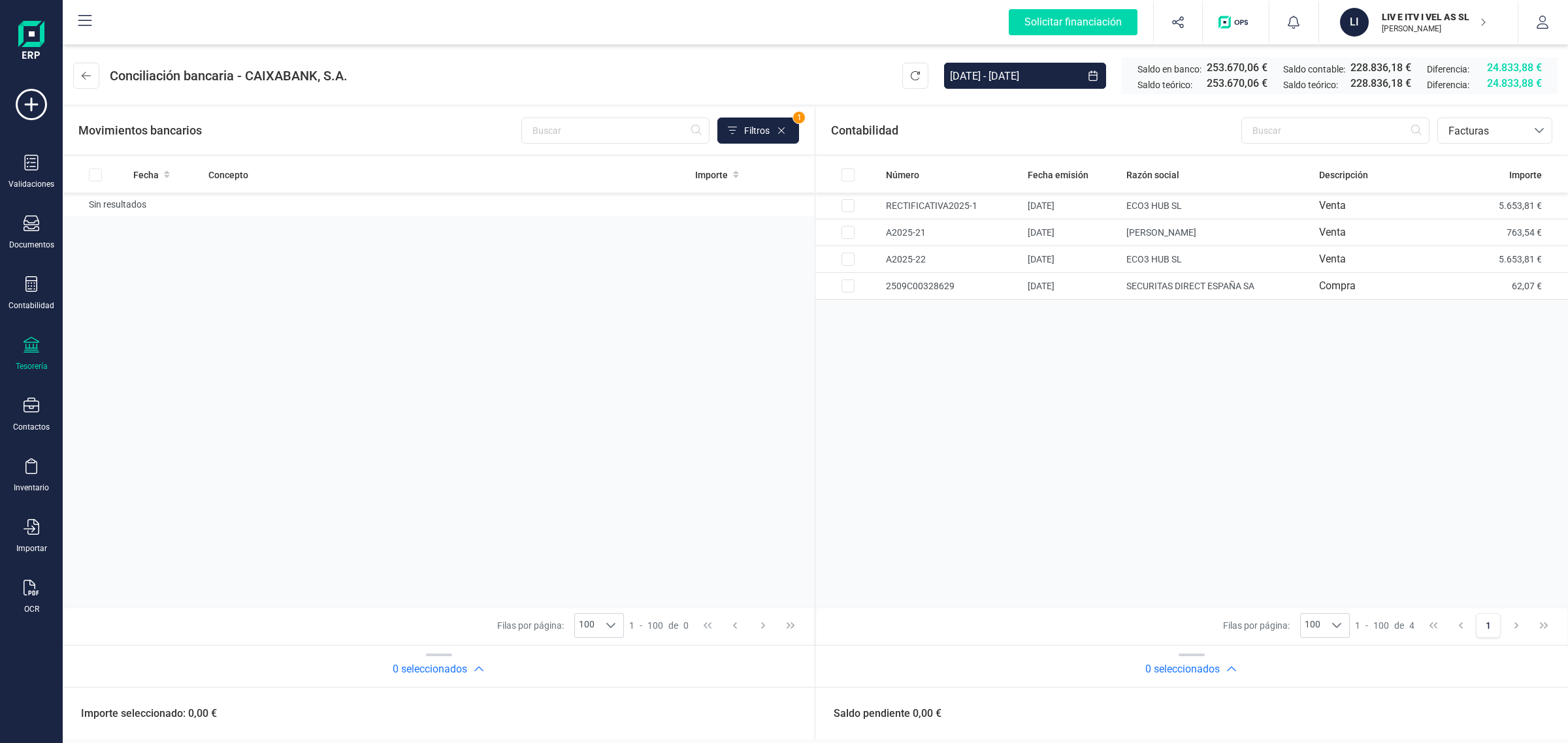
drag, startPoint x: 1393, startPoint y: 26, endPoint x: 1393, endPoint y: 37, distance: 11.0
click at [1393, 26] on p "[PERSON_NAME]" at bounding box center [1434, 28] width 104 height 11
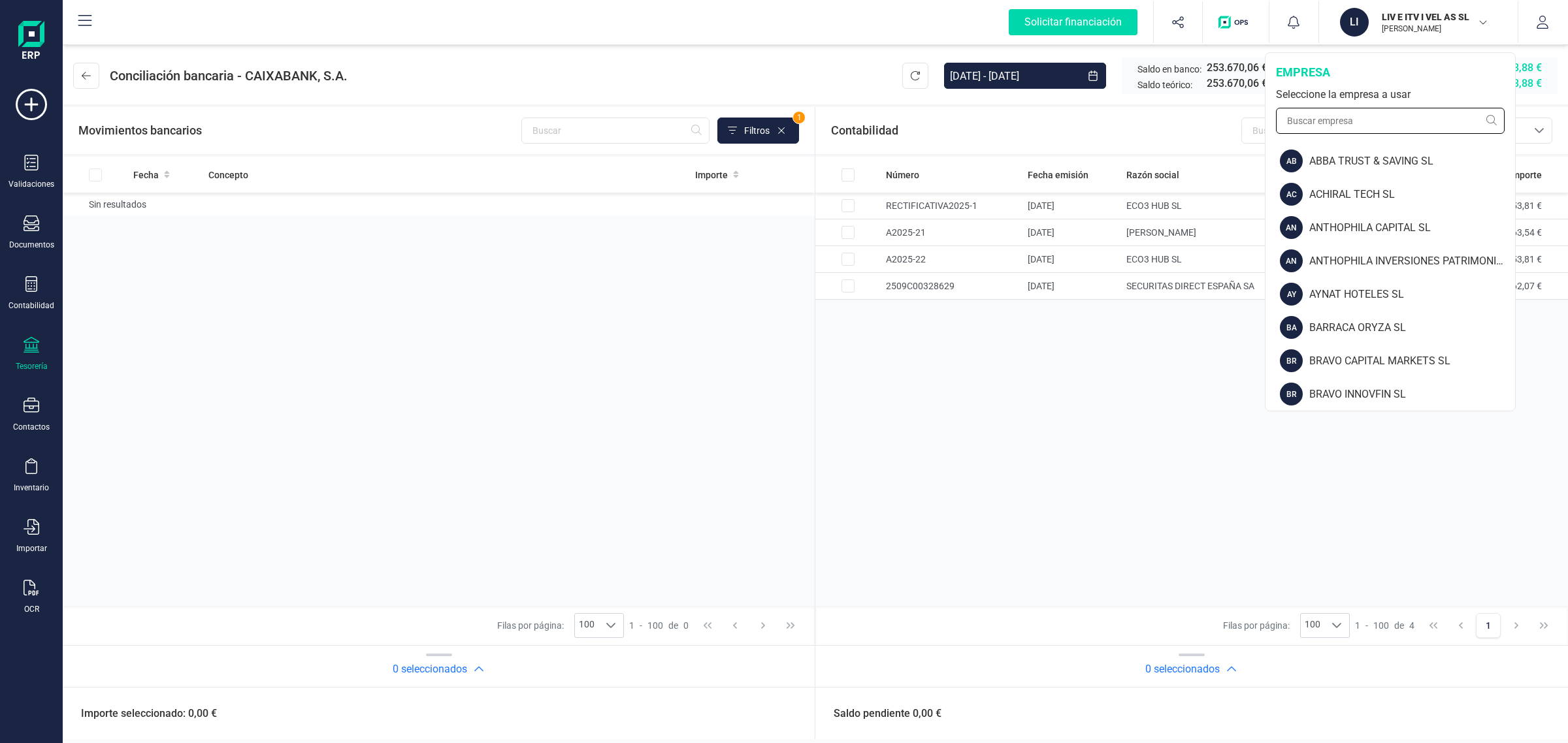
click at [1323, 124] on input "text" at bounding box center [1391, 120] width 229 height 26
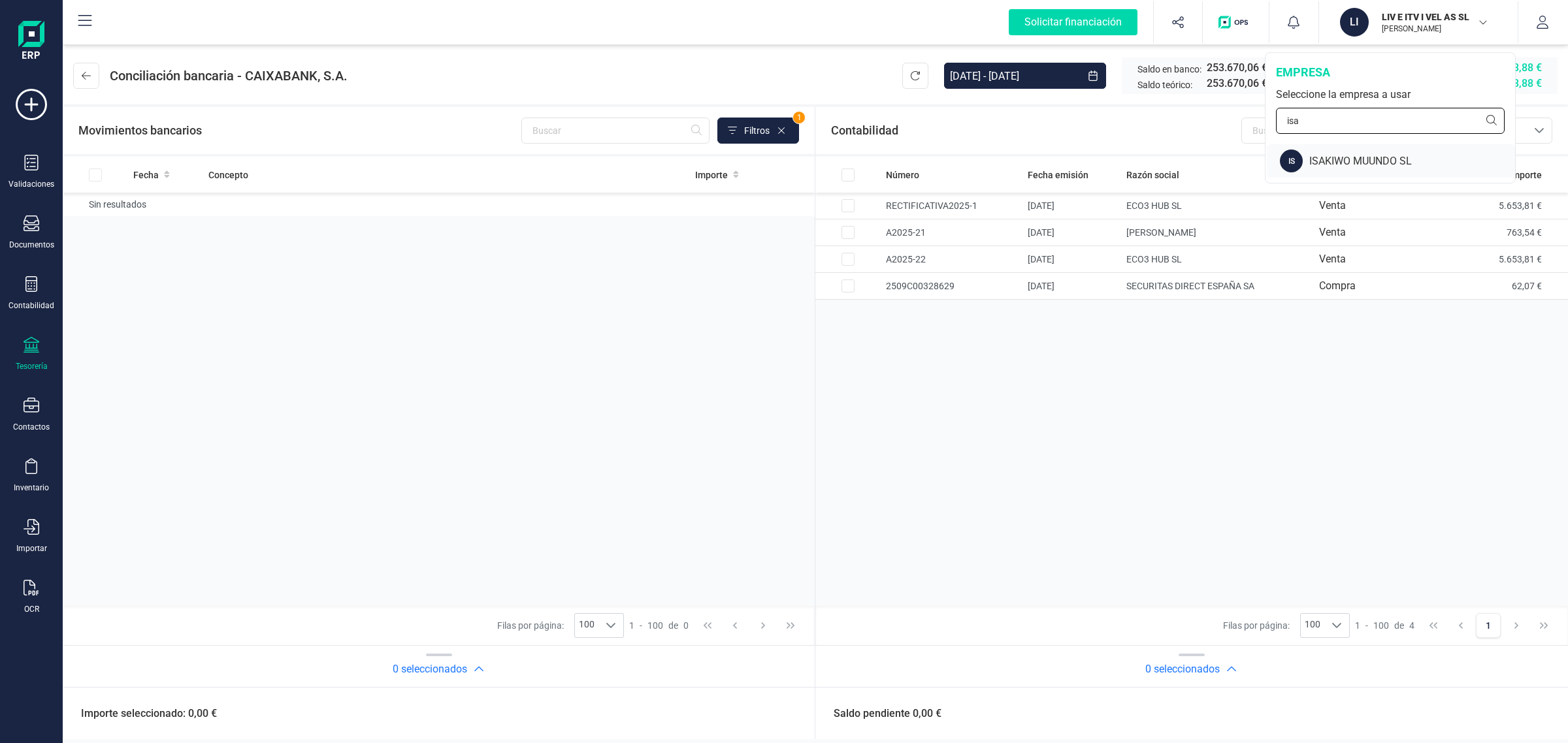
type input "isa"
click at [1323, 164] on div "ISAKIWO MUUNDO SL" at bounding box center [1413, 161] width 206 height 16
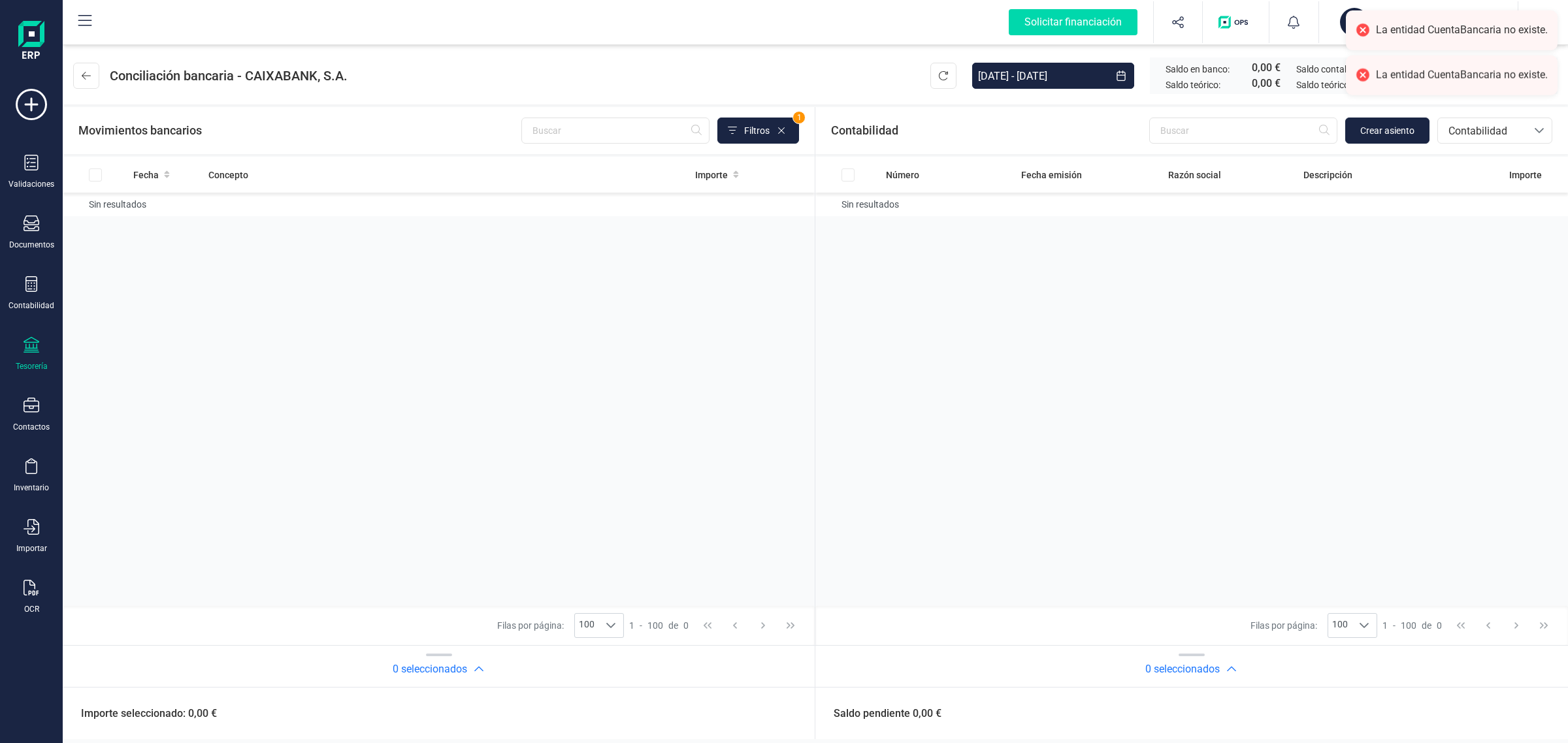
click at [28, 364] on div "Tesorería" at bounding box center [32, 366] width 32 height 11
click at [158, 215] on span "Cuentas bancarias" at bounding box center [157, 222] width 115 height 16
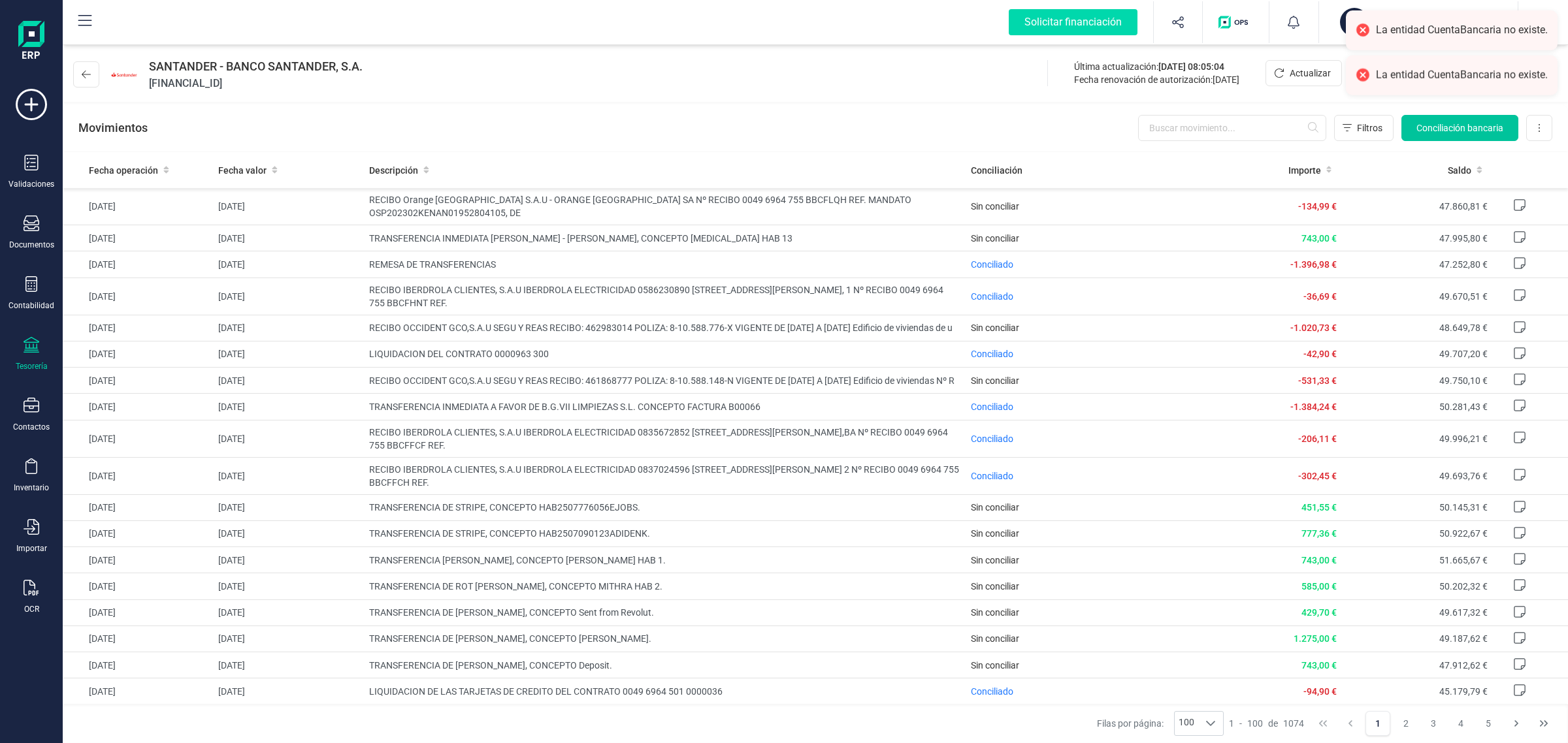
click at [1444, 129] on span "Conciliación bancaria" at bounding box center [1460, 128] width 87 height 13
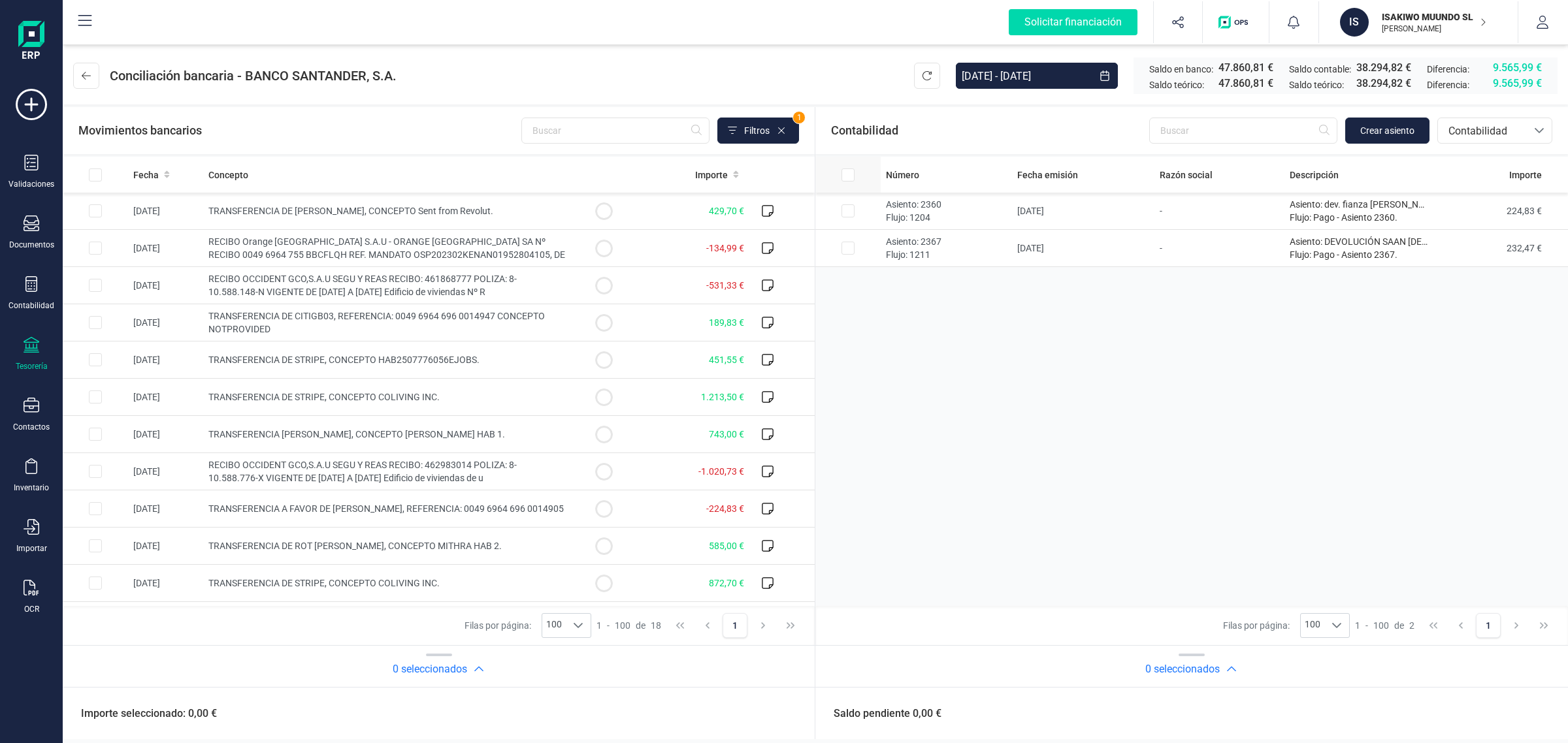
click at [843, 172] on input "All items unselected" at bounding box center [849, 175] width 13 height 13
checkbox input "true"
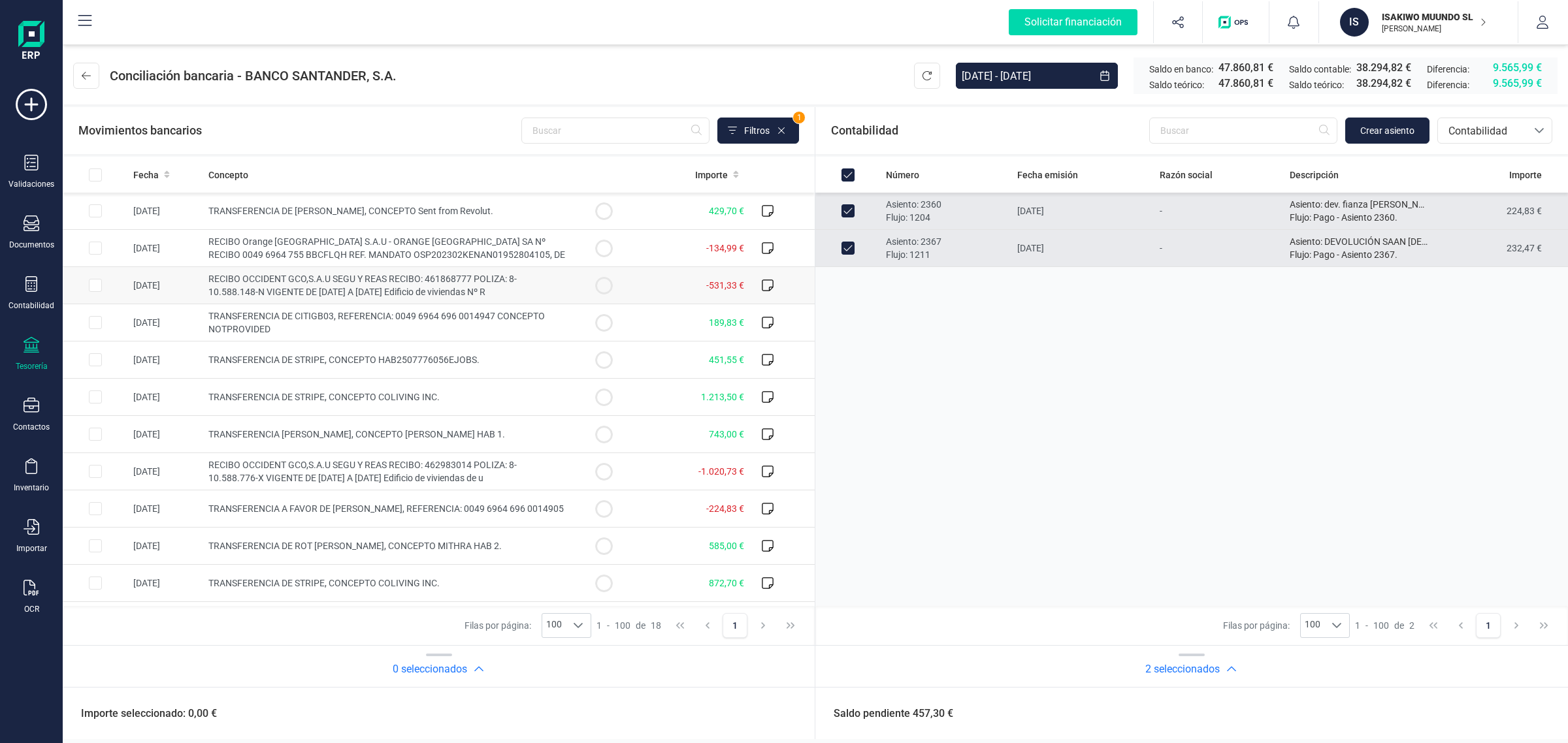
scroll to position [259, 0]
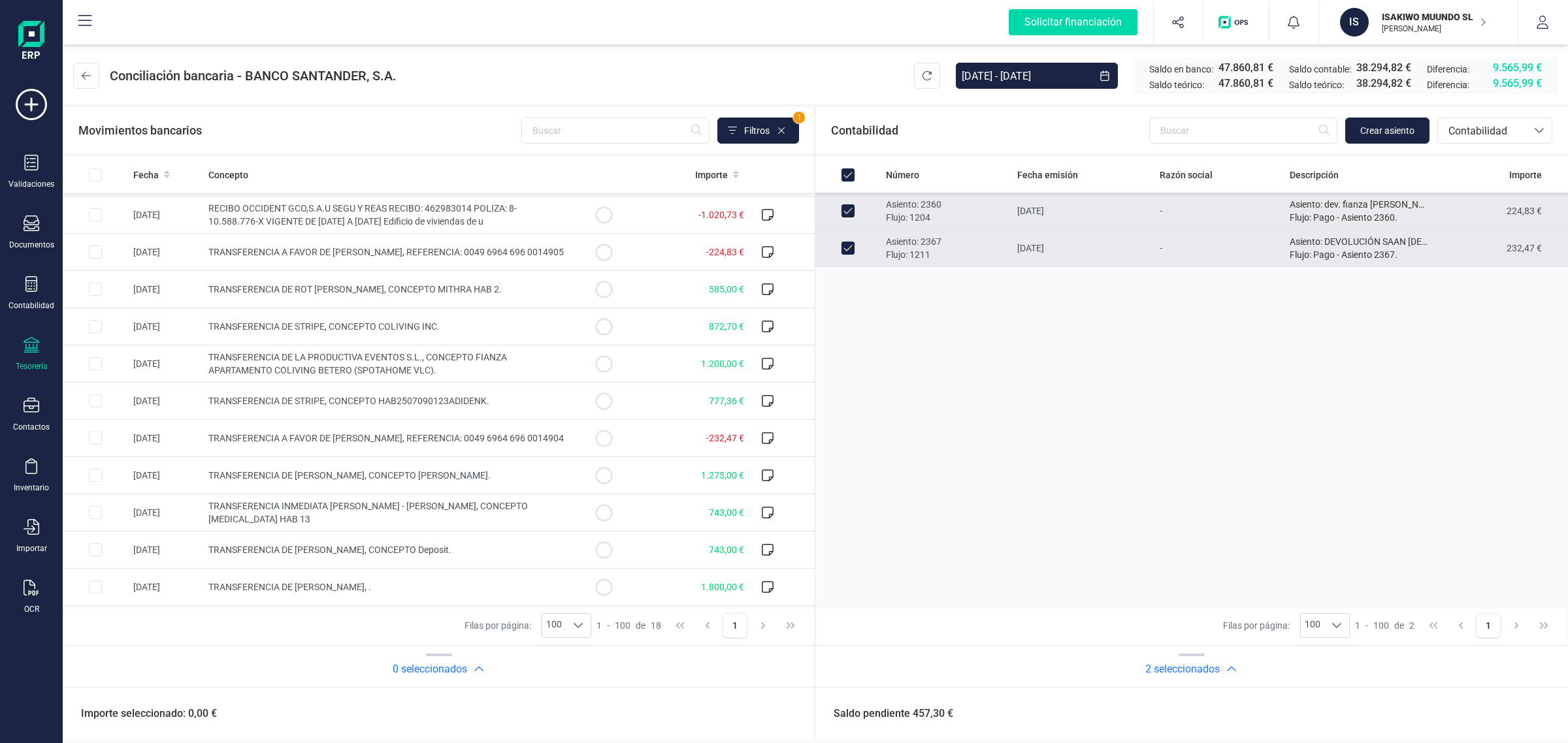
click at [851, 205] on input "Row Unselected c25ed09c-5e68-4648-a71d-7700ec93e230" at bounding box center [849, 211] width 13 height 13
checkbox input "false"
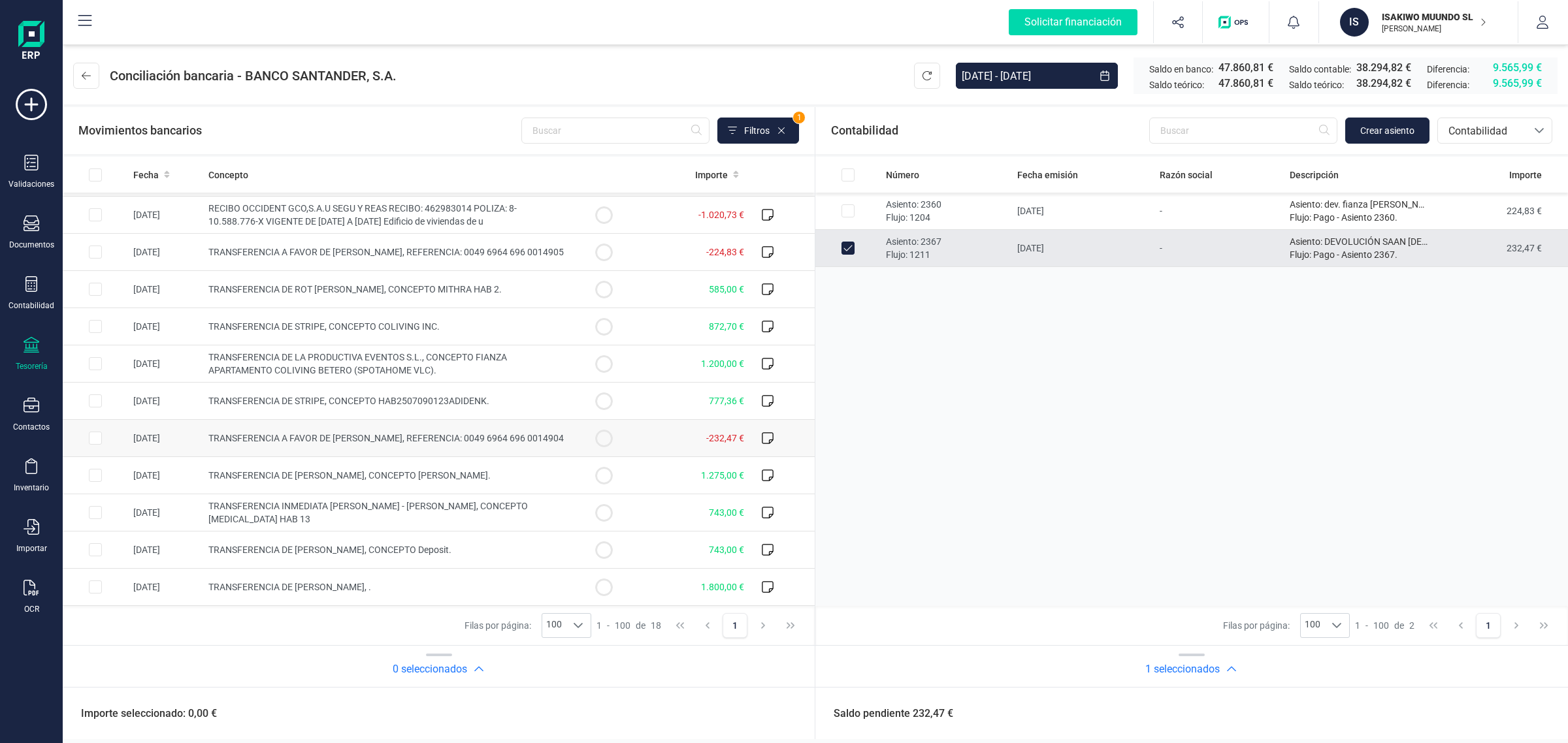
click at [637, 431] on td "-232,47 €" at bounding box center [693, 438] width 113 height 38
checkbox input "true"
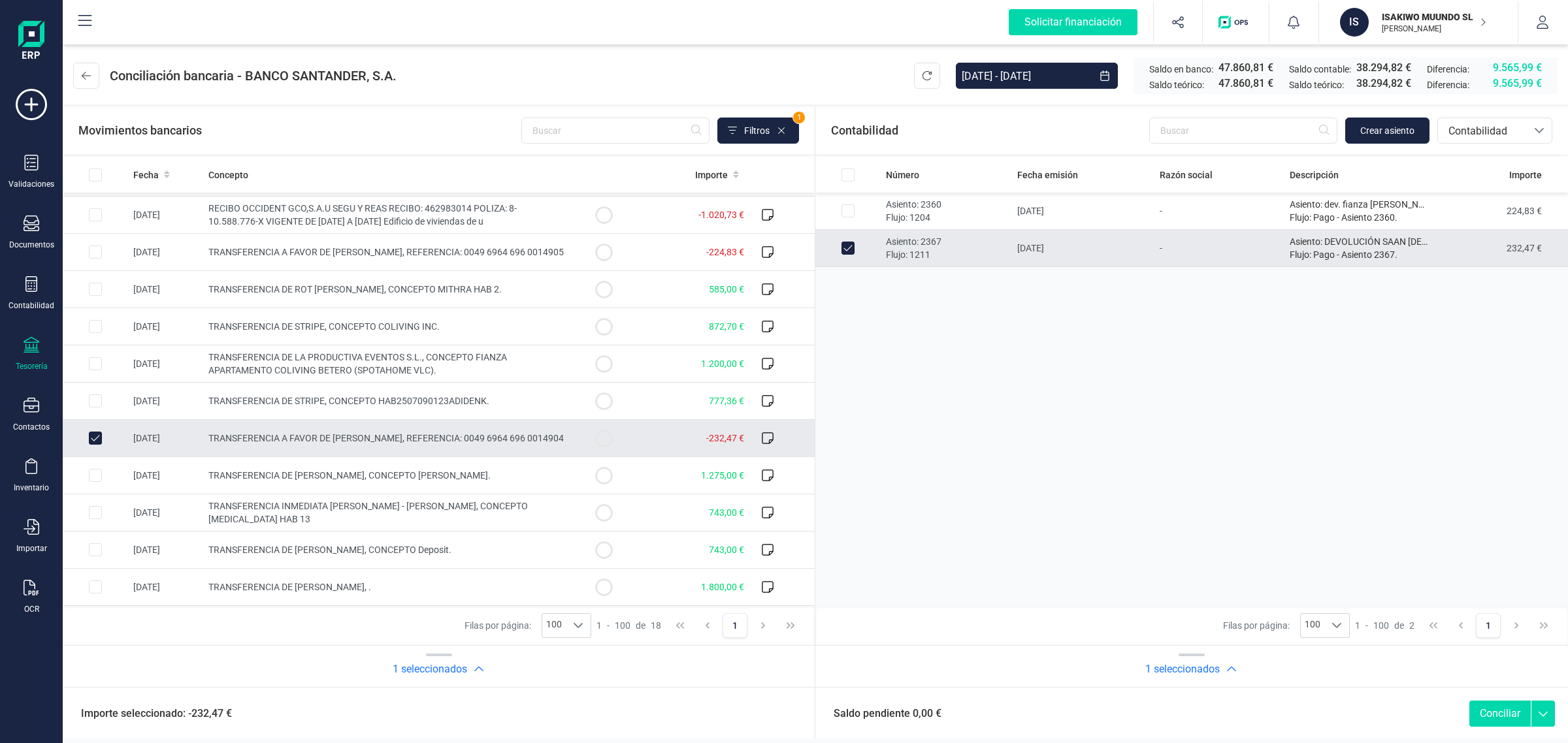
click at [1498, 710] on button "Conciliar" at bounding box center [1500, 713] width 62 height 26
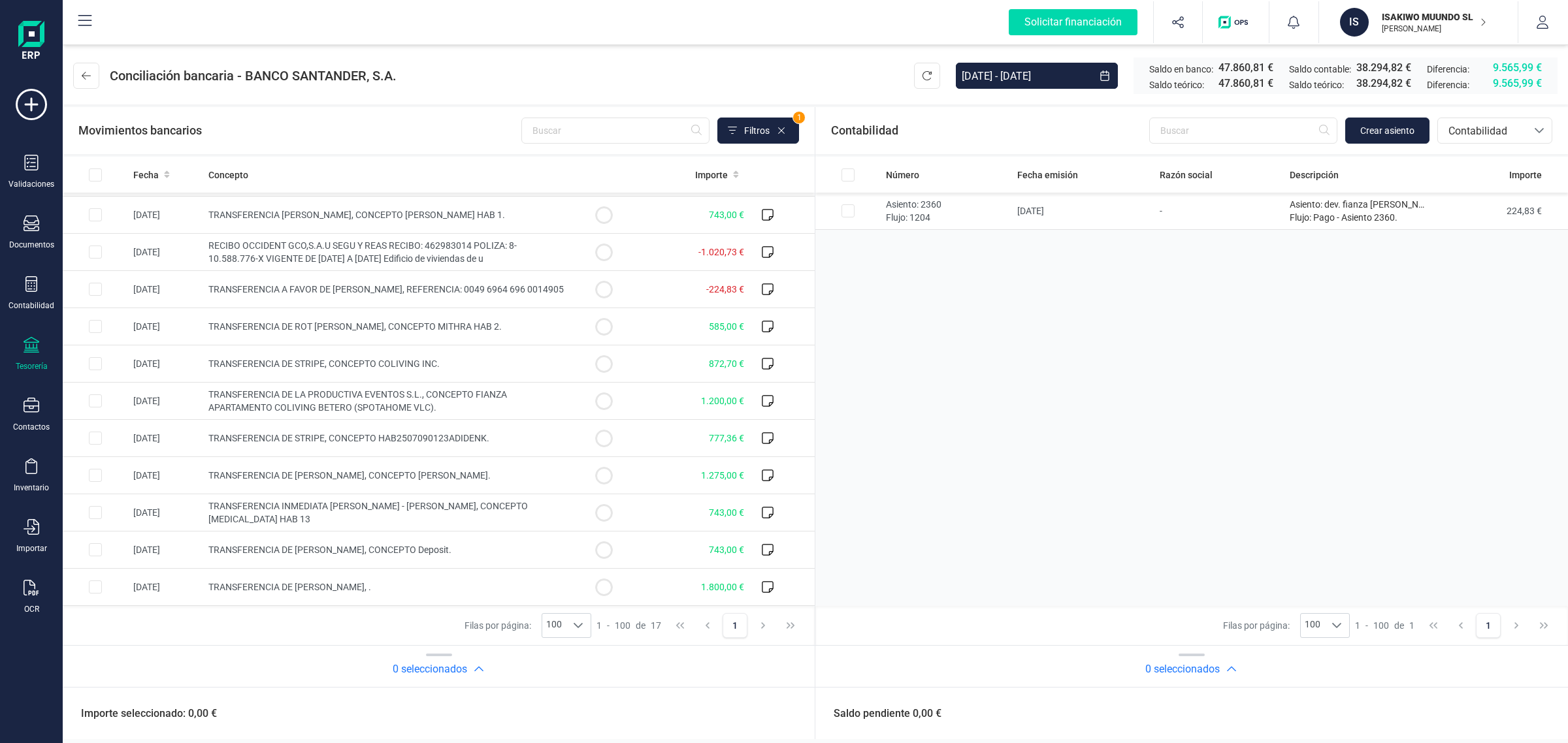
scroll to position [220, 0]
click at [845, 206] on input "Row Selected c25ed09c-5e68-4648-a71d-7700ec93e230" at bounding box center [849, 211] width 13 height 13
checkbox input "true"
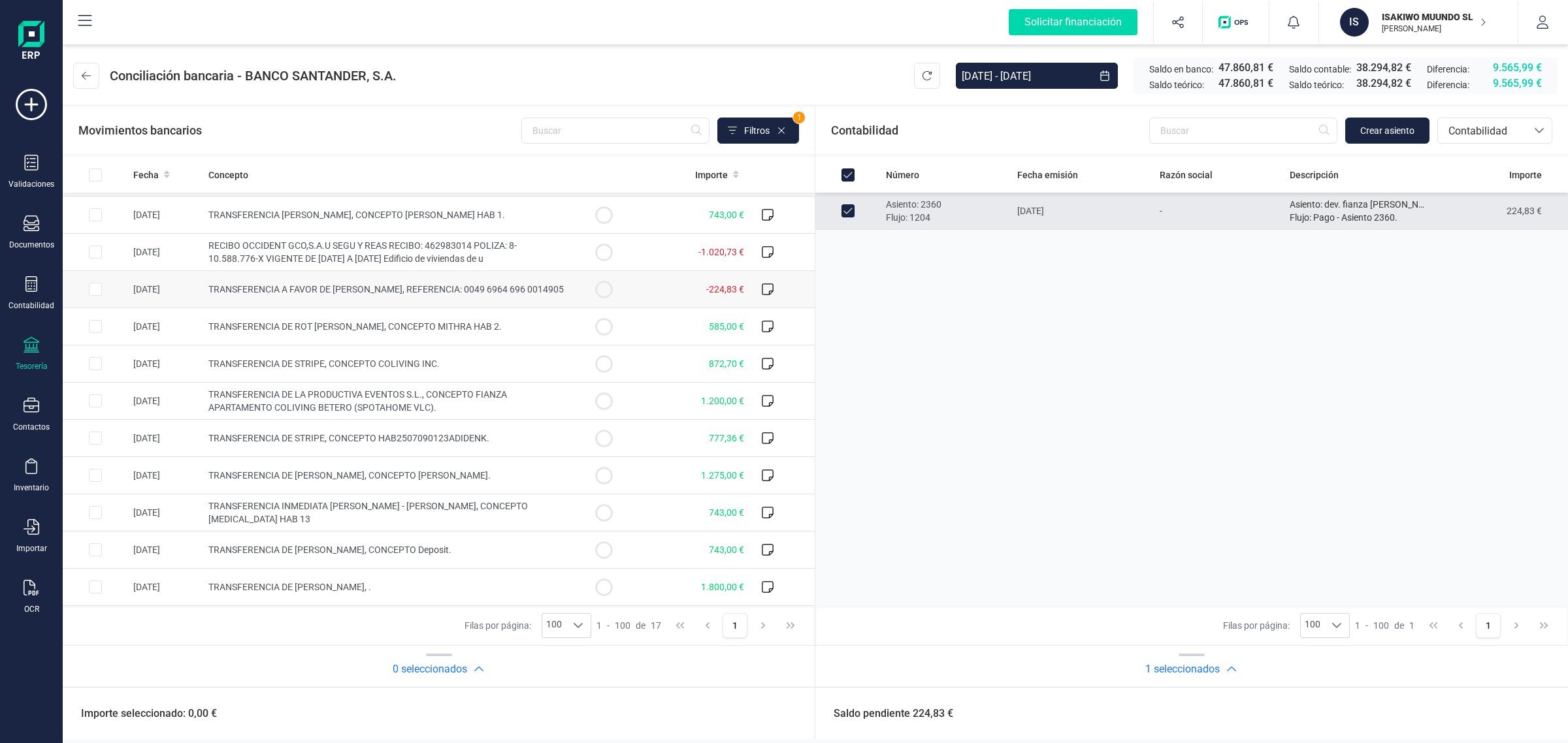
click at [609, 289] on td at bounding box center [604, 290] width 65 height 38
checkbox input "true"
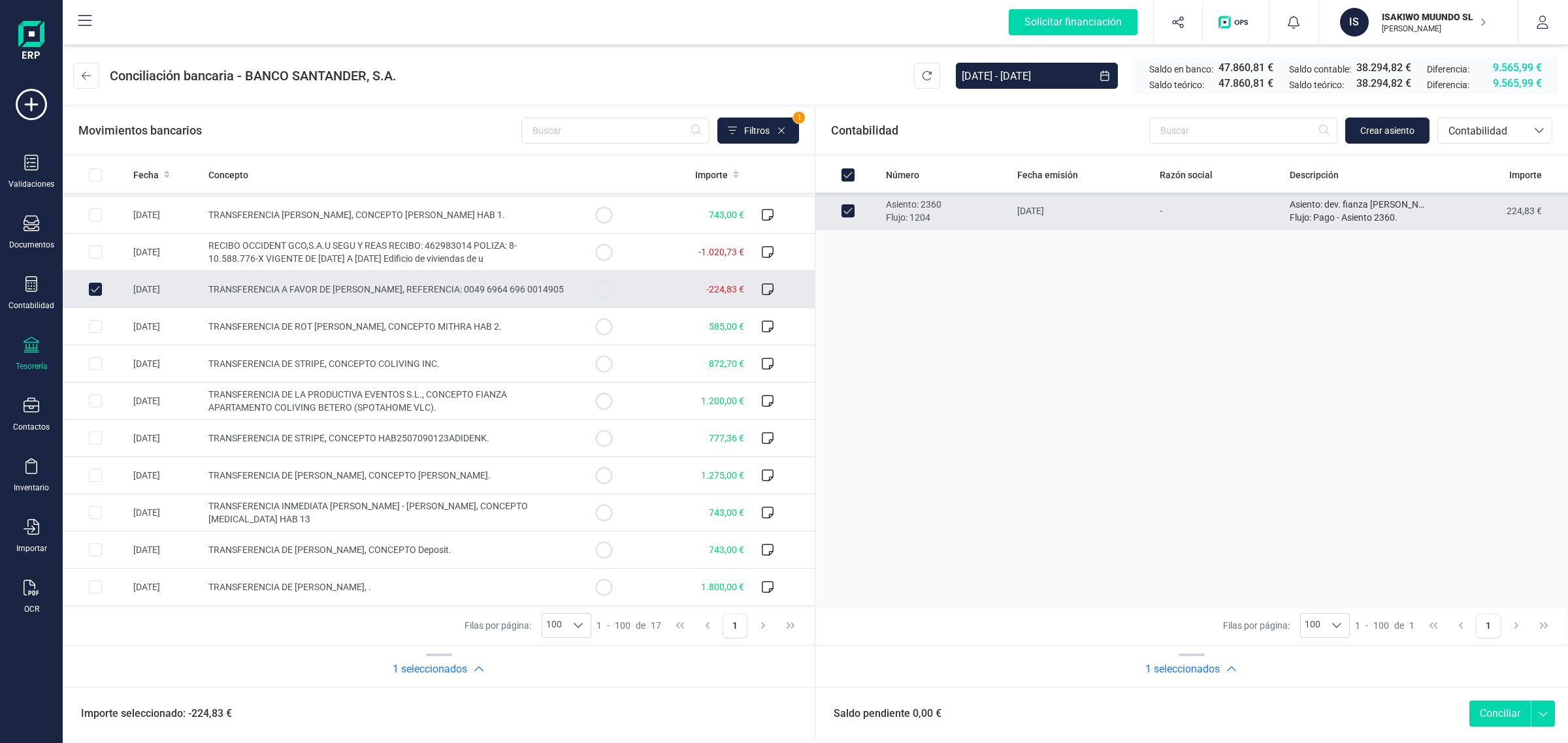
click at [1482, 712] on button "Conciliar" at bounding box center [1500, 713] width 62 height 26
checkbox input "false"
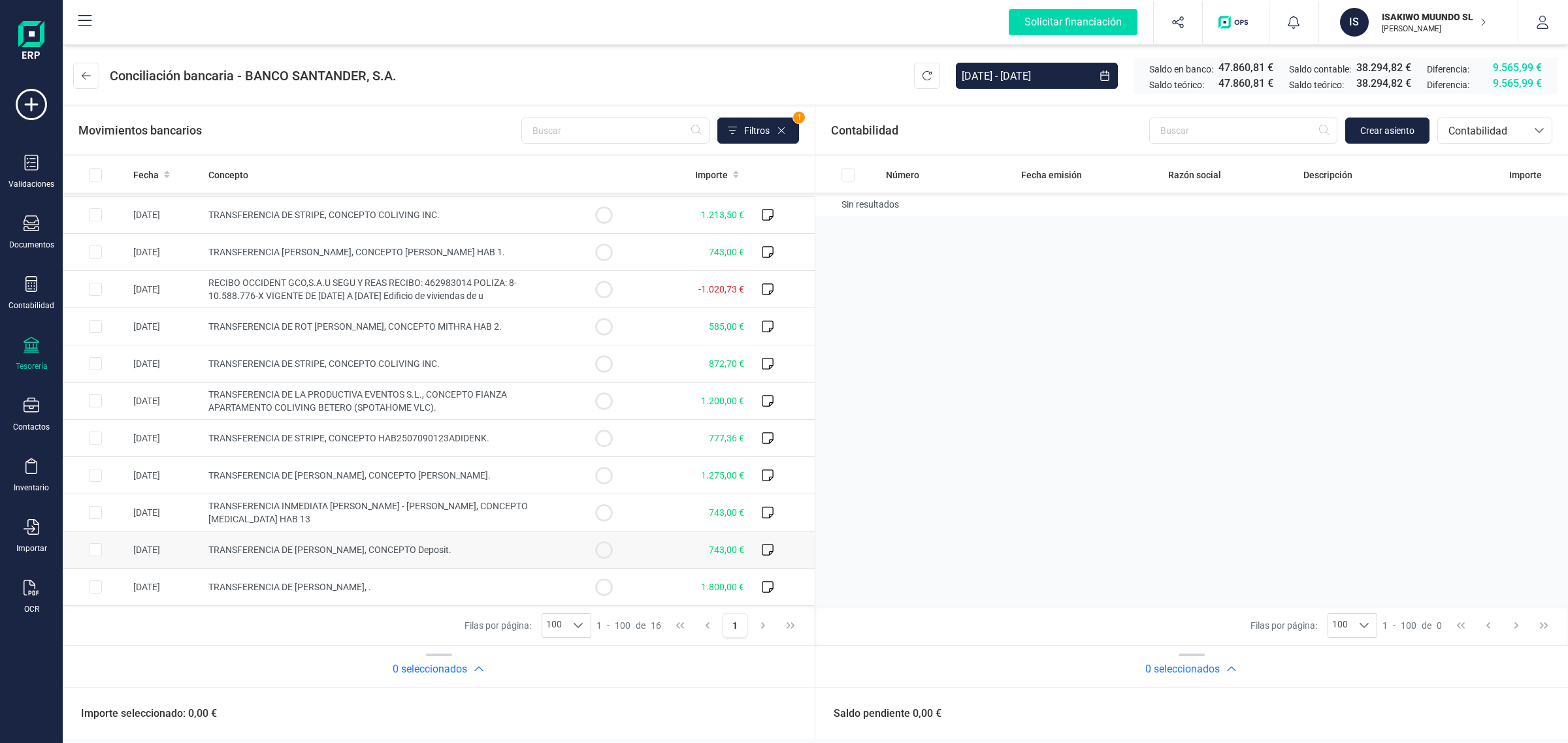
scroll to position [0, 0]
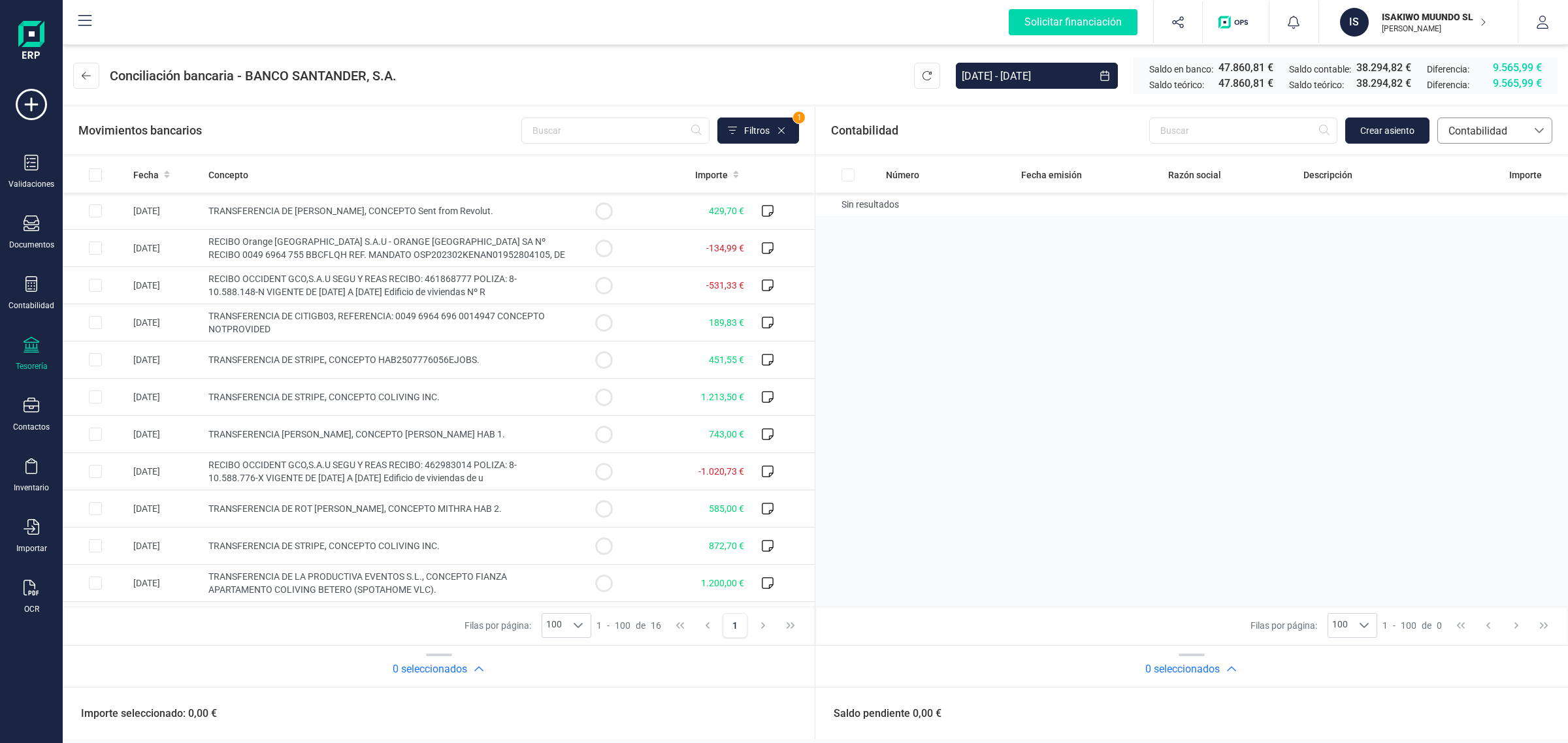
click at [1475, 131] on span "Contabilidad" at bounding box center [1483, 131] width 79 height 16
click at [1467, 222] on span "Facturas" at bounding box center [1468, 219] width 40 height 16
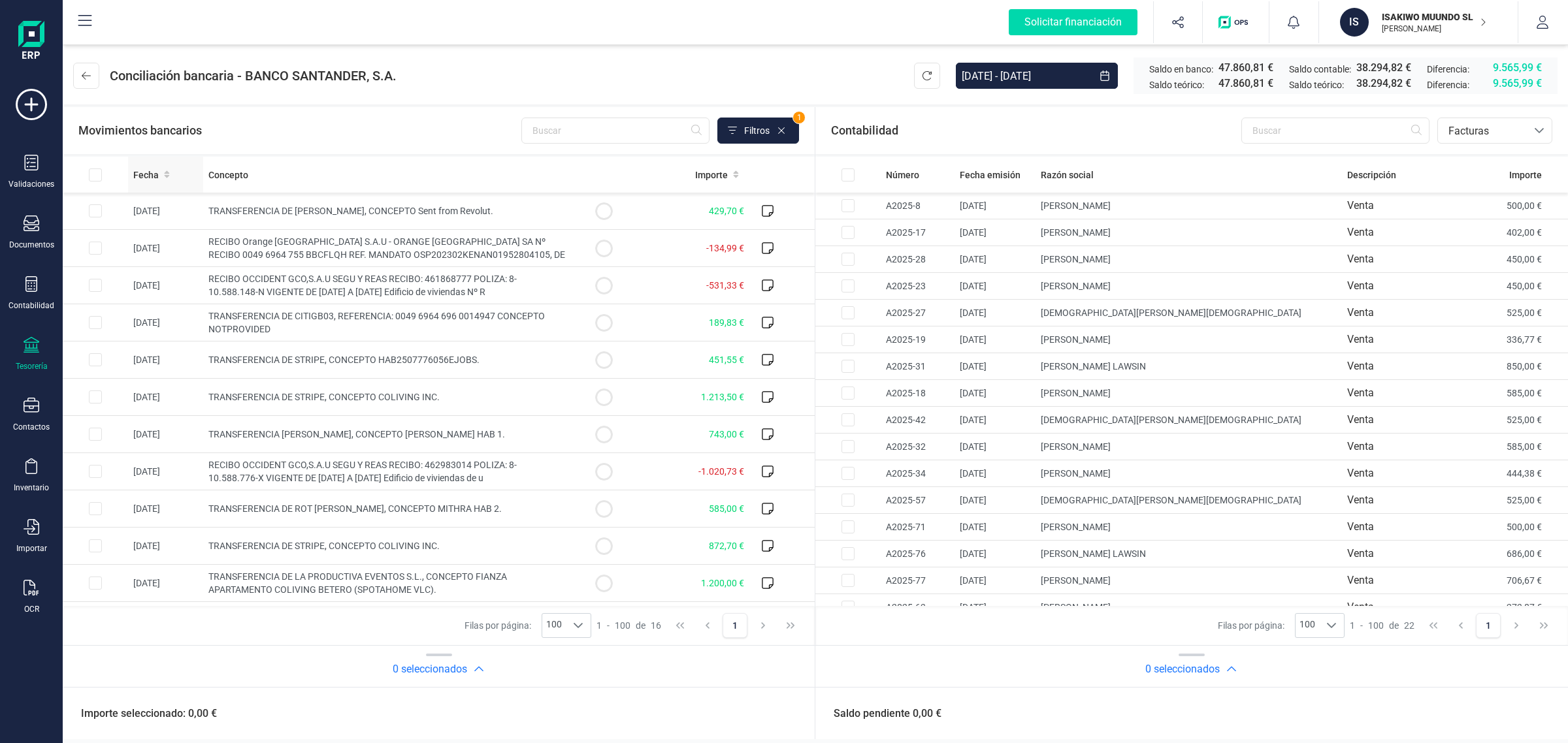
click at [155, 169] on span "Fecha" at bounding box center [146, 175] width 26 height 13
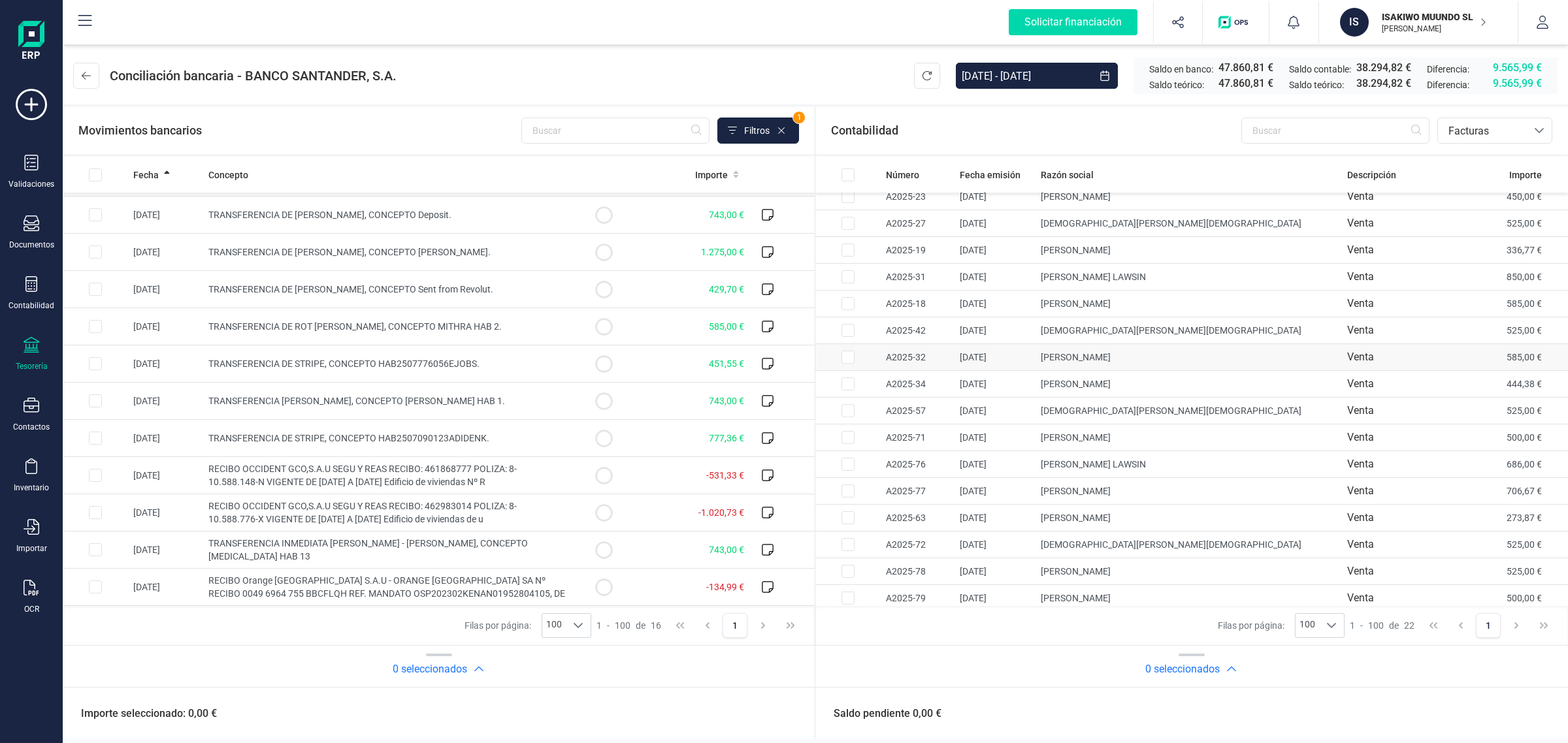
scroll to position [178, 0]
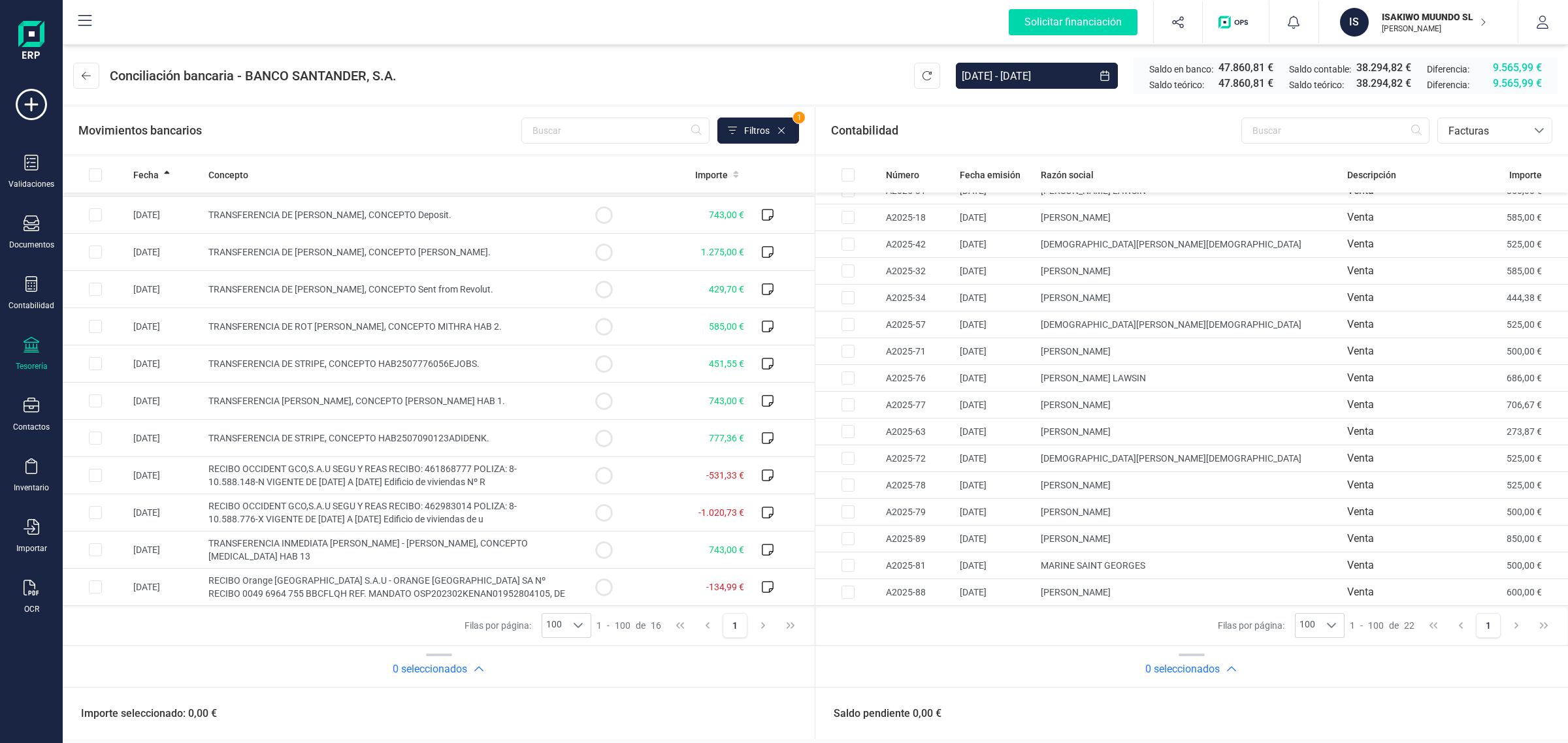
drag, startPoint x: 1412, startPoint y: 27, endPoint x: 1403, endPoint y: 47, distance: 21.9
click at [1412, 27] on p "[PERSON_NAME]" at bounding box center [1434, 28] width 104 height 11
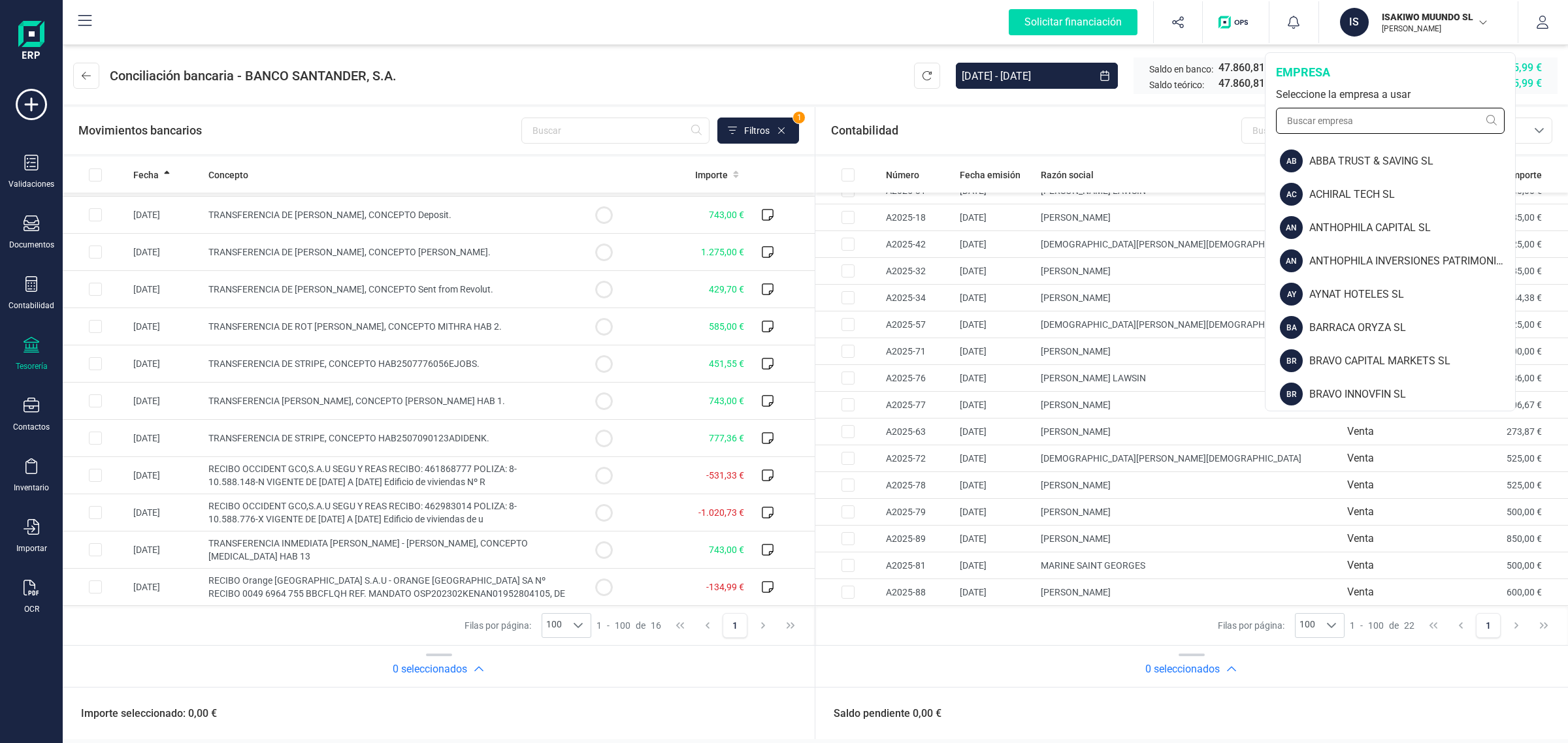
click at [1325, 119] on input "text" at bounding box center [1391, 120] width 229 height 26
click at [1304, 124] on input "text" at bounding box center [1391, 120] width 229 height 26
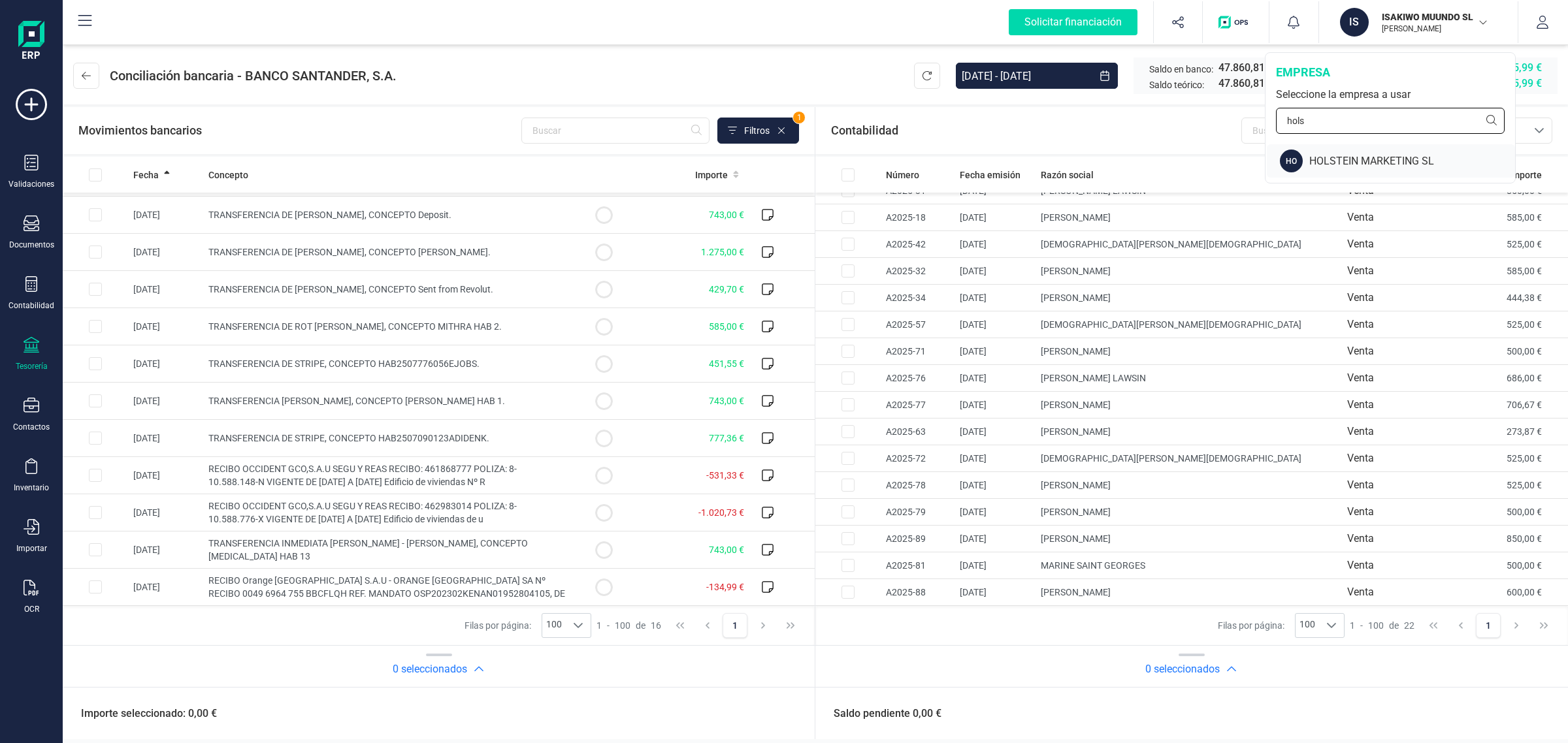
type input "hols"
click at [1338, 160] on div "HOLSTEIN MARKETING SL" at bounding box center [1413, 161] width 206 height 16
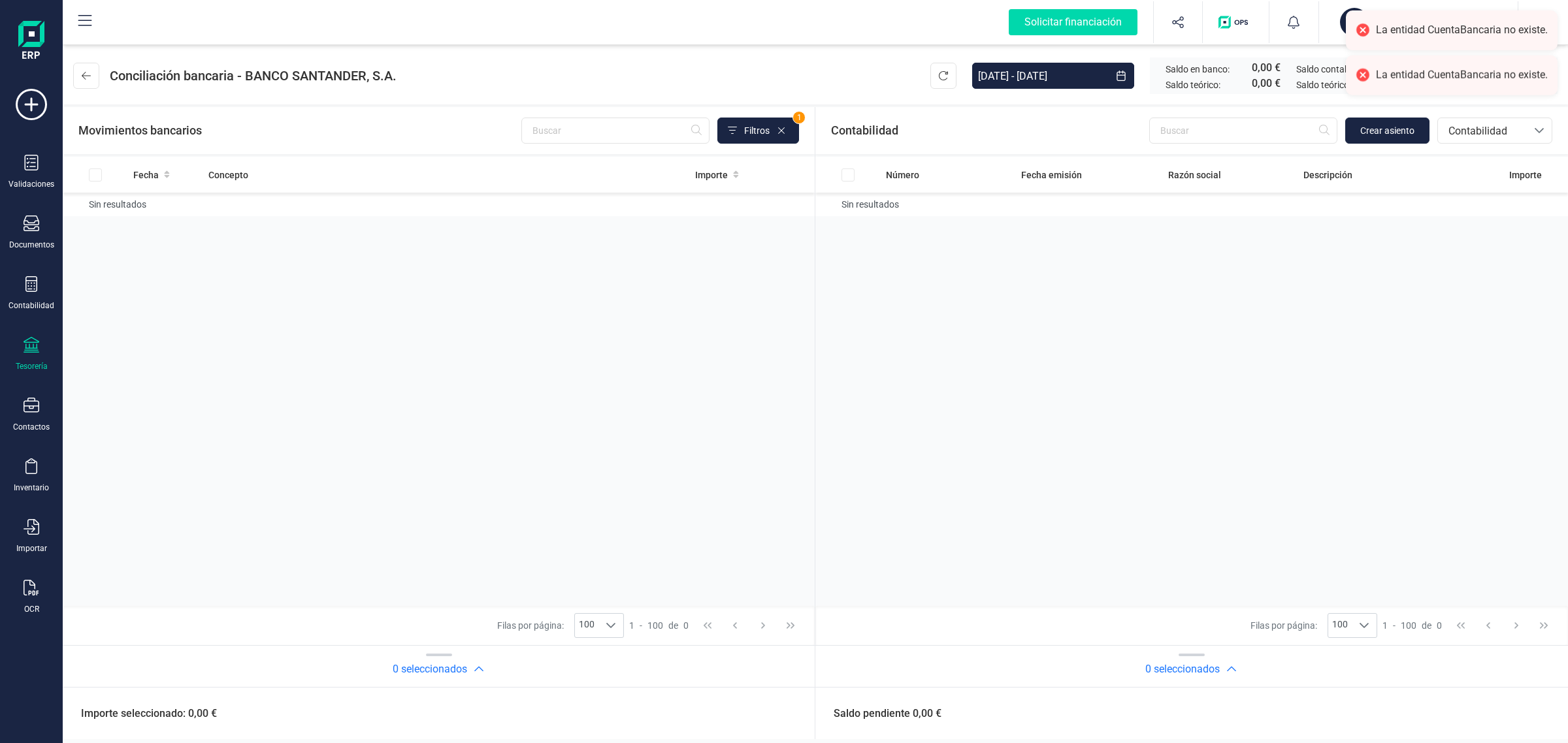
click at [32, 357] on div "Tesorería" at bounding box center [31, 354] width 53 height 34
click at [179, 224] on span "Cuentas bancarias" at bounding box center [157, 222] width 115 height 16
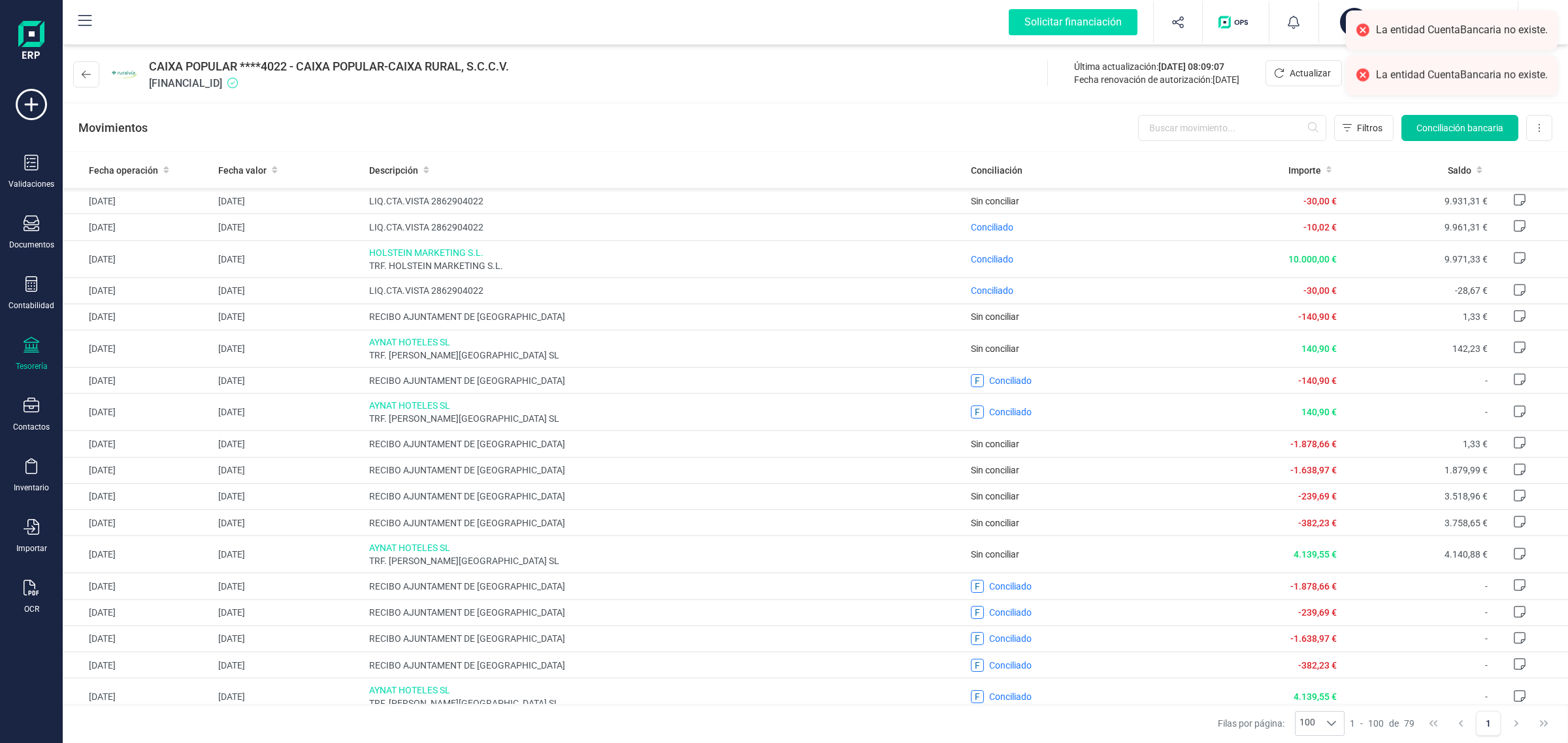
click at [1454, 128] on span "Conciliación bancaria" at bounding box center [1460, 128] width 87 height 13
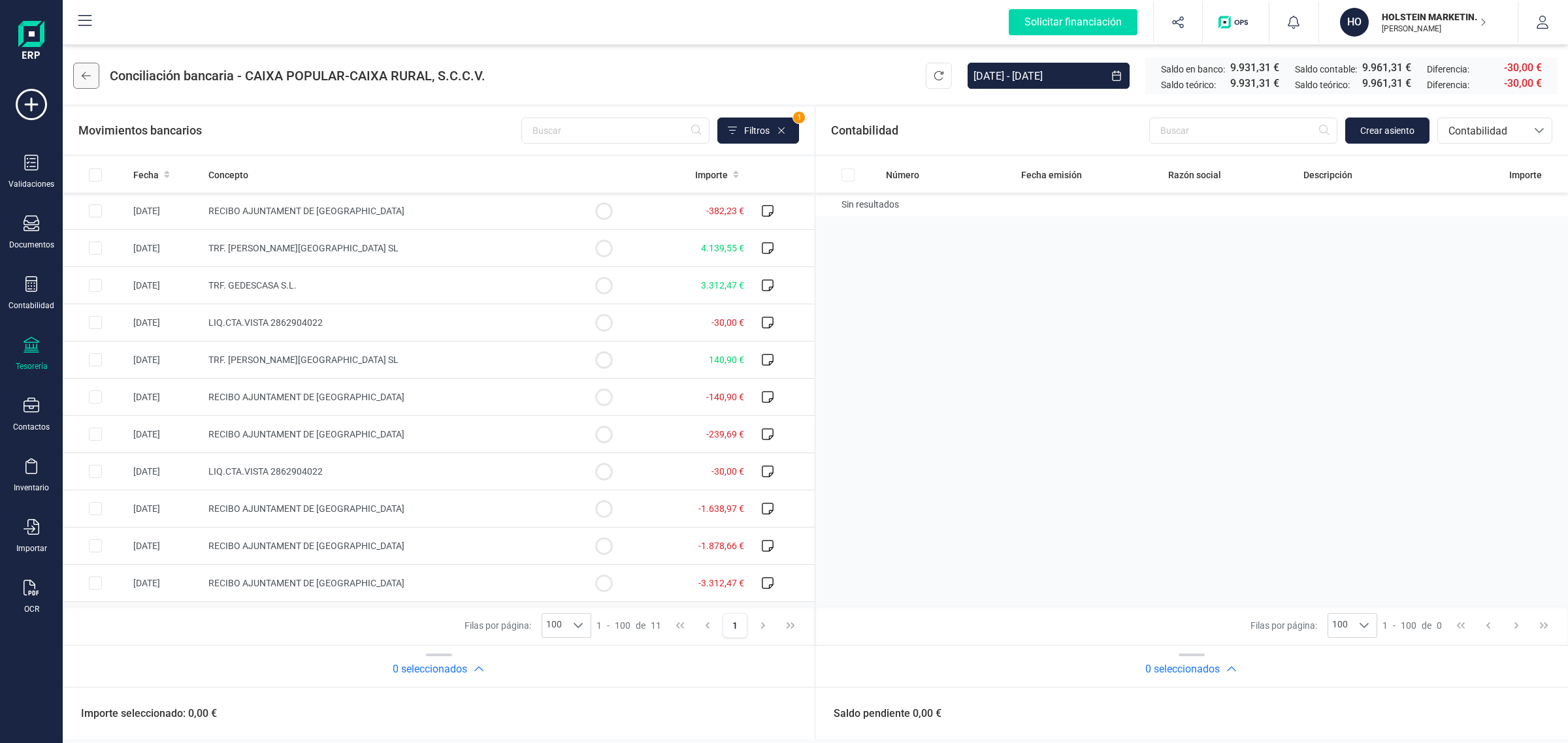
click at [80, 78] on button at bounding box center [86, 75] width 26 height 26
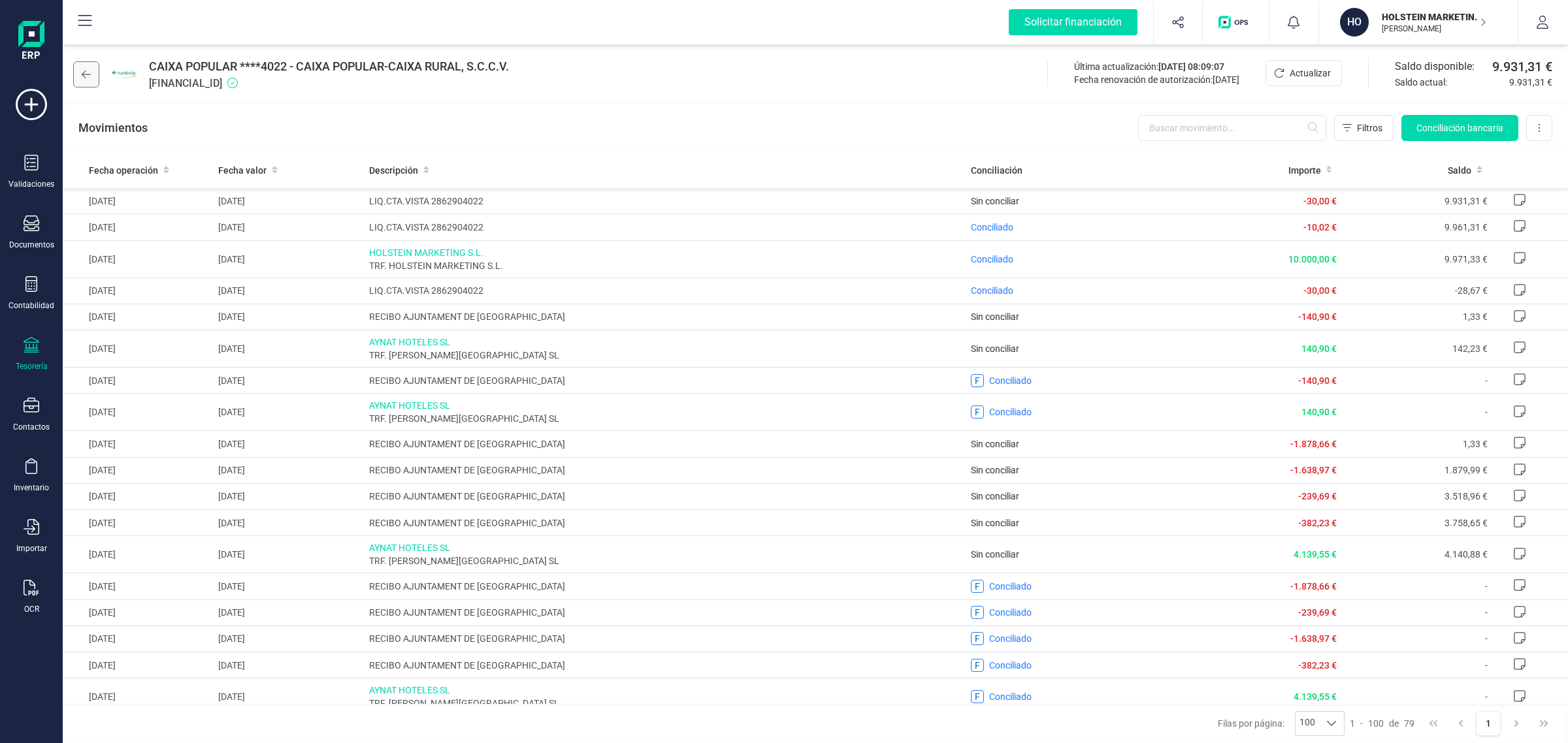
click at [82, 75] on icon at bounding box center [86, 74] width 9 height 11
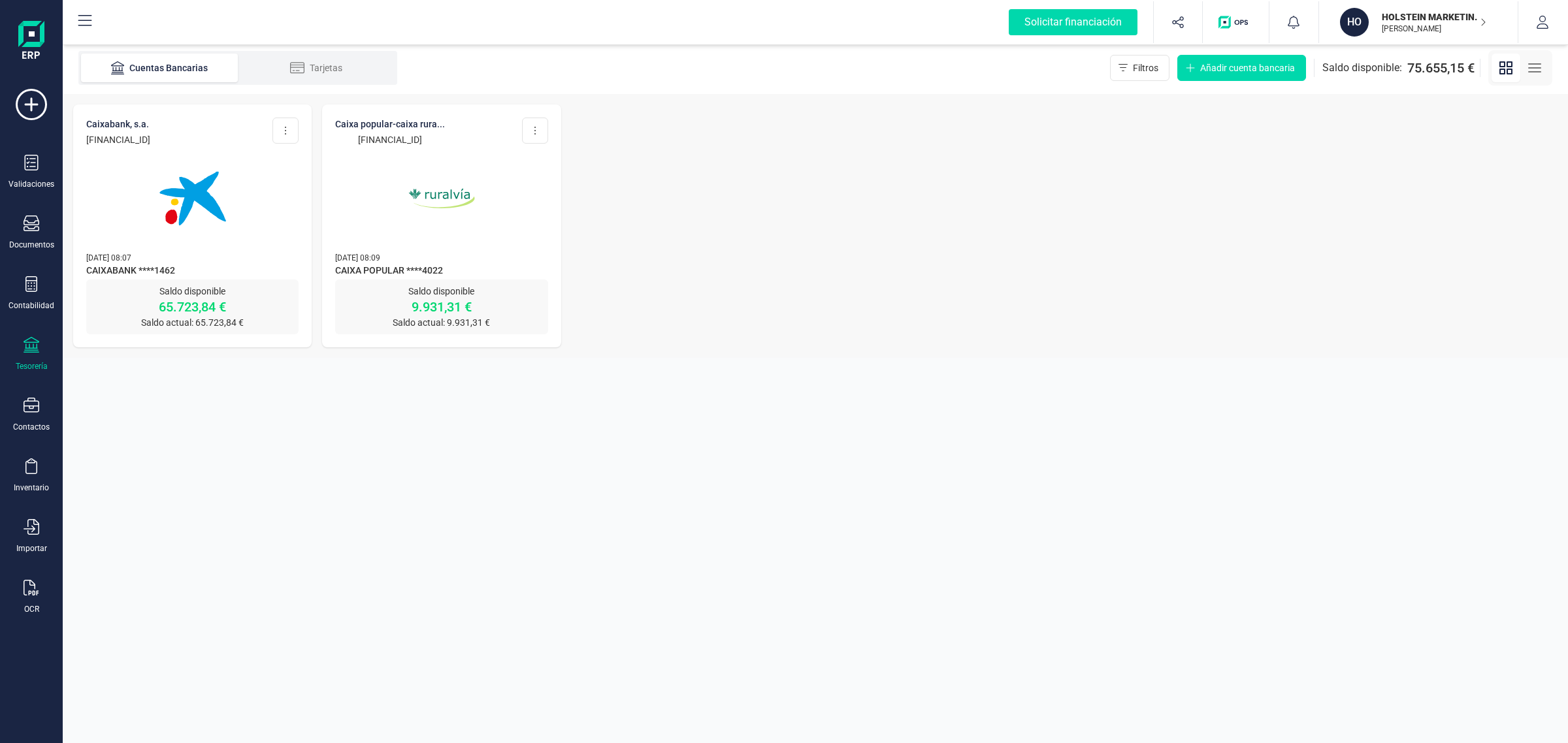
click at [438, 227] on img at bounding box center [441, 198] width 109 height 109
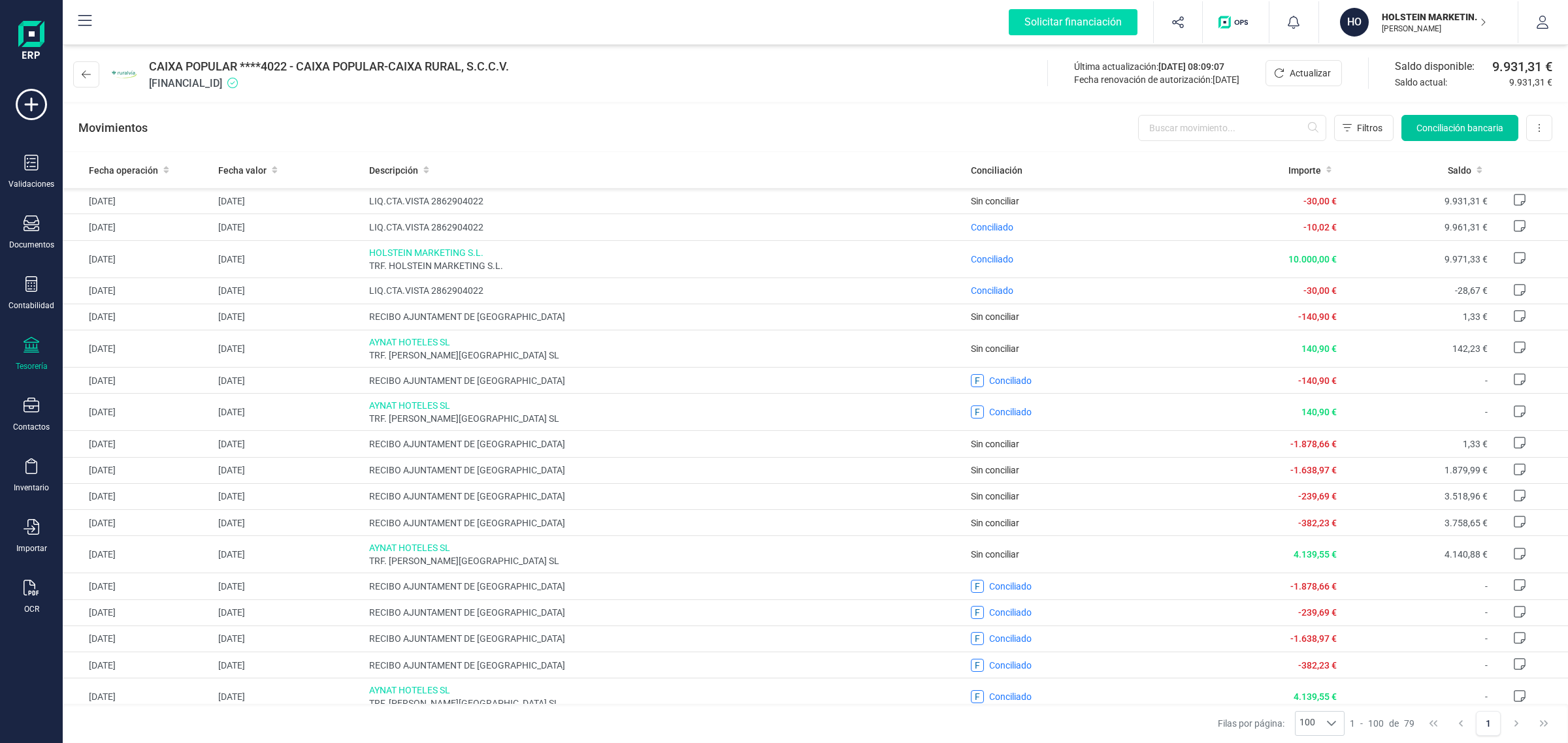
click at [1430, 126] on span "Conciliación bancaria" at bounding box center [1460, 128] width 87 height 13
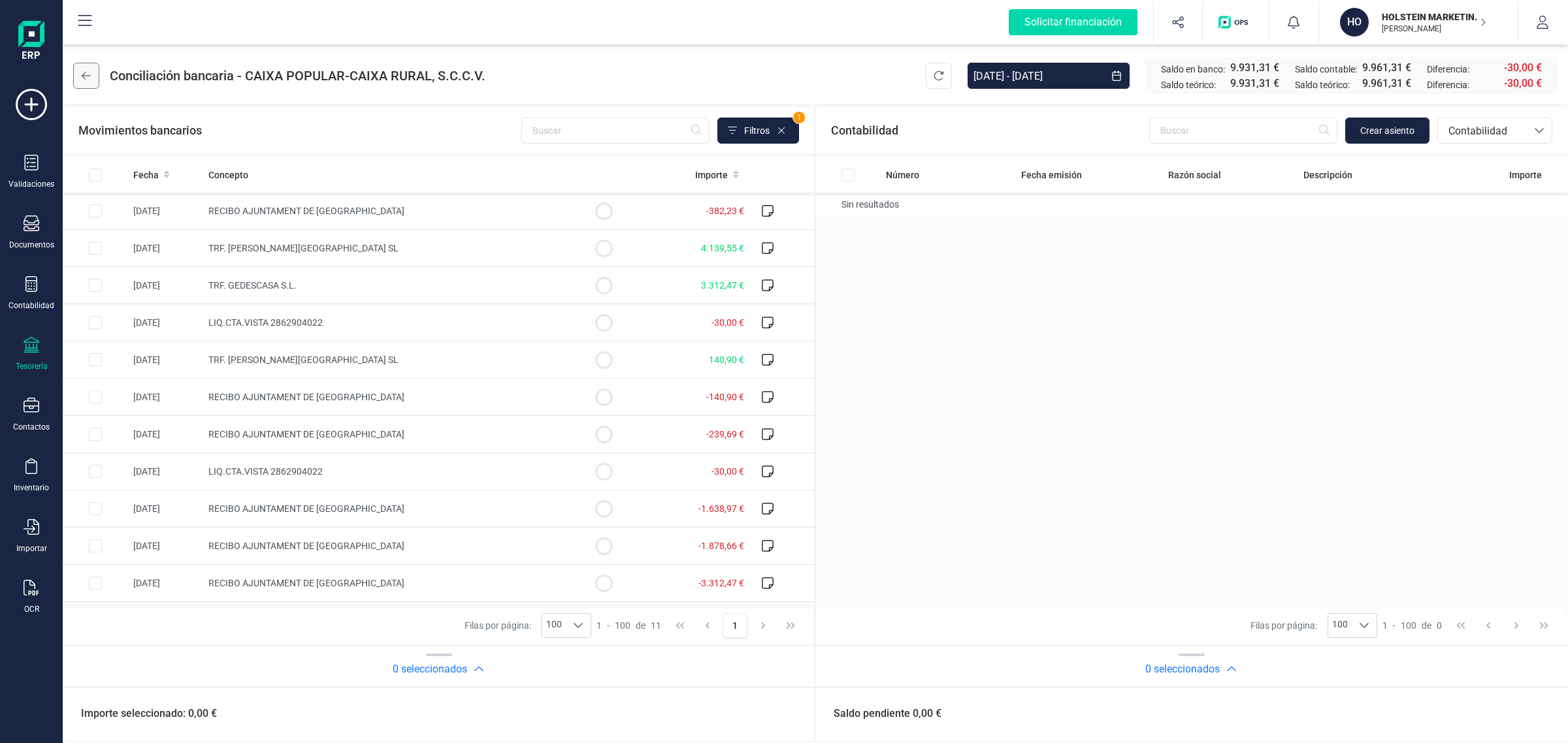
click at [89, 80] on icon at bounding box center [86, 75] width 9 height 11
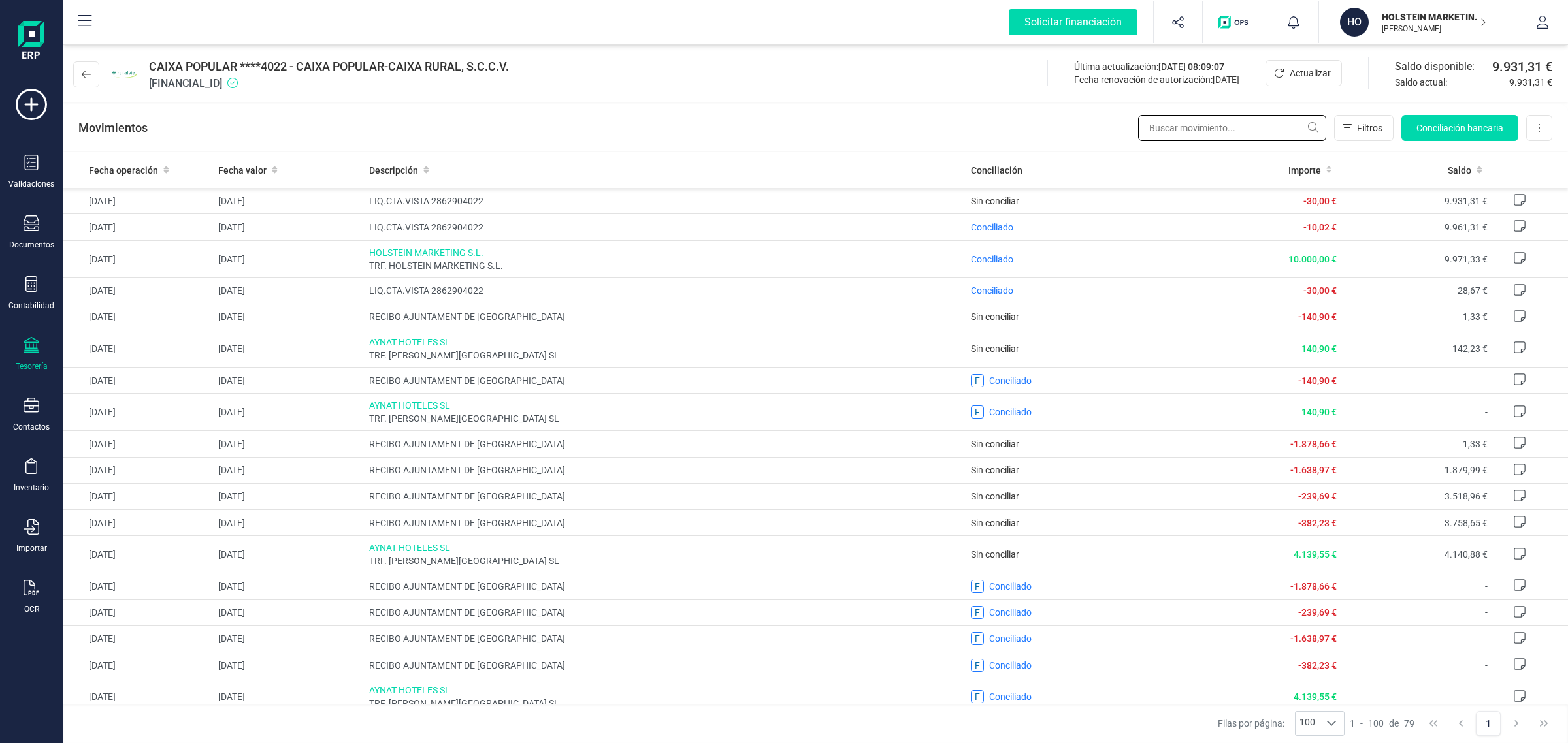
click at [1184, 124] on input "text" at bounding box center [1232, 128] width 188 height 26
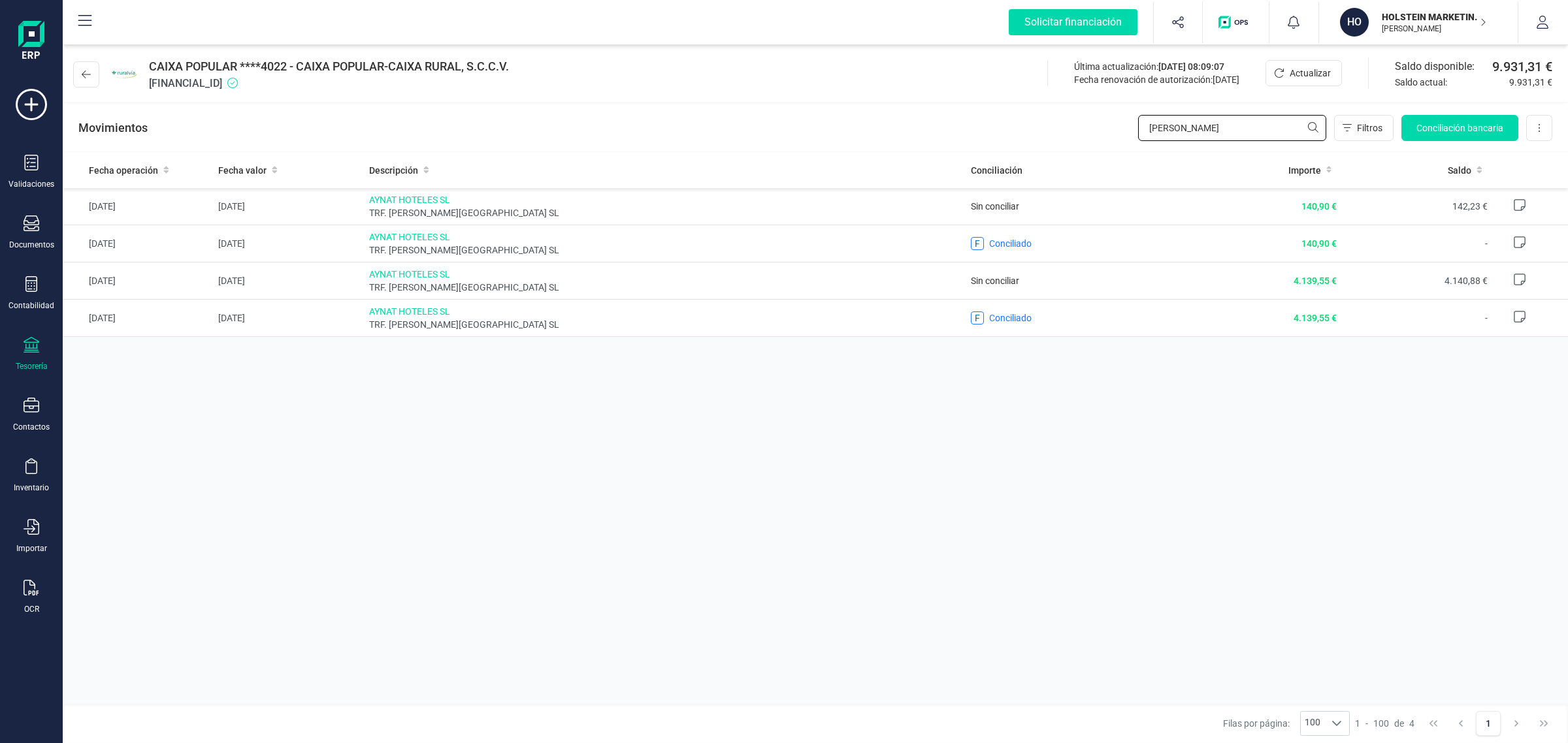
type input "[PERSON_NAME]"
click at [844, 584] on div "Fecha operación Fecha valor Descripción Conciliación Importe Saldo [DATE] [DATE…" at bounding box center [815, 427] width 1505 height 552
click at [1400, 5] on button "HO [PERSON_NAME] MARKETING SL [PERSON_NAME]" at bounding box center [1418, 23] width 167 height 42
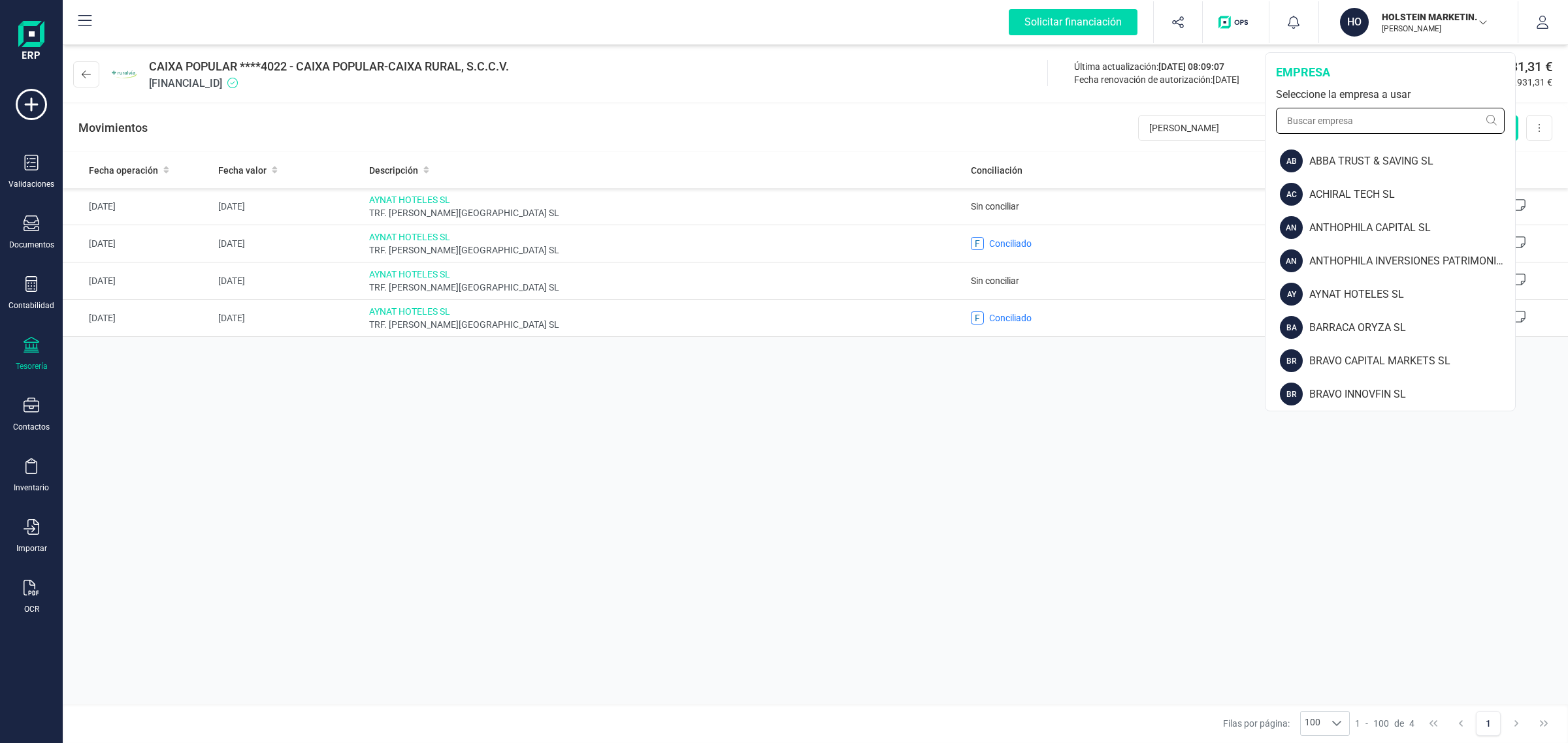
click at [1364, 119] on input "text" at bounding box center [1391, 120] width 229 height 26
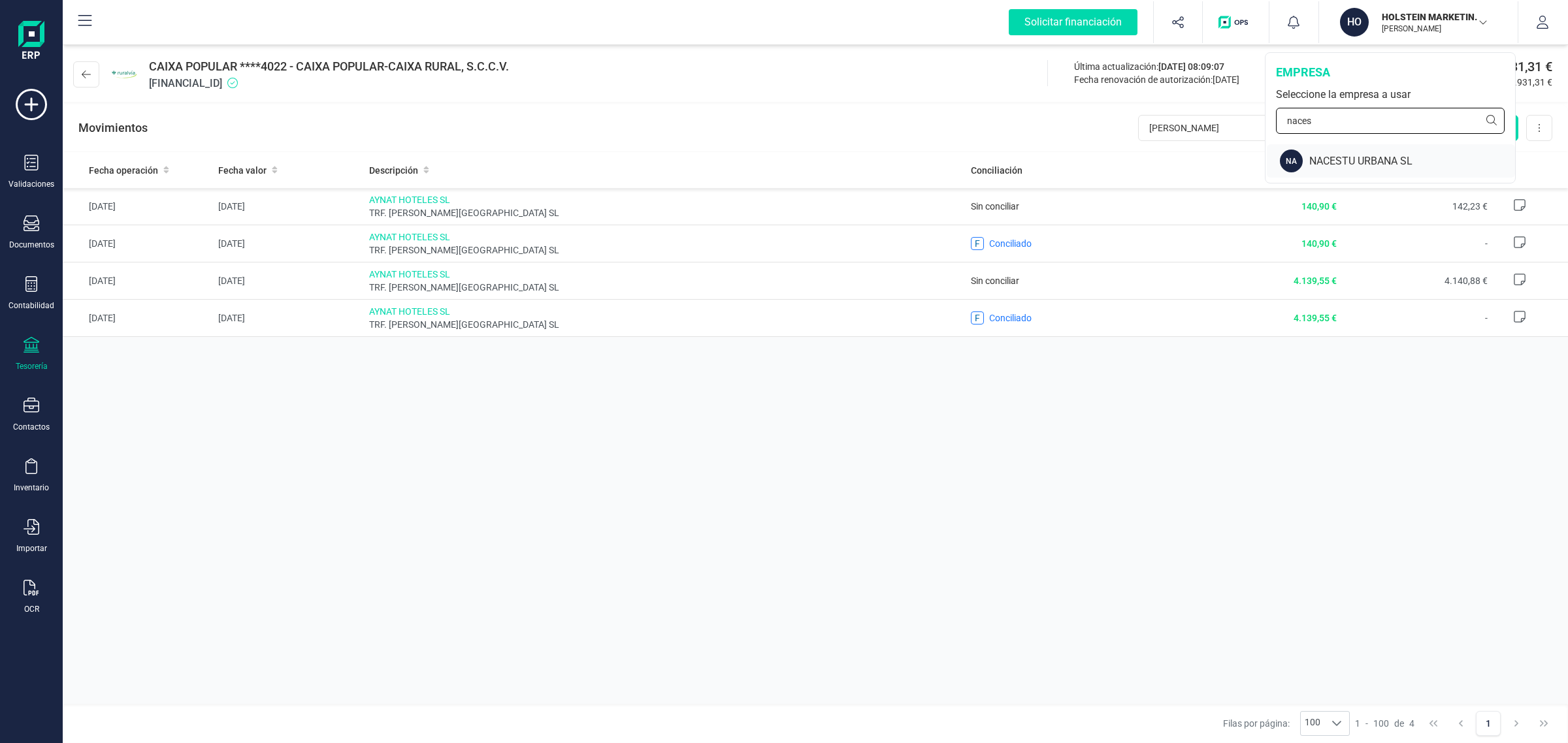
type input "naces"
click at [1422, 149] on div "NA NACESTU URBANA SL" at bounding box center [1391, 161] width 248 height 33
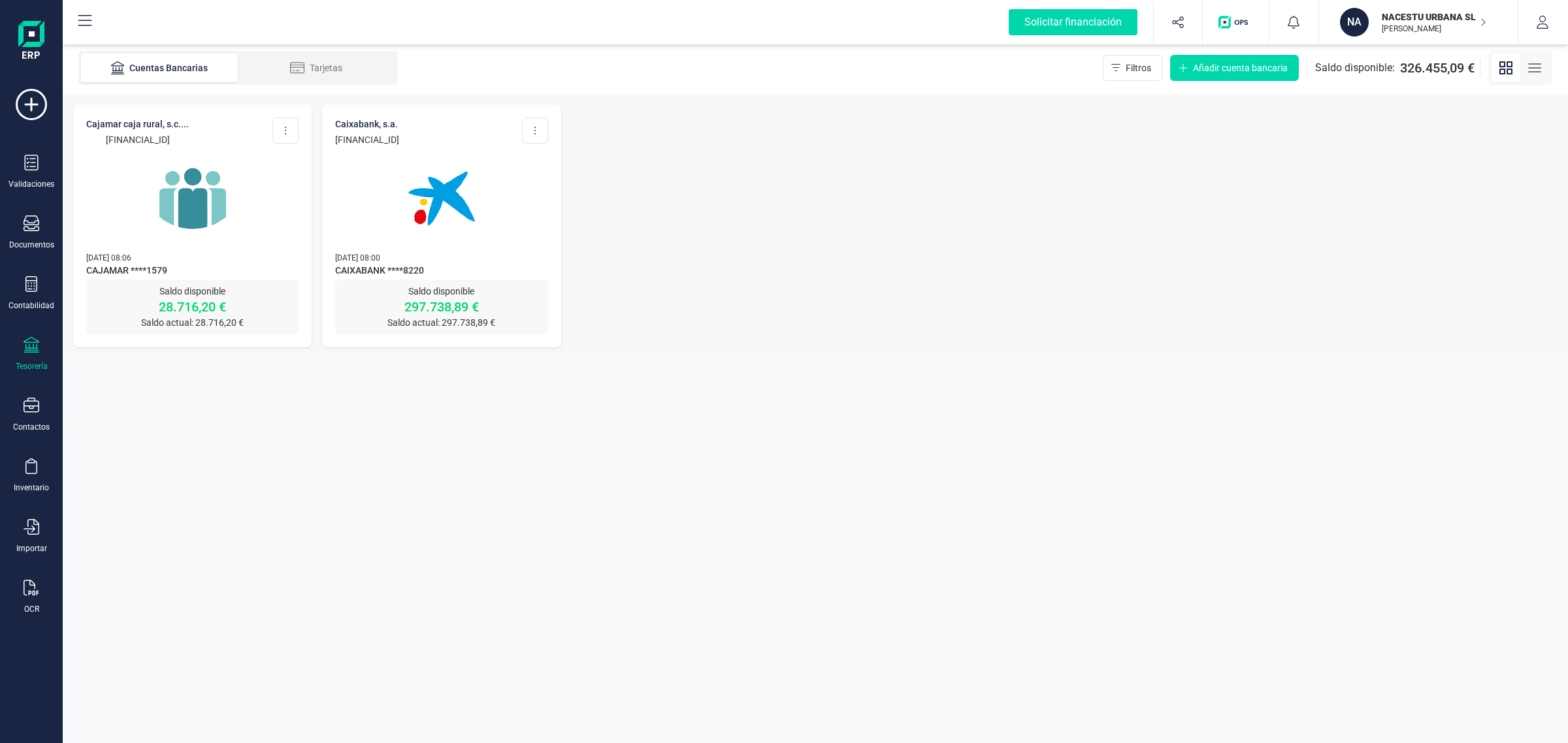
click at [28, 353] on div at bounding box center [31, 346] width 16 height 19
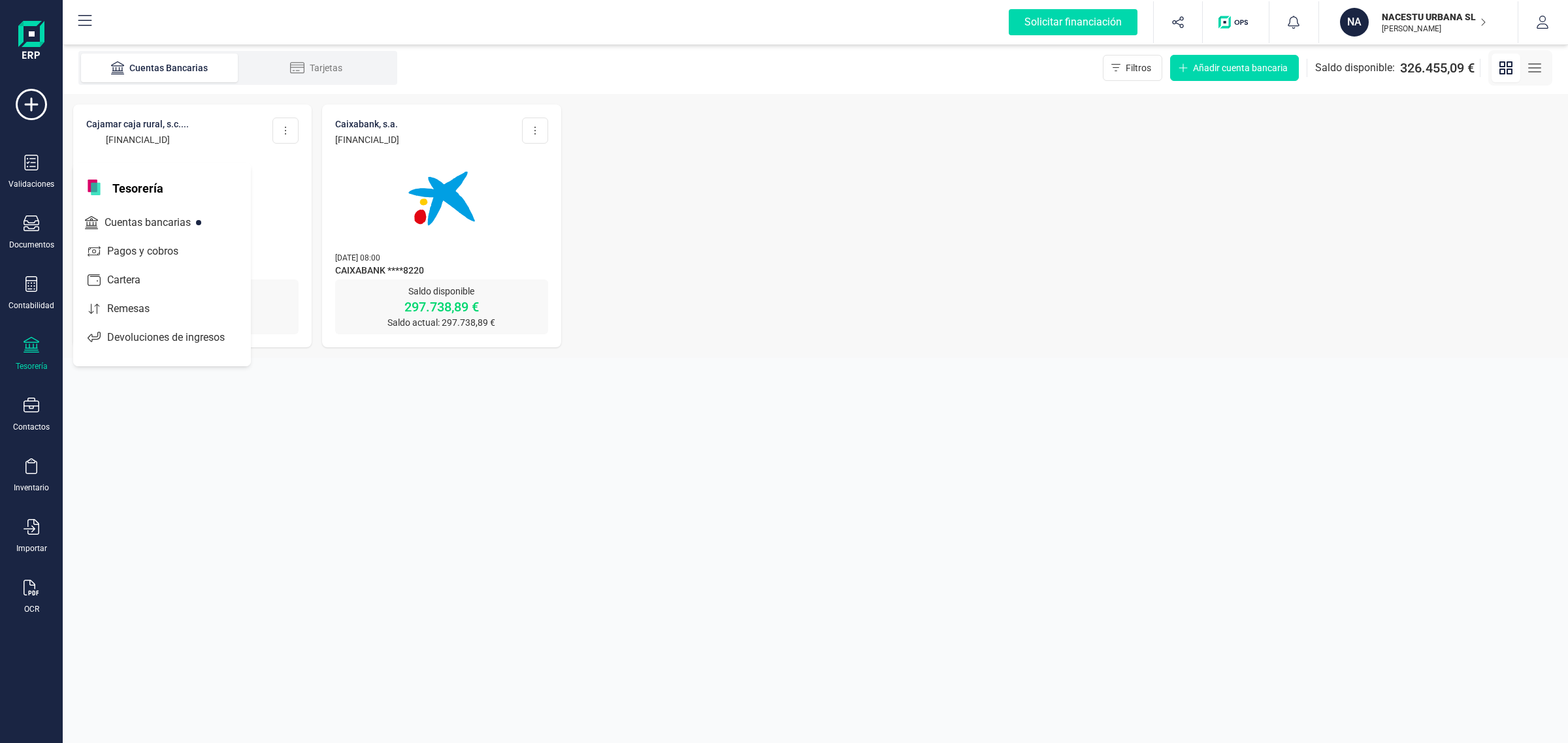
drag, startPoint x: 462, startPoint y: 478, endPoint x: 459, endPoint y: 469, distance: 9.5
click at [459, 469] on section "Cuentas Bancarias Tarjetas Filtros Añadir cuenta bancaria Saldo disponible: 326…" at bounding box center [815, 392] width 1505 height 701
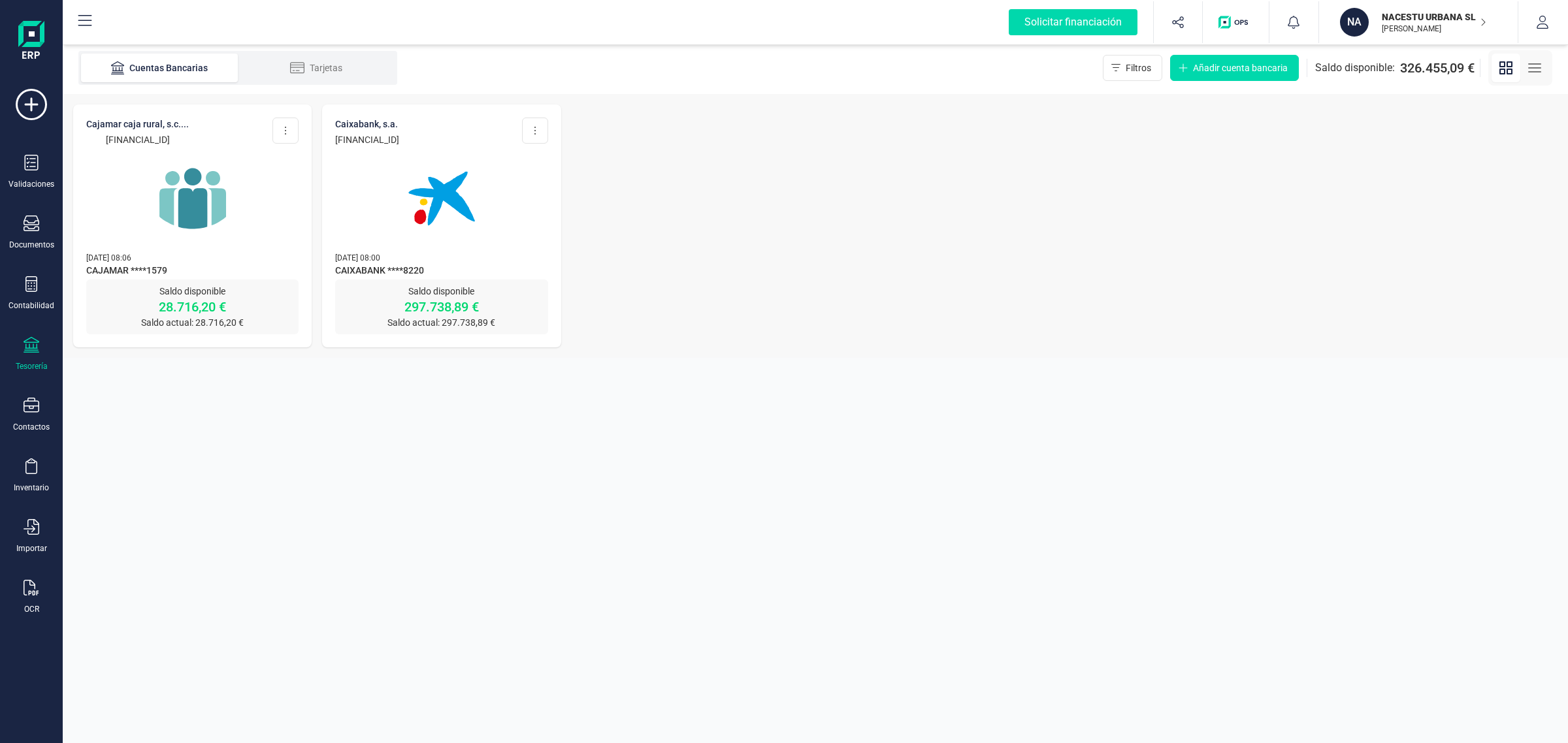
click at [260, 205] on div at bounding box center [192, 190] width 212 height 88
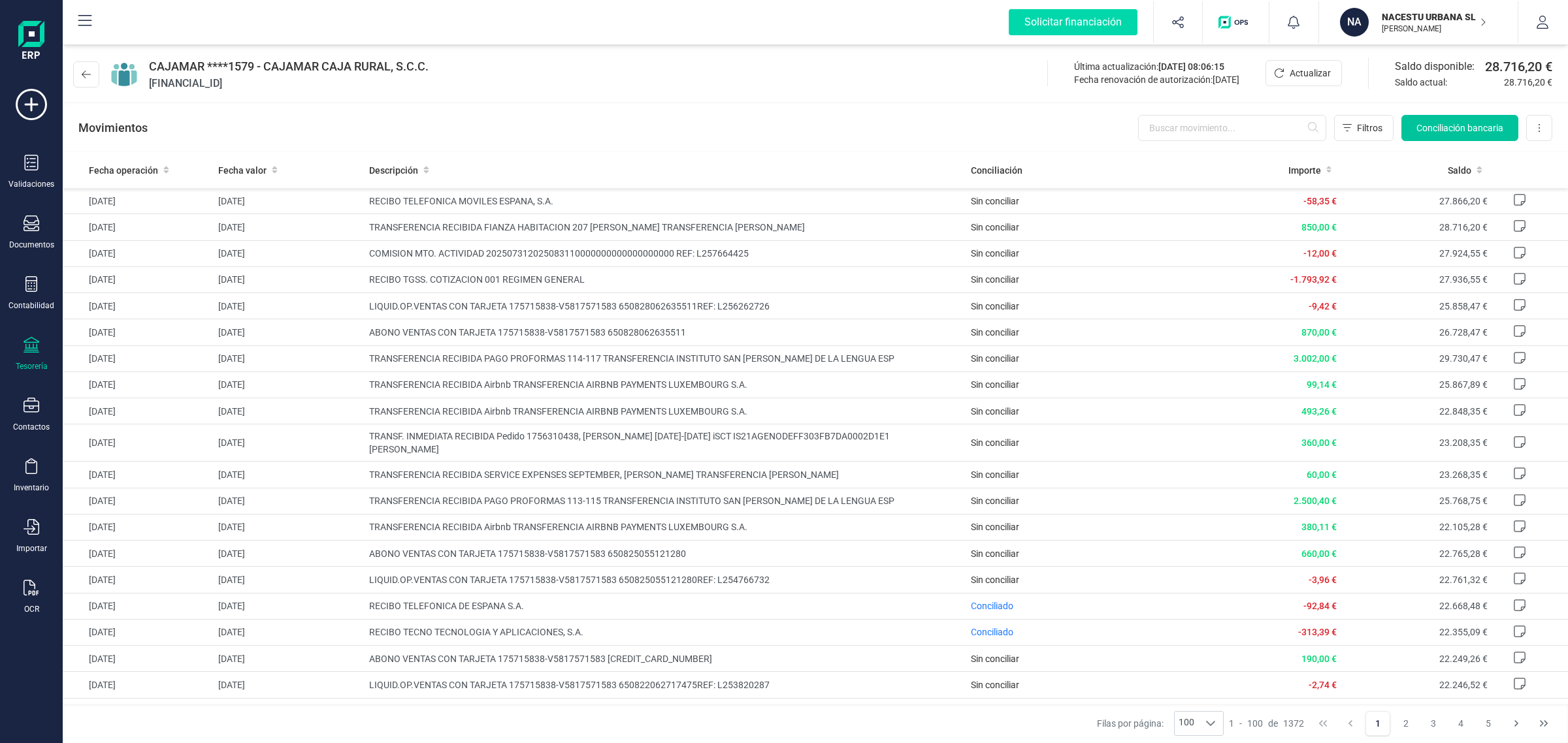
click at [1429, 128] on span "Conciliación bancaria" at bounding box center [1460, 128] width 87 height 13
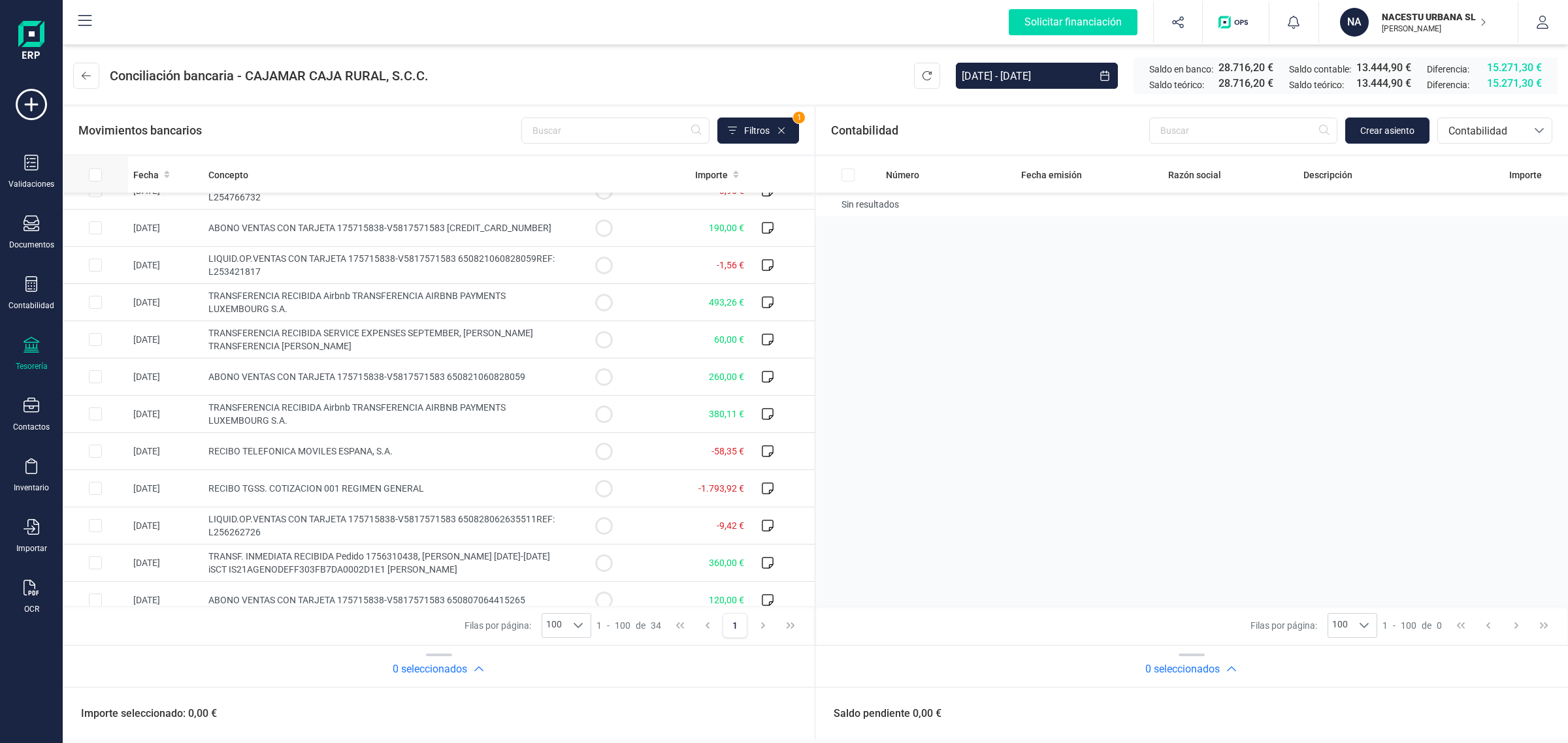
scroll to position [204, 0]
click at [79, 83] on button at bounding box center [86, 75] width 26 height 26
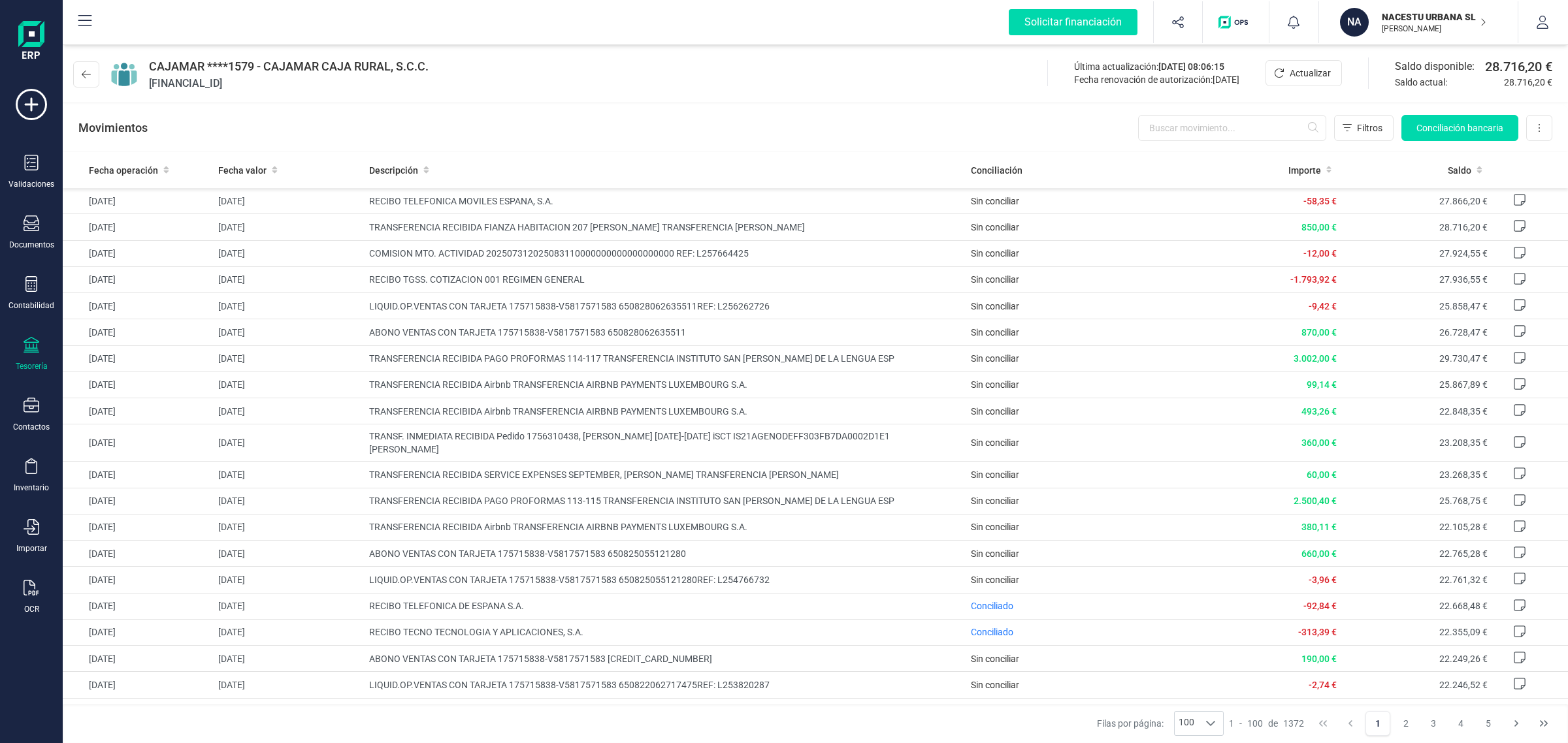
click at [39, 351] on div "Tesorería" at bounding box center [31, 354] width 53 height 34
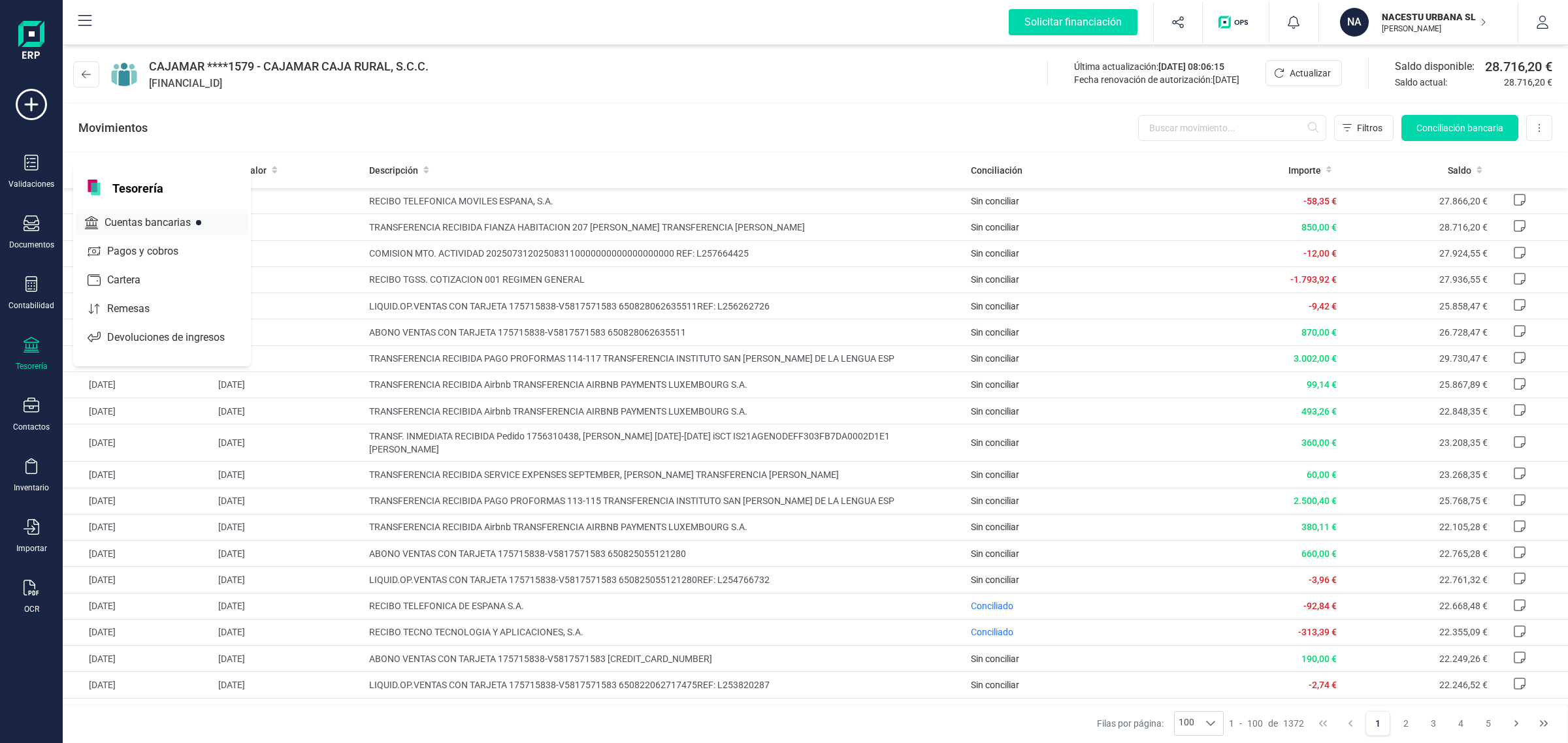
click at [138, 220] on span "Cuentas bancarias" at bounding box center [157, 222] width 115 height 16
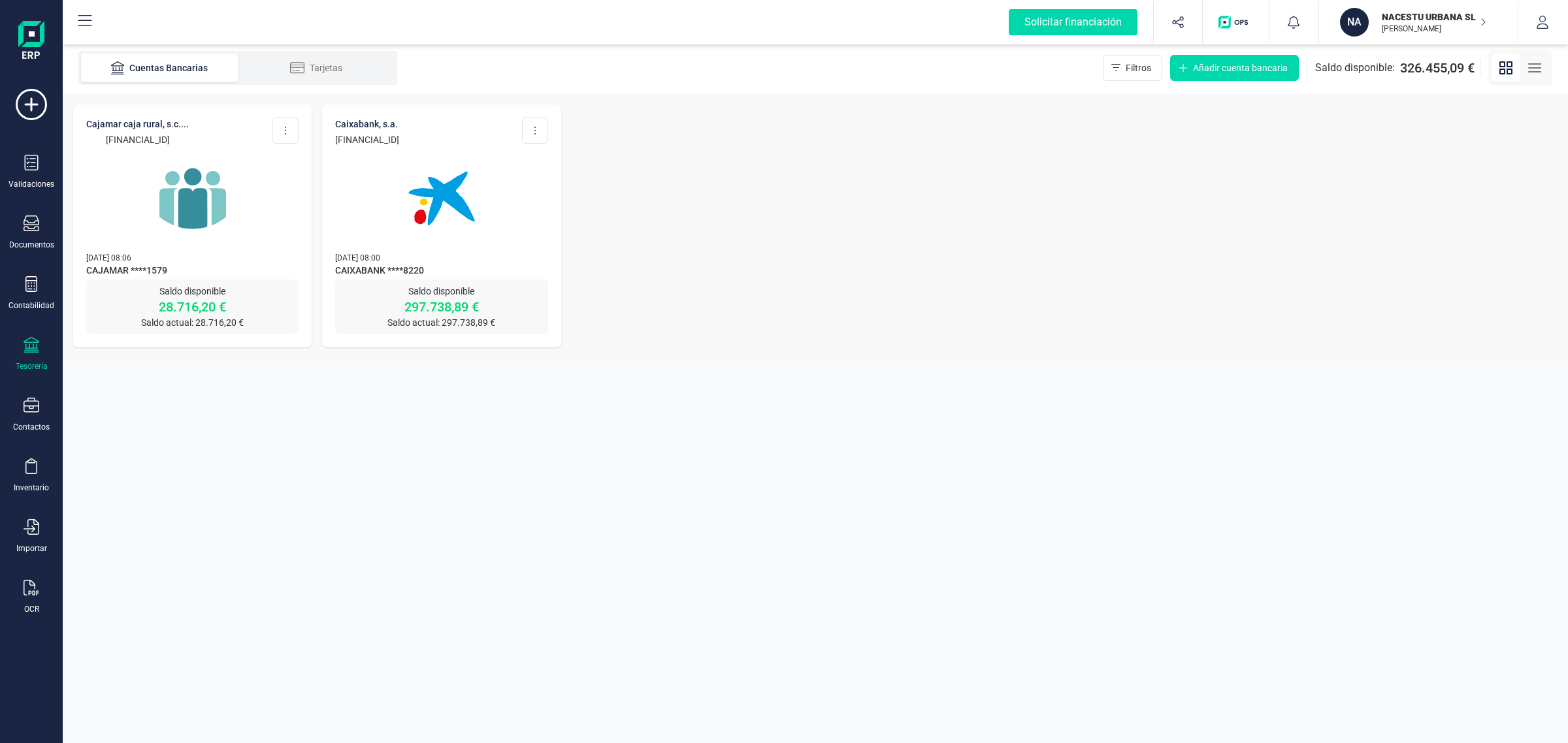
click at [383, 208] on div at bounding box center [441, 190] width 212 height 88
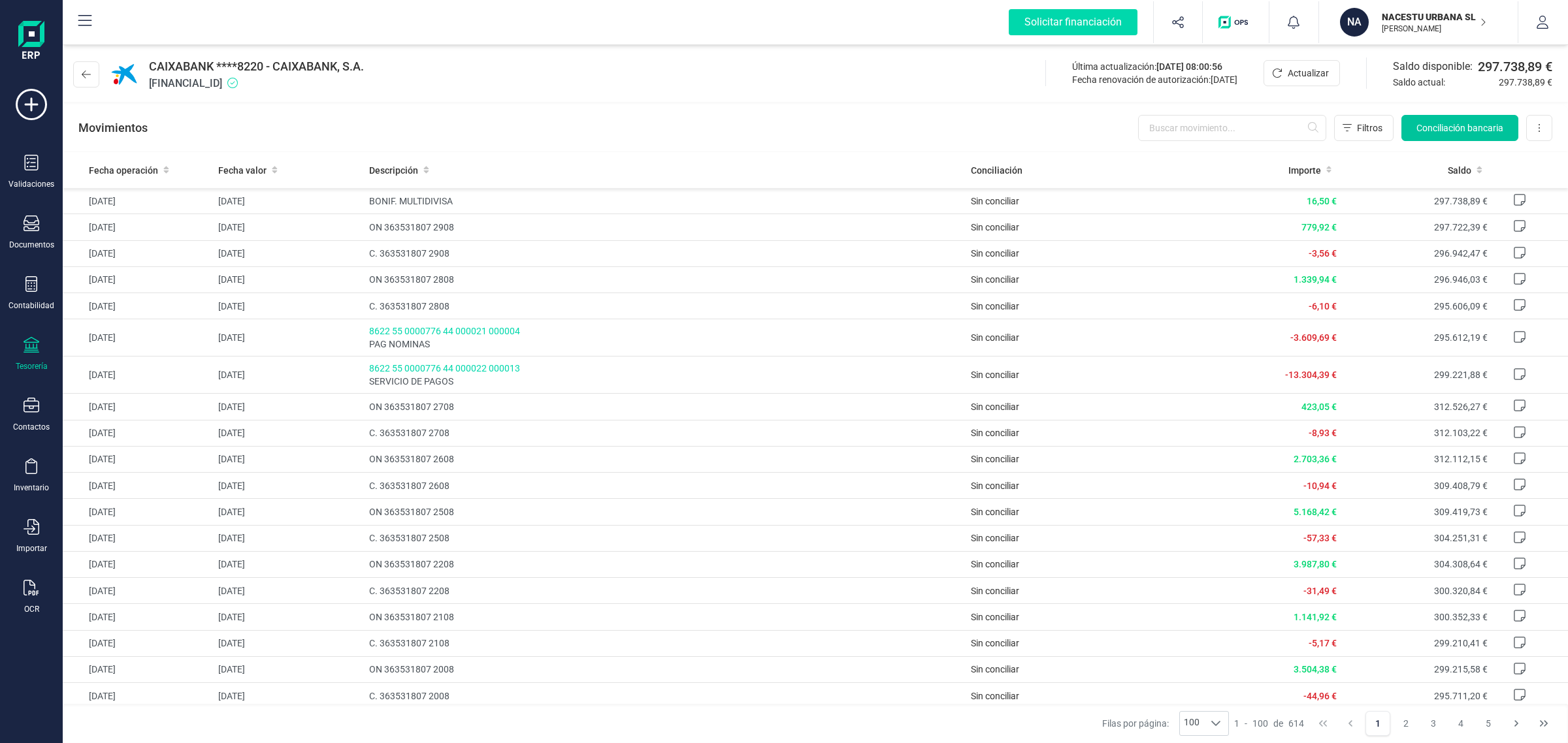
click at [1479, 124] on span "Conciliación bancaria" at bounding box center [1460, 128] width 87 height 13
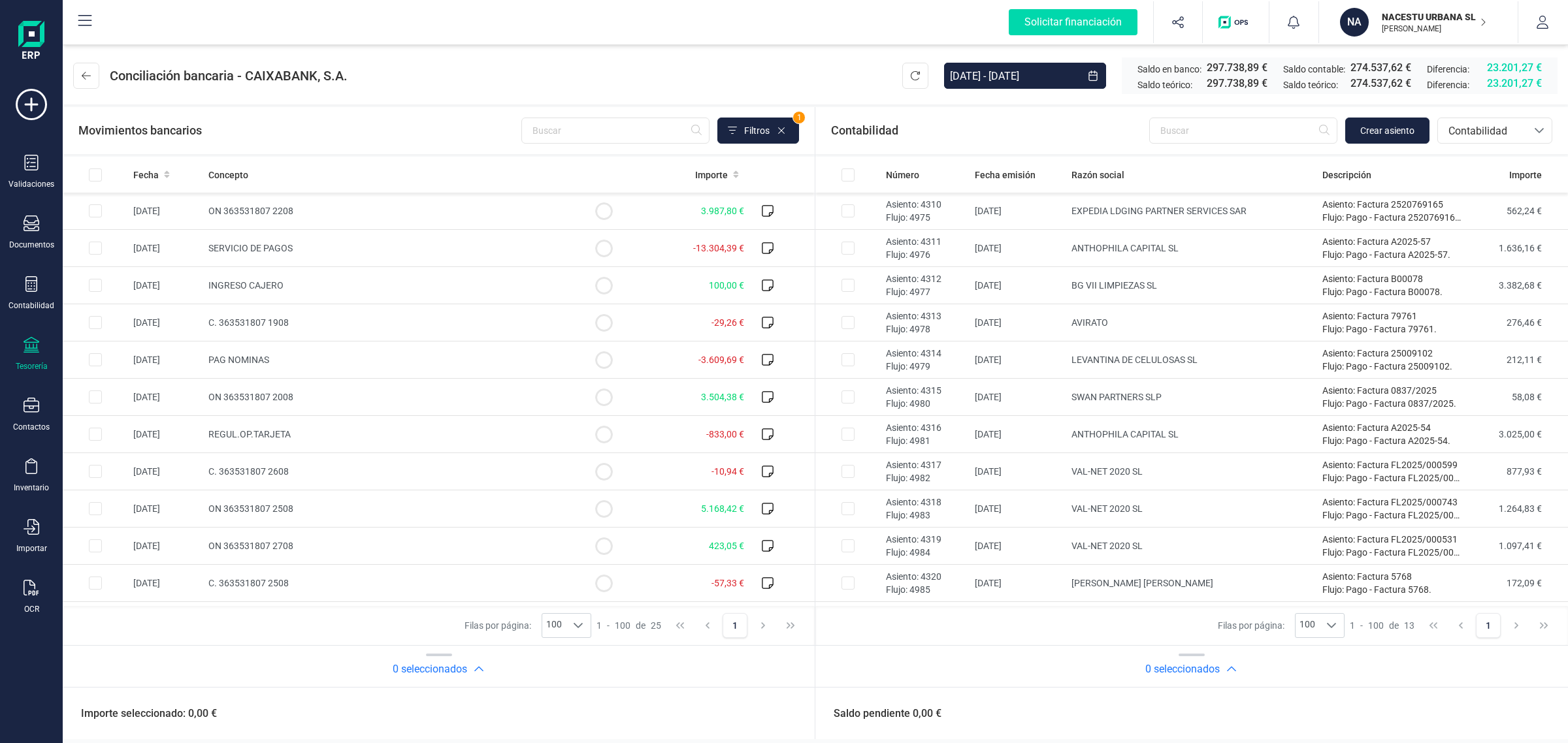
click at [1451, 2] on button "NA NACESTU URBANA SL [PERSON_NAME]" at bounding box center [1418, 23] width 167 height 42
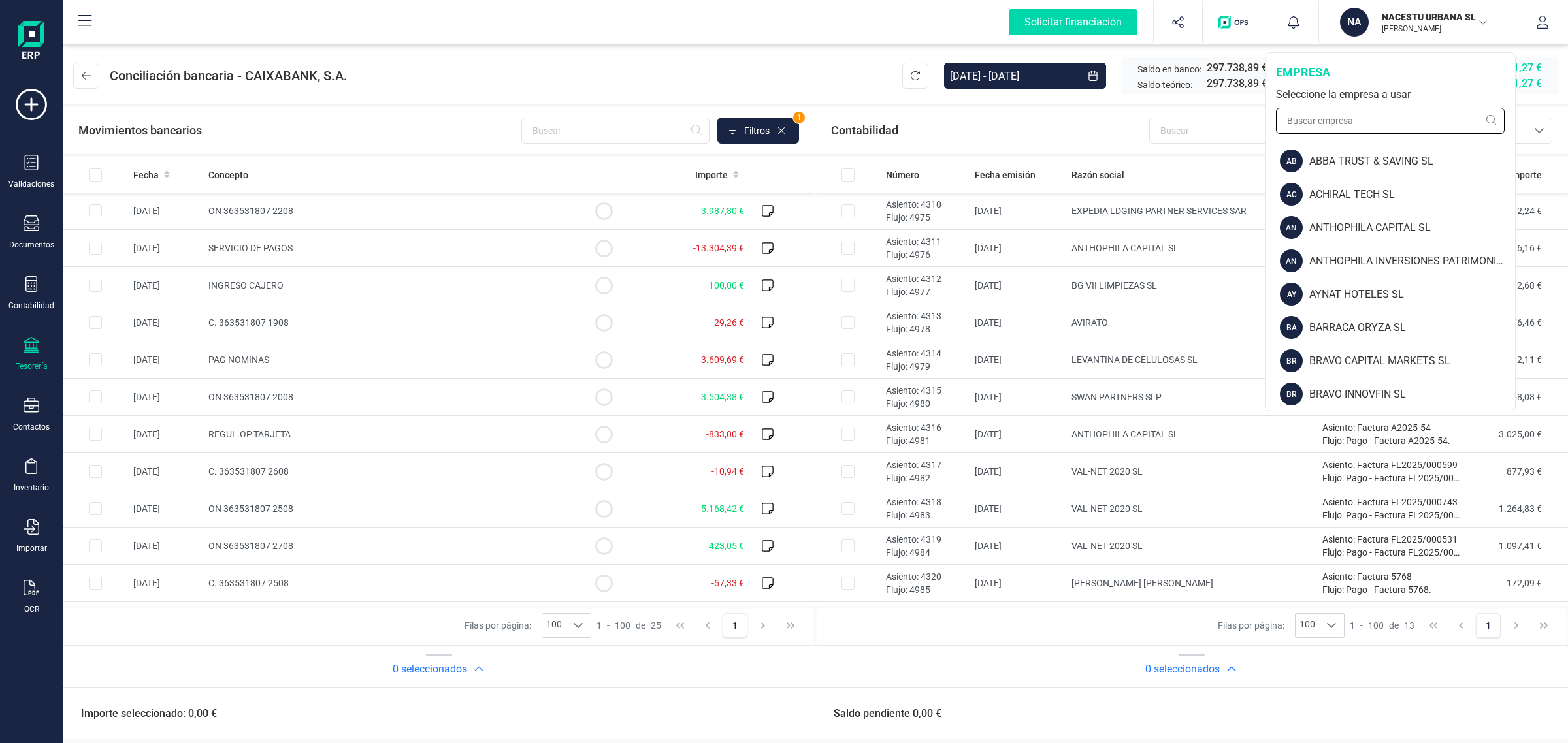
click at [1342, 119] on input "text" at bounding box center [1391, 120] width 229 height 26
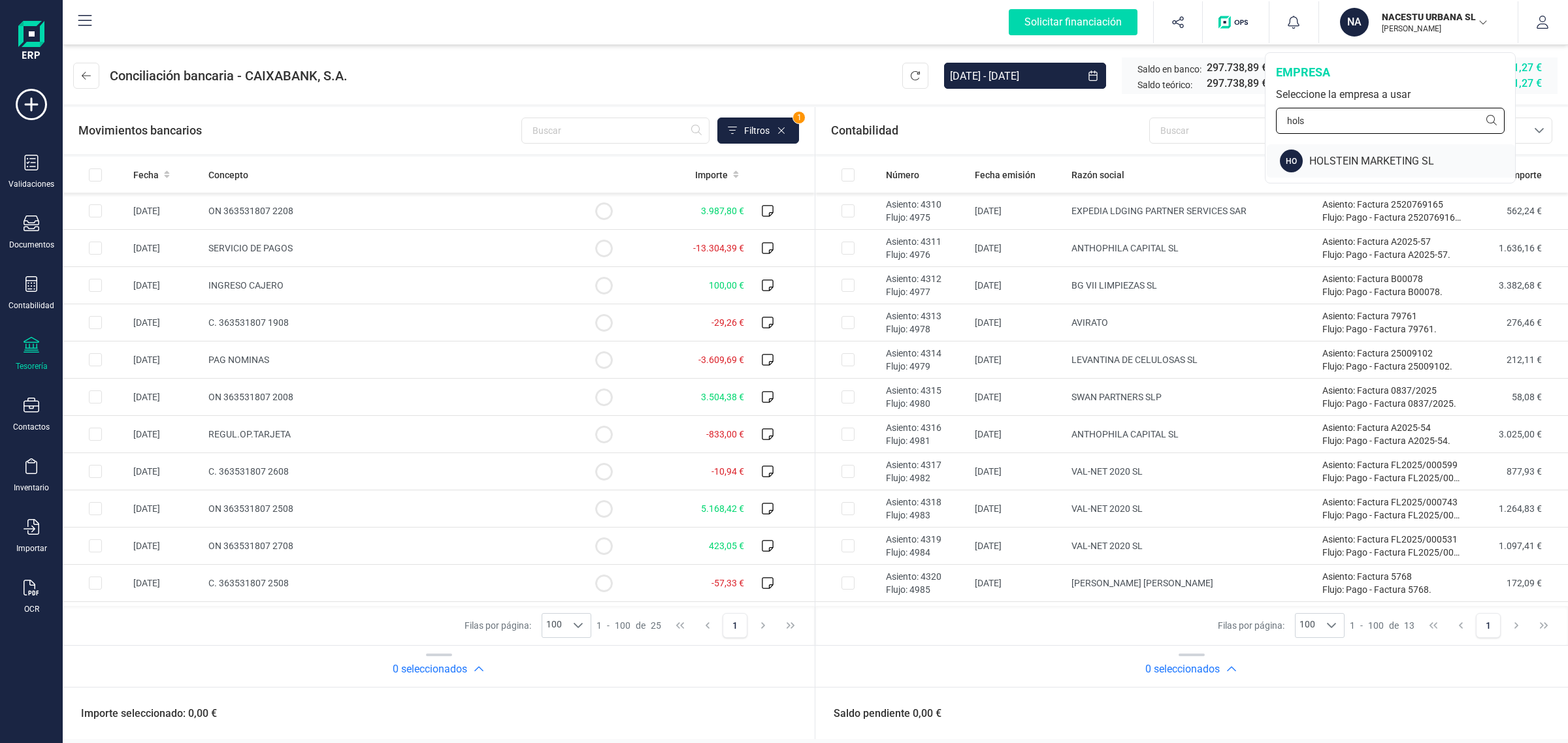
type input "hols"
click at [1392, 160] on div "HOLSTEIN MARKETING SL" at bounding box center [1413, 161] width 206 height 16
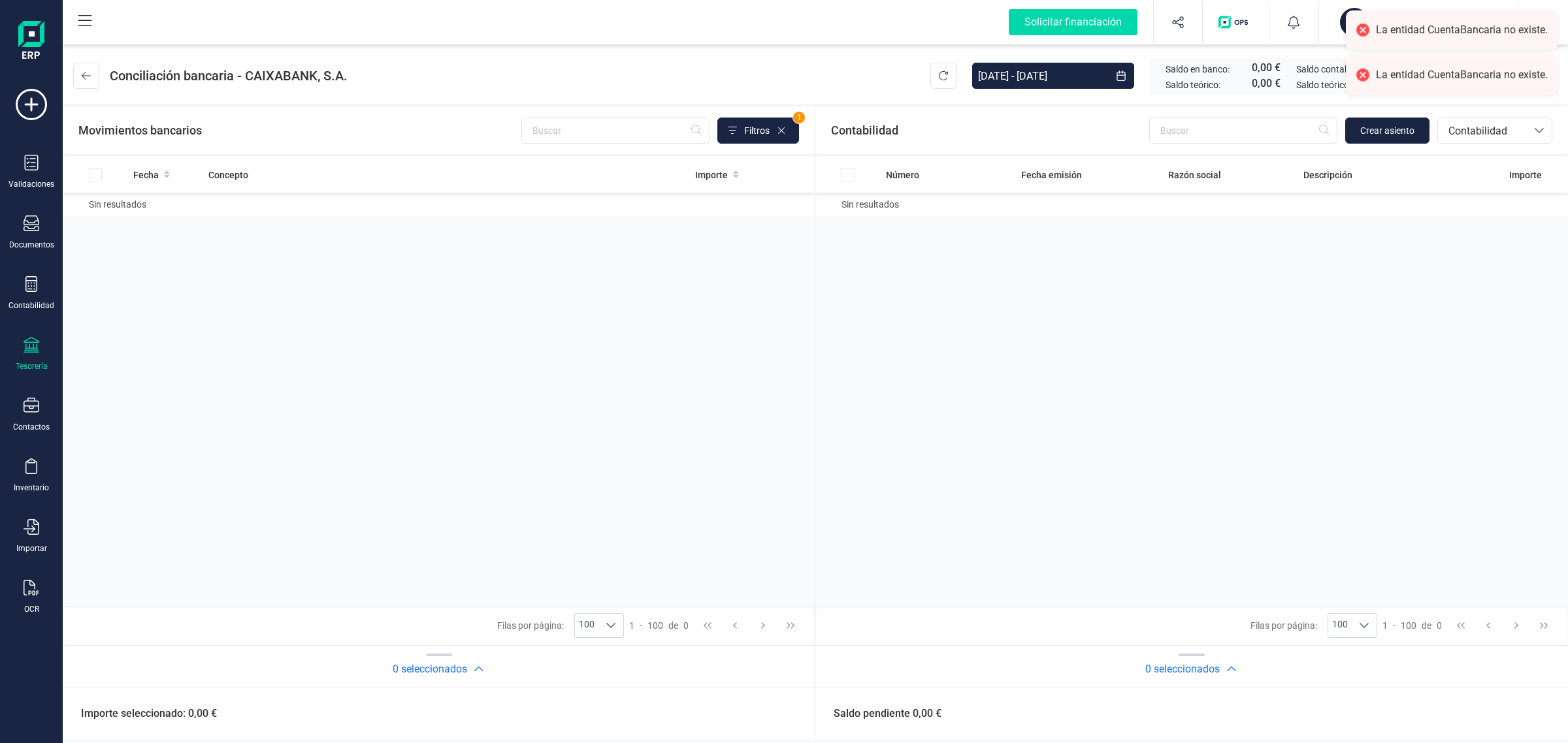
click at [32, 345] on icon at bounding box center [31, 345] width 16 height 16
click at [185, 207] on div "Cuentas bancarias" at bounding box center [162, 223] width 178 height 32
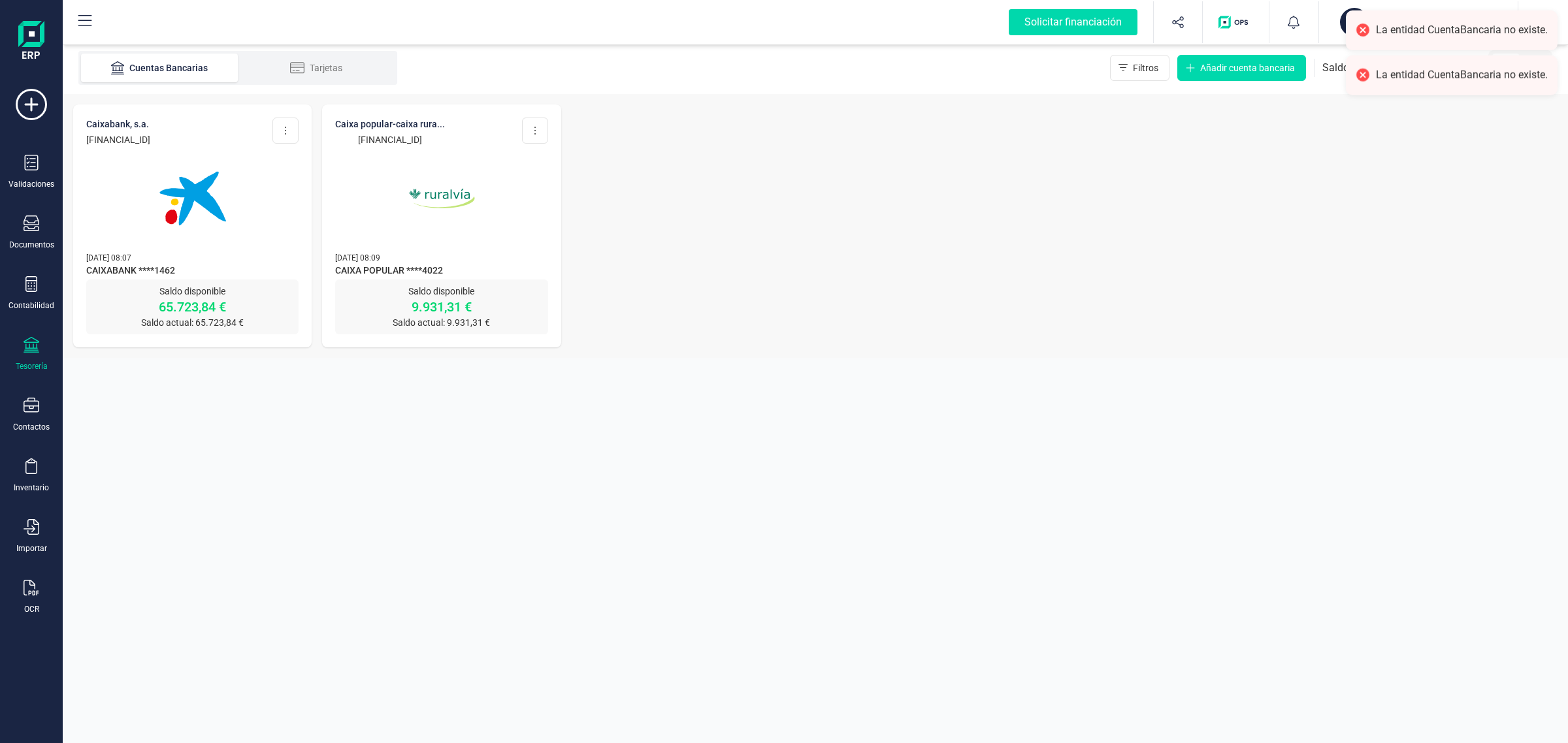
click at [419, 223] on img at bounding box center [441, 198] width 109 height 109
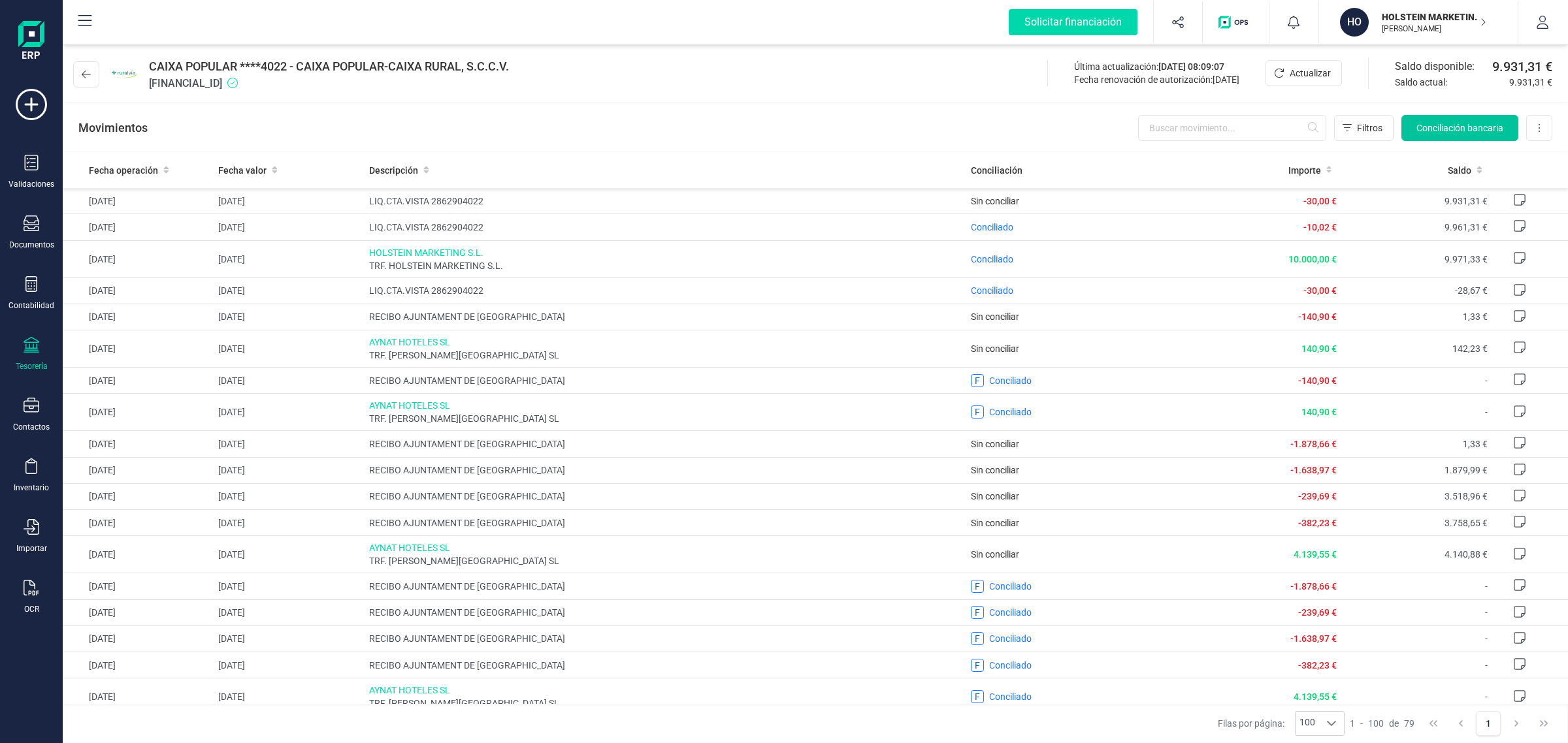
click at [1471, 121] on span "Conciliación bancaria" at bounding box center [1460, 128] width 87 height 13
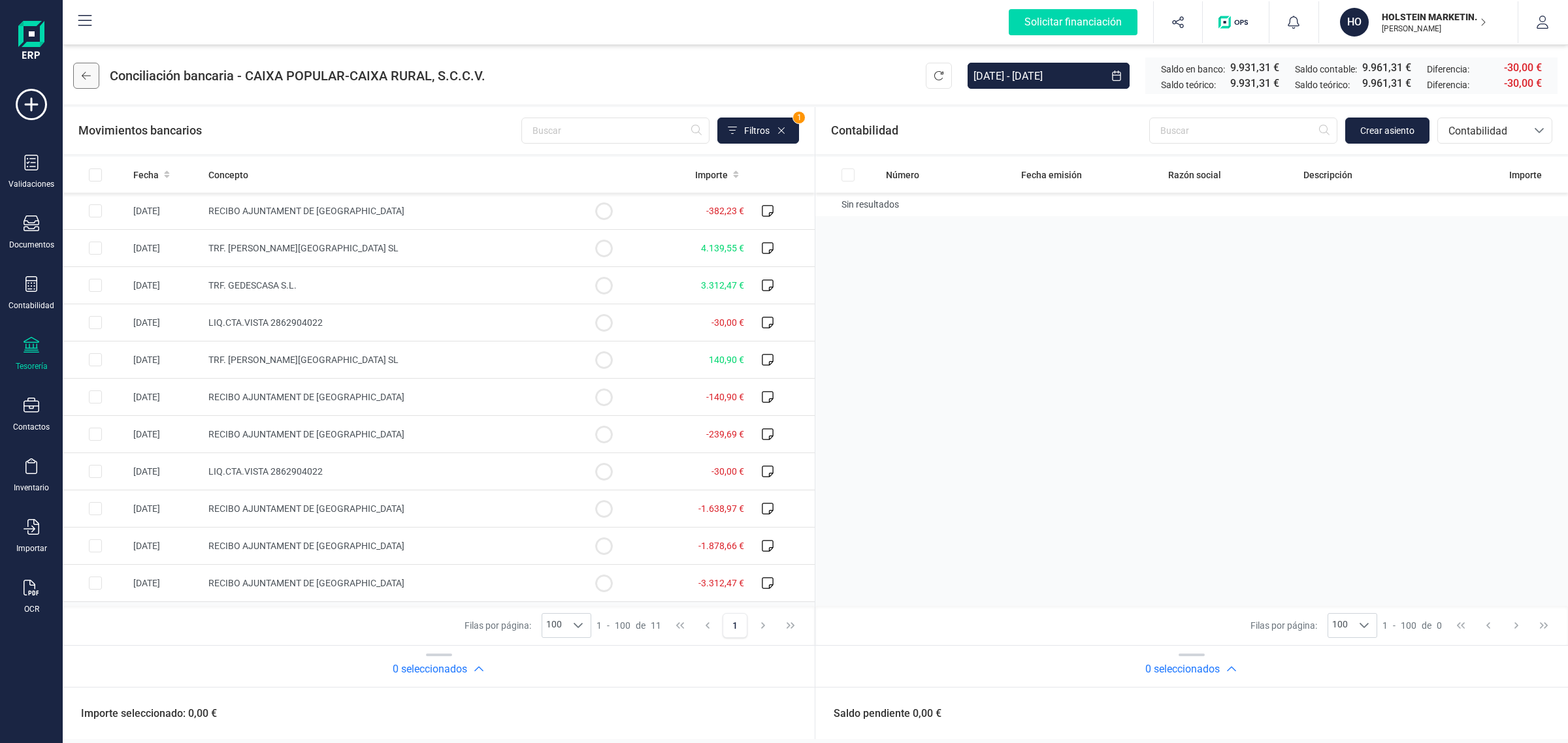
click at [94, 73] on button at bounding box center [86, 75] width 26 height 26
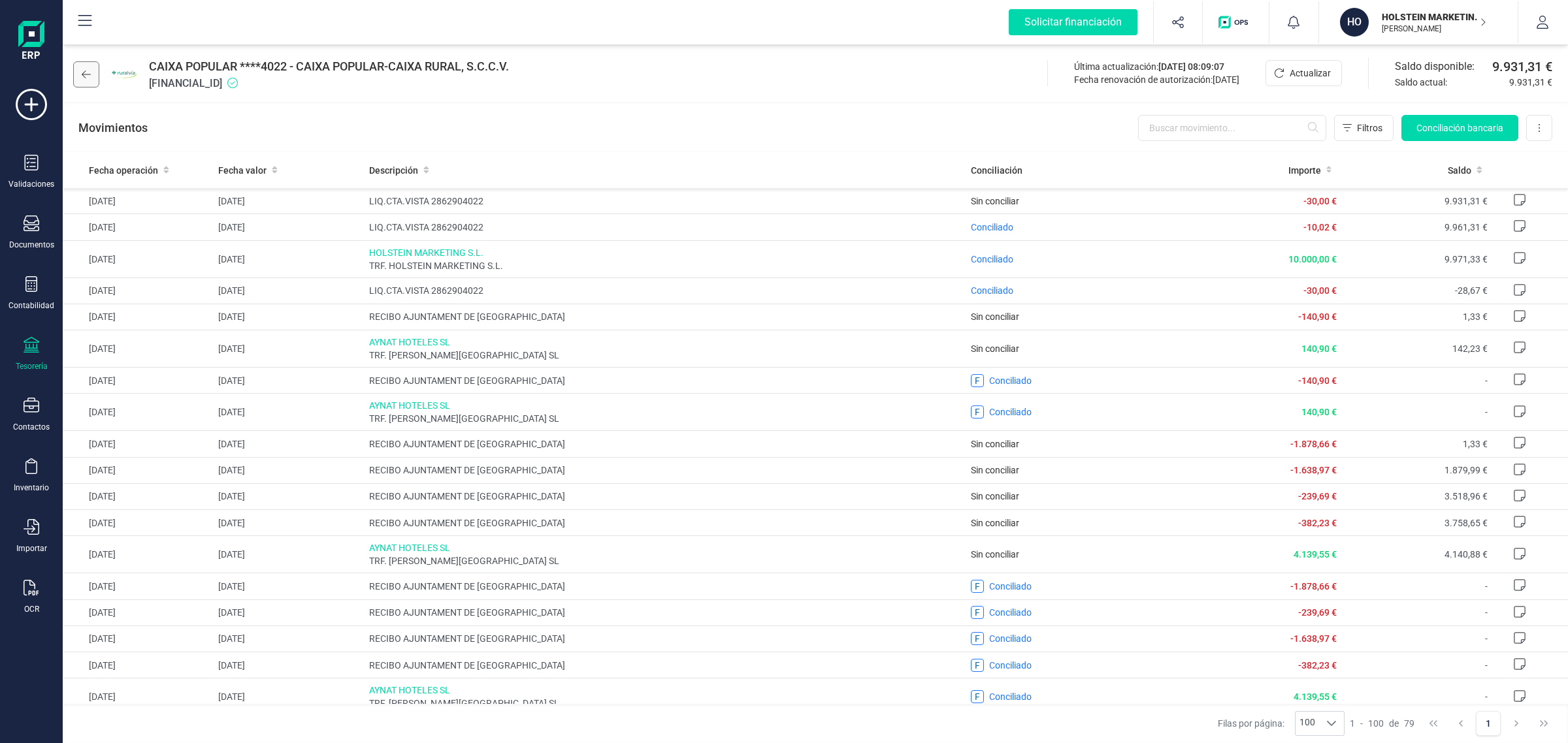
click at [89, 73] on icon at bounding box center [86, 73] width 9 height 8
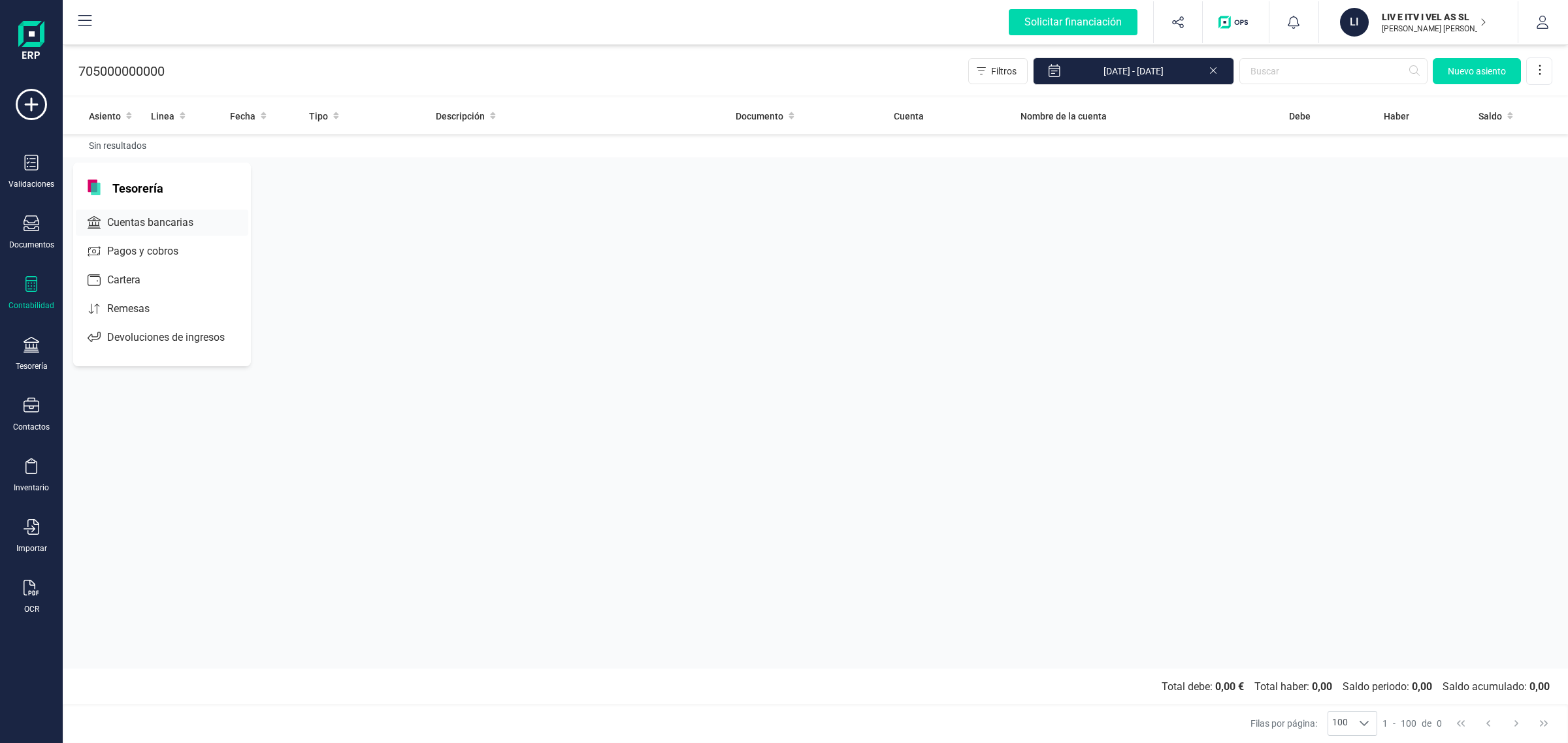
click at [212, 220] on div at bounding box center [206, 223] width 23 height 5
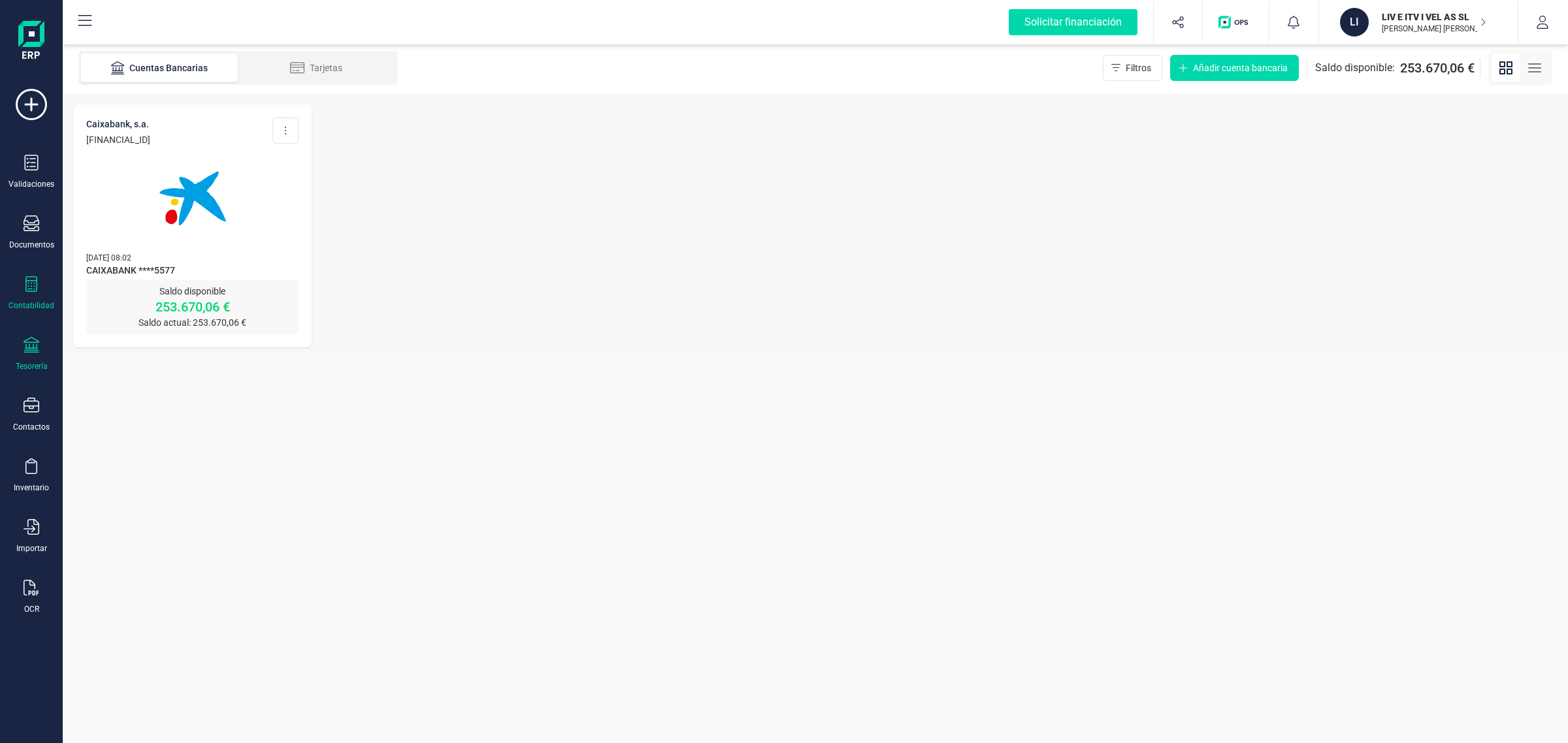
click at [28, 289] on icon at bounding box center [31, 284] width 16 height 16
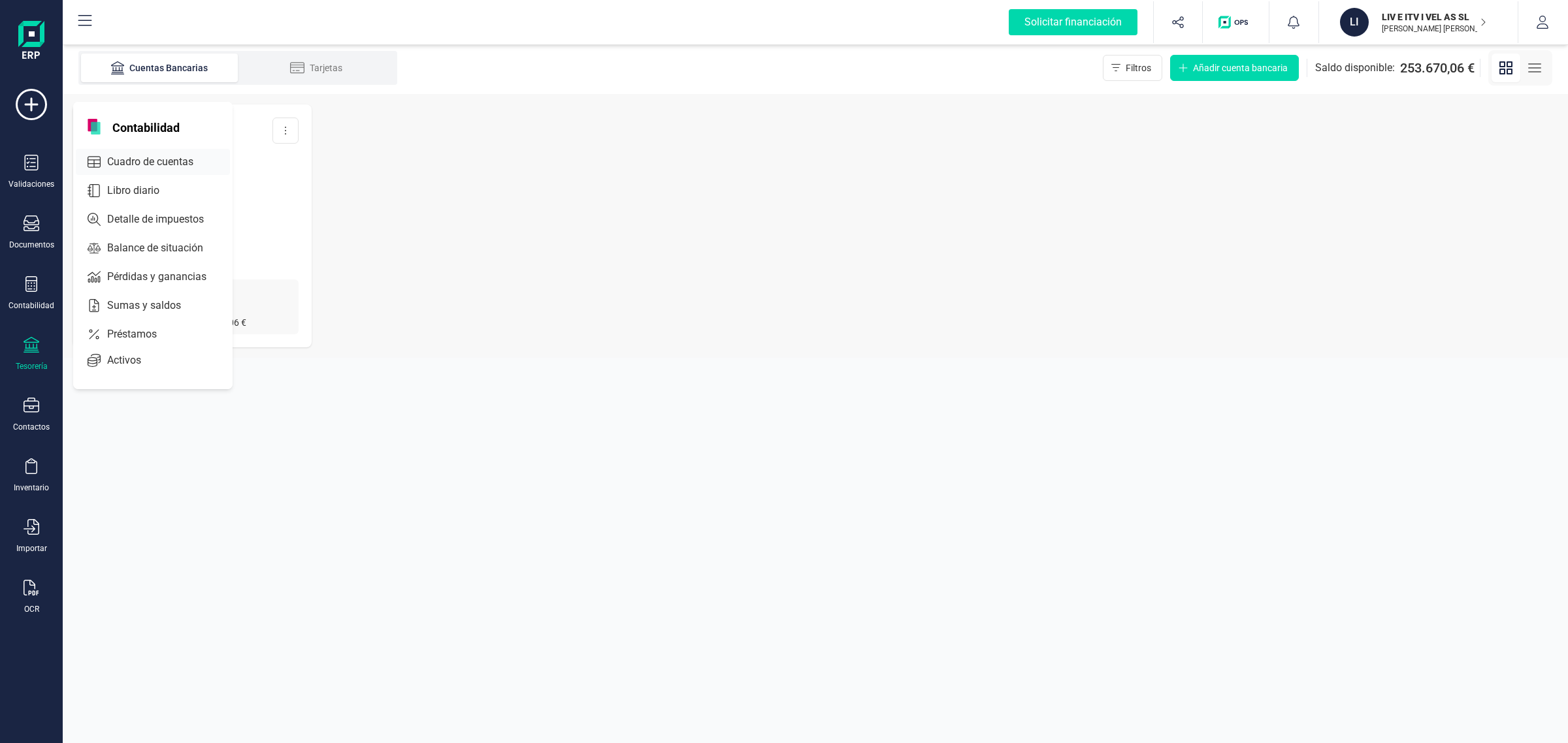
click at [211, 160] on div at bounding box center [206, 162] width 23 height 5
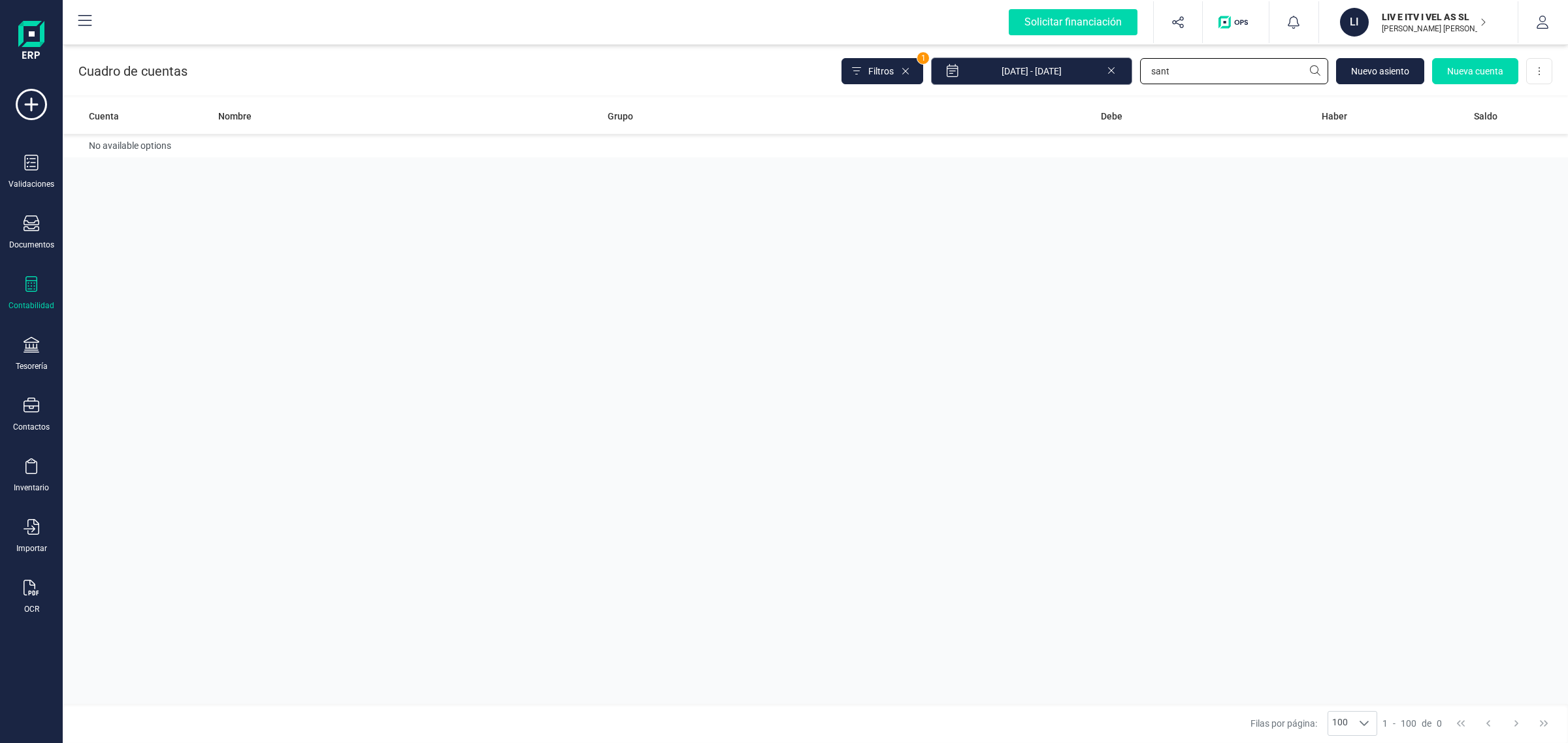
drag, startPoint x: 1225, startPoint y: 69, endPoint x: 1075, endPoint y: 69, distance: 150.0
click at [1075, 69] on div "Filtros 1 01/01/2025 - 01/09/2025 sant Nuevo asiento Nueva cuenta Descargar Exc…" at bounding box center [1197, 71] width 711 height 28
type input "sec"
click at [388, 149] on td "SECURITAS DIRECT ESPAÑA SAU" at bounding box center [408, 152] width 390 height 38
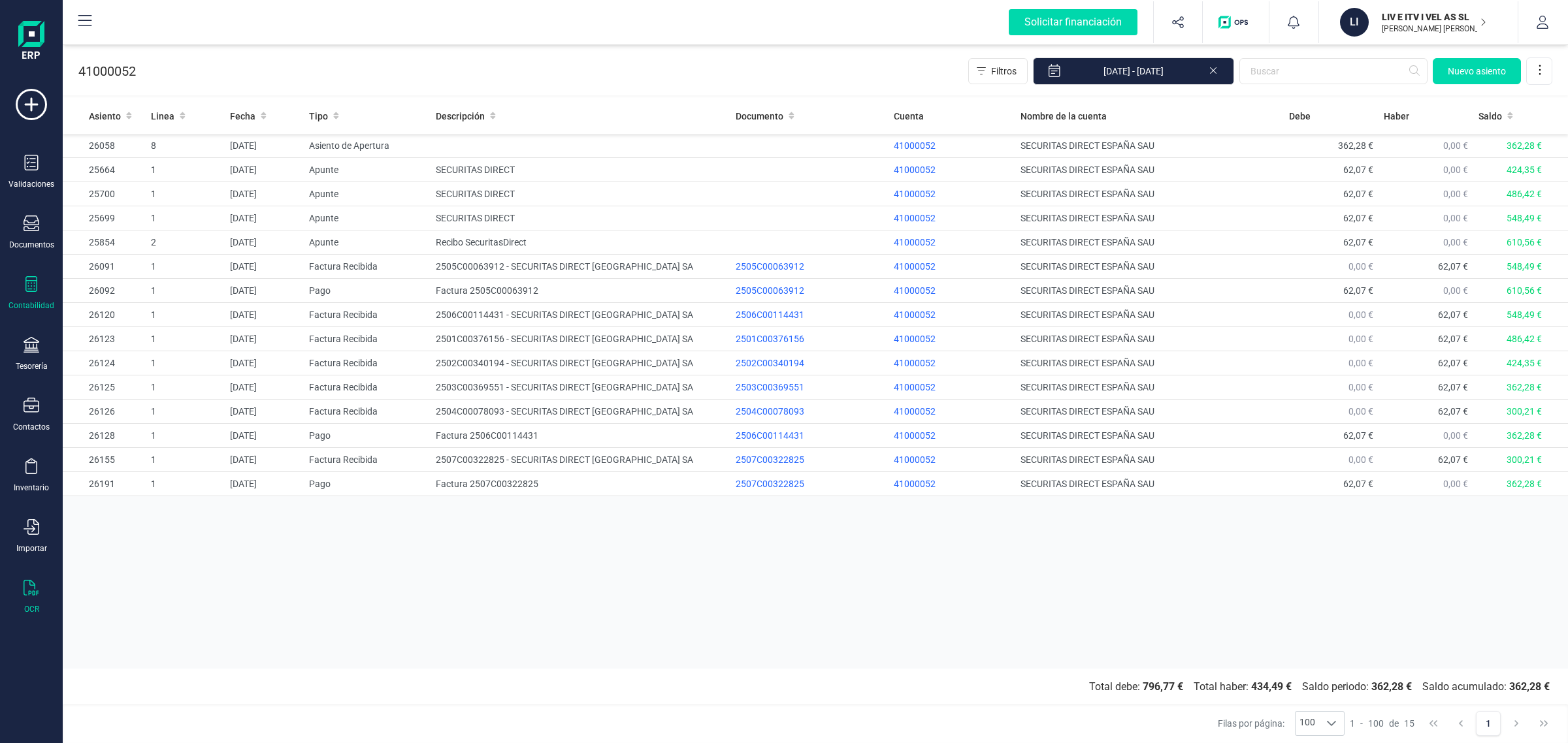
click at [28, 589] on icon at bounding box center [31, 588] width 15 height 16
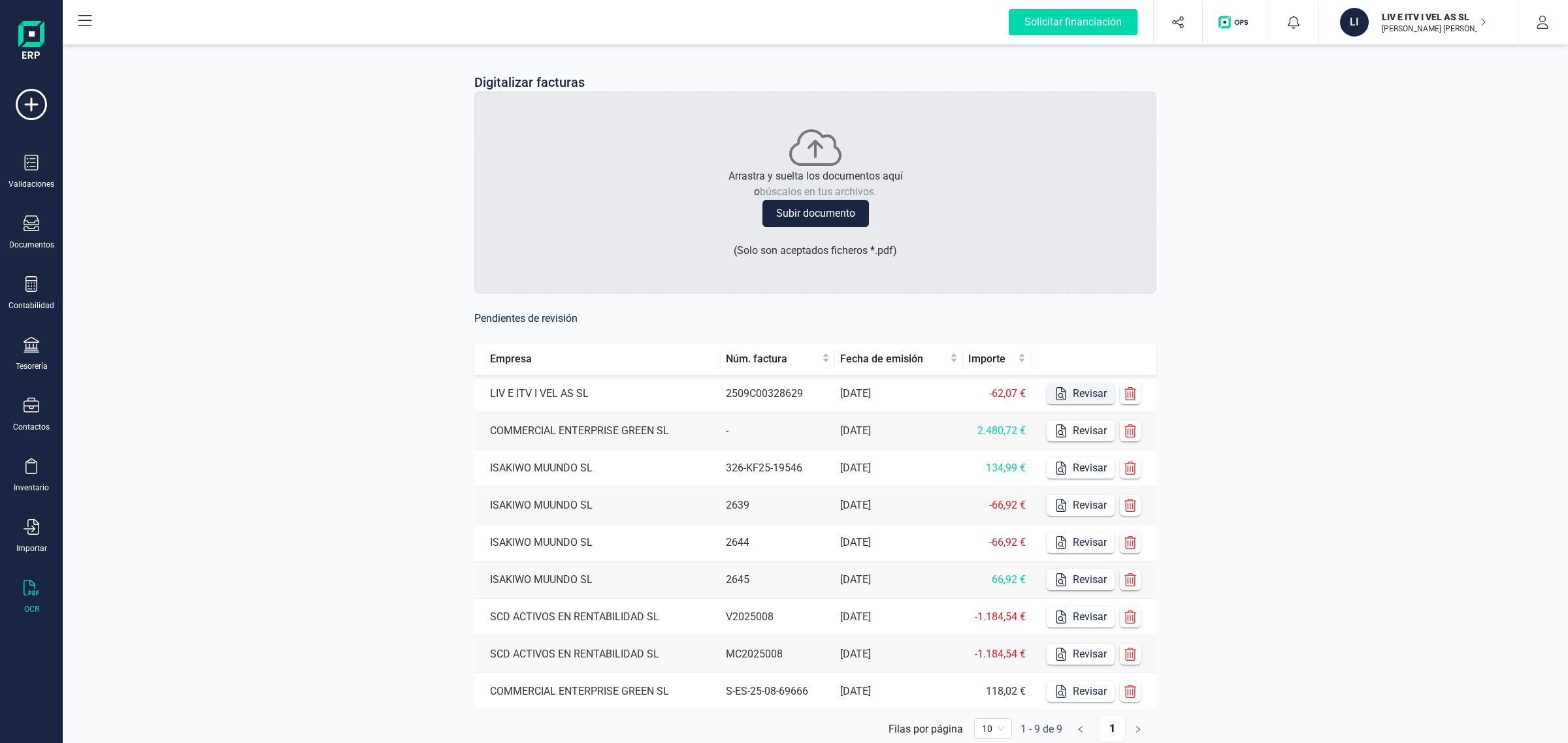
click at [1092, 389] on button "Revisar" at bounding box center [1080, 393] width 68 height 21
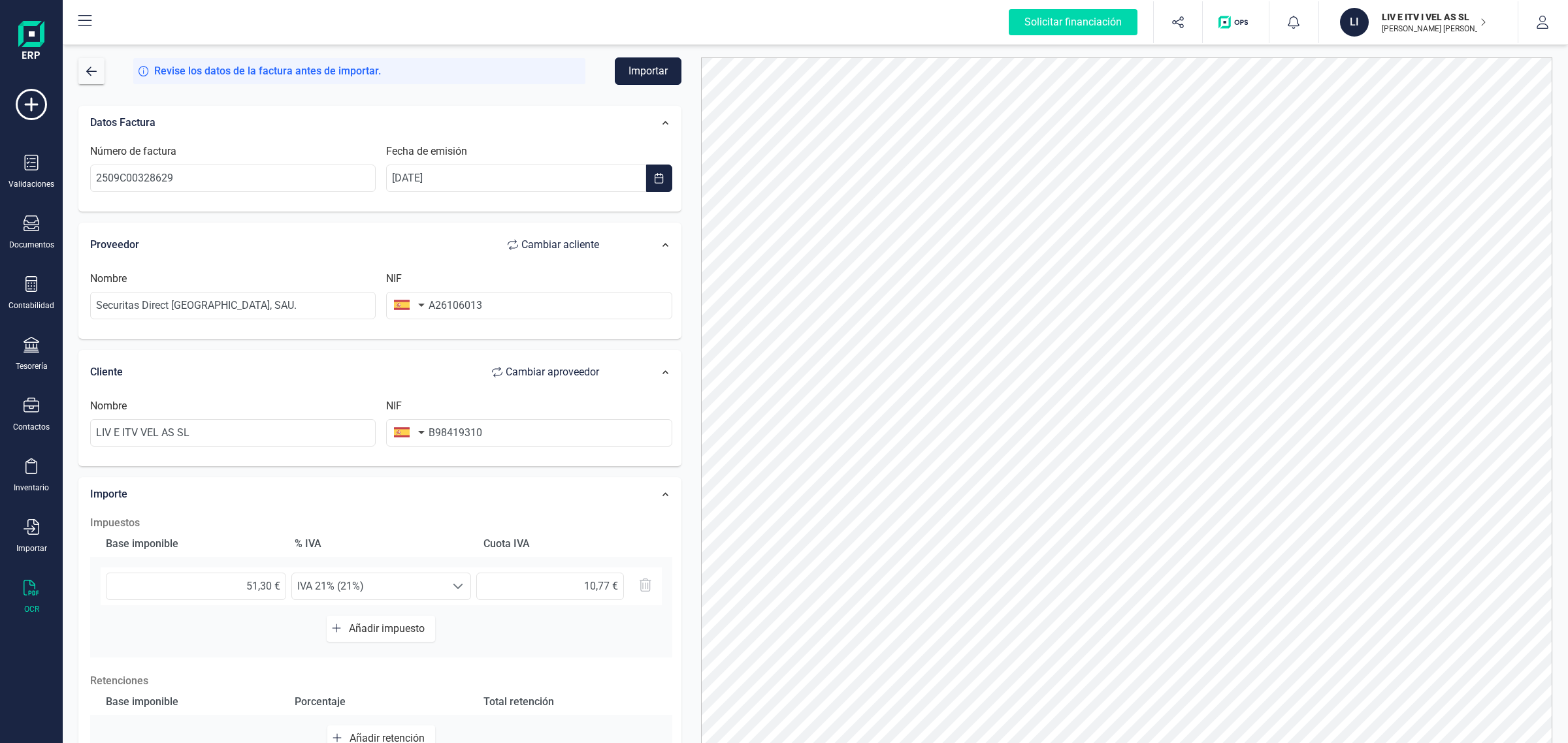
click at [636, 73] on button "Importar" at bounding box center [648, 71] width 67 height 28
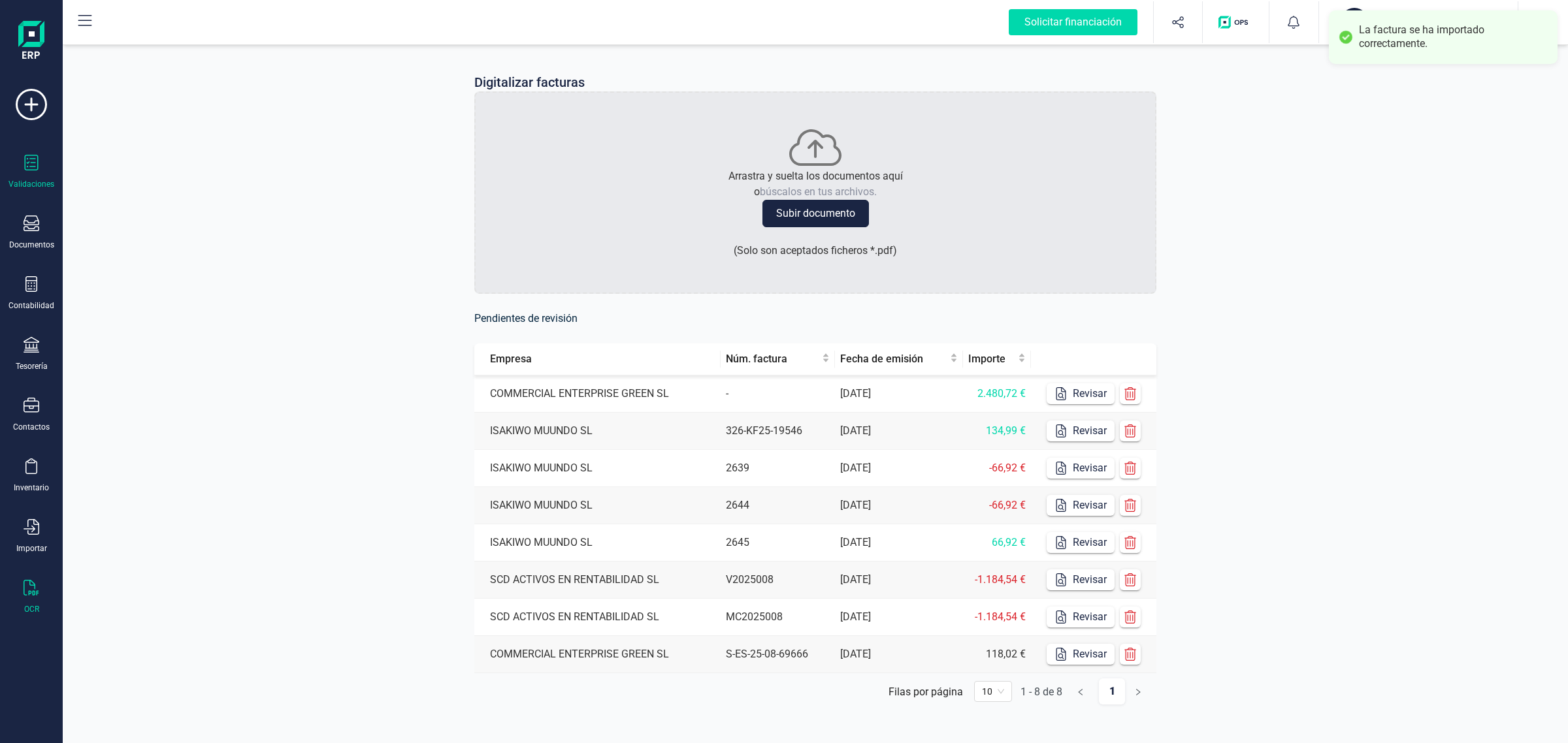
click at [24, 172] on div at bounding box center [31, 164] width 16 height 19
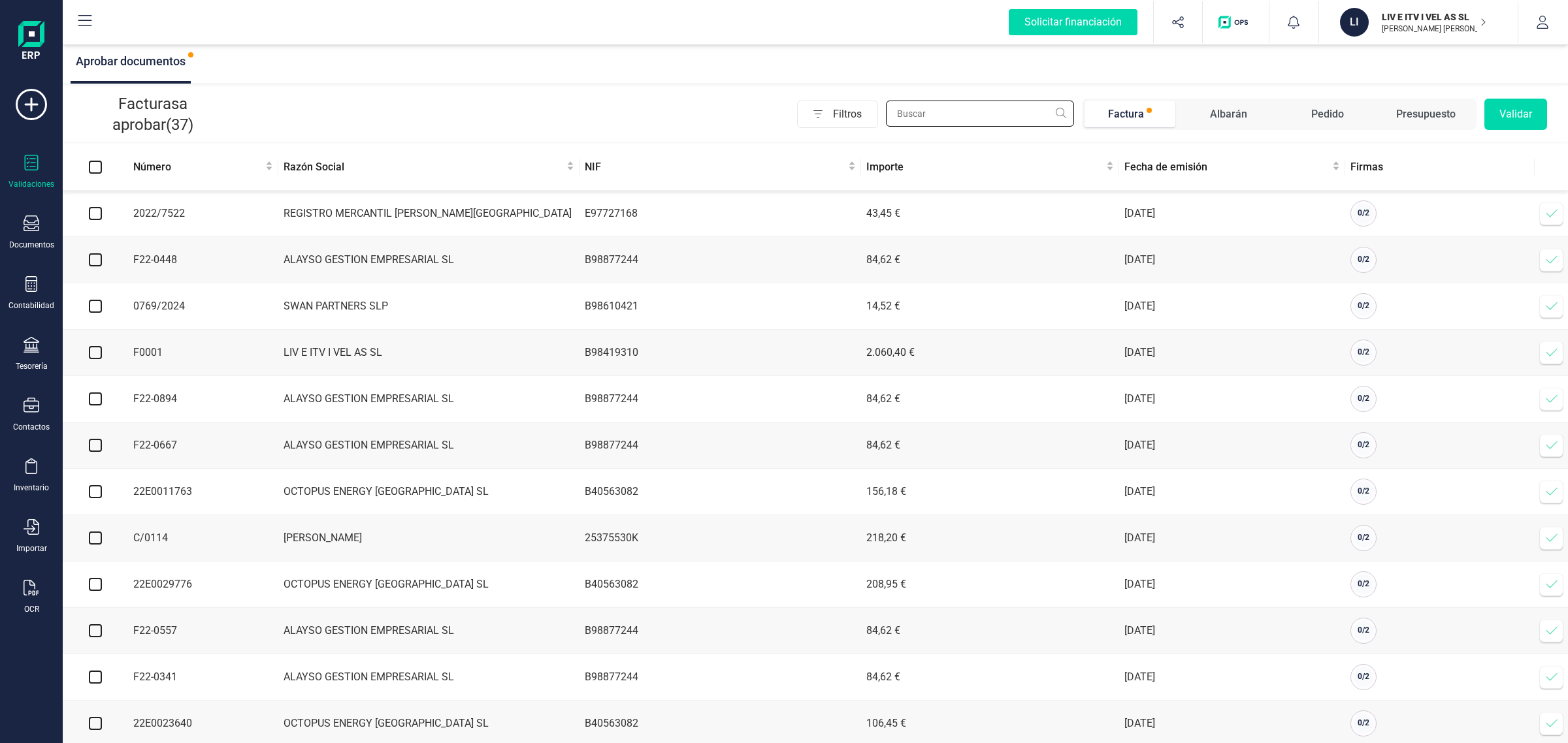
click at [978, 112] on input "text" at bounding box center [980, 113] width 188 height 26
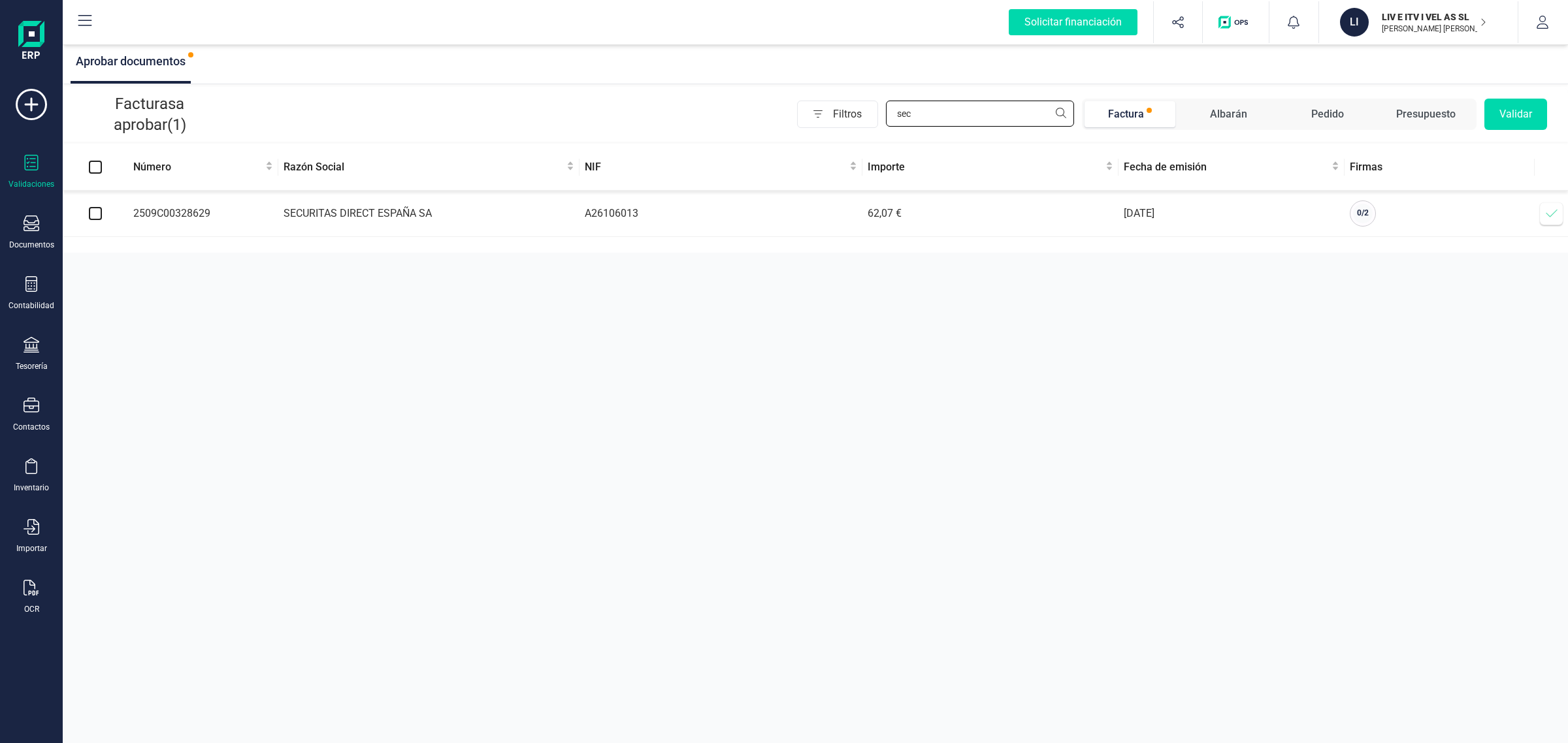
type input "sec"
click at [1549, 215] on icon at bounding box center [1552, 214] width 13 height 13
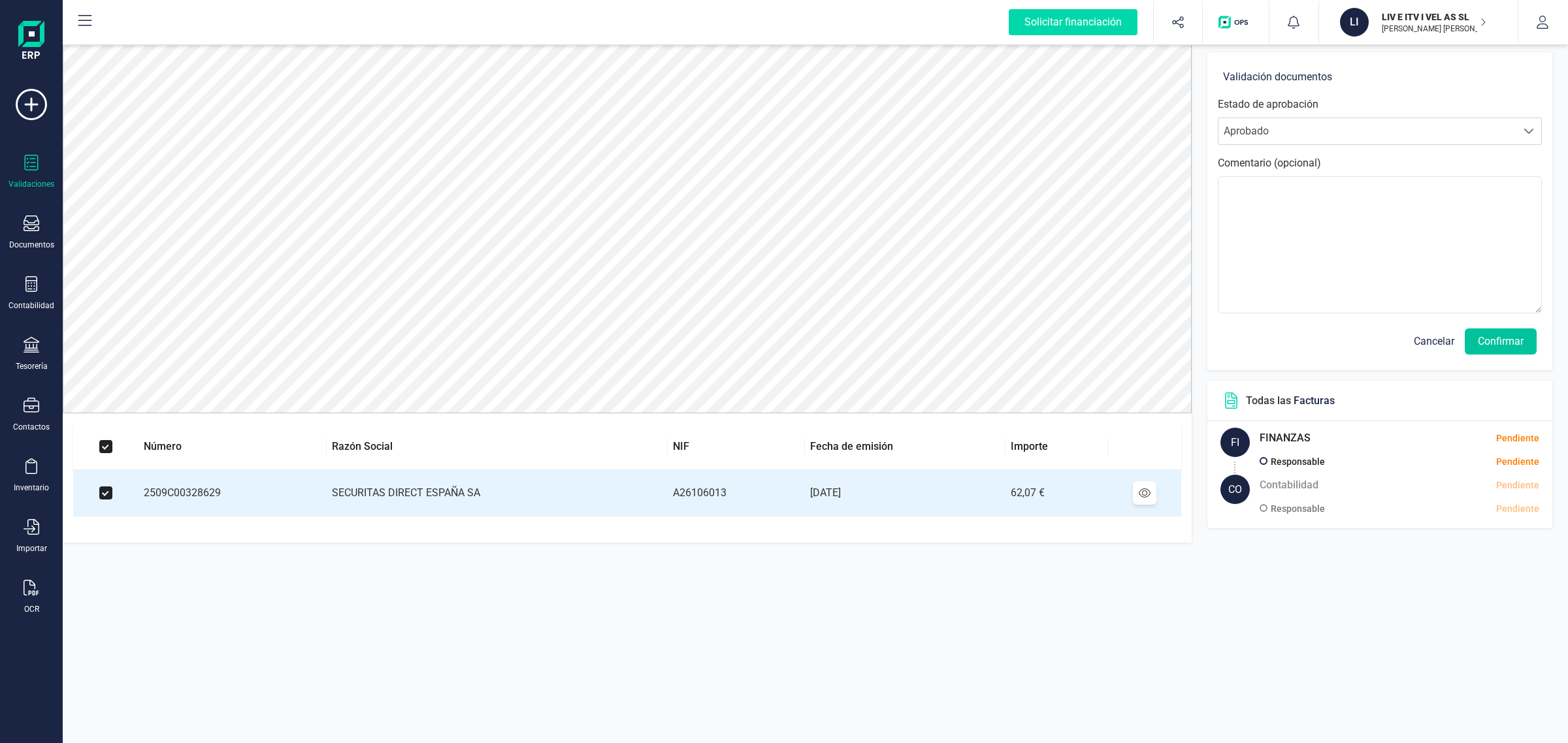
click at [1497, 335] on button "Confirmar" at bounding box center [1501, 341] width 72 height 26
click at [1510, 333] on button "Confirmar" at bounding box center [1501, 341] width 72 height 26
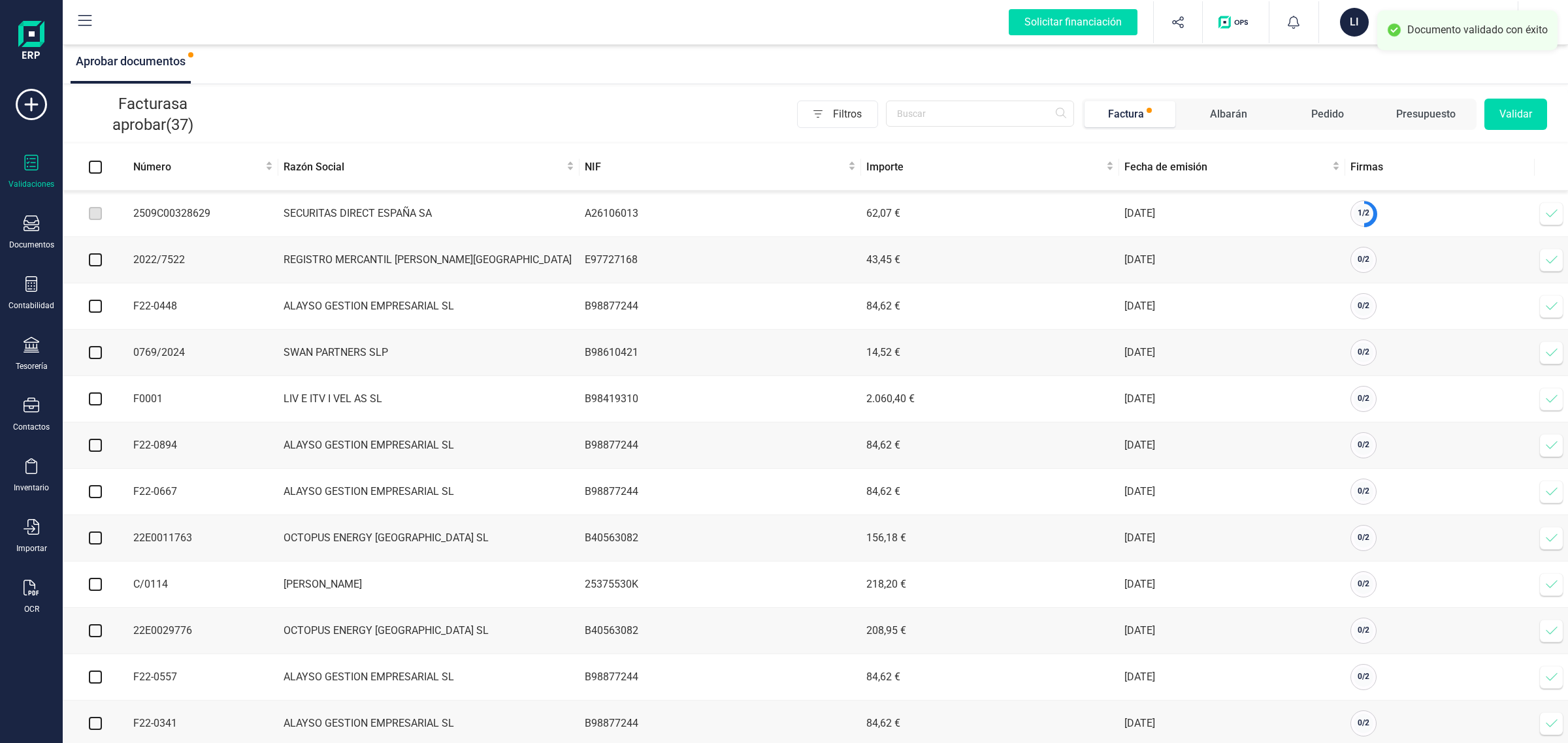
click at [1549, 210] on icon at bounding box center [1552, 214] width 13 height 13
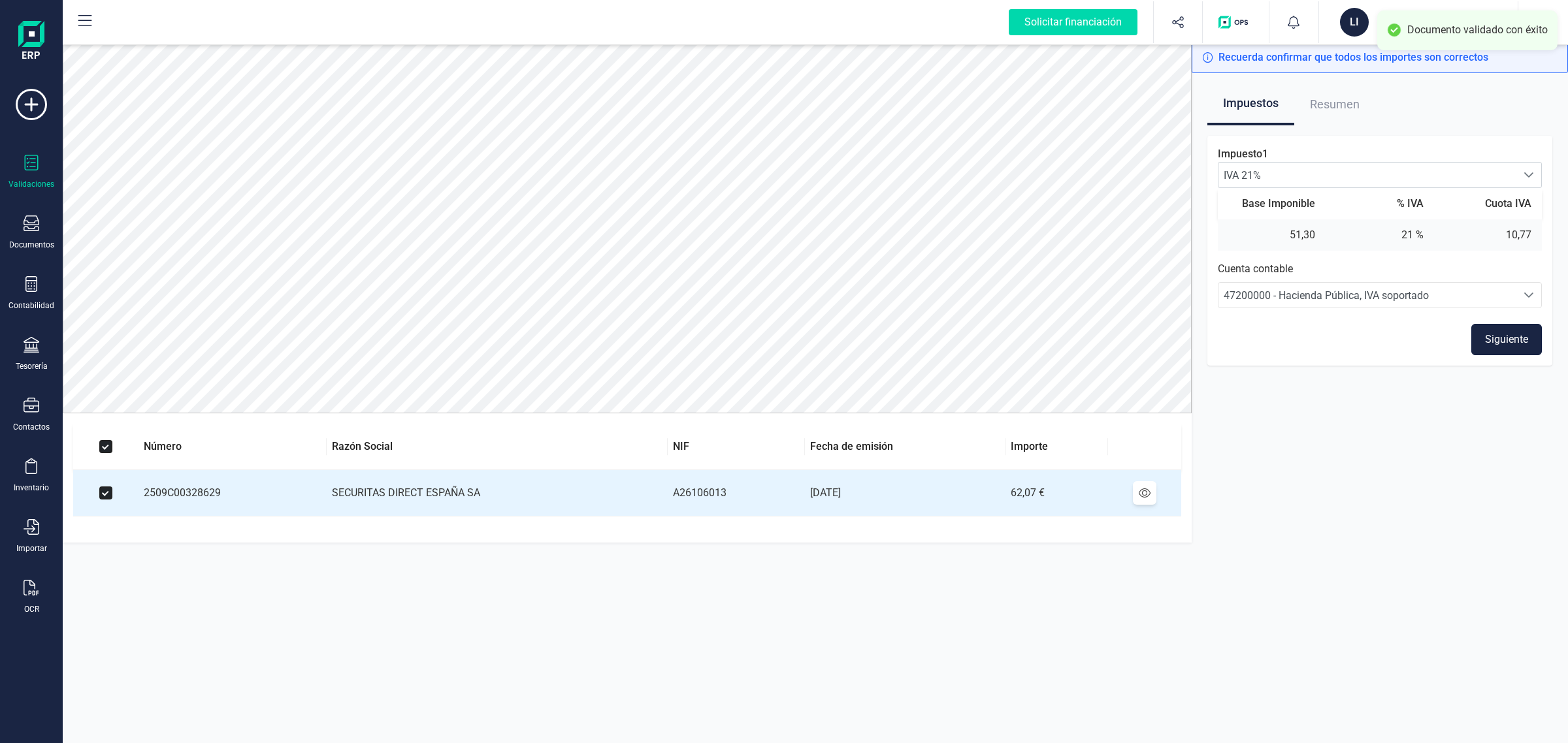
click at [1502, 334] on button "Siguiente" at bounding box center [1507, 340] width 70 height 32
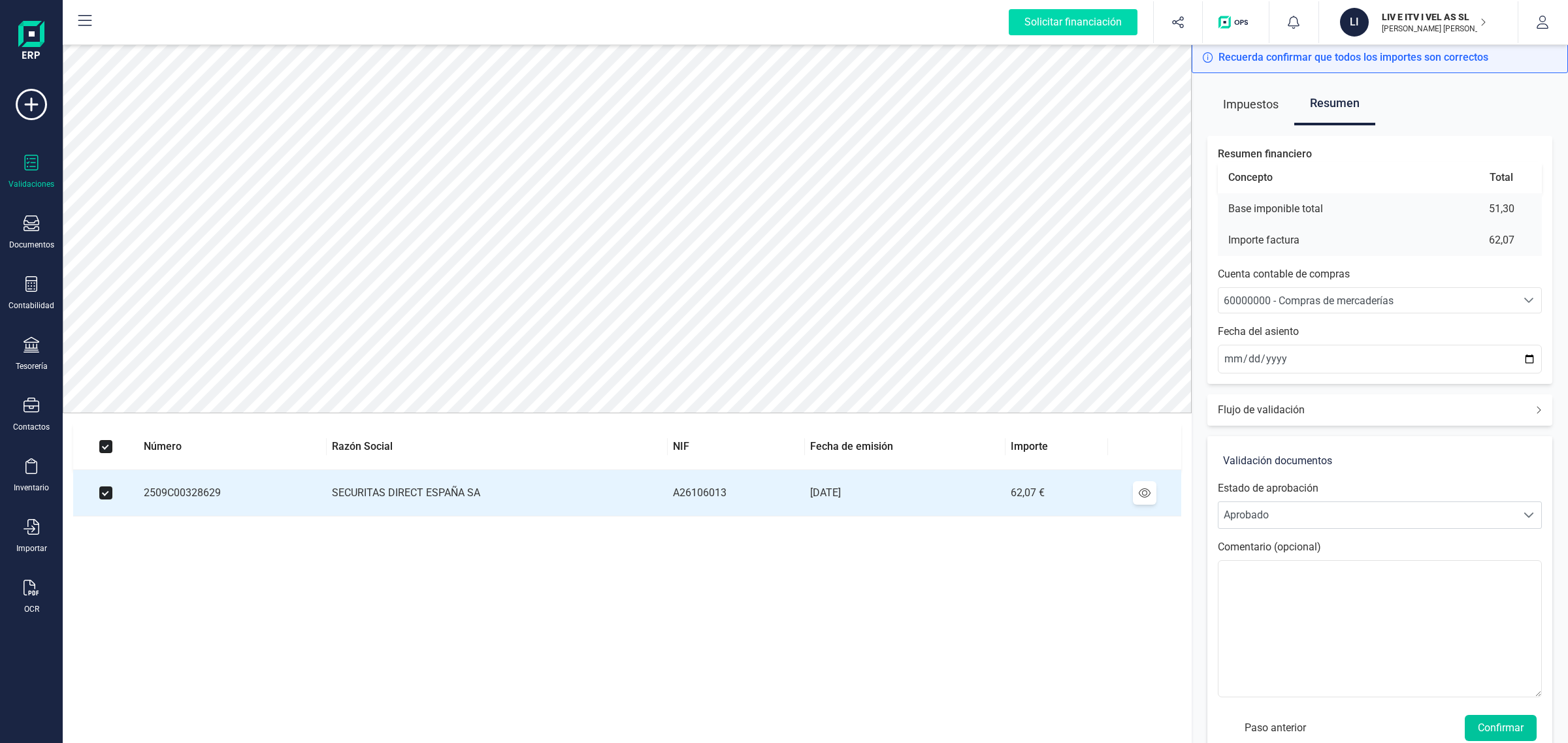
click at [1505, 730] on button "Confirmar" at bounding box center [1501, 728] width 72 height 26
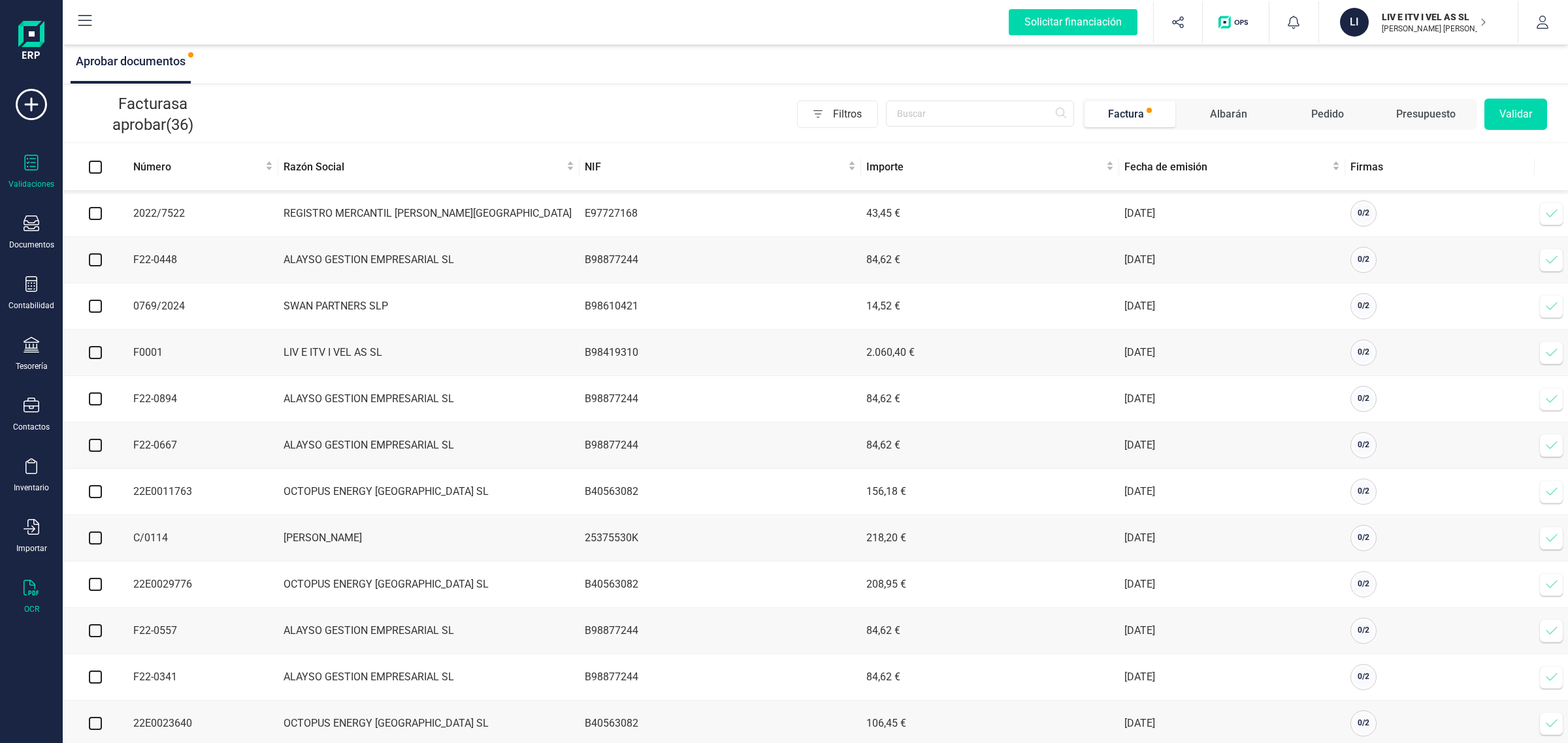
click at [24, 594] on div at bounding box center [31, 589] width 16 height 19
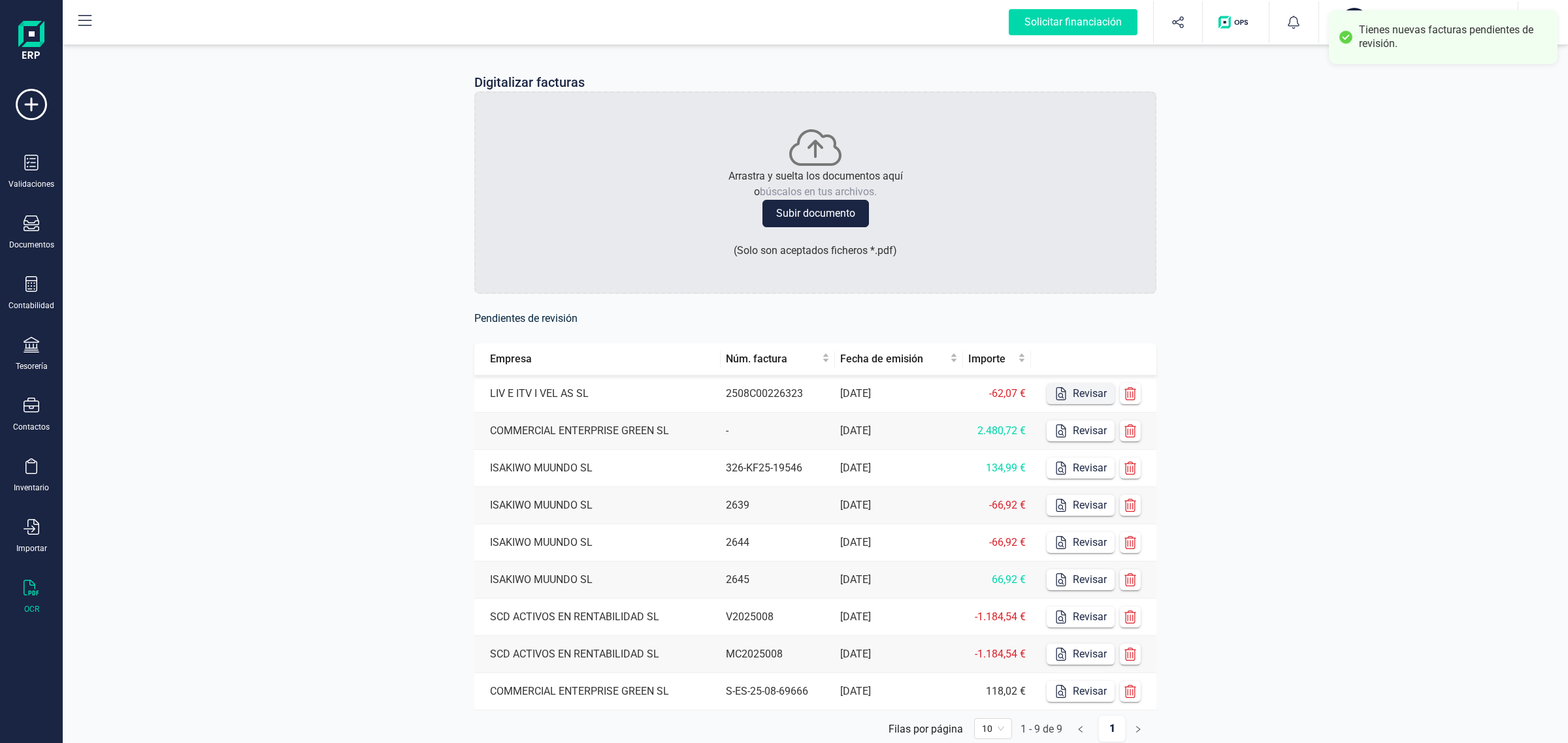
click at [1099, 392] on button "Revisar" at bounding box center [1080, 393] width 68 height 21
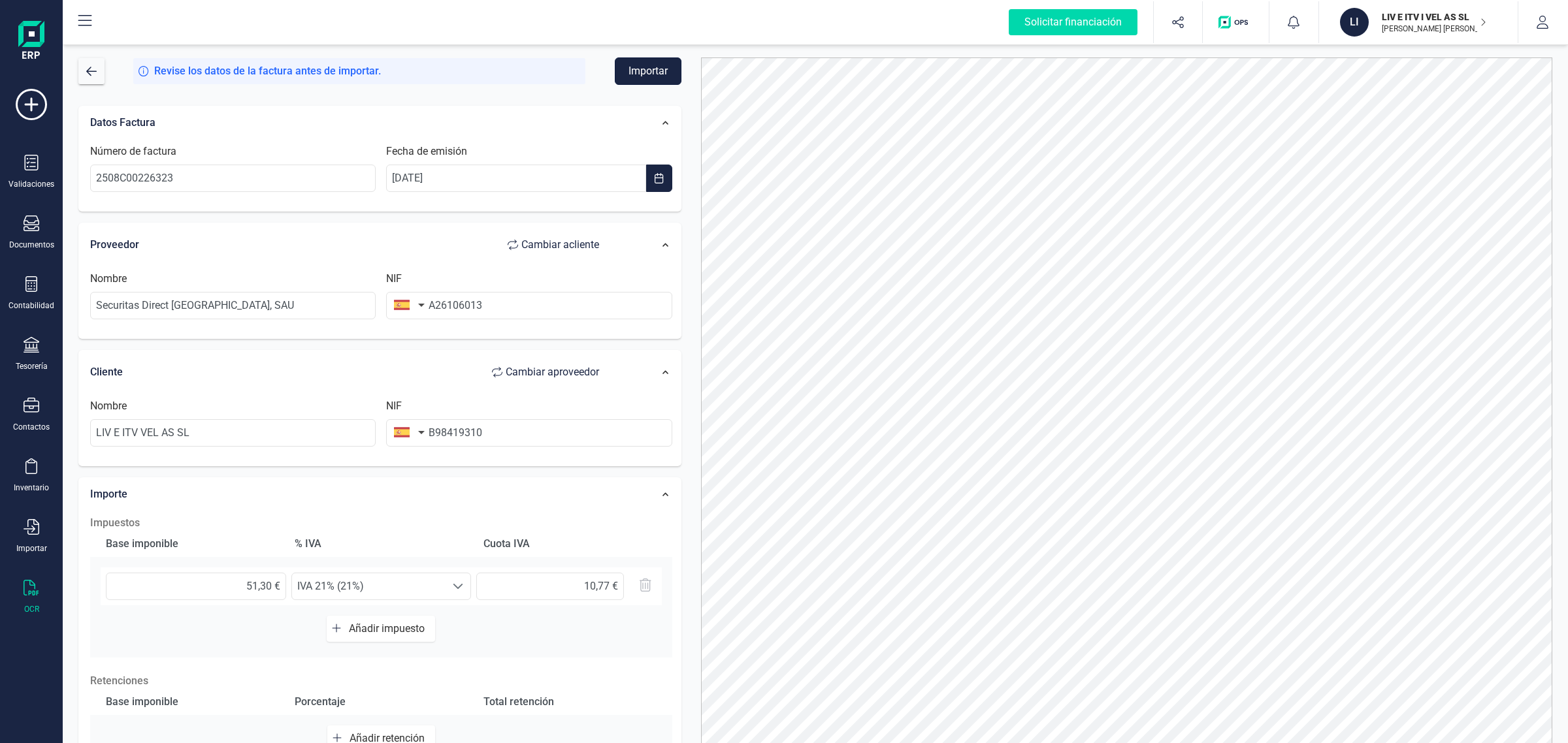
click at [647, 73] on button "Importar" at bounding box center [648, 71] width 67 height 28
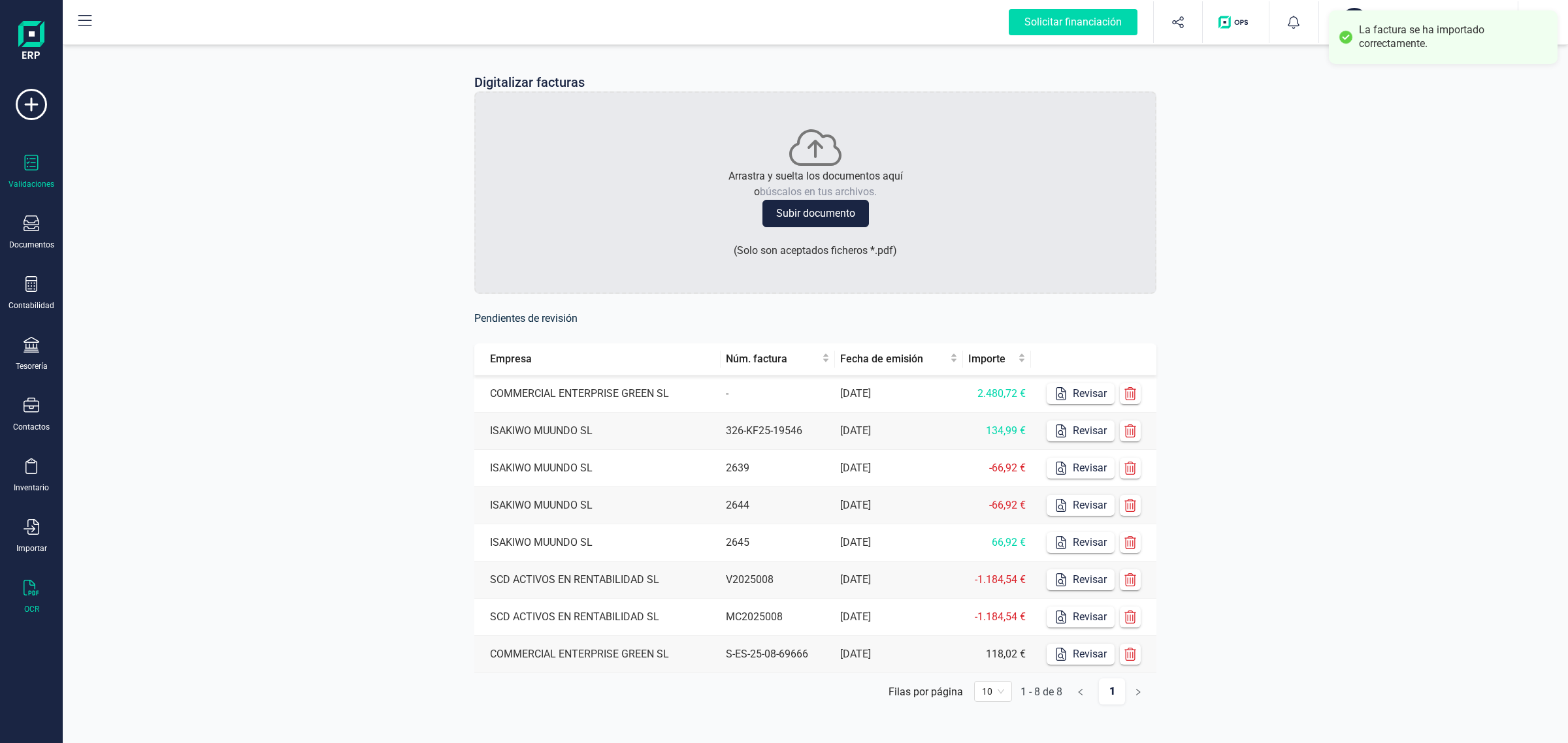
click at [8, 165] on div "Validaciones" at bounding box center [31, 171] width 53 height 34
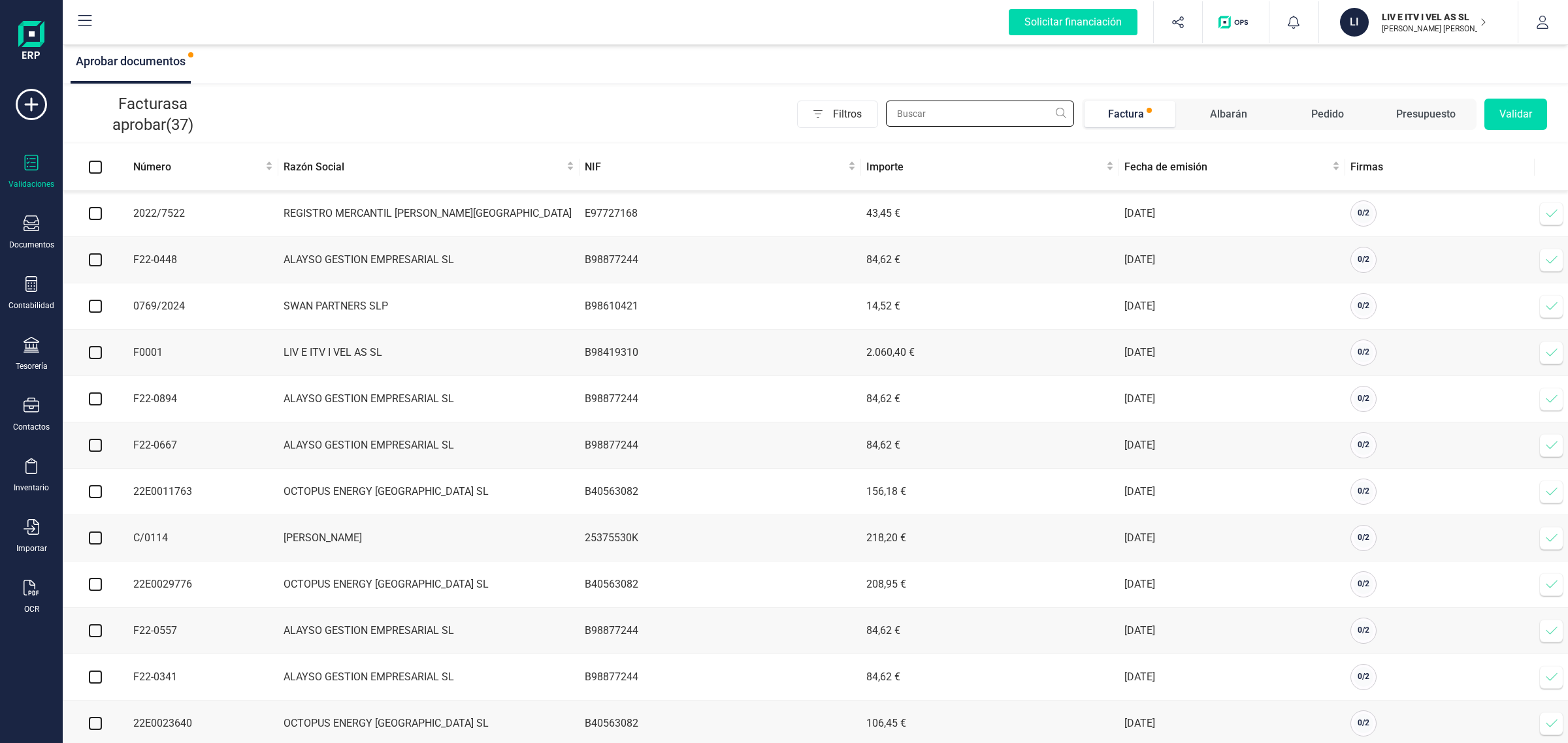
click at [978, 103] on input "text" at bounding box center [980, 113] width 188 height 26
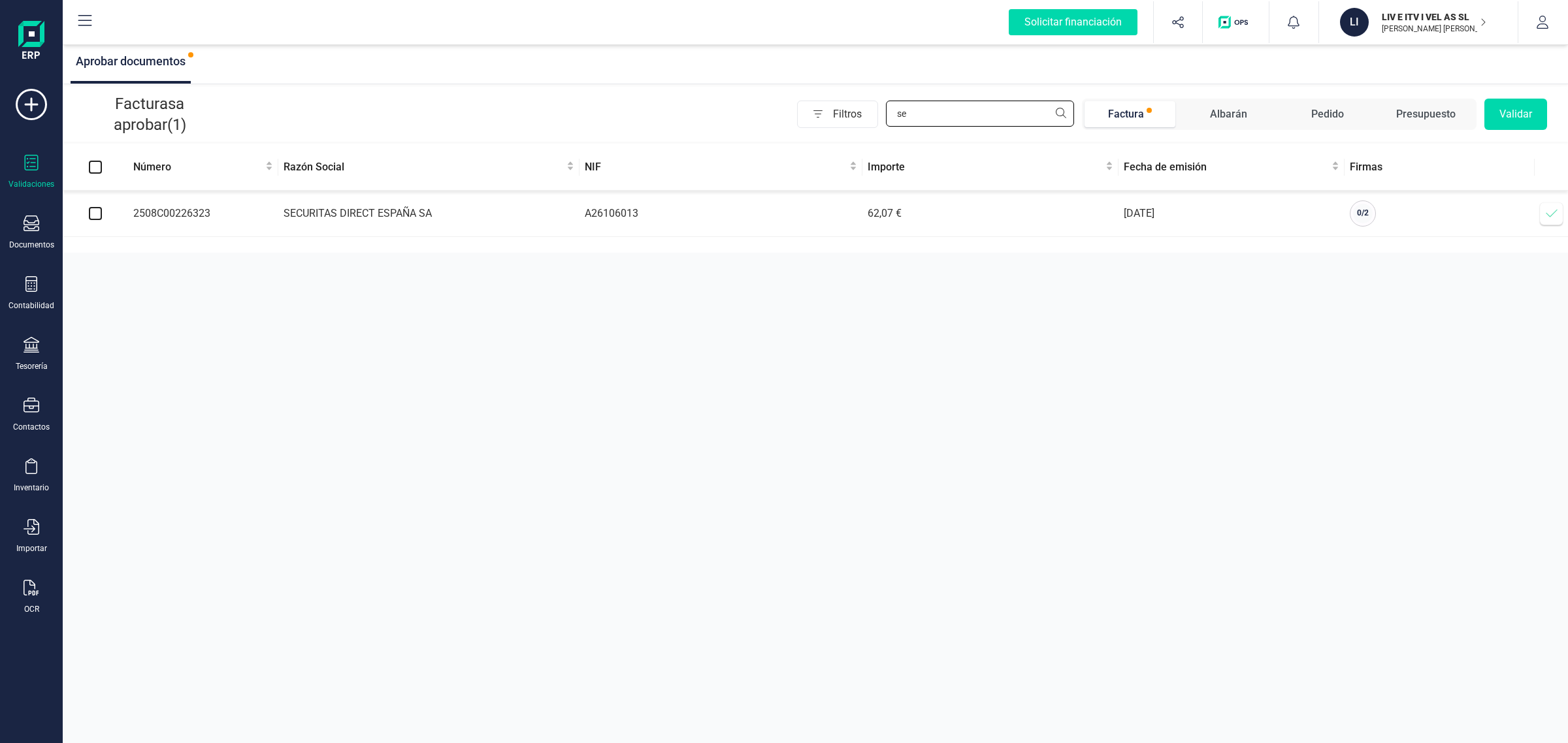
type input "se"
click at [1550, 216] on icon at bounding box center [1552, 214] width 13 height 13
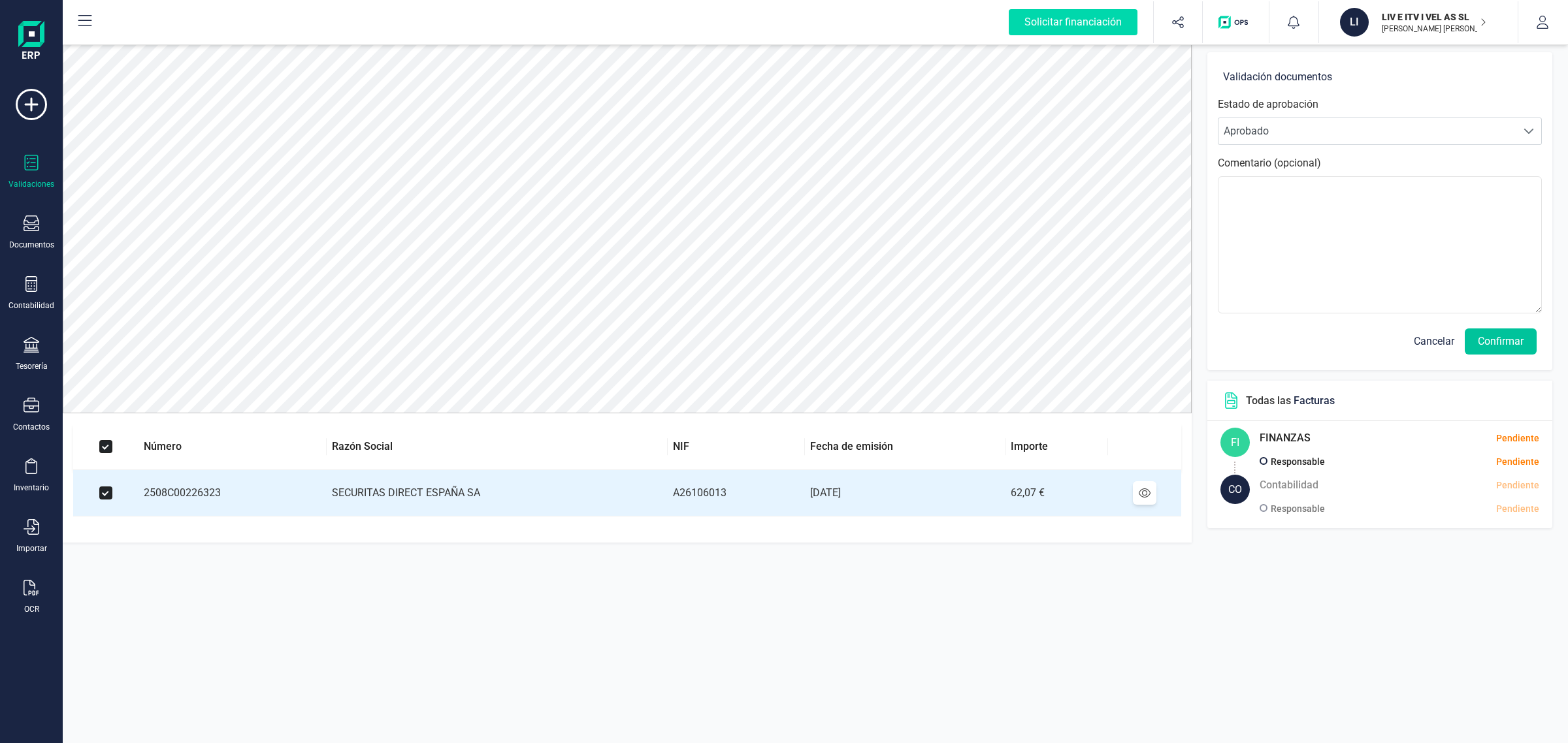
click at [1504, 340] on button "Confirmar" at bounding box center [1501, 341] width 72 height 26
click at [1510, 343] on button "Confirmar" at bounding box center [1501, 341] width 72 height 26
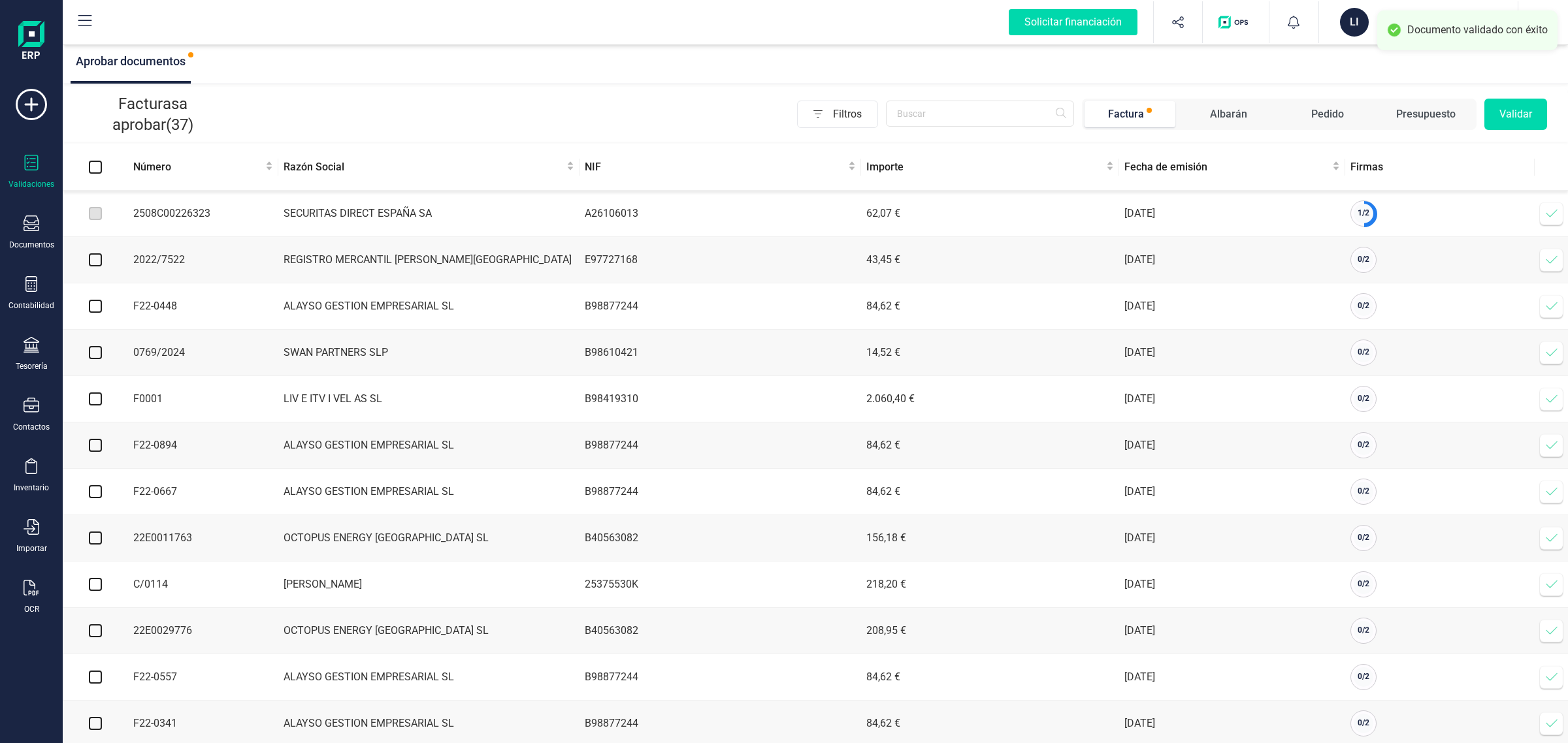
click at [1550, 219] on icon at bounding box center [1552, 214] width 13 height 13
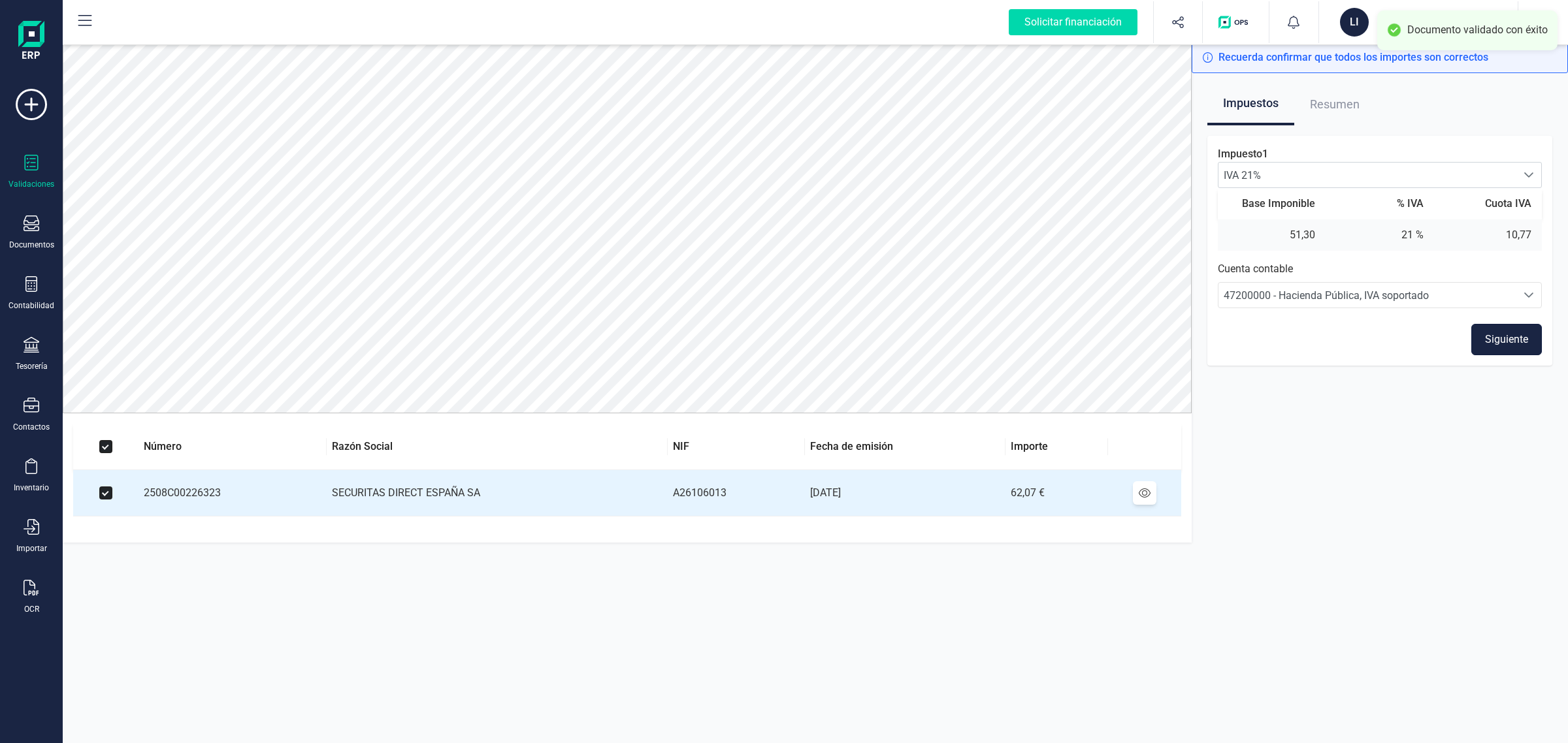
click at [1503, 341] on button "Siguiente" at bounding box center [1507, 340] width 70 height 32
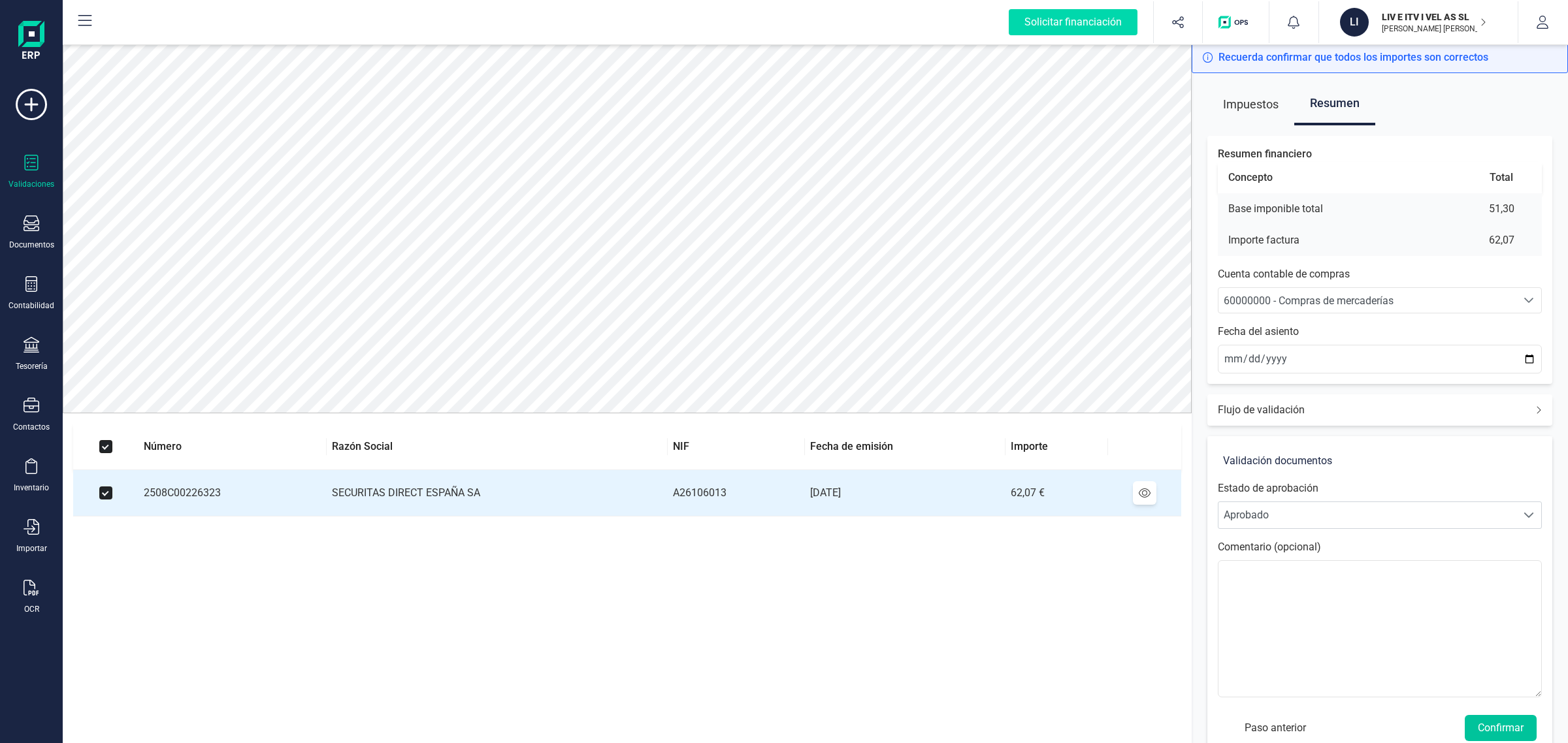
click at [1508, 733] on button "Confirmar" at bounding box center [1501, 728] width 72 height 26
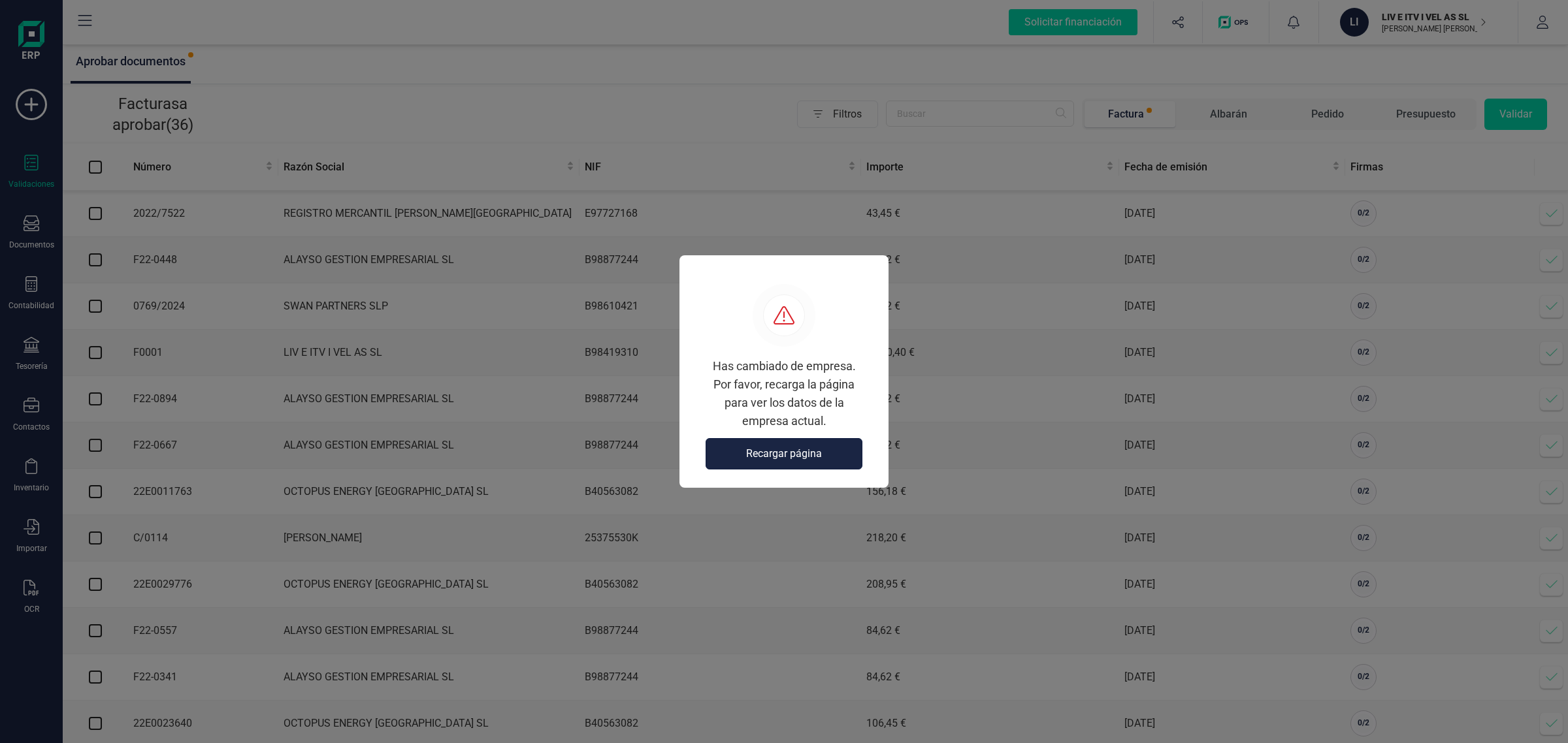
click at [784, 455] on span "Recargar página" at bounding box center [784, 453] width 76 height 16
